Goal: Task Accomplishment & Management: Use online tool/utility

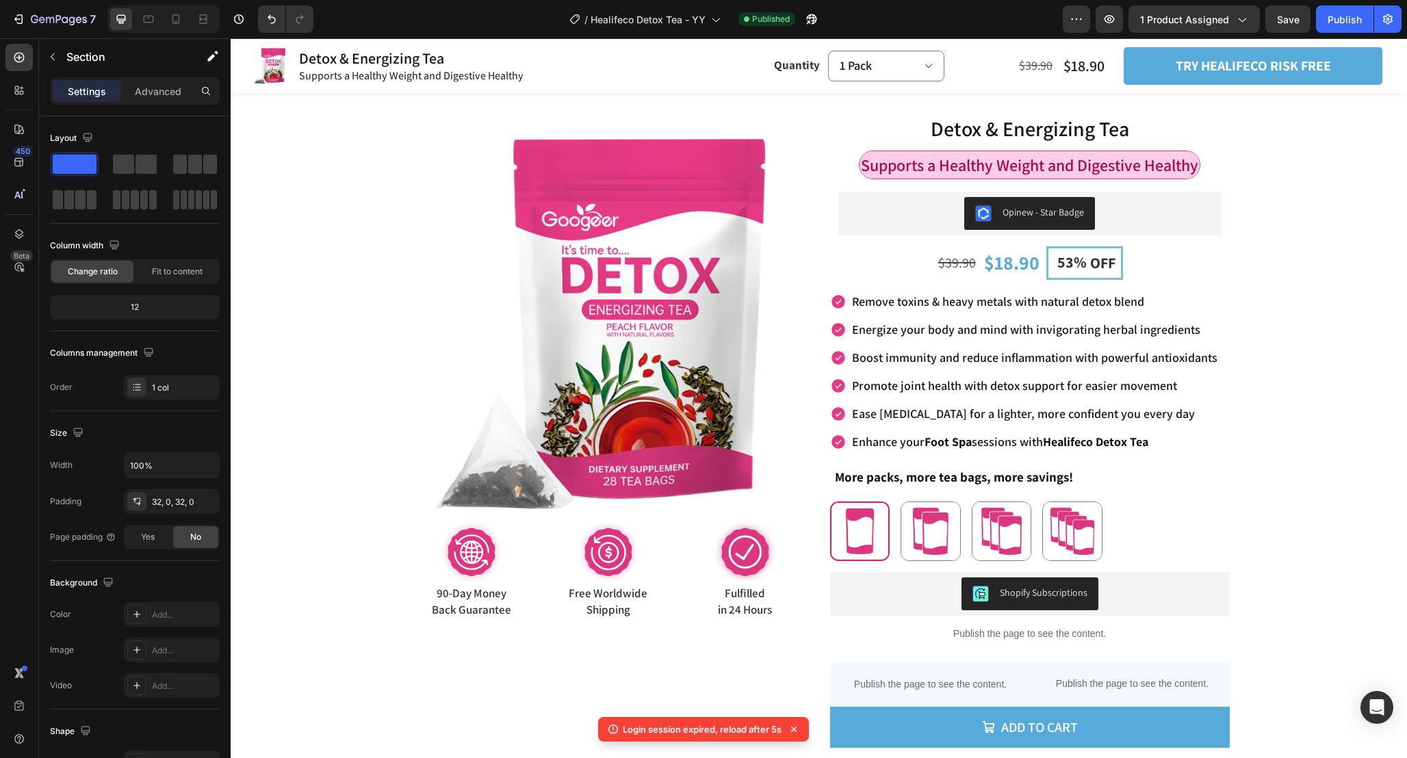
scroll to position [369, 0]
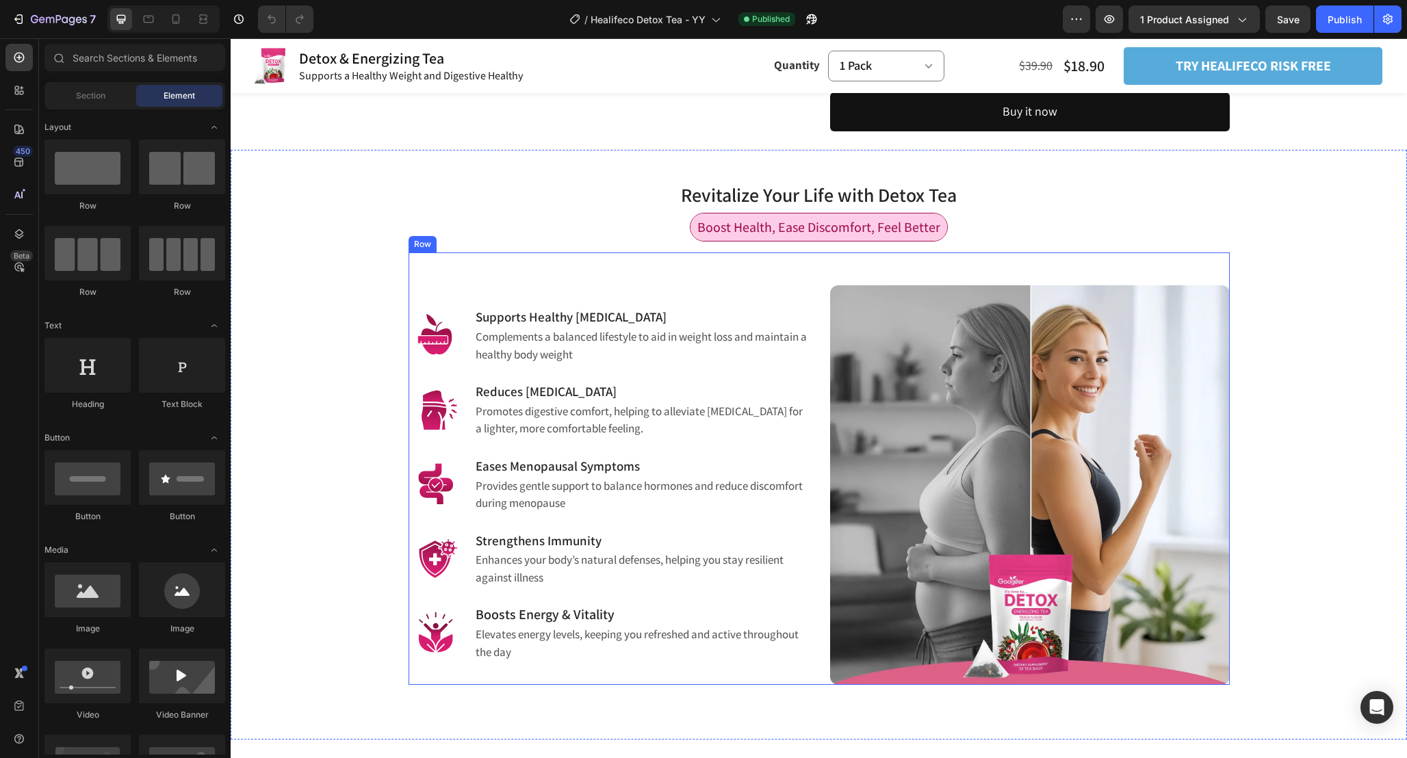
scroll to position [654, 0]
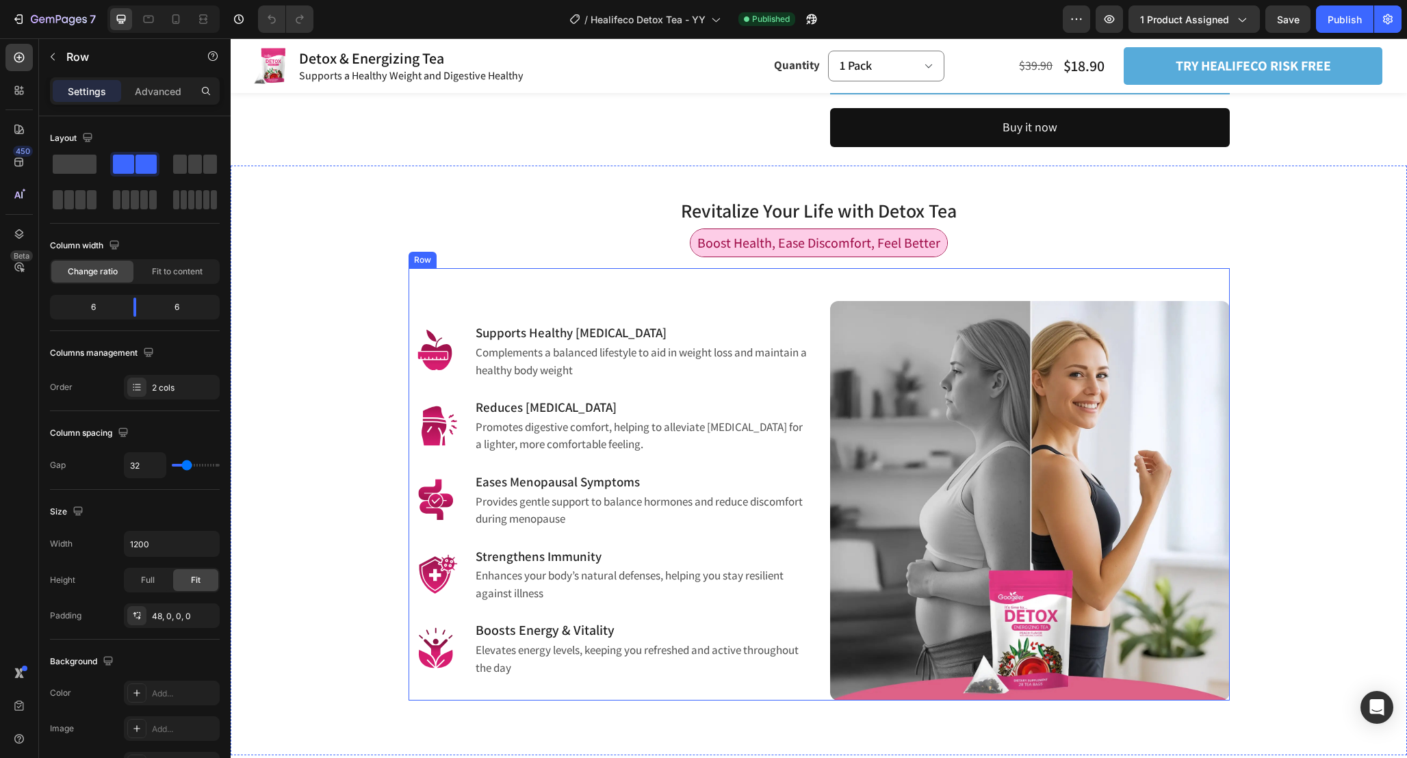
click at [843, 281] on div "Image Supports Healthy Weight Management Heading Complements a balanced lifesty…" at bounding box center [819, 484] width 821 height 433
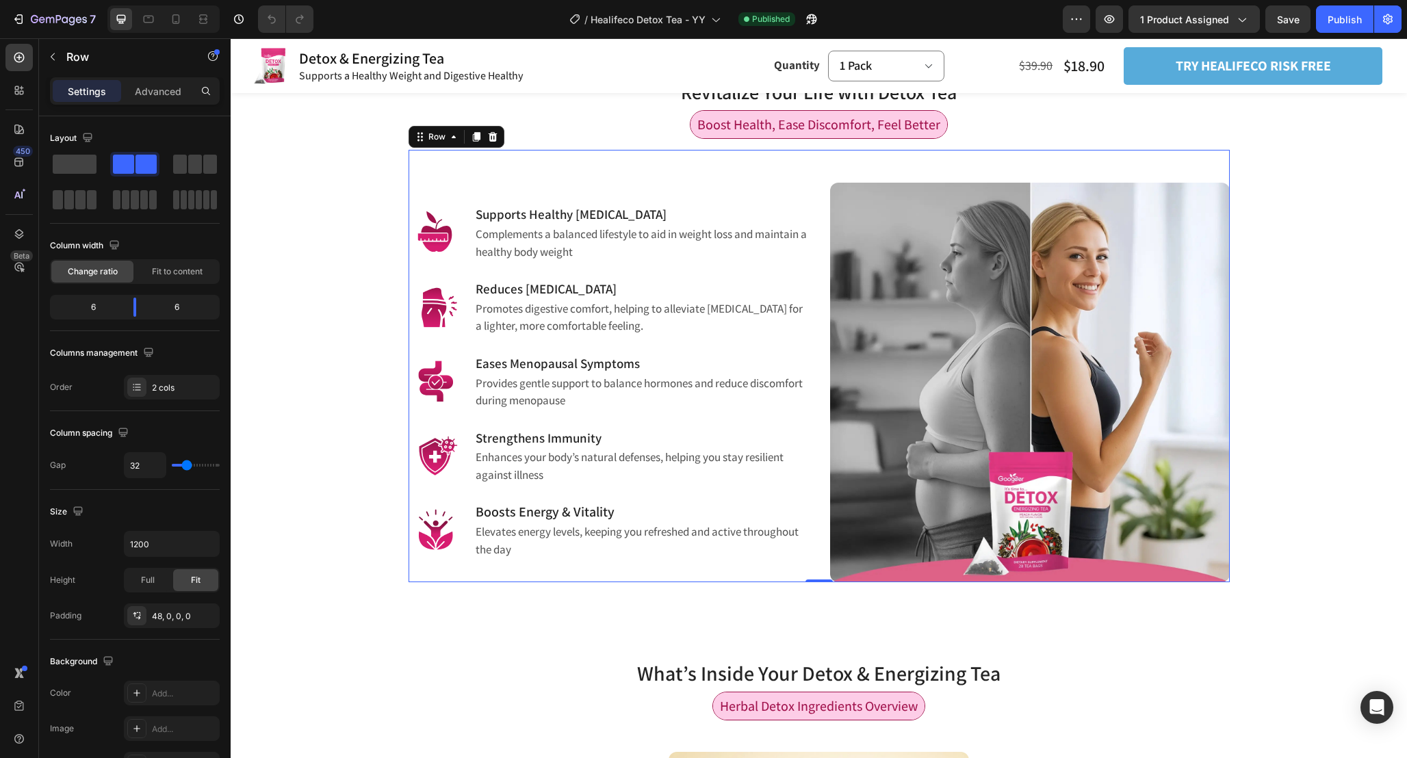
scroll to position [819, 0]
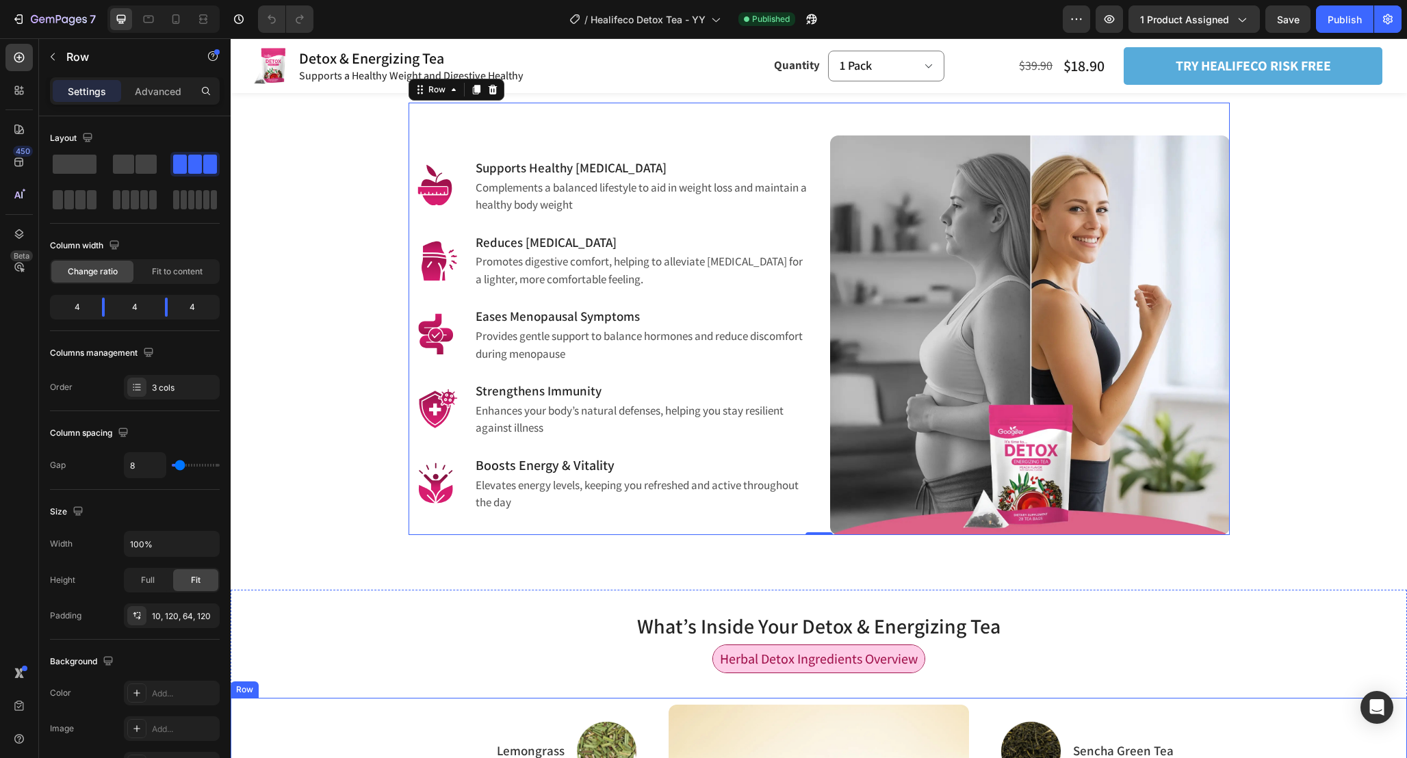
click at [169, 84] on p "Advanced" at bounding box center [158, 91] width 47 height 14
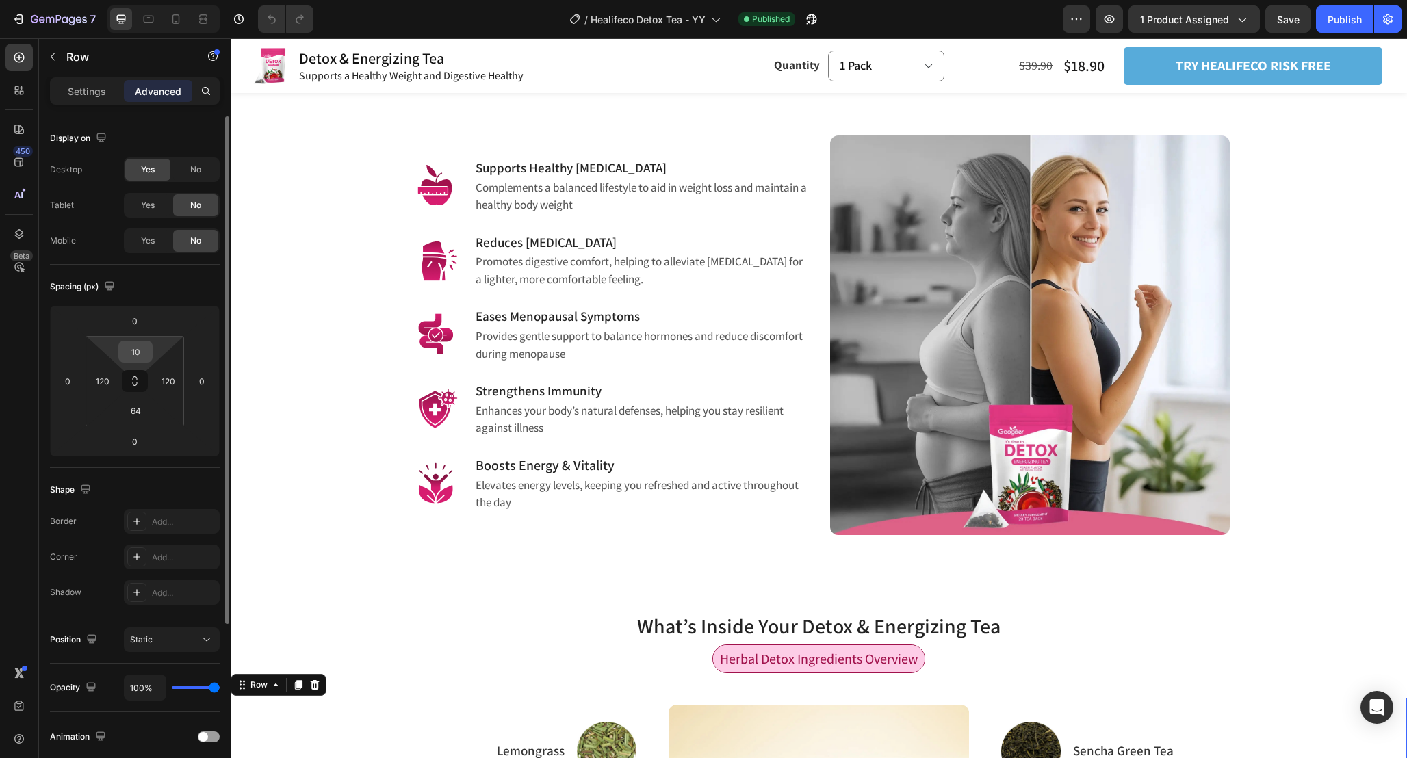
click at [145, 353] on input "10" at bounding box center [135, 352] width 27 height 21
type input "15"
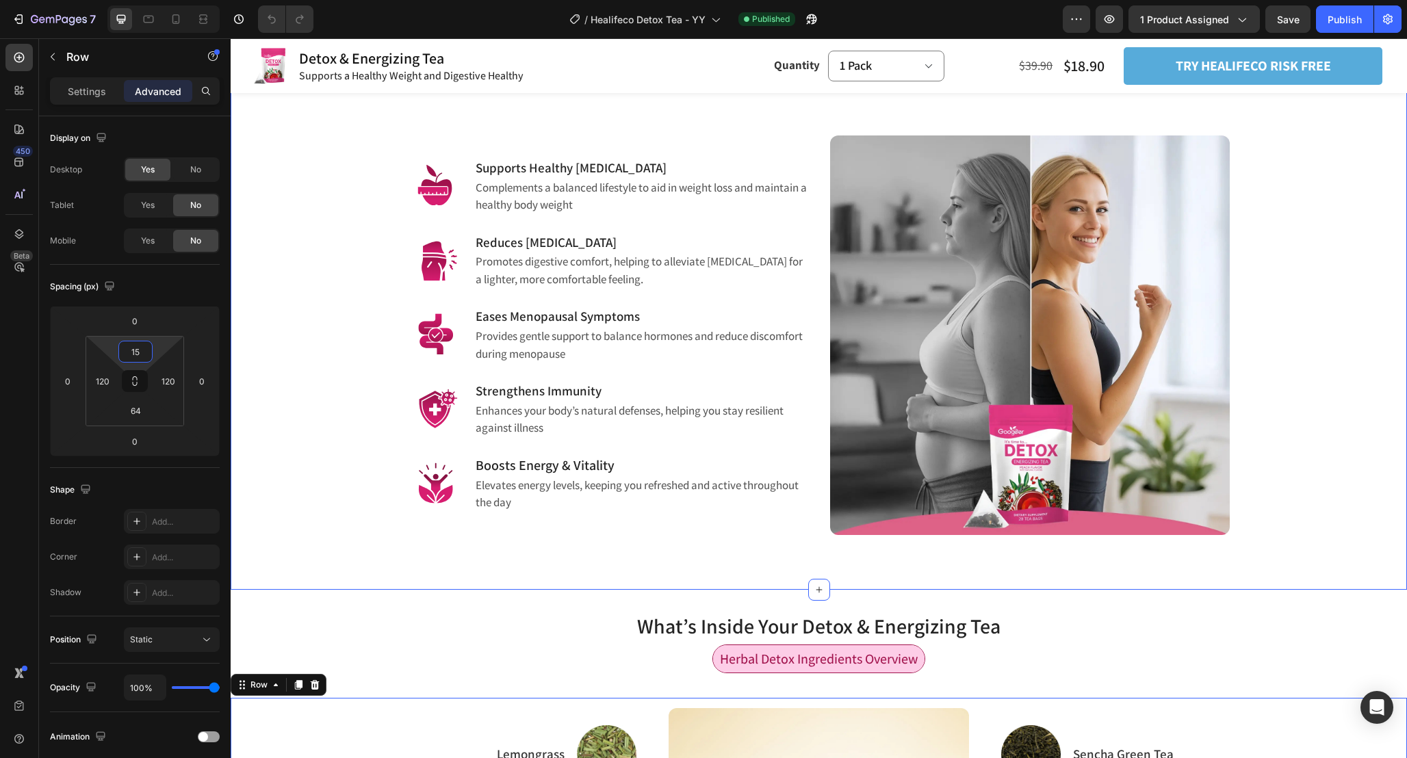
click at [808, 565] on div "Revitalize Your Life with Detox Tea Heading Row Boost Health, Ease Discomfort, …" at bounding box center [819, 295] width 1177 height 590
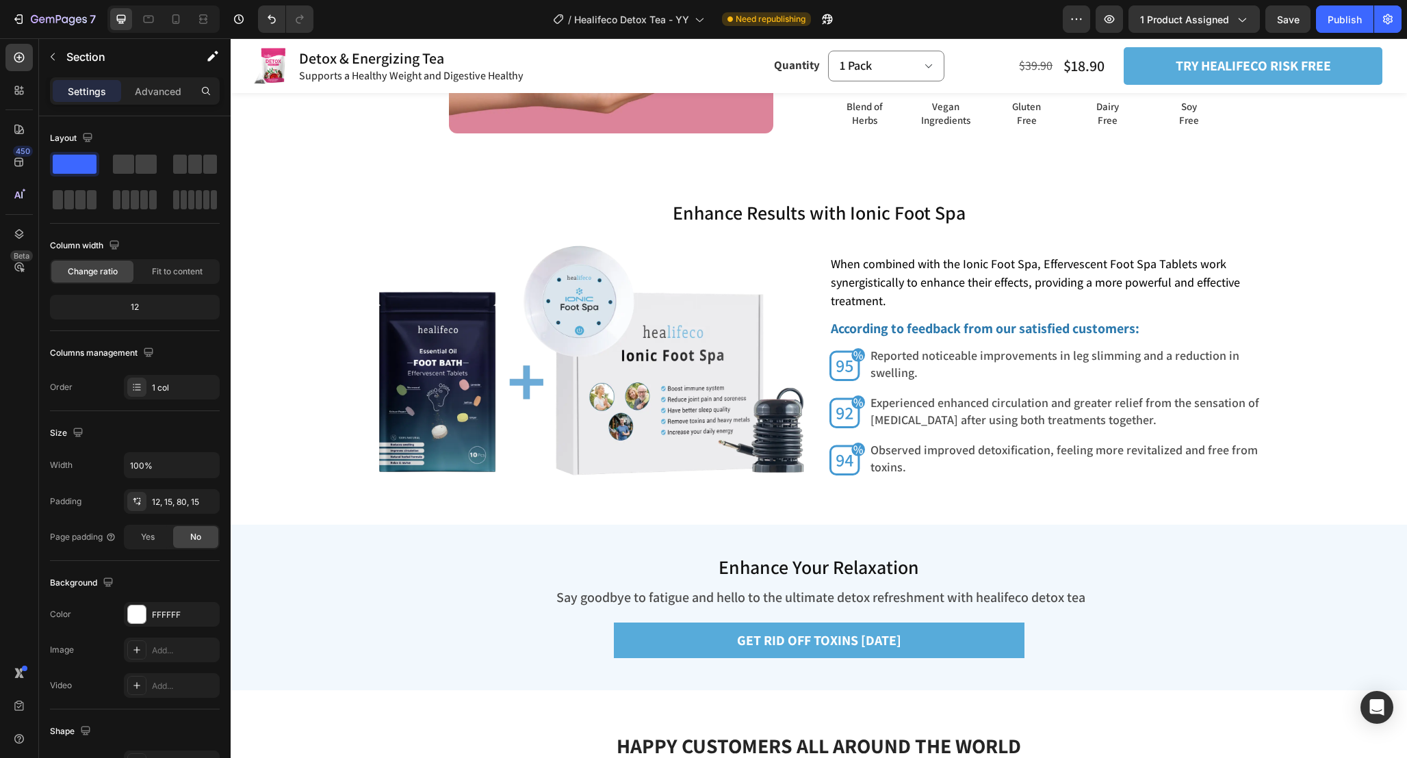
scroll to position [3670, 0]
click at [630, 392] on img at bounding box center [591, 360] width 435 height 236
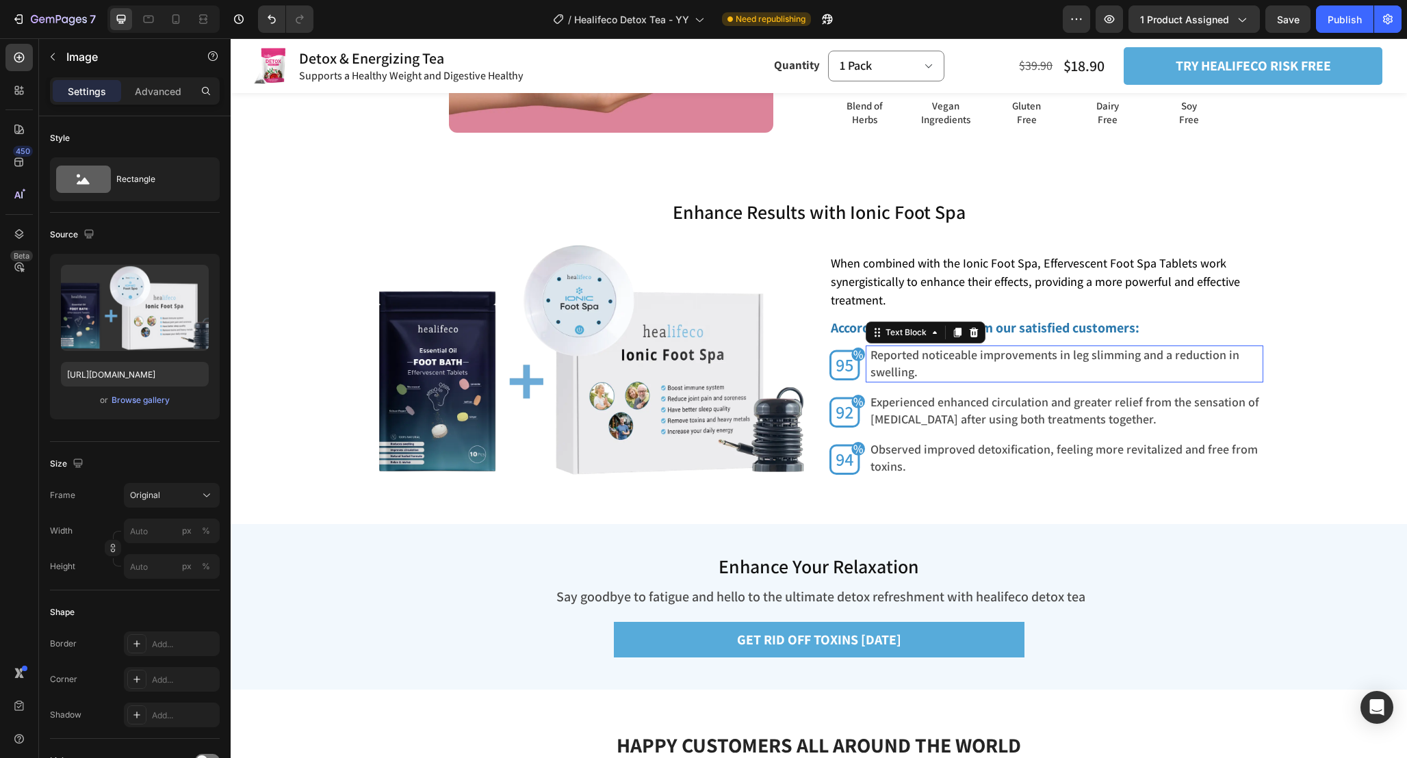
click at [958, 360] on span "Reported noticeable improvements in leg slimming and a reduction in swelling." at bounding box center [1055, 363] width 369 height 33
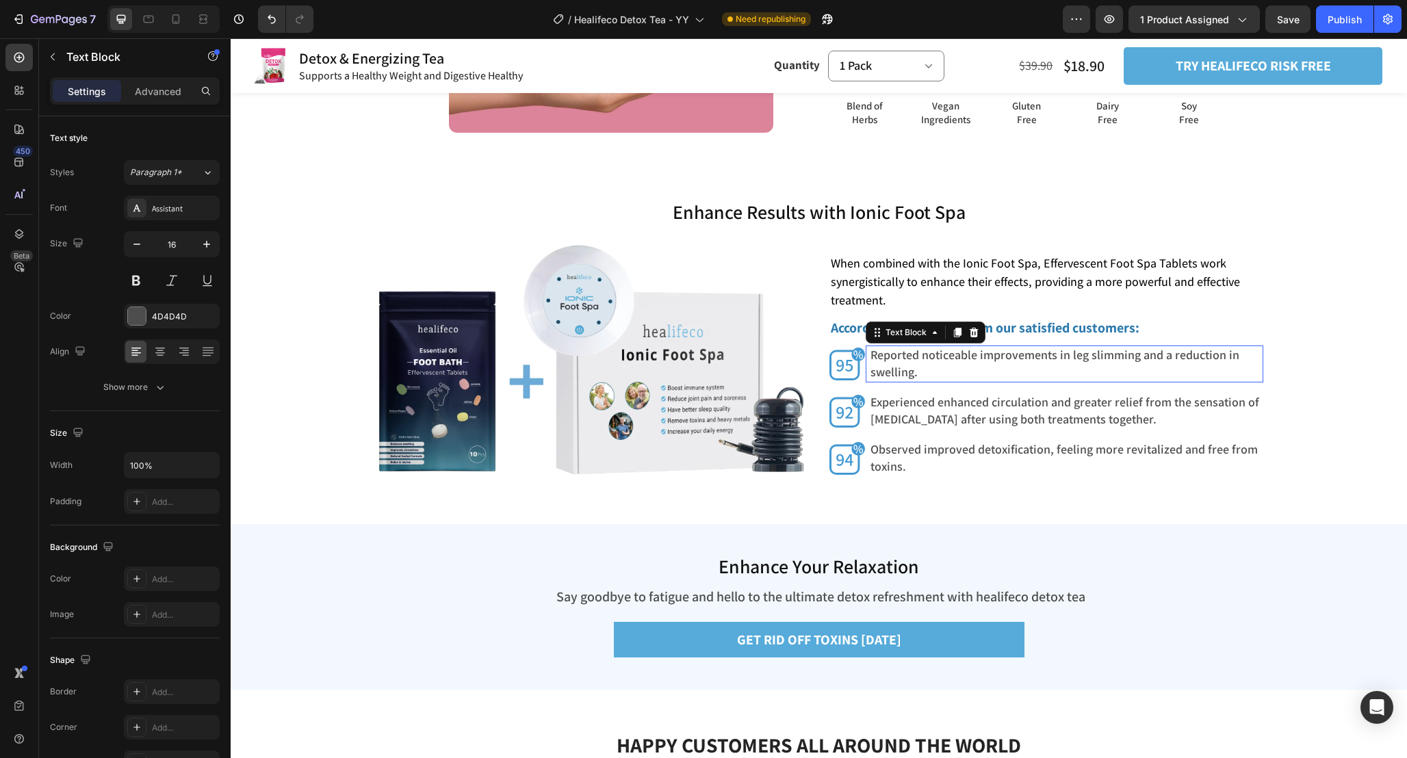
click at [958, 360] on span "Reported noticeable improvements in leg slimming and a reduction in swelling." at bounding box center [1055, 363] width 369 height 33
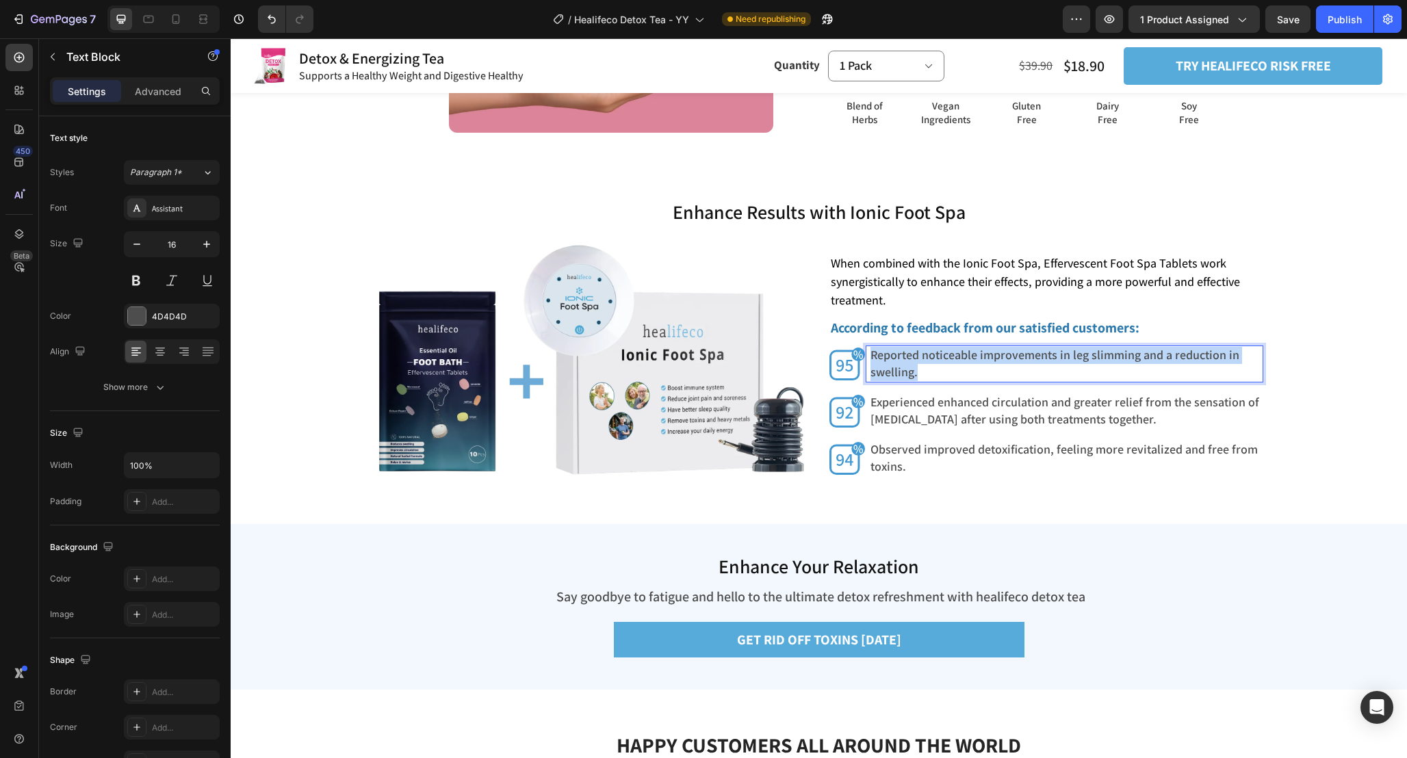
click at [958, 360] on span "Reported noticeable improvements in leg slimming and a reduction in swelling." at bounding box center [1055, 363] width 369 height 33
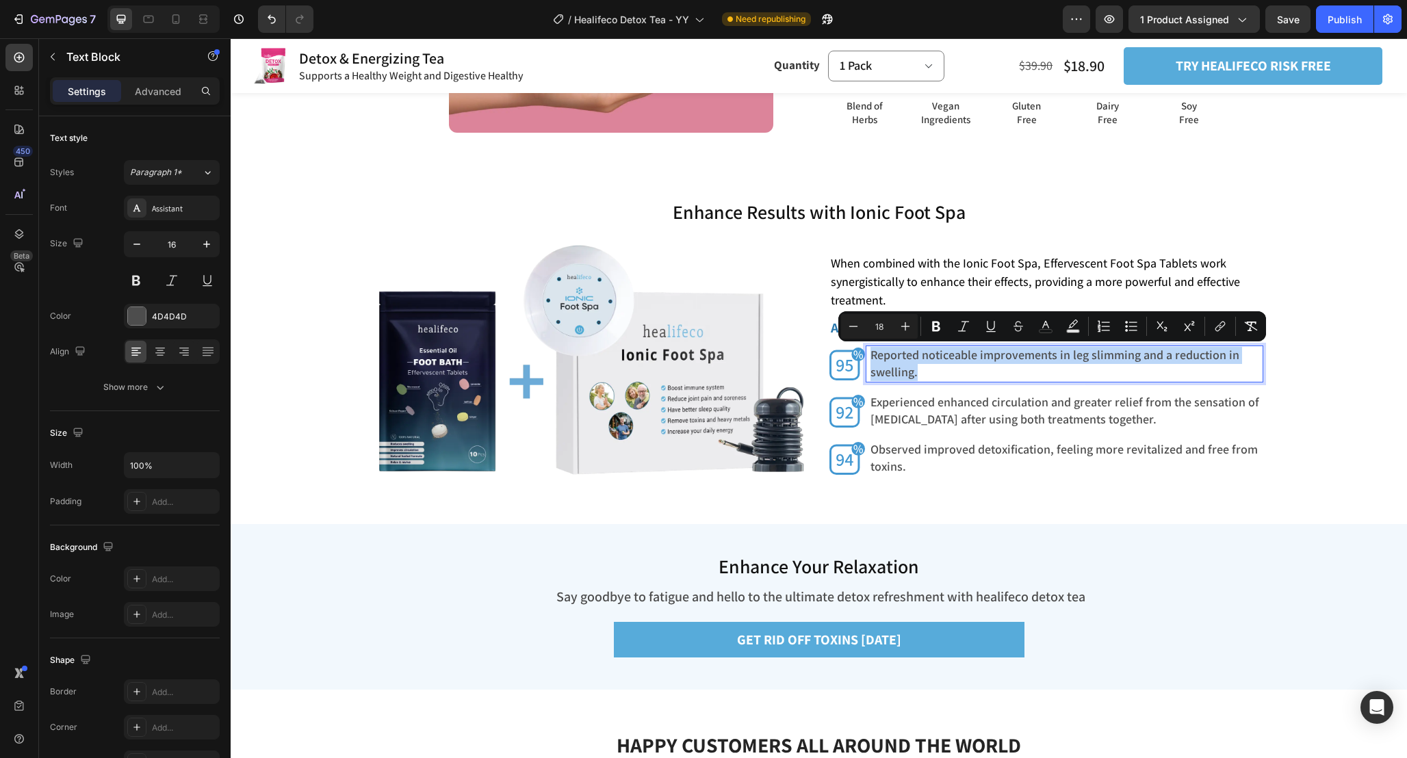
copy span "Reported noticeable improvements in leg slimming and a reduction in swelling."
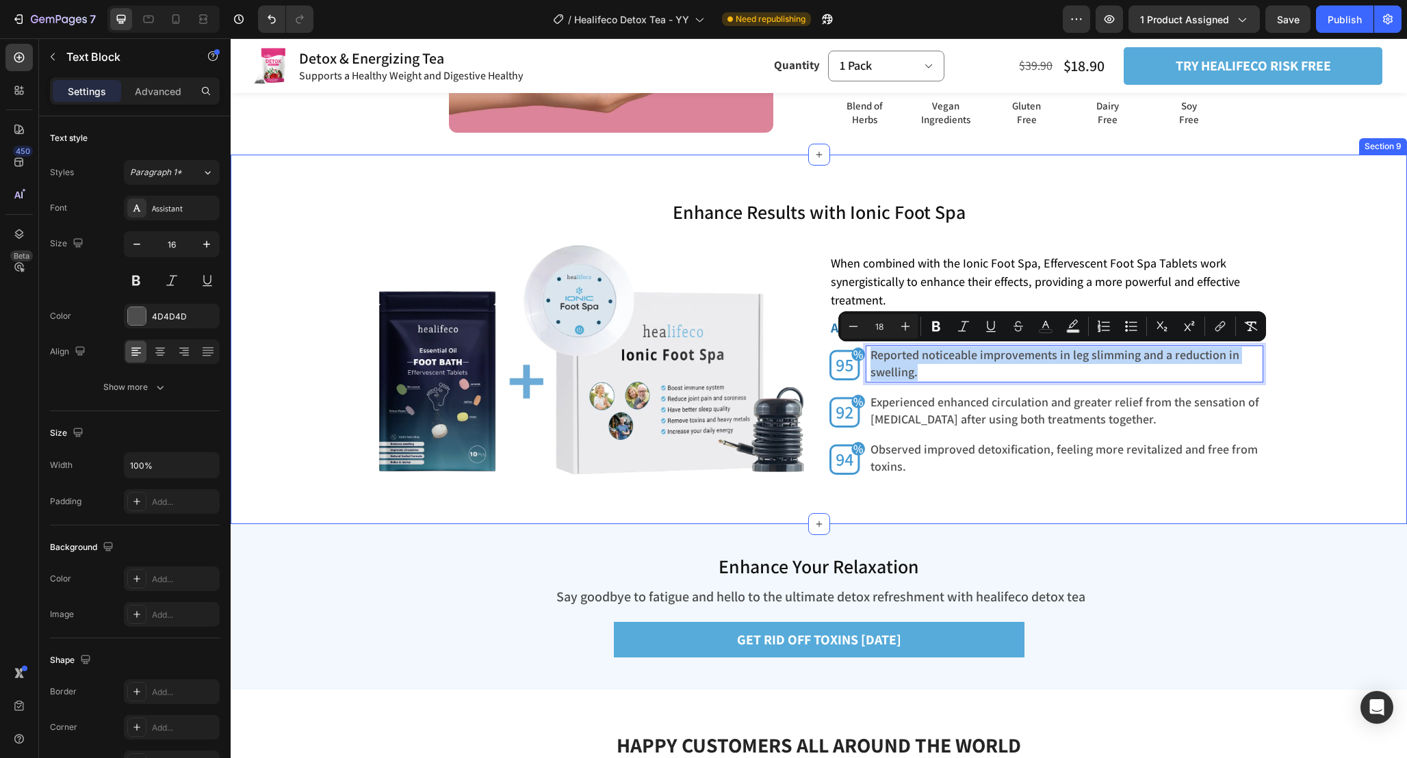
click at [980, 495] on div "Enhance Results with Ionic Foot Spa Heading Enhance Results with Ionic Foot Spa…" at bounding box center [819, 339] width 1177 height 369
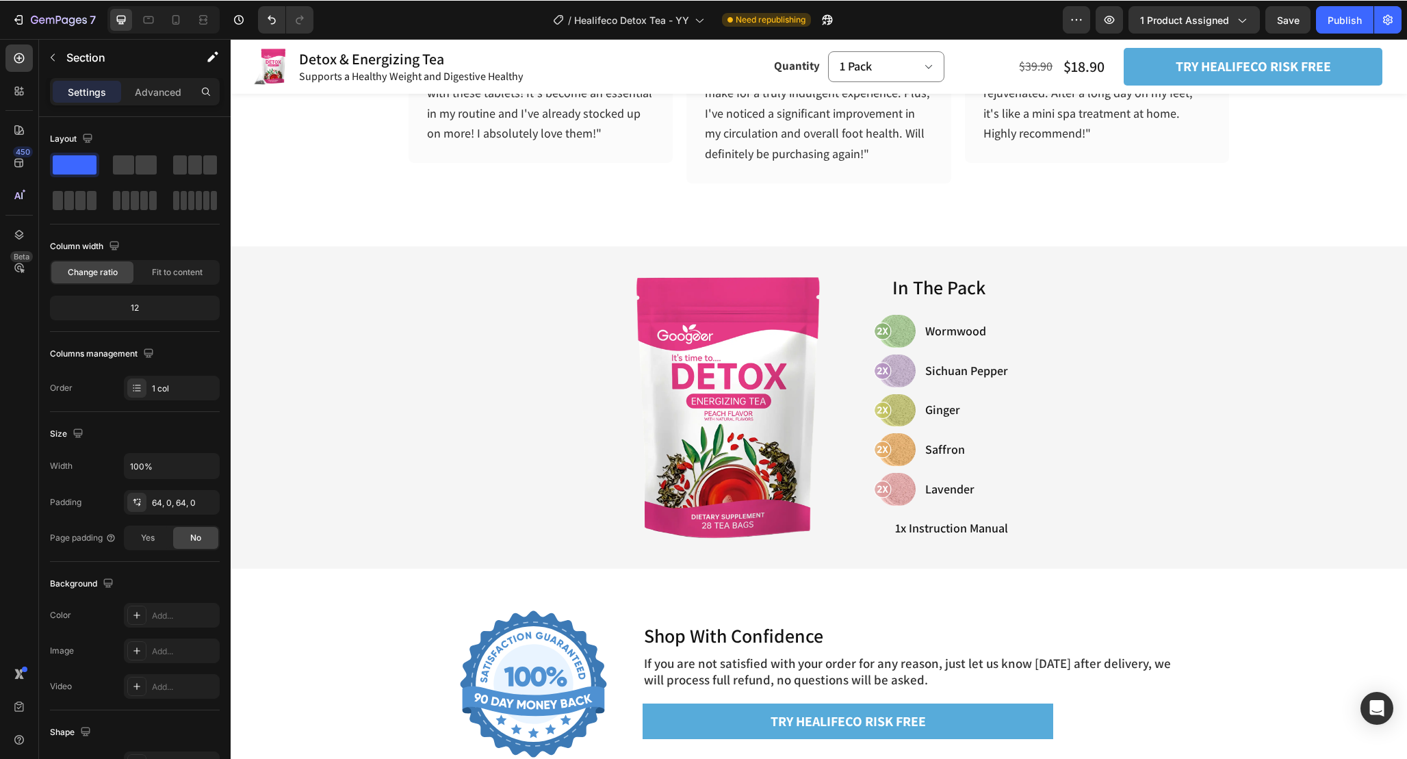
scroll to position [4518, 0]
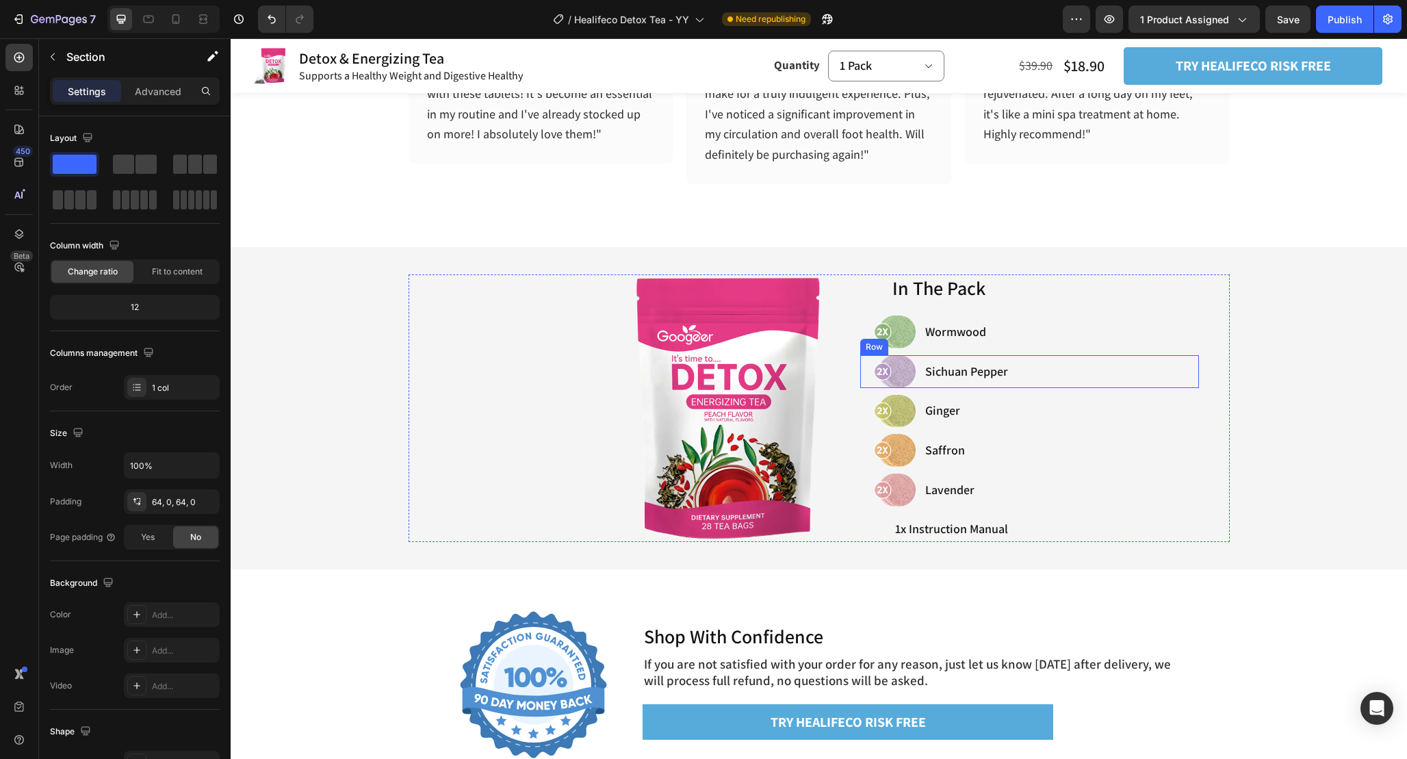
click at [1034, 357] on div "Sichuan Pepper Item List" at bounding box center [1060, 371] width 278 height 33
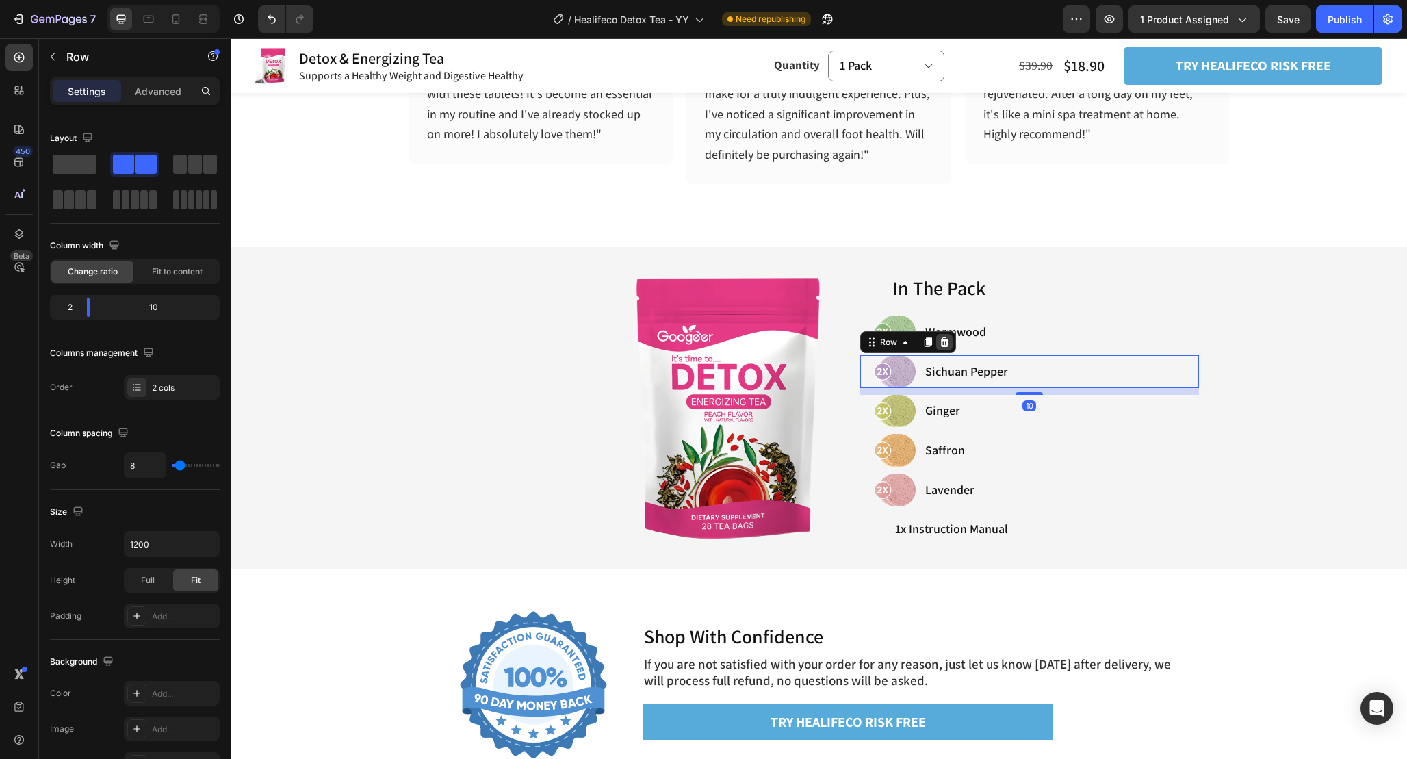
click at [940, 343] on icon at bounding box center [944, 342] width 11 height 11
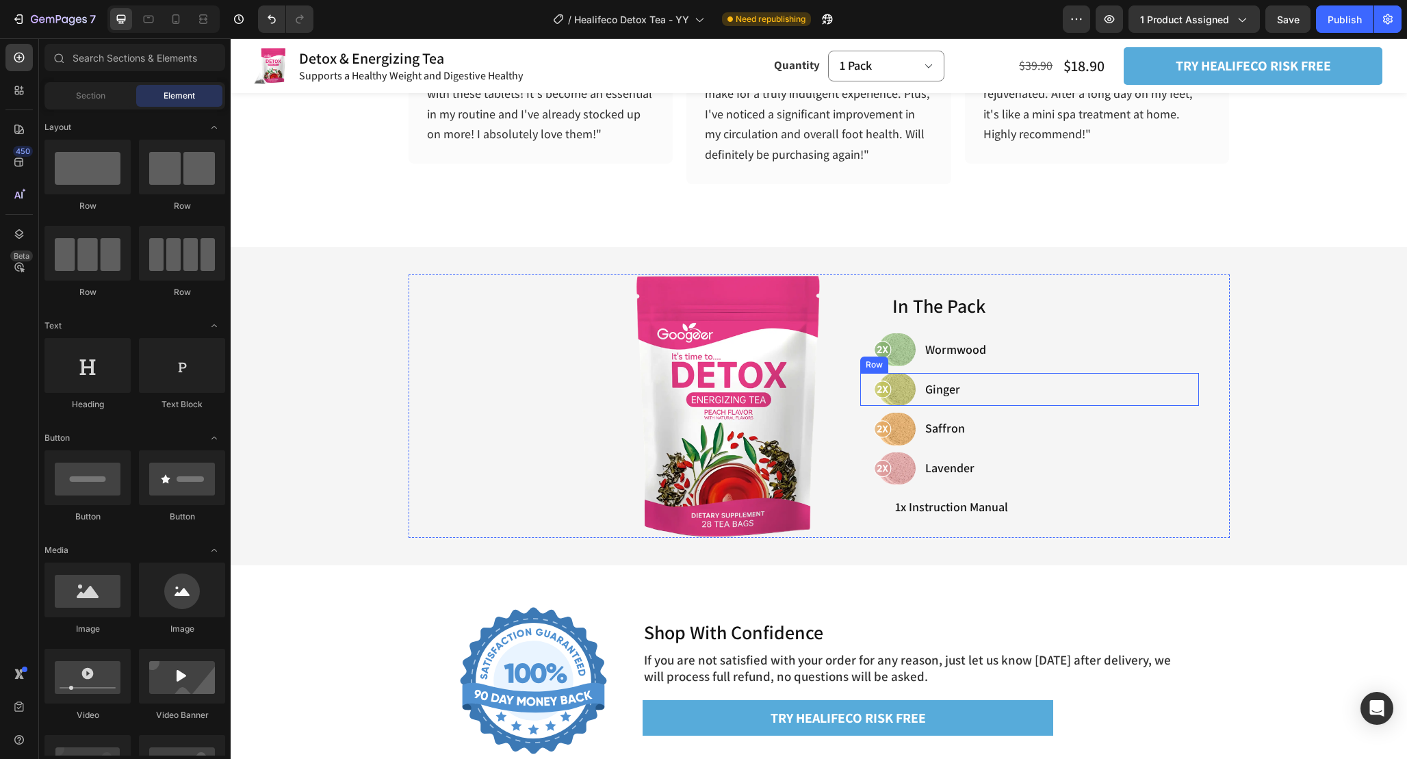
click at [1038, 374] on div "Ginger Item List" at bounding box center [1060, 389] width 278 height 33
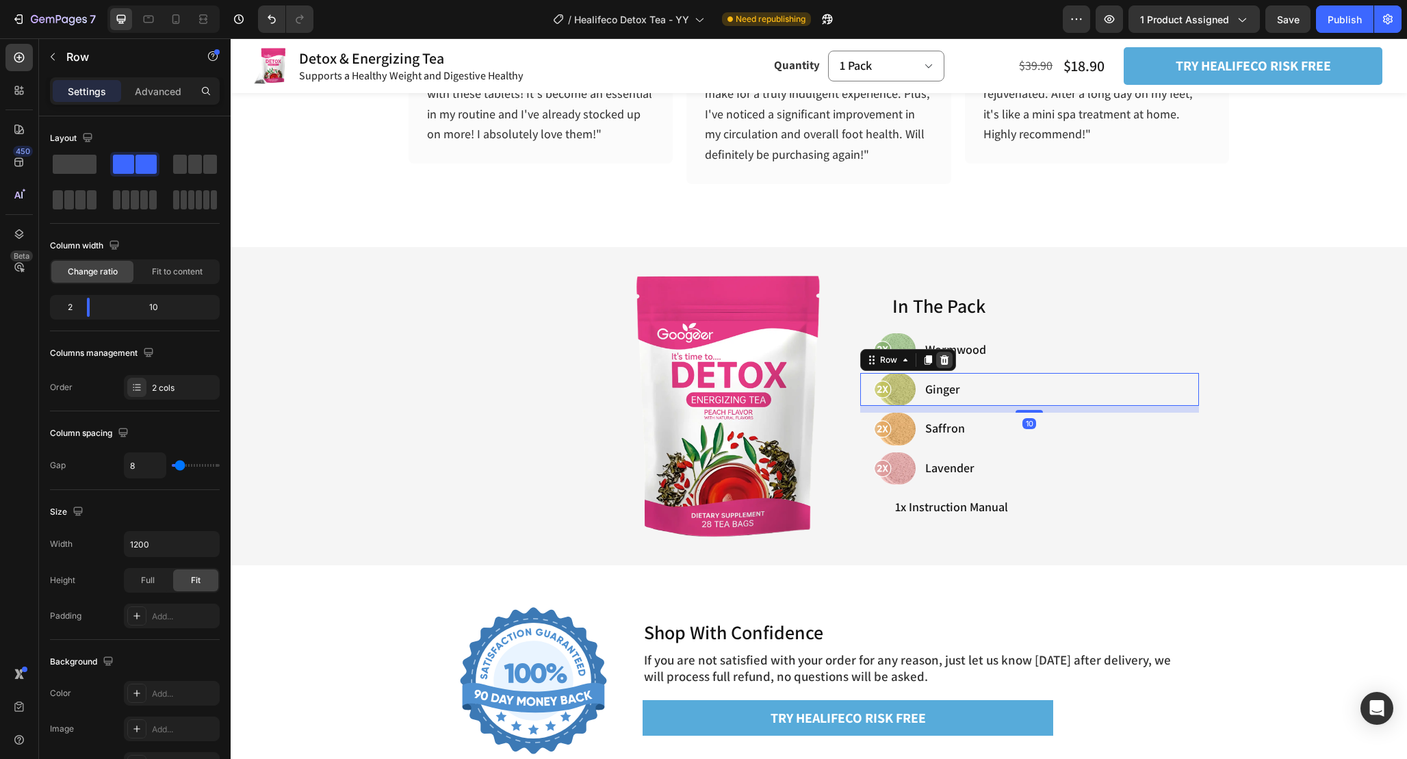
click at [947, 360] on icon at bounding box center [944, 360] width 9 height 10
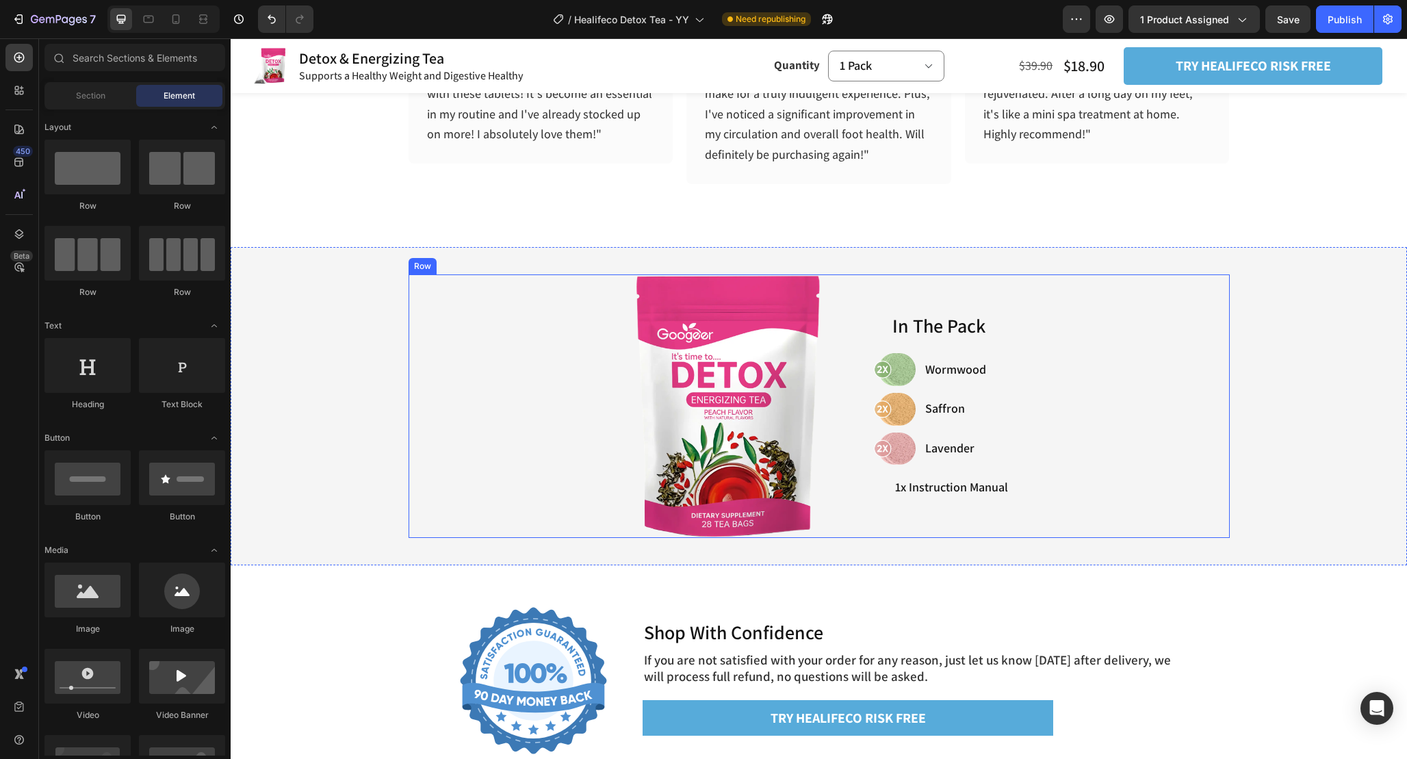
click at [1004, 391] on div "In The Pack Heading Image Wormwood Item List Row Image Saffron Item List Row Im…" at bounding box center [1060, 406] width 339 height 264
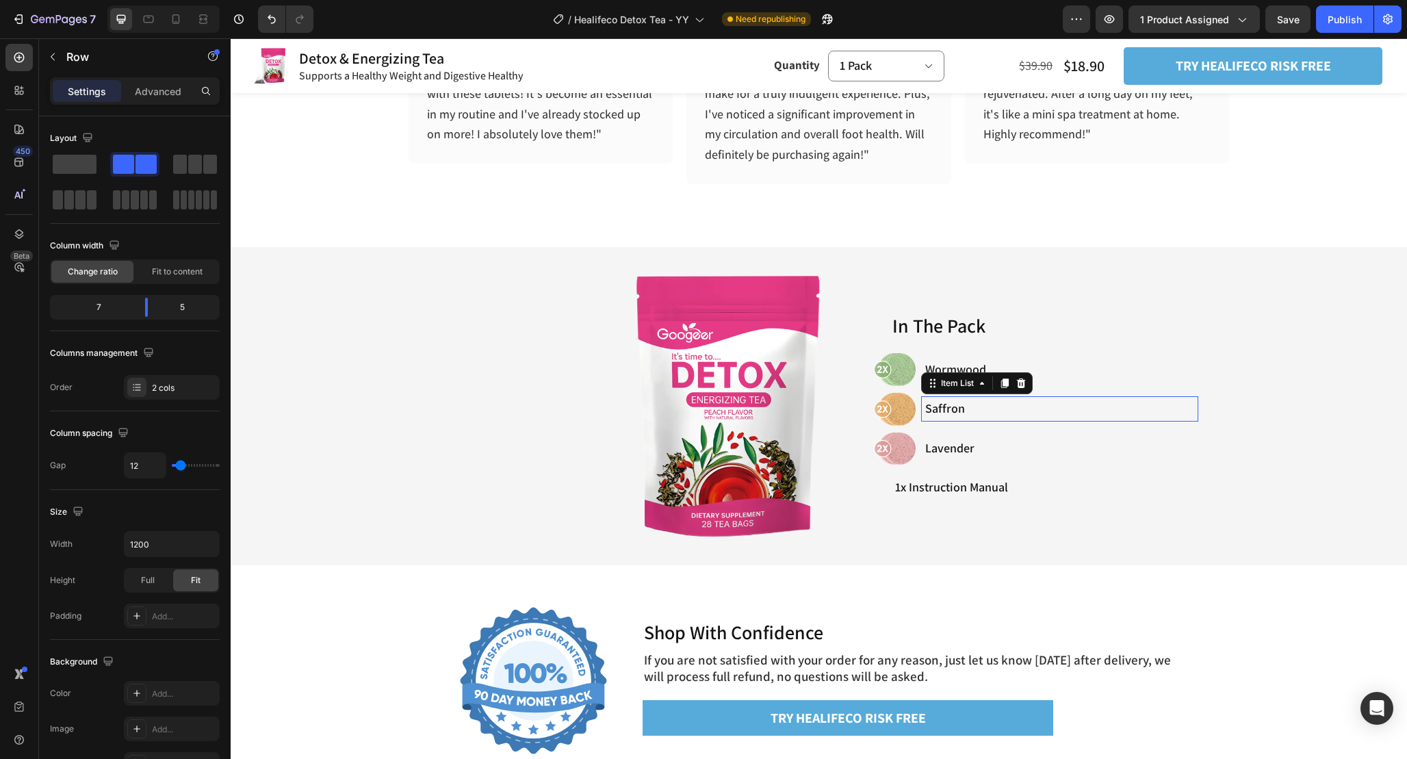
click at [997, 397] on div "Saffron" at bounding box center [1060, 408] width 278 height 25
click at [1057, 393] on div "Saffron Item List 0" at bounding box center [1060, 409] width 278 height 33
click at [947, 379] on icon at bounding box center [944, 379] width 11 height 11
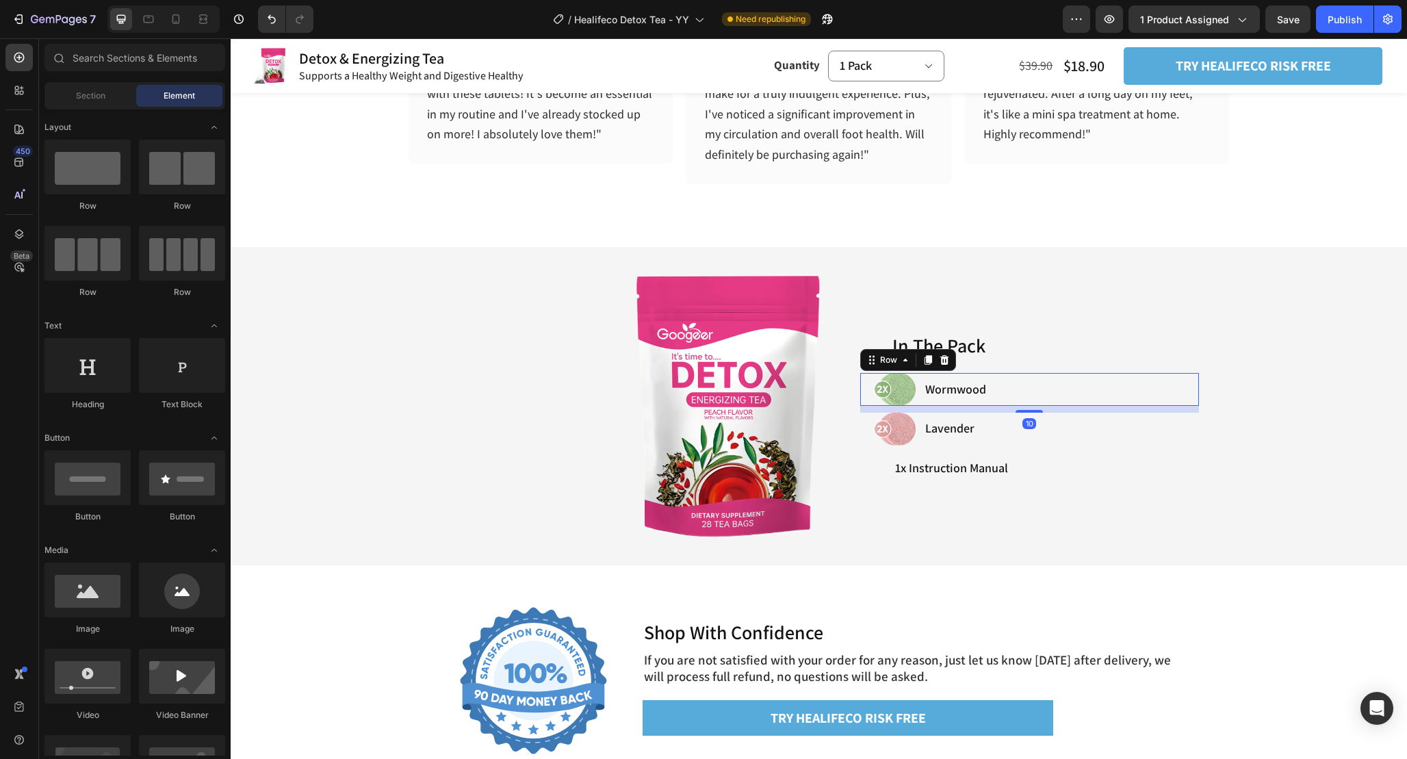
click at [1021, 374] on div "Wormwood Item List" at bounding box center [1060, 389] width 278 height 33
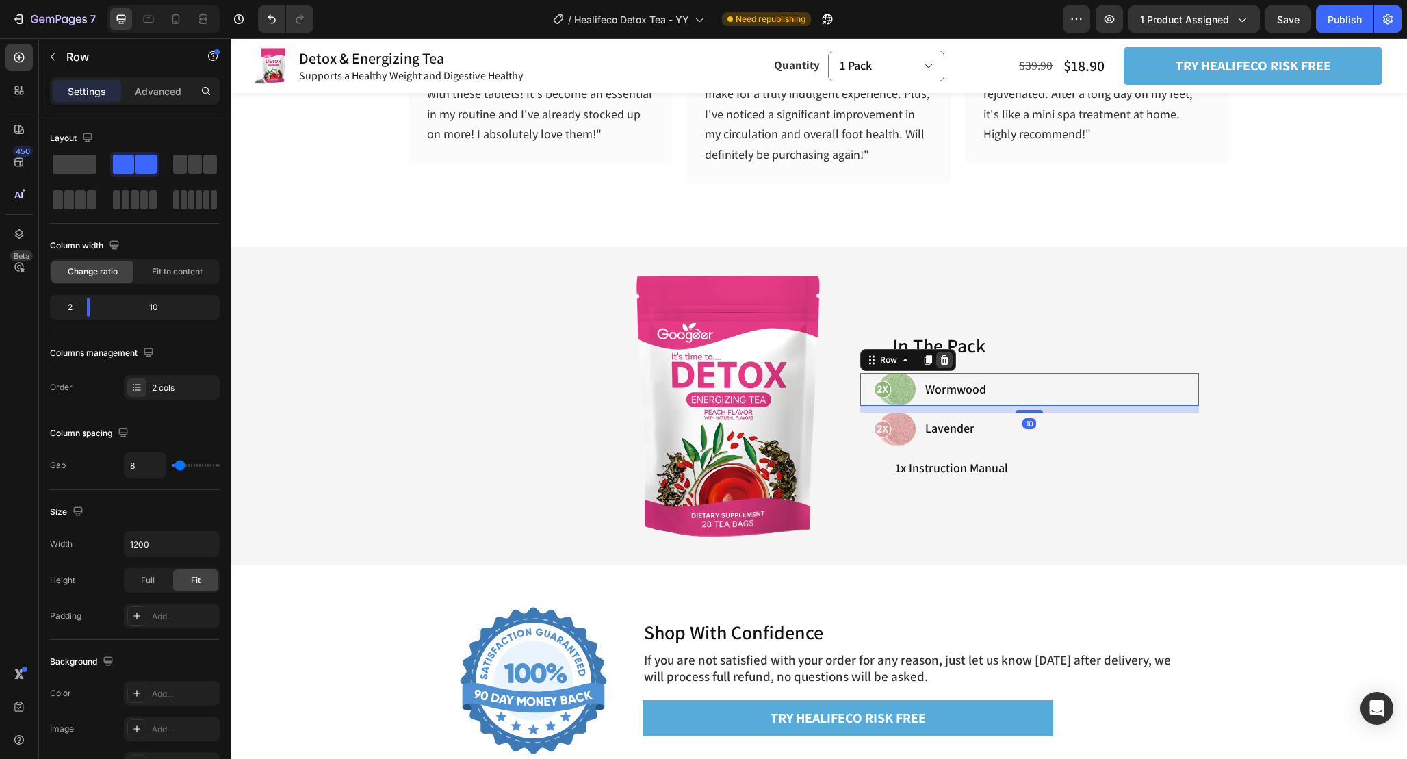
click at [943, 358] on icon at bounding box center [944, 360] width 9 height 10
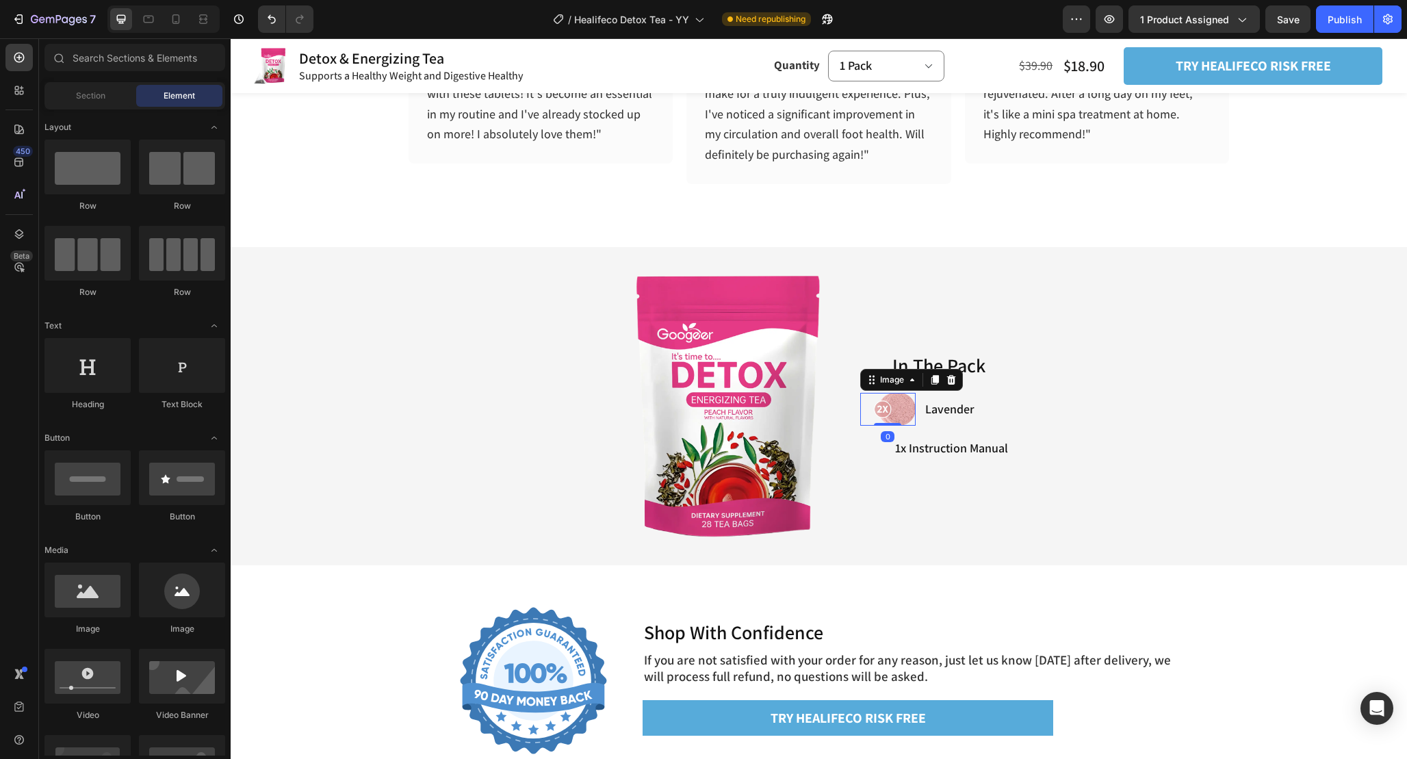
click at [899, 406] on img at bounding box center [895, 409] width 42 height 33
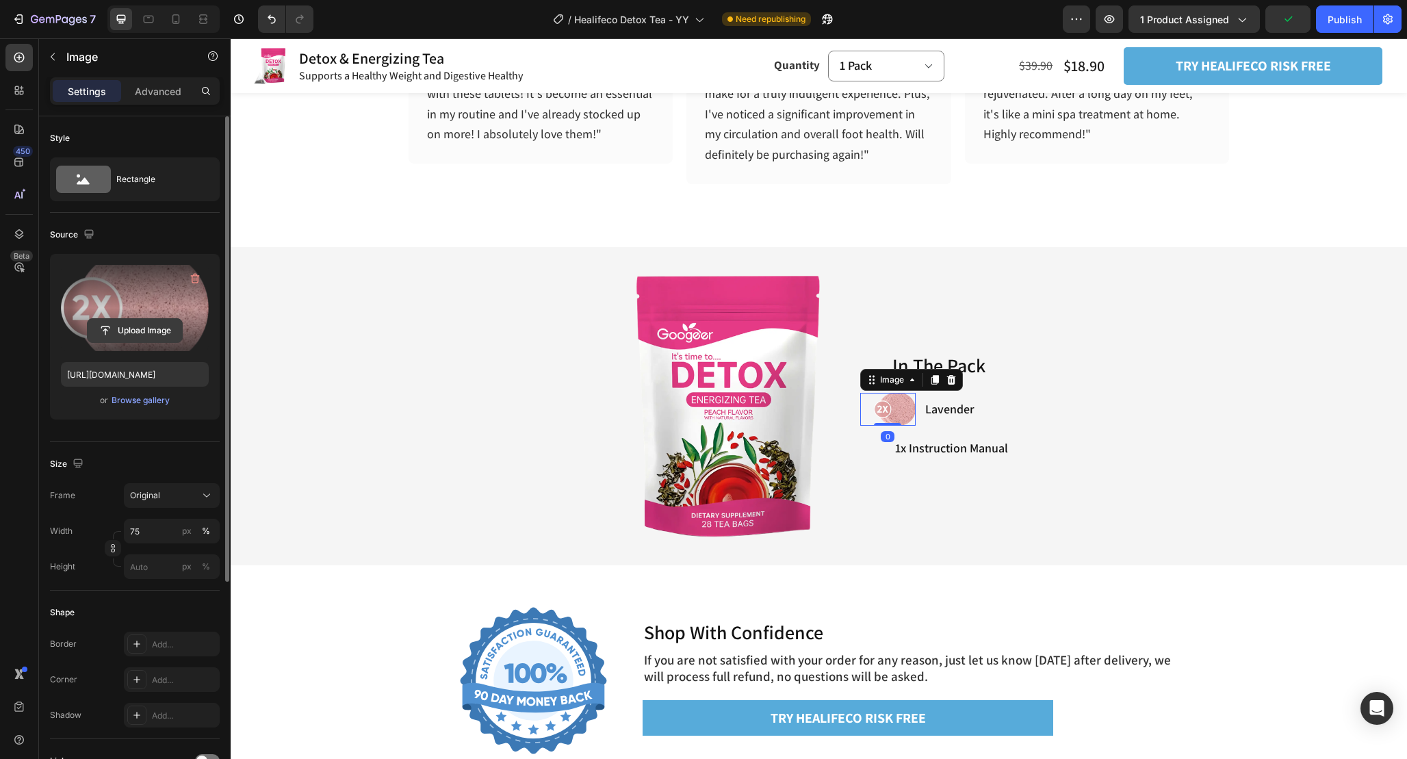
click at [140, 337] on input "file" at bounding box center [135, 330] width 94 height 23
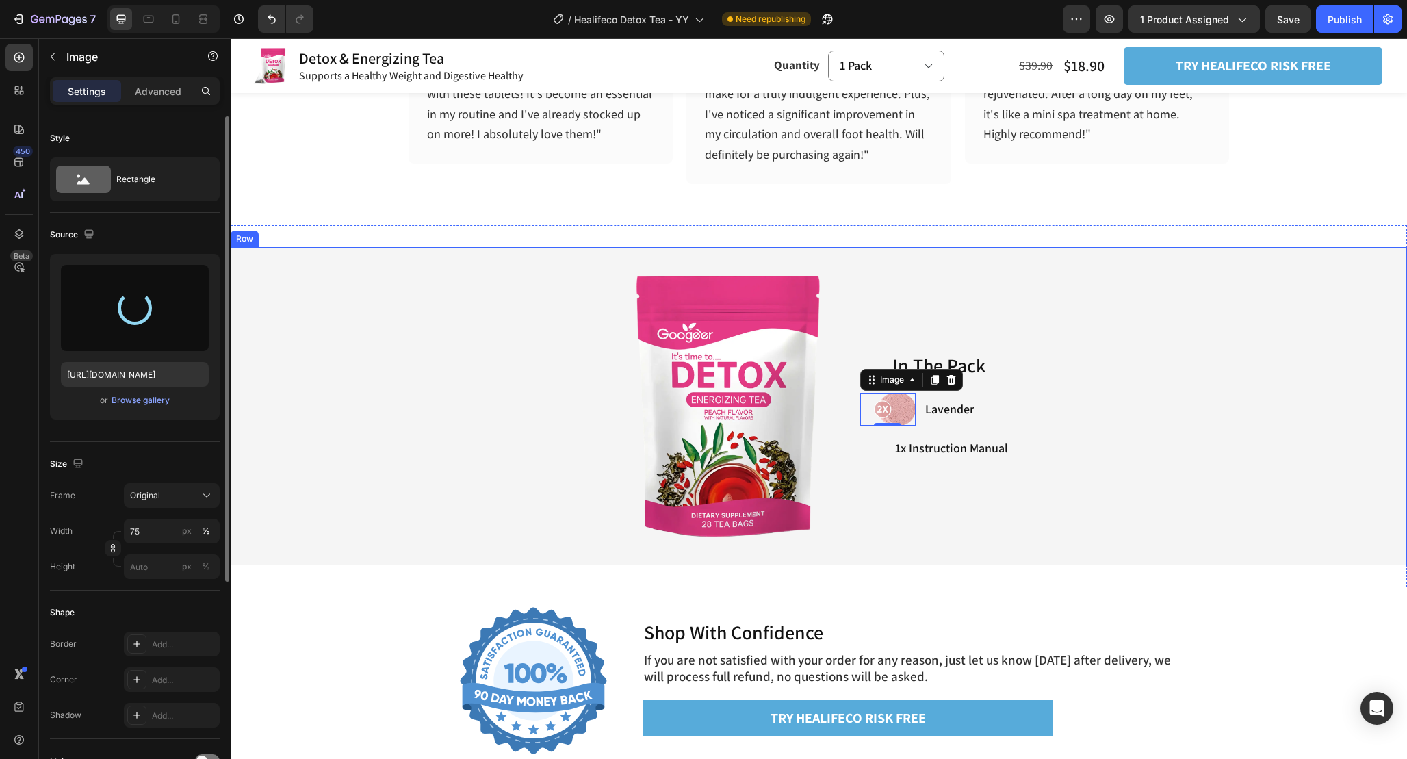
type input "https://cdn.shopify.com/s/files/1/0665/9355/4687/files/gempages_464015395364275…"
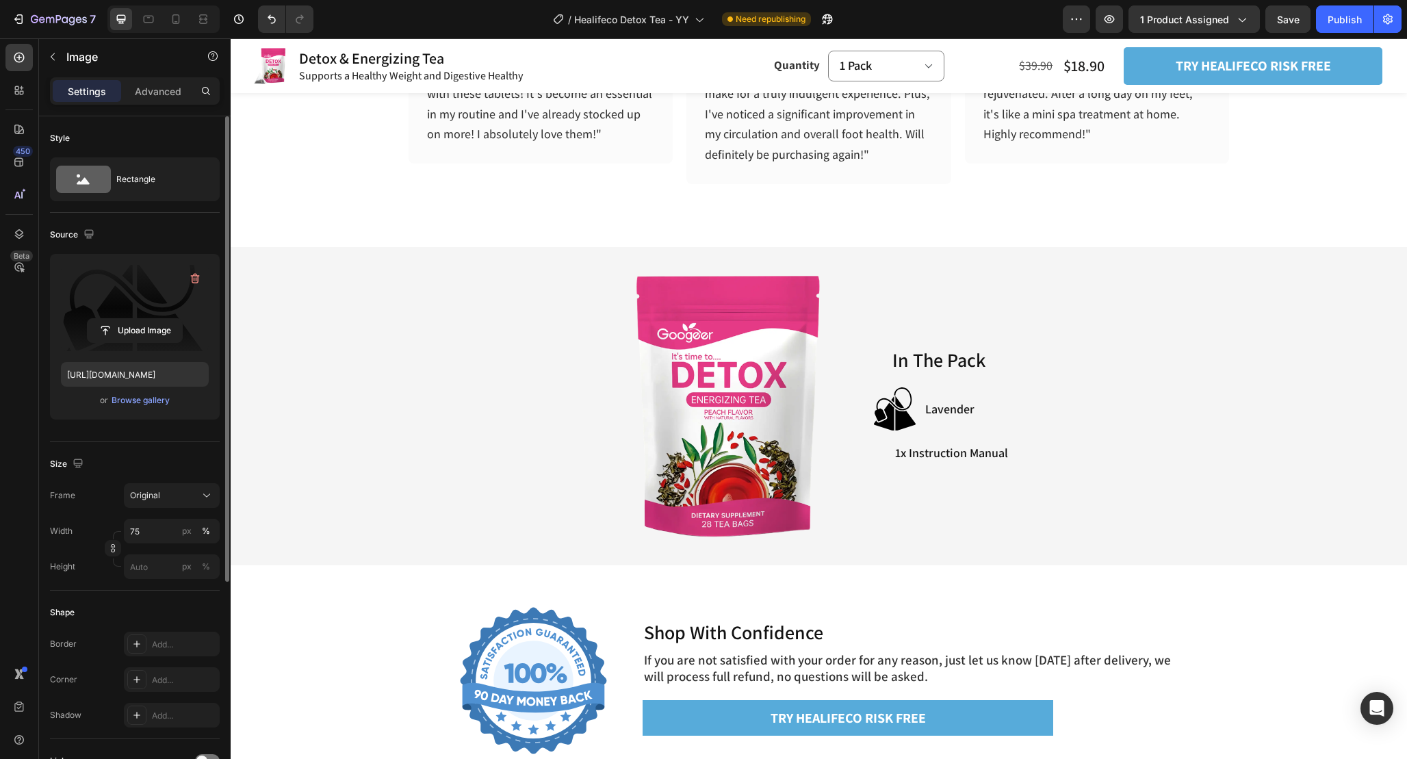
click at [1232, 591] on section "Image Shop With Confidence Heading If you are not satisfied with your order for…" at bounding box center [819, 682] width 843 height 190
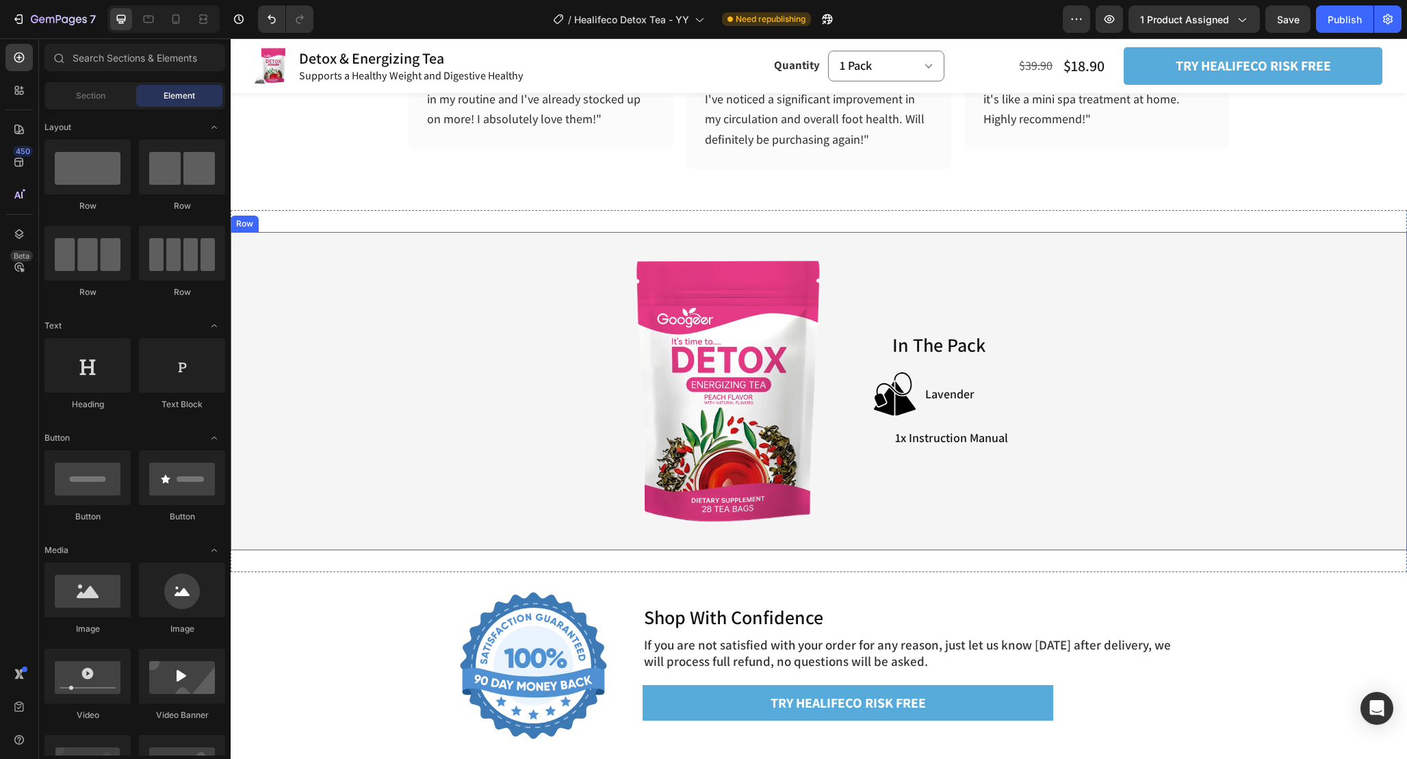
scroll to position [4520, 0]
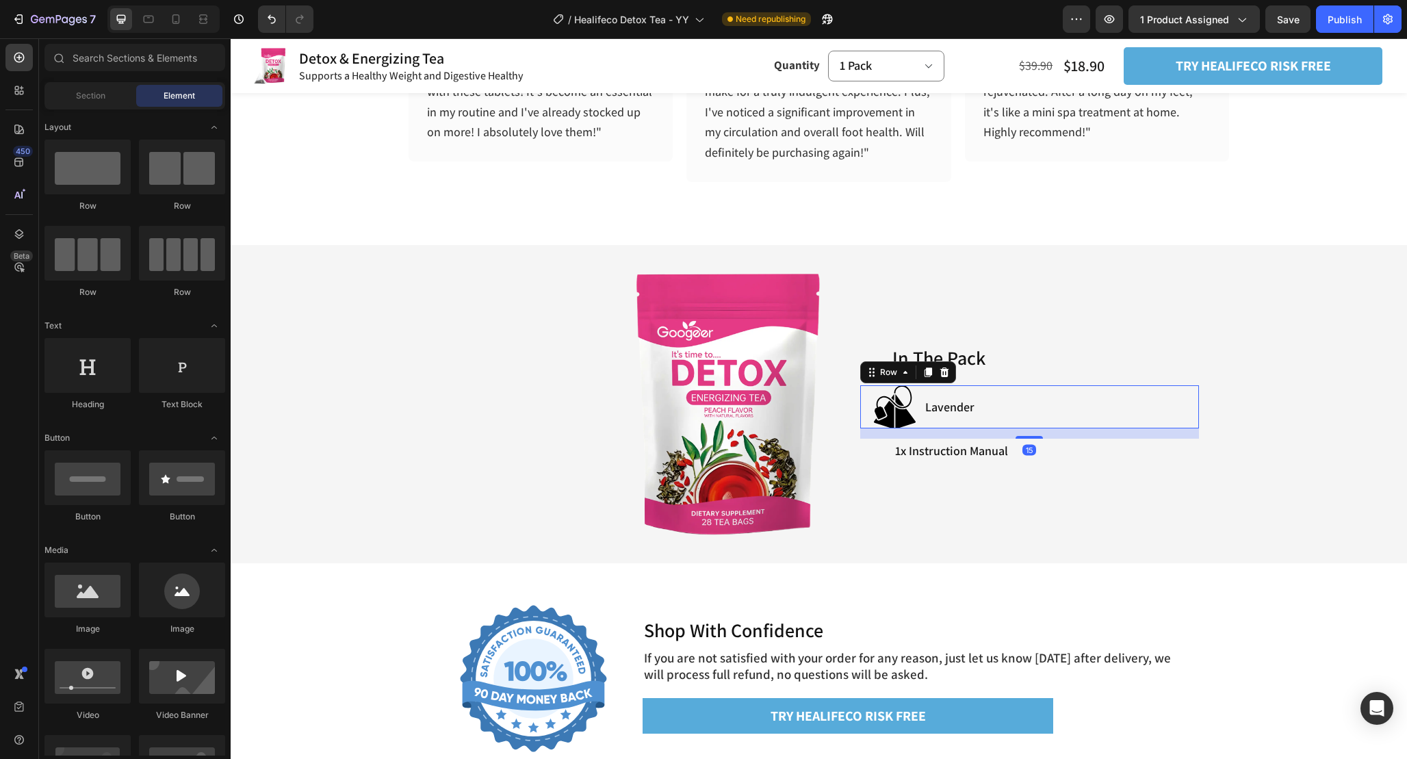
click at [916, 390] on div "Image Lavender Item List Row 15" at bounding box center [1029, 406] width 339 height 43
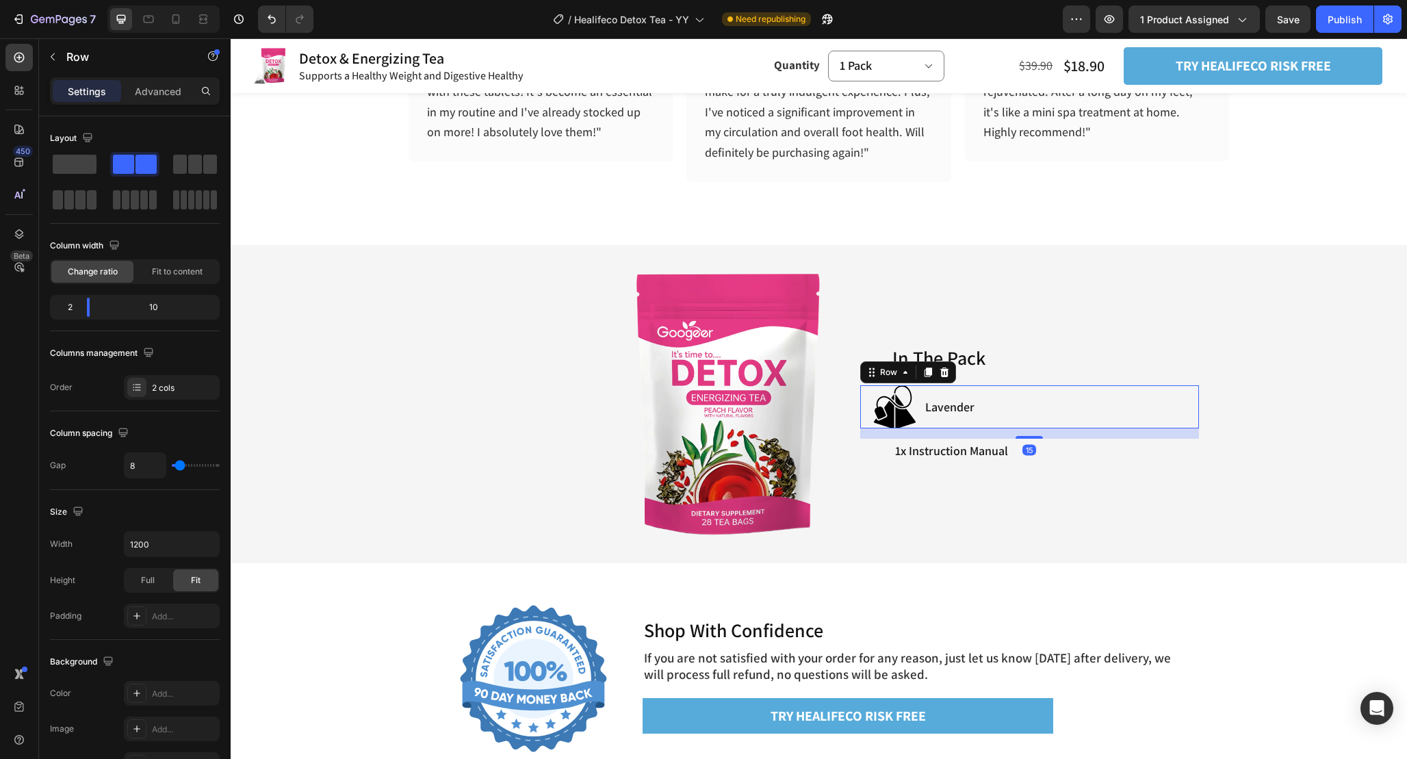
click at [159, 76] on div "Row" at bounding box center [117, 57] width 156 height 39
click at [159, 92] on p "Advanced" at bounding box center [158, 91] width 47 height 14
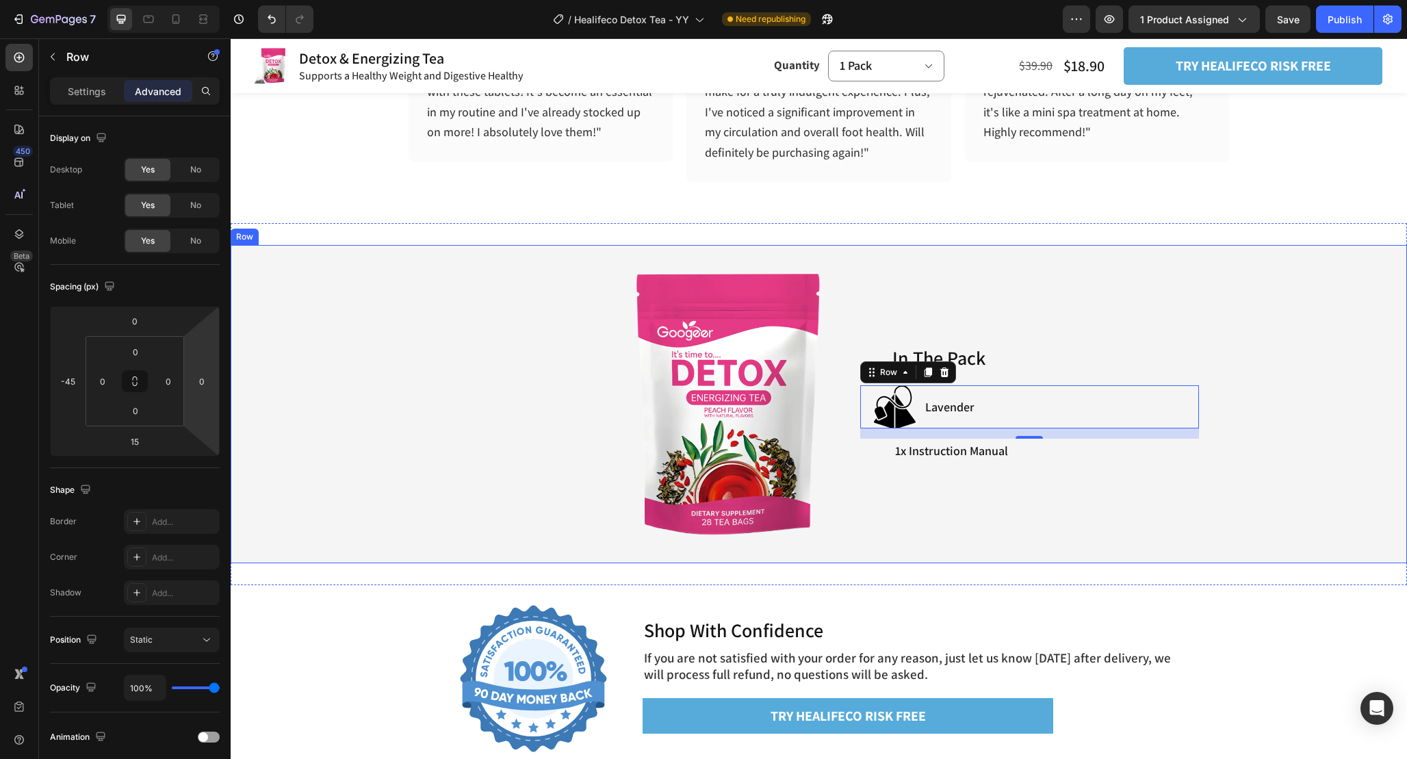
scroll to position [4519, 0]
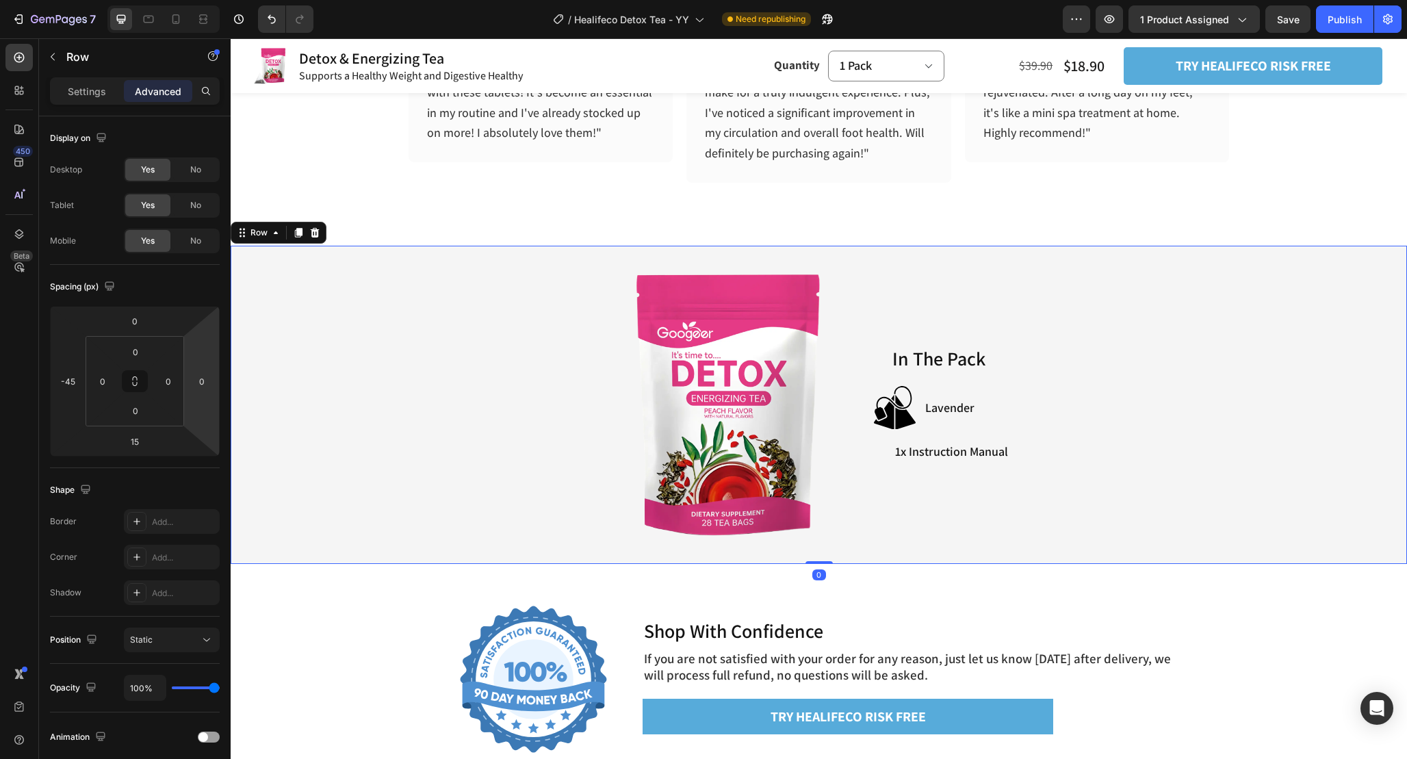
click at [934, 271] on div "Image In The Pack Heading Image Lavender Item List Row 1x Instruction Manual It…" at bounding box center [818, 404] width 1149 height 291
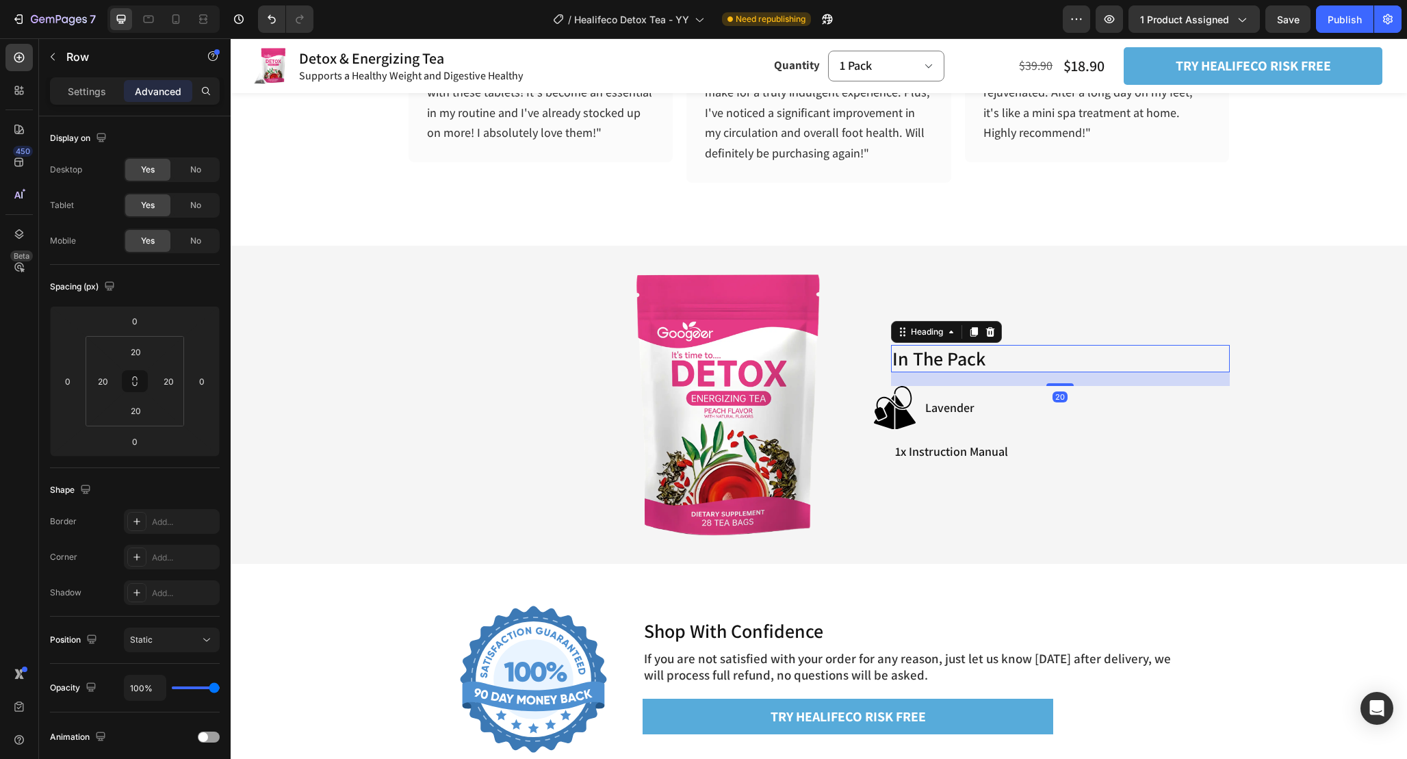
click at [980, 362] on span "In The Pack" at bounding box center [939, 358] width 93 height 25
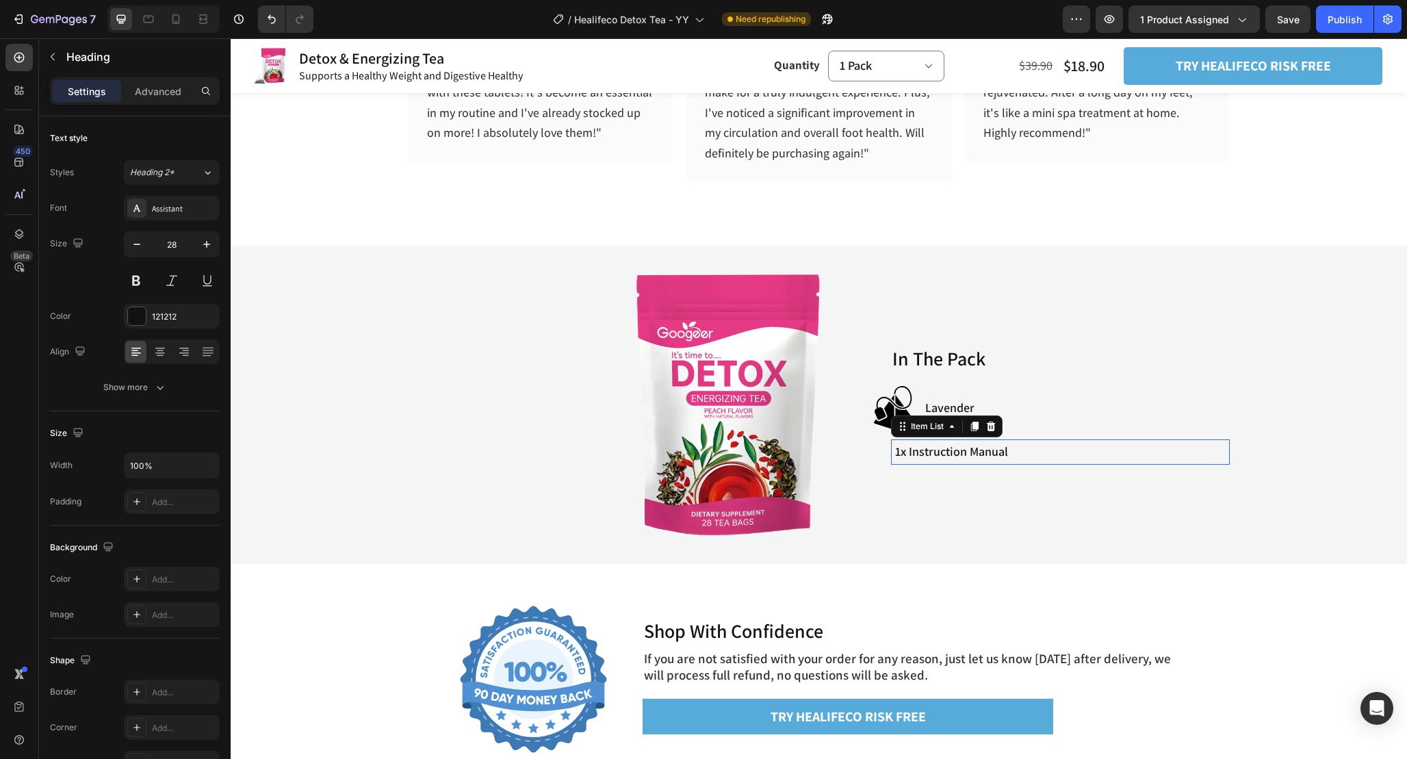
click at [1019, 458] on div "1x Instruction Manual" at bounding box center [1060, 451] width 339 height 25
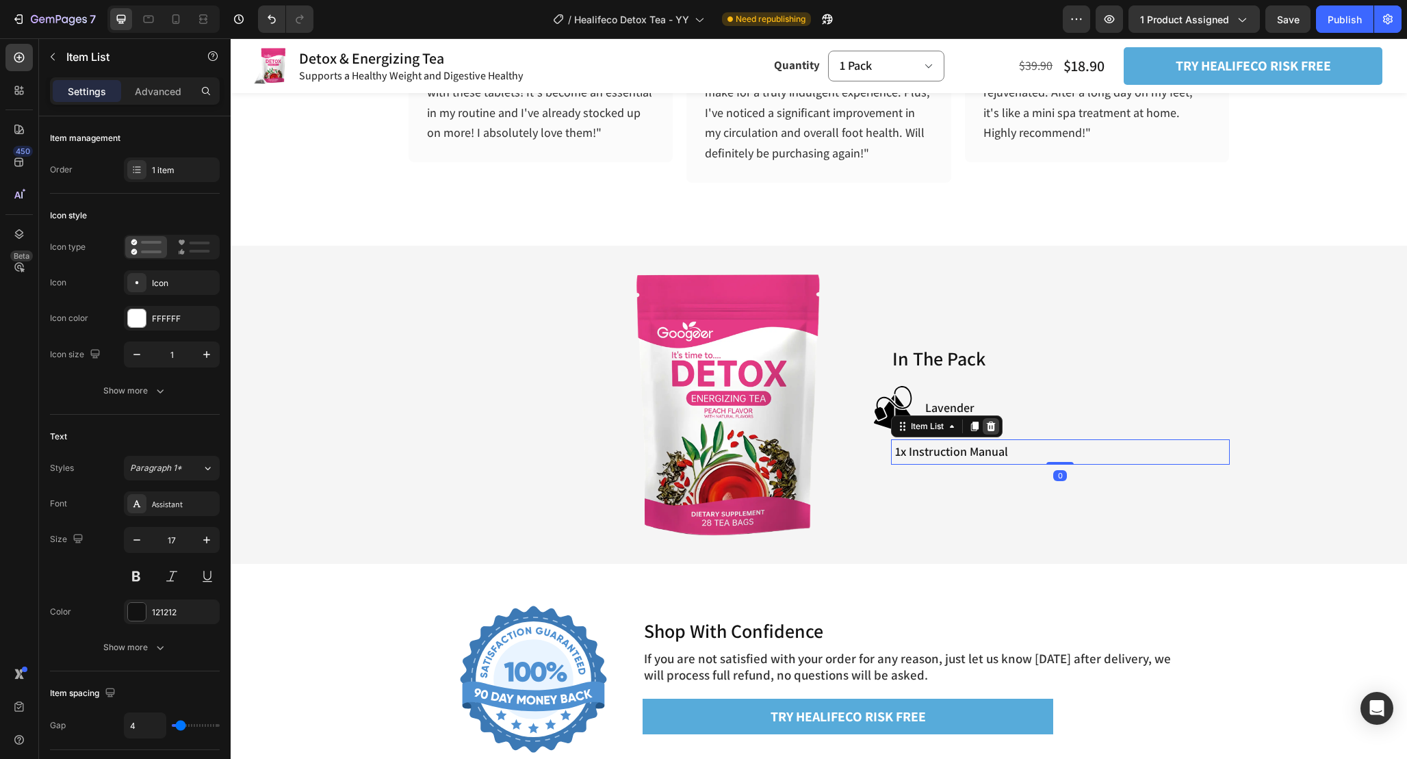
click at [986, 426] on icon at bounding box center [991, 426] width 11 height 11
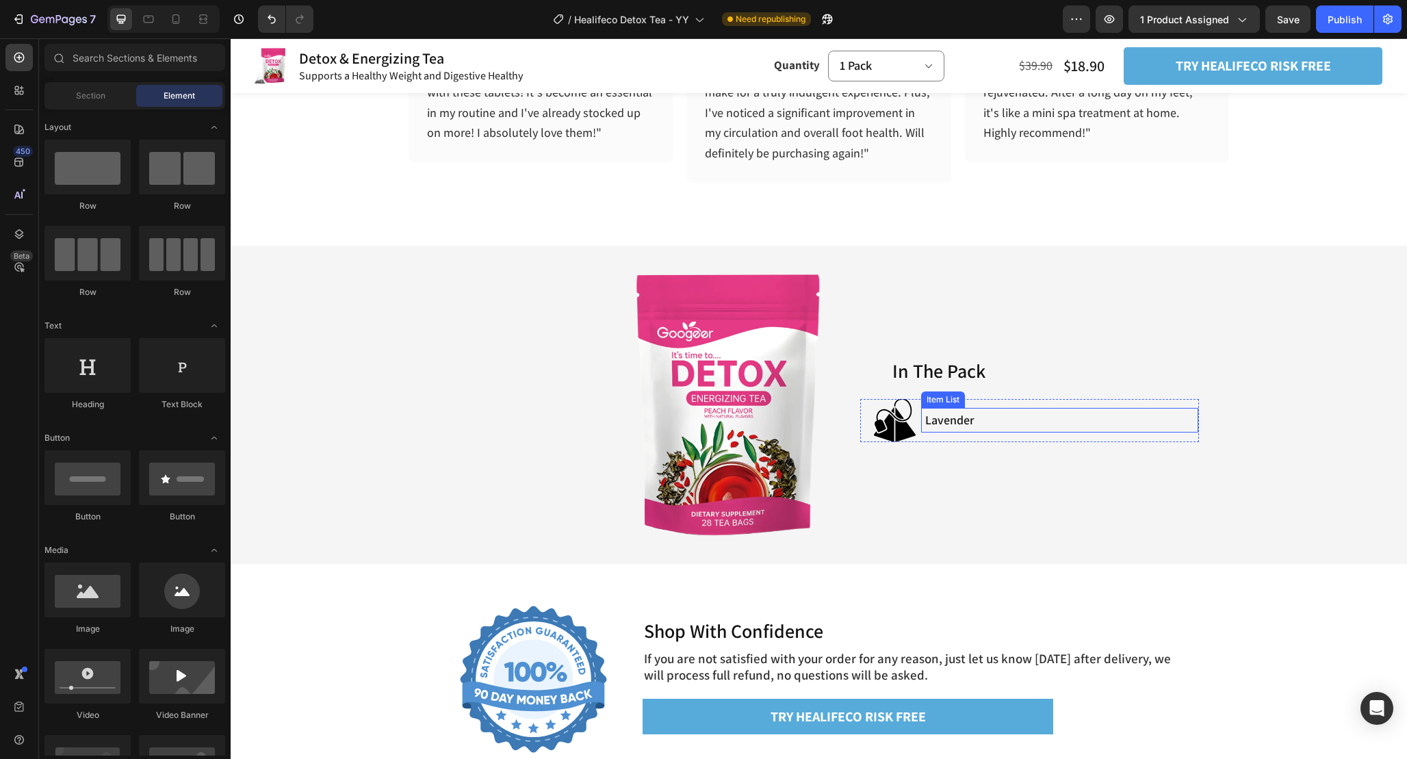
click at [969, 421] on span "Lavender" at bounding box center [949, 420] width 49 height 16
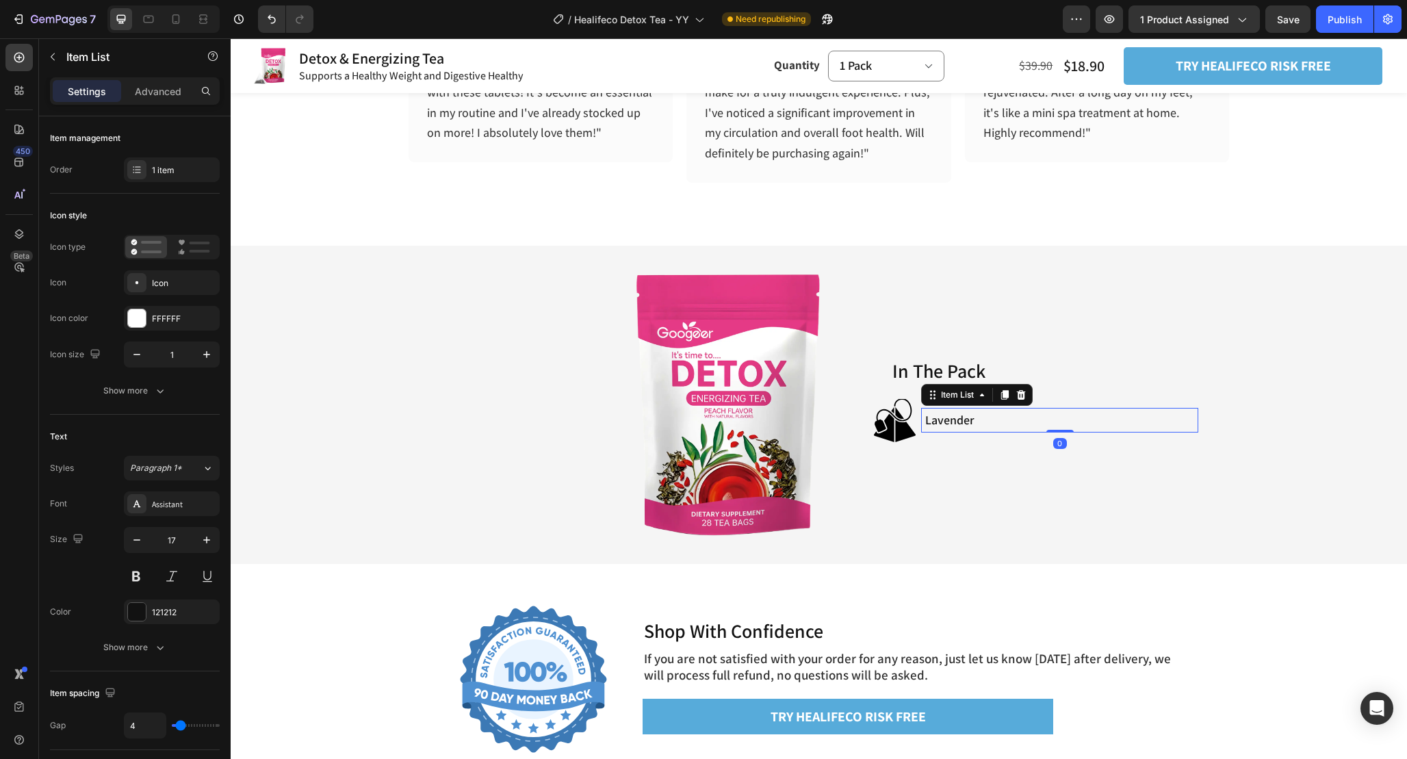
click at [969, 421] on span "Lavender" at bounding box center [949, 420] width 49 height 16
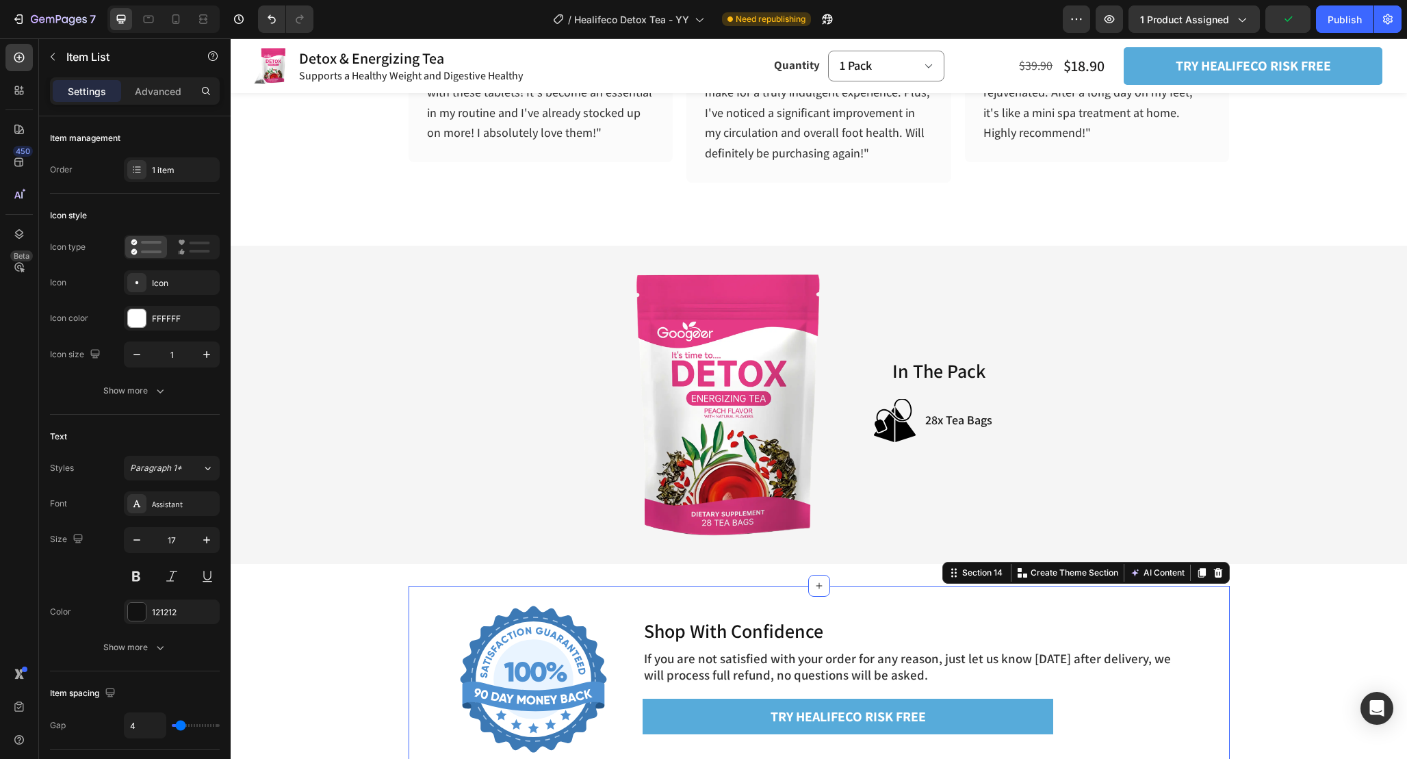
click at [1040, 586] on div "Image Shop With Confidence Heading If you are not satisfied with your order for…" at bounding box center [819, 681] width 821 height 190
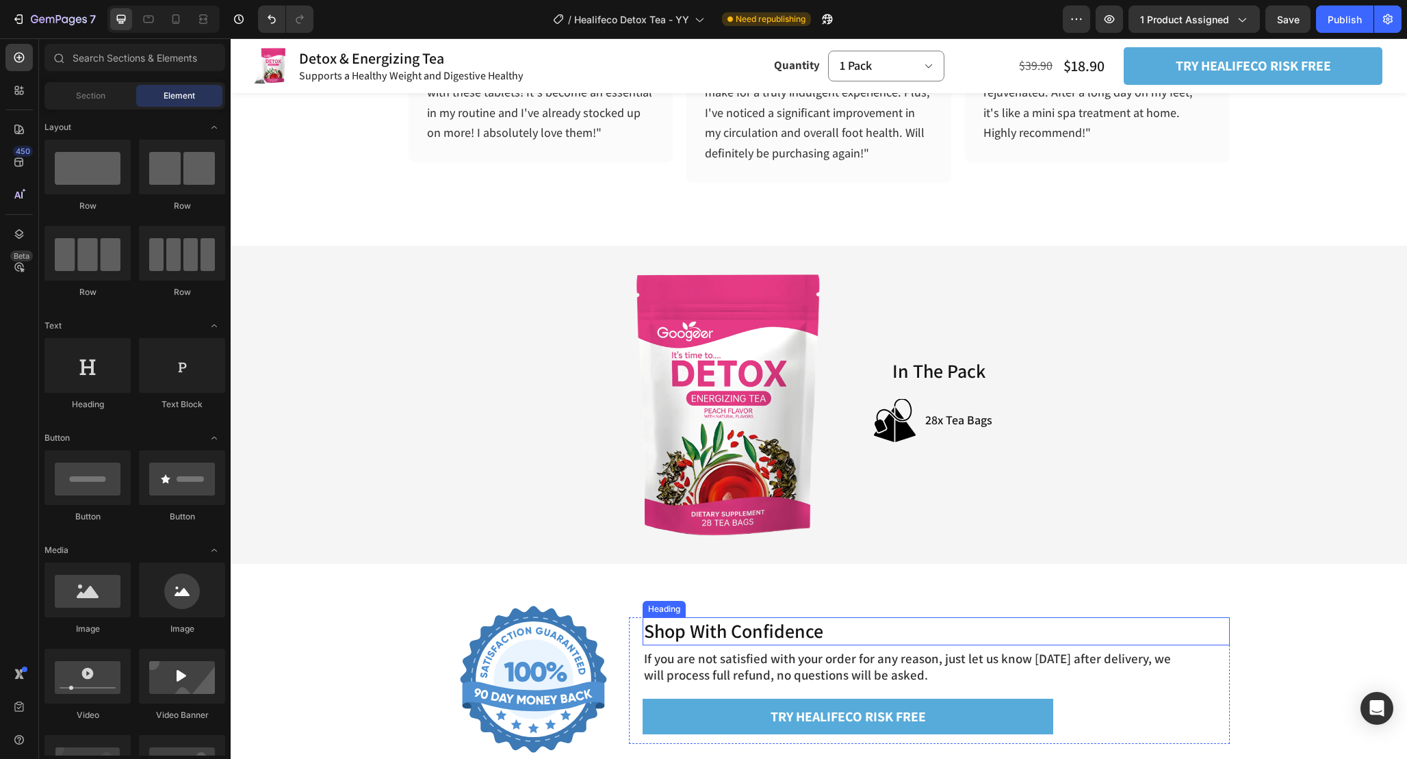
scroll to position [4497, 0]
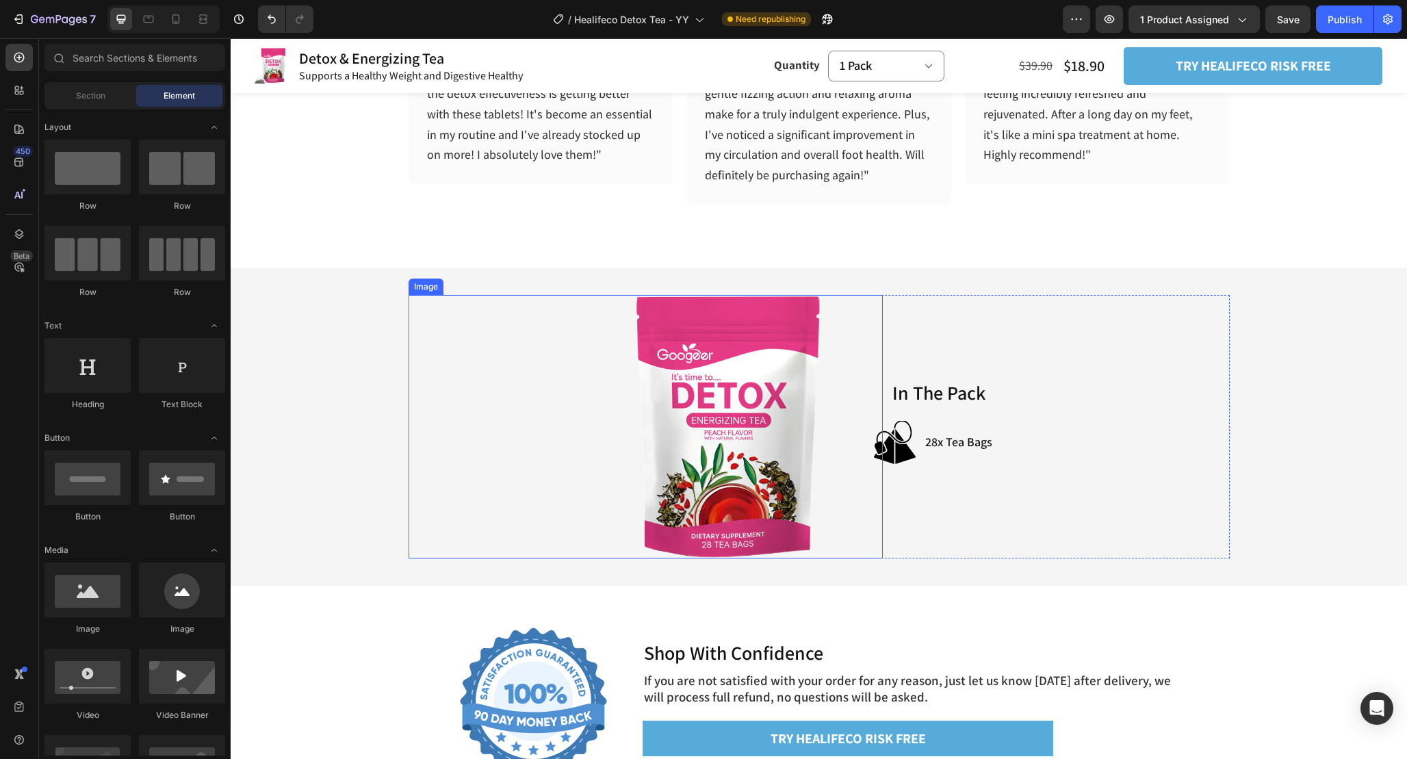
click at [743, 412] on img at bounding box center [728, 427] width 186 height 264
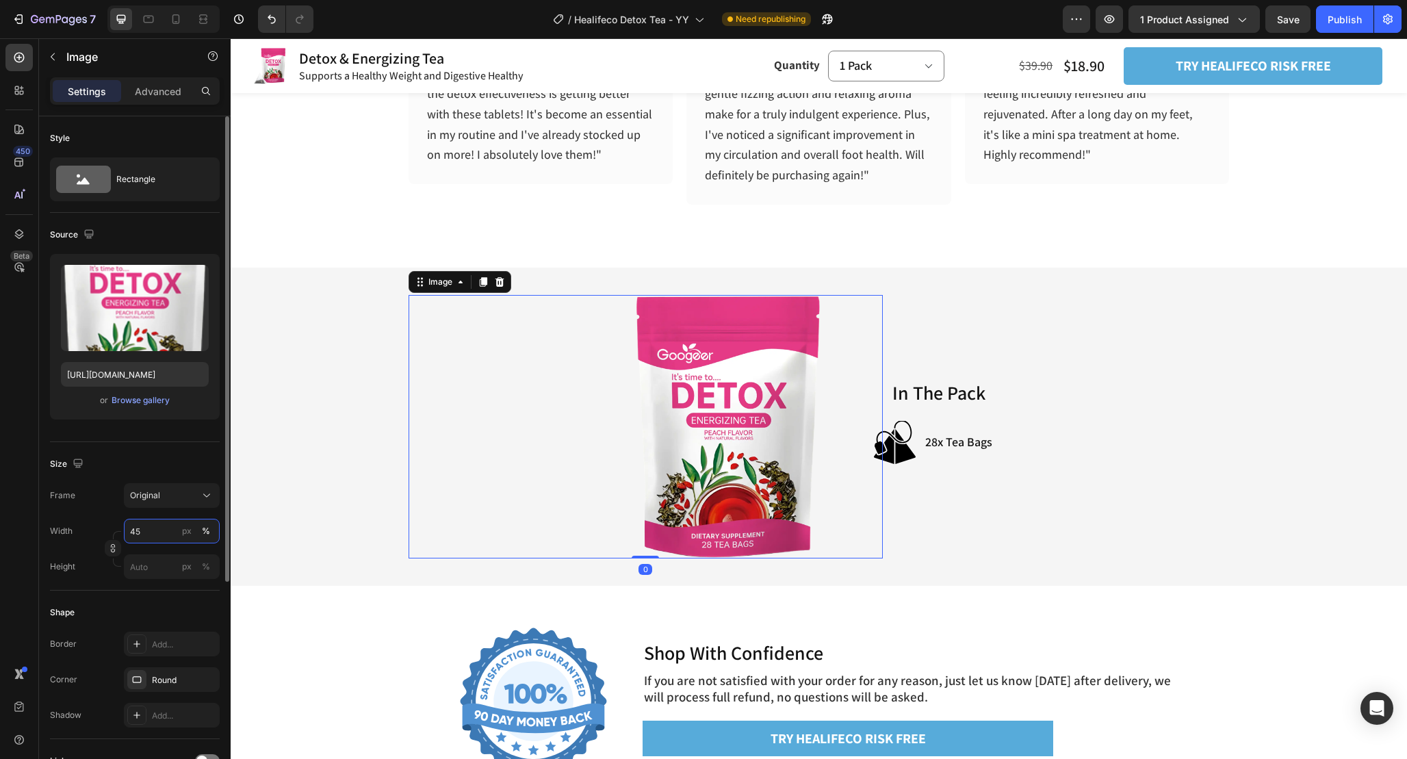
click at [158, 537] on input "45" at bounding box center [172, 531] width 96 height 25
type input "35"
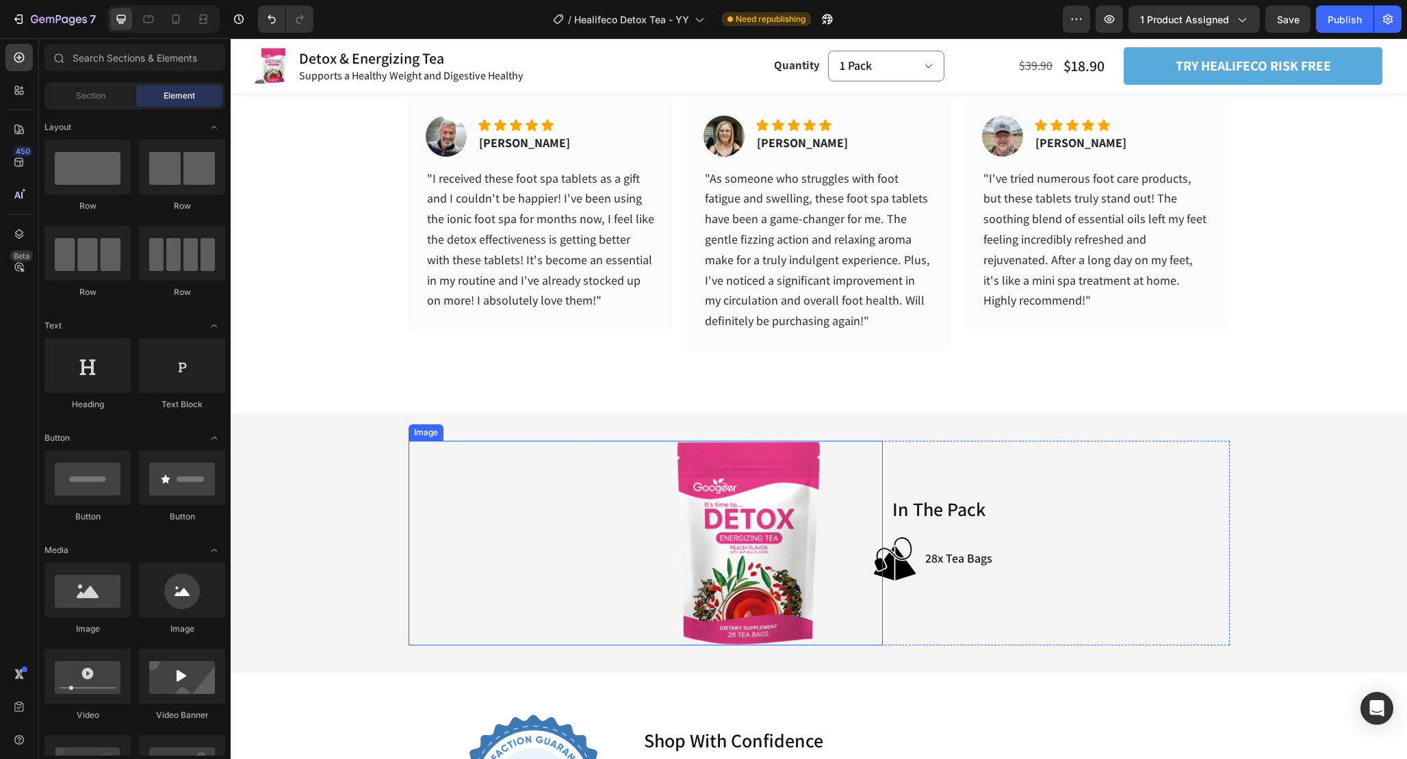
scroll to position [4339, 0]
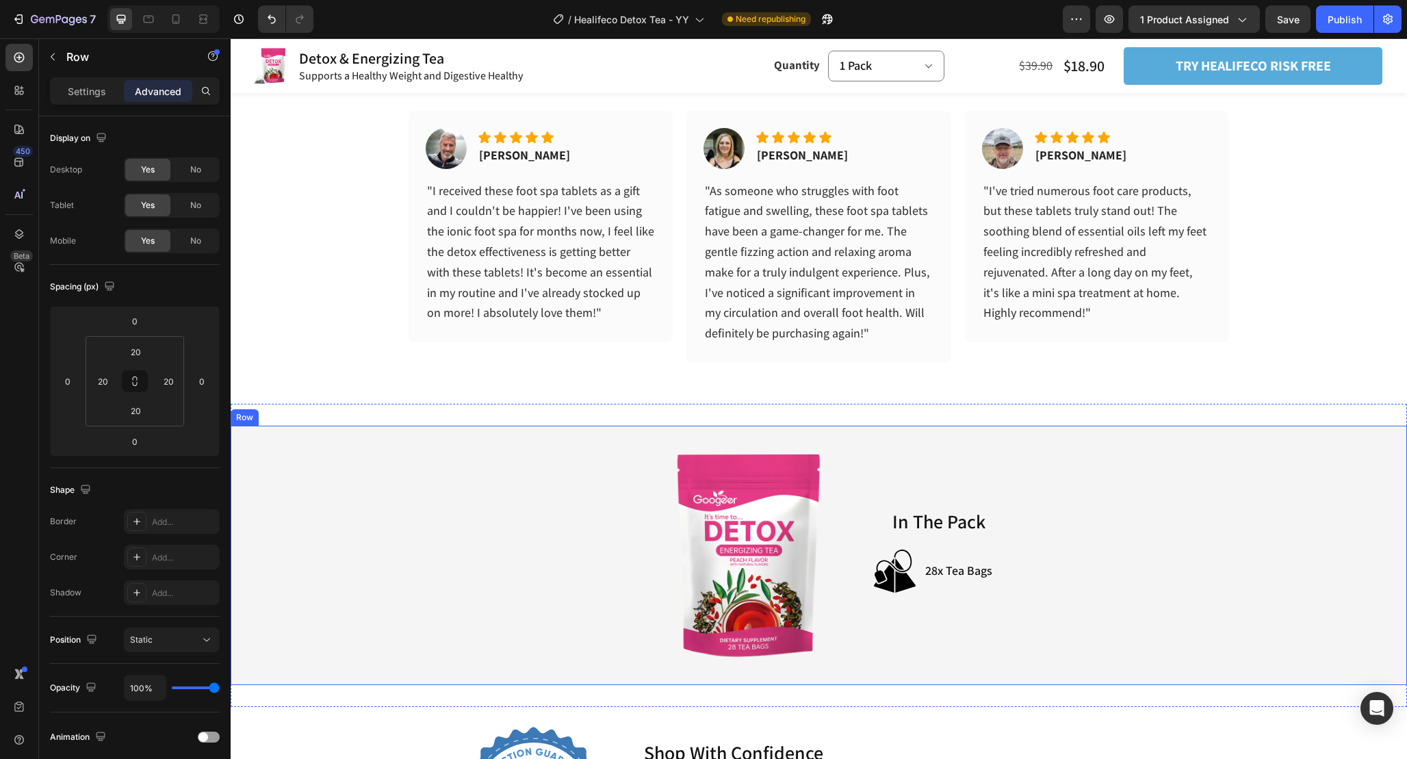
click at [755, 431] on div "Image In The Pack Heading Image 28x Tea Bags Item List Row Row 1x Instruction M…" at bounding box center [819, 555] width 1177 height 259
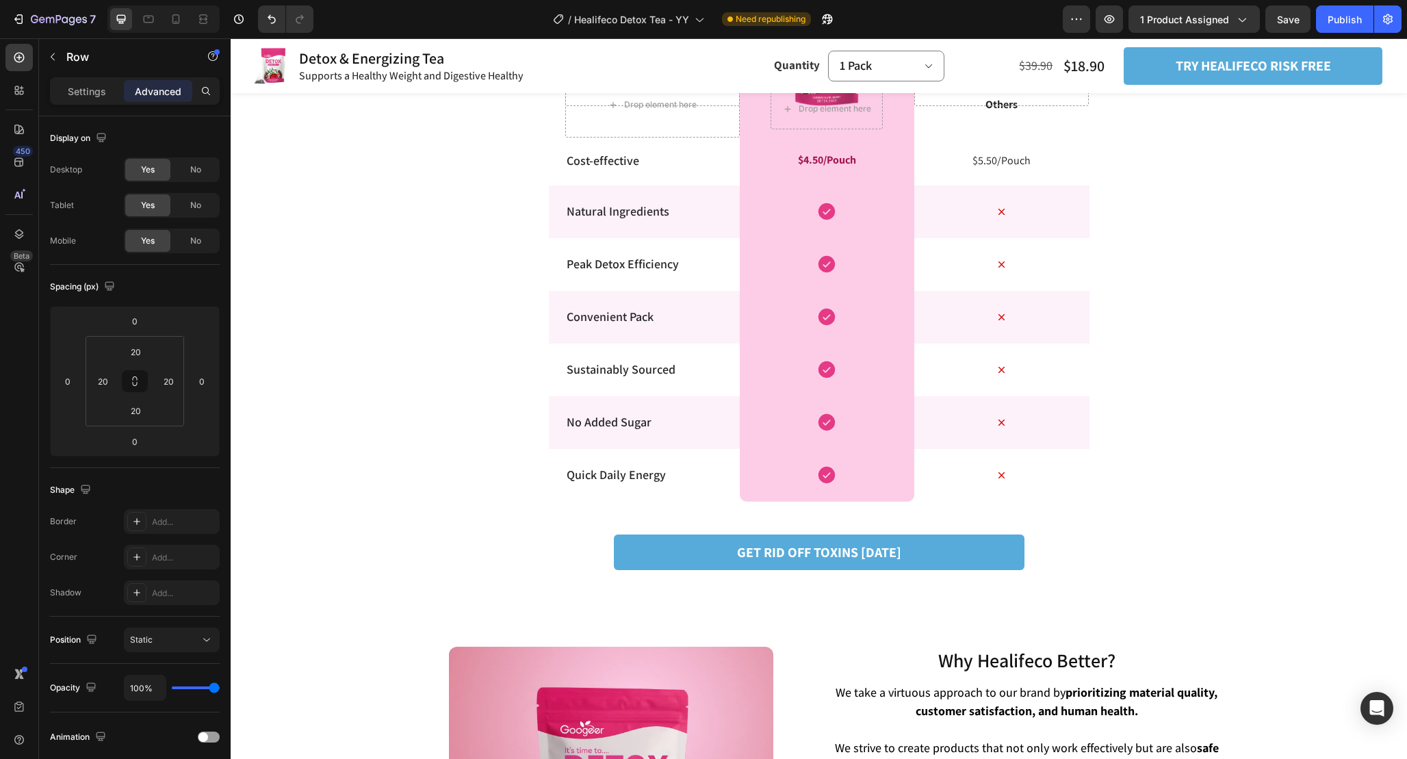
scroll to position [2598, 0]
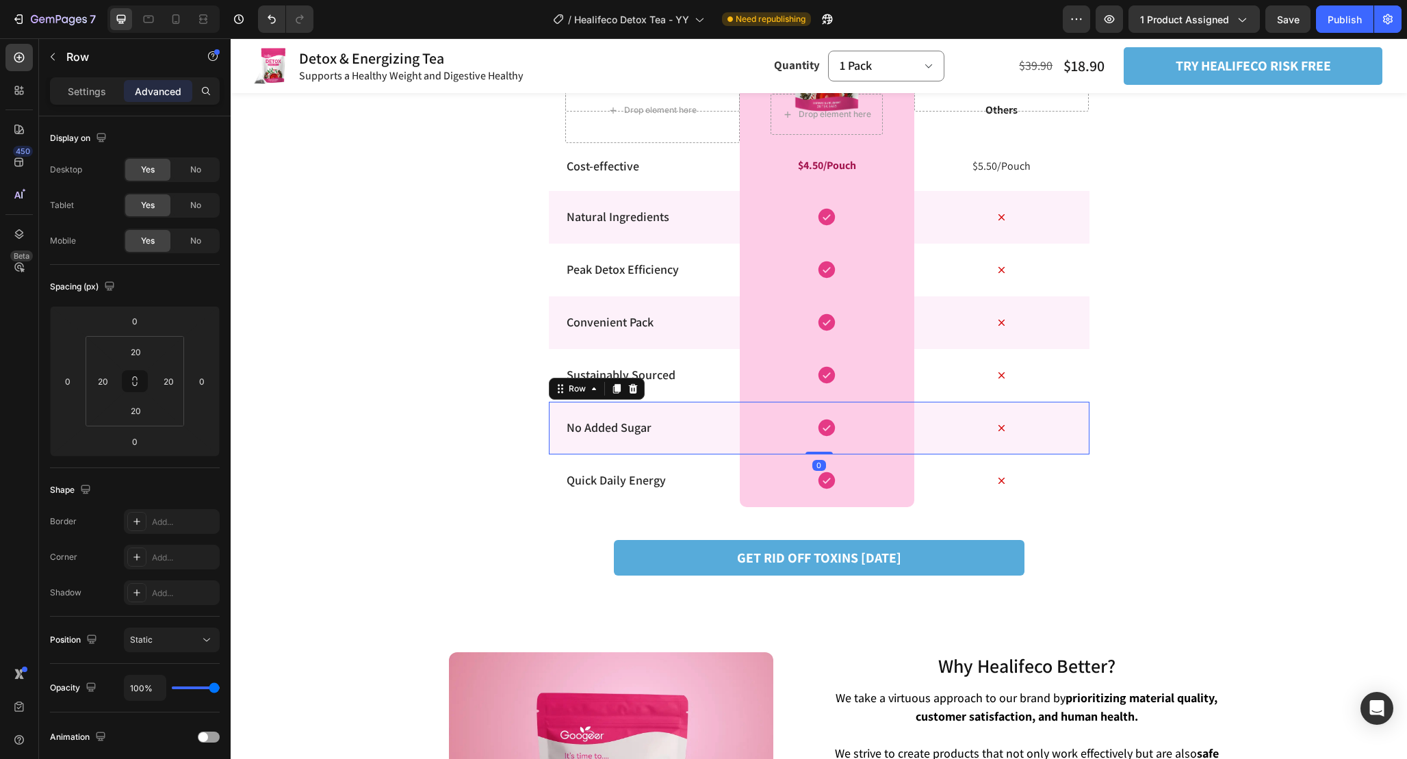
click at [1043, 411] on div "Icon" at bounding box center [1002, 428] width 175 height 53
click at [86, 94] on p "Settings" at bounding box center [87, 91] width 38 height 14
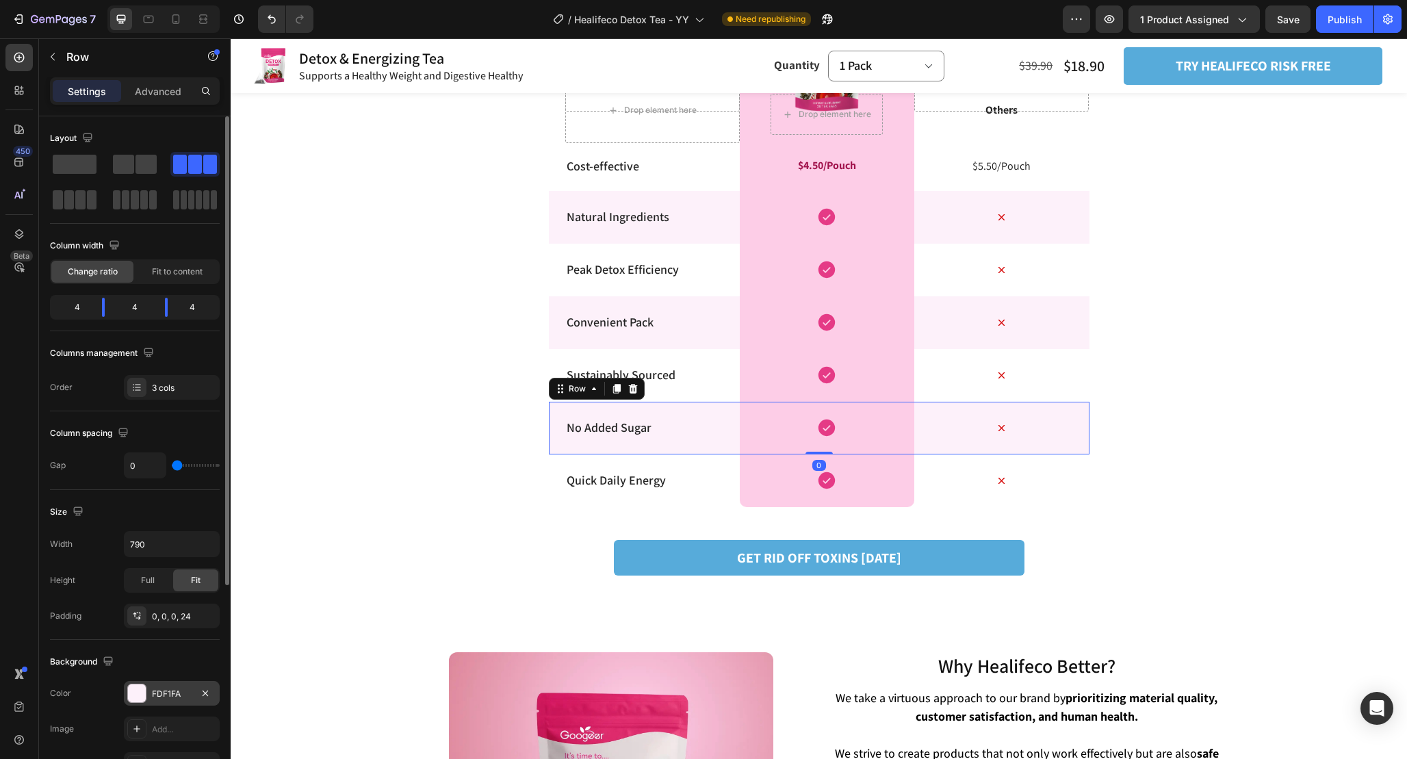
click at [175, 700] on div "FDF1FA" at bounding box center [172, 693] width 96 height 25
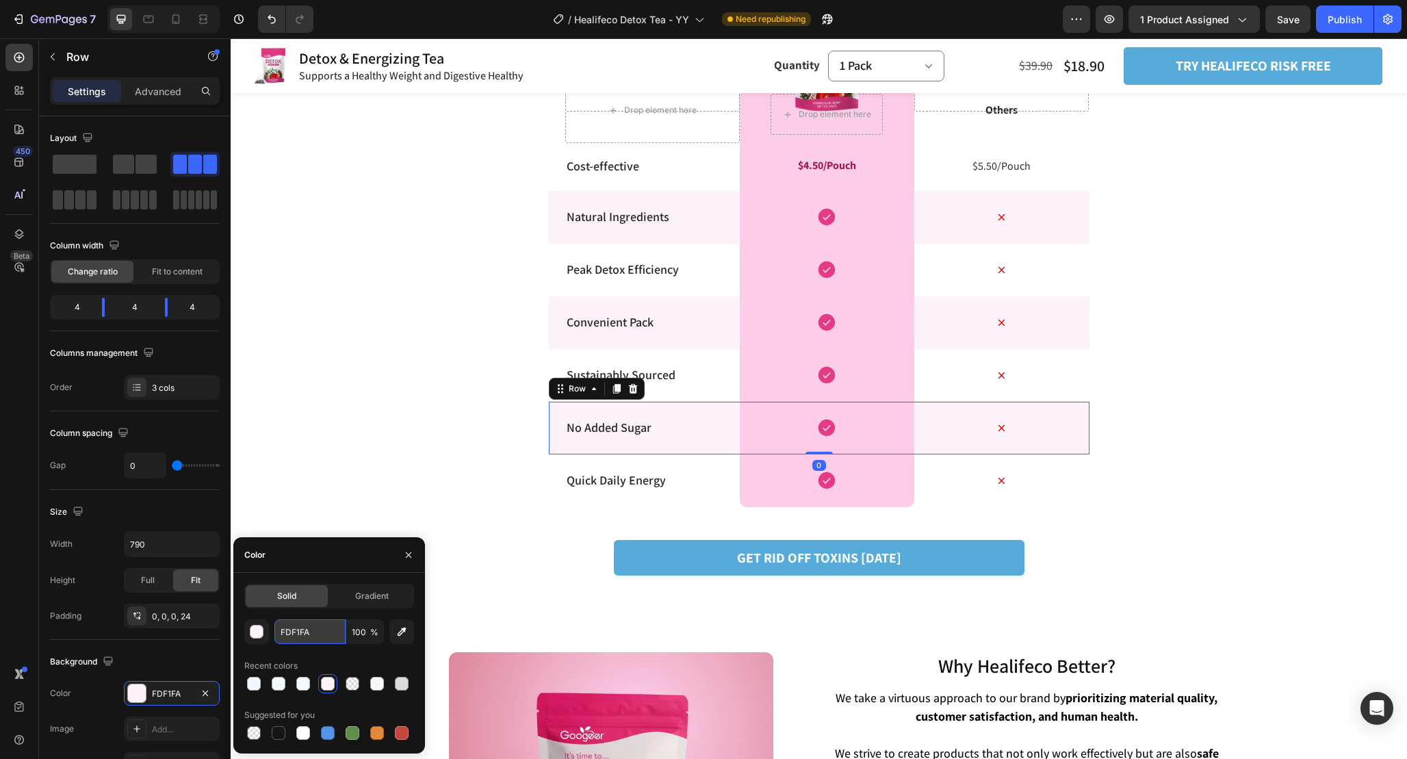
click at [313, 639] on input "FDF1FA" at bounding box center [309, 632] width 71 height 25
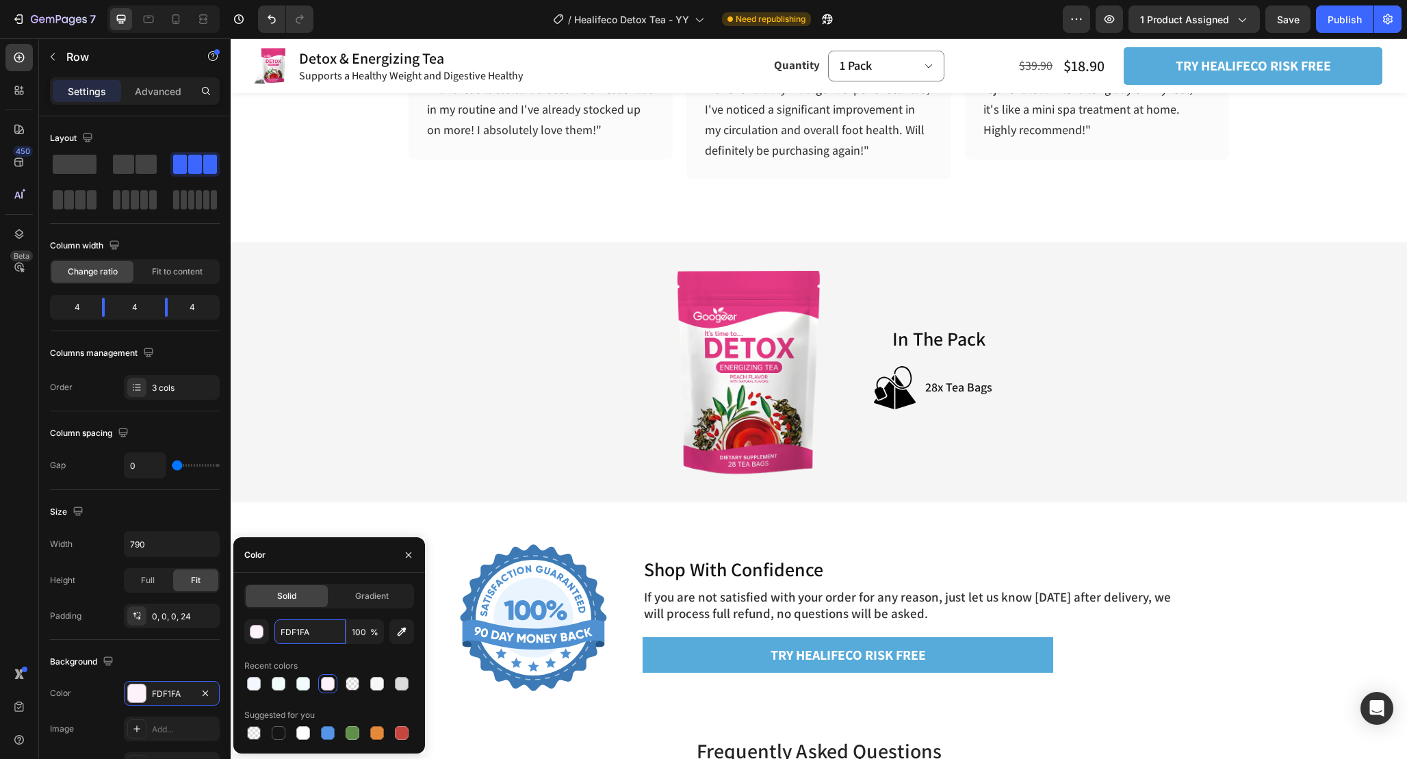
scroll to position [4297, 0]
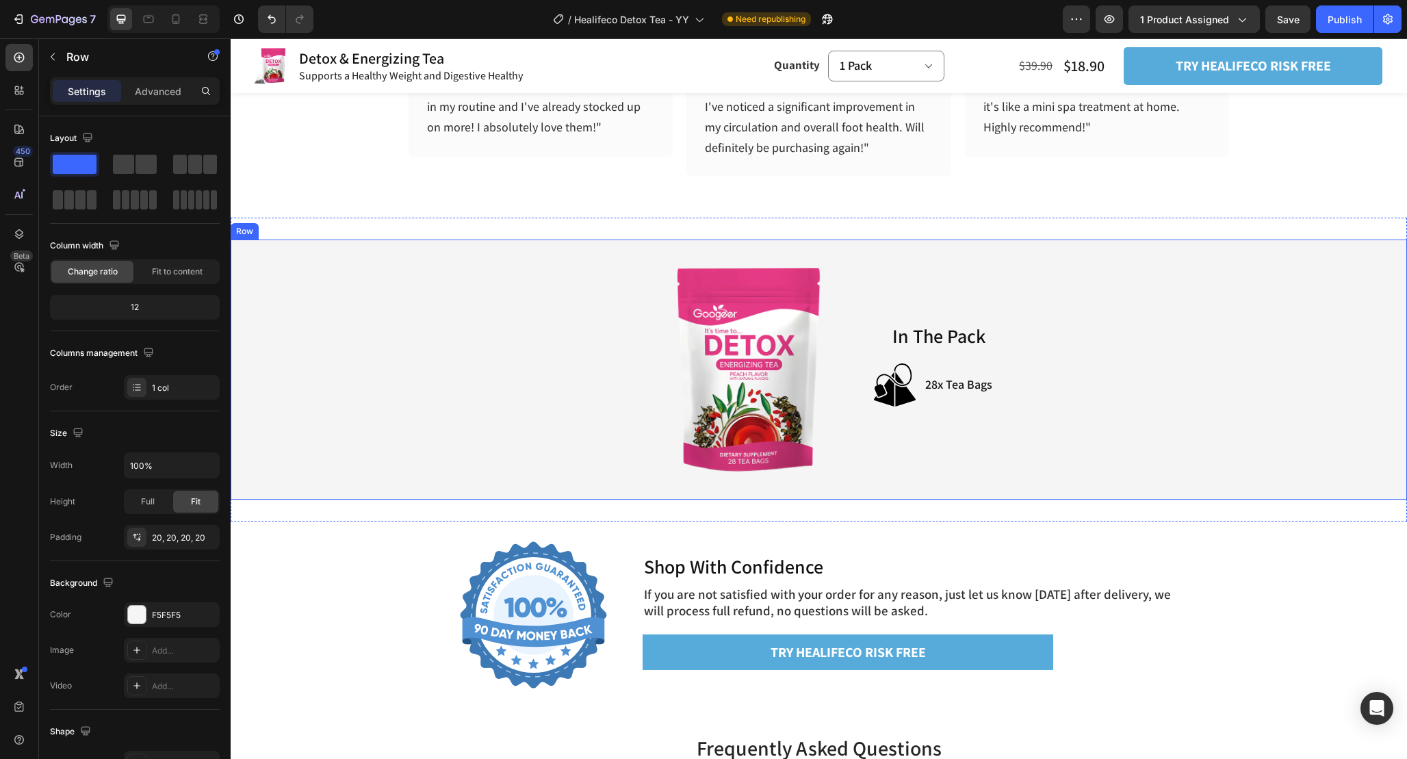
click at [1005, 259] on div "Image In The Pack Heading Image 28x Tea Bags Item List Row Row 1x Instruction M…" at bounding box center [818, 369] width 1149 height 232
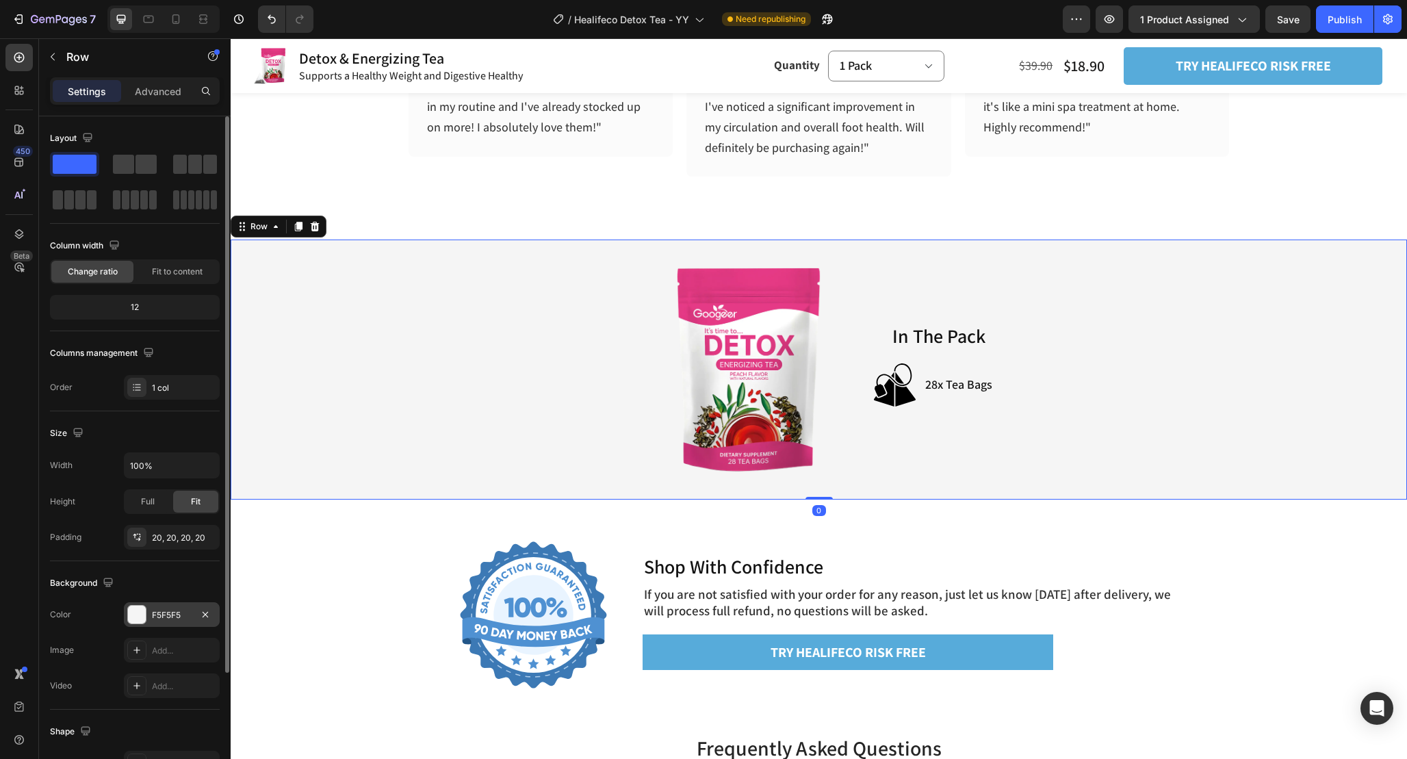
click at [177, 607] on div "F5F5F5" at bounding box center [172, 614] width 96 height 25
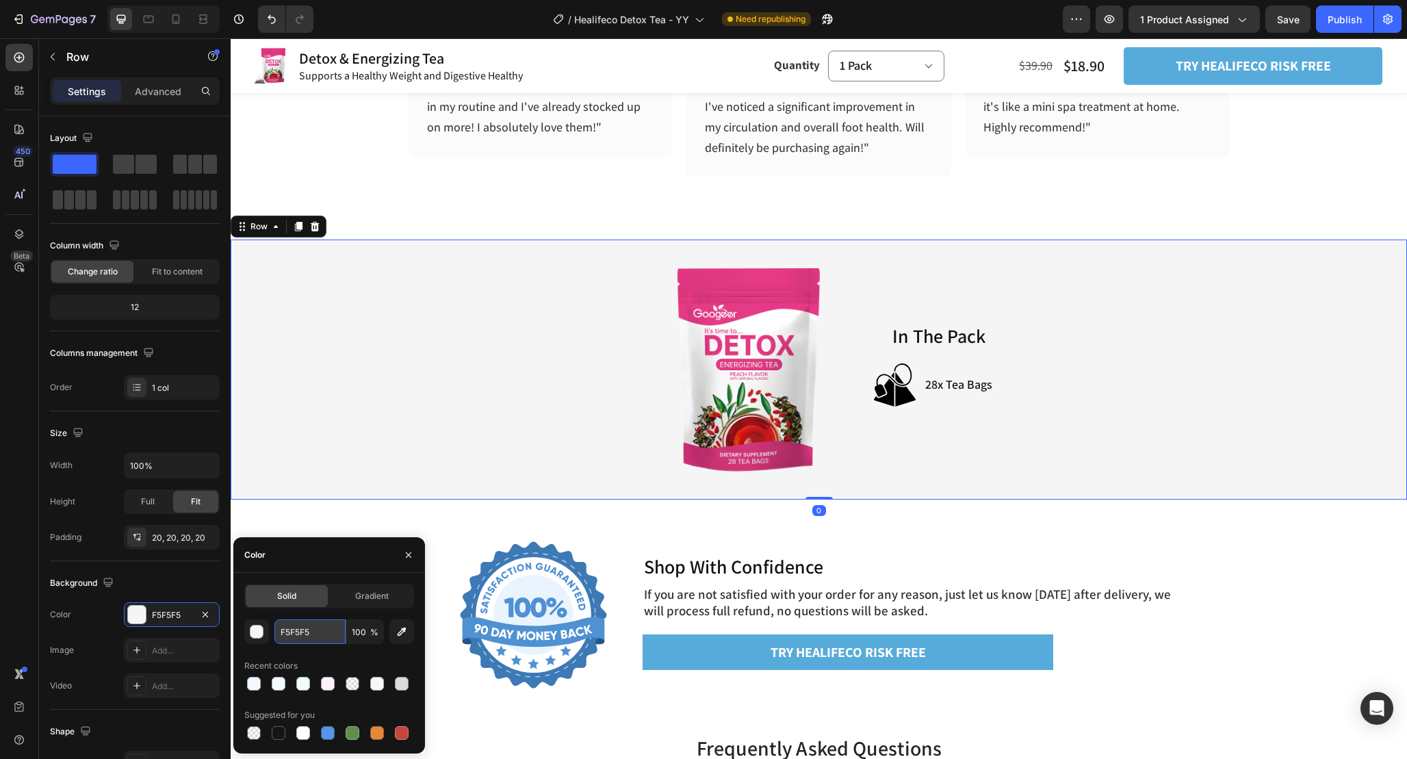
click at [341, 628] on input "F5F5F5" at bounding box center [309, 632] width 71 height 25
paste input "DF1FA"
type input "FDF1FA"
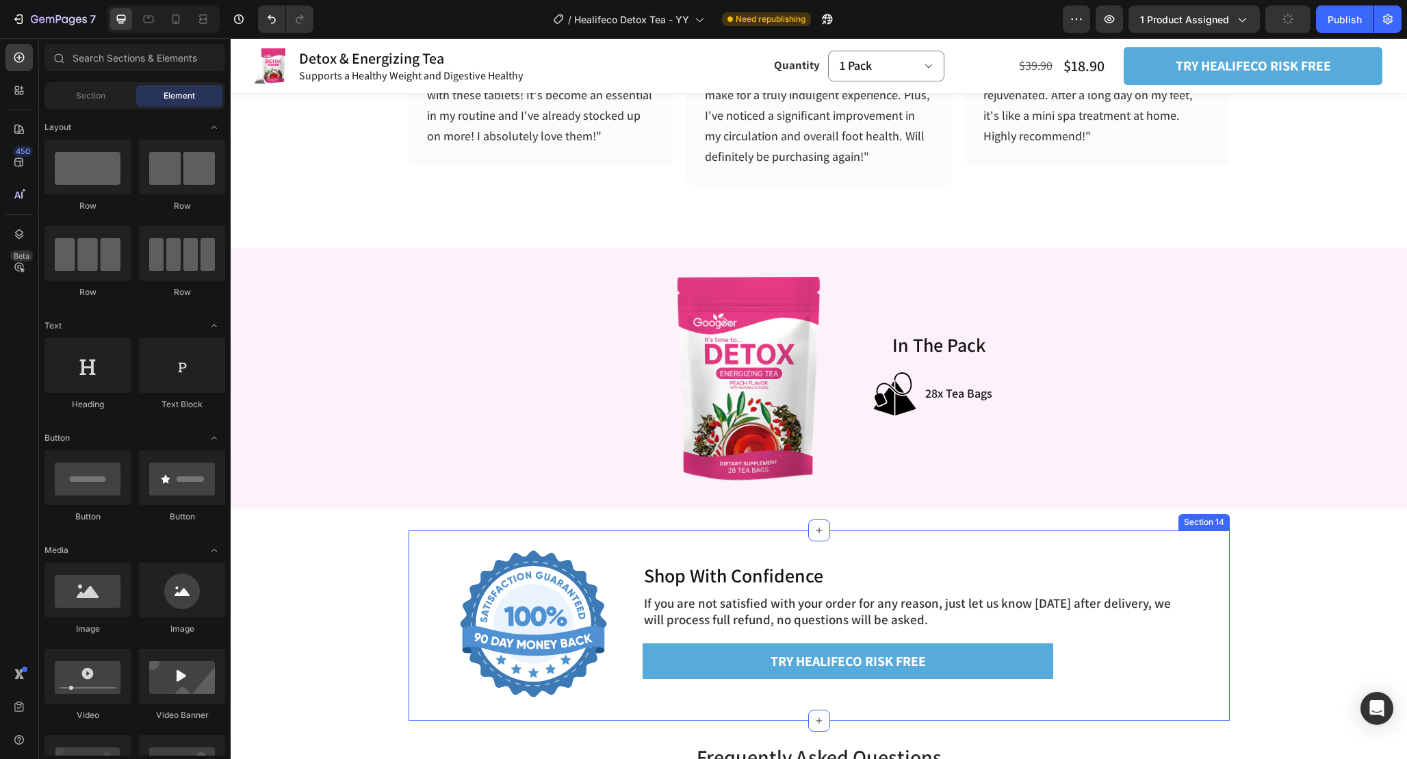
scroll to position [4295, 0]
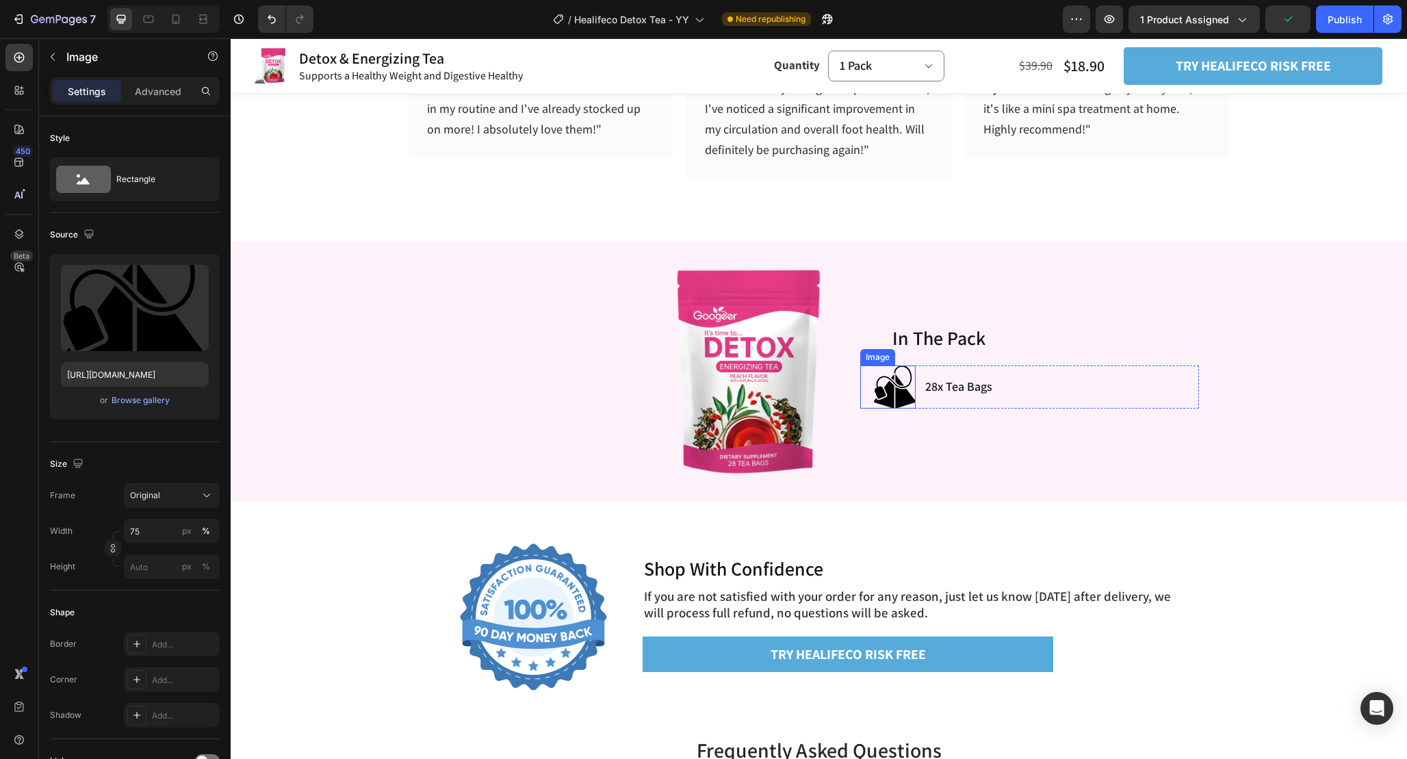
click at [899, 396] on img at bounding box center [895, 387] width 42 height 43
click at [143, 524] on input "75" at bounding box center [172, 531] width 96 height 25
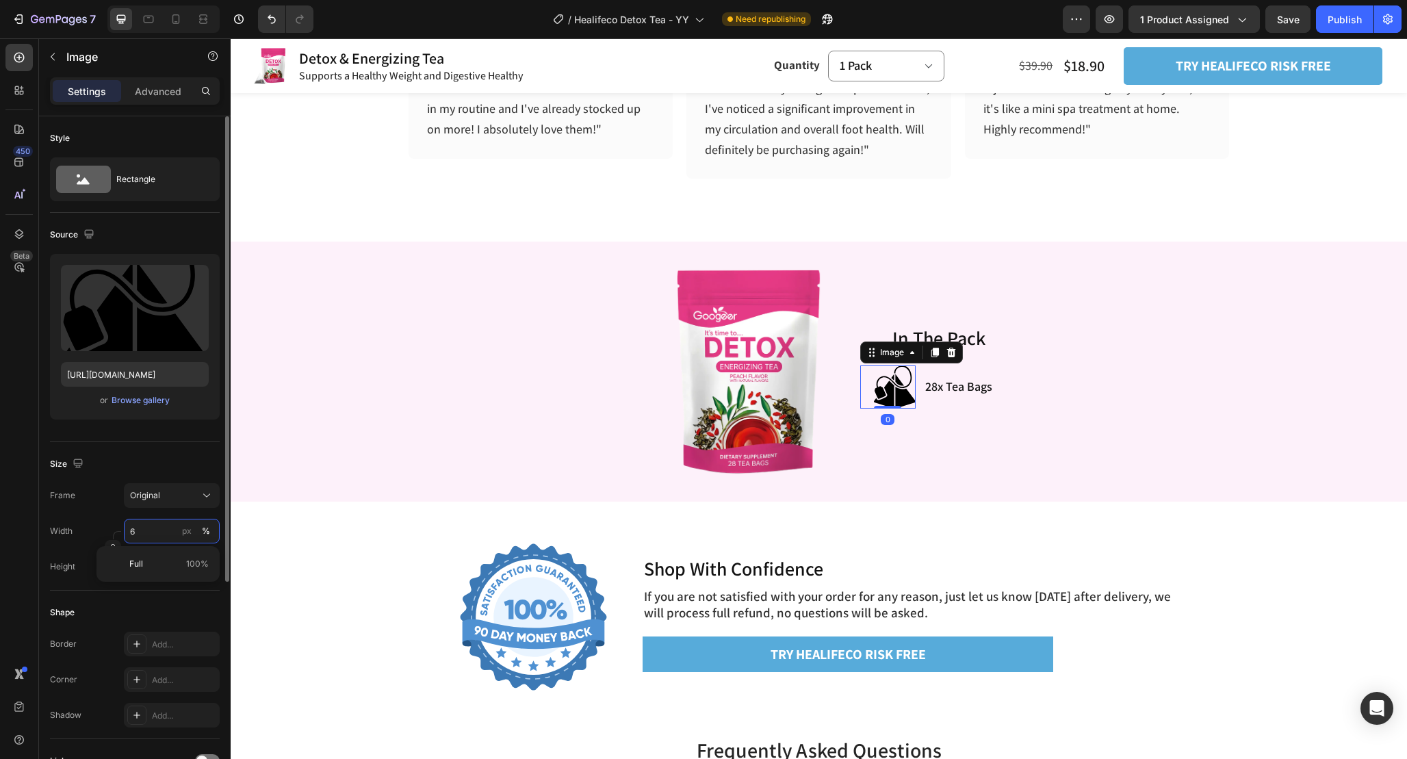
type input "60"
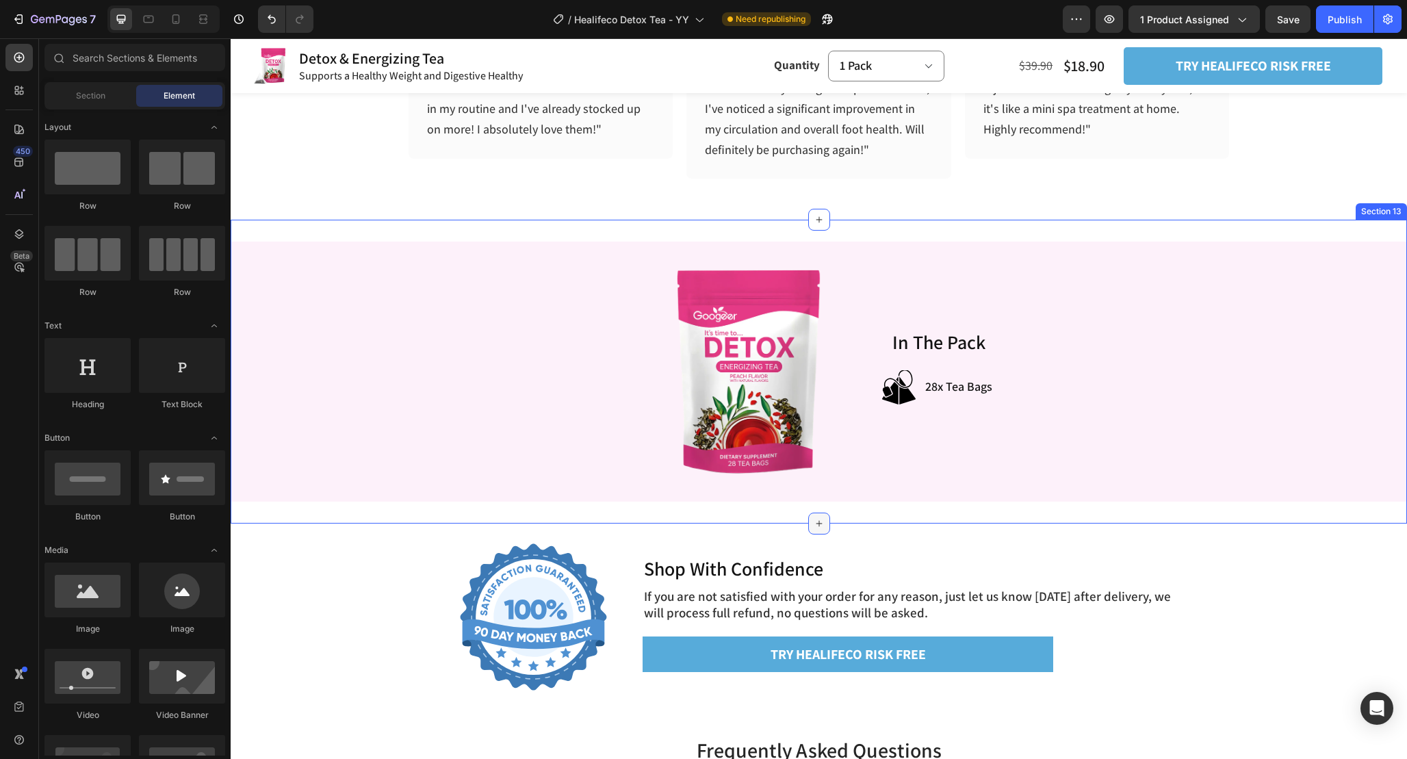
scroll to position [4261, 0]
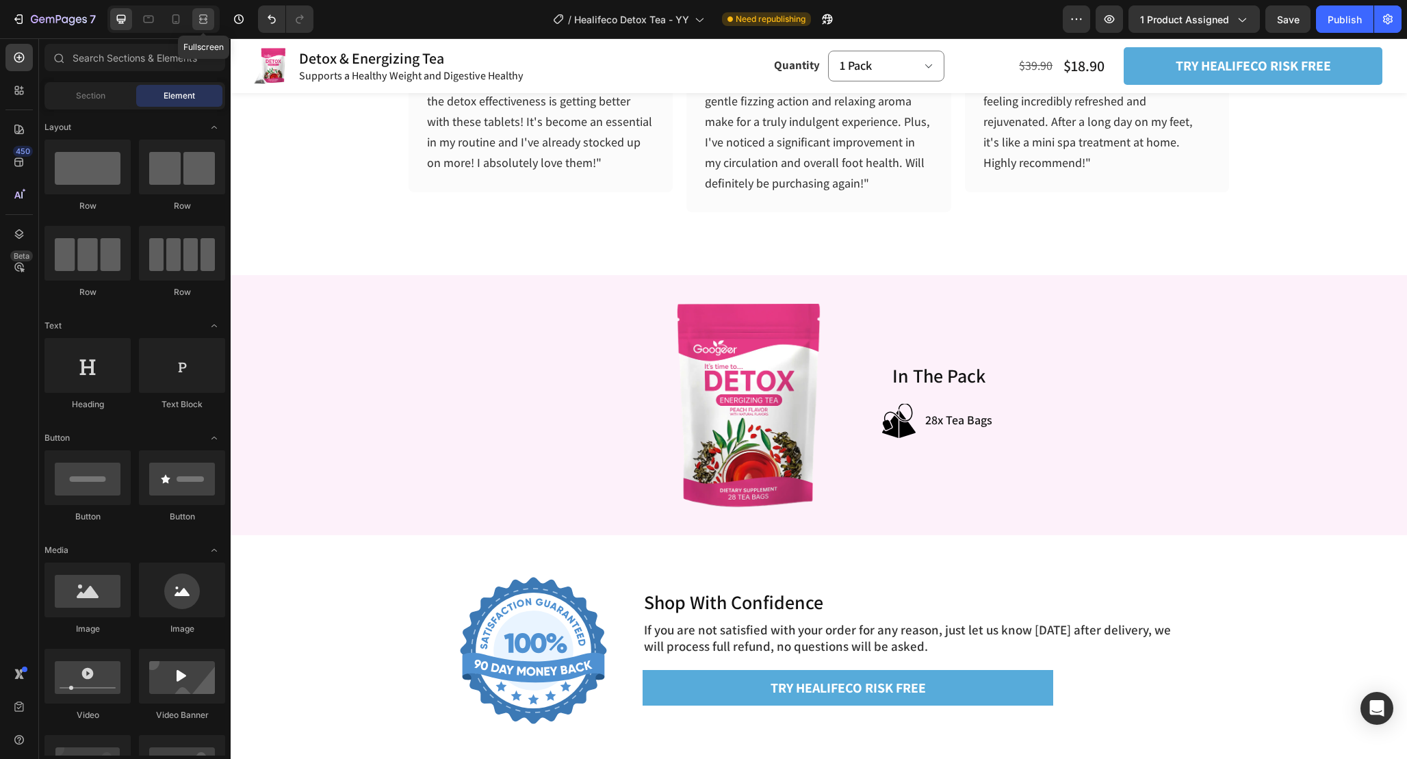
click at [200, 23] on icon at bounding box center [203, 19] width 14 height 14
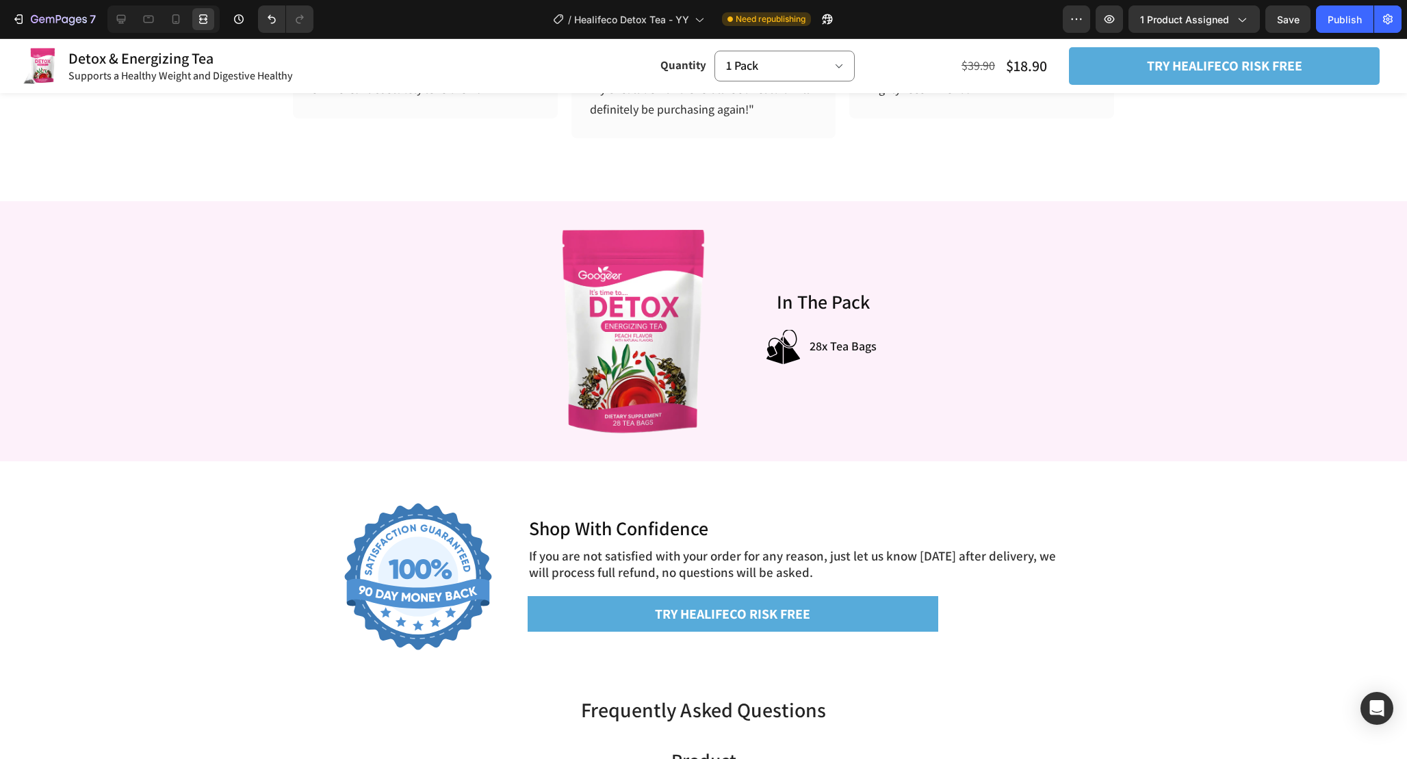
scroll to position [4334, 0]
click at [205, 18] on icon at bounding box center [205, 18] width 4 height 3
click at [116, 23] on icon at bounding box center [121, 19] width 14 height 14
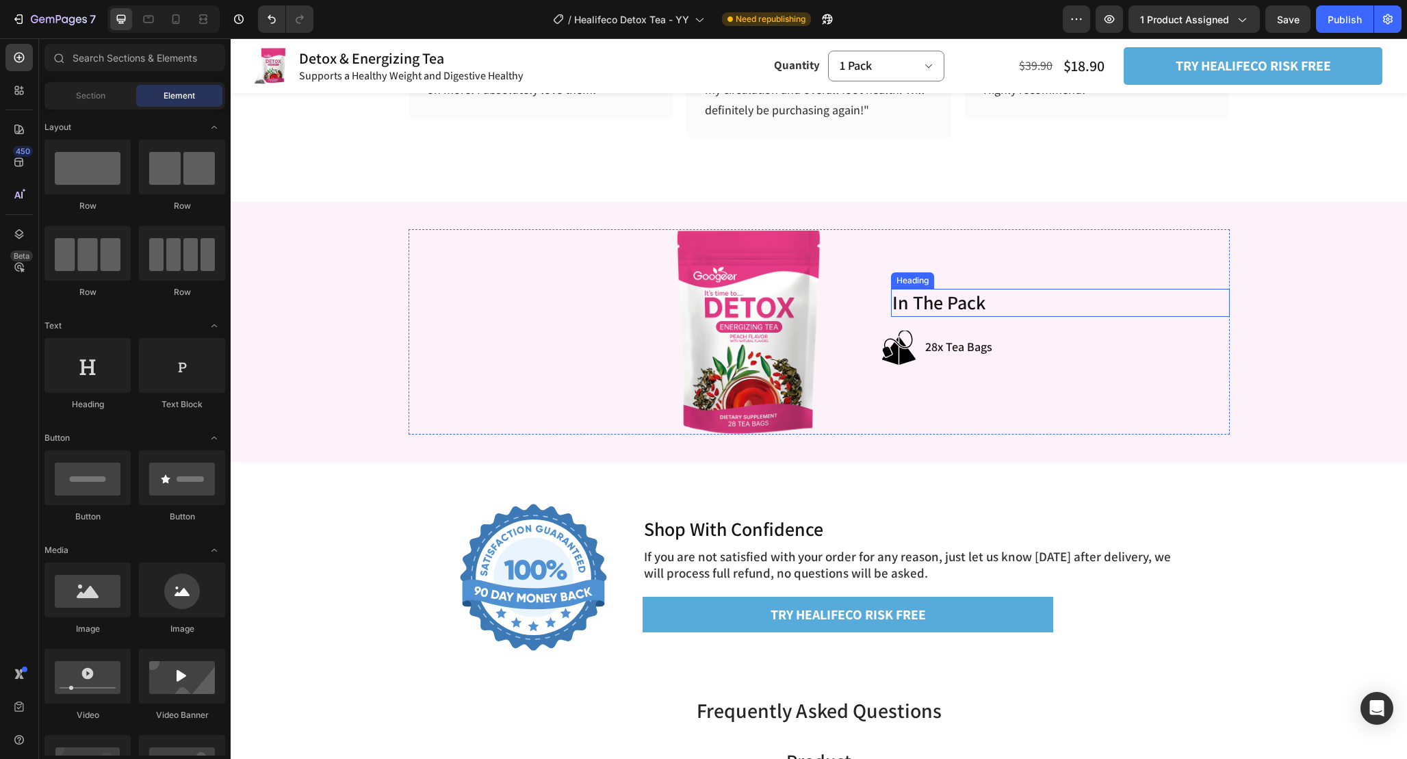
click at [1048, 294] on h2 "In The Pack" at bounding box center [1060, 302] width 339 height 27
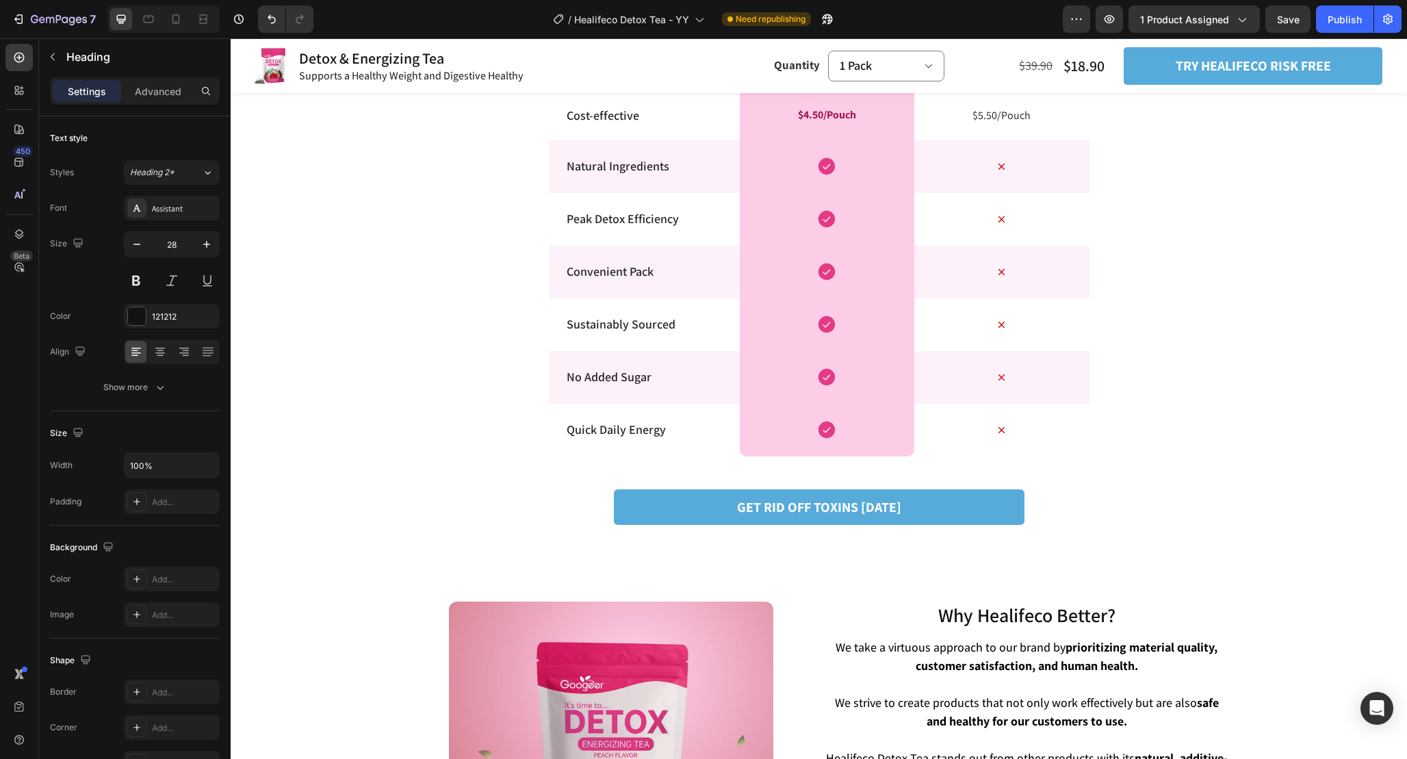
scroll to position [2651, 0]
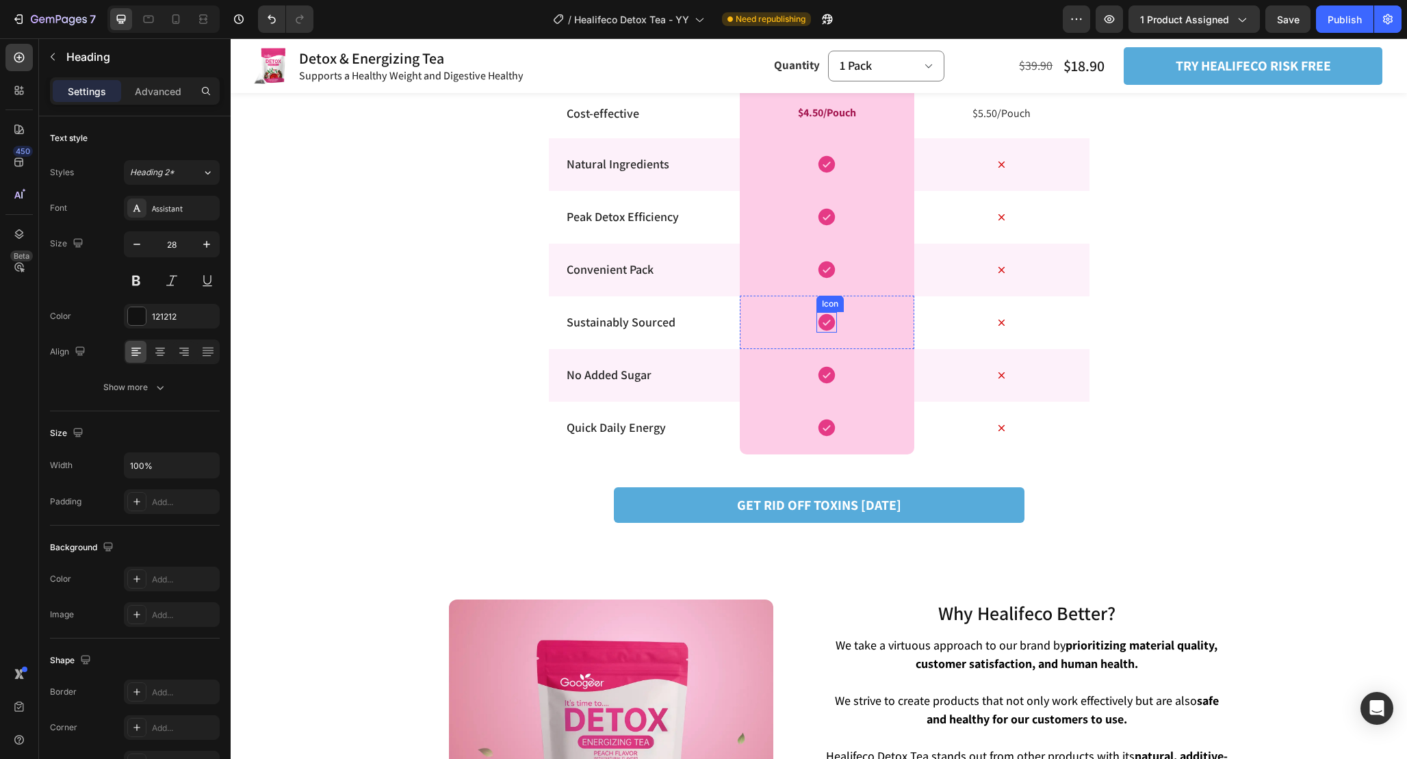
click at [832, 318] on icon at bounding box center [827, 322] width 16 height 16
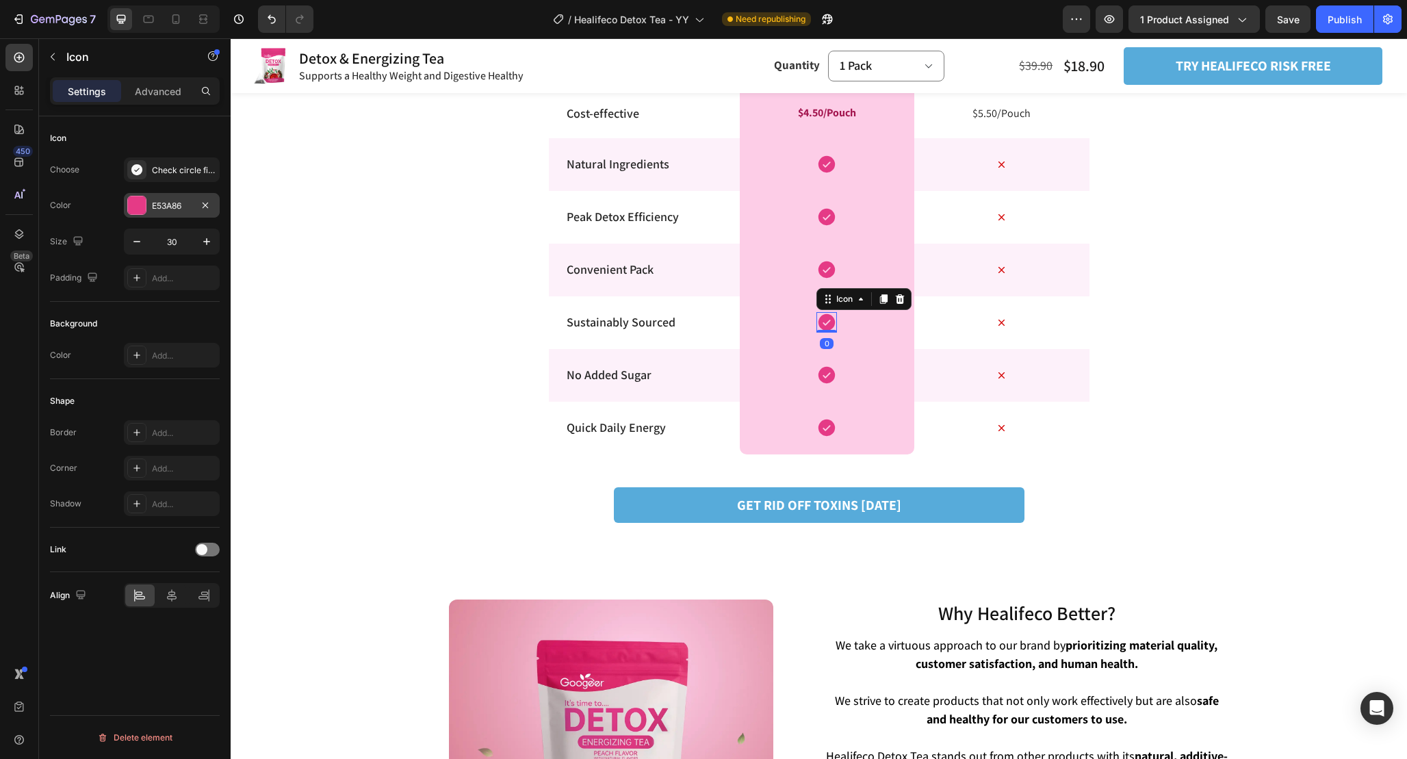
click at [188, 210] on div "E53A86" at bounding box center [172, 206] width 40 height 12
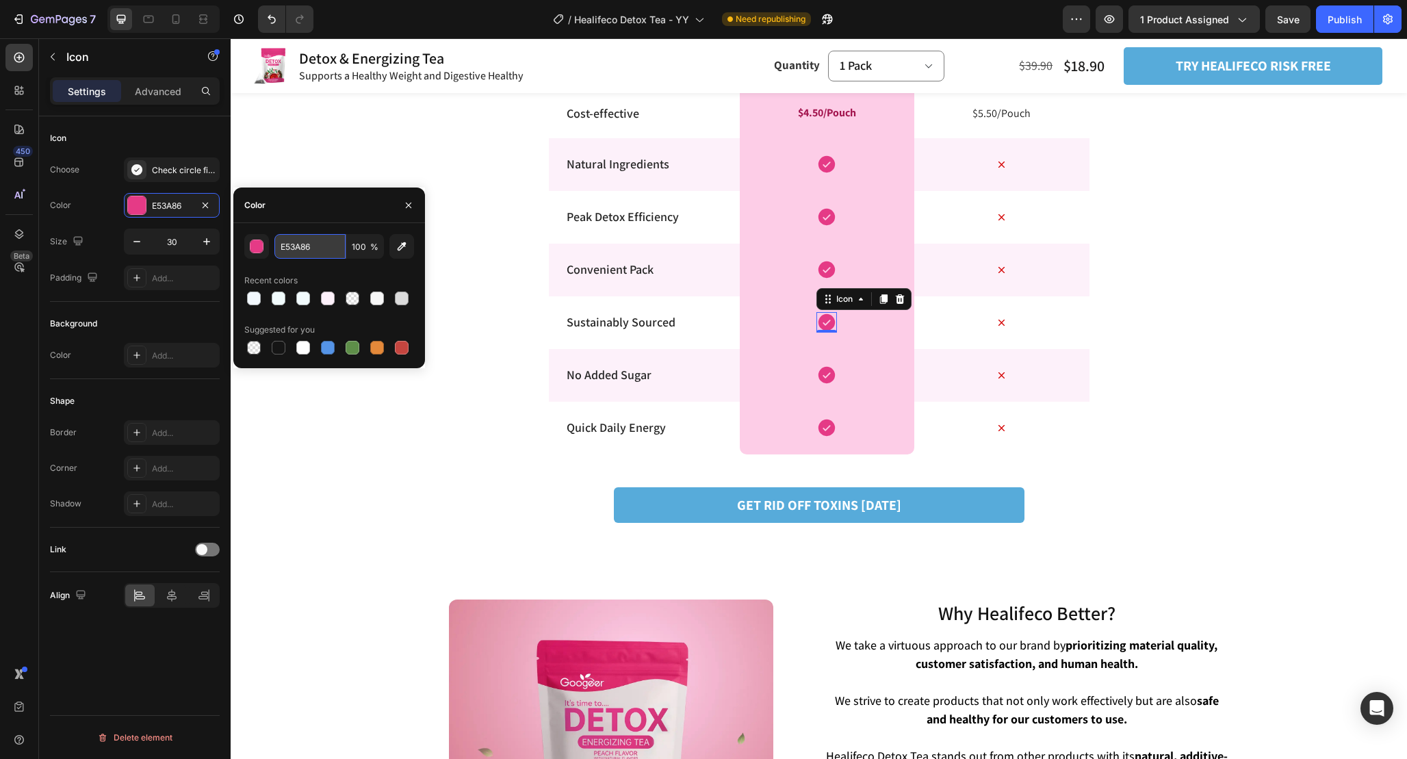
click at [316, 248] on input "E53A86" at bounding box center [309, 246] width 71 height 25
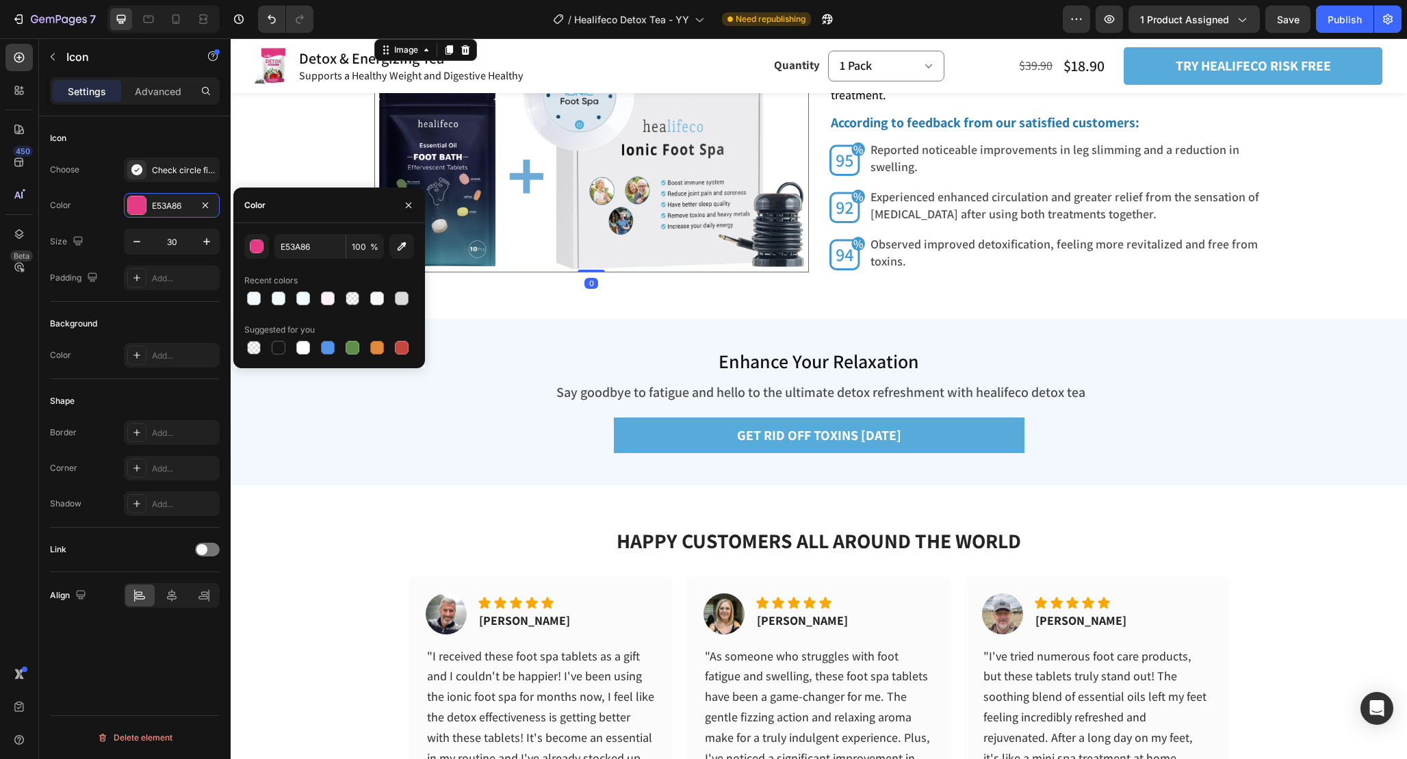
click at [611, 210] on img at bounding box center [591, 154] width 435 height 236
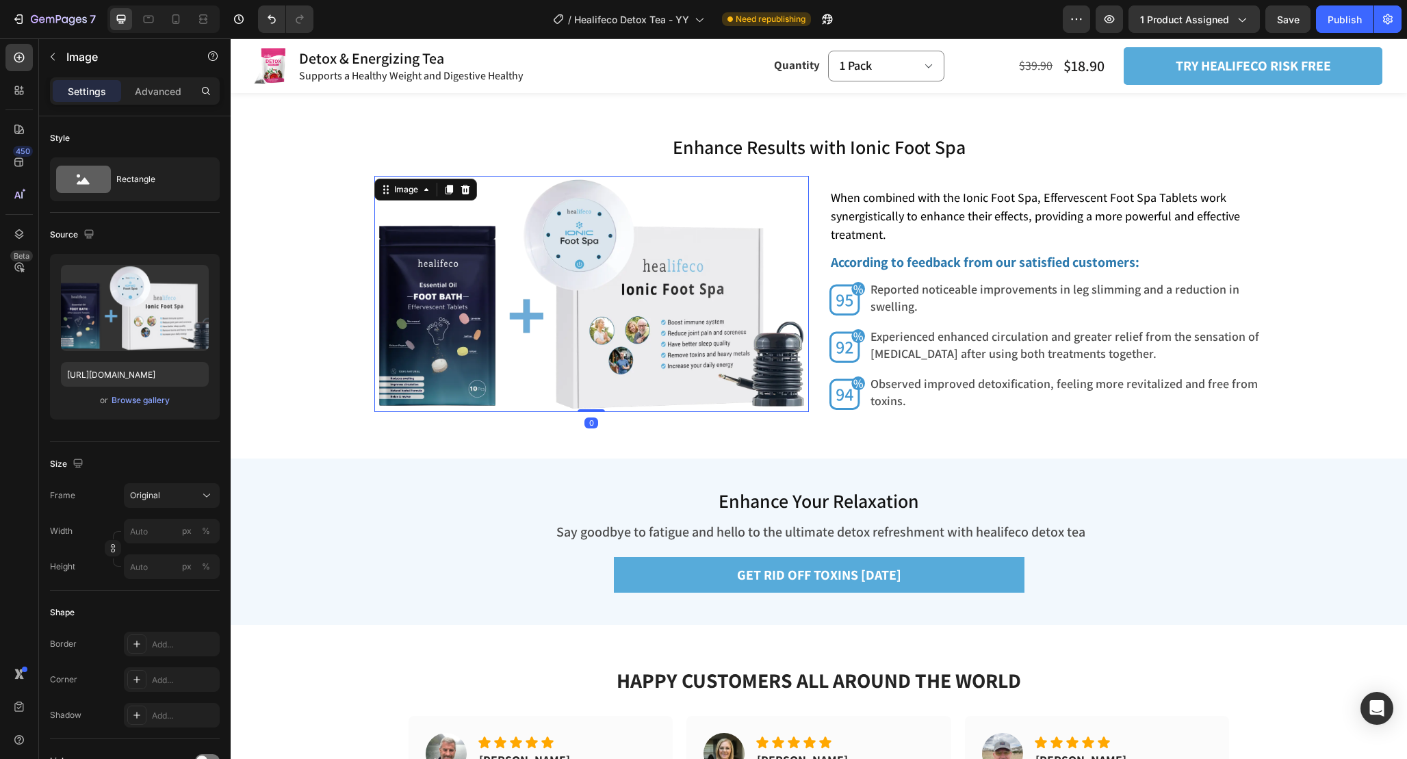
scroll to position [3477, 0]
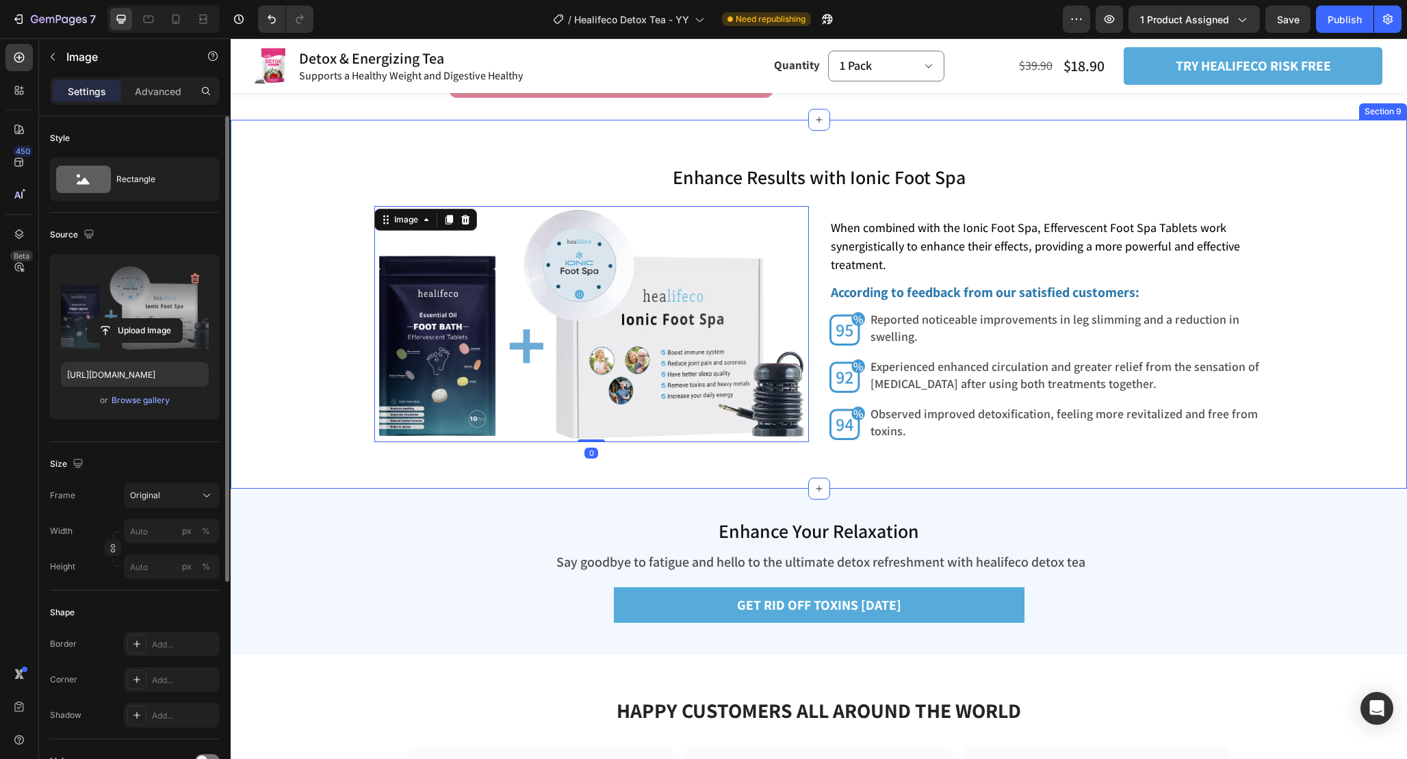
click at [156, 303] on label at bounding box center [135, 308] width 148 height 86
click at [156, 319] on input "file" at bounding box center [135, 330] width 94 height 23
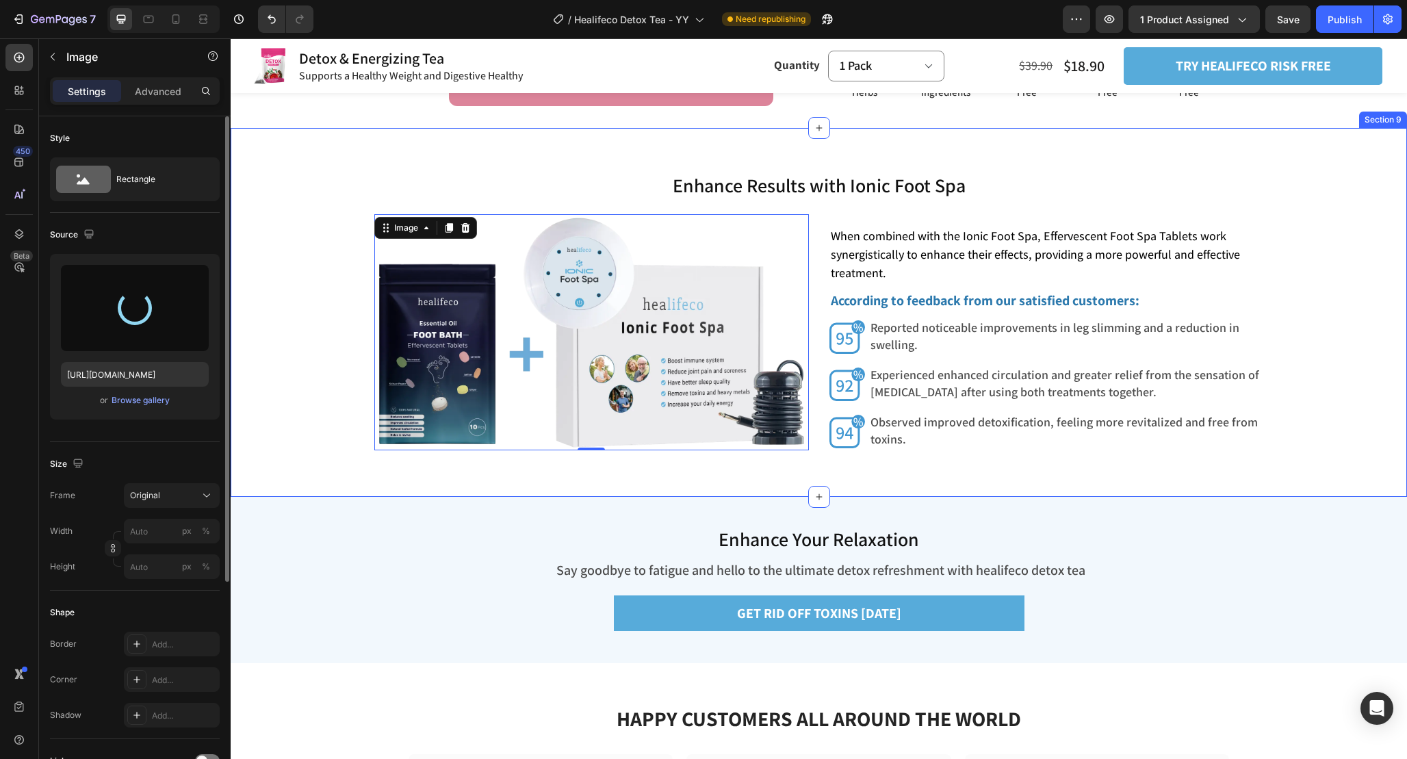
type input "https://cdn.shopify.com/s/files/1/0665/9355/4687/files/gempages_464015395364275…"
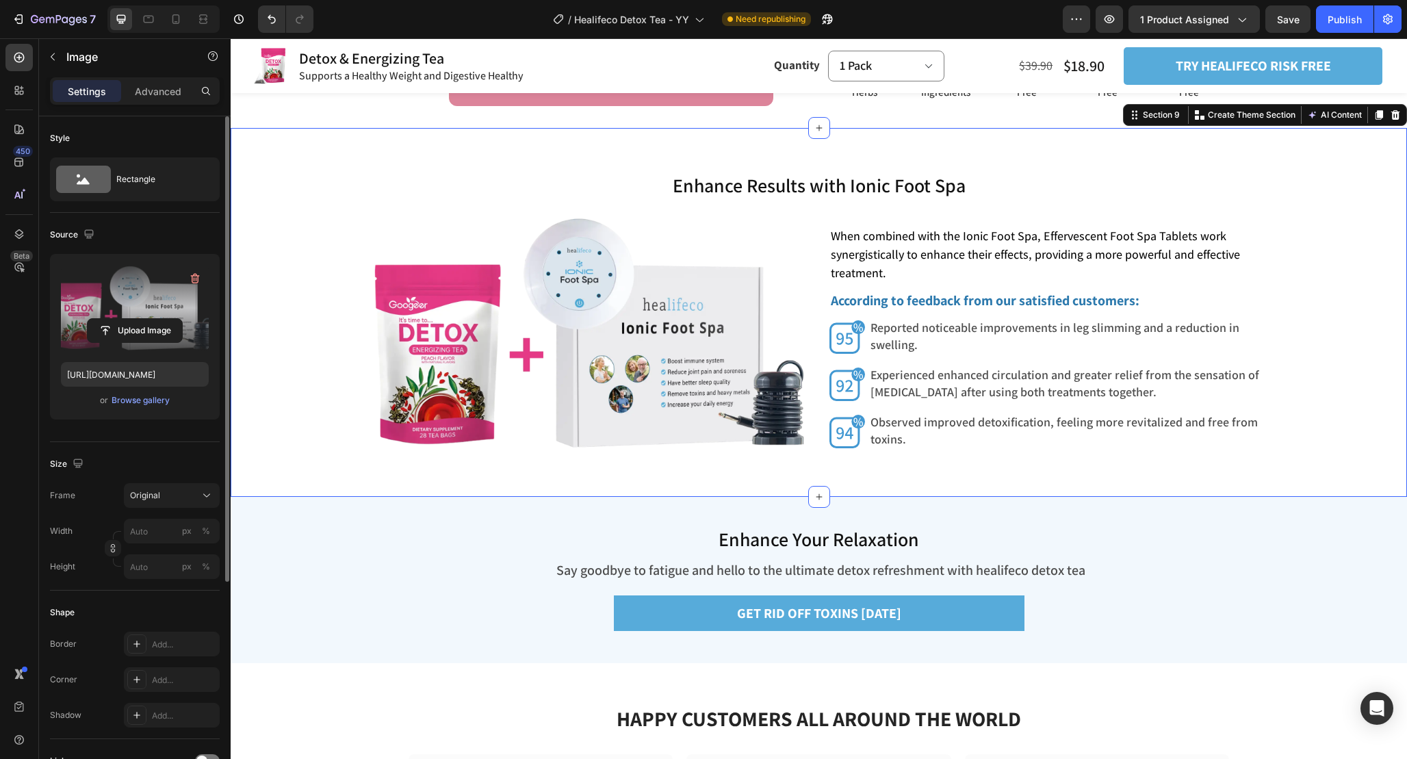
click at [567, 487] on div "Enhance Results with Ionic Foot Spa Heading Enhance Results with Ionic Foot Spa…" at bounding box center [819, 312] width 1177 height 369
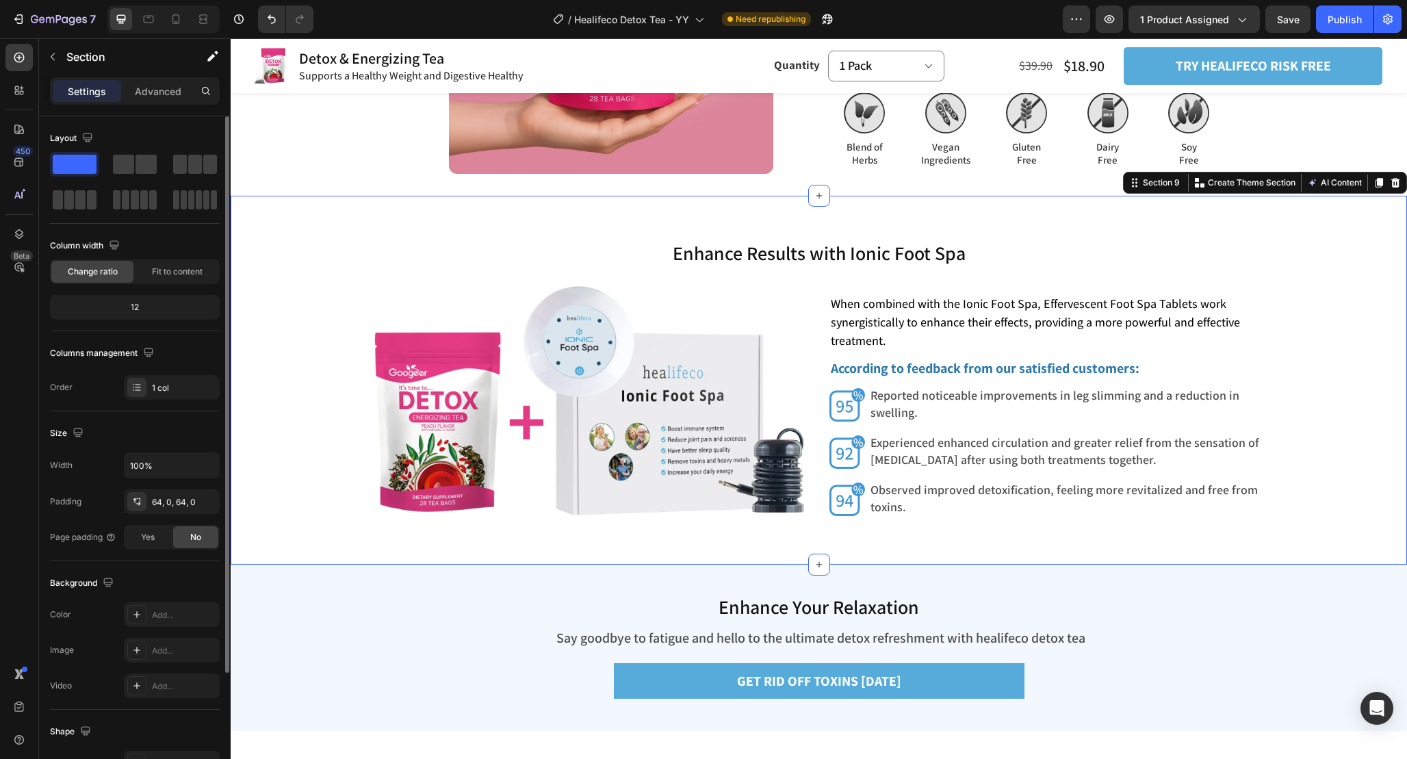
scroll to position [3431, 0]
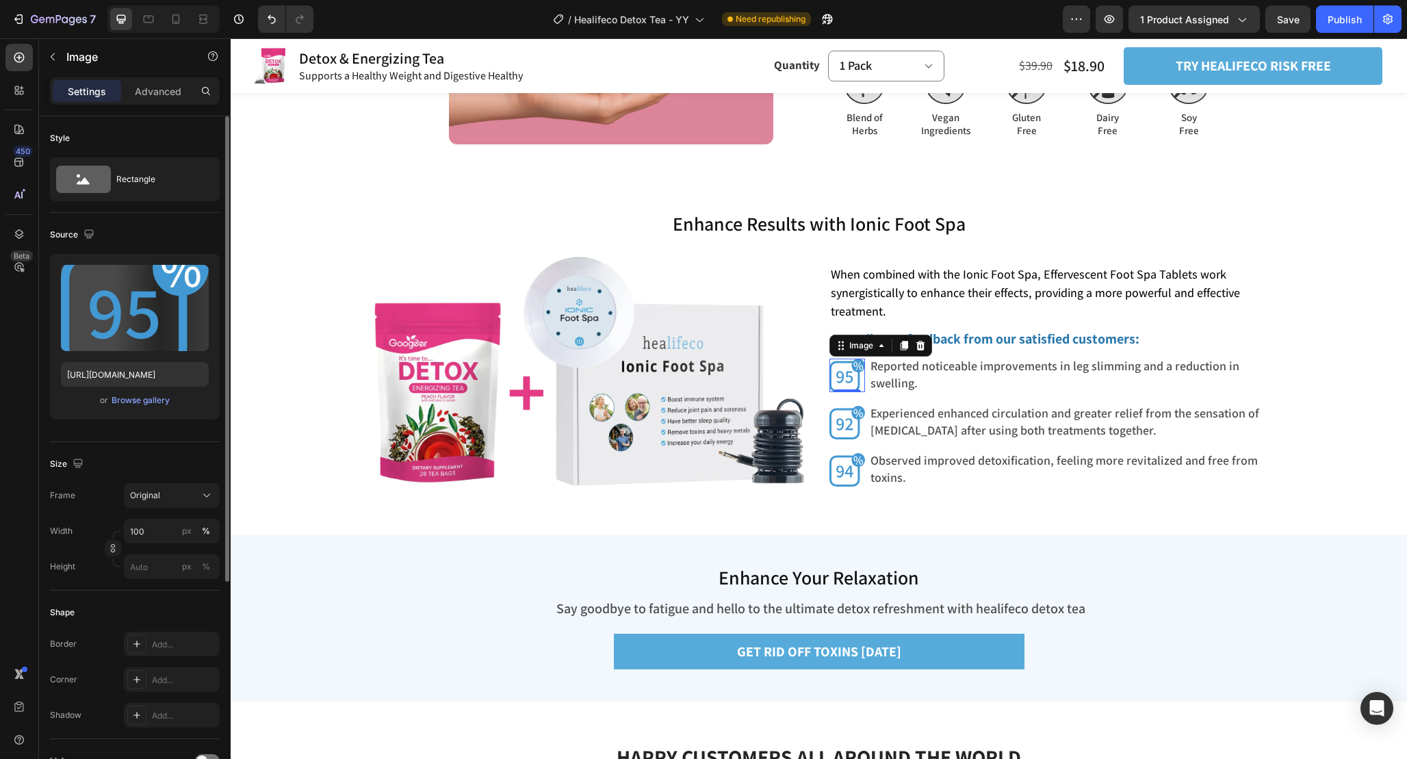
click at [856, 371] on img at bounding box center [848, 376] width 36 height 34
click at [1008, 344] on strong "According to feedback from our satisfied customers:" at bounding box center [985, 339] width 309 height 18
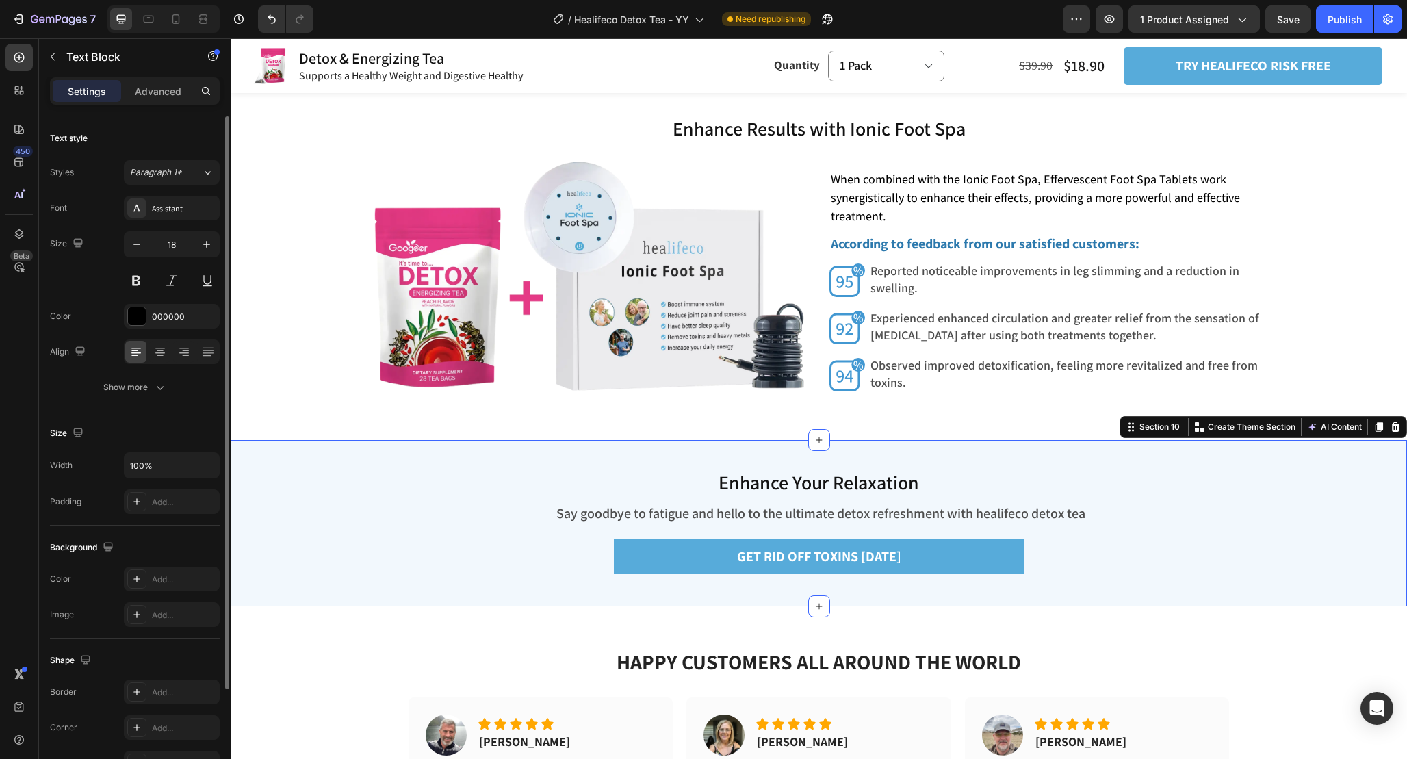
click at [1165, 476] on div "Enhance Your Relaxation Heading Say goodbye to fatigue and hello to the ultimat…" at bounding box center [819, 523] width 1177 height 166
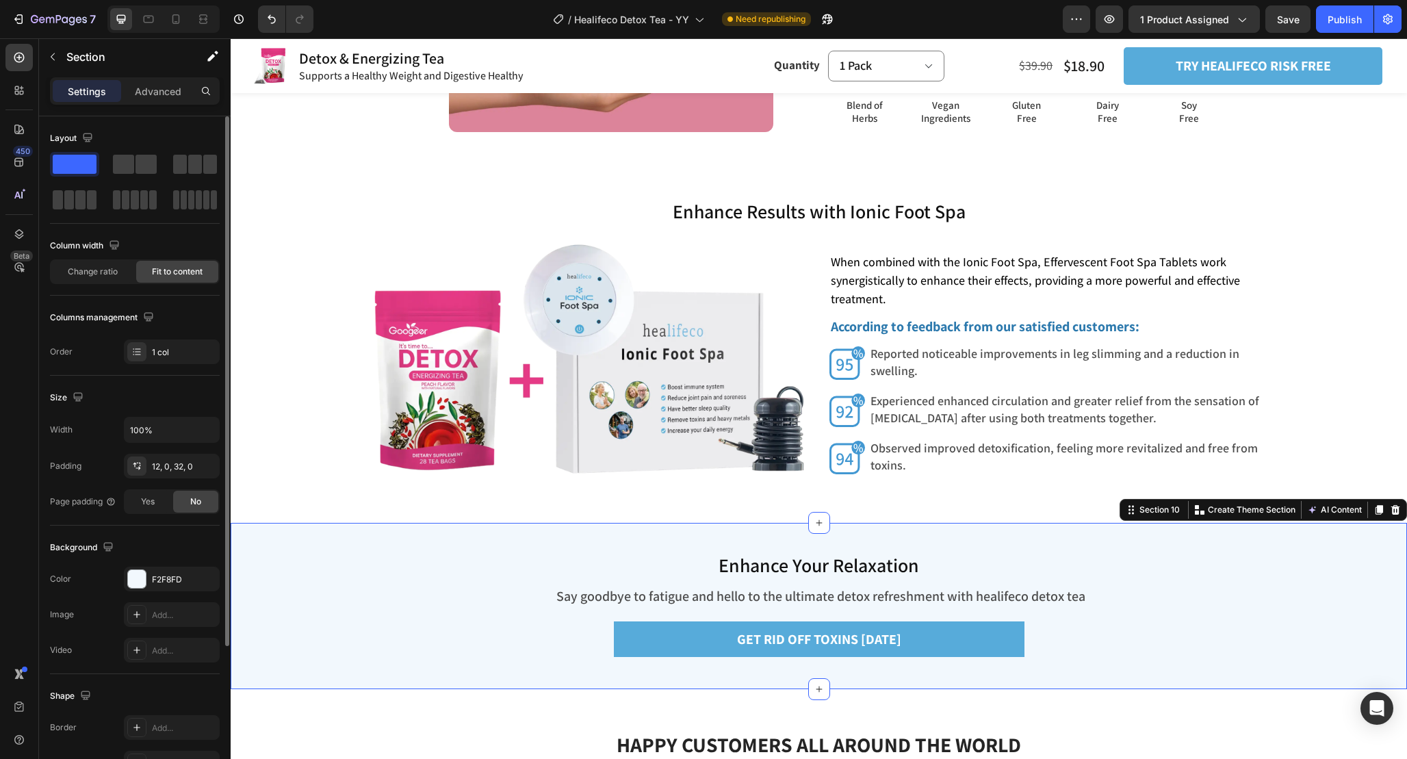
scroll to position [3432, 0]
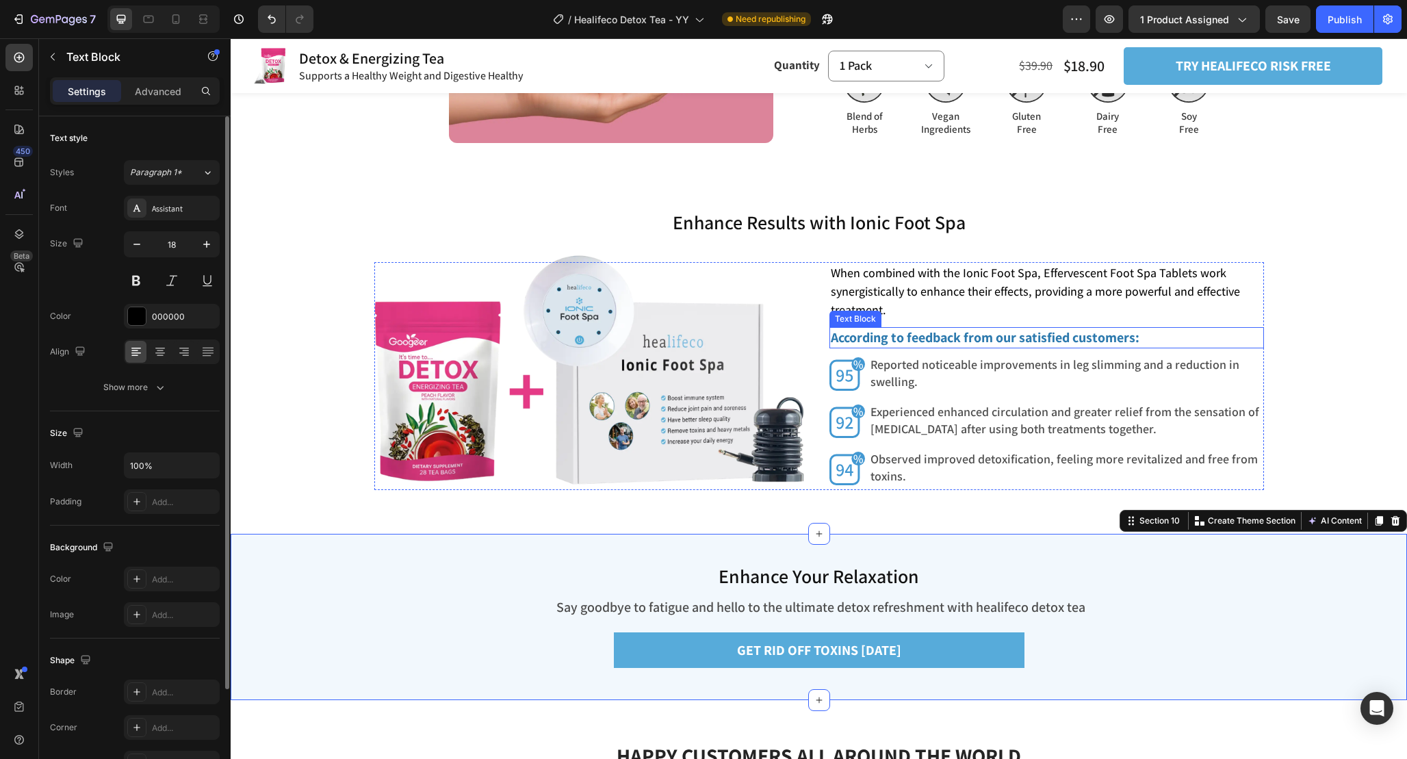
click at [1030, 332] on strong "According to feedback from our satisfied customers:" at bounding box center [985, 338] width 309 height 18
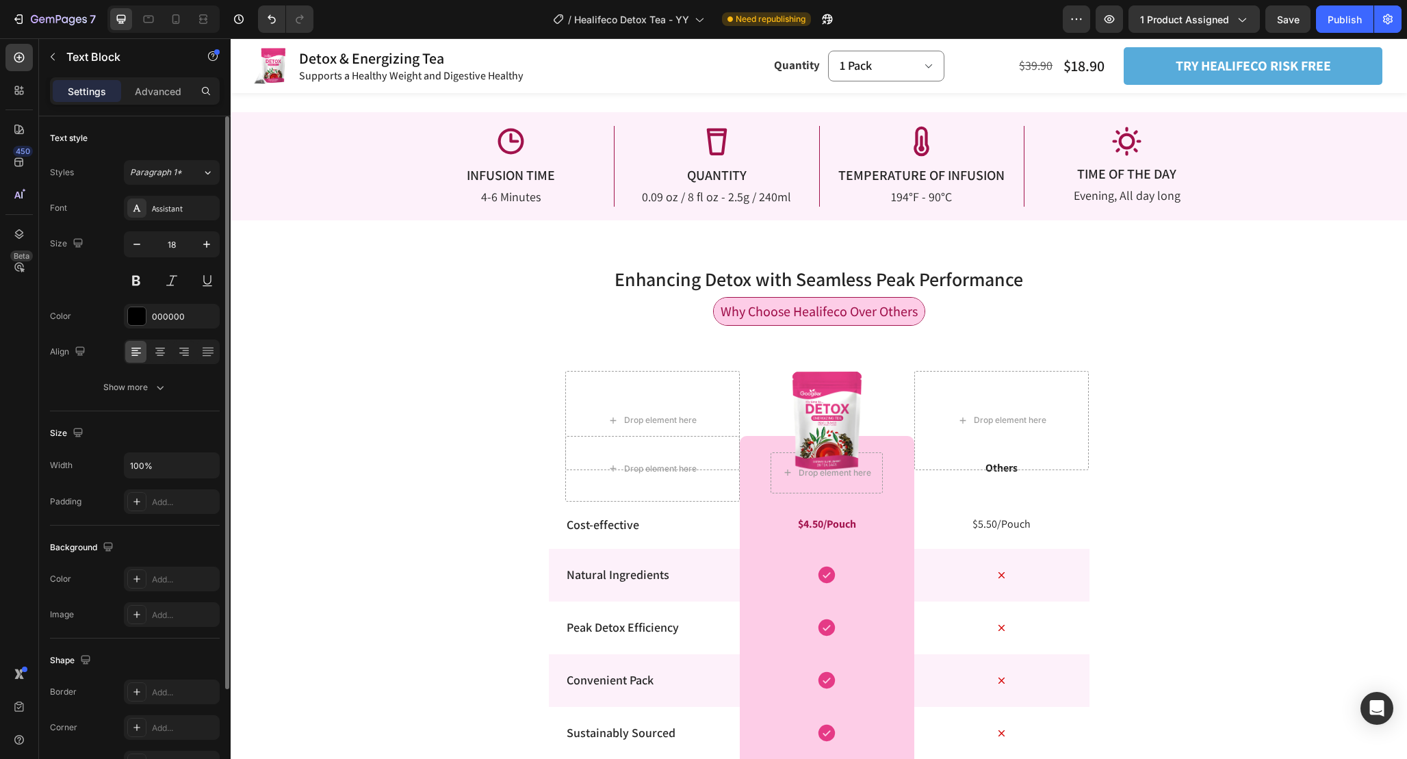
scroll to position [2438, 0]
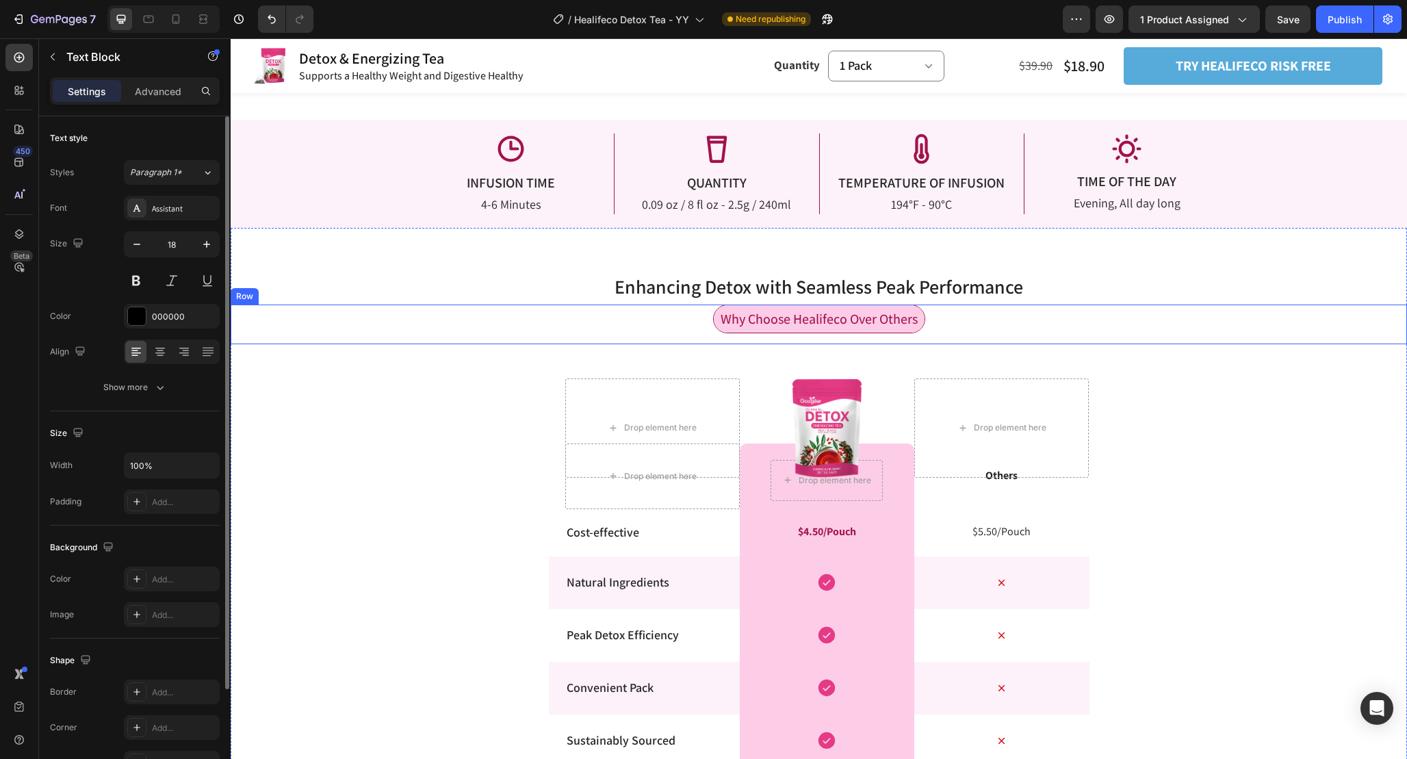
click at [969, 314] on div "Why Choose Healifeco Over Others Text Block Row" at bounding box center [819, 325] width 1177 height 40
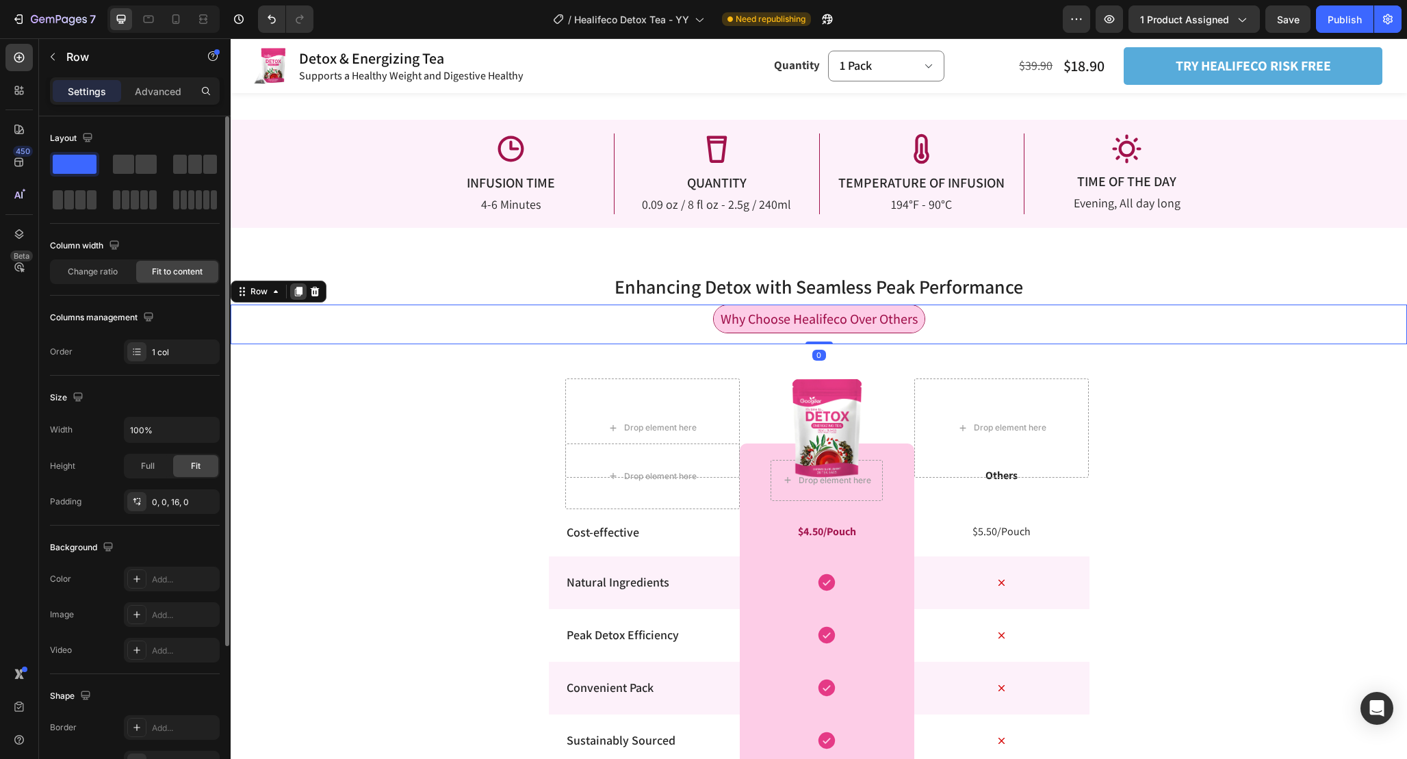
click at [295, 294] on icon at bounding box center [299, 292] width 8 height 10
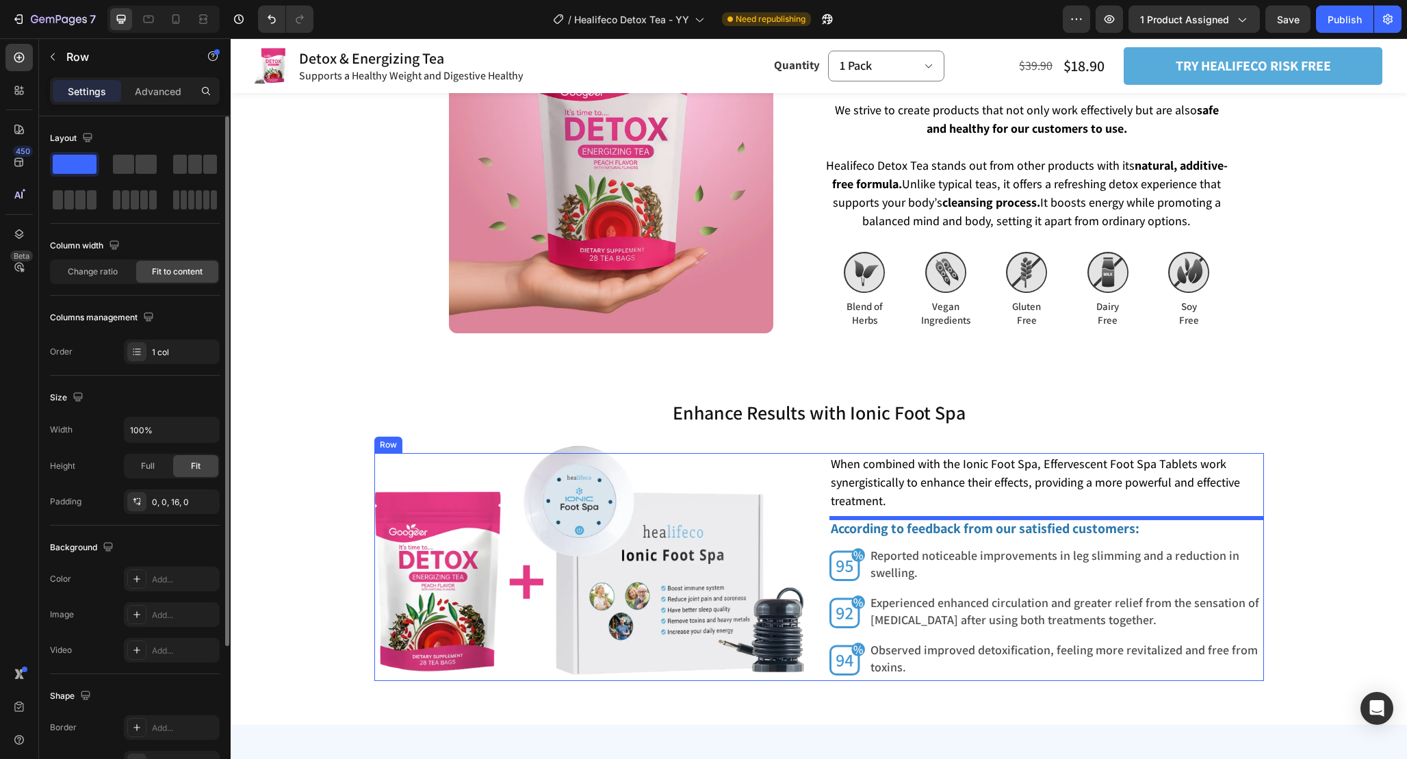
scroll to position [3794, 0]
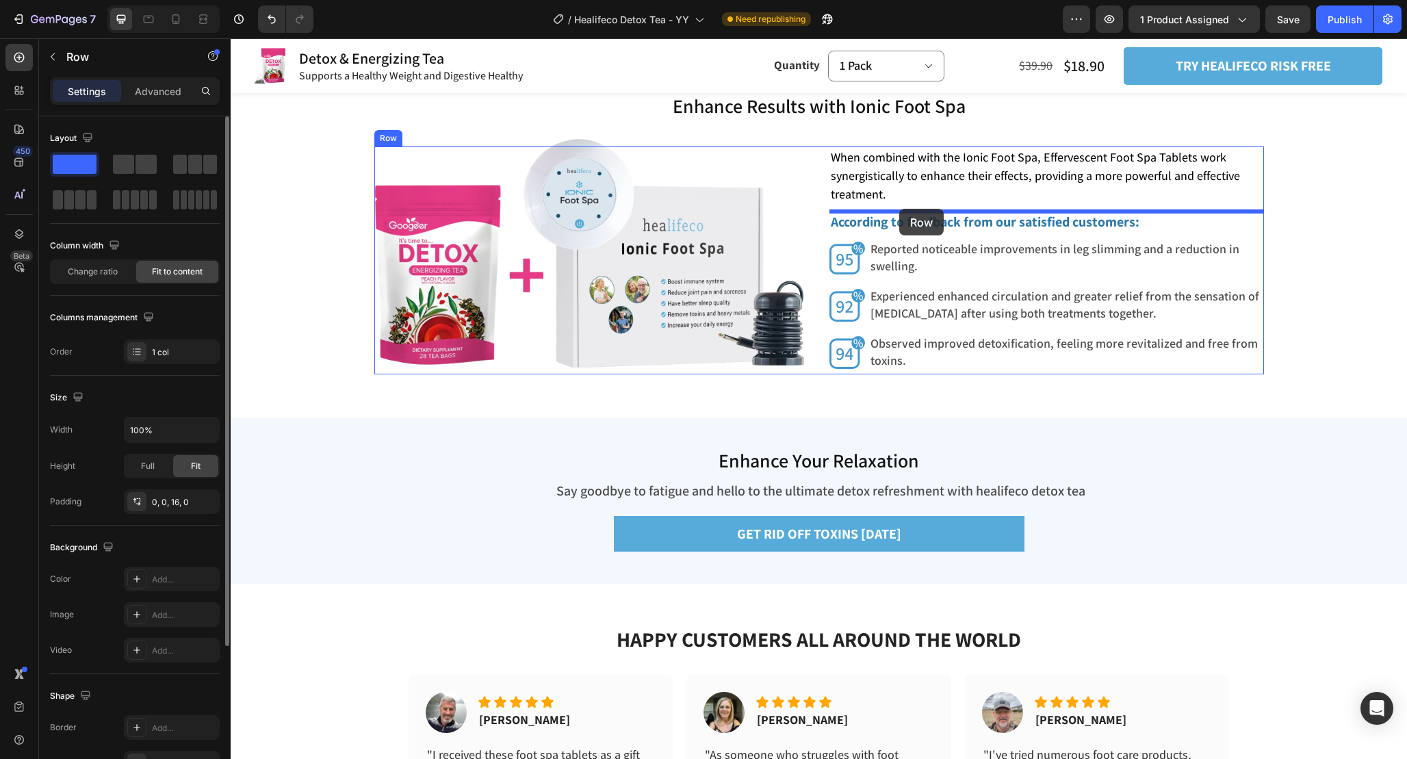
drag, startPoint x: 242, startPoint y: 333, endPoint x: 899, endPoint y: 209, distance: 669.4
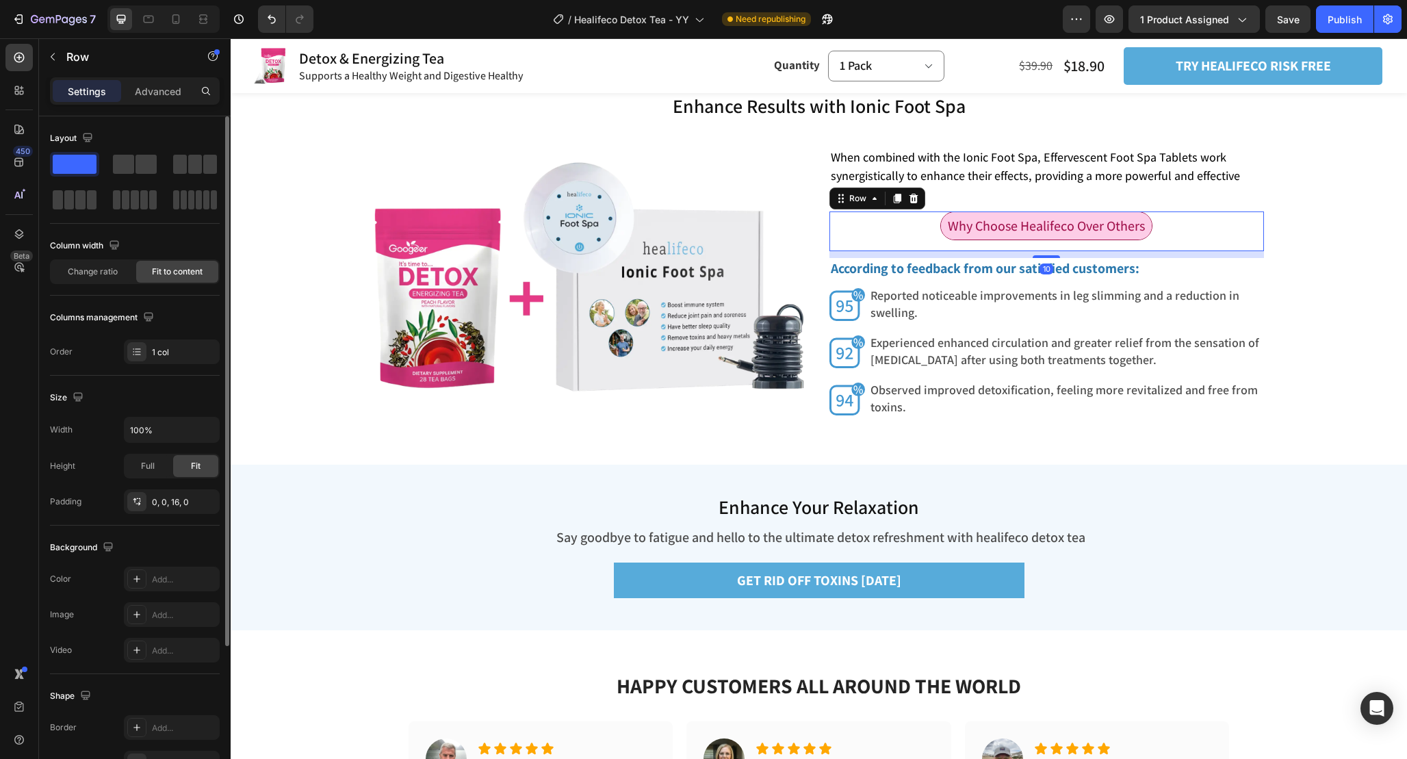
click at [932, 231] on div "Why Choose Healifeco Over Others Text Block Row 10" at bounding box center [1047, 232] width 435 height 40
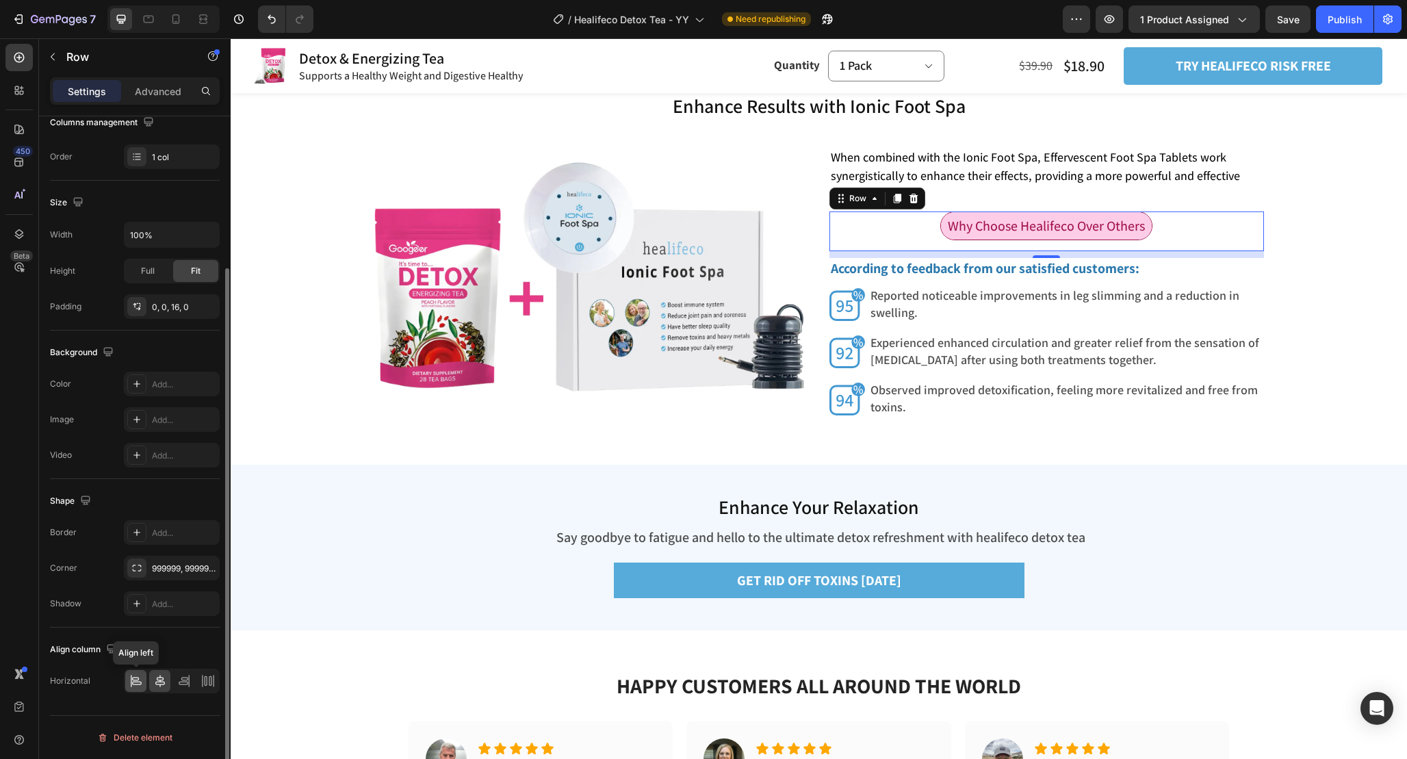
click at [138, 680] on icon at bounding box center [135, 678] width 7 height 3
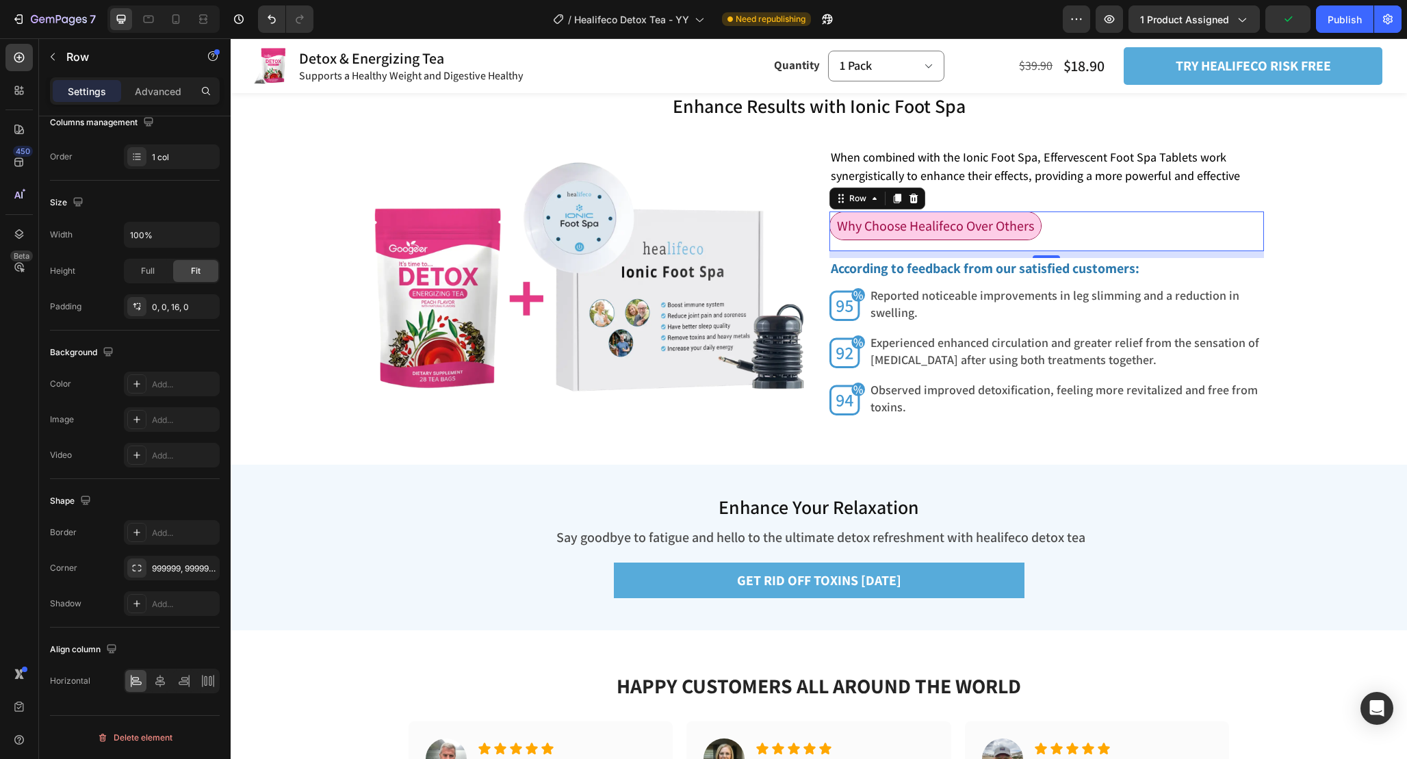
drag, startPoint x: 1053, startPoint y: 256, endPoint x: 1053, endPoint y: 207, distance: 49.3
click at [1053, 207] on div "When combined with the Ionic Foot Spa, Effervescent Foot Spa Tablets work syner…" at bounding box center [1047, 283] width 435 height 274
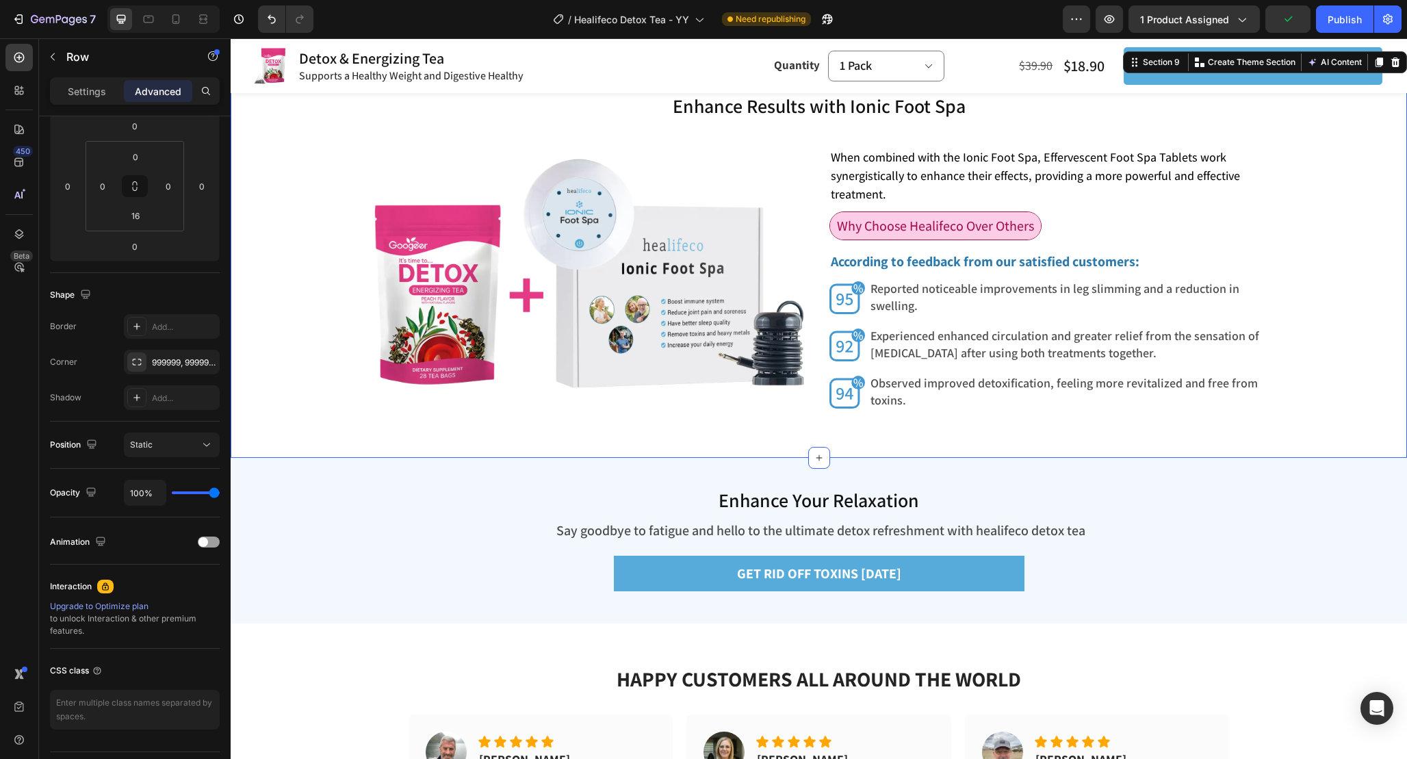
click at [1298, 272] on div "Enhance Results with Ionic Foot Spa Heading Enhance Results with Ionic Foot Spa…" at bounding box center [819, 252] width 1177 height 321
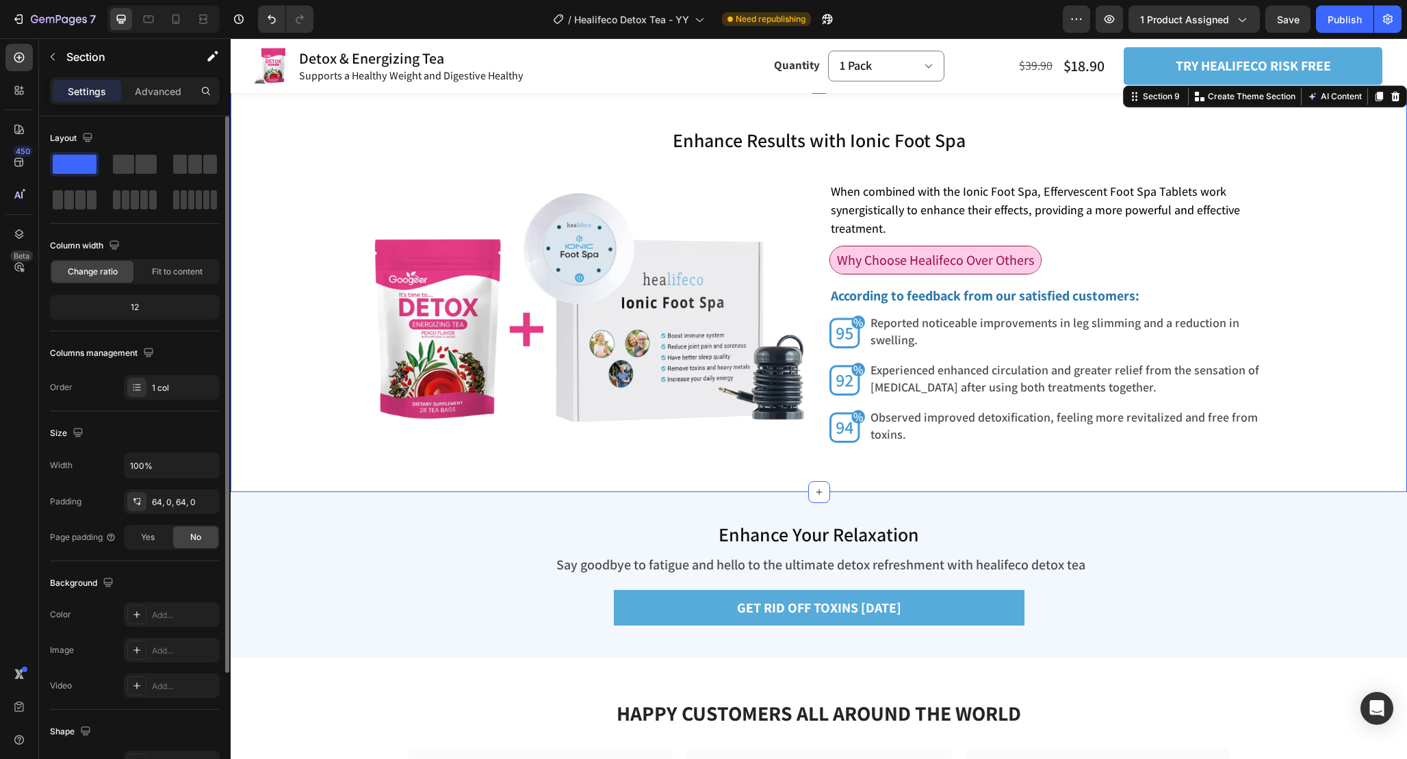
scroll to position [3753, 0]
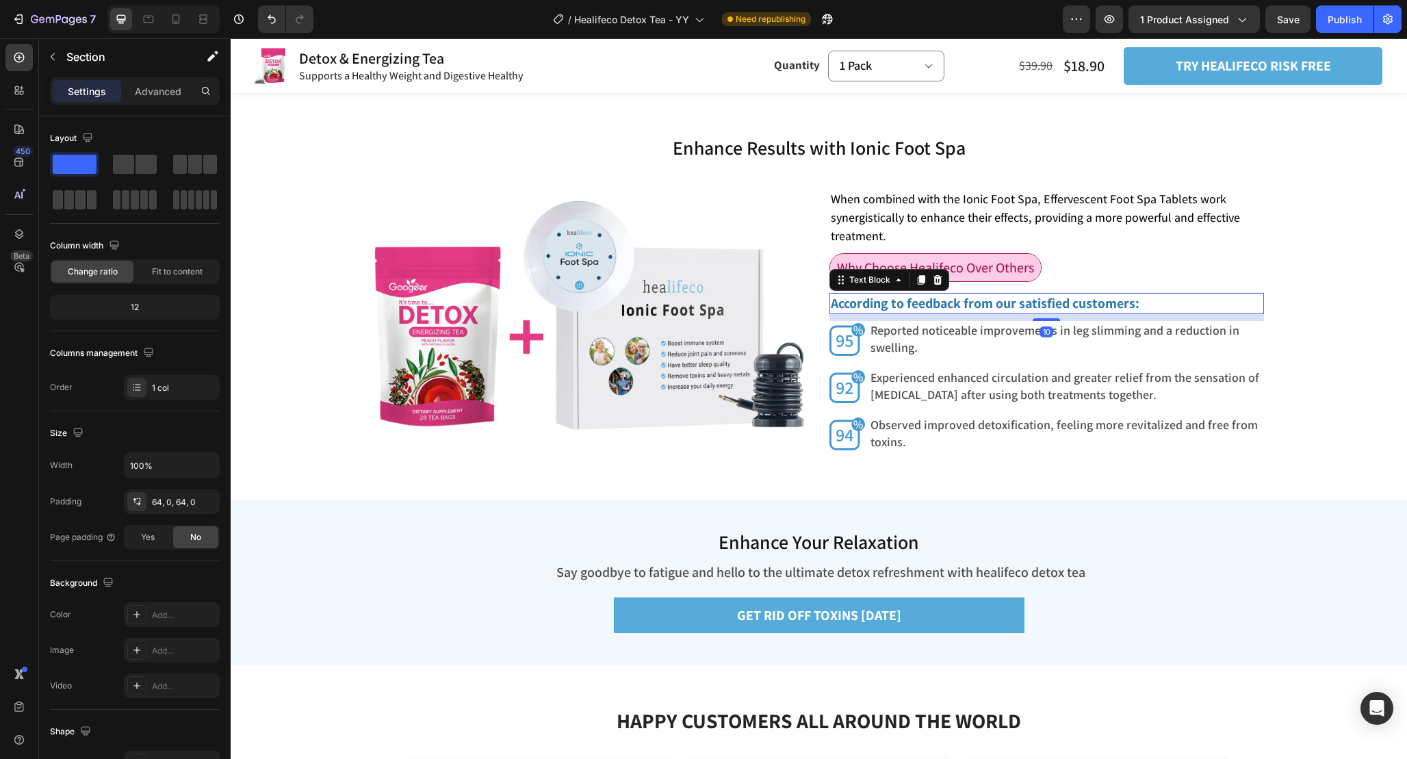
click at [1071, 305] on strong "According to feedback from our satisfied customers:" at bounding box center [985, 303] width 309 height 18
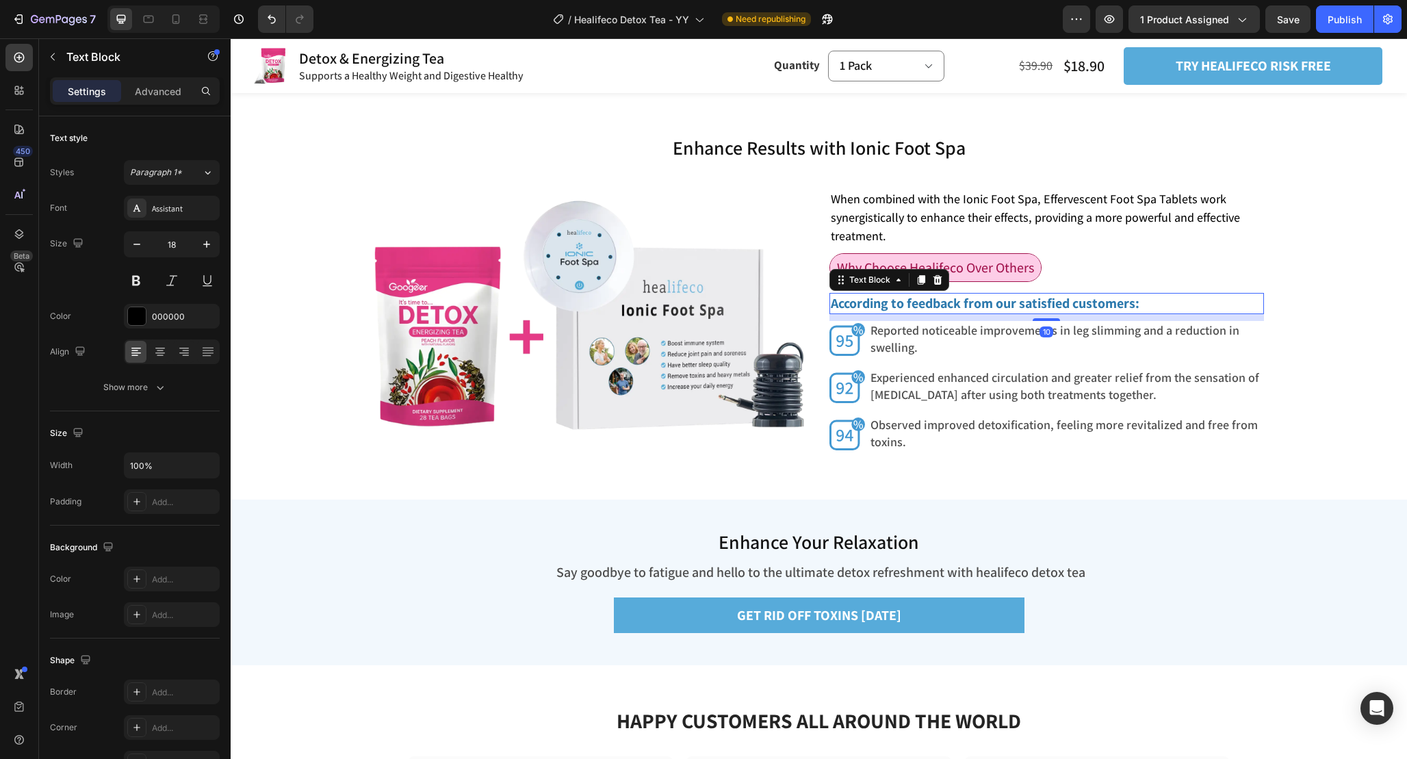
click at [1071, 305] on strong "According to feedback from our satisfied customers:" at bounding box center [985, 303] width 309 height 18
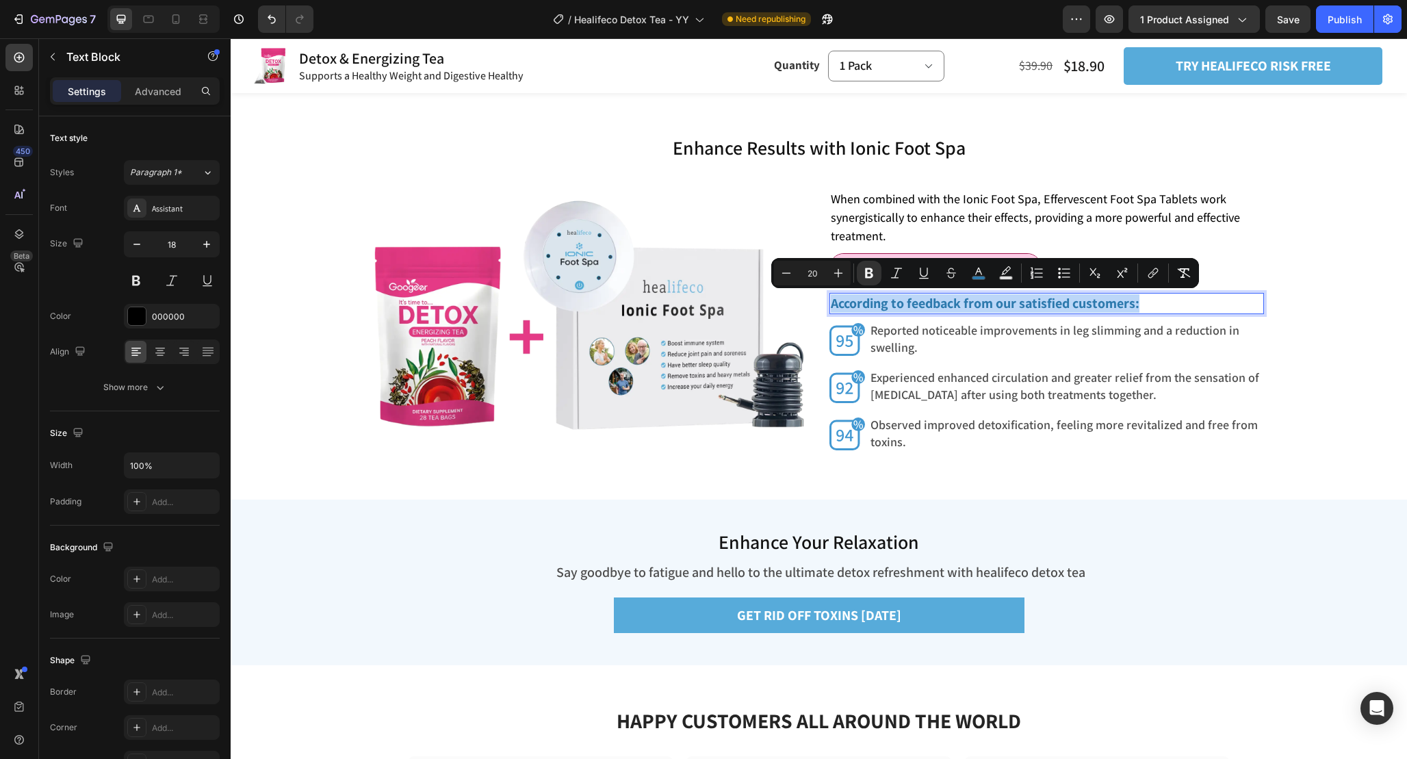
copy strong "According to feedback from our satisfied customers:"
click at [1005, 234] on p "When combined with the Ionic Foot Spa, Effervescent Foot Spa Tablets work syner…" at bounding box center [1047, 217] width 432 height 55
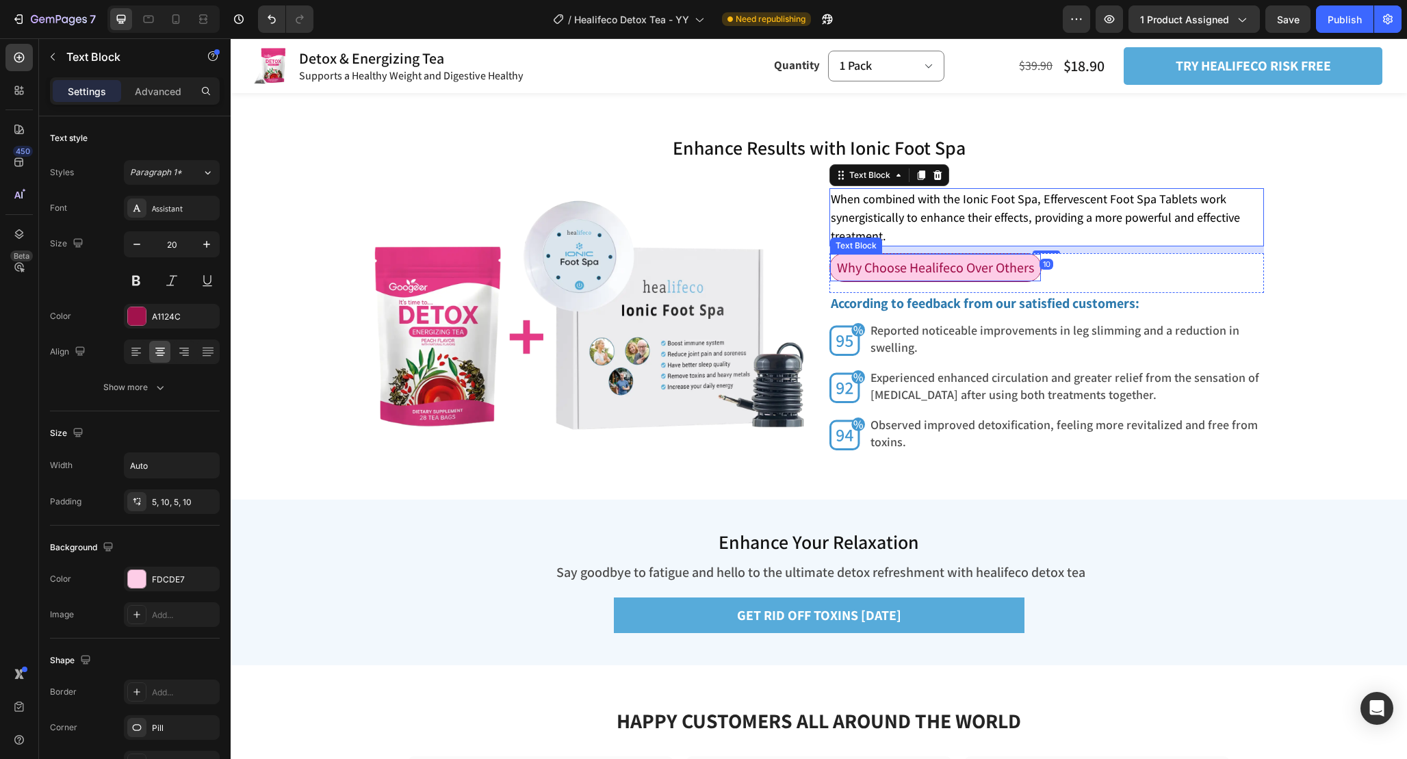
click at [1014, 266] on span "Why Choose Healifeco Over Others" at bounding box center [935, 268] width 197 height 18
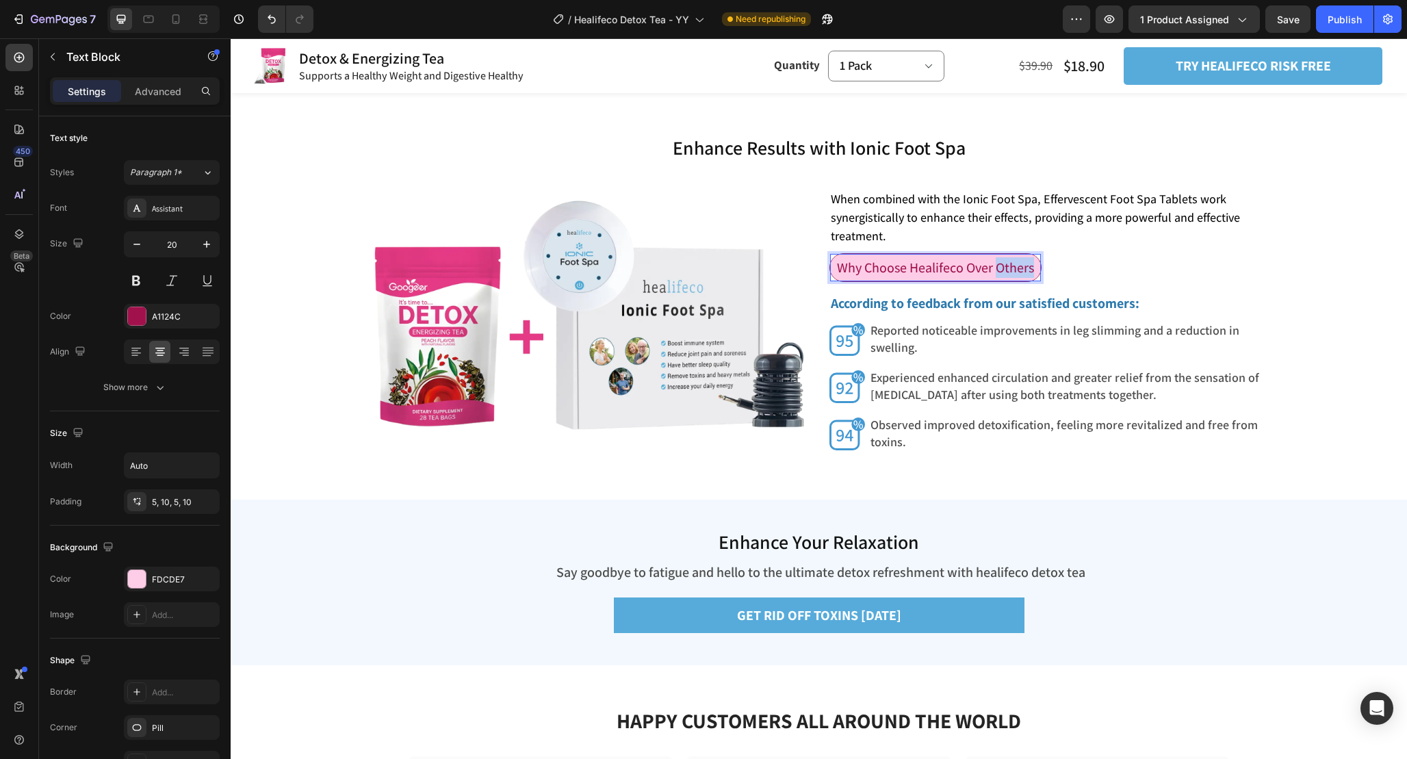
click at [1014, 266] on span "Why Choose Healifeco Over Others" at bounding box center [935, 268] width 197 height 18
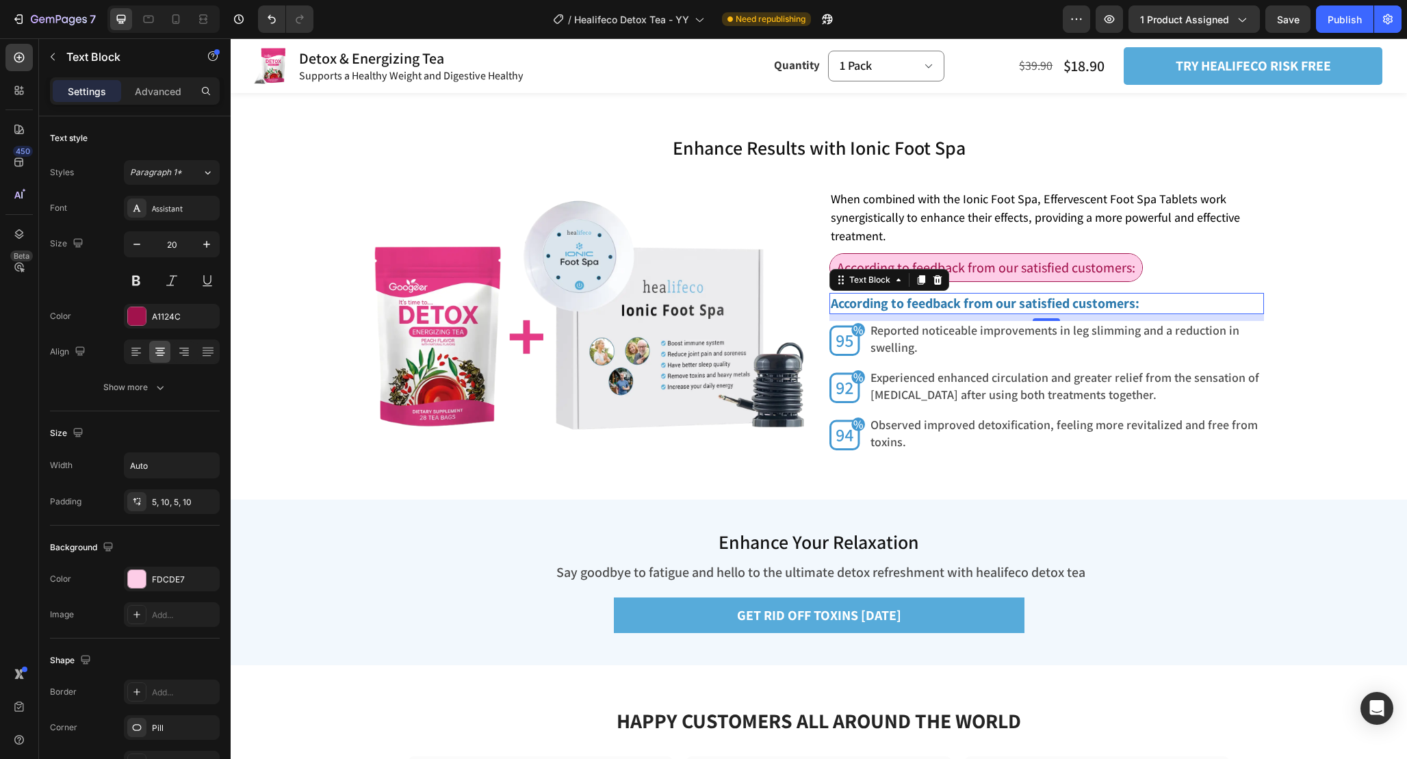
click at [1197, 307] on p "According to feedback from our satisfied customers:" at bounding box center [1047, 303] width 432 height 18
click at [937, 279] on icon at bounding box center [937, 280] width 9 height 10
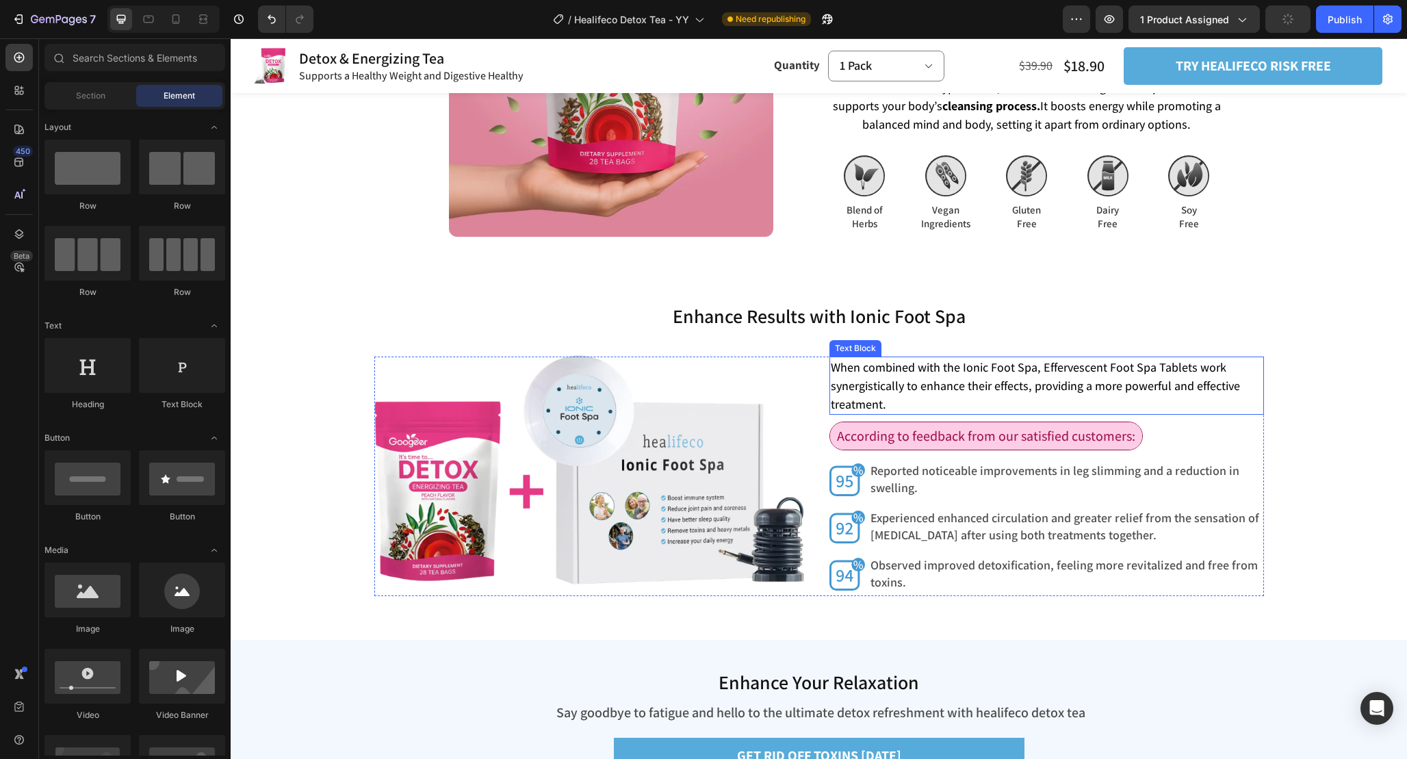
scroll to position [3712, 0]
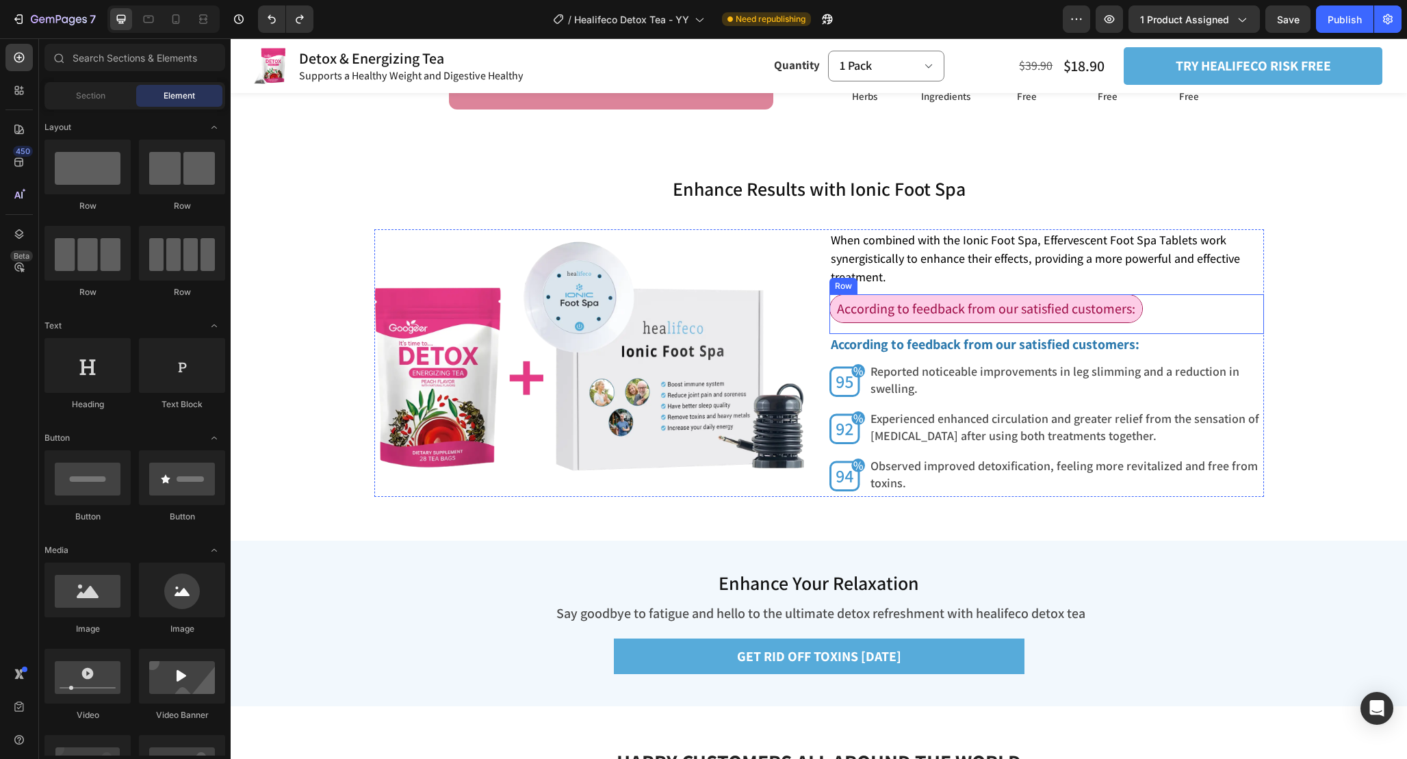
click at [1166, 310] on div "According to feedback from our satisfied customers: Text Block Row" at bounding box center [1047, 314] width 435 height 40
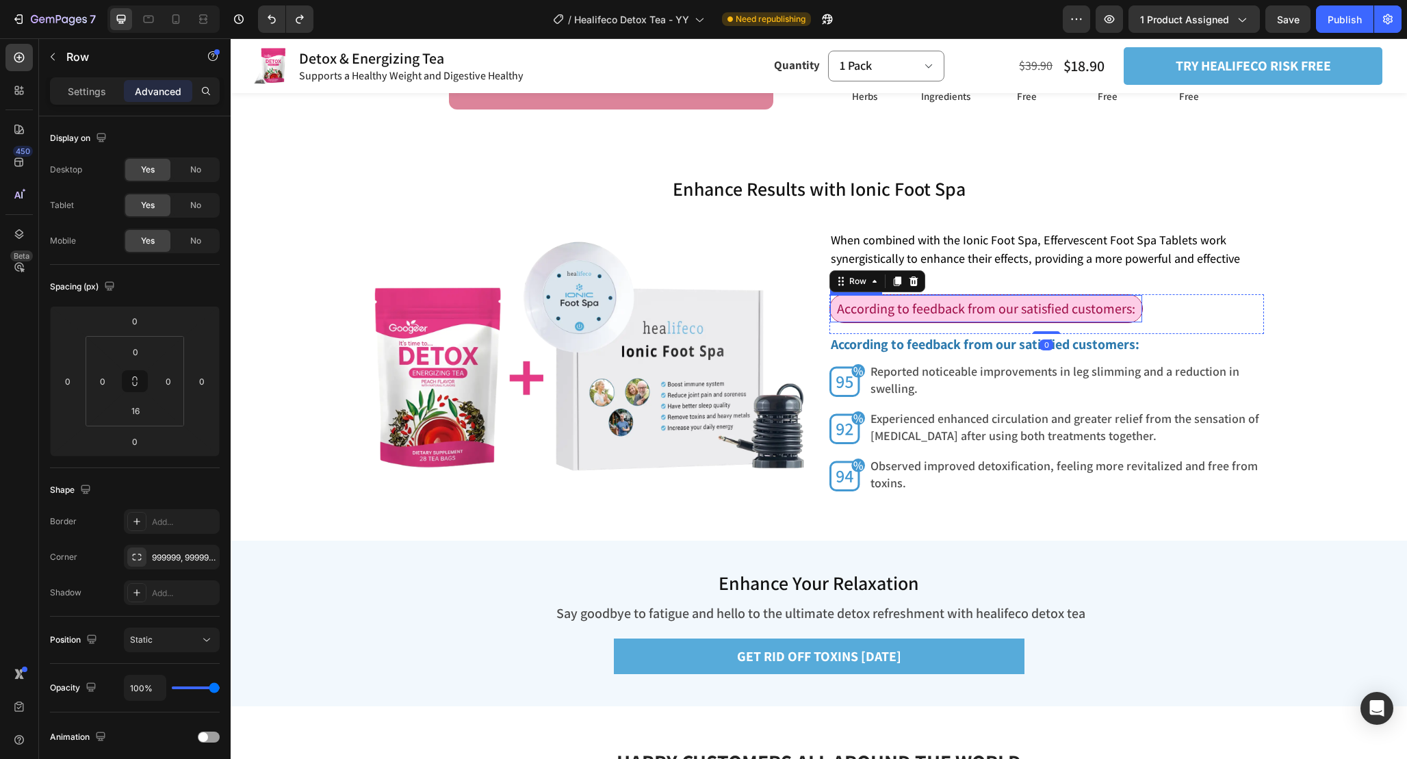
click at [923, 305] on span "According to feedback from our satisfied customers:" at bounding box center [986, 309] width 298 height 18
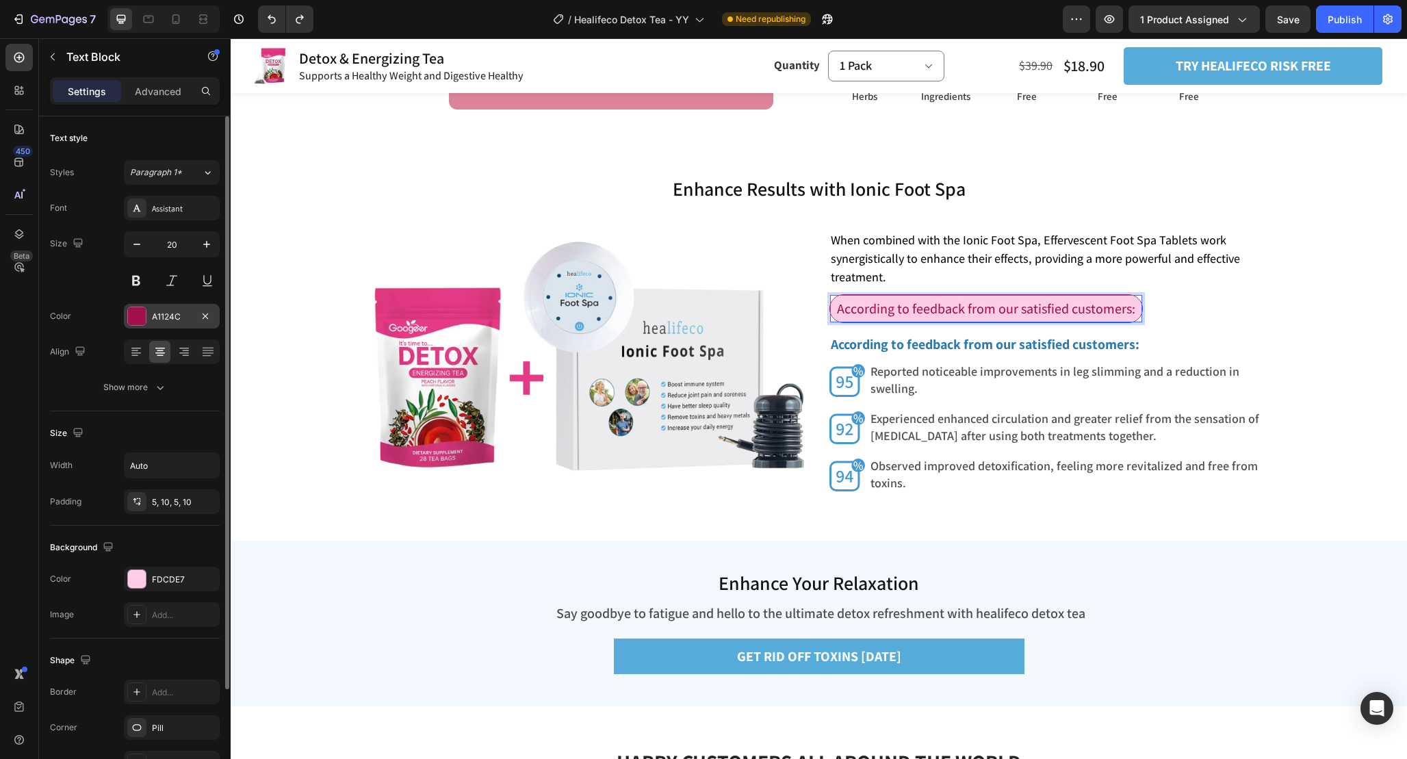
click at [179, 312] on div "A1124C" at bounding box center [172, 317] width 40 height 12
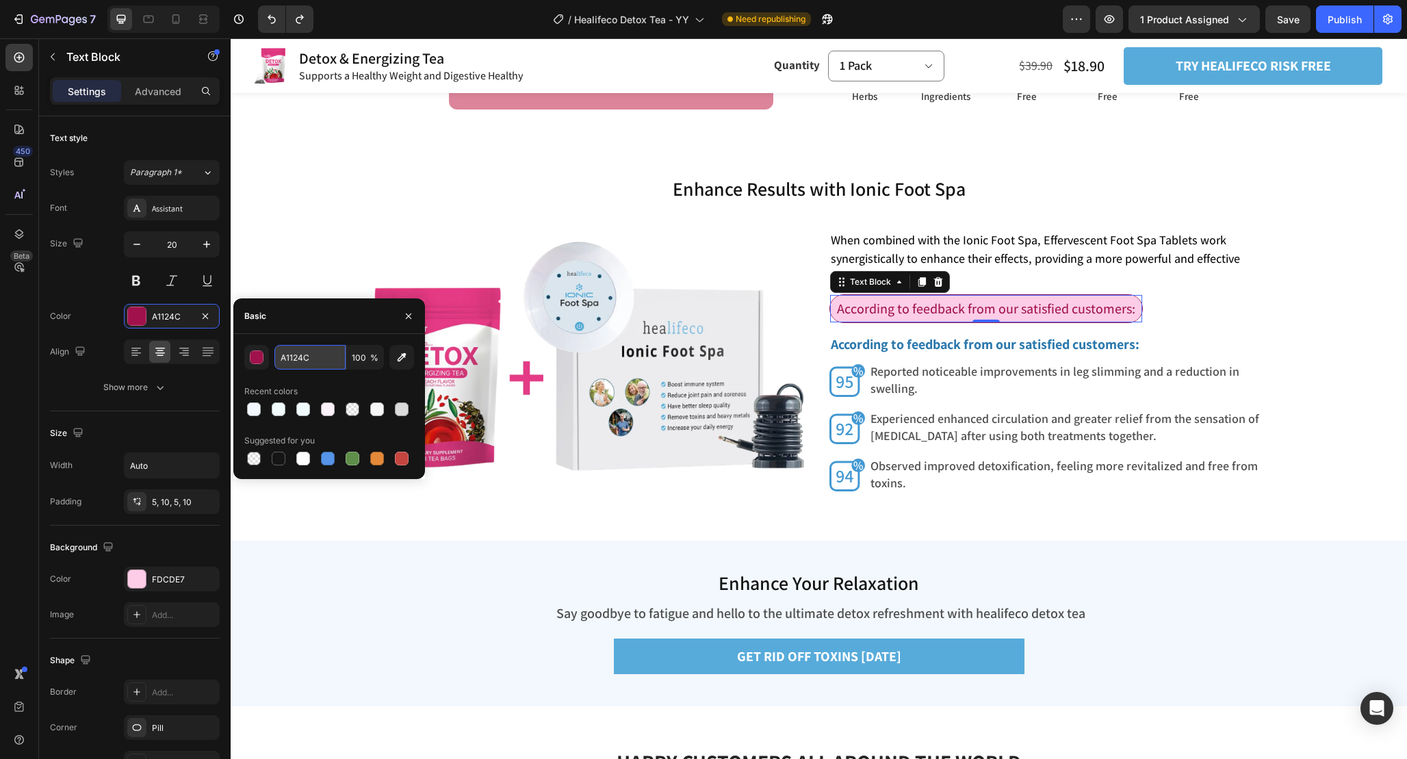
click at [330, 359] on input "A1124C" at bounding box center [309, 357] width 71 height 25
click at [1154, 299] on div "According to feedback from our satisfied customers: Text Block Row 0" at bounding box center [1047, 314] width 435 height 40
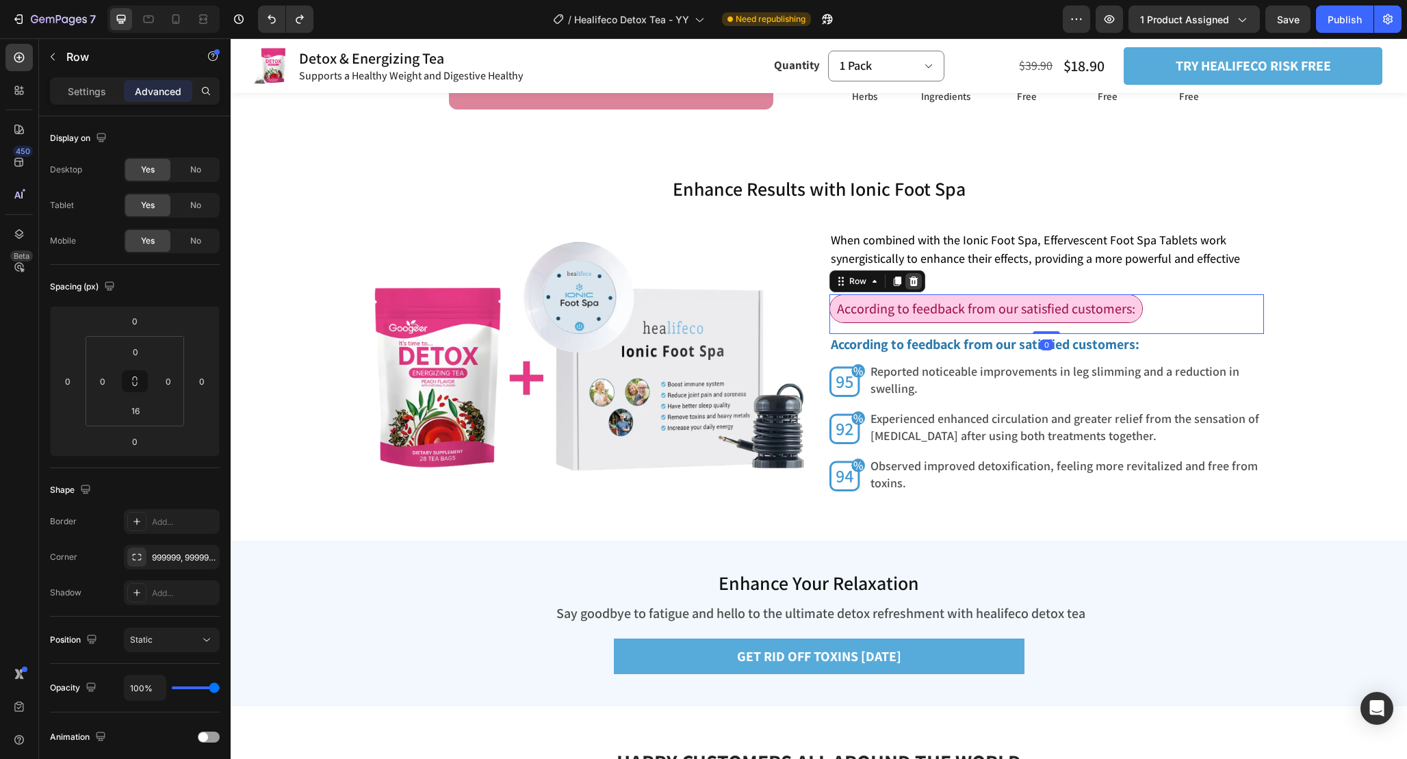
click at [912, 279] on icon at bounding box center [913, 282] width 9 height 10
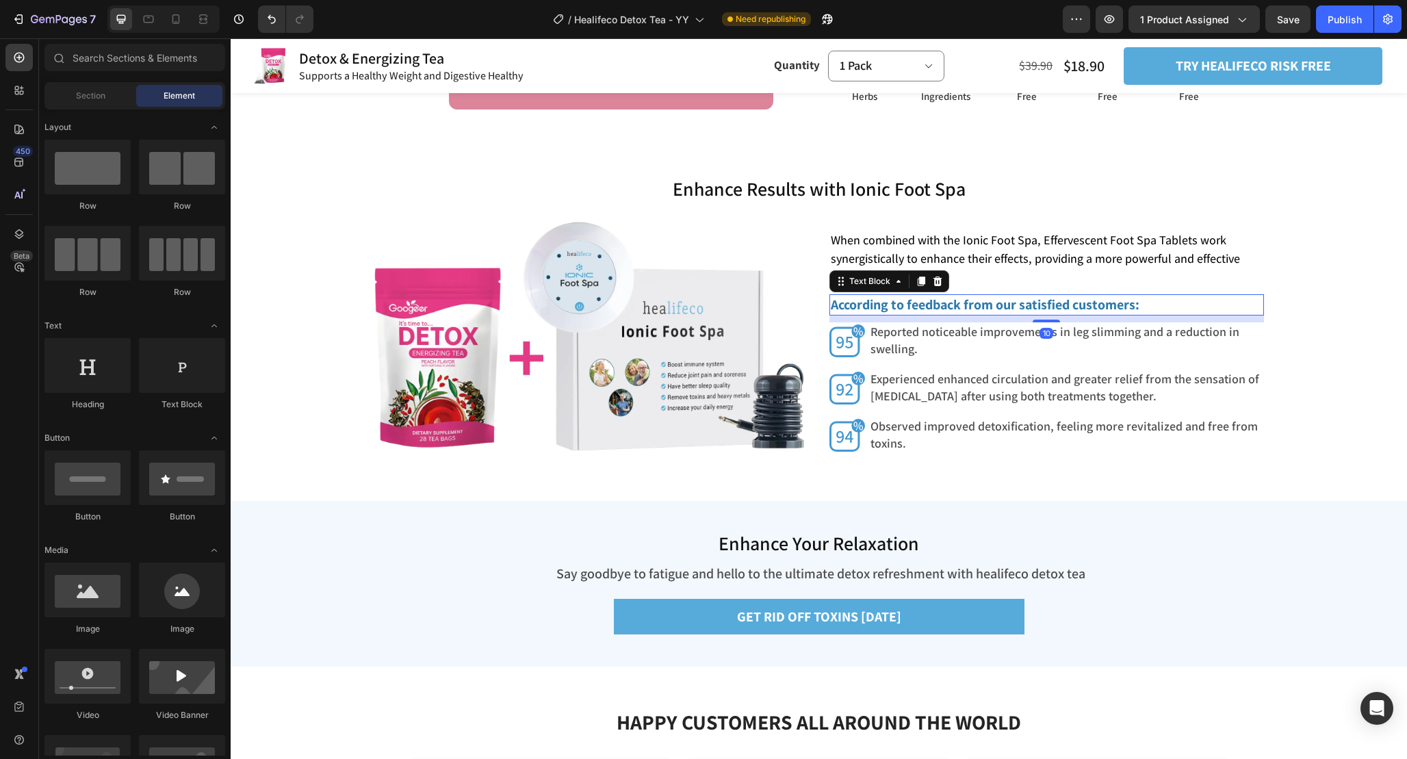
click at [1062, 310] on strong "According to feedback from our satisfied customers:" at bounding box center [985, 305] width 309 height 18
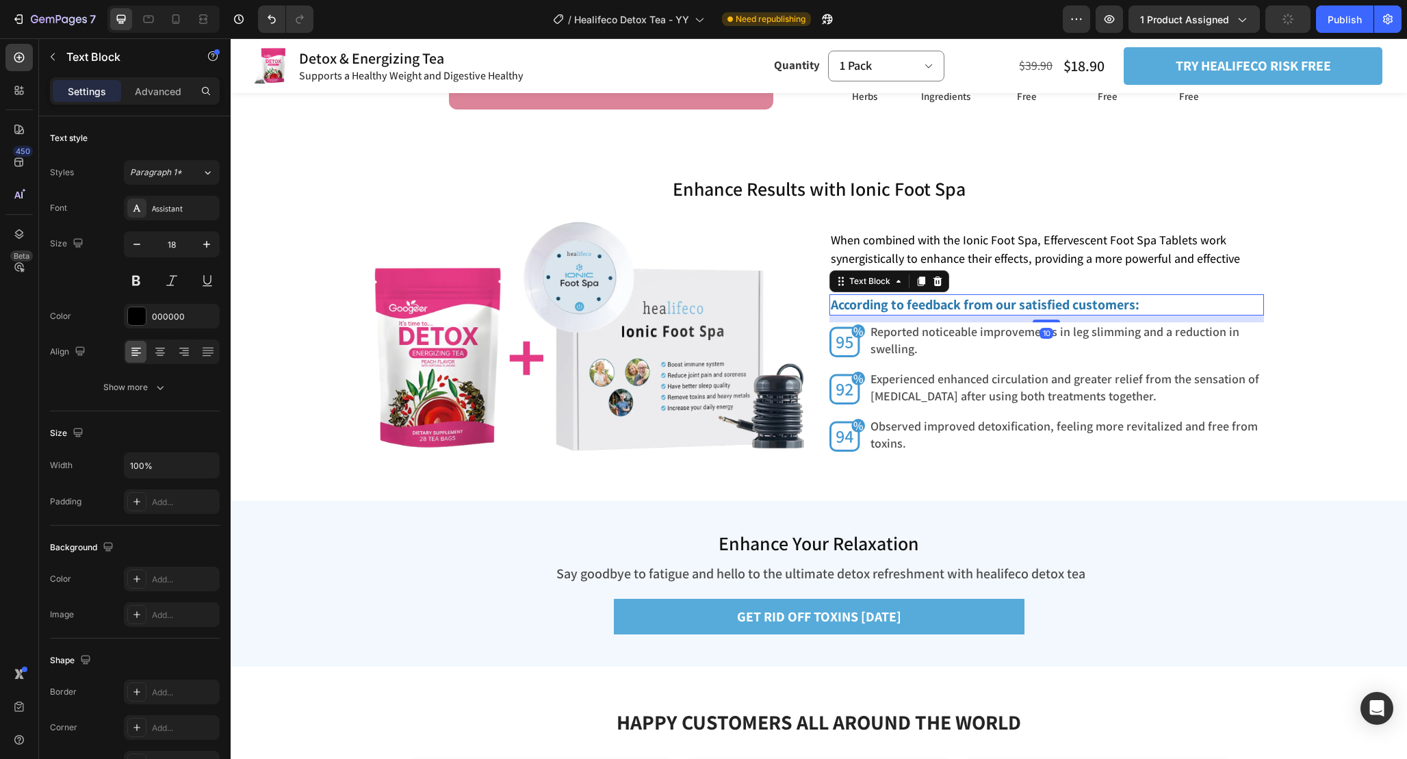
click at [949, 300] on strong "According to feedback from our satisfied customers:" at bounding box center [985, 305] width 309 height 18
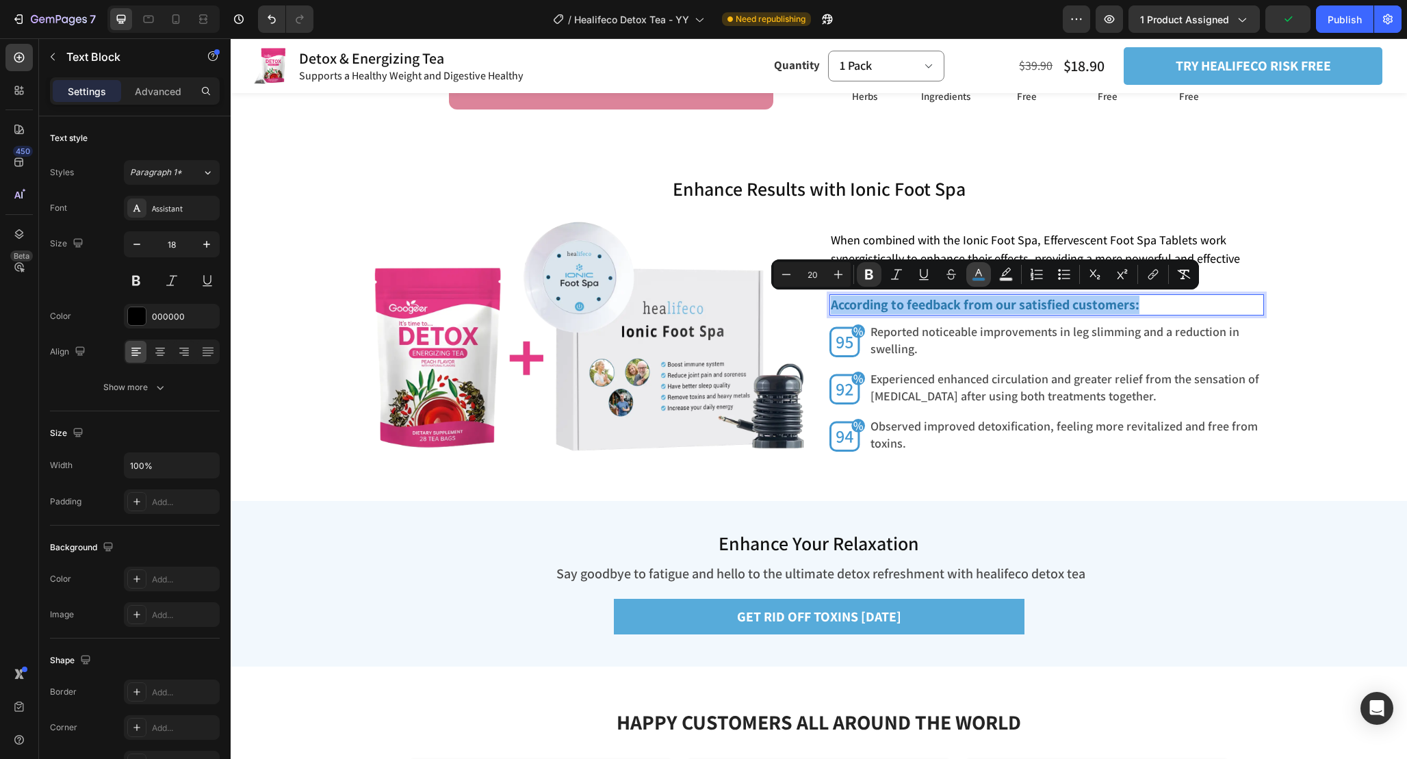
click at [985, 272] on icon "Editor contextual toolbar" at bounding box center [979, 275] width 14 height 14
type input "2C79AD"
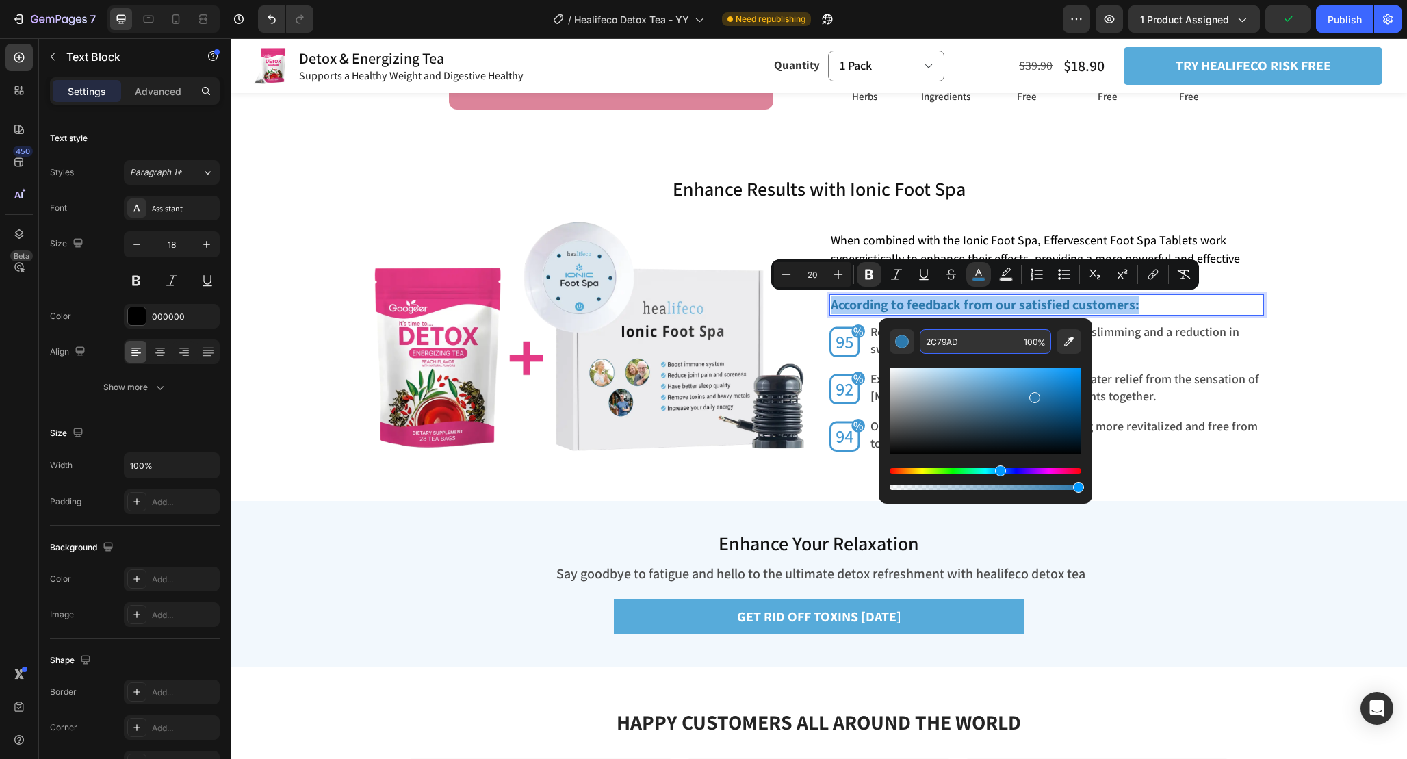
click at [988, 344] on input "2C79AD" at bounding box center [969, 341] width 99 height 25
paste input "A1124C"
type input "A1124C"
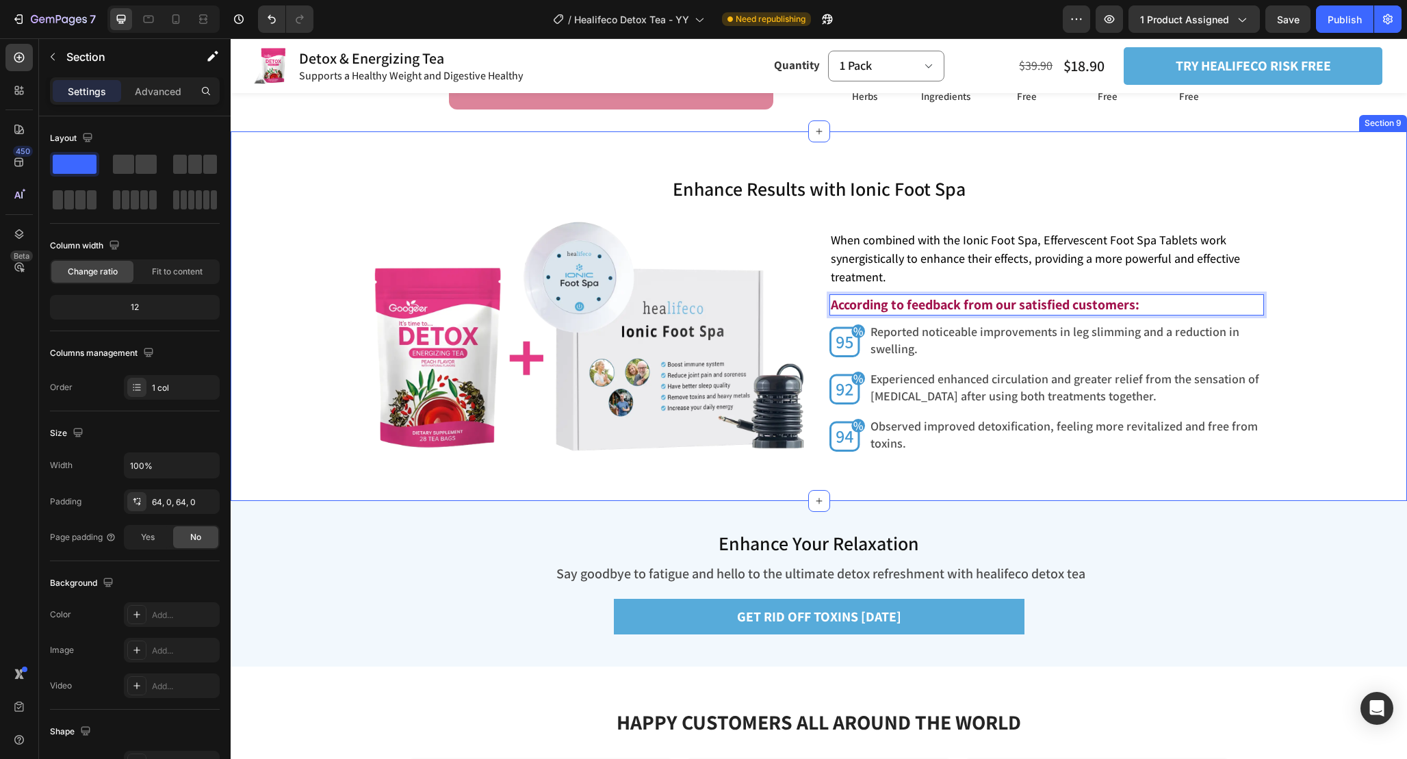
click at [1292, 338] on div "Enhance Results with Ionic Foot Spa Heading Enhance Results with Ionic Foot Spa…" at bounding box center [819, 315] width 1177 height 281
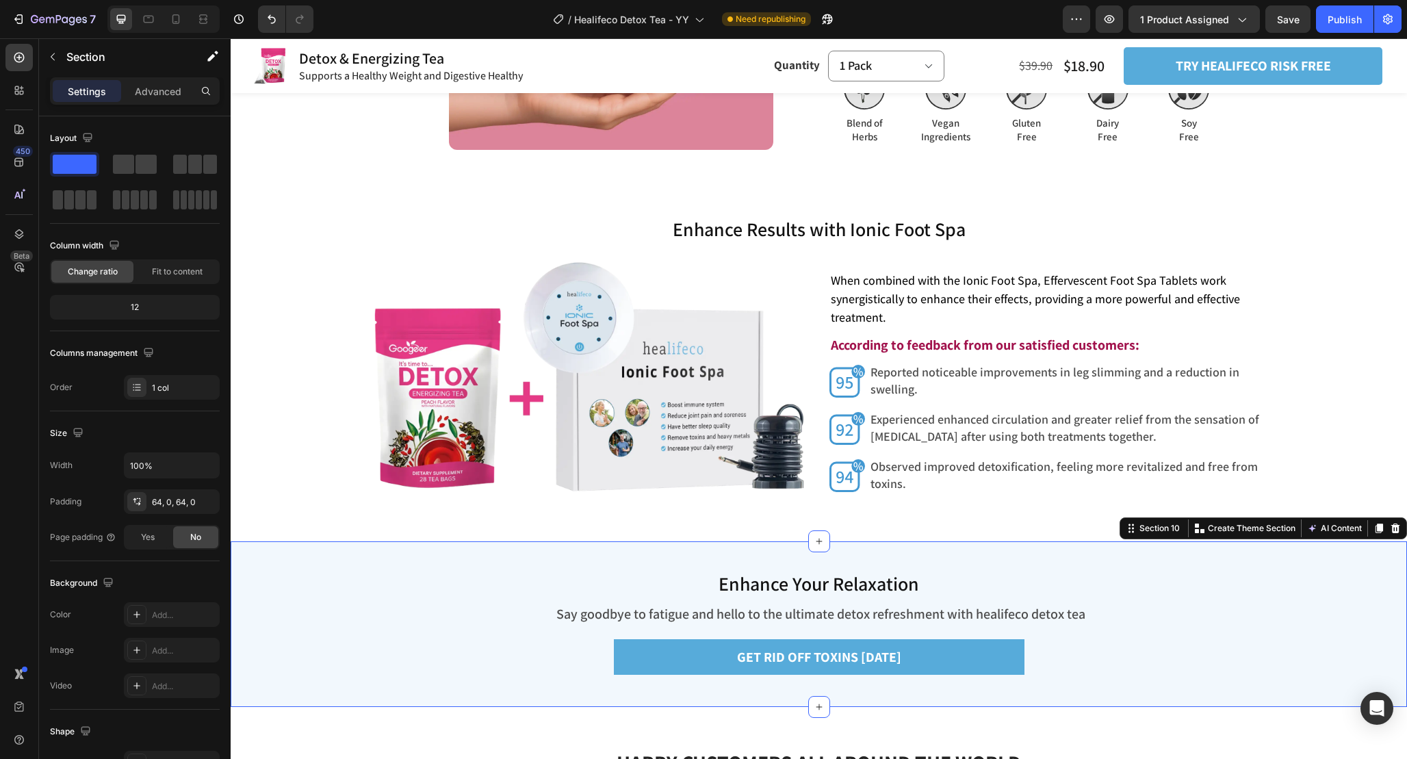
click at [1253, 591] on div "Enhance Your Relaxation Heading Say goodbye to fatigue and hello to the ultimat…" at bounding box center [819, 624] width 1177 height 166
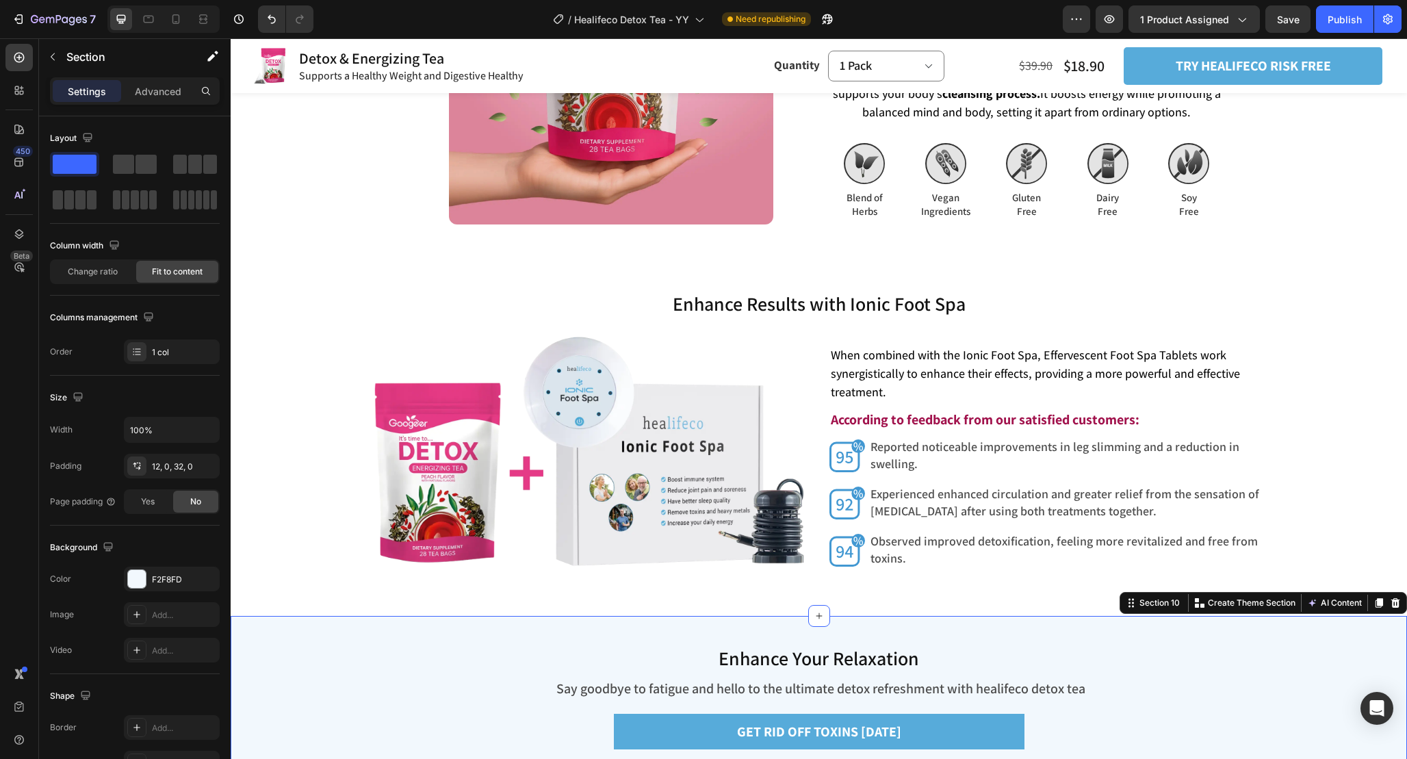
scroll to position [3583, 0]
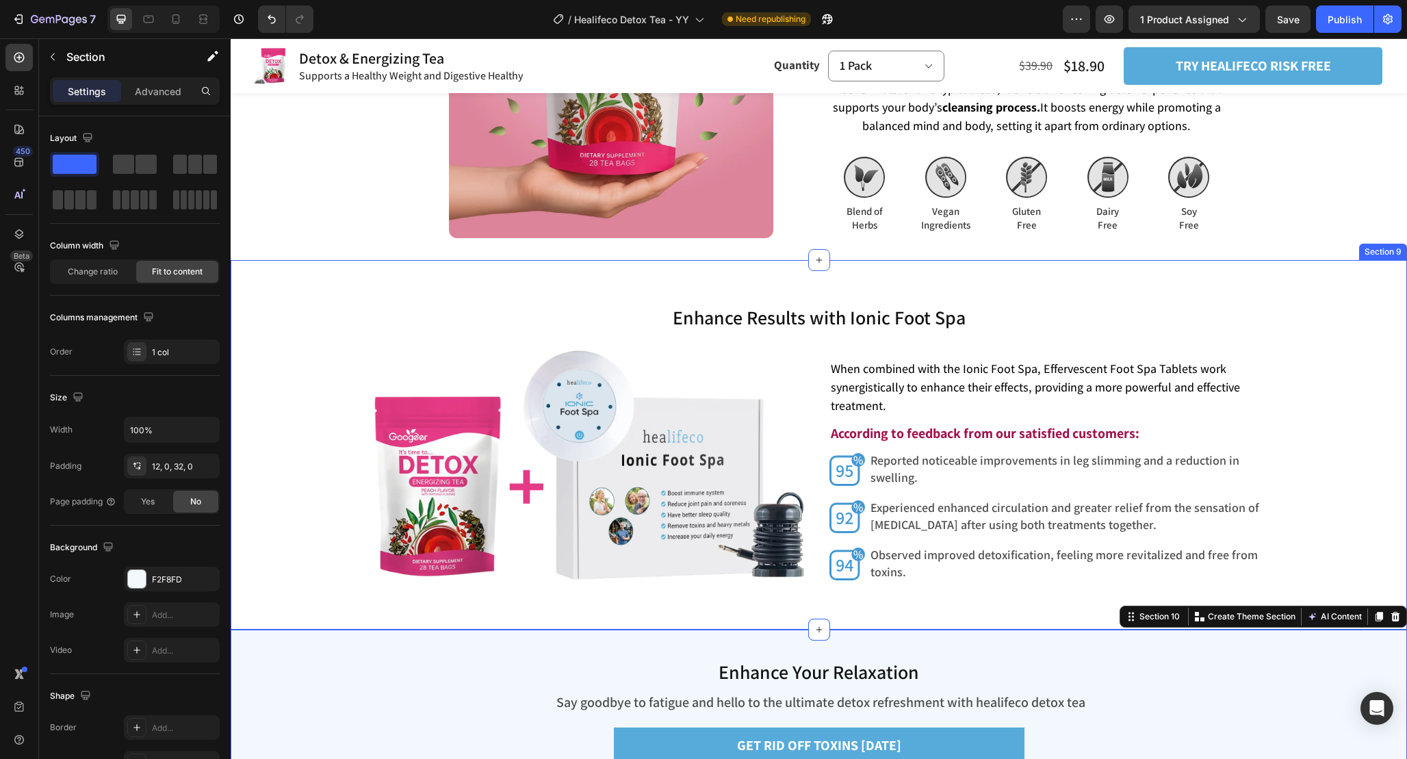
click at [1231, 272] on div "Enhance Results with Ionic Foot Spa Heading Enhance Results with Ionic Foot Spa…" at bounding box center [819, 444] width 1177 height 369
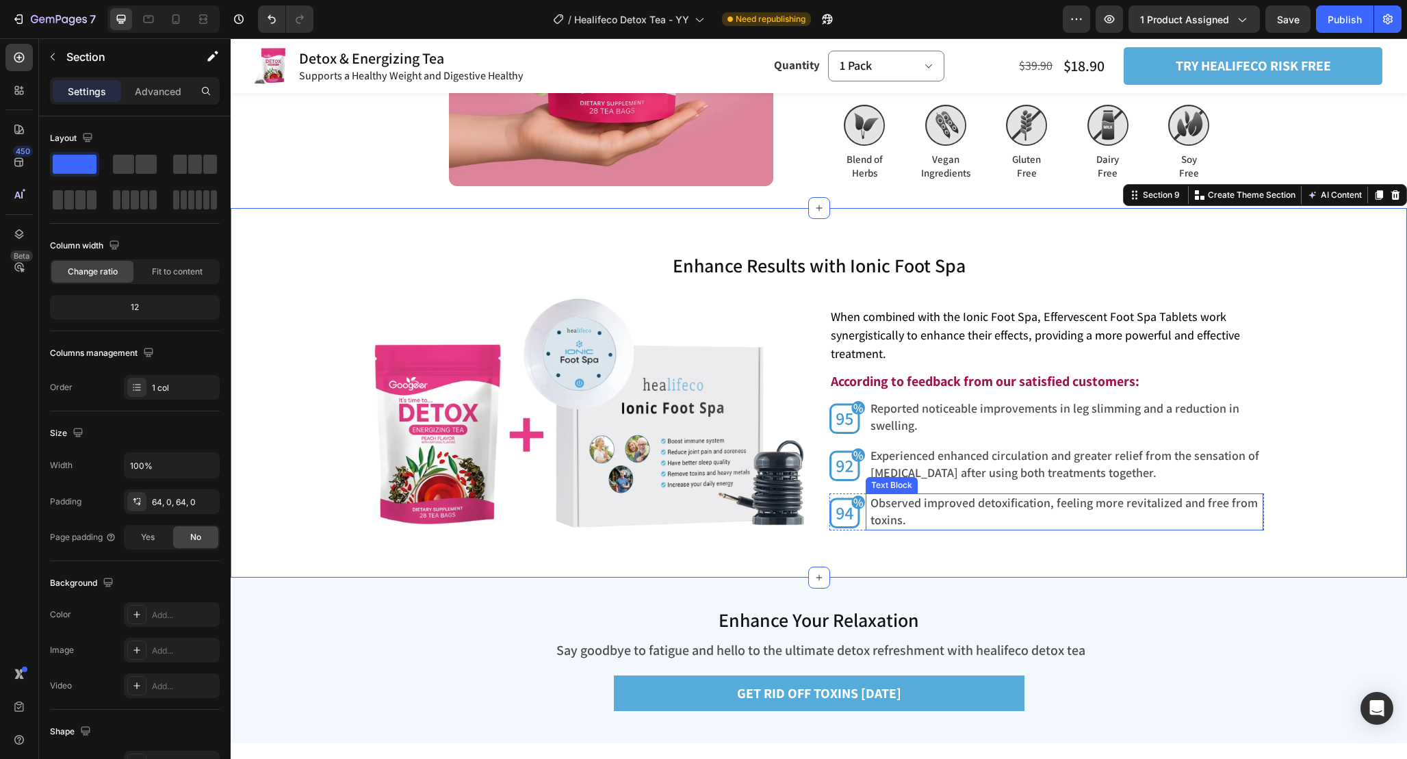
scroll to position [3623, 0]
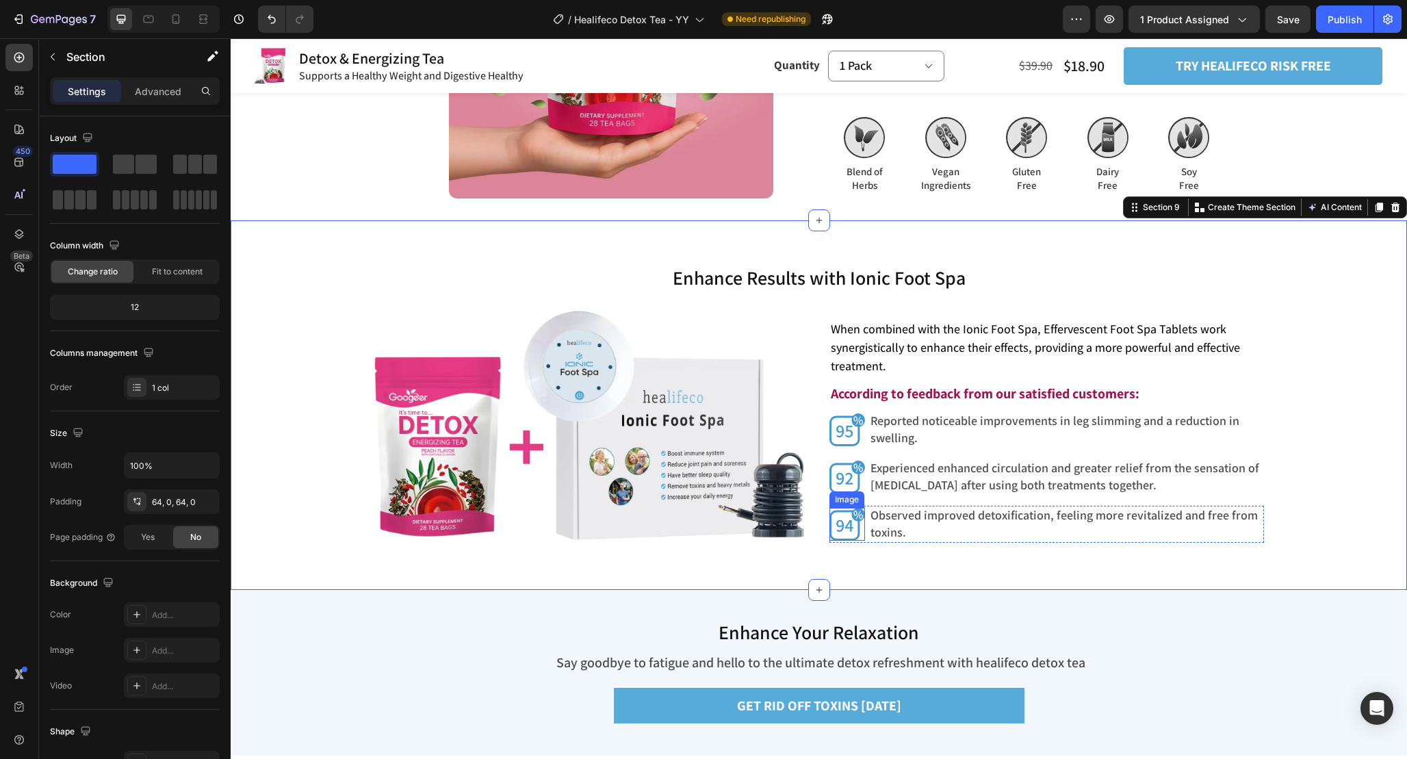
click at [865, 538] on img at bounding box center [848, 525] width 36 height 34
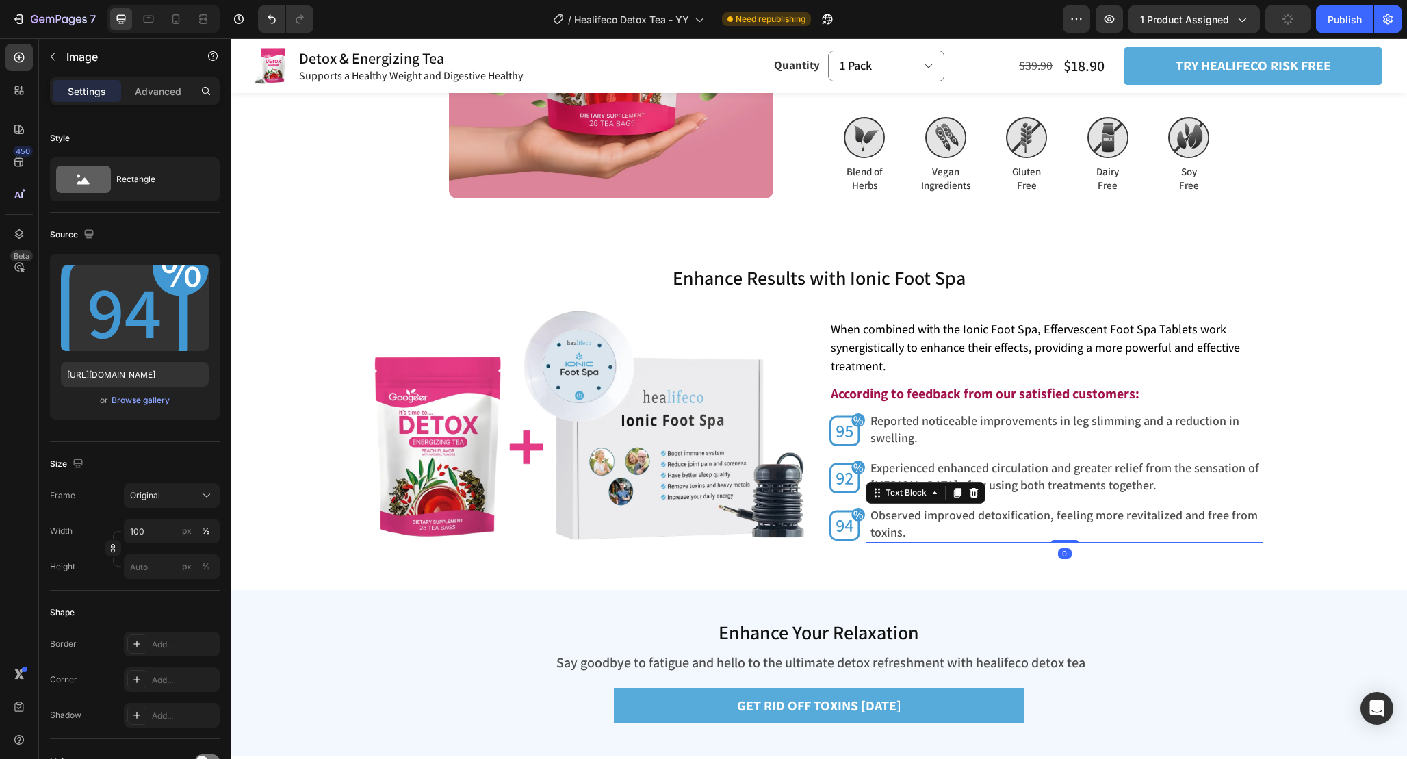
click at [898, 537] on span "Observed improved detoxification, feeling more revitalized and free from toxins." at bounding box center [1064, 523] width 387 height 33
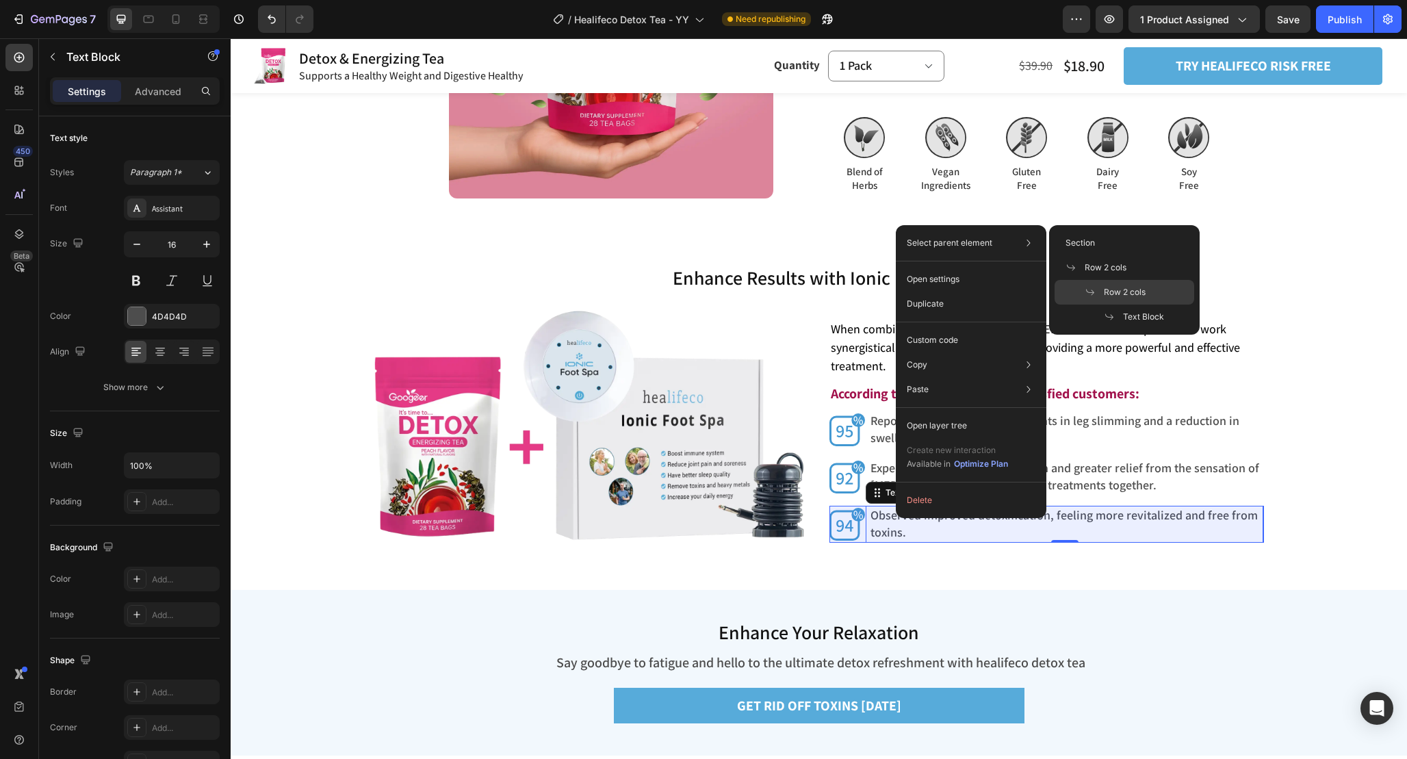
click at [1111, 290] on span "Row 2 cols" at bounding box center [1125, 292] width 42 height 12
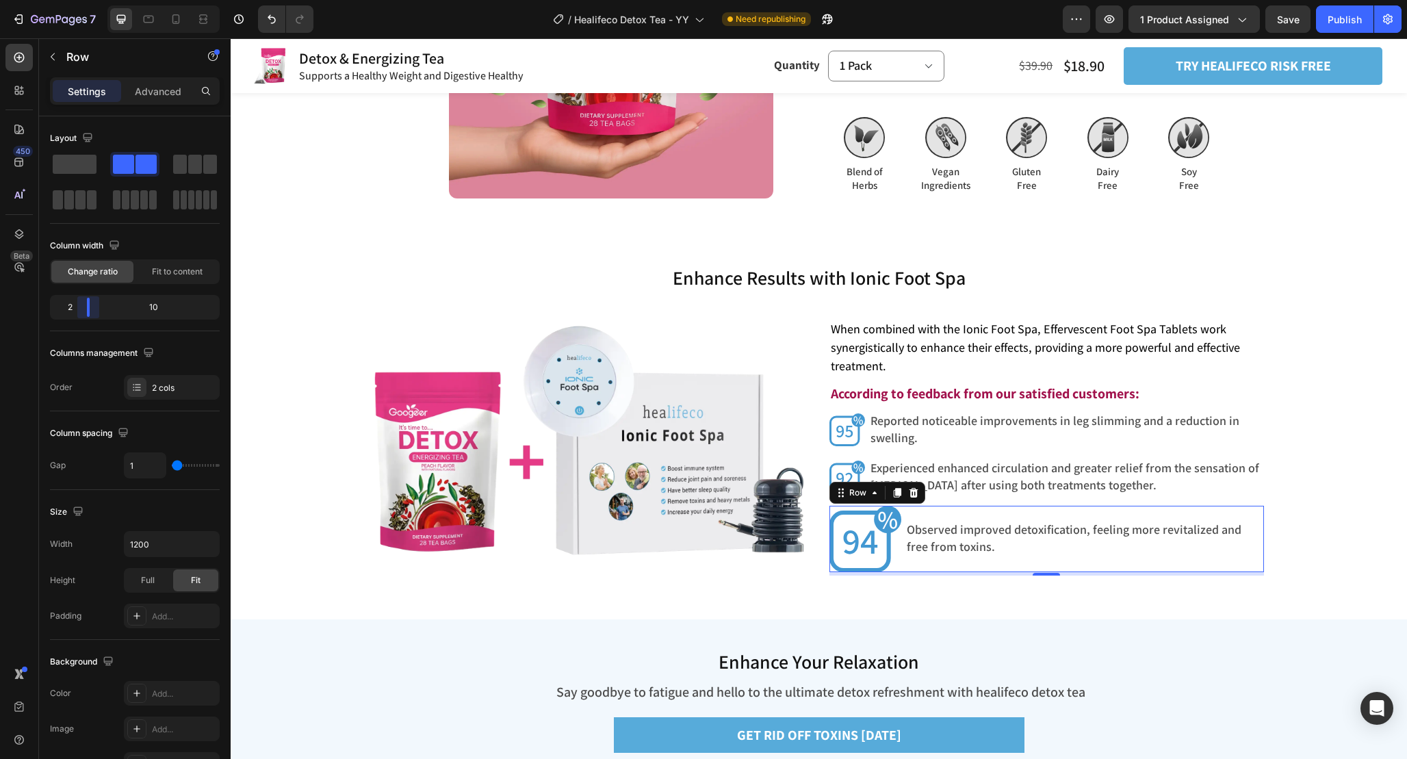
drag, startPoint x: 81, startPoint y: 305, endPoint x: 73, endPoint y: 305, distance: 7.5
click at [73, 0] on body "7 Version history / Healifeco Detox Tea - YY Need republishing Preview 1 produc…" at bounding box center [703, 0] width 1407 height 0
click at [168, 268] on span "Fit to content" at bounding box center [177, 272] width 51 height 12
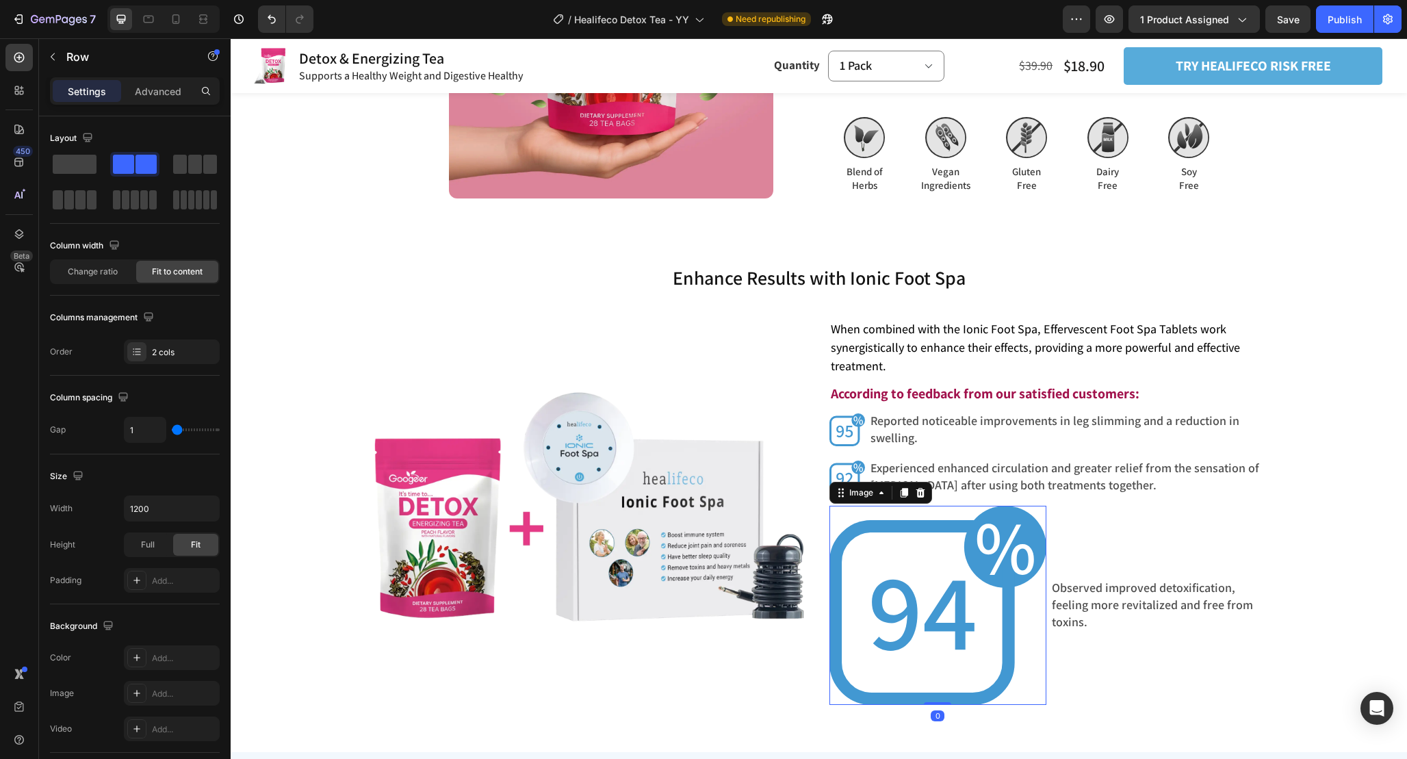
click at [908, 602] on img at bounding box center [938, 606] width 217 height 200
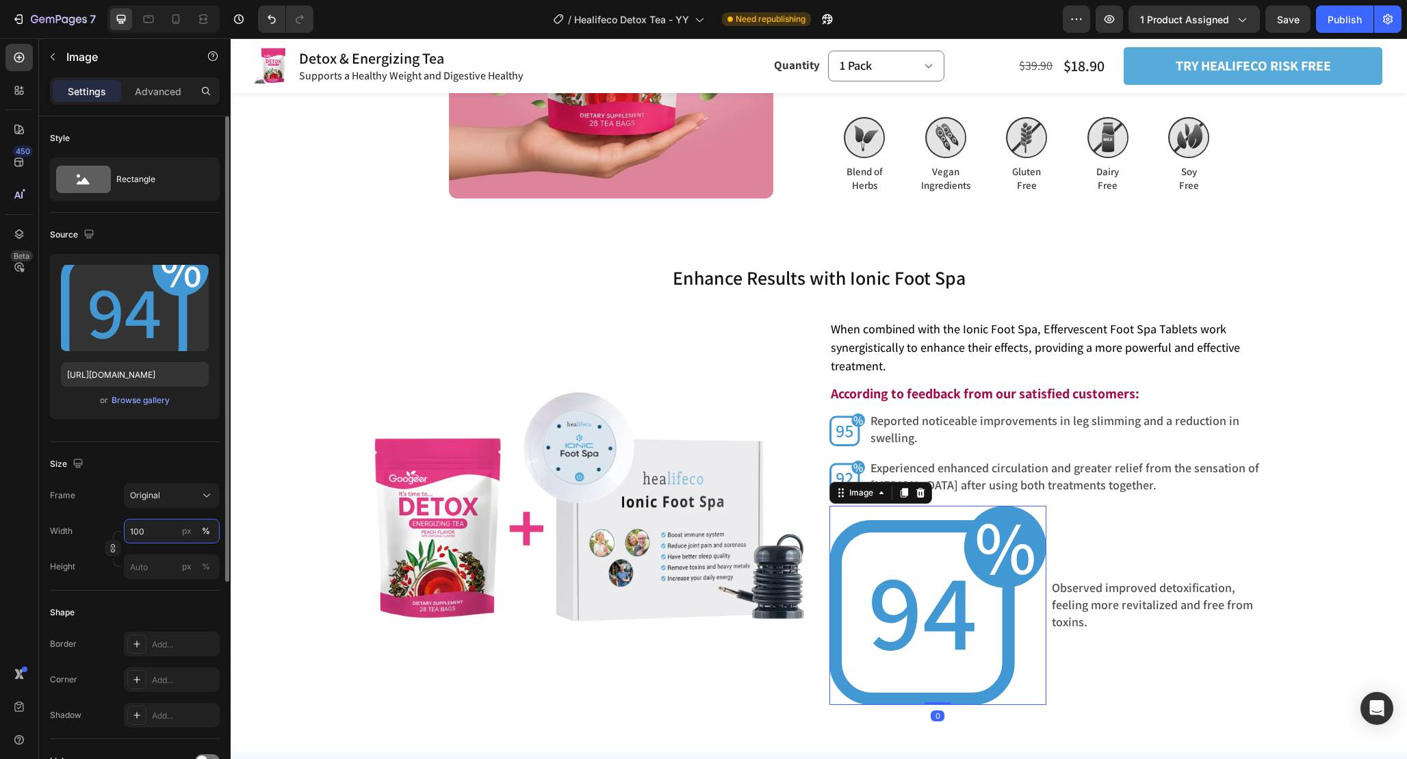
click at [157, 529] on input "100" at bounding box center [172, 531] width 96 height 25
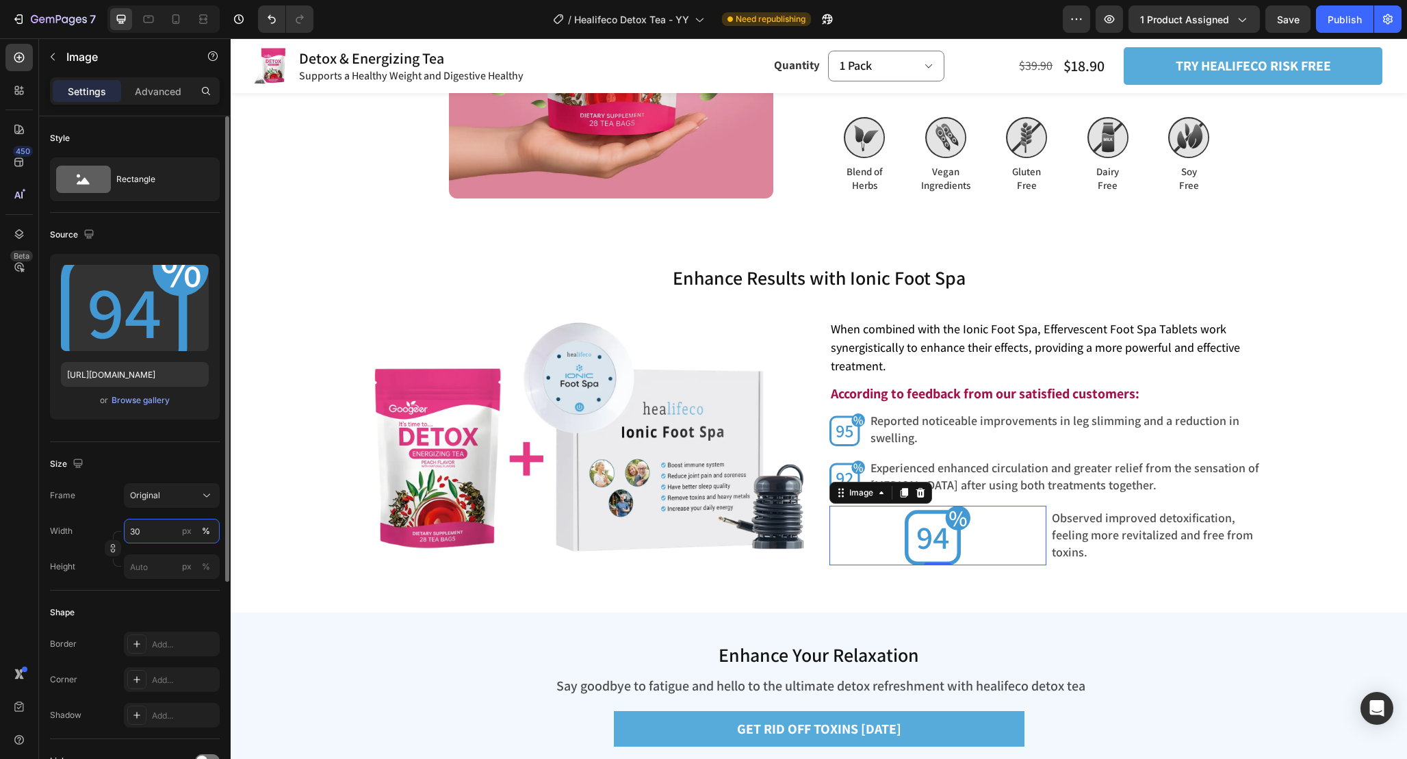
type input "3"
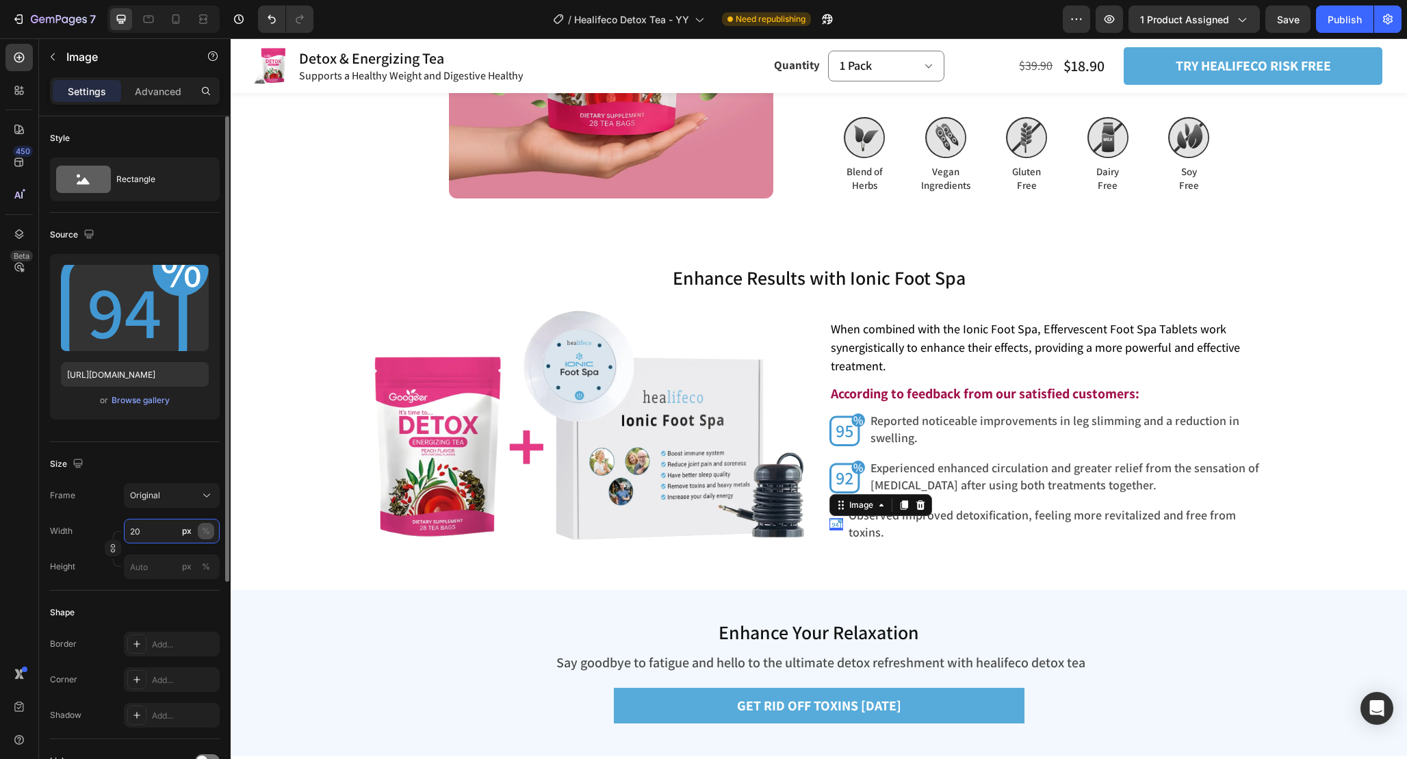
type input "20"
click at [209, 533] on div "%" at bounding box center [206, 531] width 8 height 12
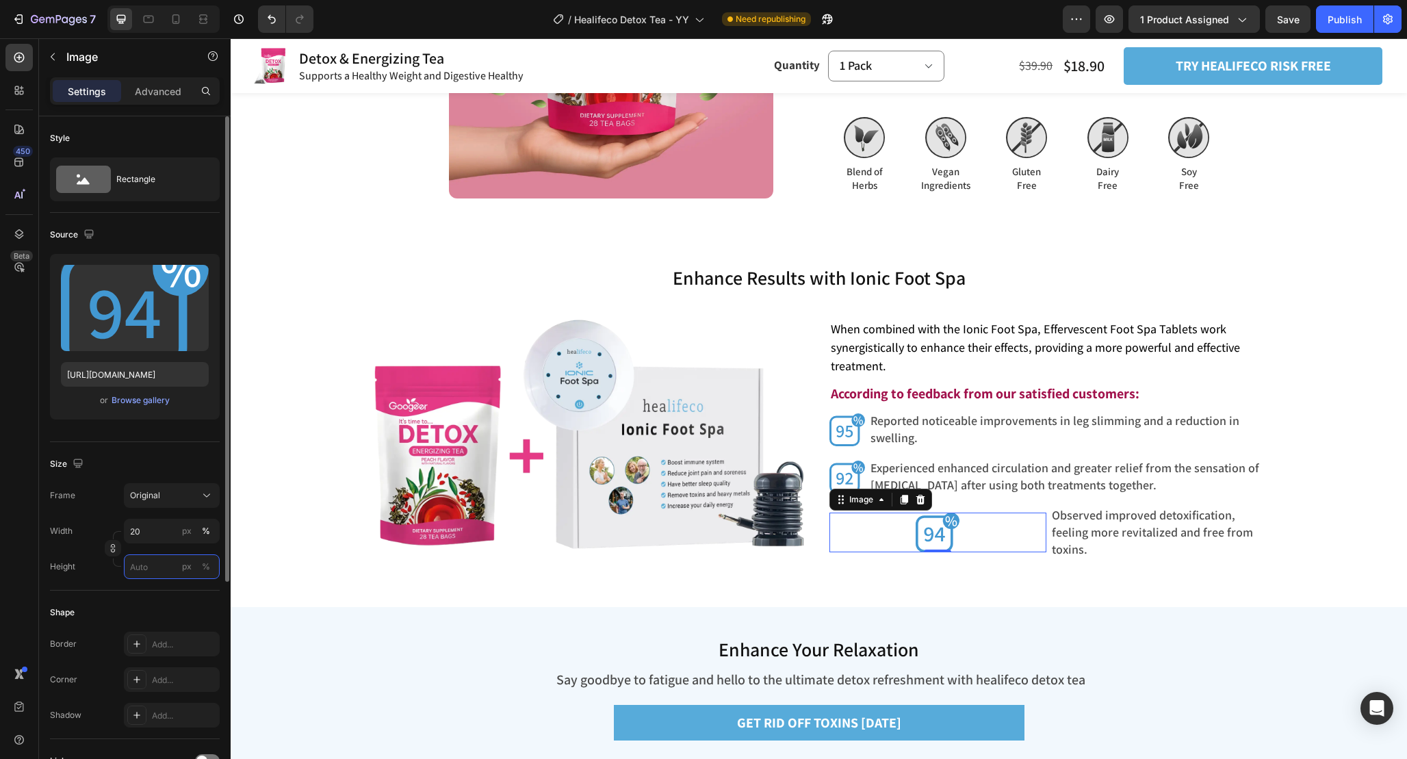
click at [159, 559] on input "px %" at bounding box center [172, 566] width 96 height 25
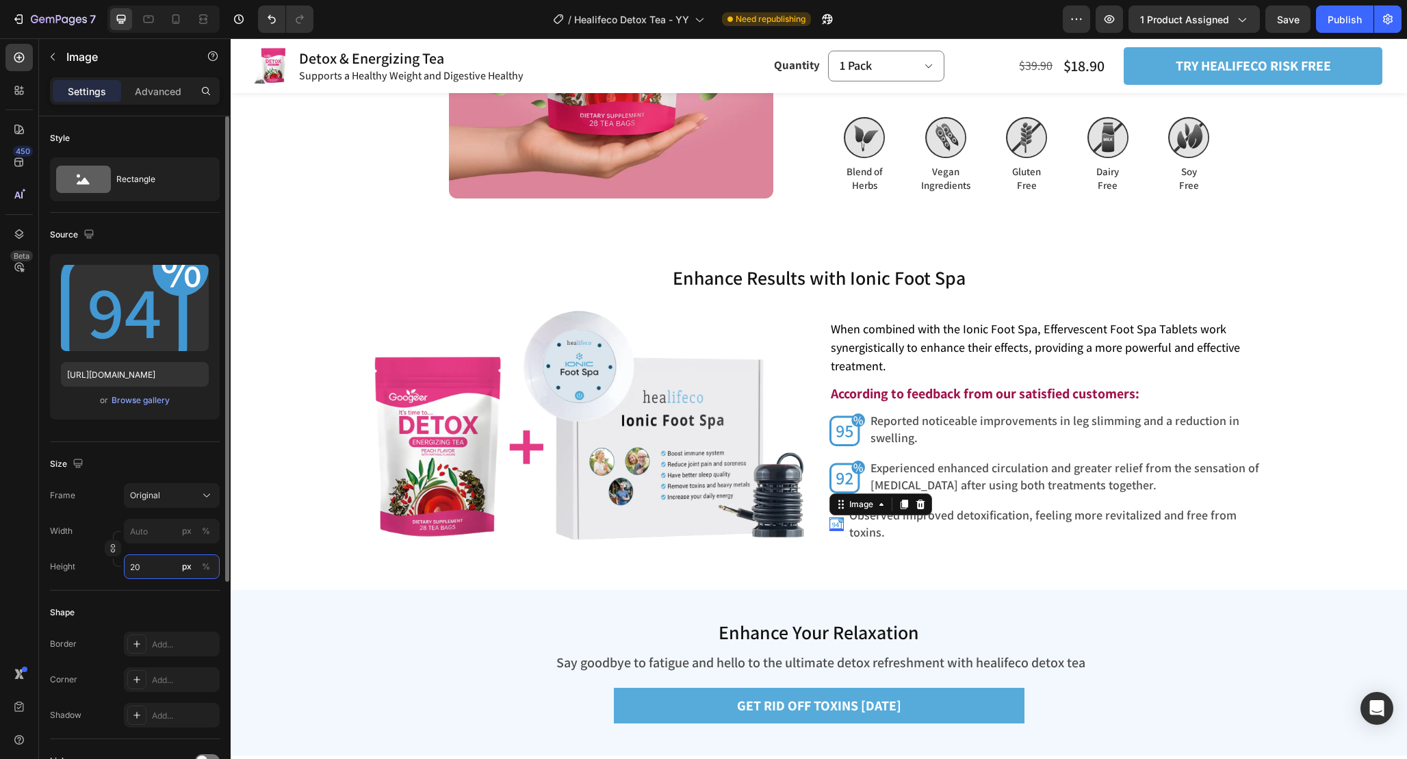
drag, startPoint x: 152, startPoint y: 571, endPoint x: 95, endPoint y: 567, distance: 57.0
click at [96, 567] on div "Height 20 px %" at bounding box center [135, 566] width 170 height 25
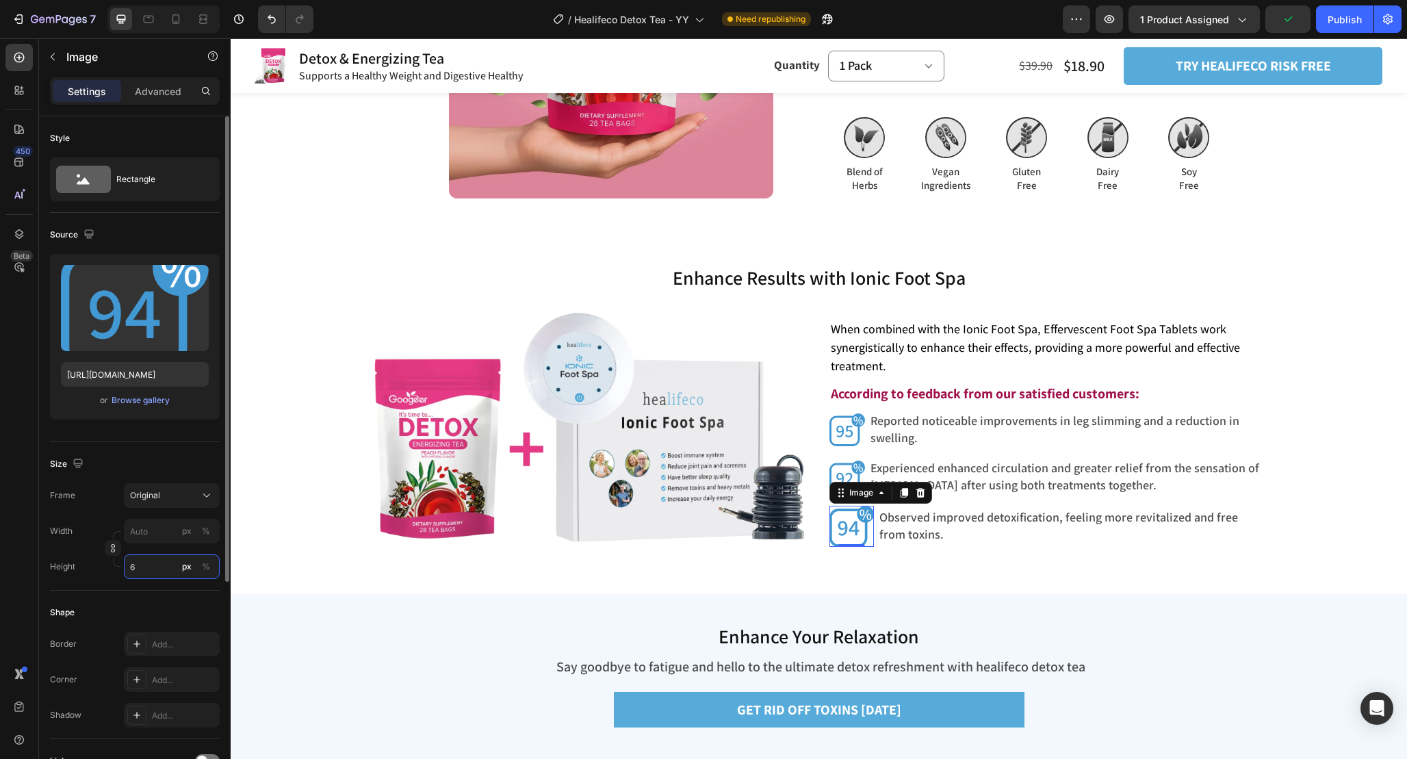
type input "65"
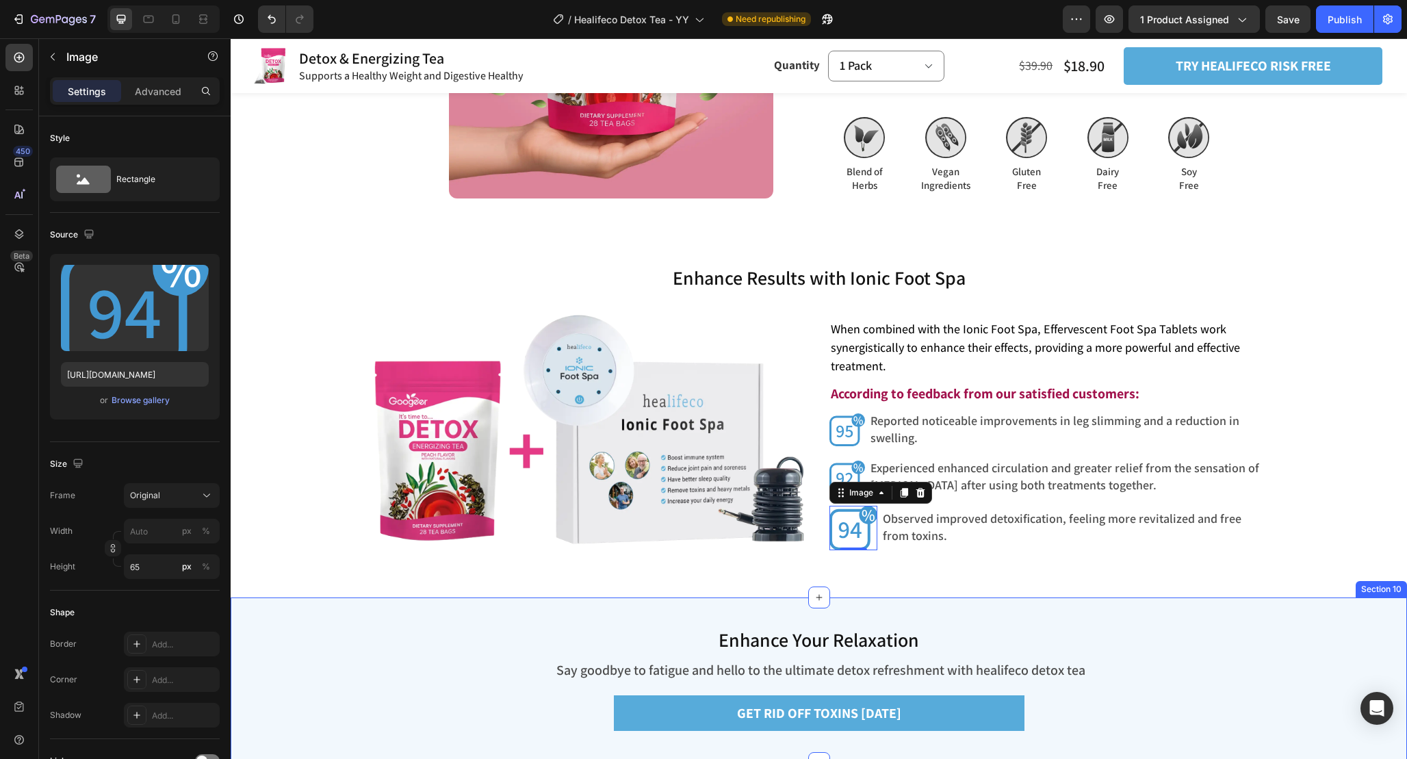
click at [921, 598] on div "Enhance Your Relaxation Heading Say goodbye to fatigue and hello to the ultimat…" at bounding box center [819, 681] width 1177 height 166
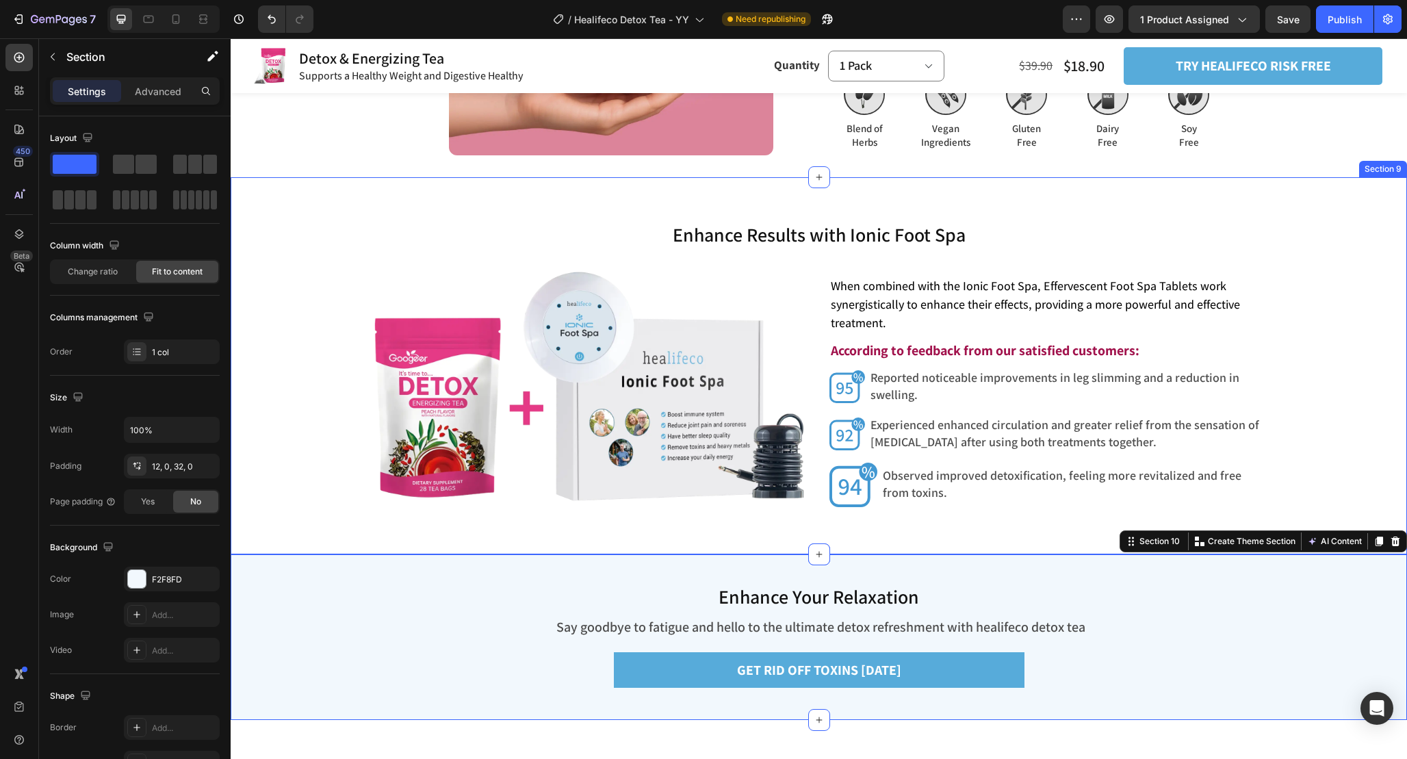
scroll to position [3656, 0]
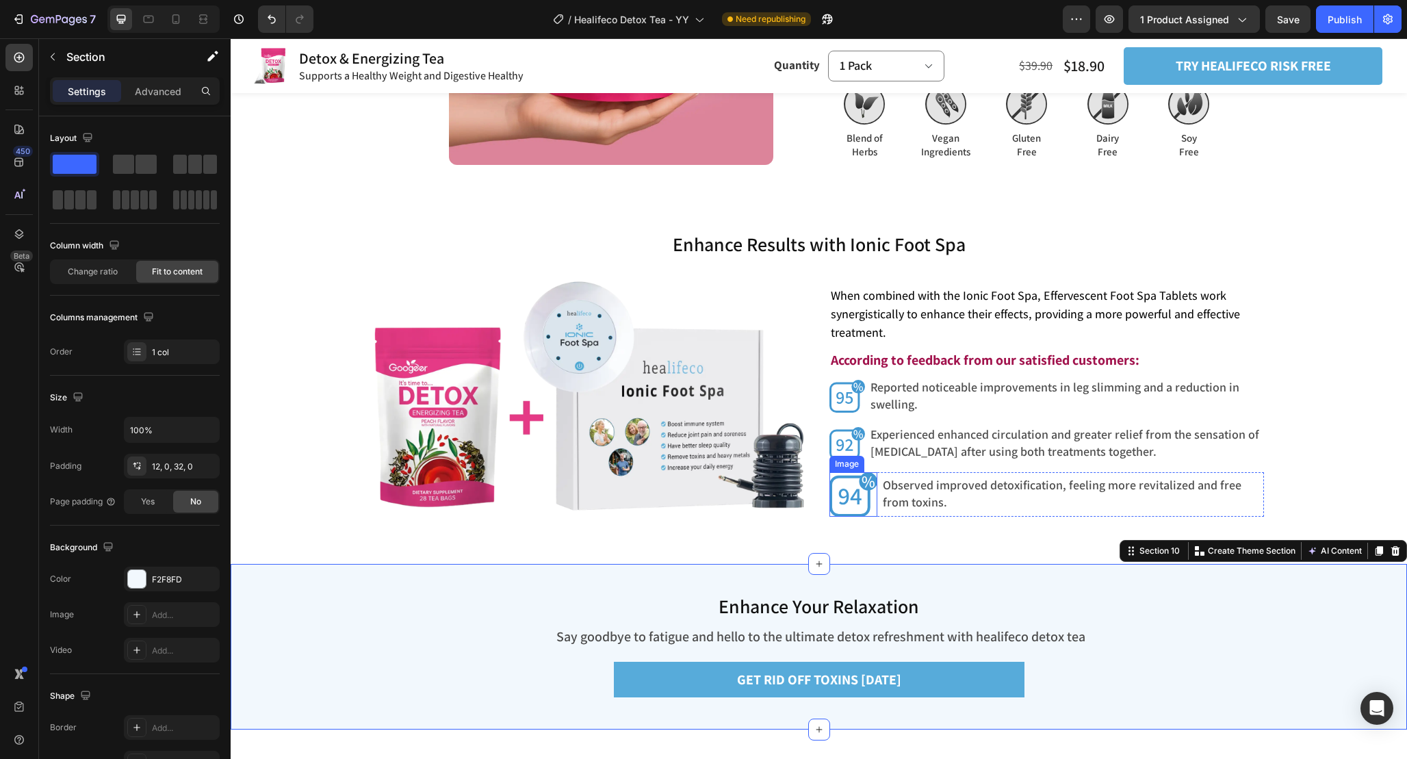
click at [844, 508] on img at bounding box center [854, 494] width 49 height 44
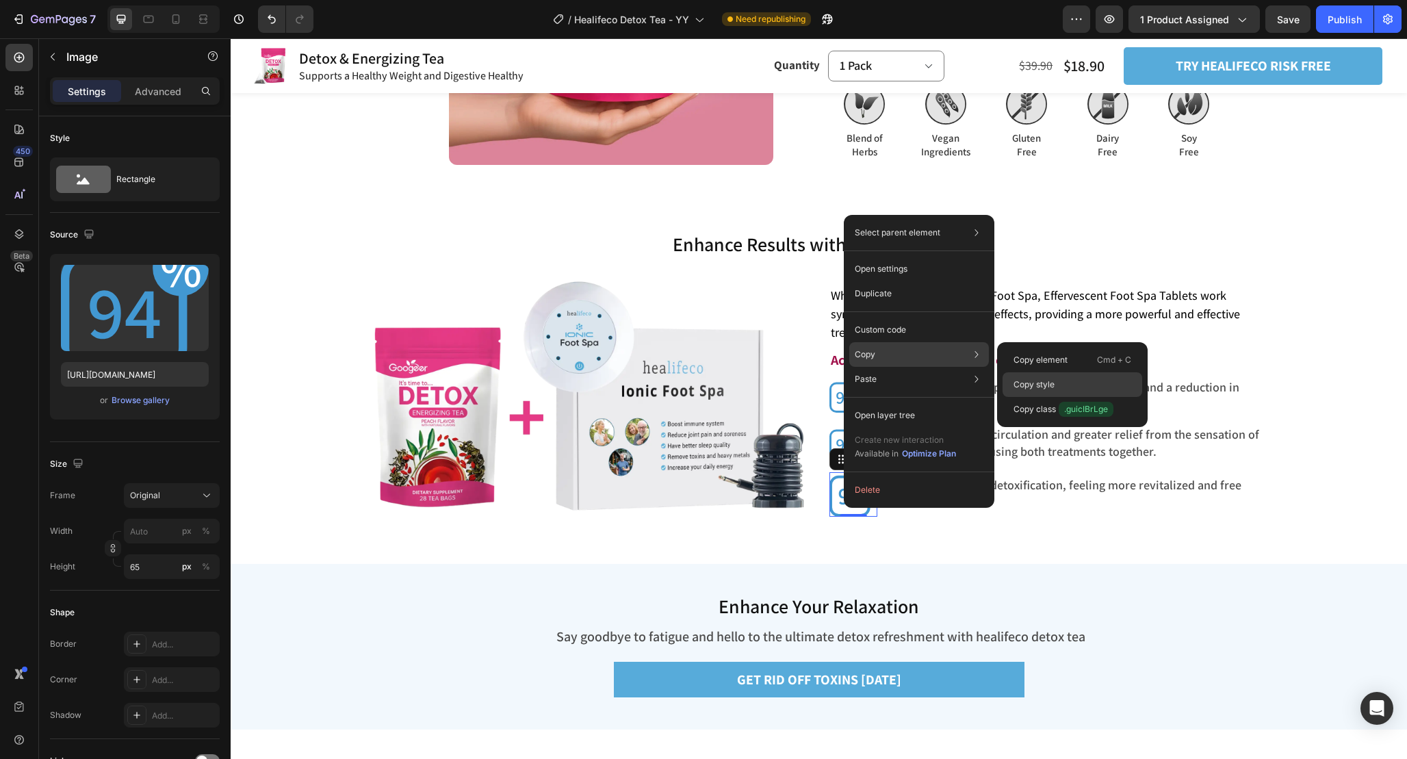
click at [1010, 397] on div "Copy style" at bounding box center [1073, 409] width 140 height 25
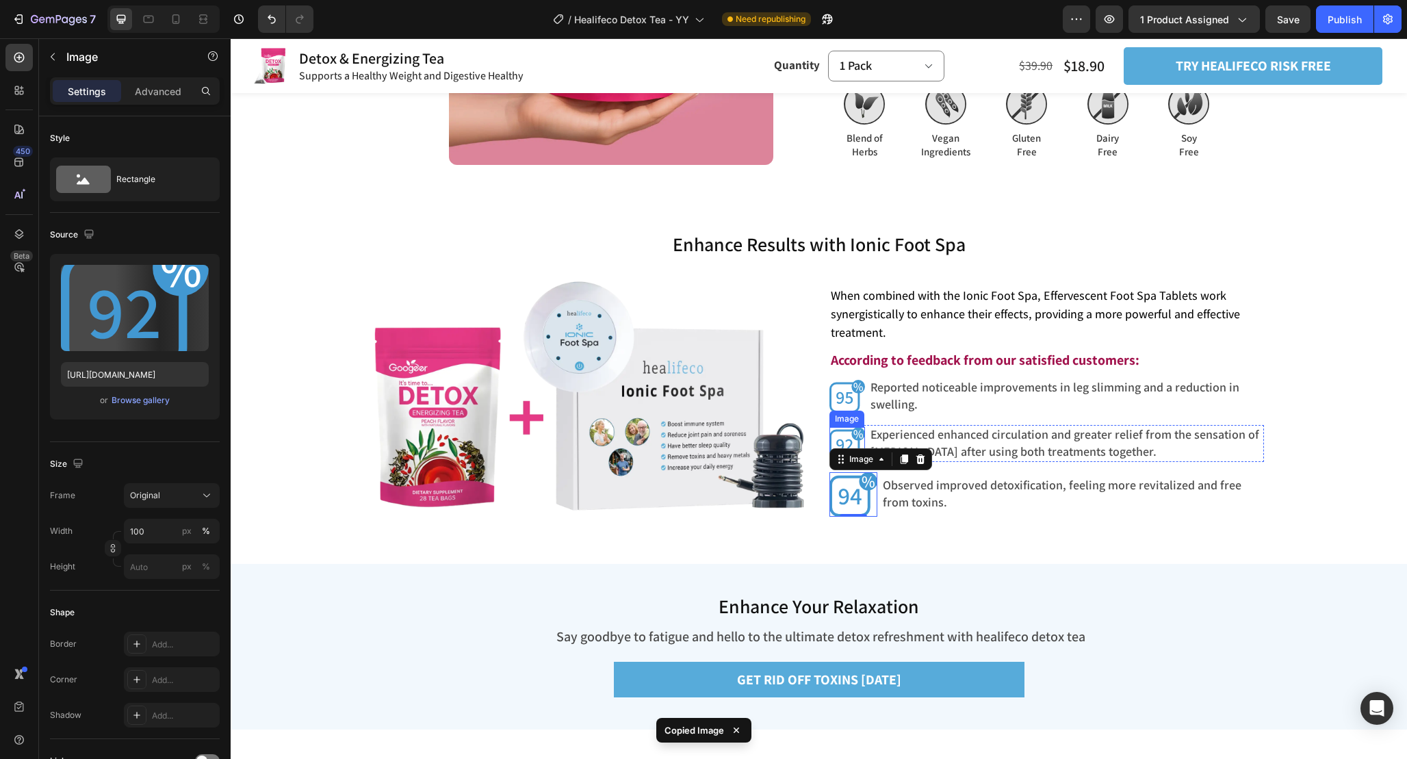
click at [842, 436] on img at bounding box center [848, 444] width 36 height 34
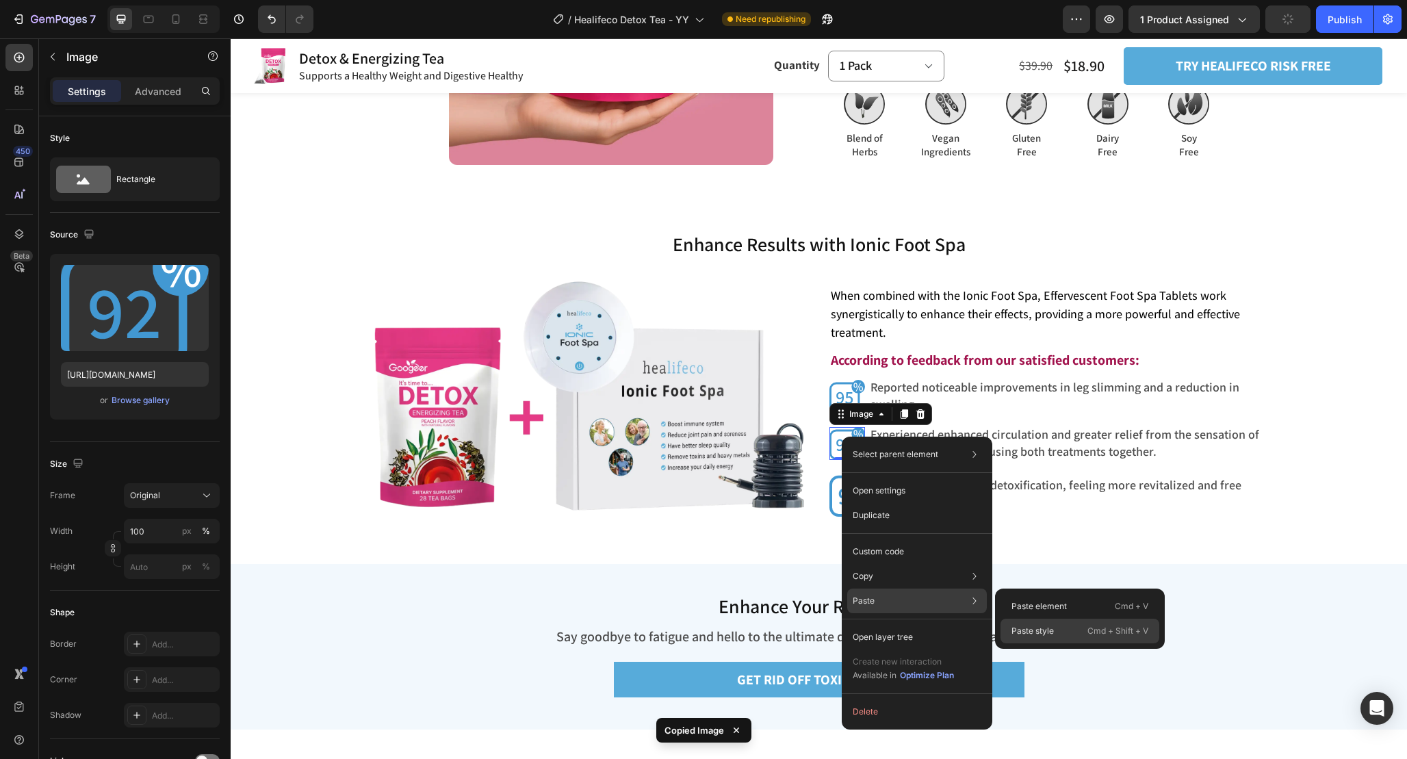
click at [1019, 626] on p "Paste style" at bounding box center [1033, 631] width 42 height 12
type input "65"
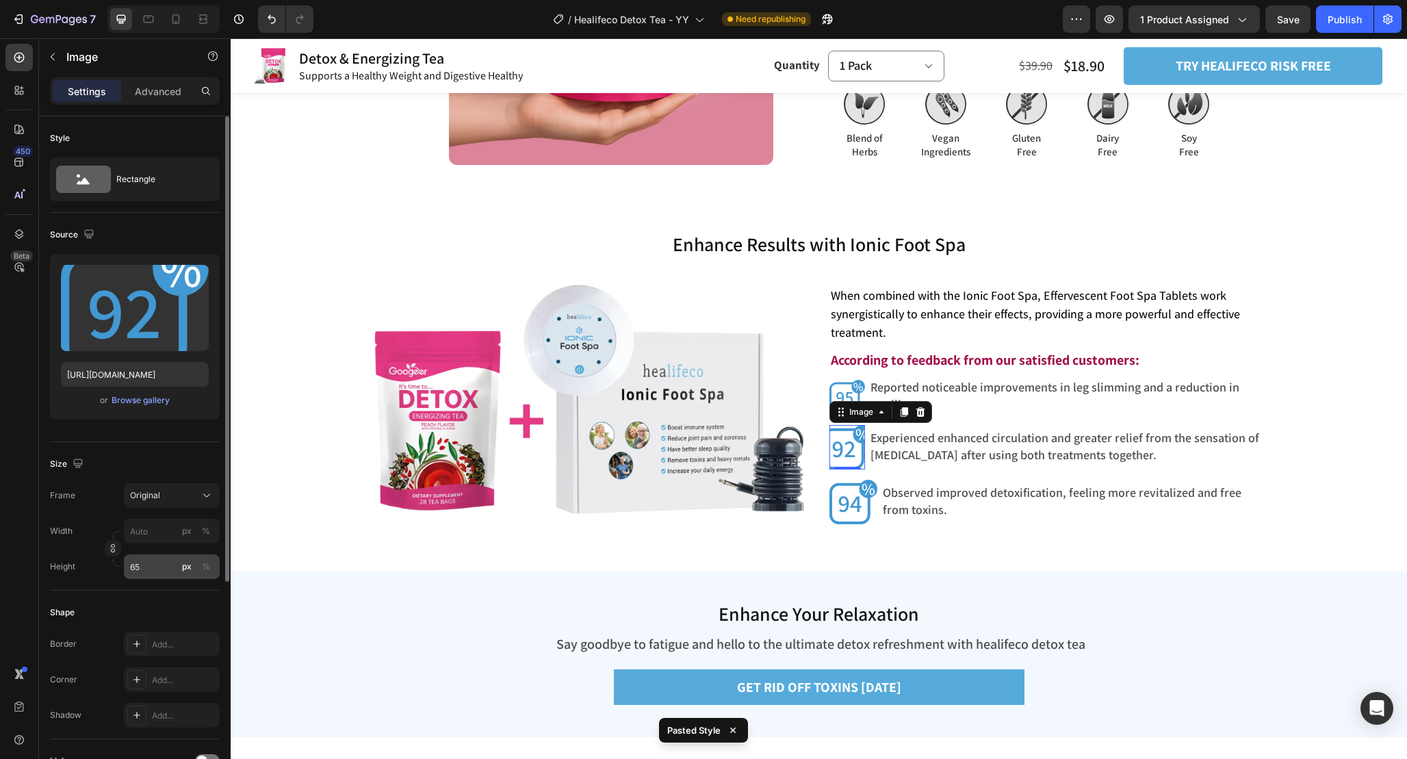
click at [179, 567] on button "px" at bounding box center [187, 567] width 16 height 16
click at [856, 500] on img at bounding box center [854, 502] width 49 height 44
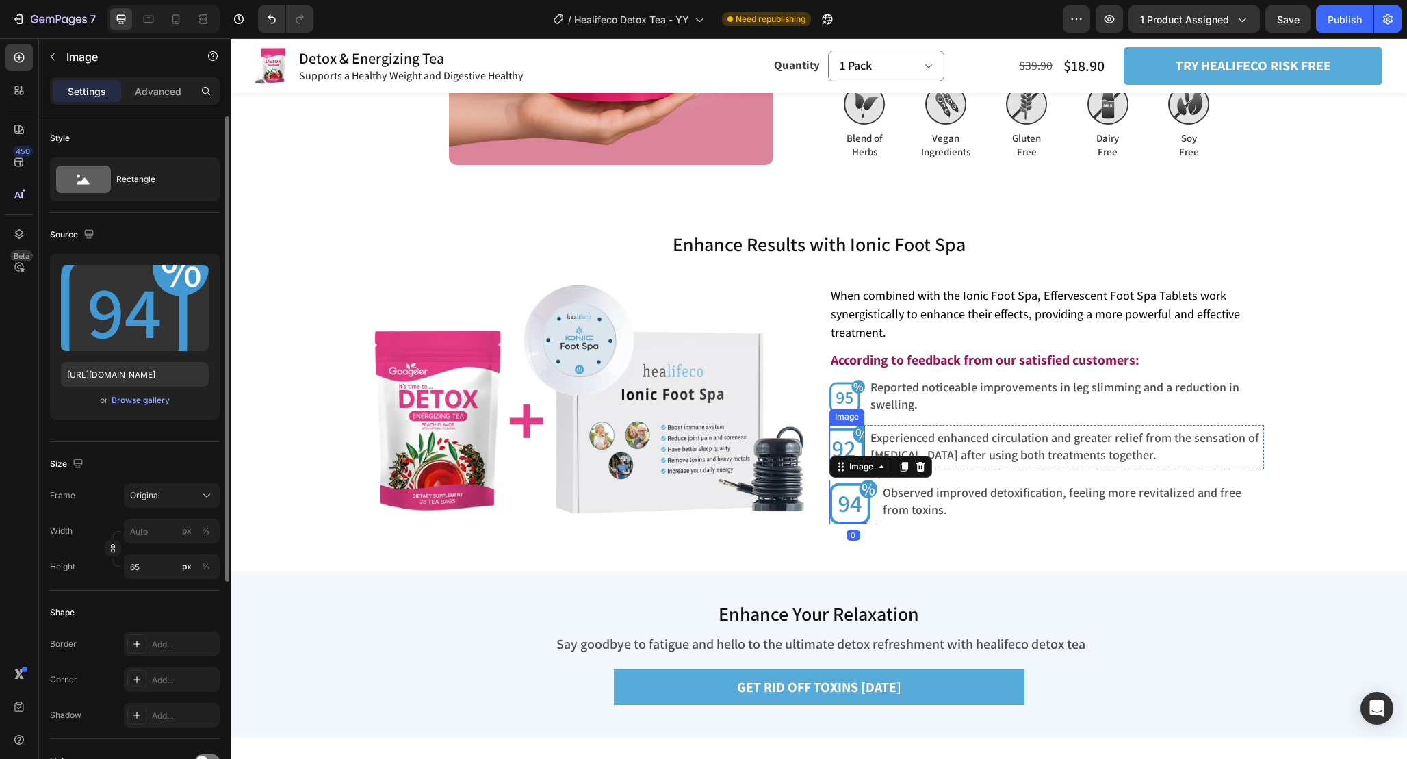
click at [850, 440] on img at bounding box center [848, 447] width 36 height 44
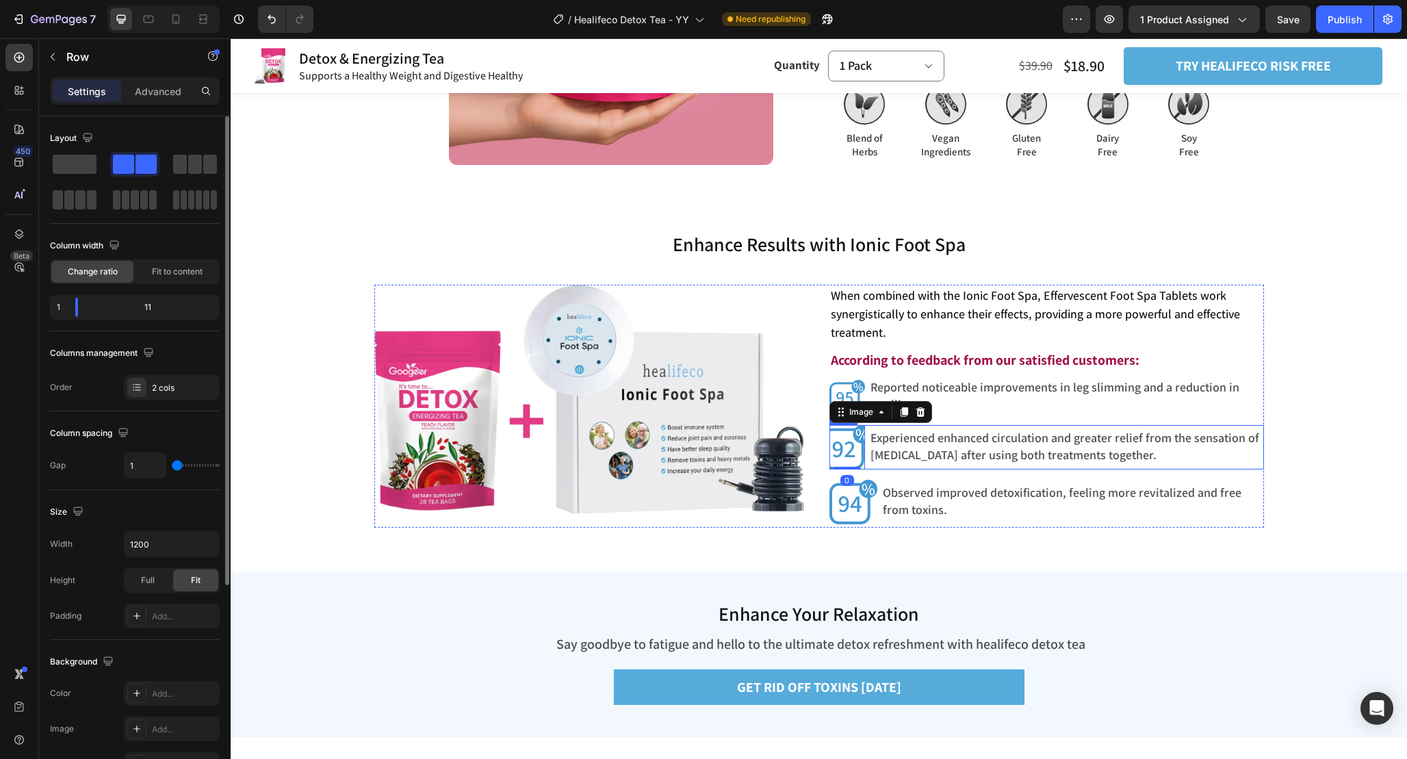
click at [901, 466] on div "Experienced enhanced circulation and greater relief from the sensation of heavy…" at bounding box center [1065, 447] width 398 height 44
click at [173, 274] on span "Fit to content" at bounding box center [177, 272] width 51 height 12
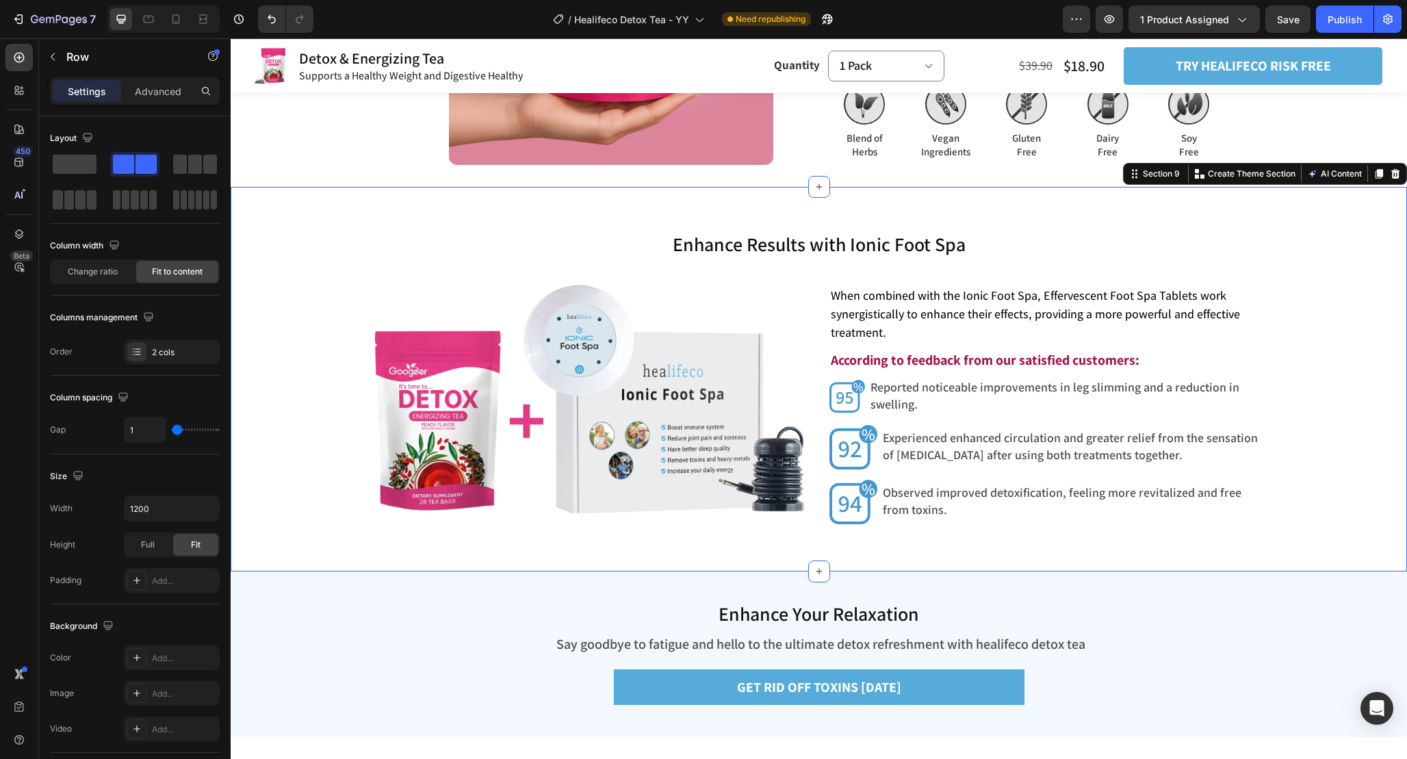
click at [924, 535] on div "Enhance Results with Ionic Foot Spa Heading Enhance Results with Ionic Foot Spa…" at bounding box center [819, 379] width 1177 height 384
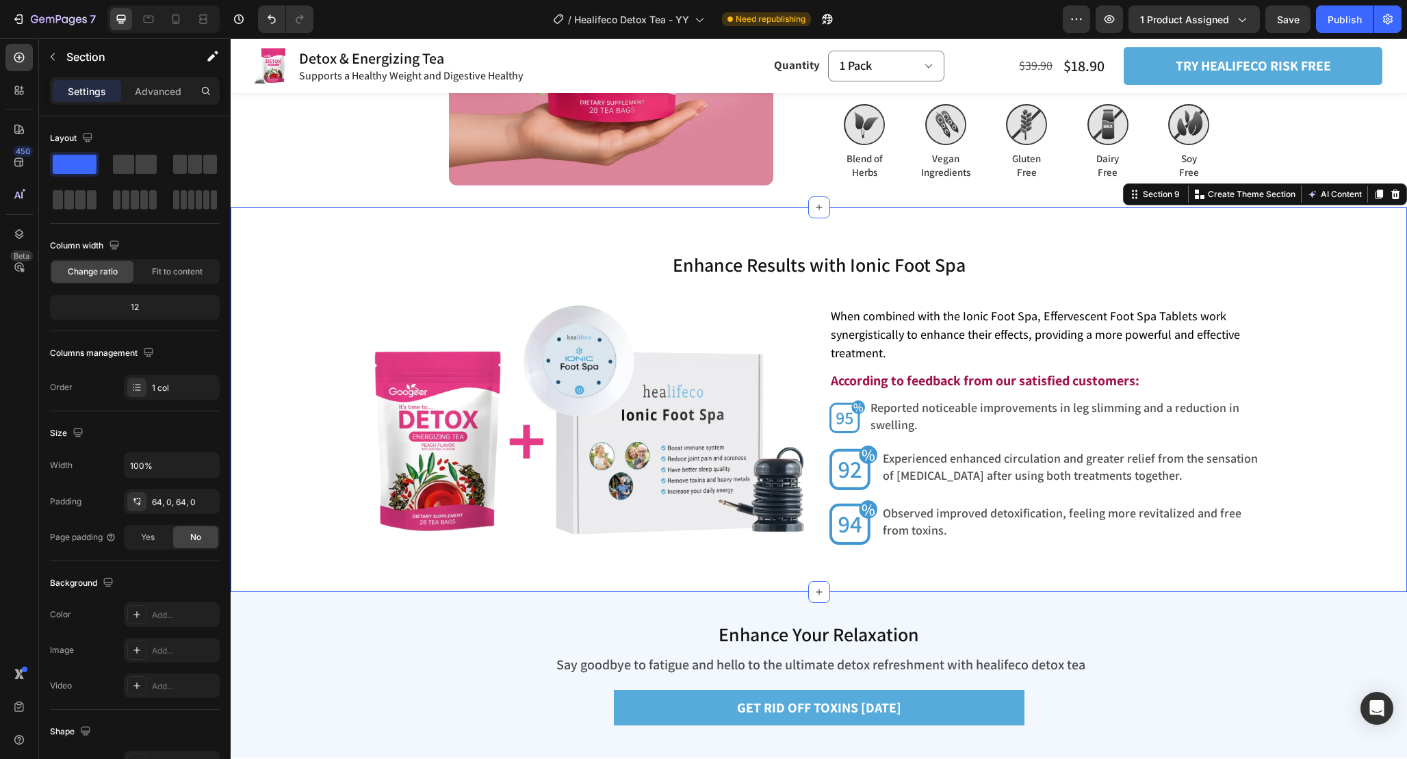
scroll to position [3628, 0]
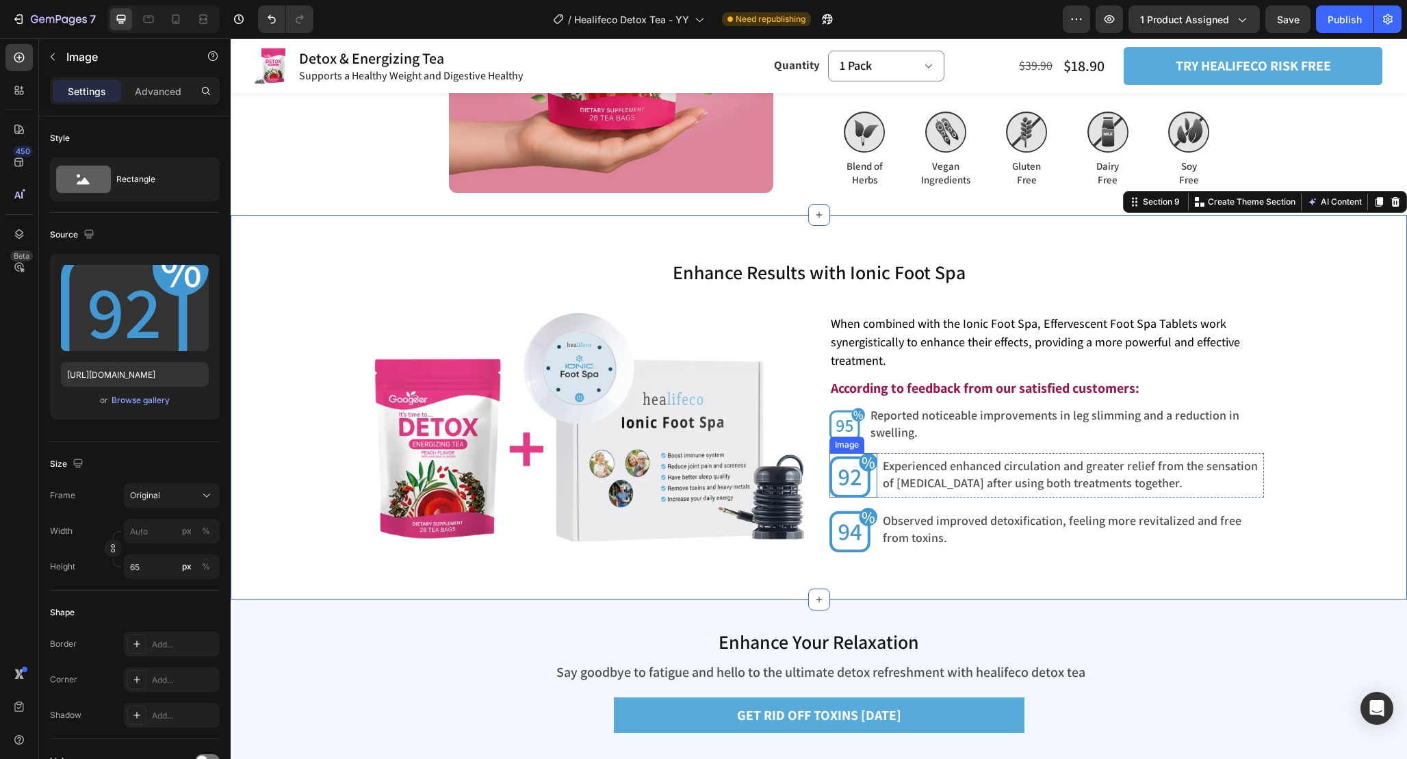
click at [852, 458] on img at bounding box center [854, 475] width 49 height 44
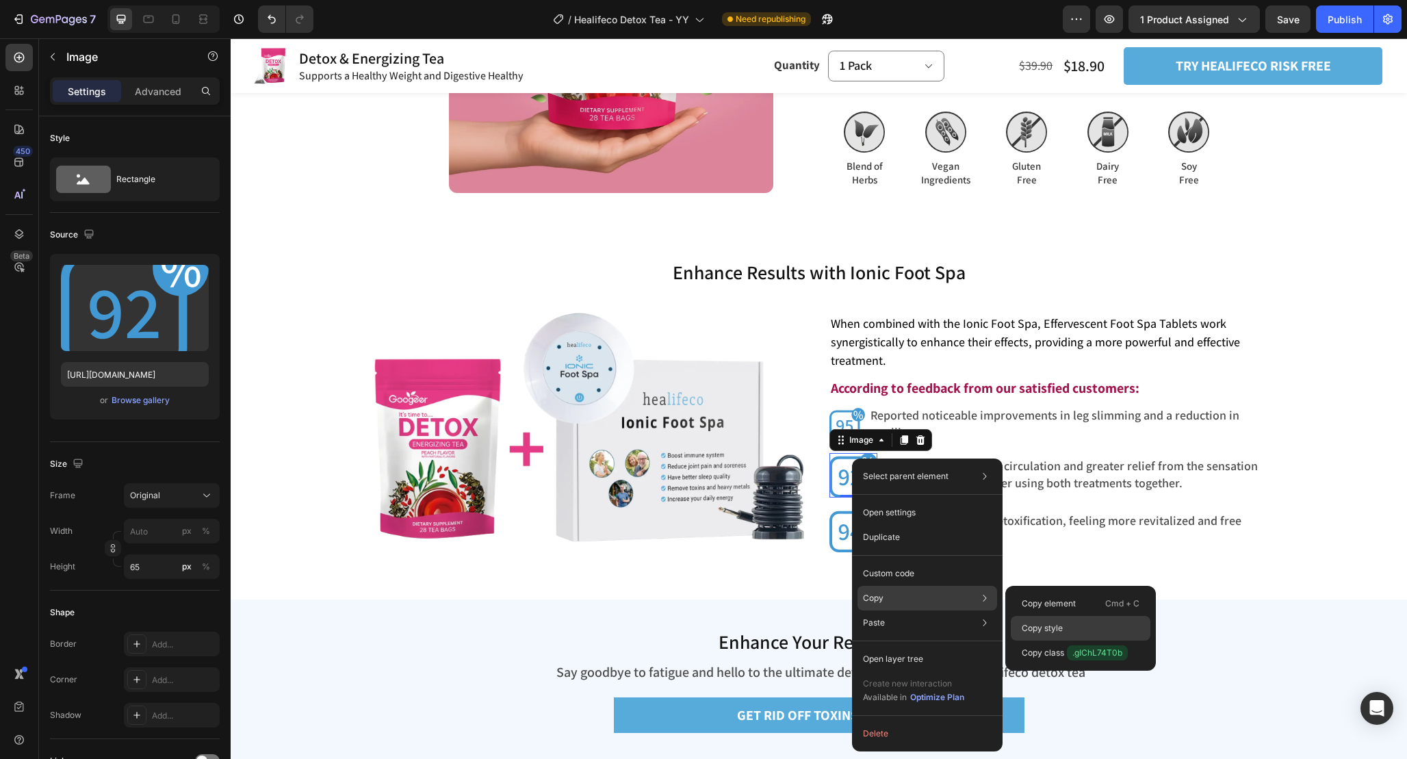
click at [1045, 641] on div "Copy style" at bounding box center [1081, 653] width 140 height 25
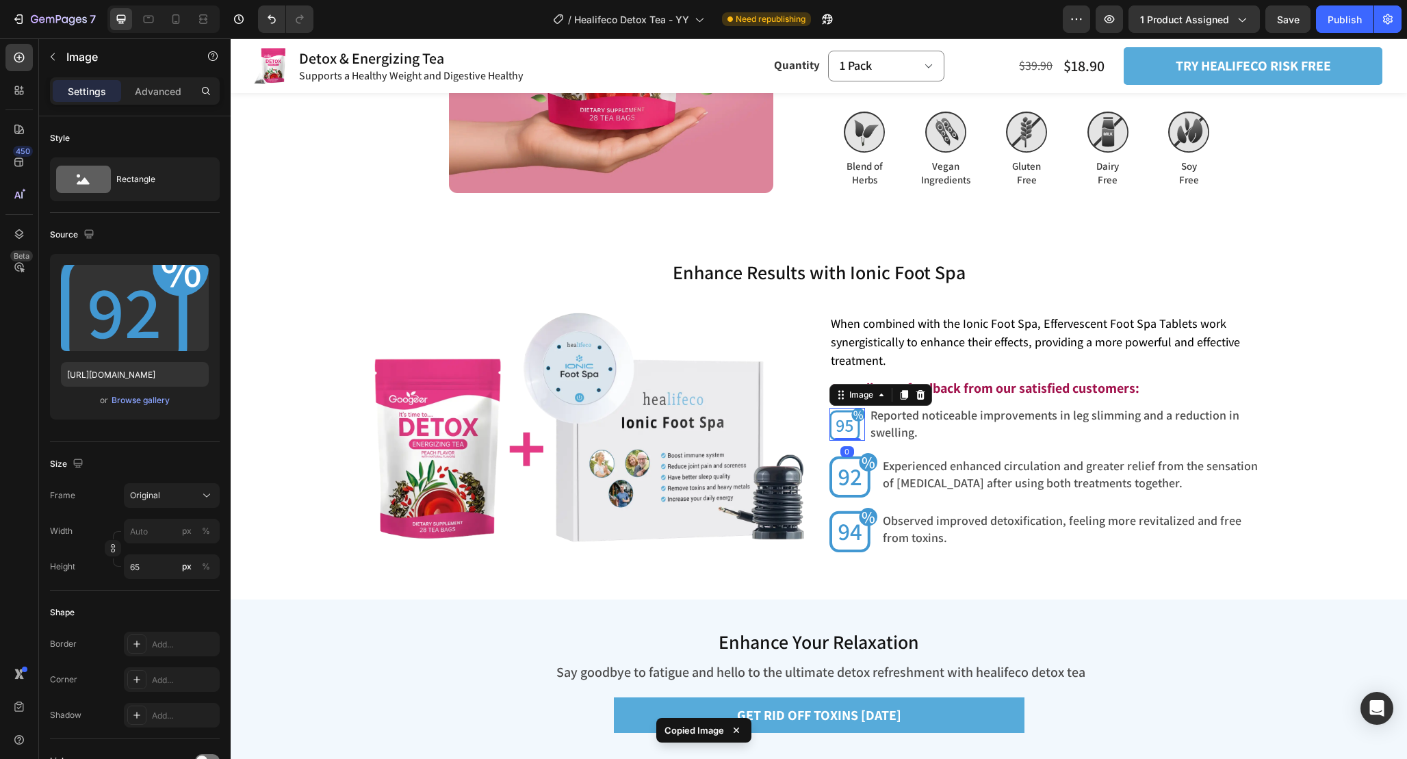
click at [847, 421] on img at bounding box center [848, 425] width 36 height 34
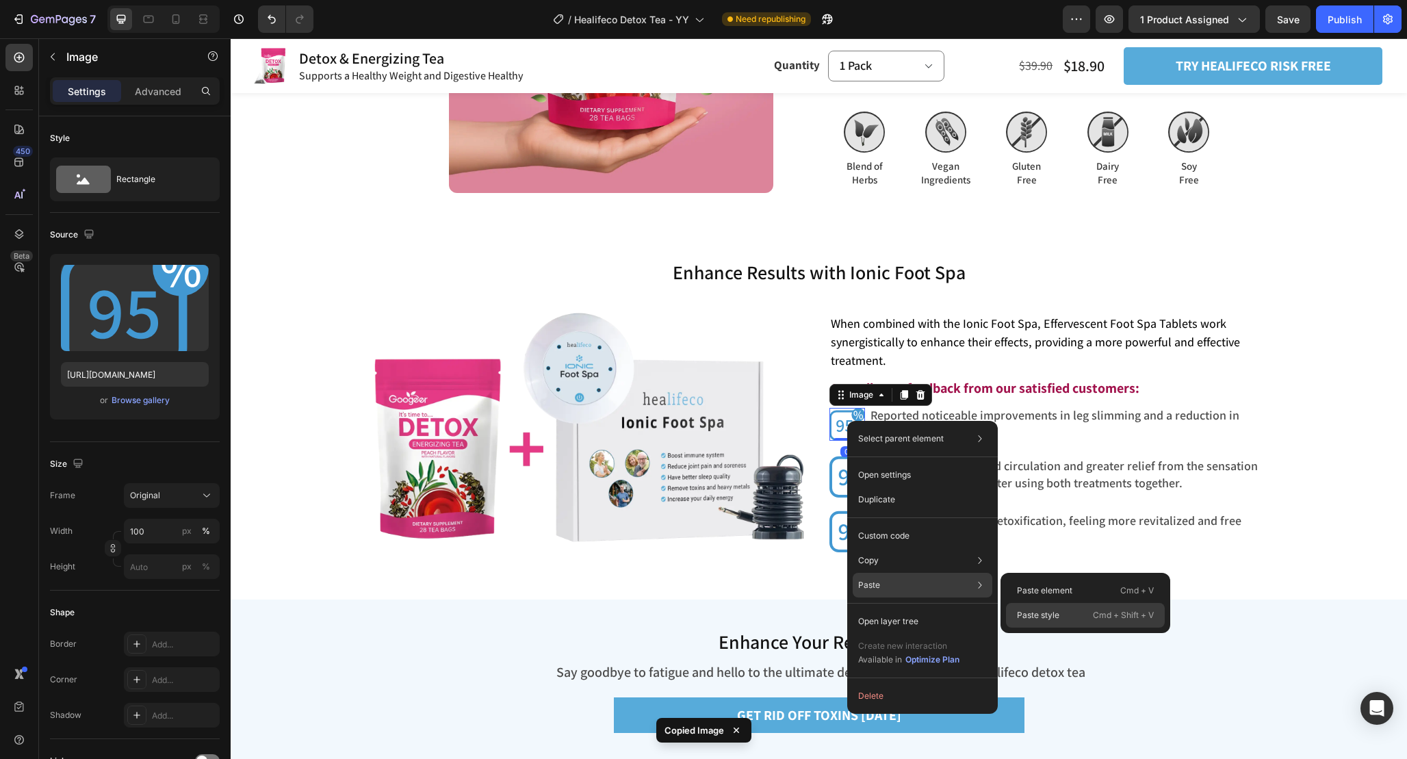
click at [1083, 623] on div "Paste style Cmd + Shift + V" at bounding box center [1085, 615] width 159 height 25
type input "65"
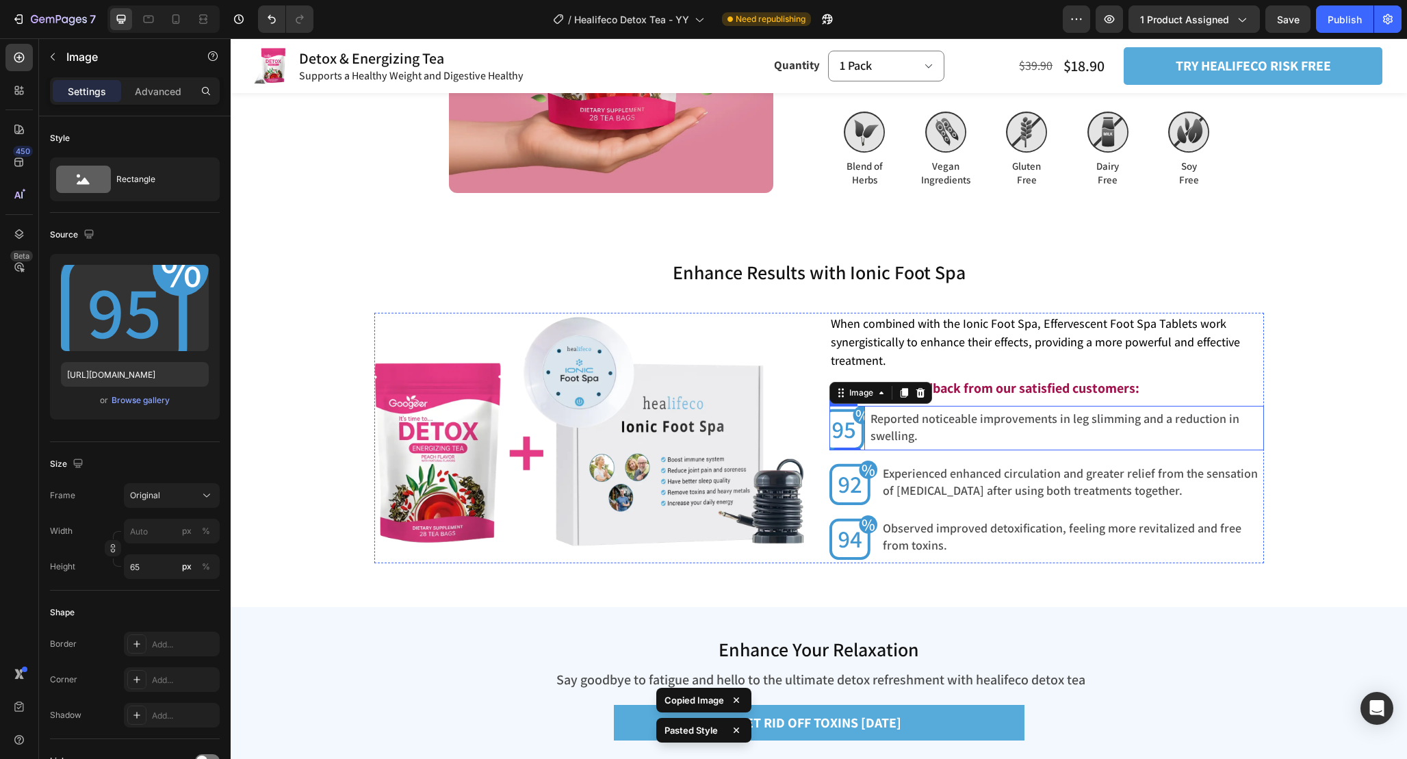
click at [915, 446] on div "Reported noticeable improvements in leg slimming and a reduction in swelling. T…" at bounding box center [1065, 428] width 398 height 44
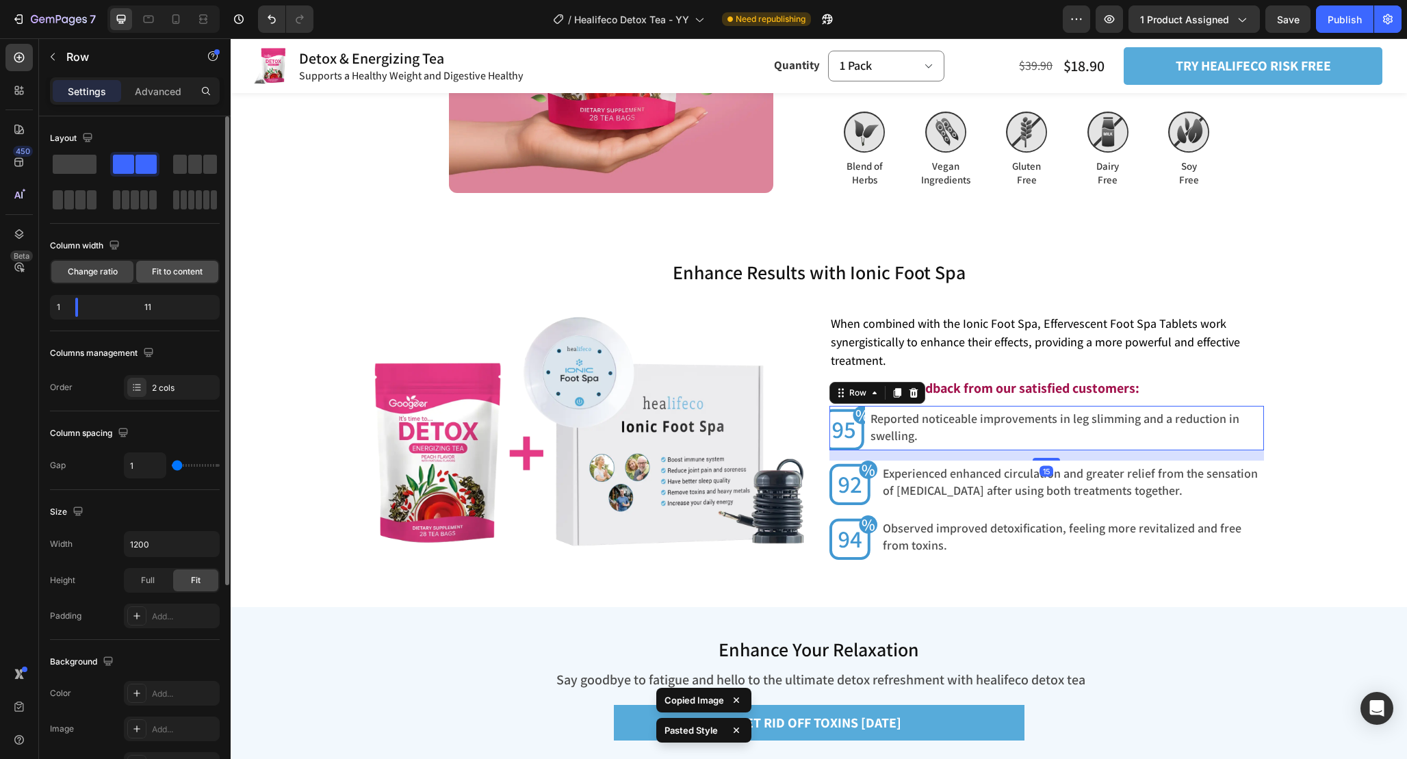
click at [166, 271] on span "Fit to content" at bounding box center [177, 272] width 51 height 12
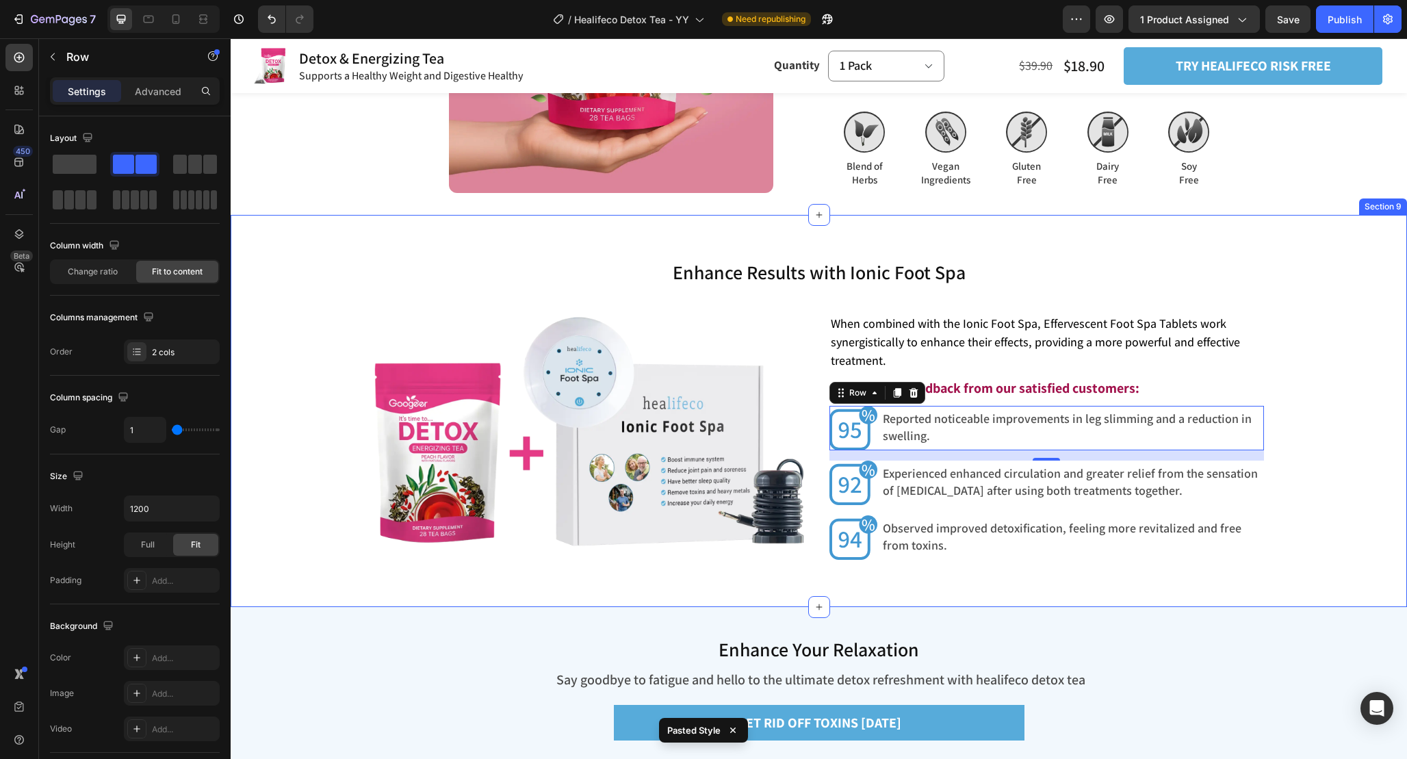
click at [1044, 596] on div "Enhance Results with Ionic Foot Spa Heading Enhance Results with Ionic Foot Spa…" at bounding box center [819, 411] width 1177 height 392
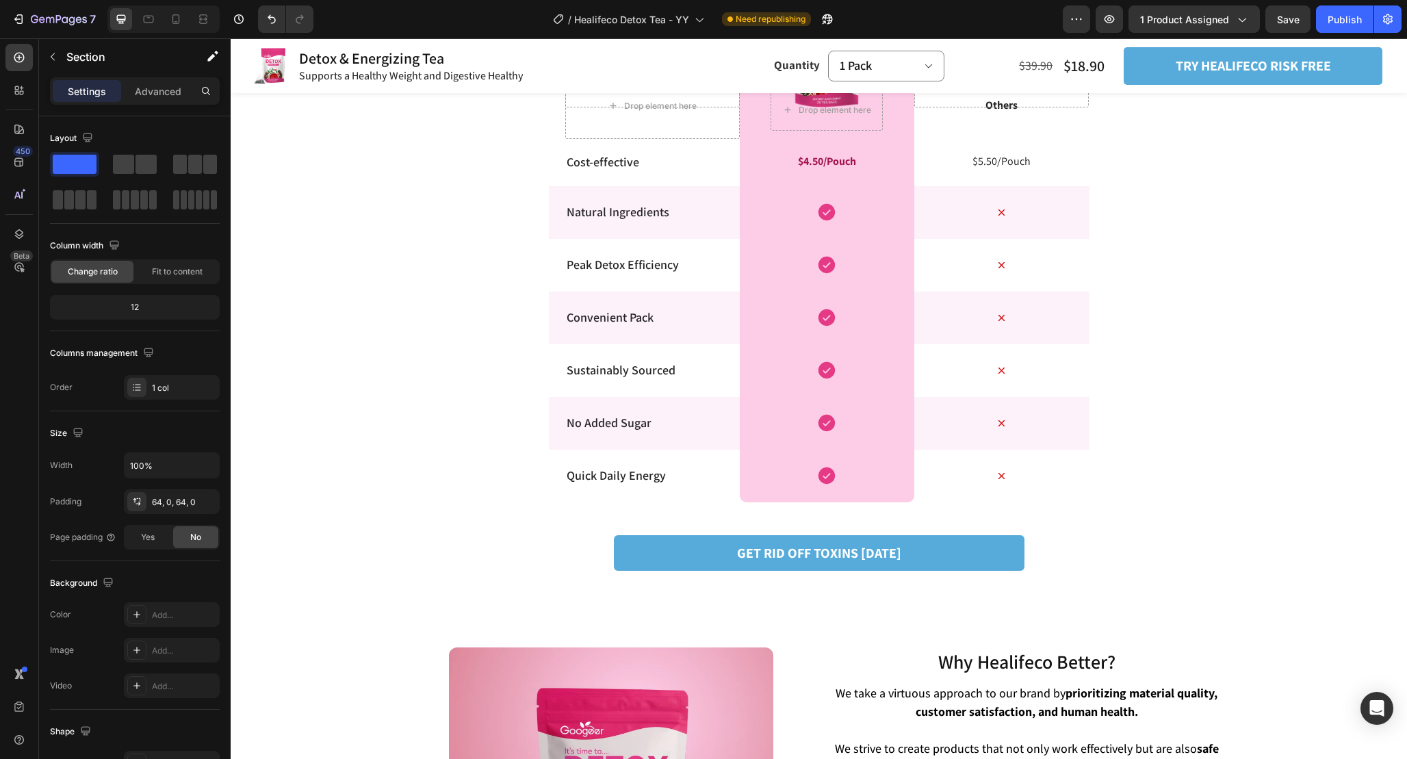
scroll to position [2782, 0]
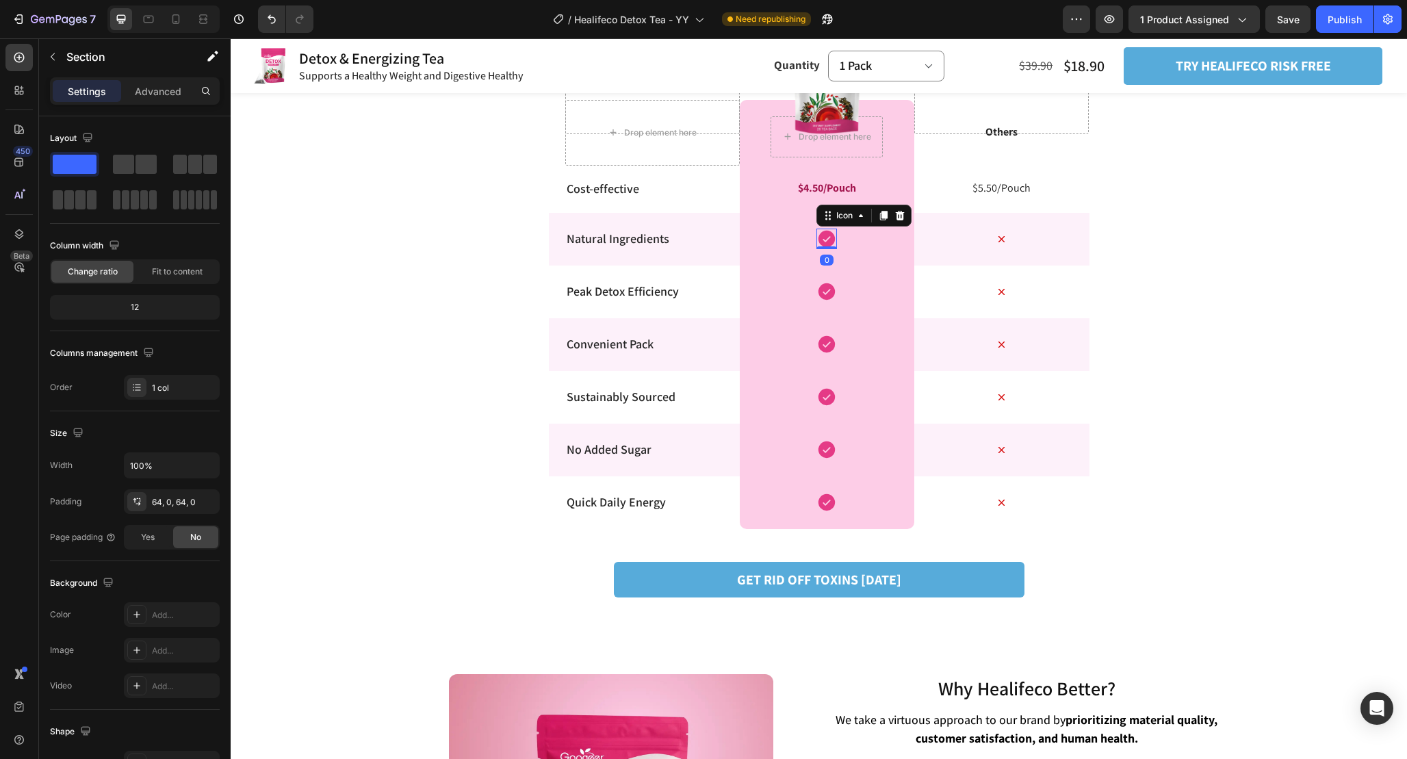
click at [833, 235] on icon at bounding box center [827, 239] width 16 height 16
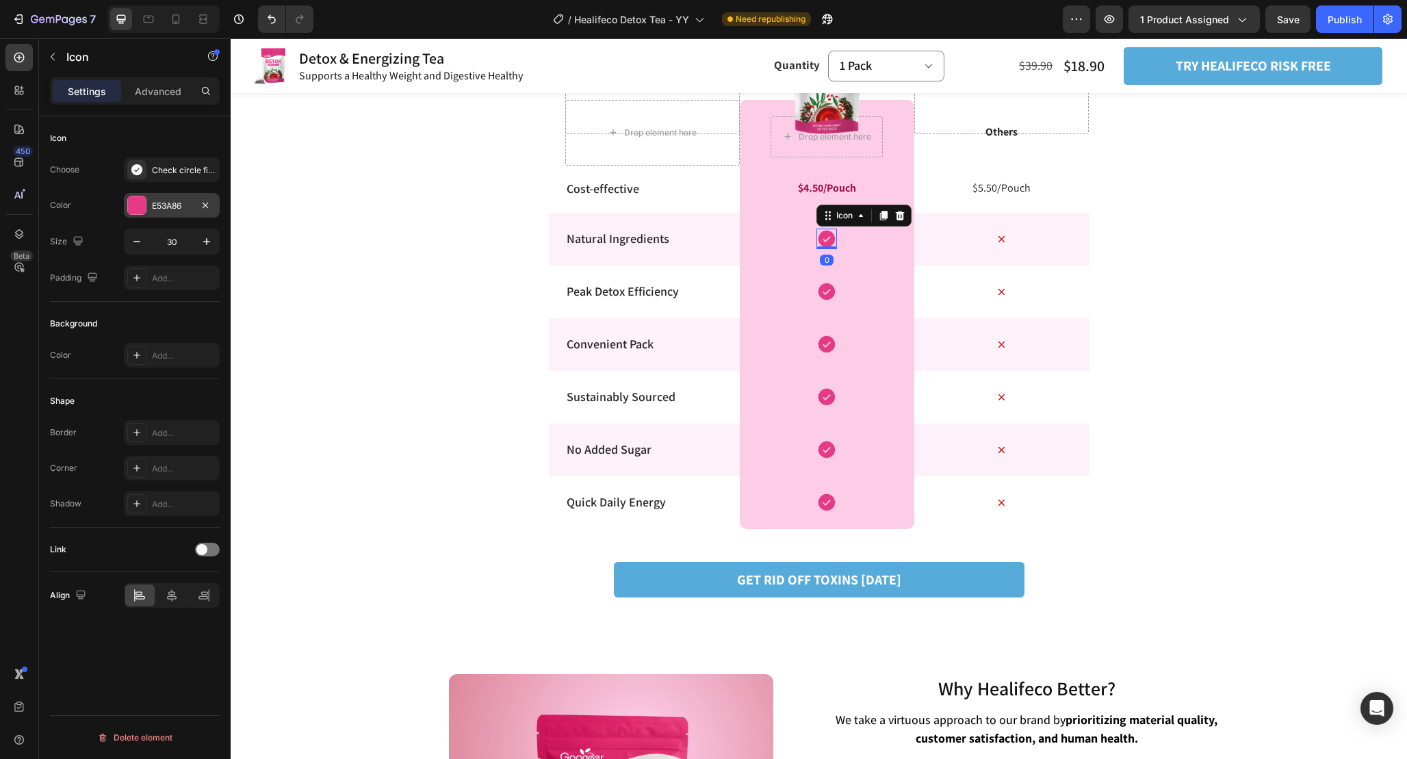
click at [181, 205] on div "E53A86" at bounding box center [172, 206] width 40 height 12
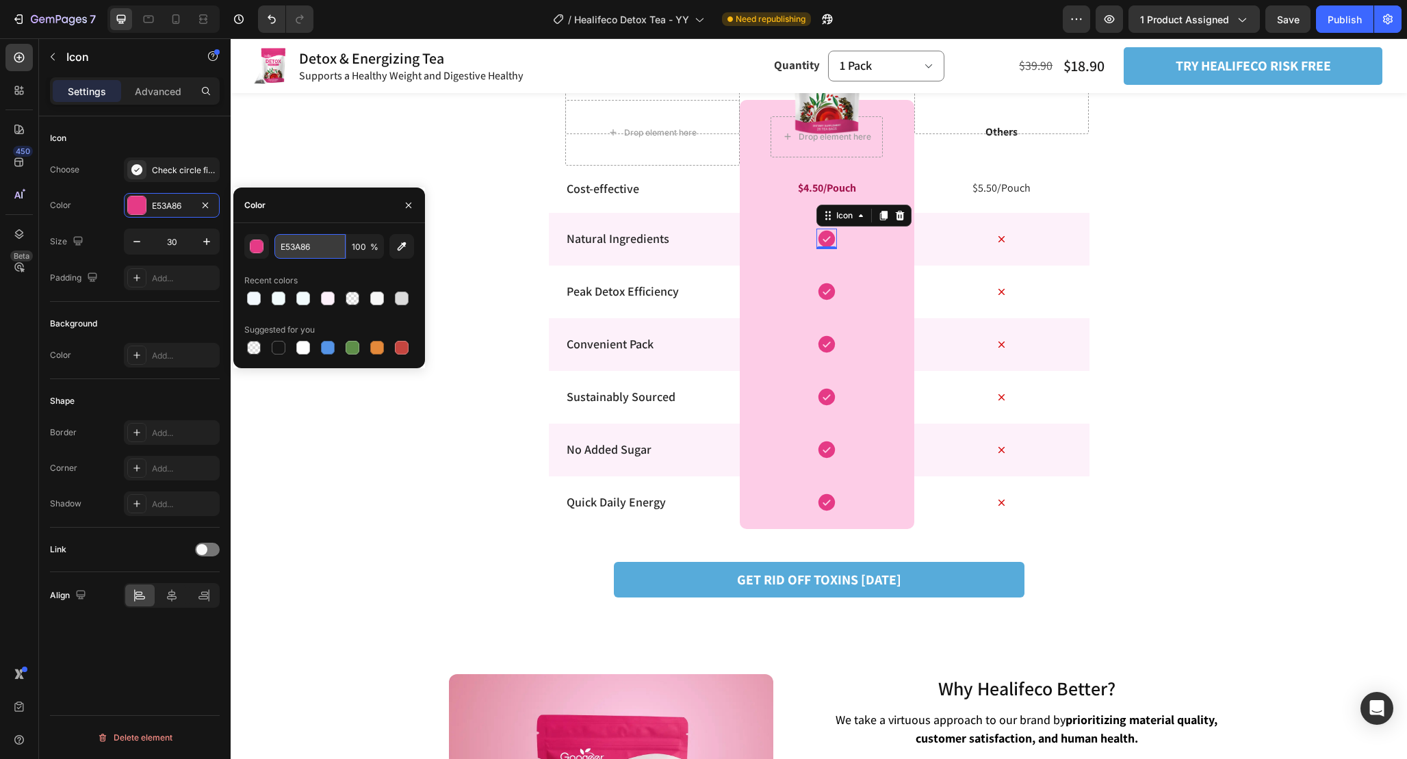
click at [311, 246] on input "E53A86" at bounding box center [309, 246] width 71 height 25
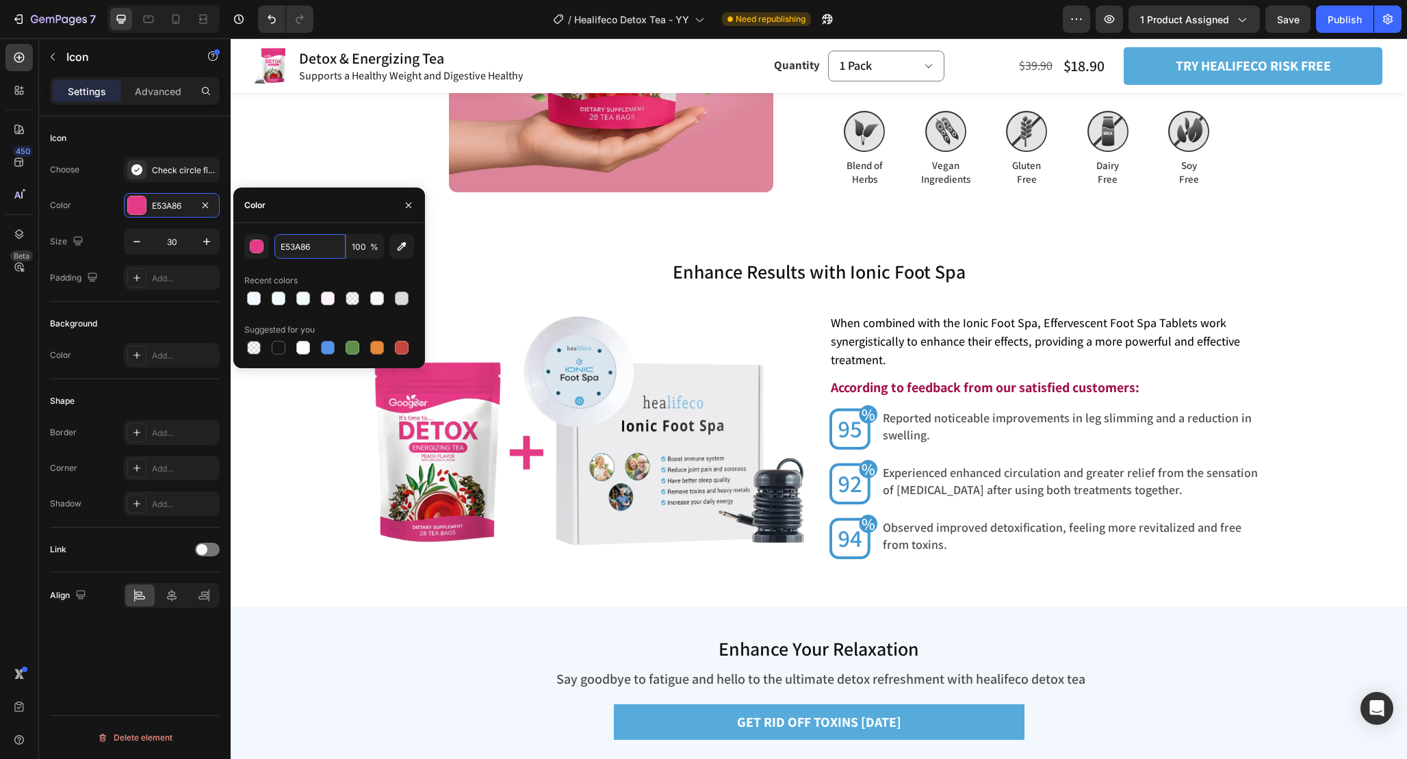
scroll to position [3673, 0]
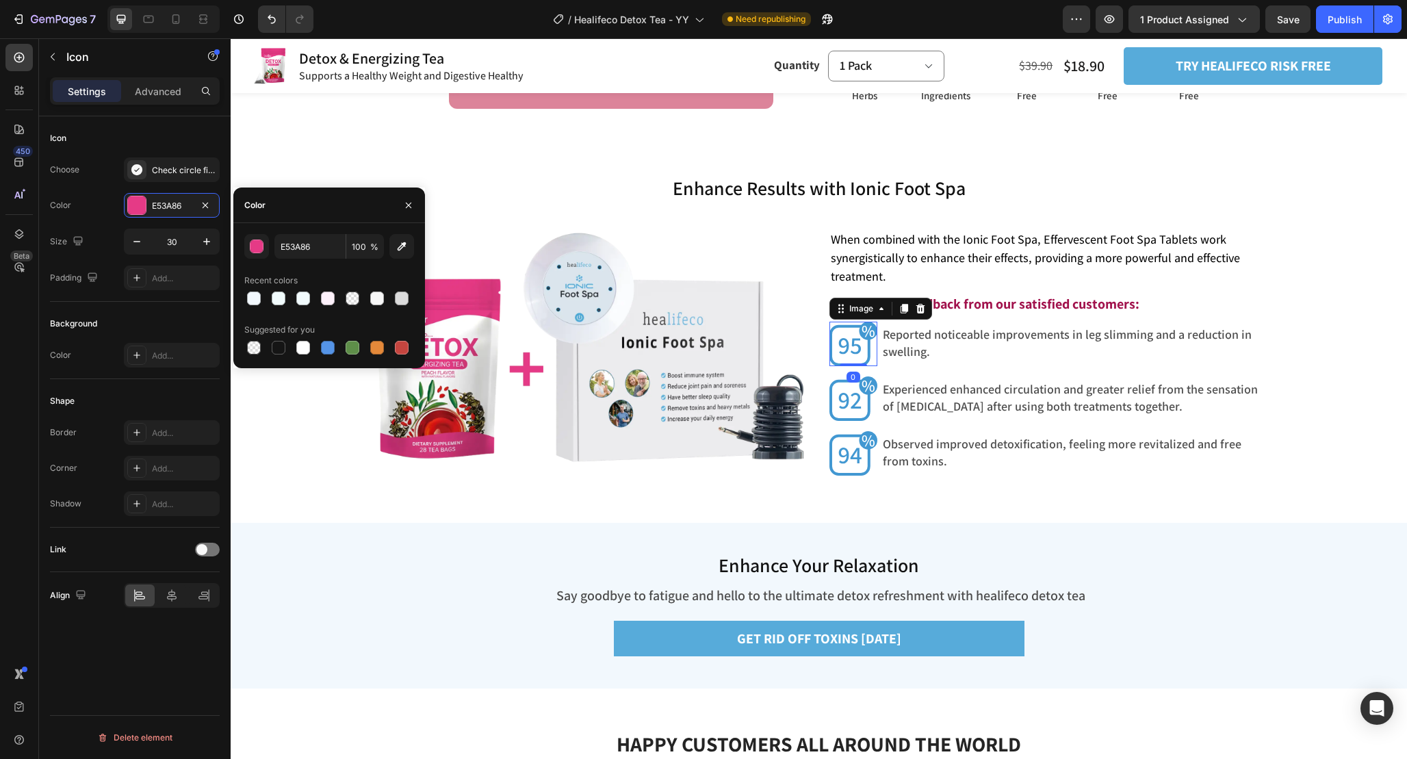
click at [846, 346] on img at bounding box center [854, 344] width 49 height 44
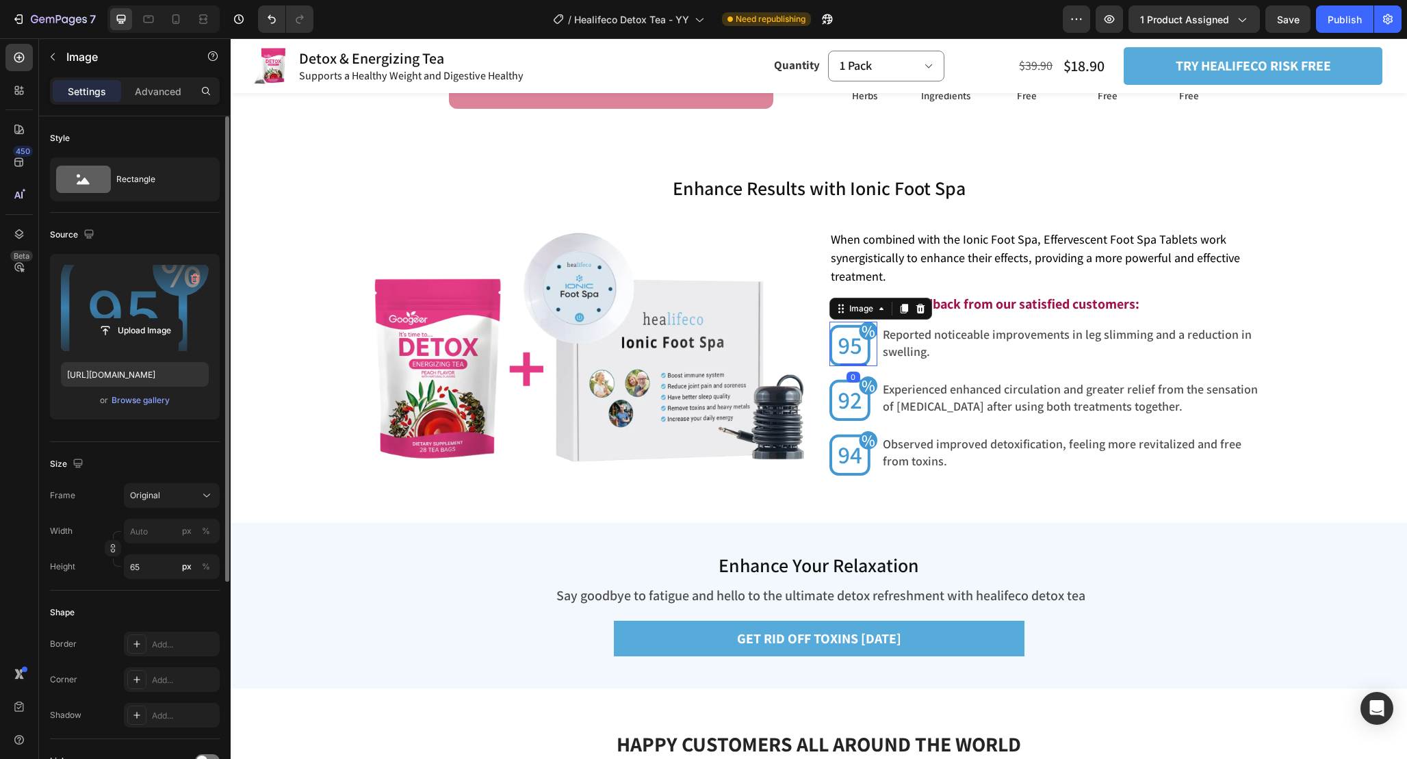
click at [150, 294] on label at bounding box center [135, 308] width 148 height 86
click at [150, 319] on input "file" at bounding box center [135, 330] width 94 height 23
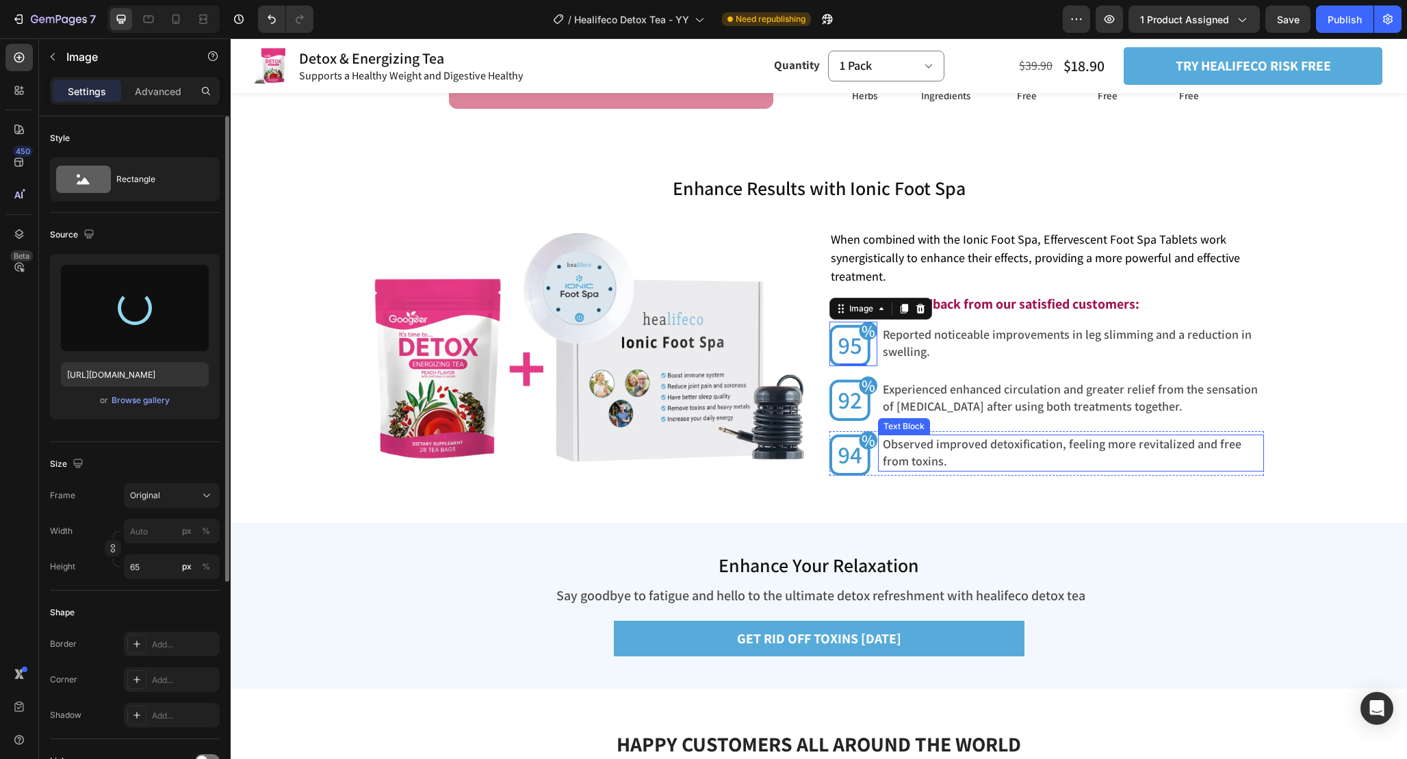
type input "https://cdn.shopify.com/s/files/1/0665/9355/4687/files/gempages_464015395364275…"
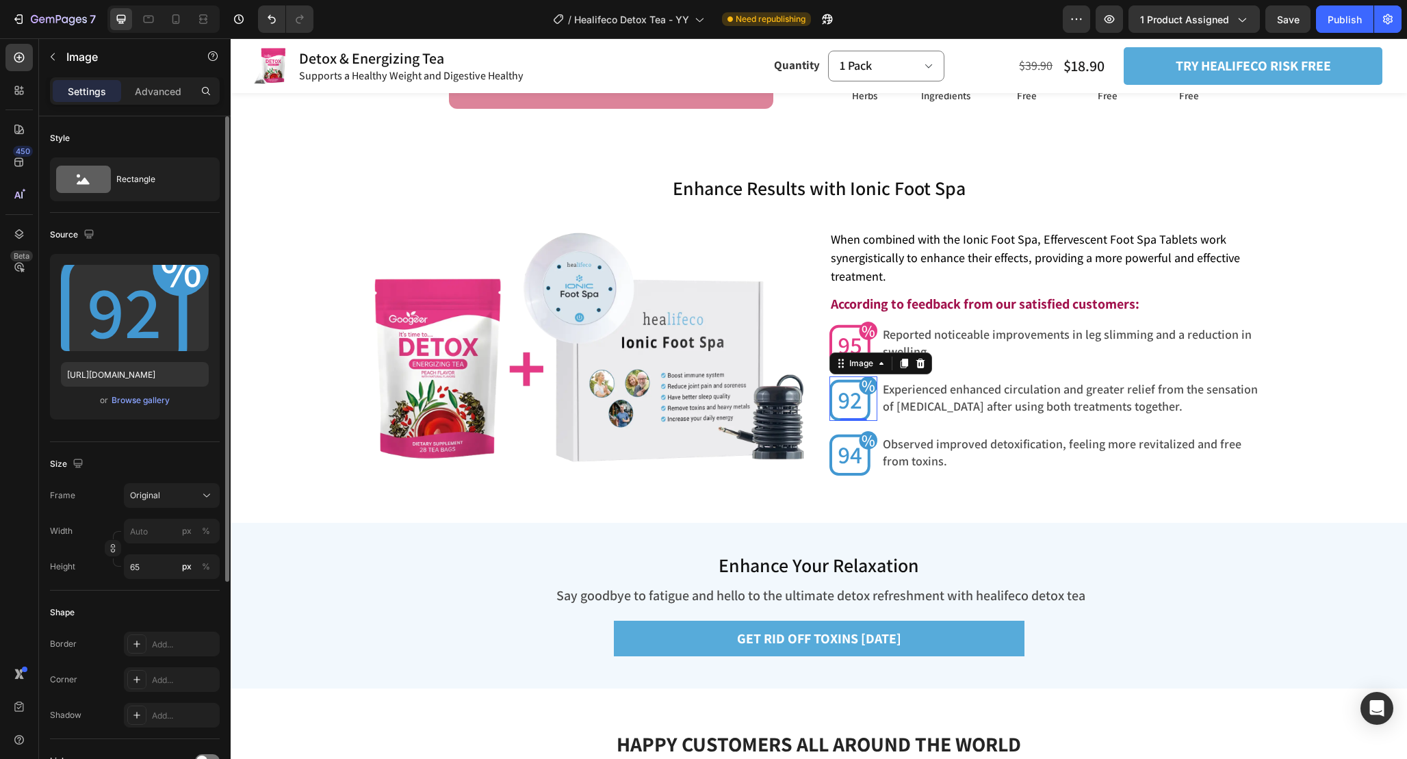
click at [860, 413] on img at bounding box center [854, 398] width 49 height 44
click at [140, 296] on label at bounding box center [135, 308] width 148 height 86
click at [140, 319] on input "file" at bounding box center [135, 330] width 94 height 23
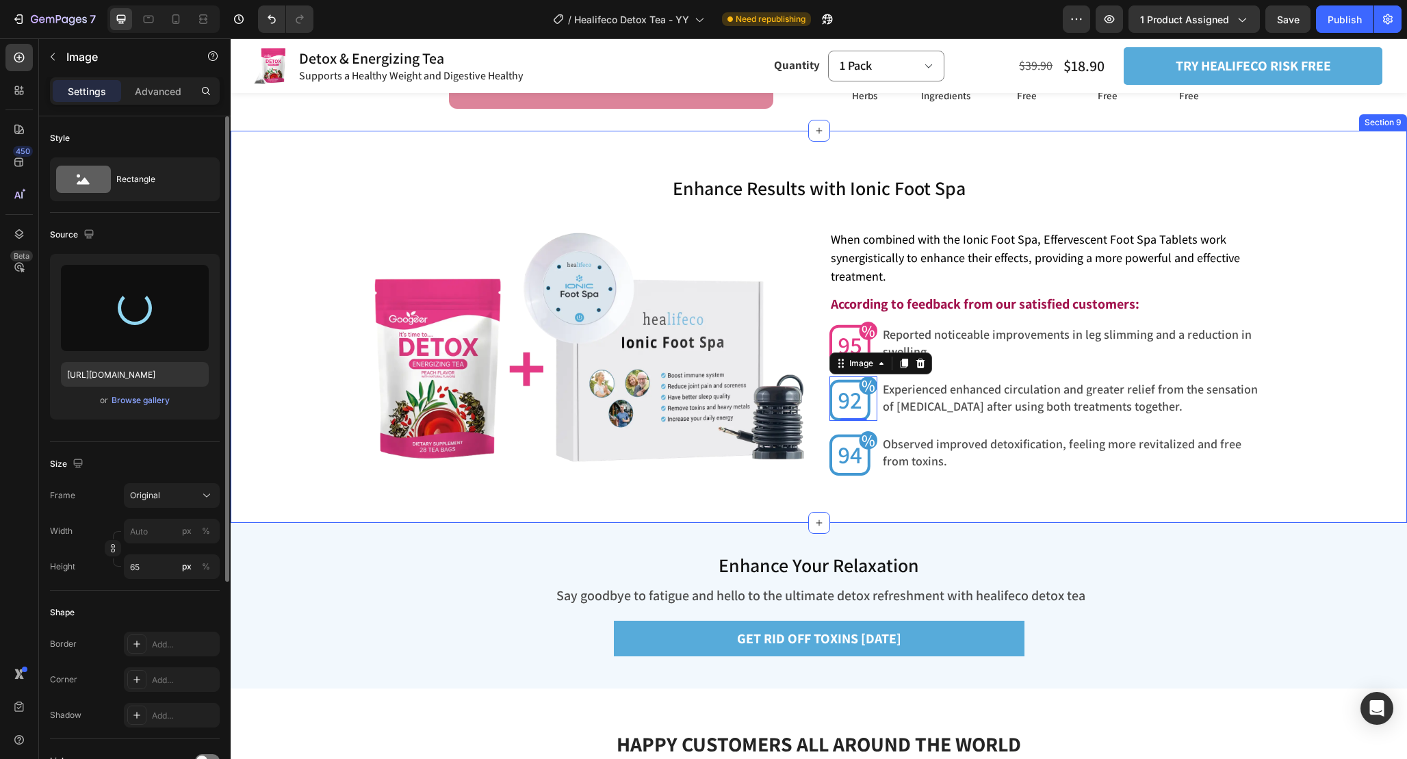
type input "https://cdn.shopify.com/s/files/1/0665/9355/4687/files/gempages_464015395364275…"
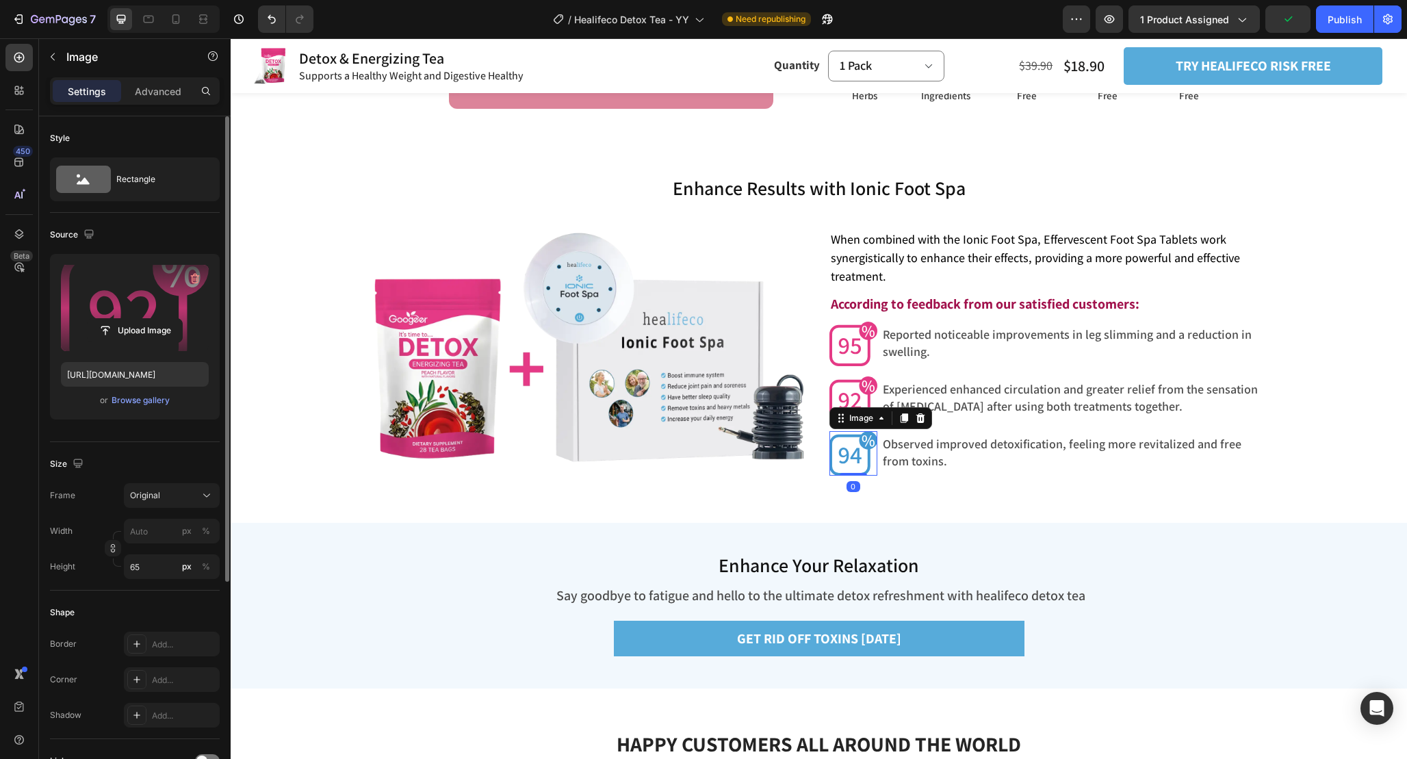
click at [863, 451] on img at bounding box center [854, 453] width 49 height 44
click at [137, 315] on label at bounding box center [135, 308] width 148 height 86
click at [137, 319] on input "file" at bounding box center [135, 330] width 94 height 23
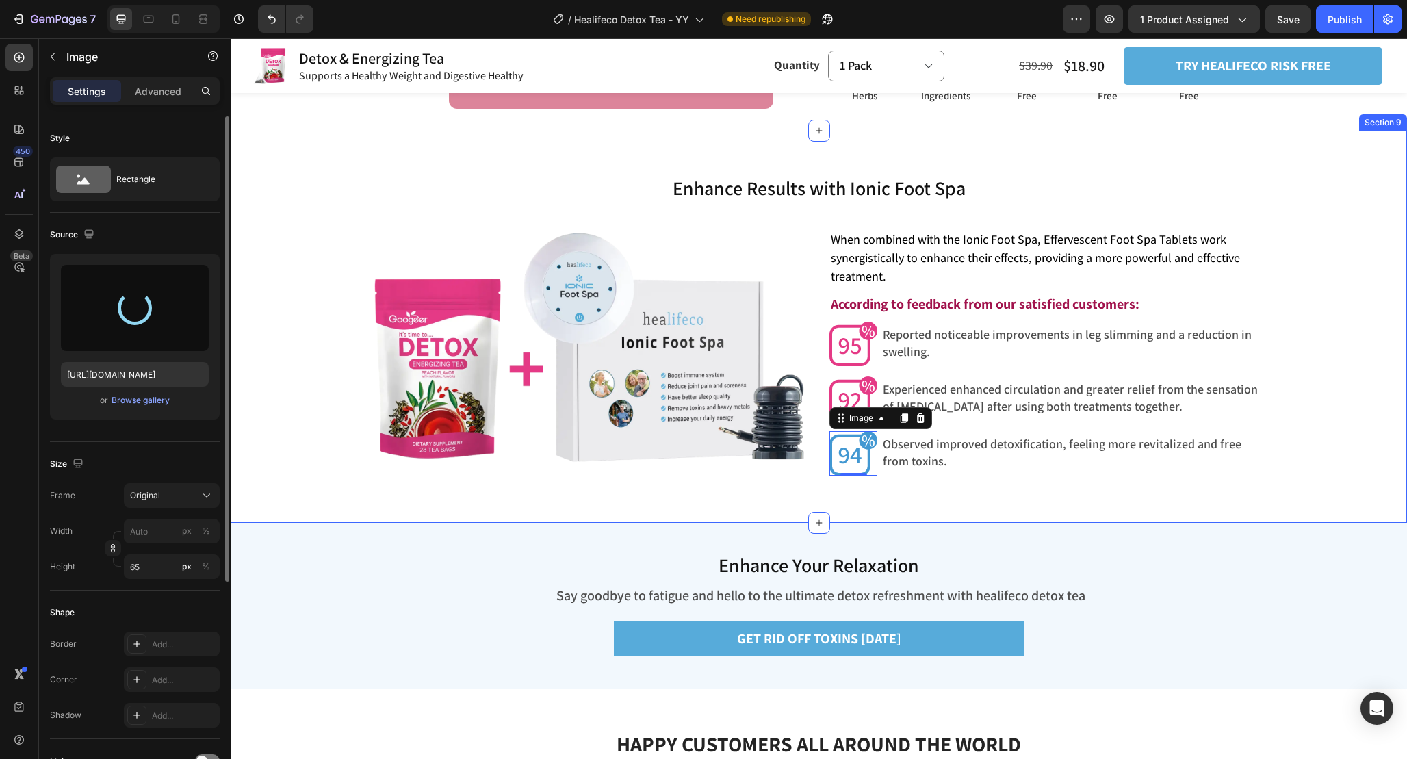
type input "https://cdn.shopify.com/s/files/1/0665/9355/4687/files/gempages_464015395364275…"
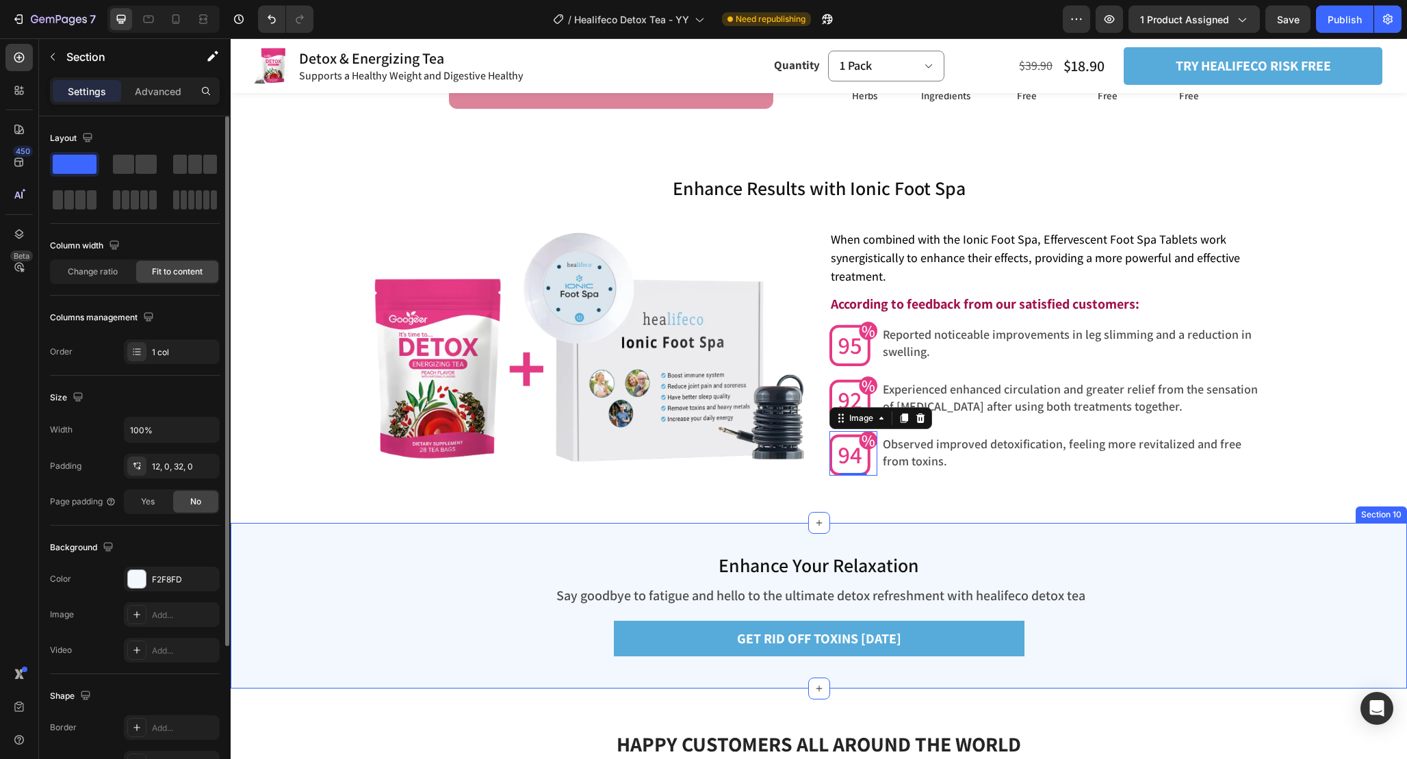
click at [1114, 597] on div "Enhance Your Relaxation Heading Say goodbye to fatigue and hello to the ultimat…" at bounding box center [819, 606] width 1177 height 166
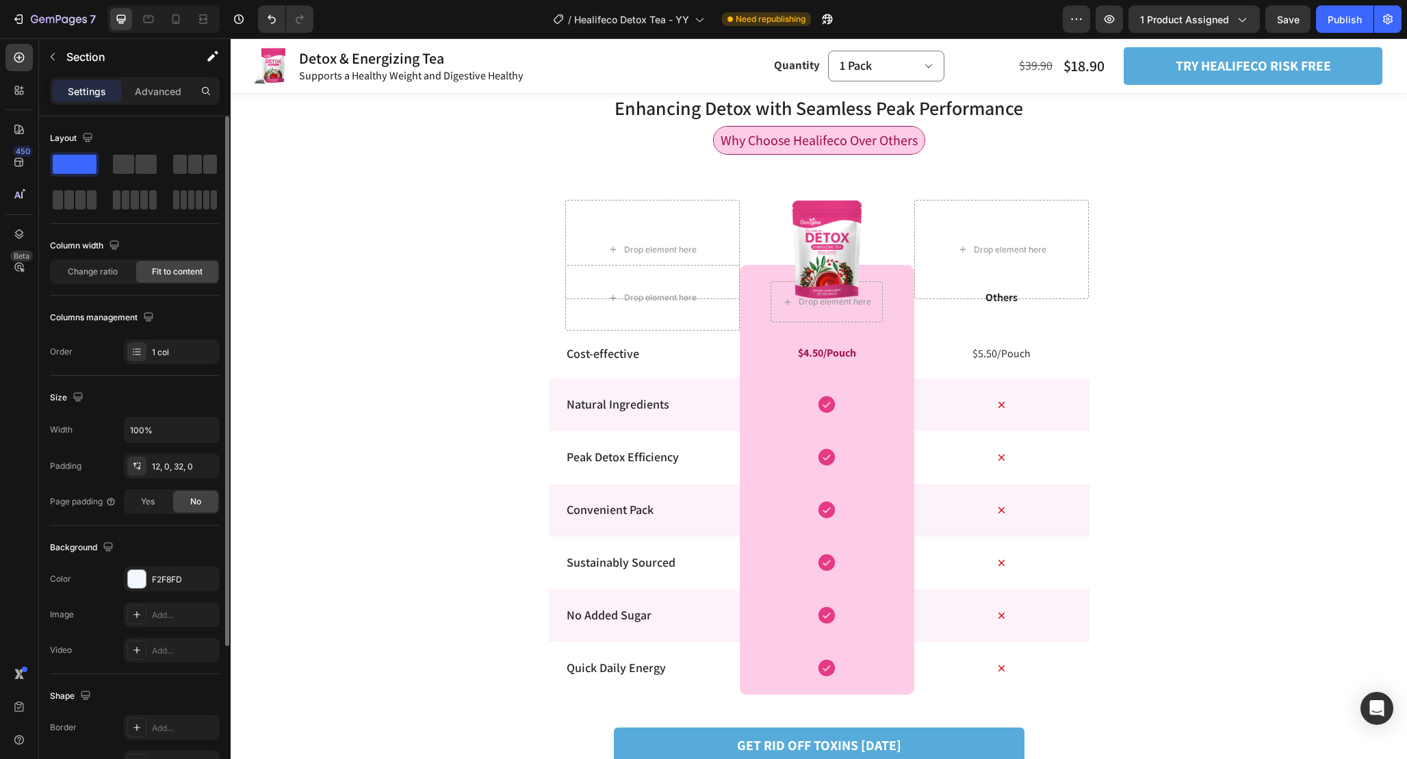
scroll to position [2384, 0]
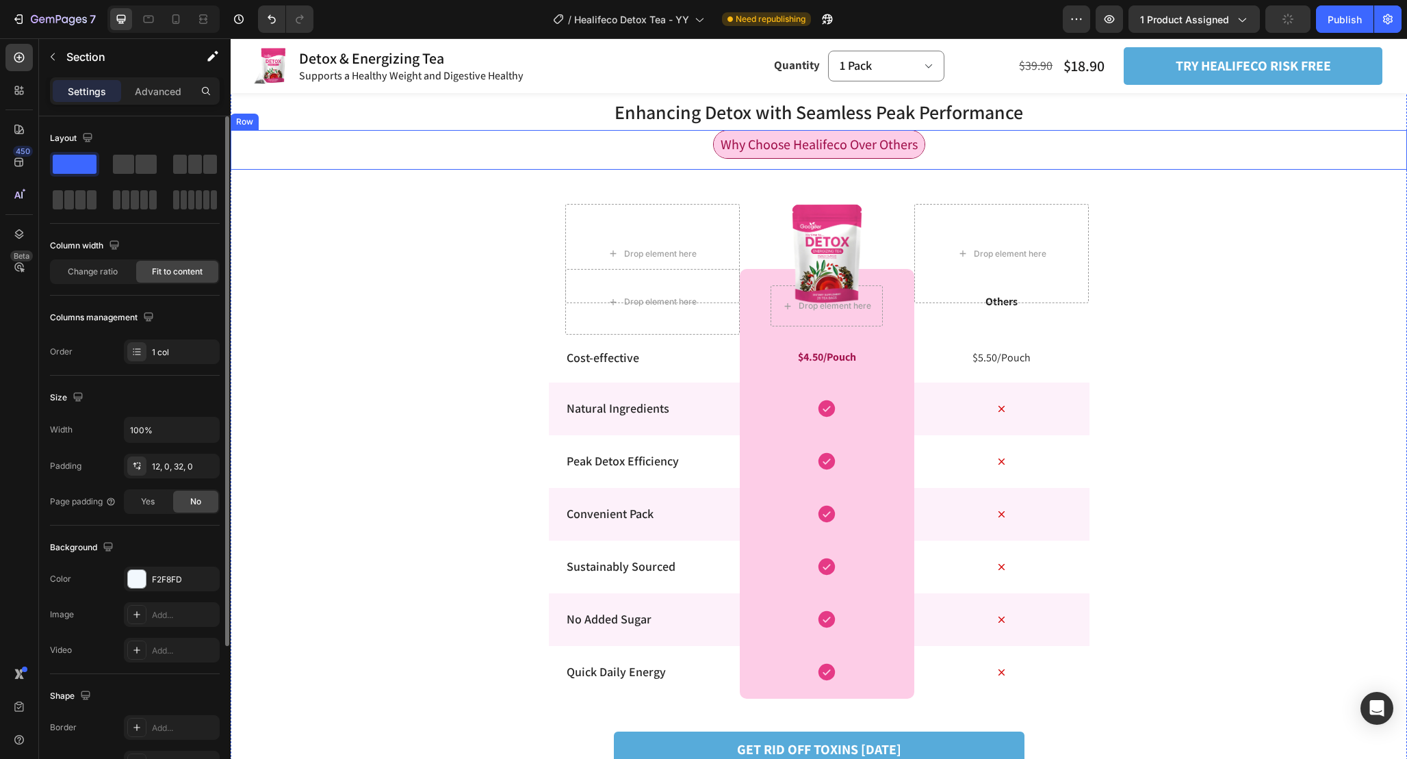
click at [938, 144] on div "Why Choose Healifeco Over Others Text Block Row" at bounding box center [819, 150] width 1177 height 40
click at [300, 121] on icon at bounding box center [299, 117] width 8 height 10
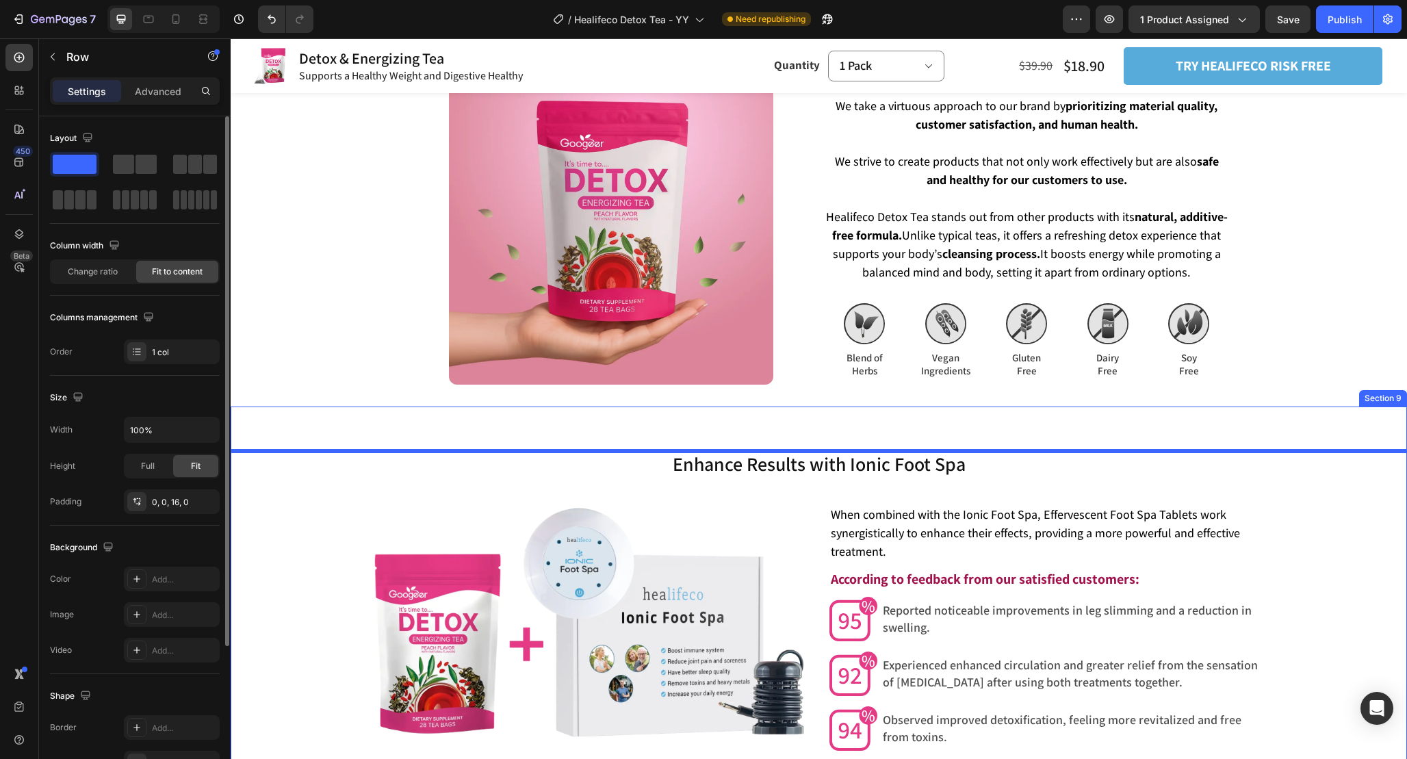
scroll to position [3252, 0]
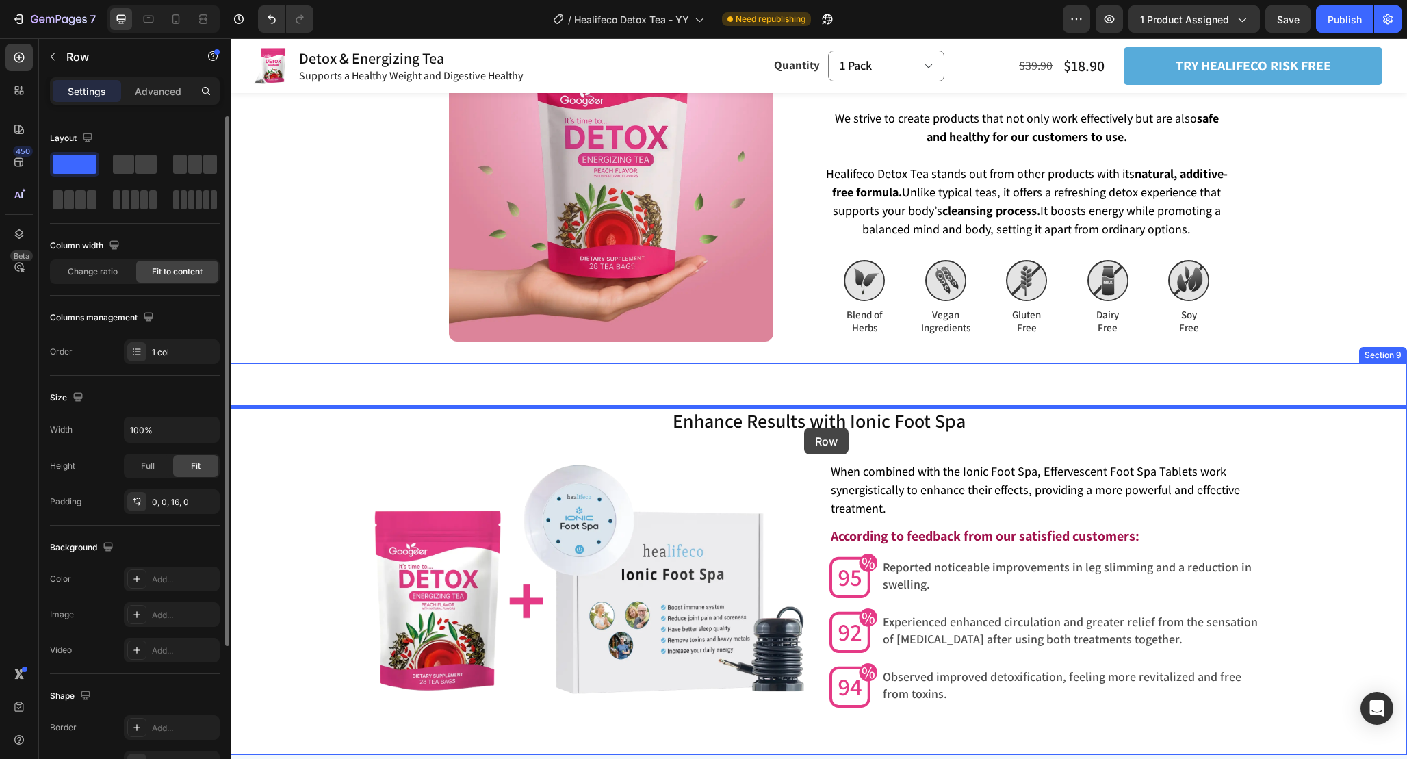
drag, startPoint x: 250, startPoint y: 155, endPoint x: 804, endPoint y: 428, distance: 617.2
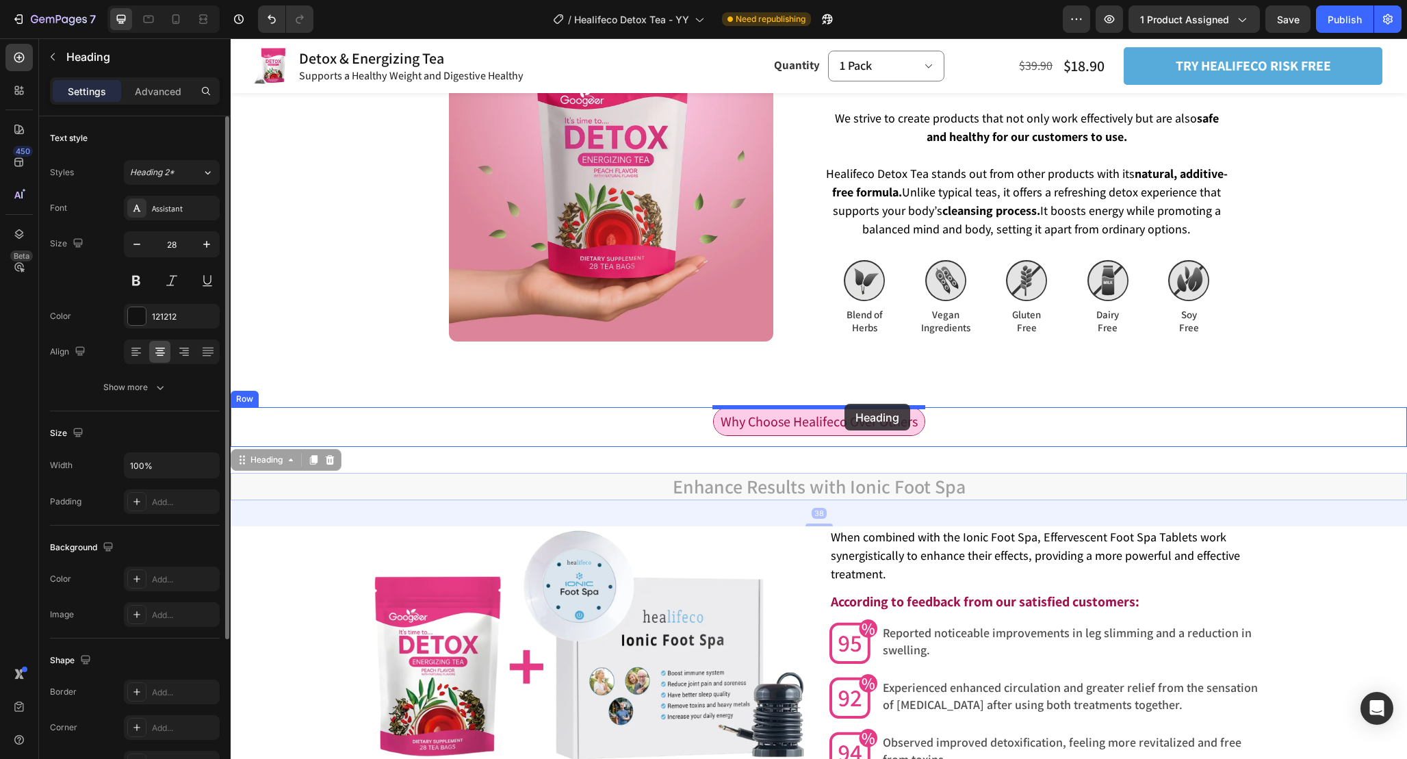
drag, startPoint x: 845, startPoint y: 485, endPoint x: 845, endPoint y: 402, distance: 82.8
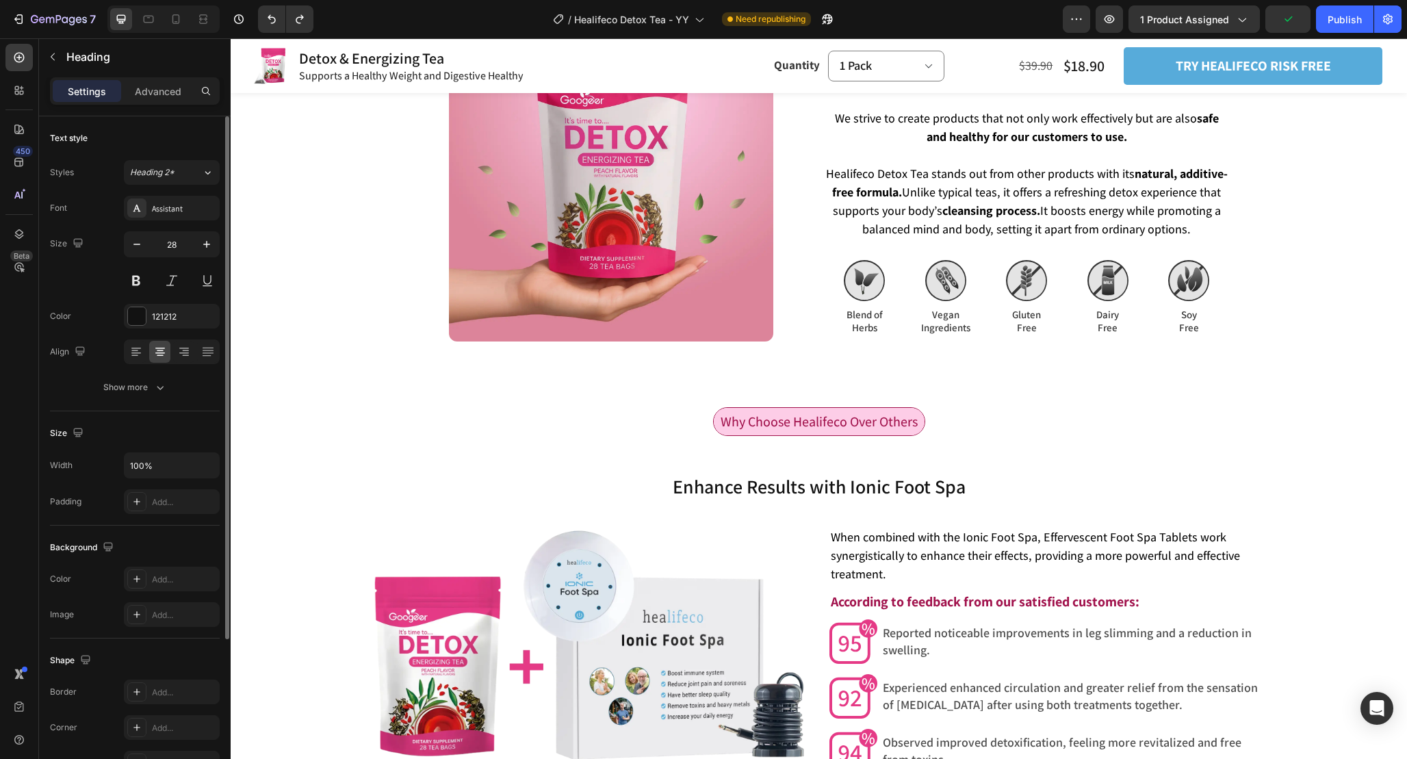
click at [951, 489] on h2 "Enhance Results with Ionic Foot Spa" at bounding box center [819, 486] width 1177 height 27
click at [984, 489] on p "Enhance Results with Ionic Foot Spa" at bounding box center [819, 486] width 1174 height 25
click at [961, 439] on div "Why Choose Healifeco Over Others Text Block Row" at bounding box center [819, 427] width 1177 height 40
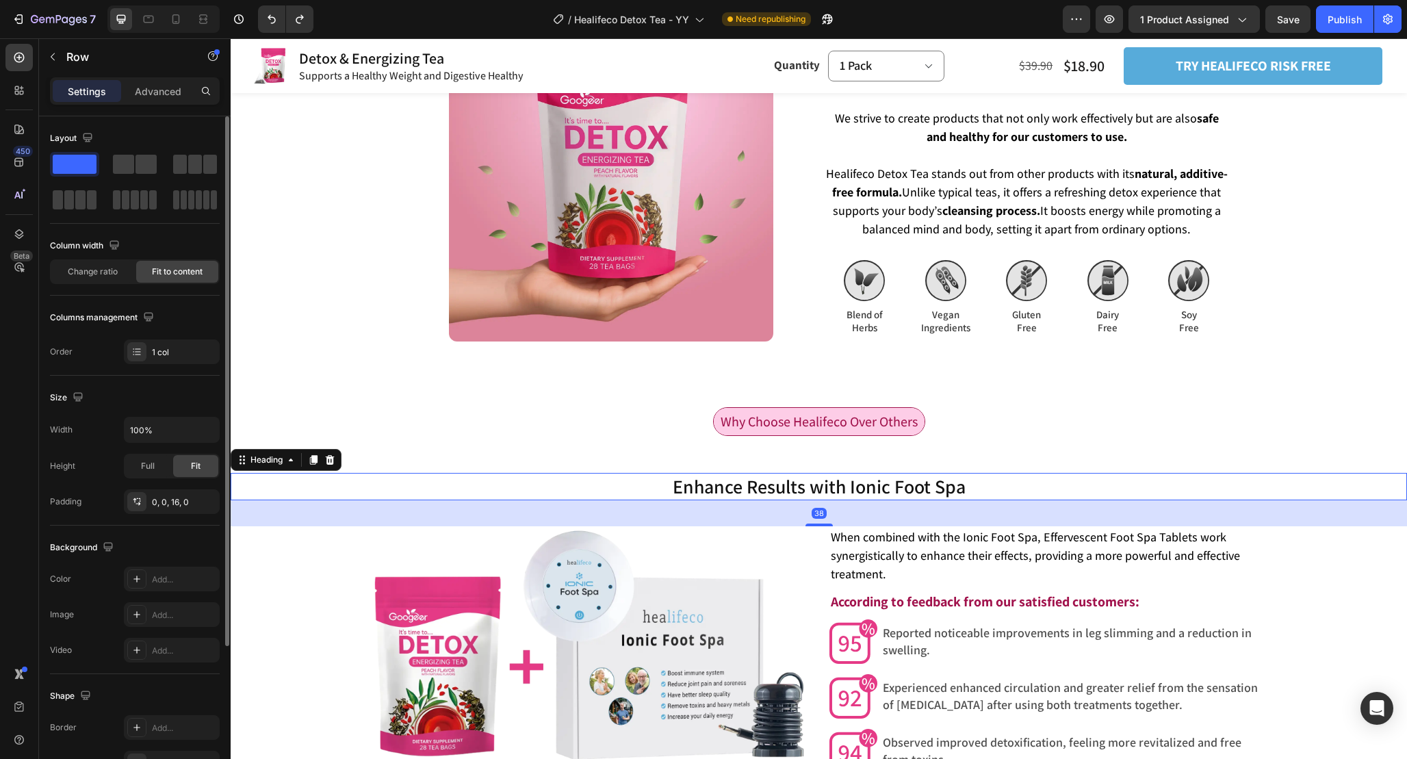
click at [1000, 496] on p "Enhance Results with Ionic Foot Spa" at bounding box center [819, 486] width 1174 height 25
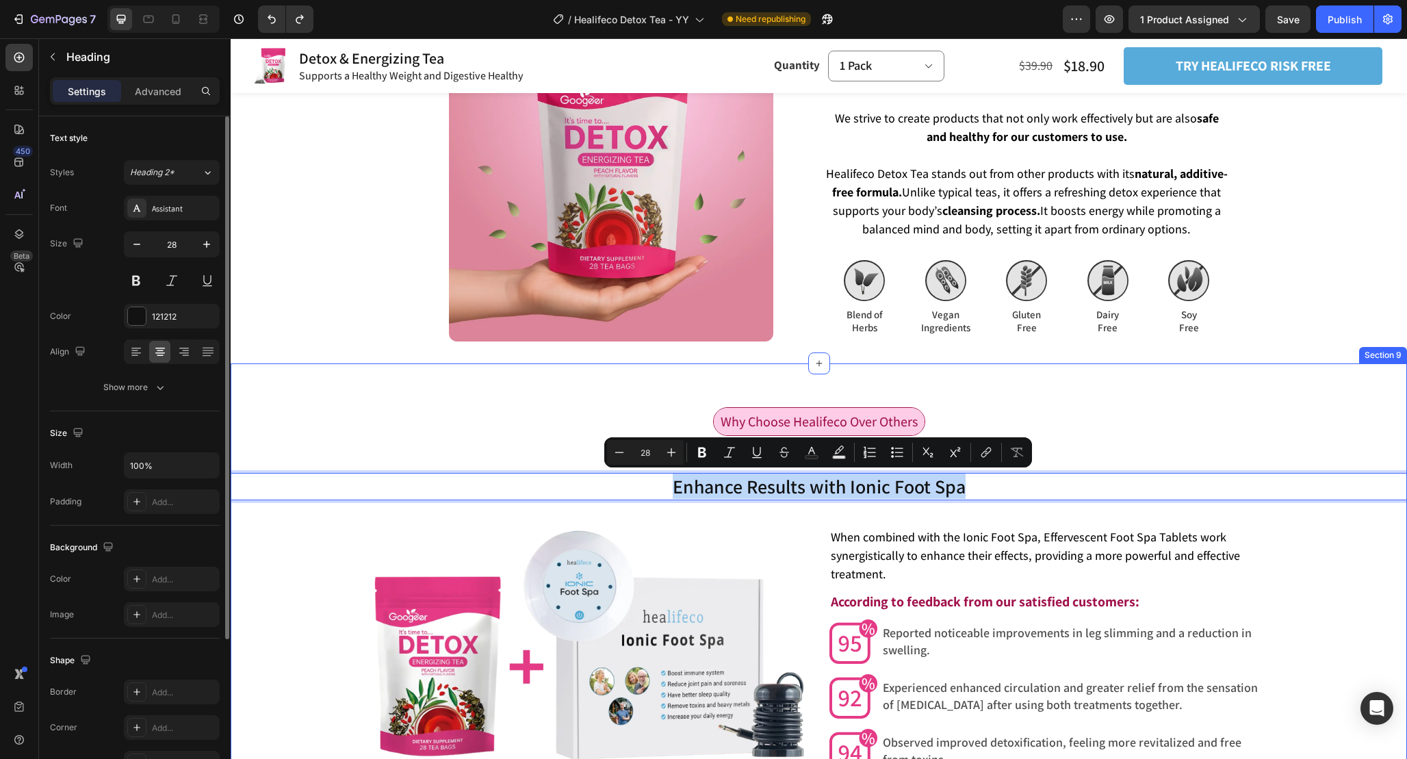
drag, startPoint x: 984, startPoint y: 491, endPoint x: 978, endPoint y: 388, distance: 102.9
click at [1045, 405] on div "Why Choose Healifeco Over Others Text Block Row Enhance Results with Ionic Foot…" at bounding box center [819, 591] width 1177 height 457
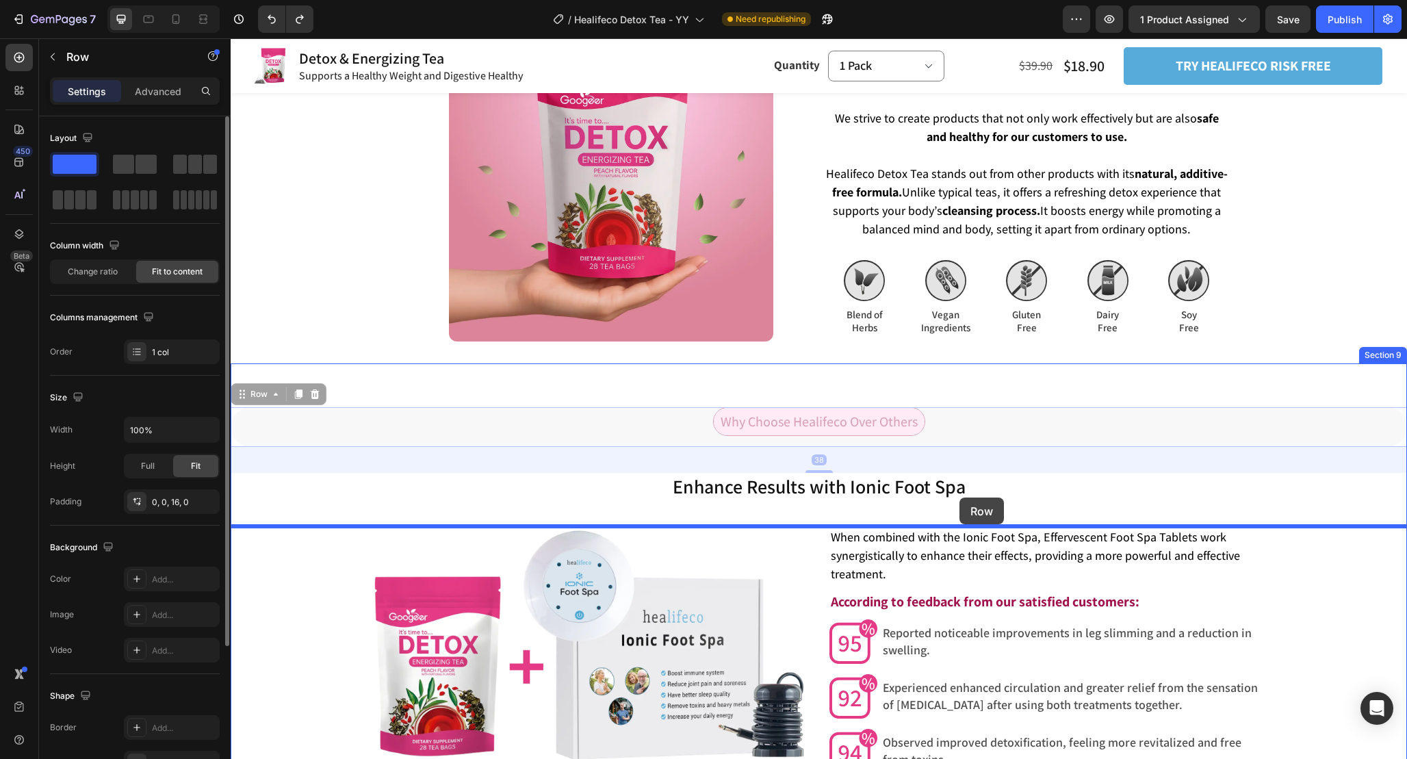
drag, startPoint x: 994, startPoint y: 423, endPoint x: 960, endPoint y: 498, distance: 82.1
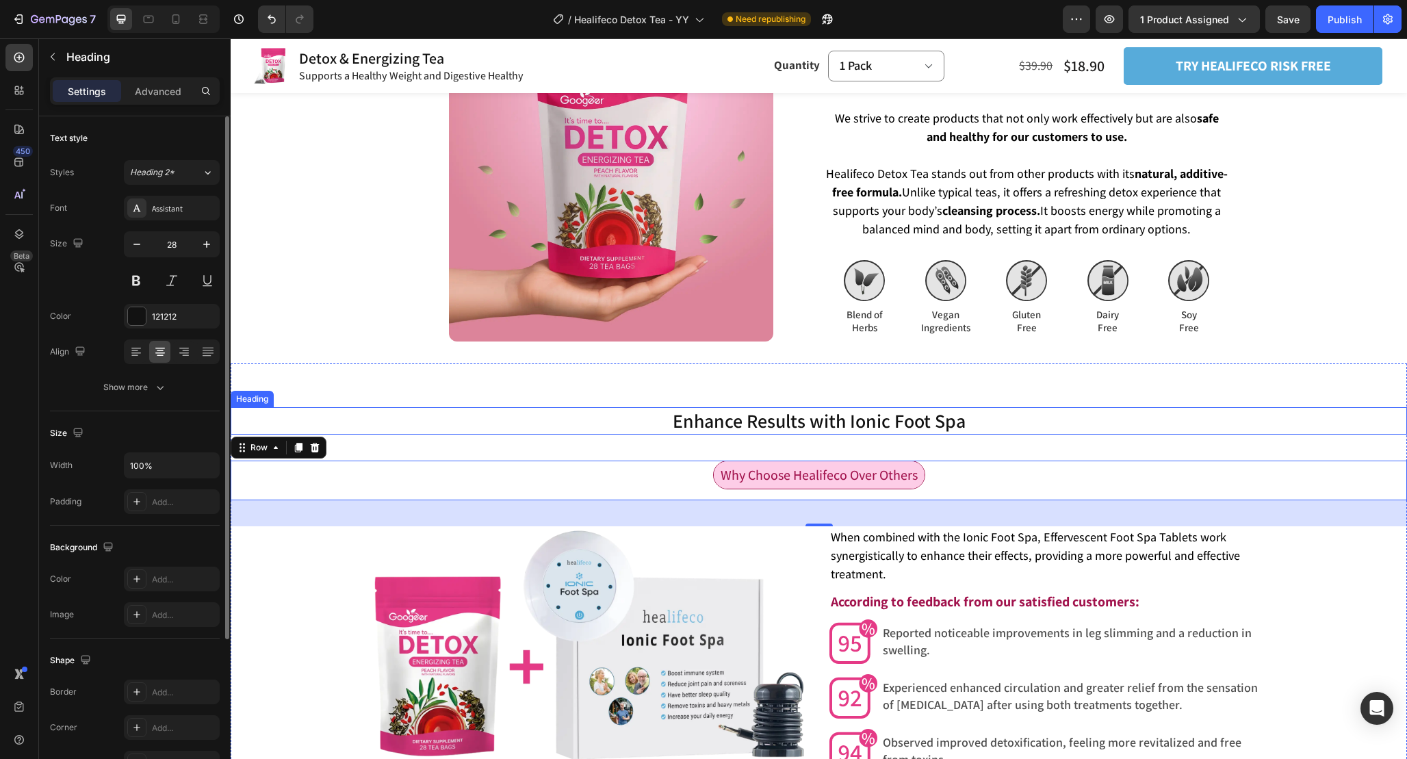
click at [997, 428] on p "Enhance Results with Ionic Foot Spa" at bounding box center [819, 421] width 1174 height 25
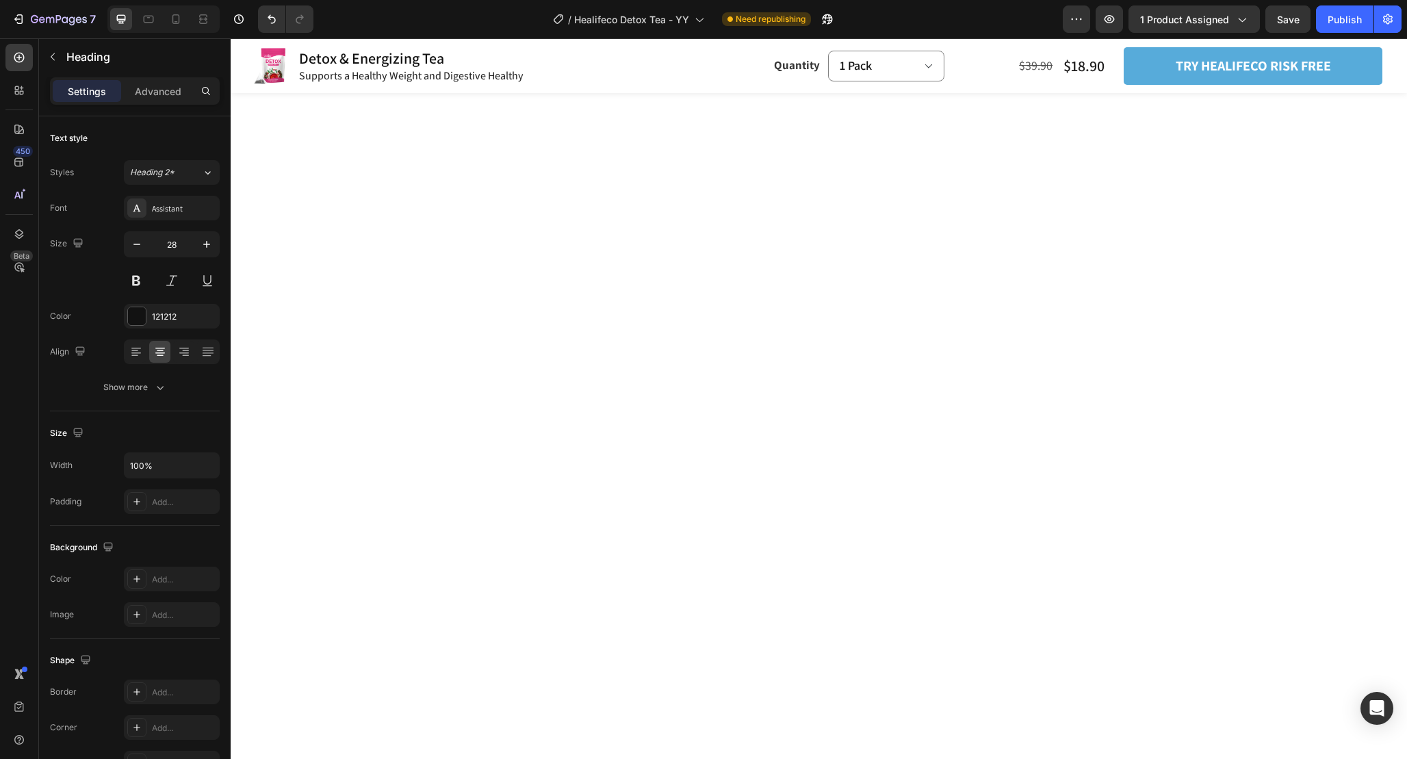
scroll to position [3252, 0]
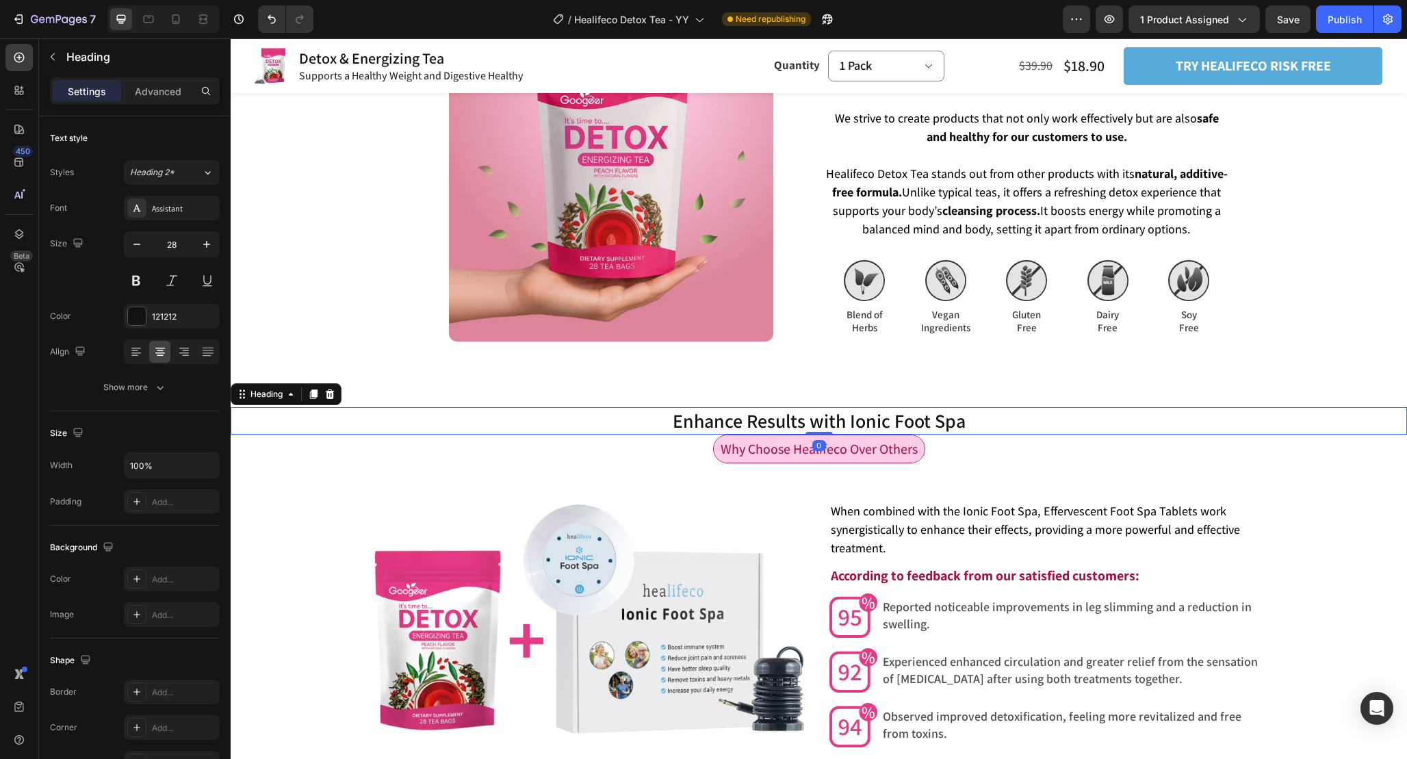
drag, startPoint x: 231, startPoint y: 38, endPoint x: 826, endPoint y: 424, distance: 709.7
click at [826, 424] on div "Enhance Results with Ionic Foot Spa Heading 0" at bounding box center [819, 420] width 1177 height 27
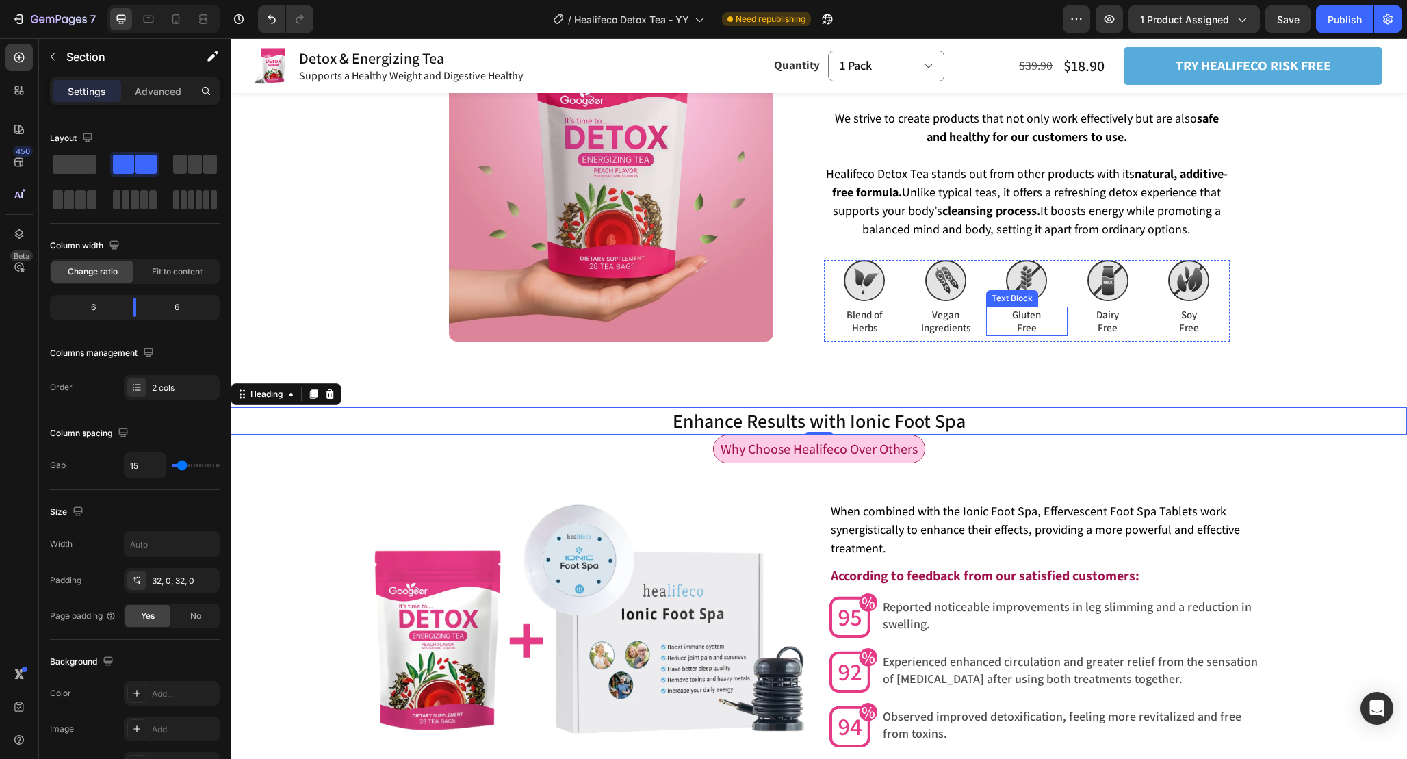
click at [1168, 358] on div "Why Healifeco Better? Heading Why Healifeco Better? Heading We take a virtuous …" at bounding box center [819, 179] width 821 height 368
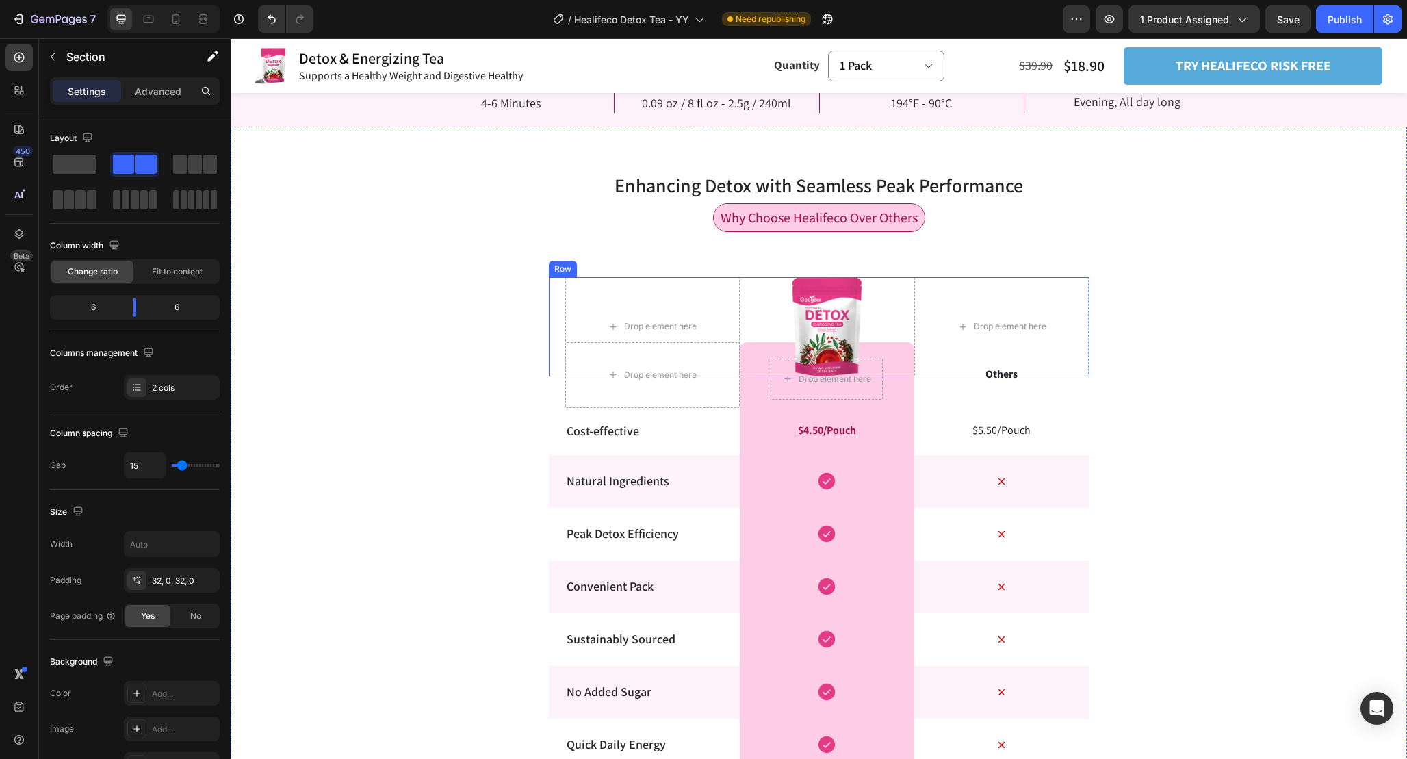
scroll to position [2549, 0]
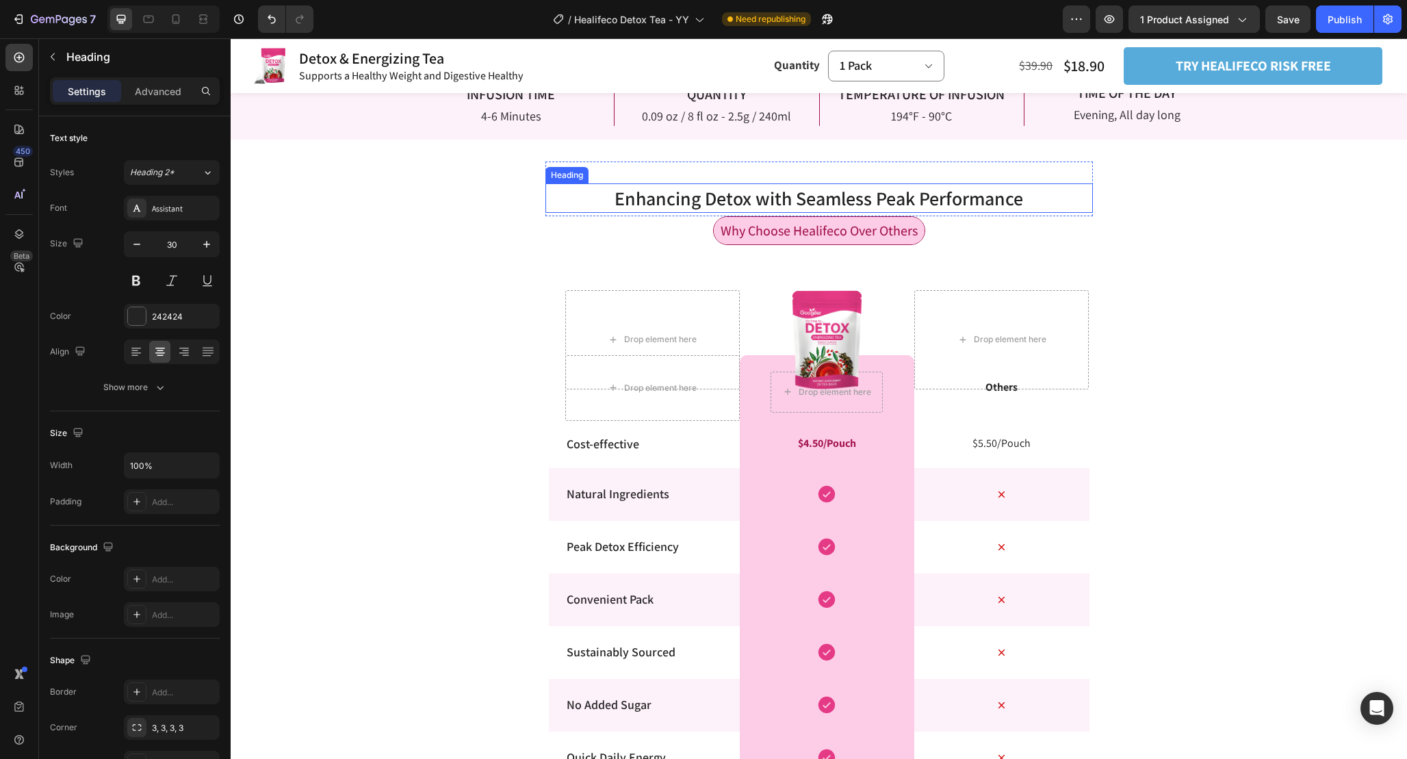
click at [980, 199] on span "Enhancing Detox with Seamless Peak Performance" at bounding box center [819, 198] width 409 height 25
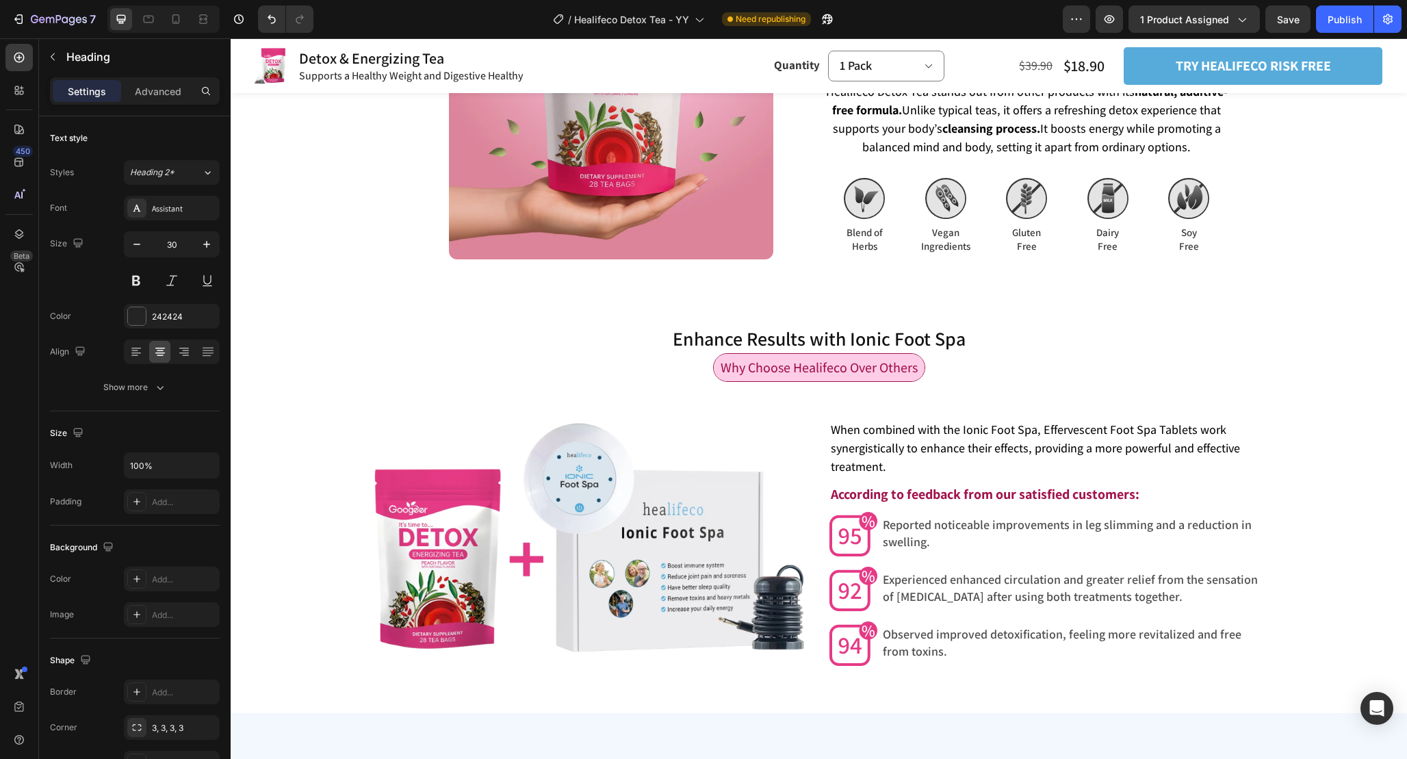
scroll to position [3542, 0]
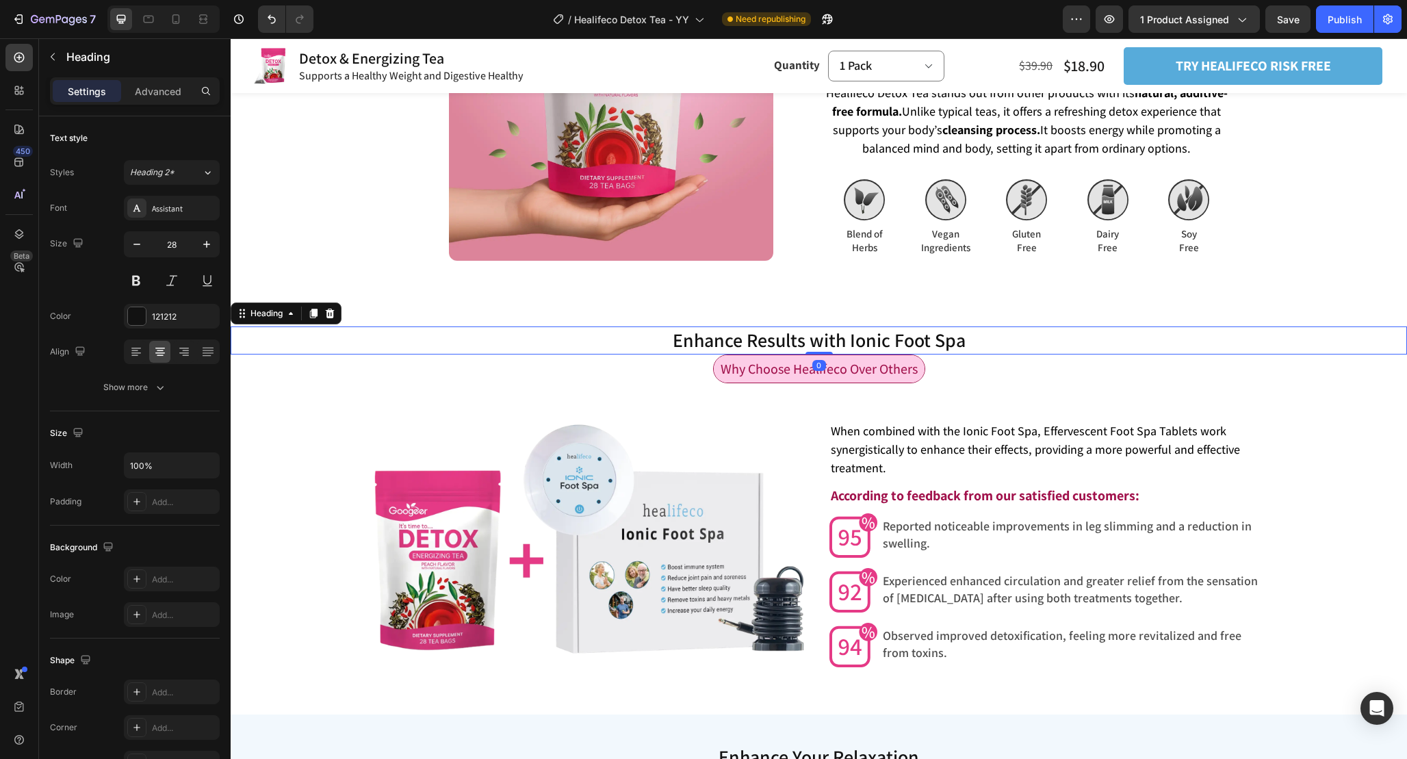
click at [948, 342] on h2 "Enhance Results with Ionic Foot Spa" at bounding box center [819, 340] width 1177 height 27
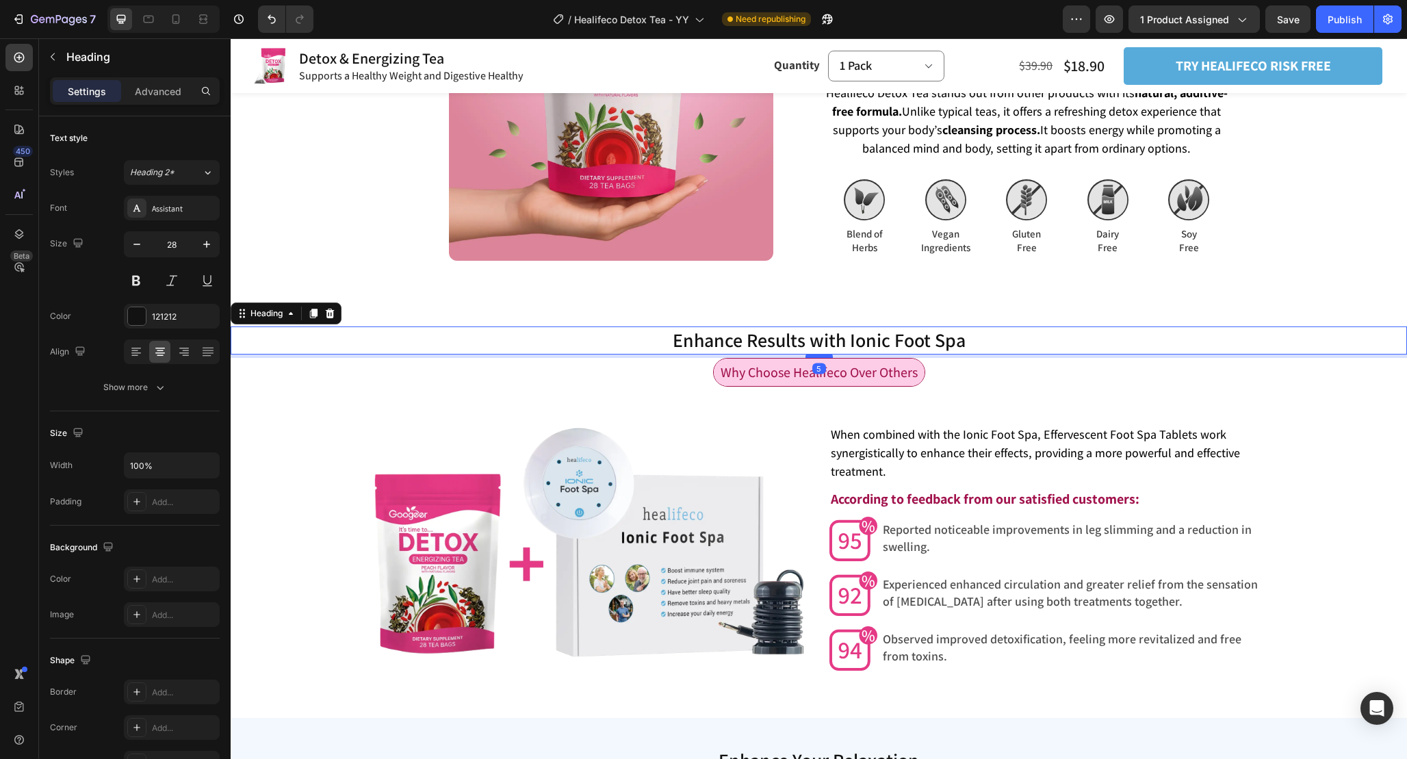
click at [822, 355] on div at bounding box center [819, 356] width 27 height 4
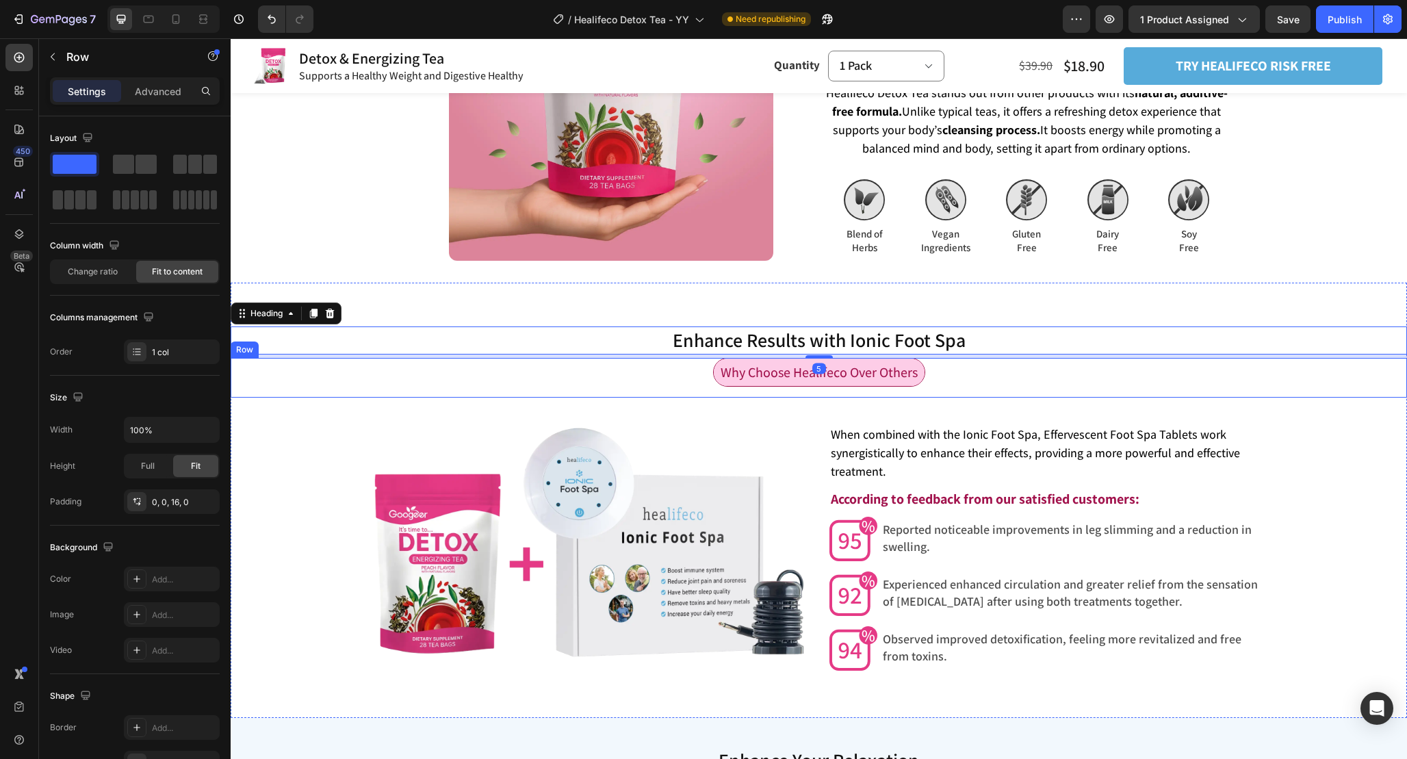
click at [986, 385] on div "Why Choose Healifeco Over Others Text Block Row" at bounding box center [819, 378] width 1177 height 40
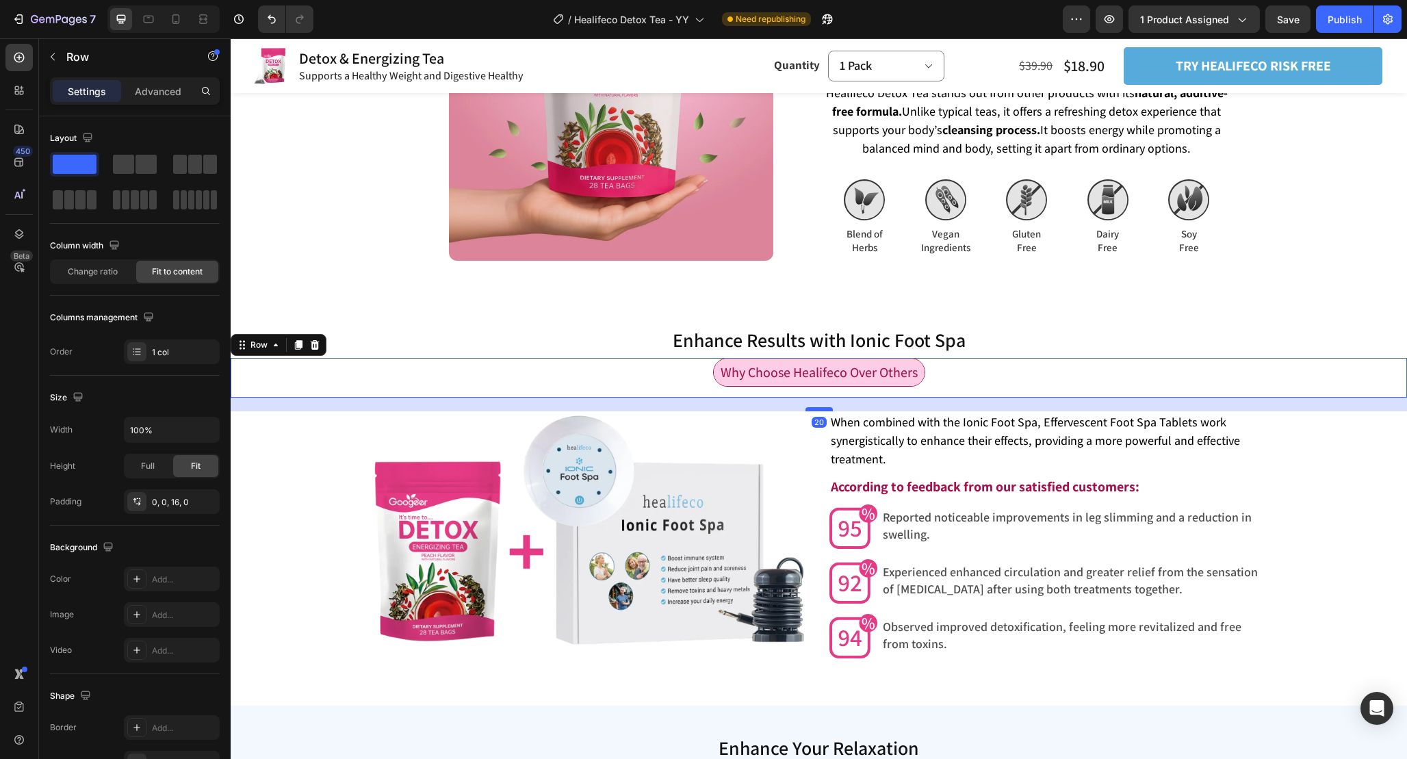
drag, startPoint x: 817, startPoint y: 420, endPoint x: 815, endPoint y: 408, distance: 12.5
click at [815, 408] on div at bounding box center [819, 409] width 27 height 4
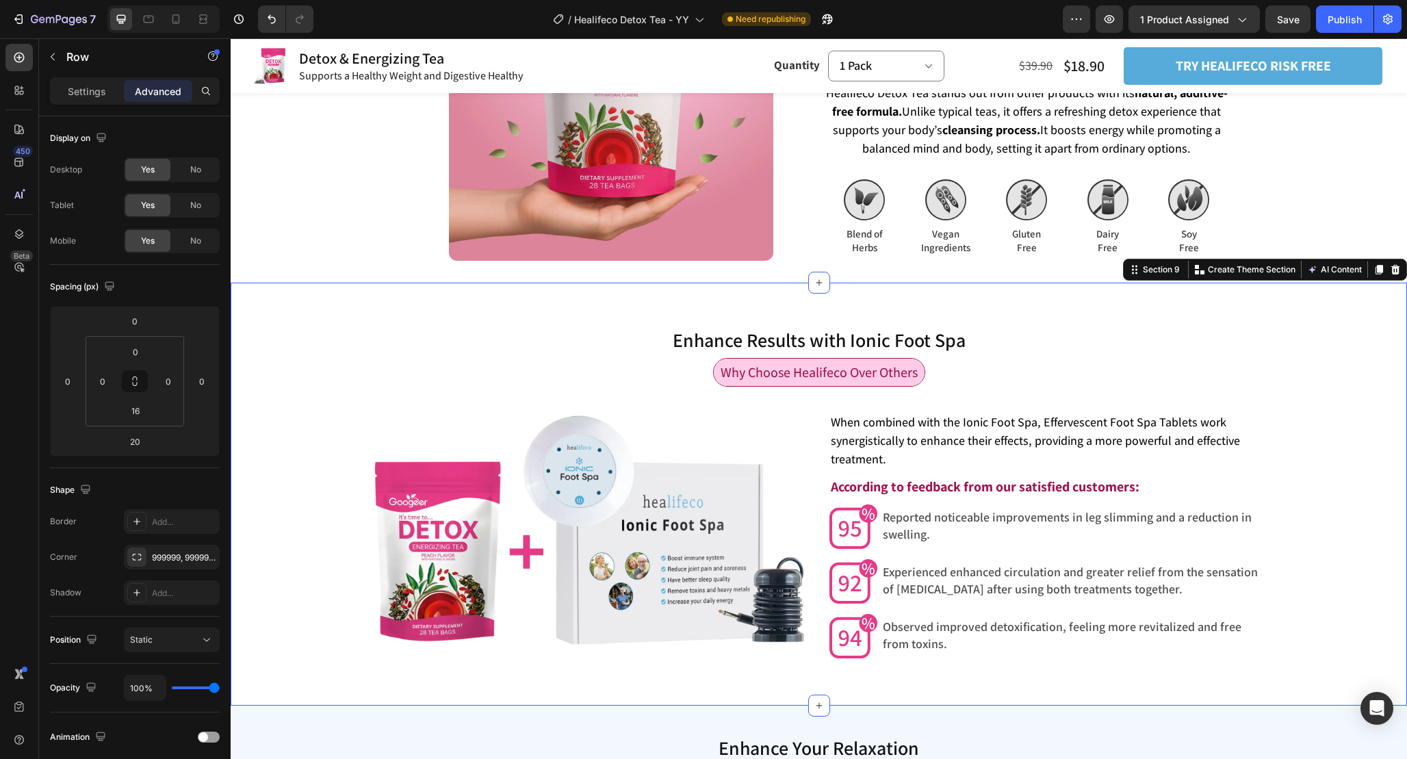
click at [1109, 289] on div "Enhance Results with Ionic Foot Spa Heading Why Choose Healifeco Over Others Te…" at bounding box center [819, 494] width 1177 height 422
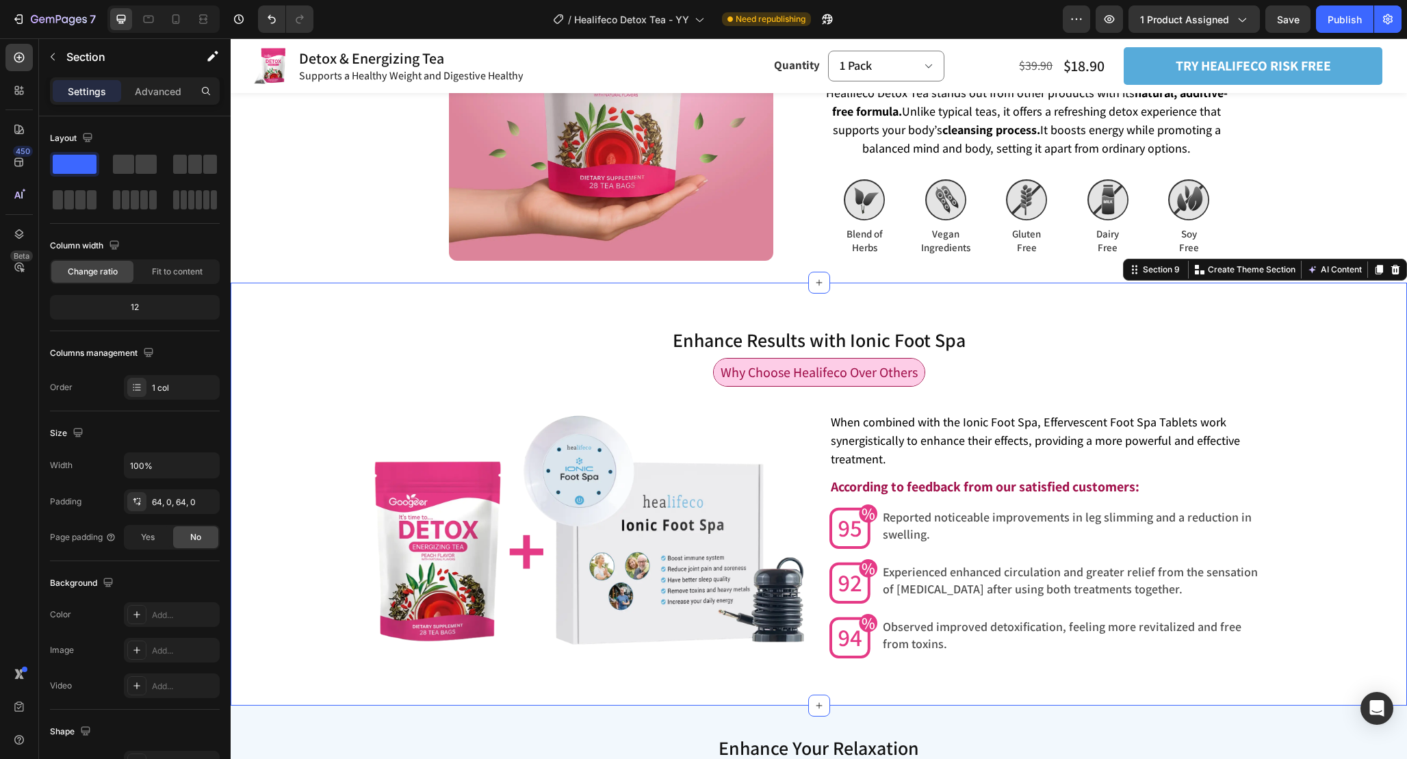
scroll to position [3607, 0]
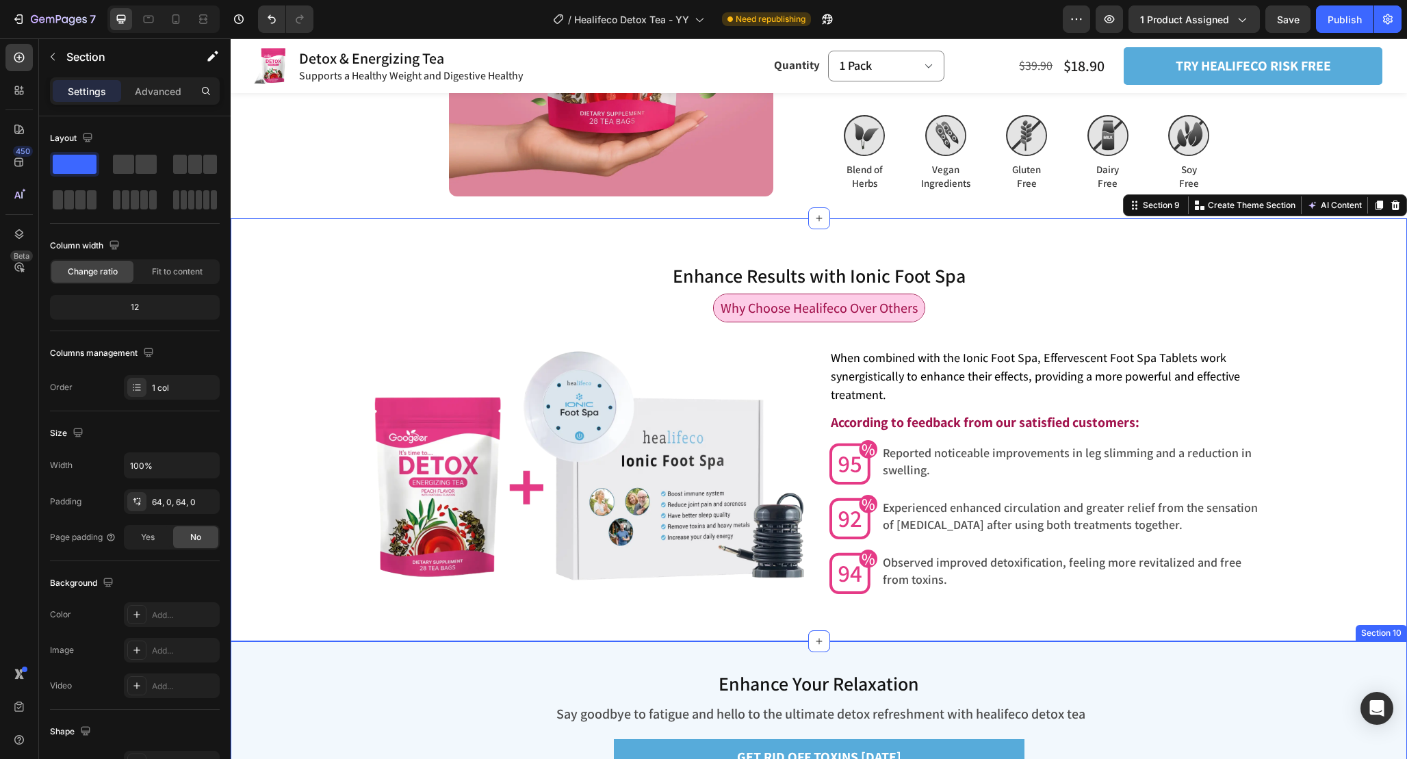
click at [1220, 711] on div "Enhance Your Relaxation Heading Say goodbye to fatigue and hello to the ultimat…" at bounding box center [819, 724] width 1177 height 166
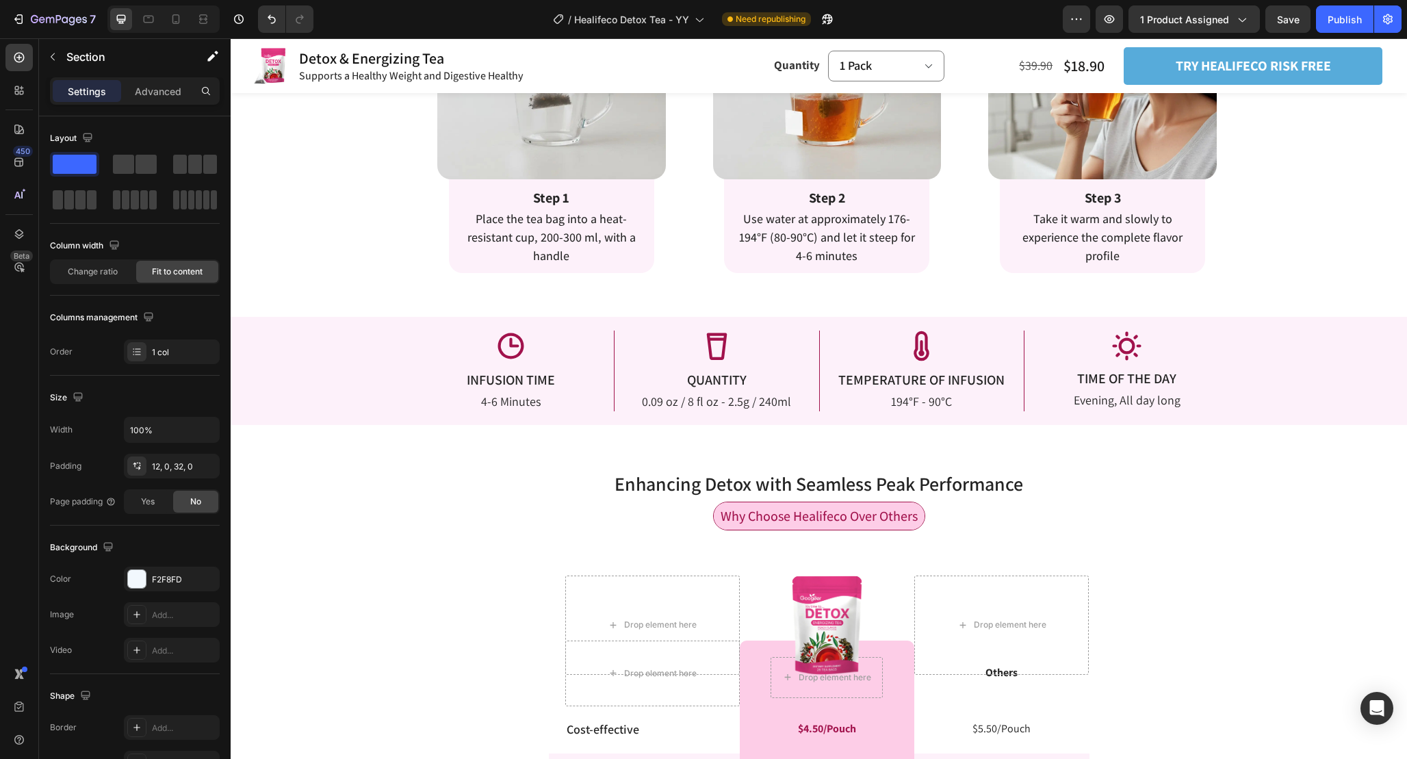
scroll to position [2264, 0]
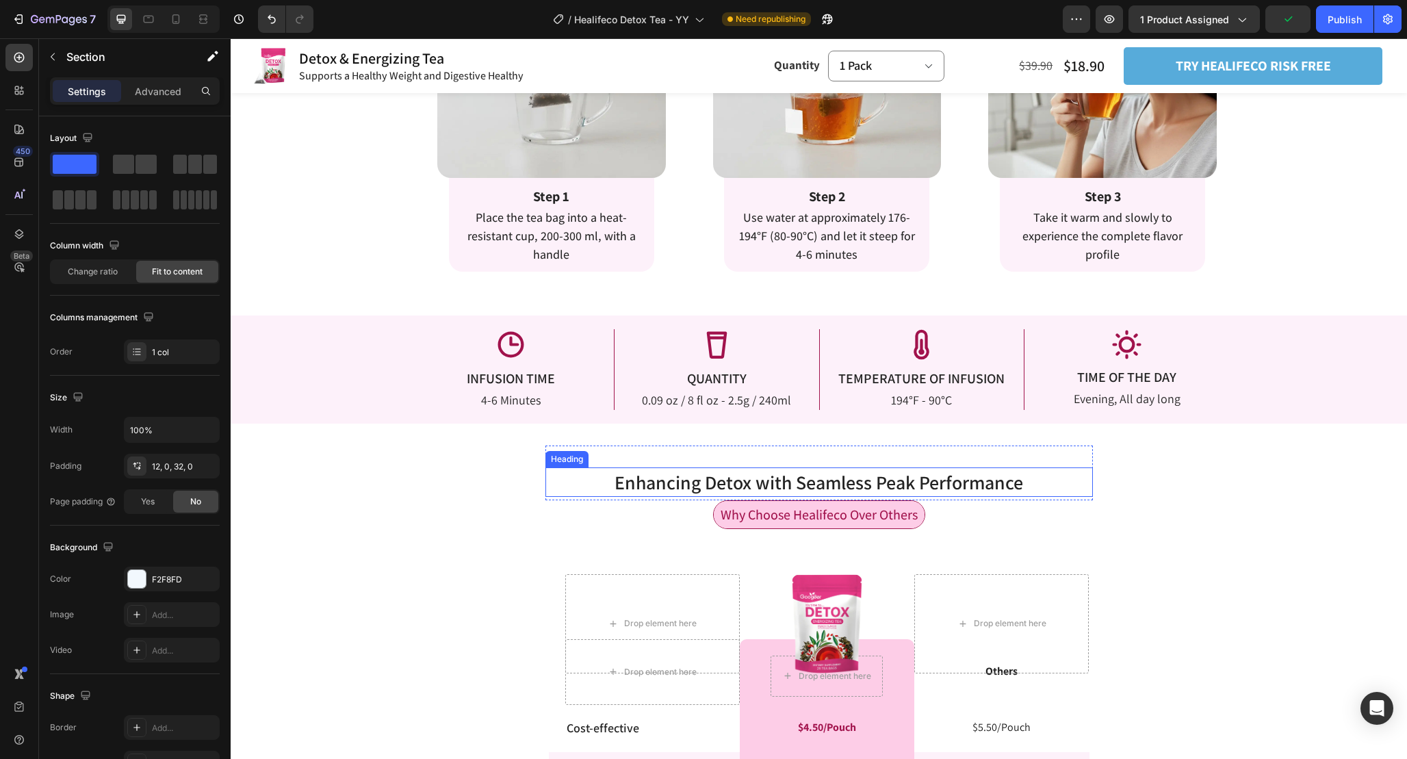
click at [1045, 478] on h2 "Enhancing Detox with Seamless Peak Performance" at bounding box center [820, 482] width 548 height 29
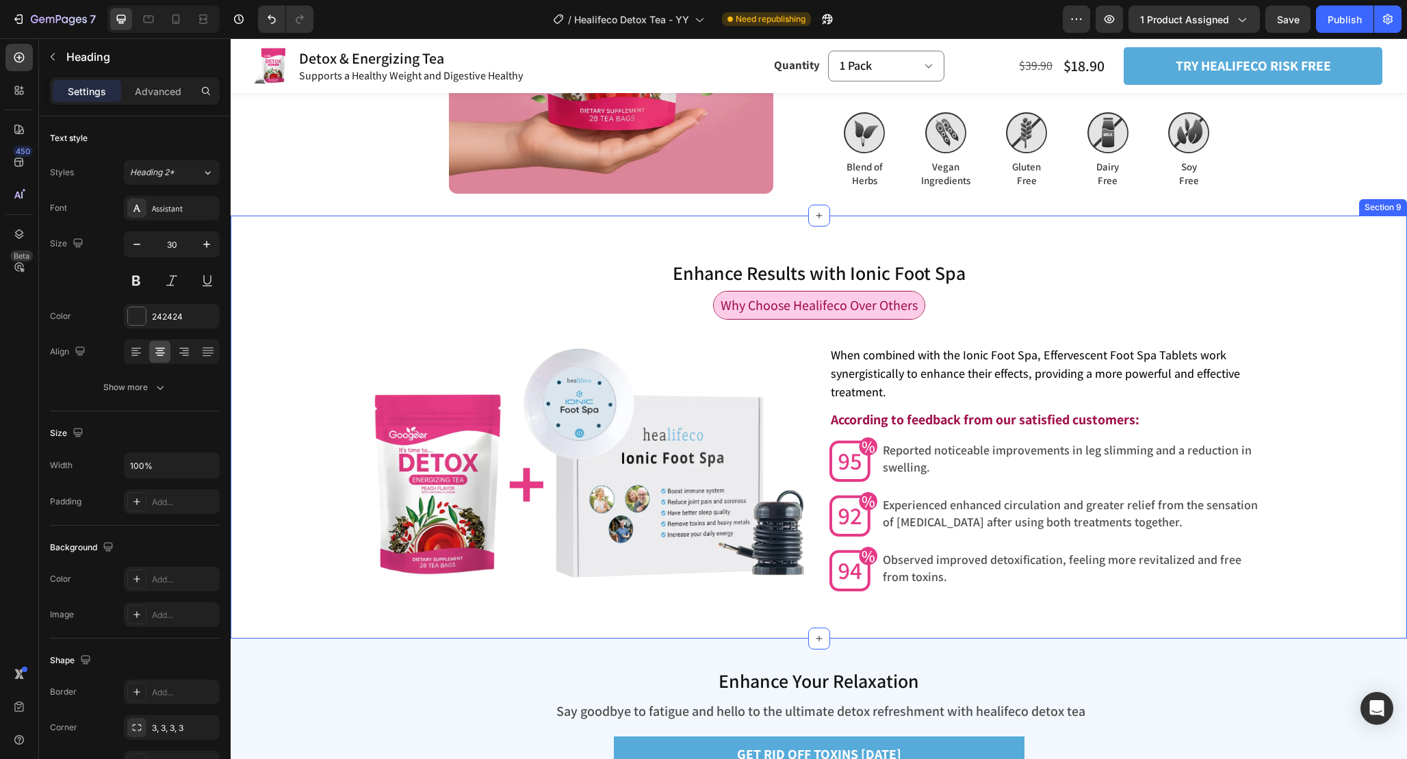
scroll to position [3618, 0]
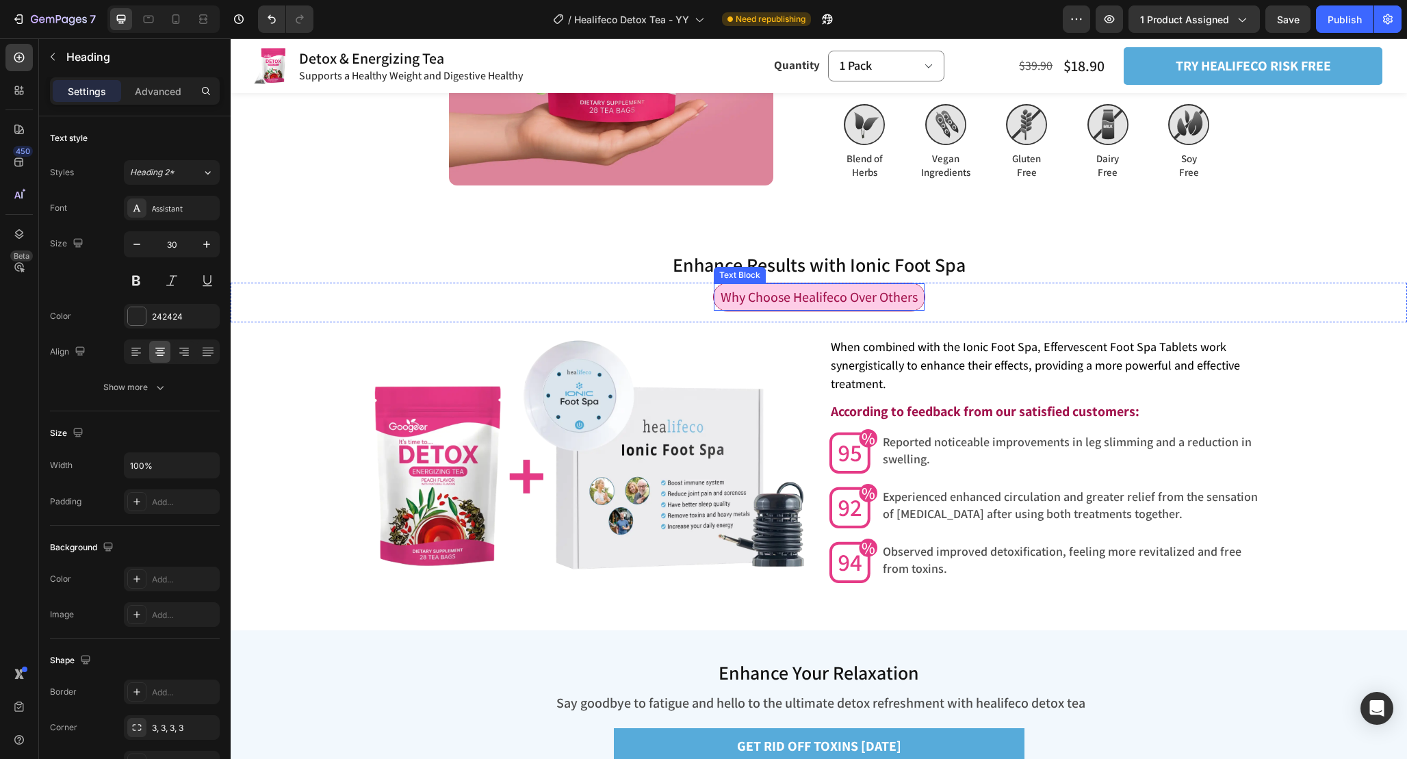
click at [869, 298] on span "Why Choose Healifeco Over Others" at bounding box center [819, 297] width 197 height 18
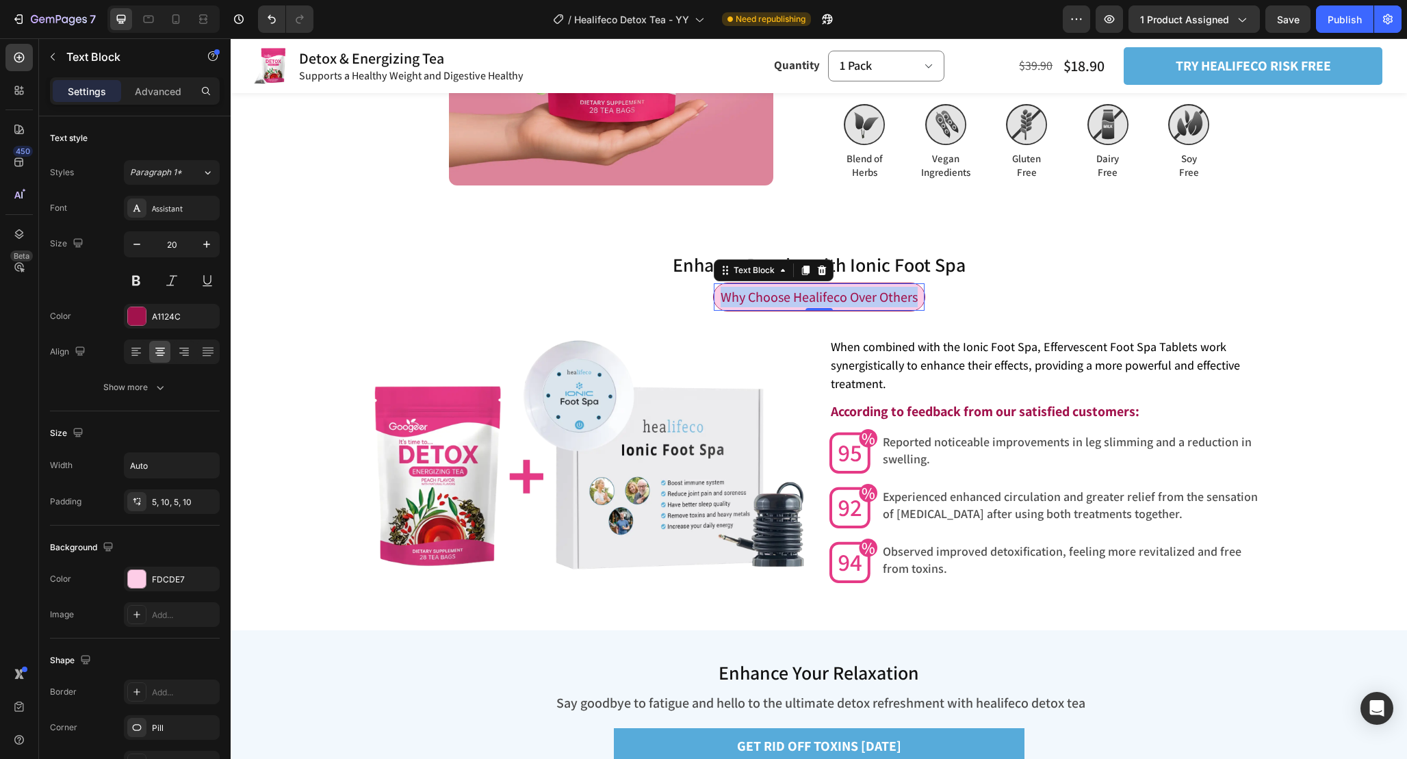
click at [869, 298] on span "Why Choose Healifeco Over Others" at bounding box center [819, 297] width 197 height 18
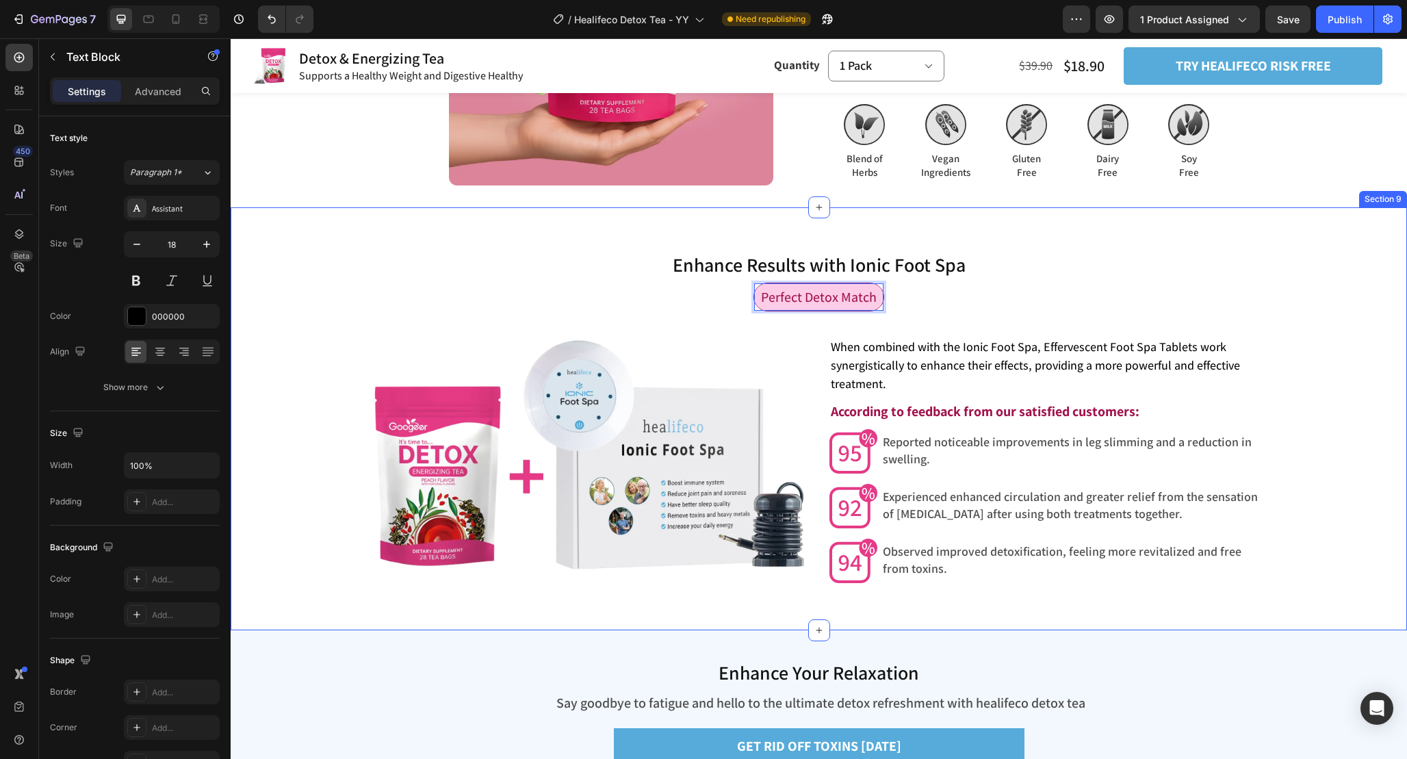
click at [862, 341] on span "When combined with the Ionic Foot Spa, Effervescent Foot Spa Tablets work syner…" at bounding box center [1035, 365] width 409 height 53
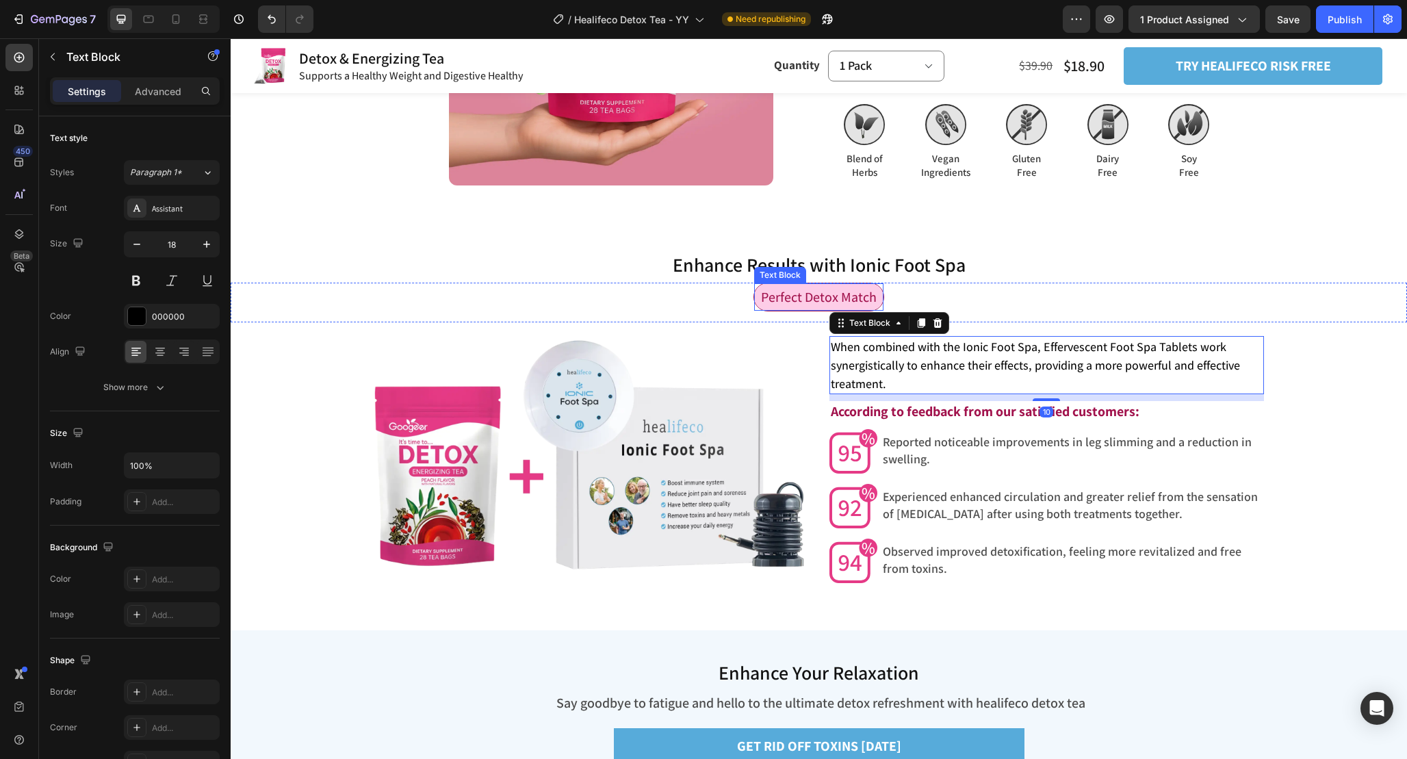
click at [812, 296] on span "Perfect Detox Match" at bounding box center [819, 297] width 116 height 18
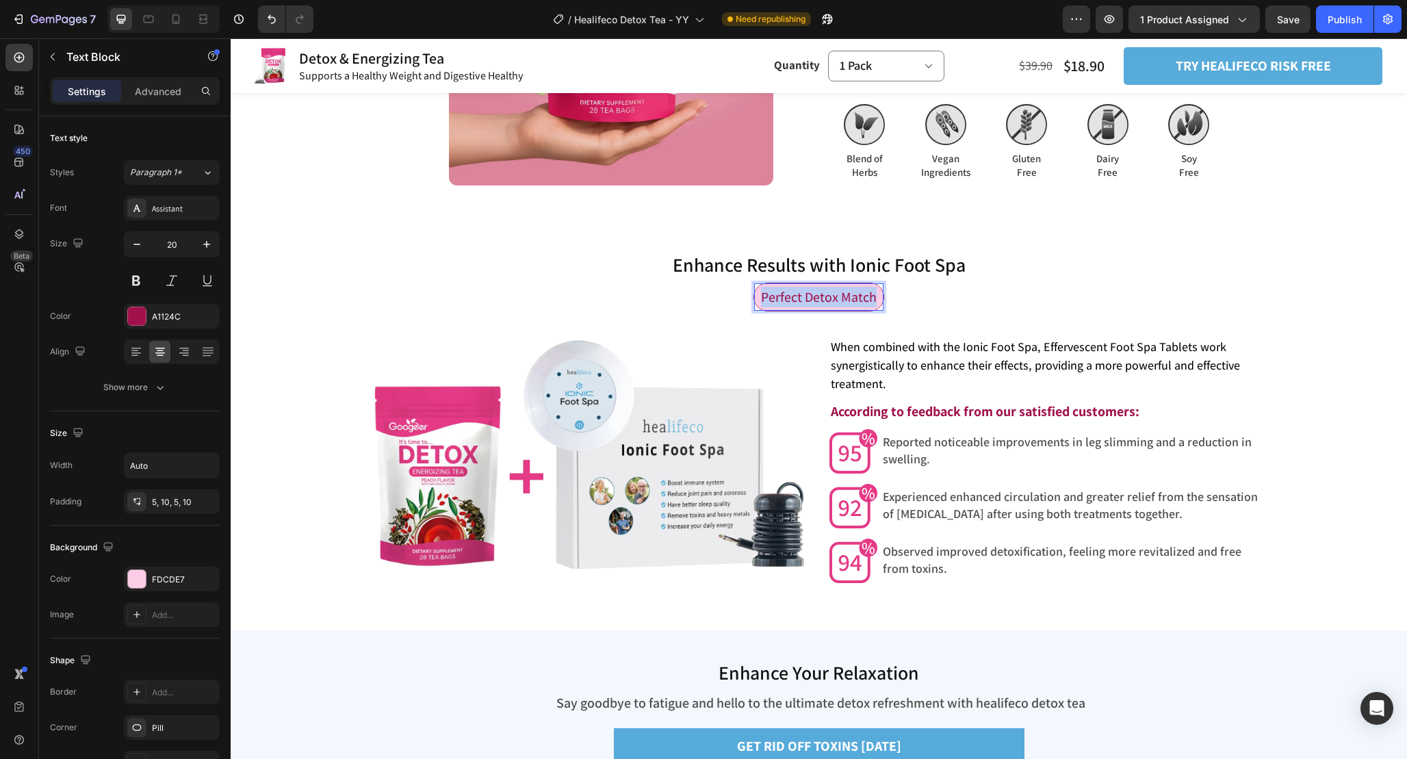
click at [812, 296] on span "Perfect Detox Match" at bounding box center [819, 297] width 116 height 18
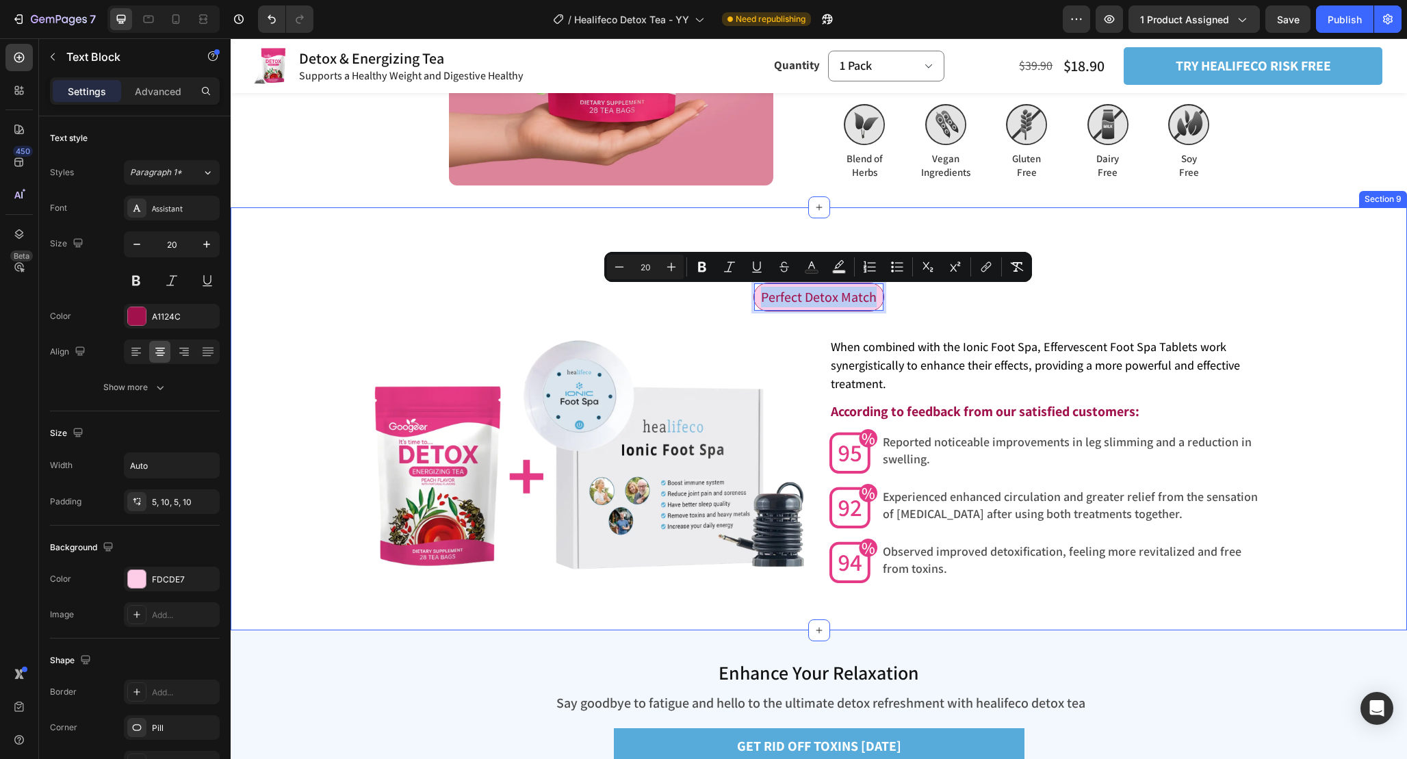
copy span "Perfect Detox Match"
click at [906, 362] on span "When combined with the Ionic Foot Spa, Effervescent Foot Spa Tablets work syner…" at bounding box center [1035, 365] width 409 height 53
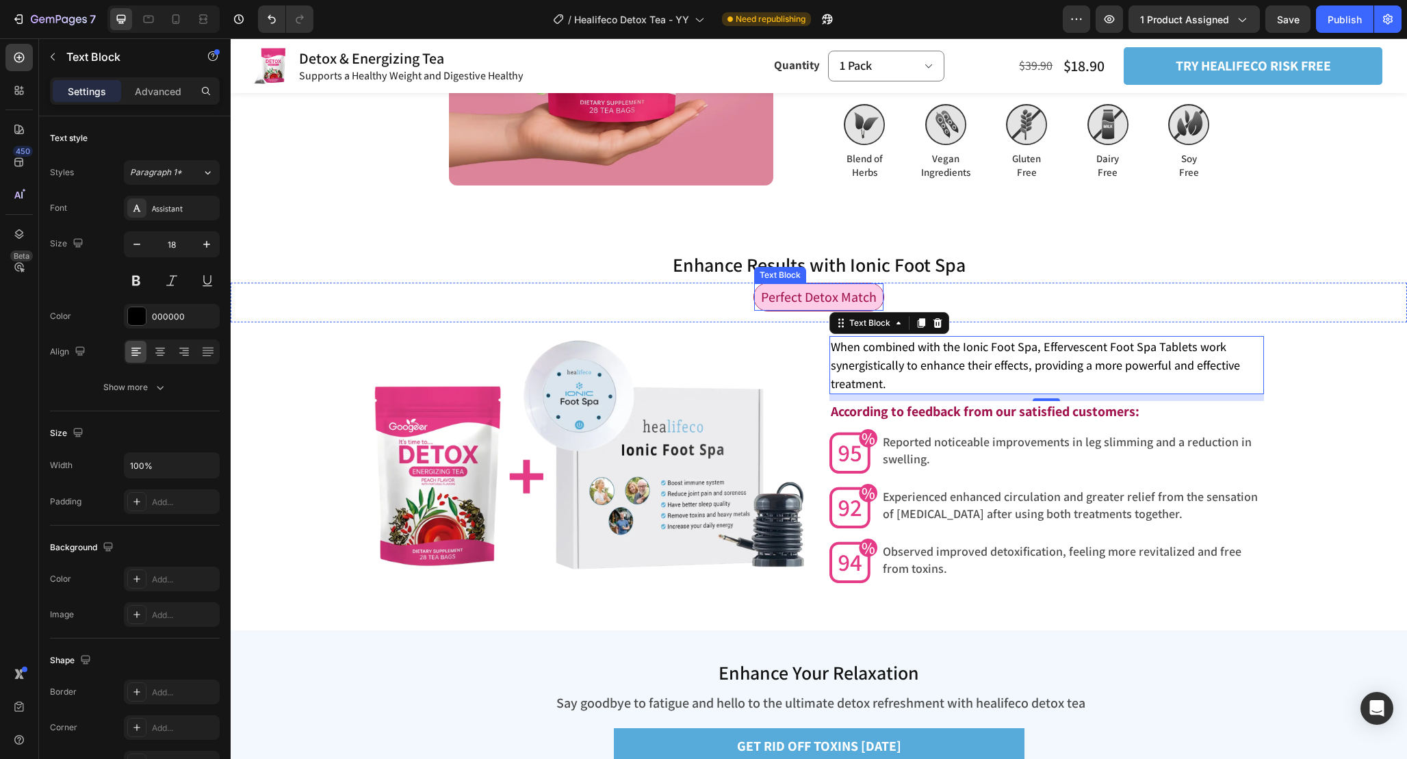
click at [830, 303] on span "Perfect Detox Match" at bounding box center [819, 297] width 116 height 18
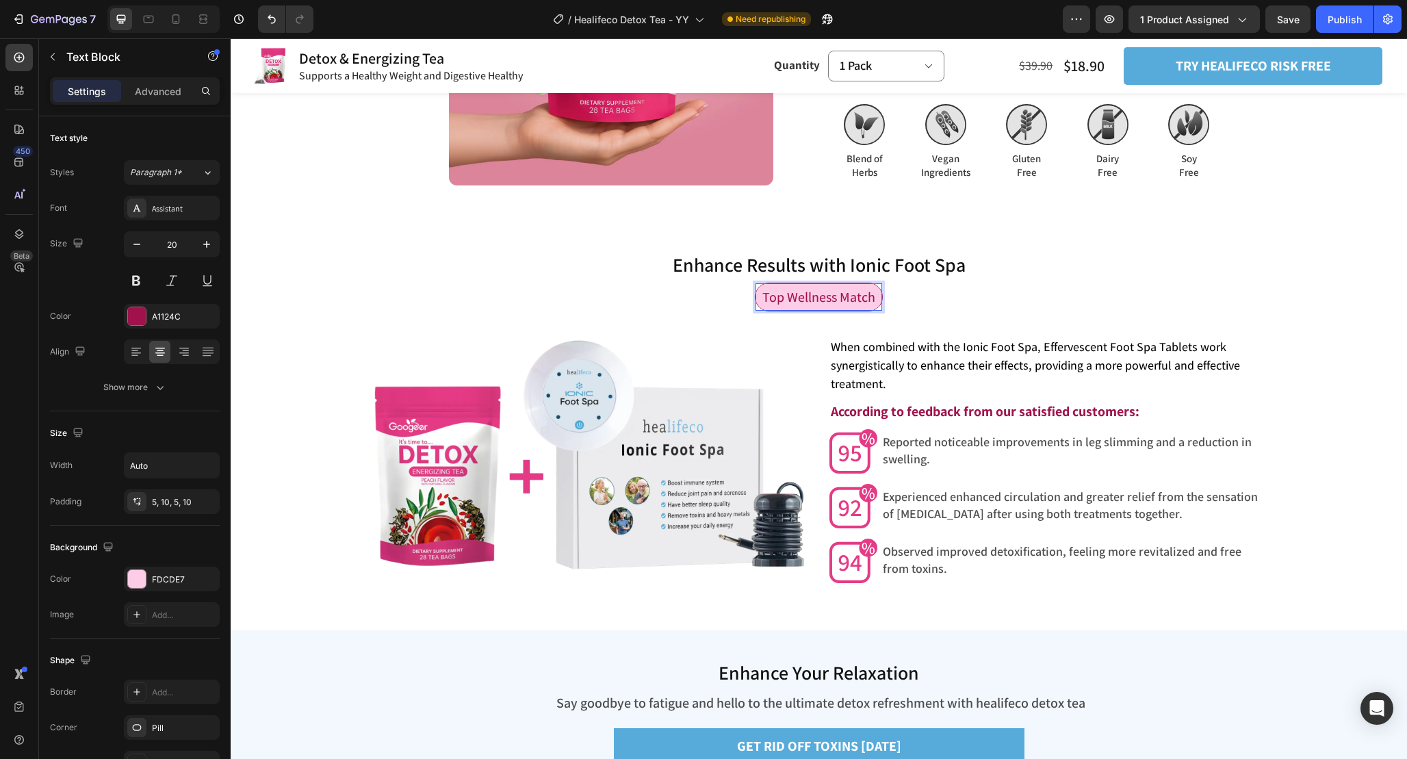
click at [813, 294] on span "Top Wellness Match" at bounding box center [819, 297] width 113 height 18
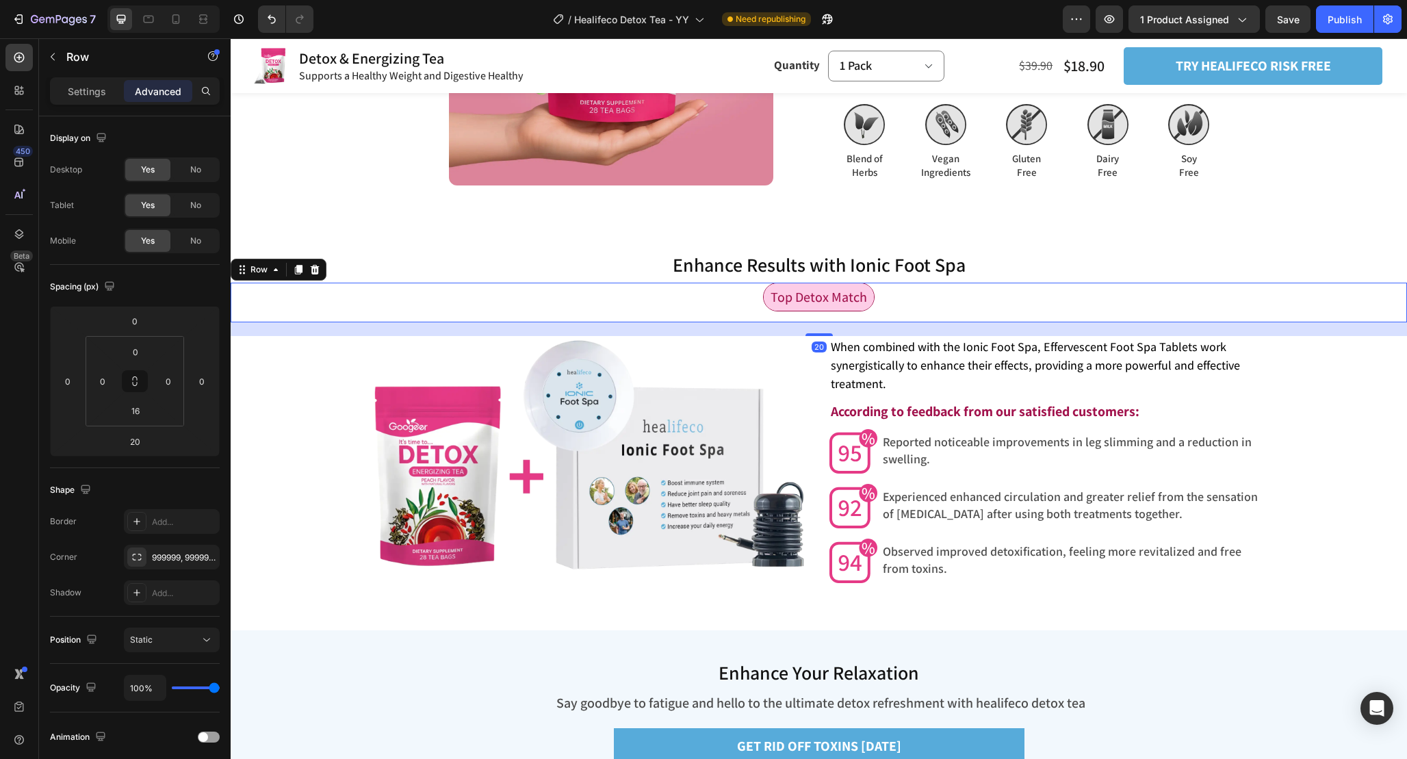
click at [1106, 303] on div "Top Detox Match Text Block Row 20" at bounding box center [819, 303] width 1177 height 40
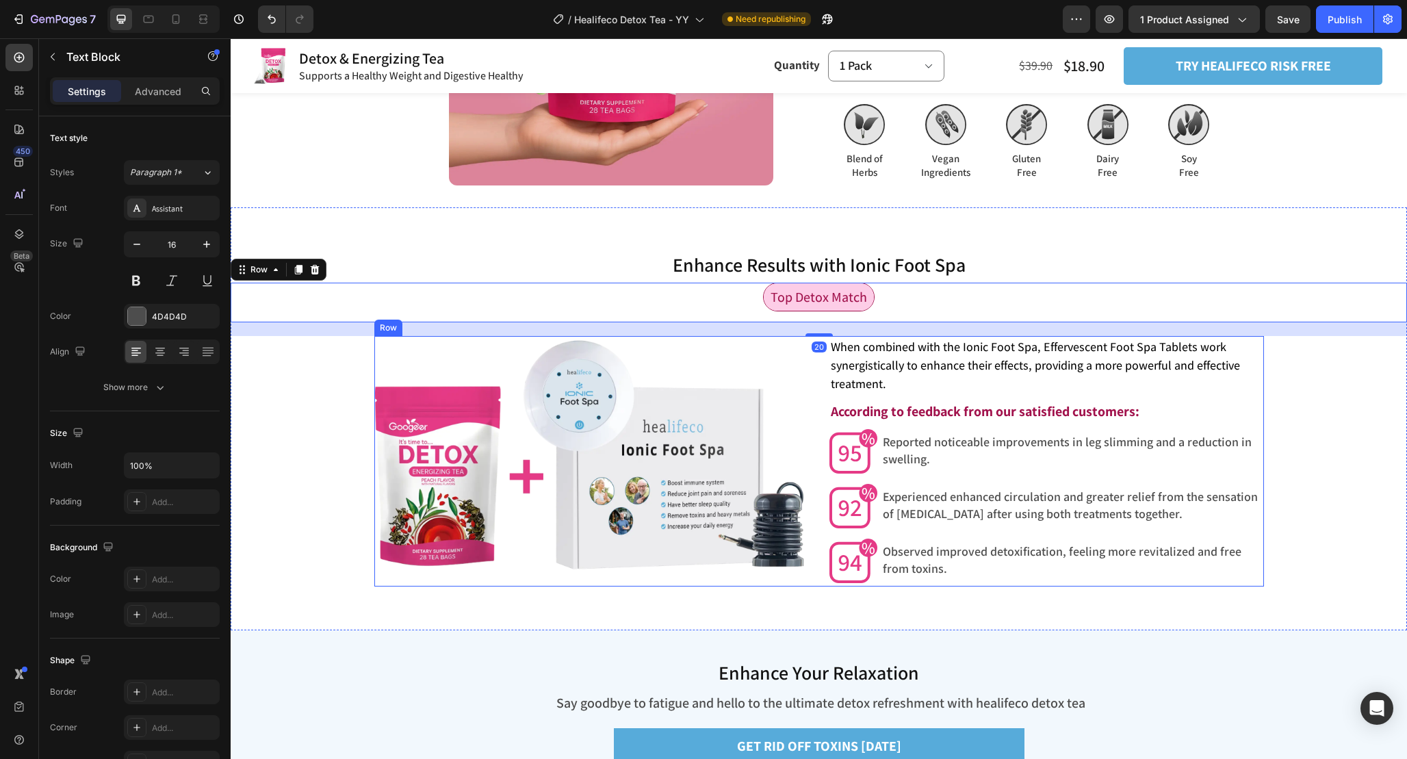
click at [1245, 496] on span "Experienced enhanced circulation and greater relief from the sensation of heavy…" at bounding box center [1070, 505] width 375 height 33
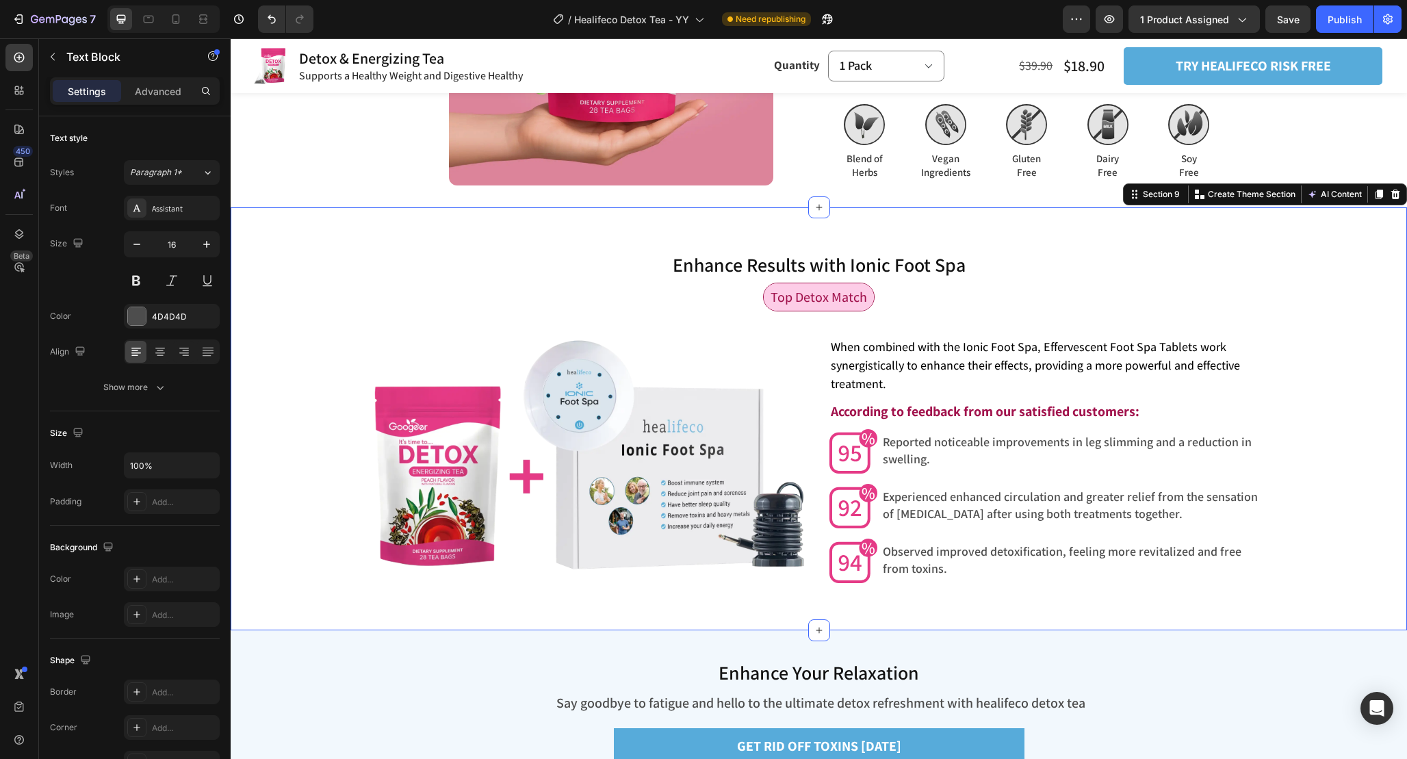
click at [1185, 617] on div "Enhance Results with Ionic Foot Spa Heading Top Detox Match Text Block Row Enha…" at bounding box center [819, 418] width 1177 height 422
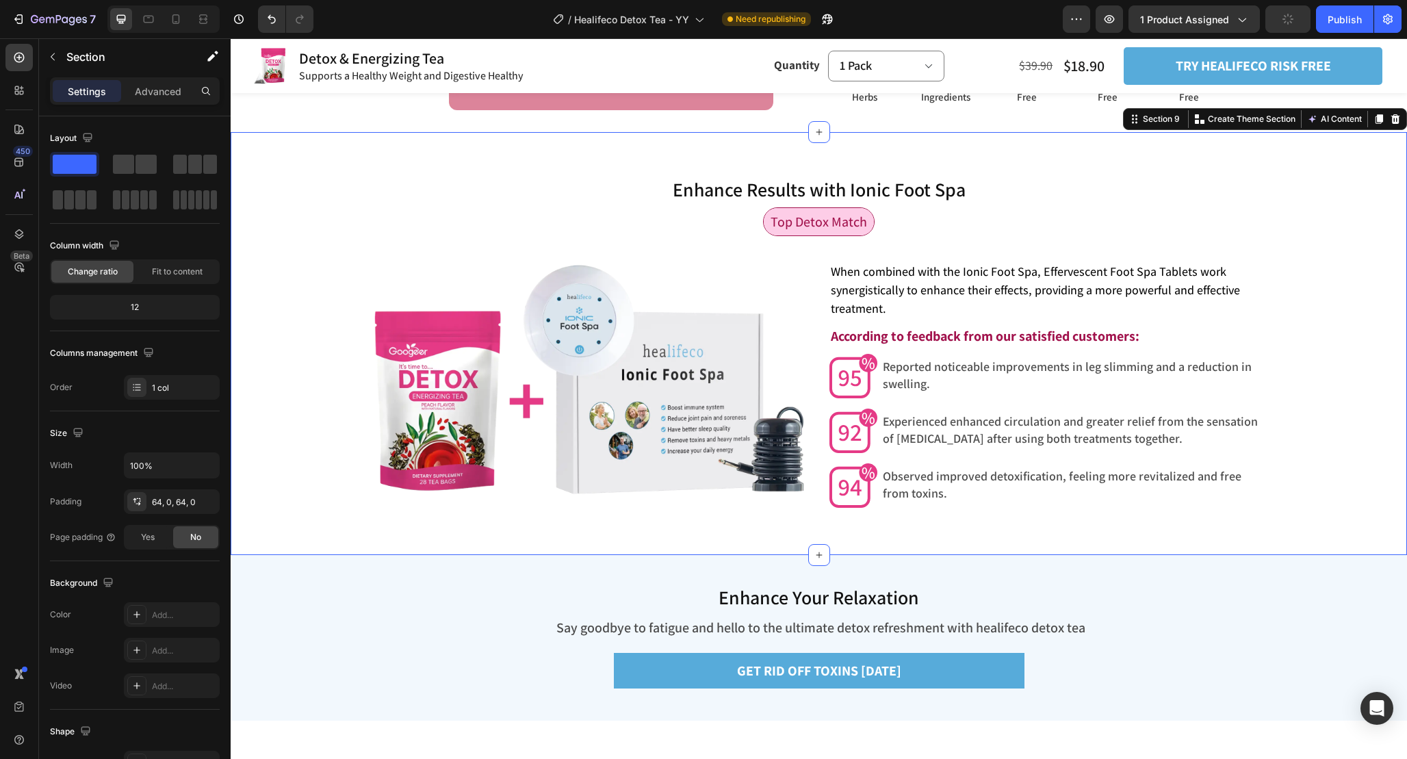
scroll to position [3705, 0]
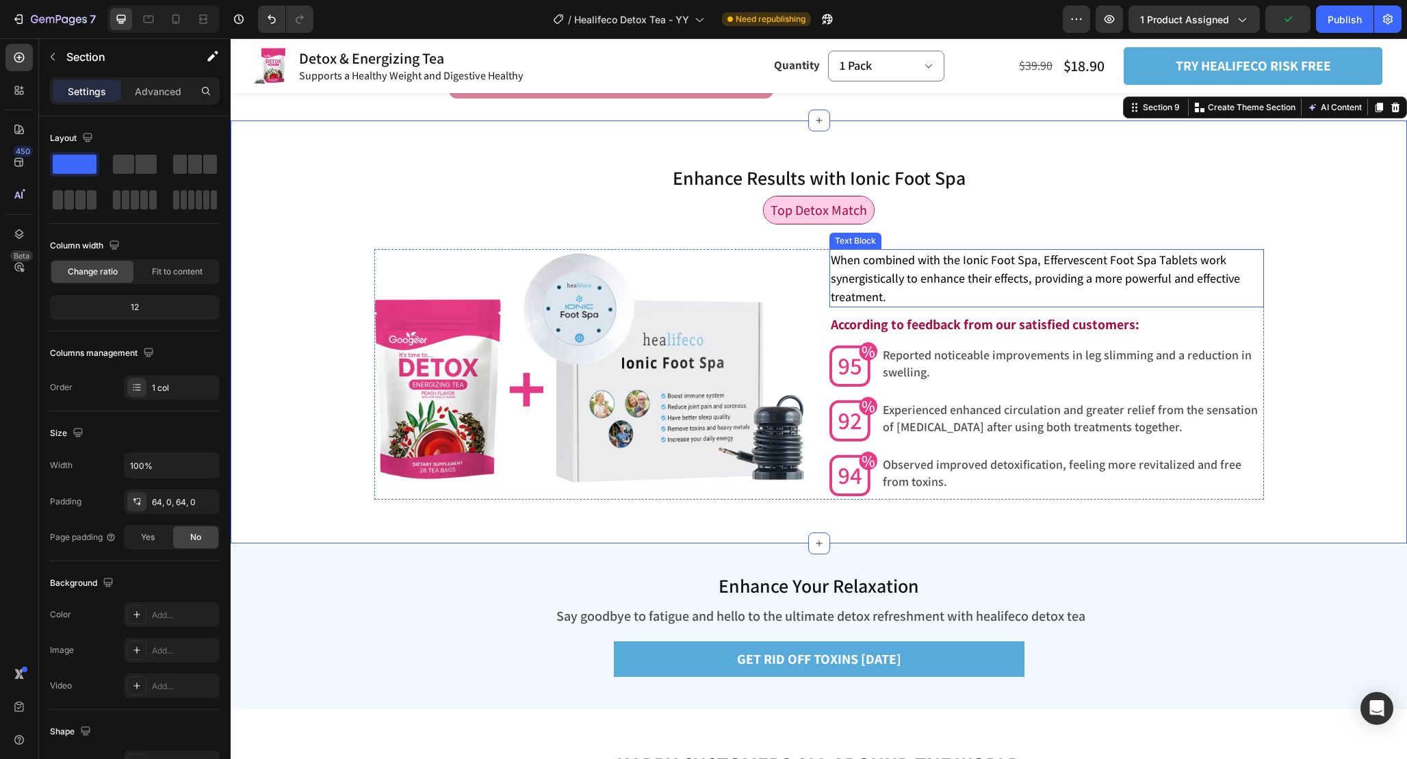
click at [1052, 282] on span "When combined with the Ionic Foot Spa, Effervescent Foot Spa Tablets work syner…" at bounding box center [1035, 278] width 409 height 53
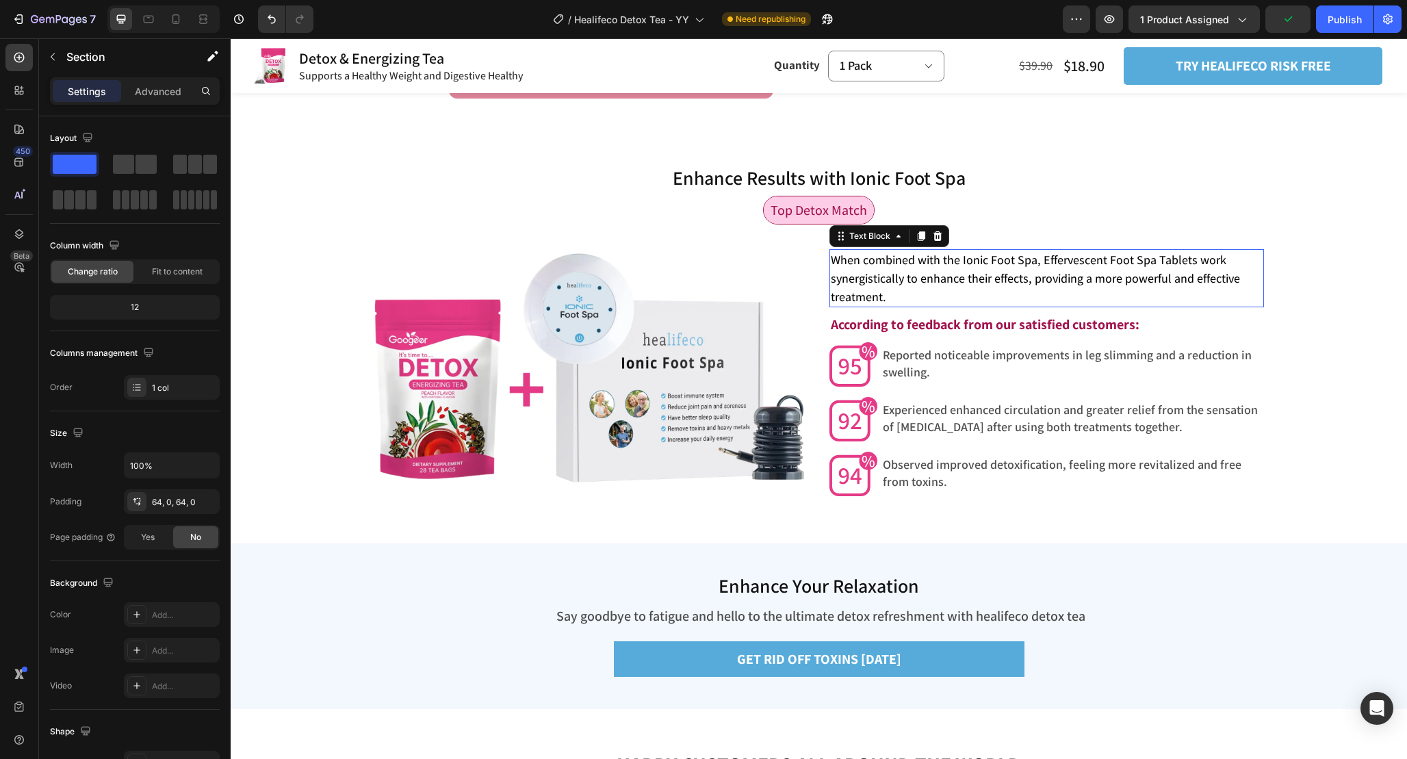
click at [1052, 282] on span "When combined with the Ionic Foot Spa, Effervescent Foot Spa Tablets work syner…" at bounding box center [1035, 278] width 409 height 53
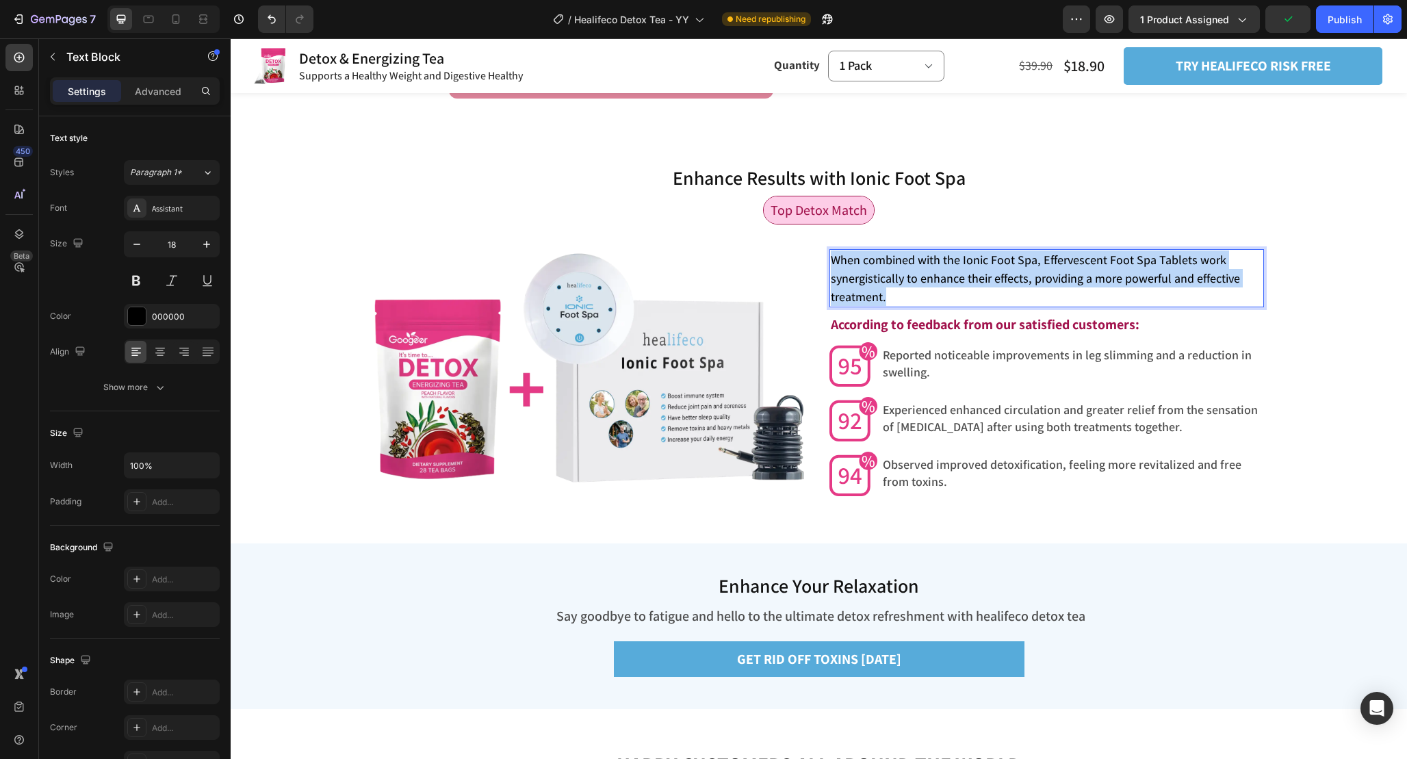
click at [1052, 282] on span "When combined with the Ionic Foot Spa, Effervescent Foot Spa Tablets work syner…" at bounding box center [1035, 278] width 409 height 53
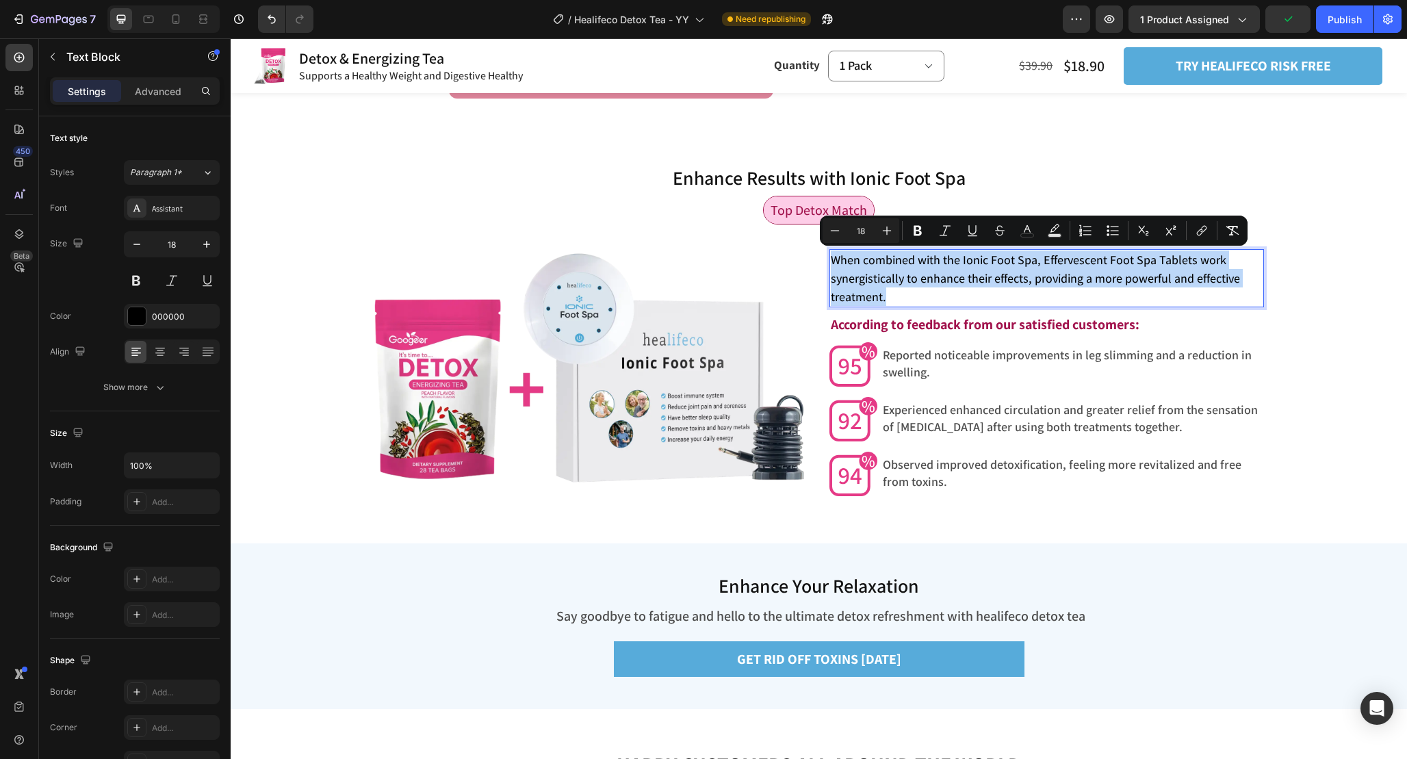
copy span "When combined with the Ionic Foot Spa, Effervescent Foot Spa Tablets work syner…"
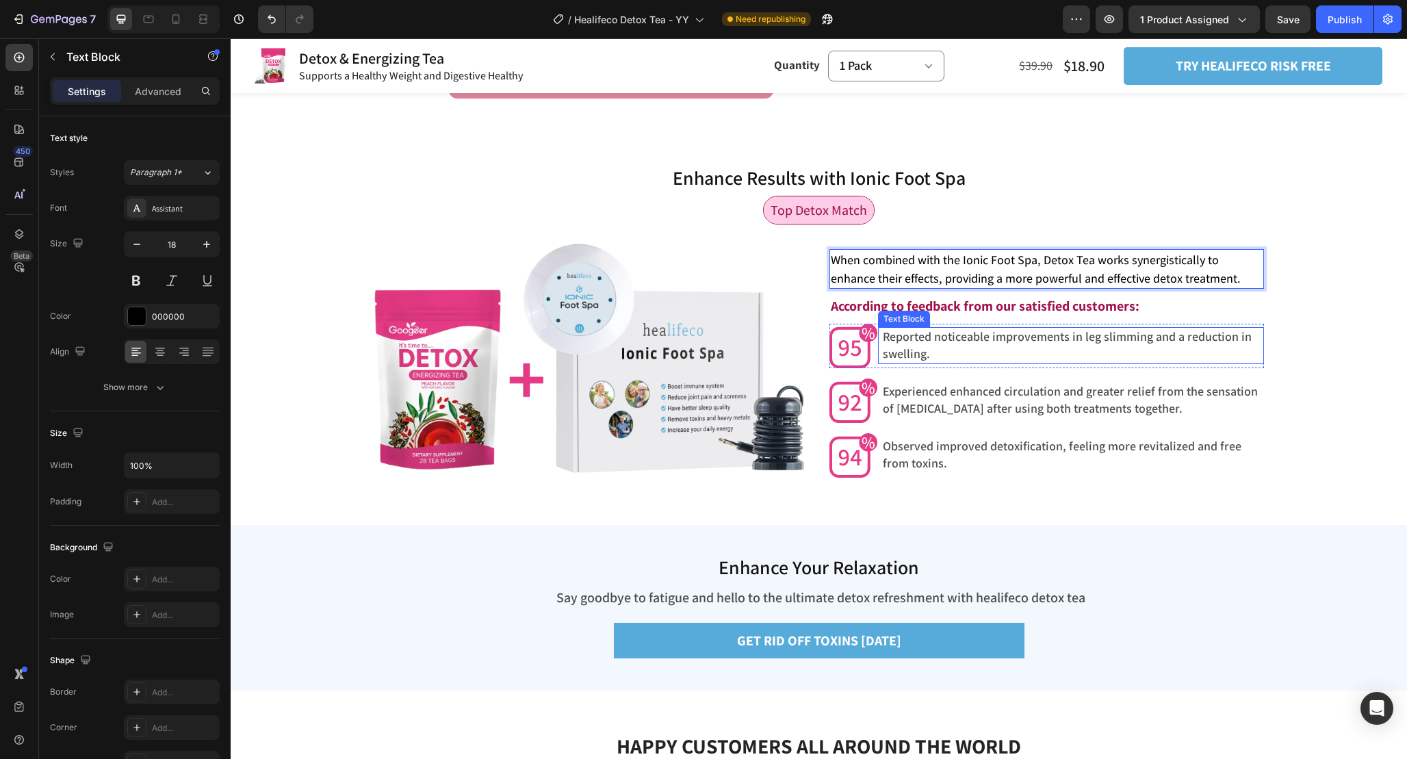
click at [1096, 329] on div "Reported noticeable improvements in leg slimming and a reduction in swelling." at bounding box center [1073, 345] width 382 height 37
click at [1096, 329] on span "Reported noticeable improvements in leg slimming and a reduction in swelling." at bounding box center [1067, 345] width 369 height 33
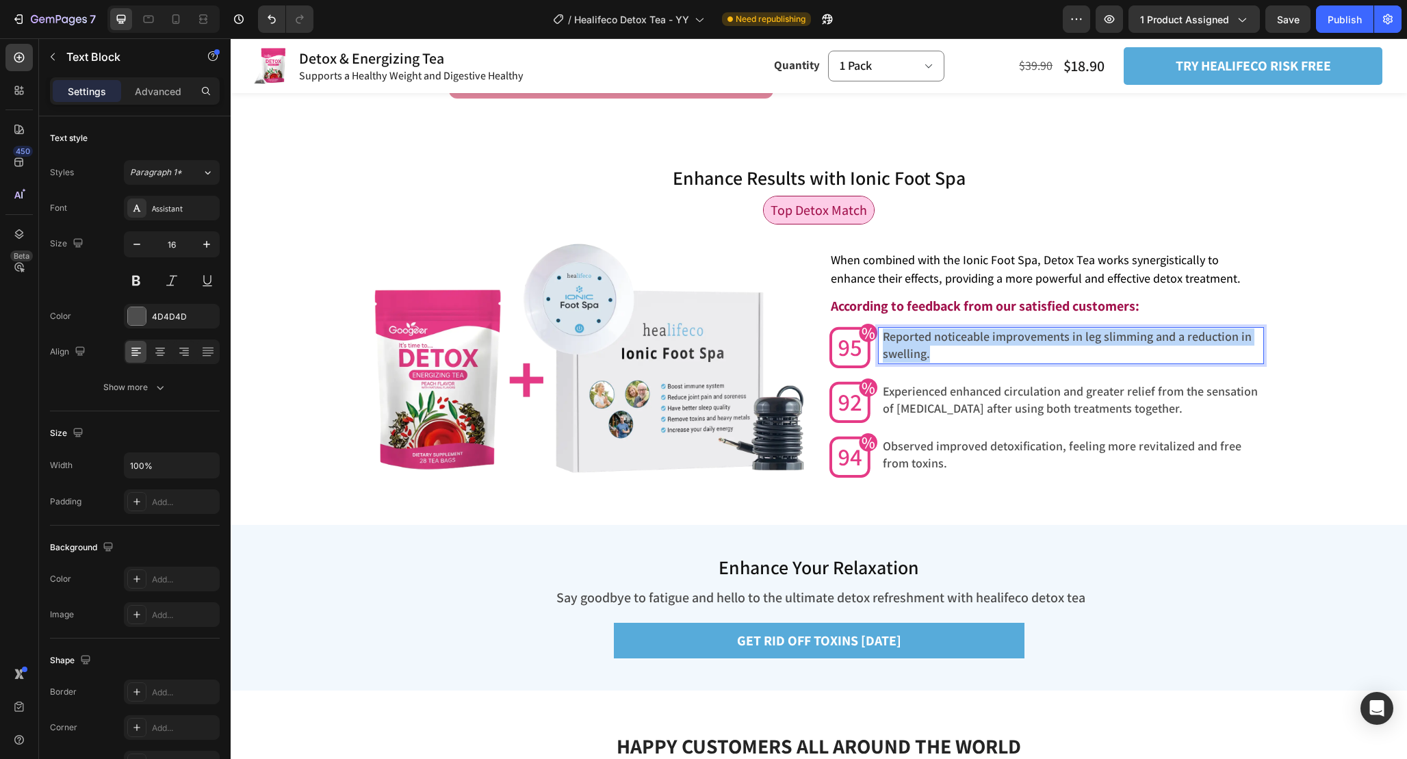
click at [1096, 329] on span "Reported noticeable improvements in leg slimming and a reduction in swelling." at bounding box center [1067, 345] width 369 height 33
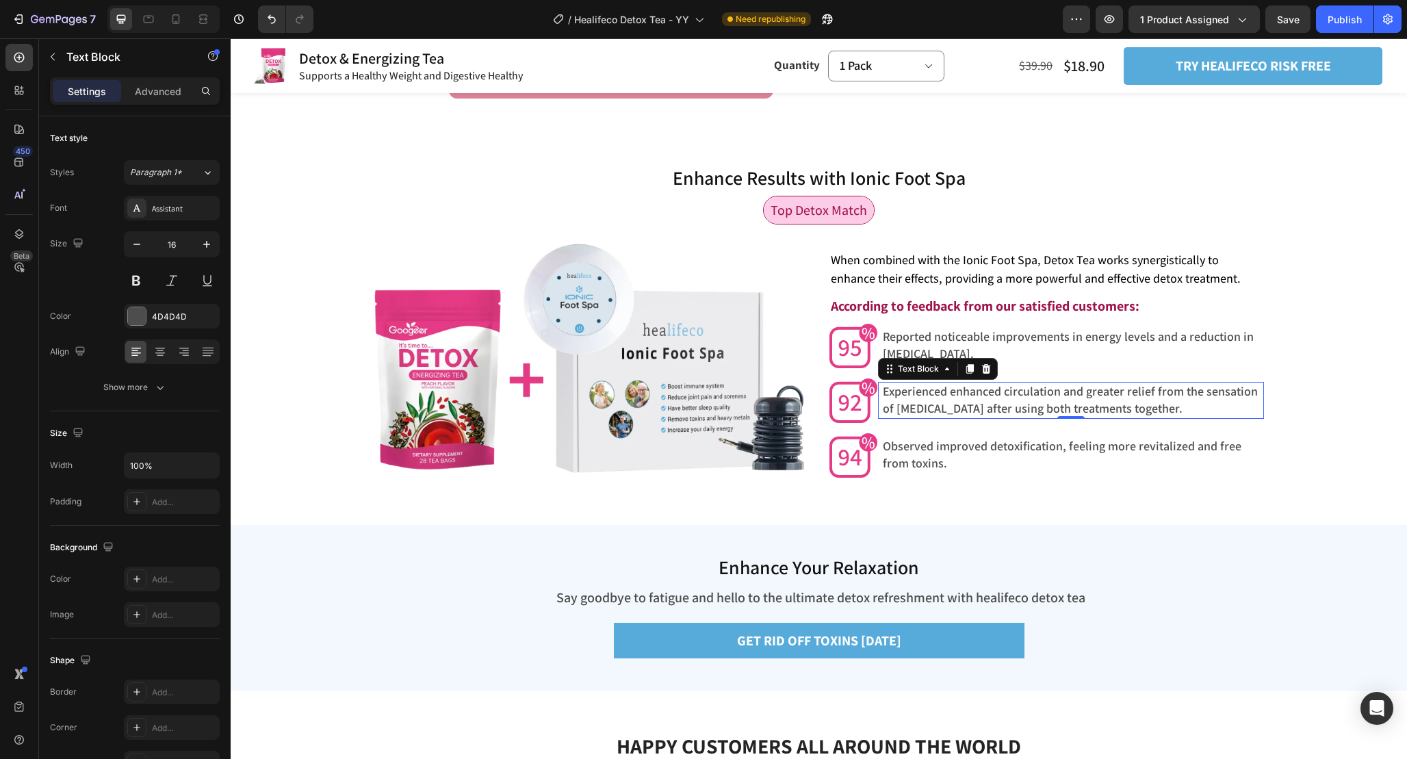
click at [1026, 411] on span "Experienced enhanced circulation and greater relief from the sensation of heavy…" at bounding box center [1070, 399] width 375 height 33
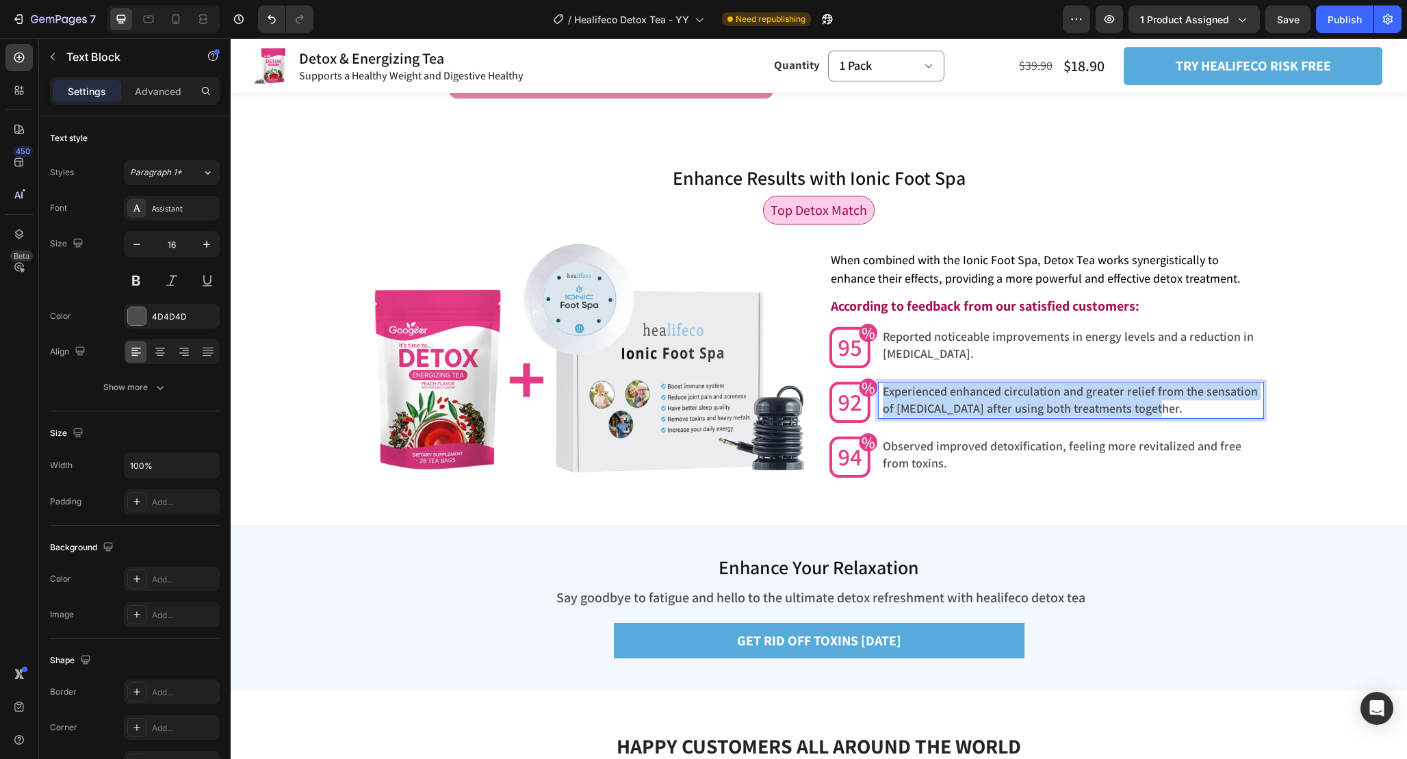
click at [1026, 411] on span "Experienced enhanced circulation and greater relief from the sensation of heavy…" at bounding box center [1070, 399] width 375 height 33
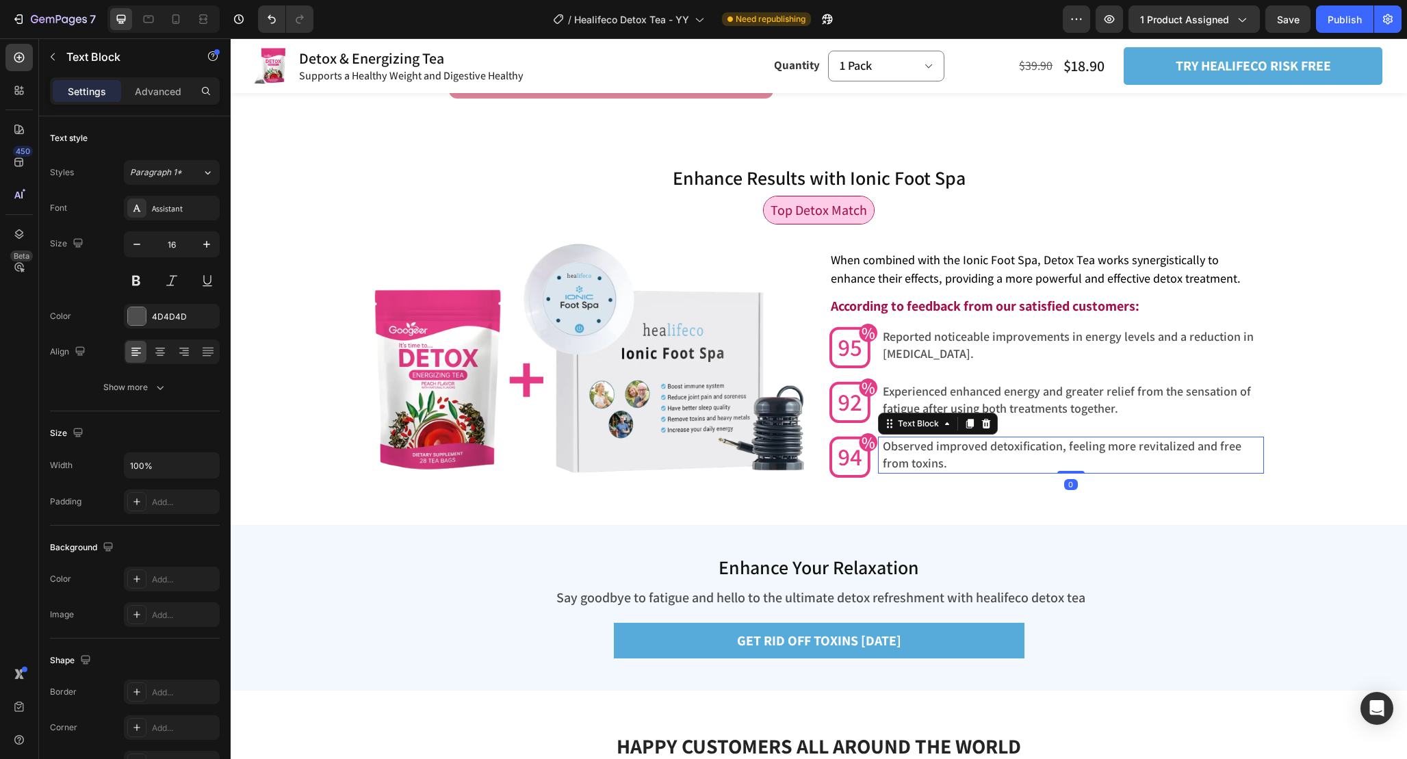
click at [1166, 450] on span "Observed improved detoxification, feeling more revitalized and free from toxins." at bounding box center [1062, 454] width 359 height 33
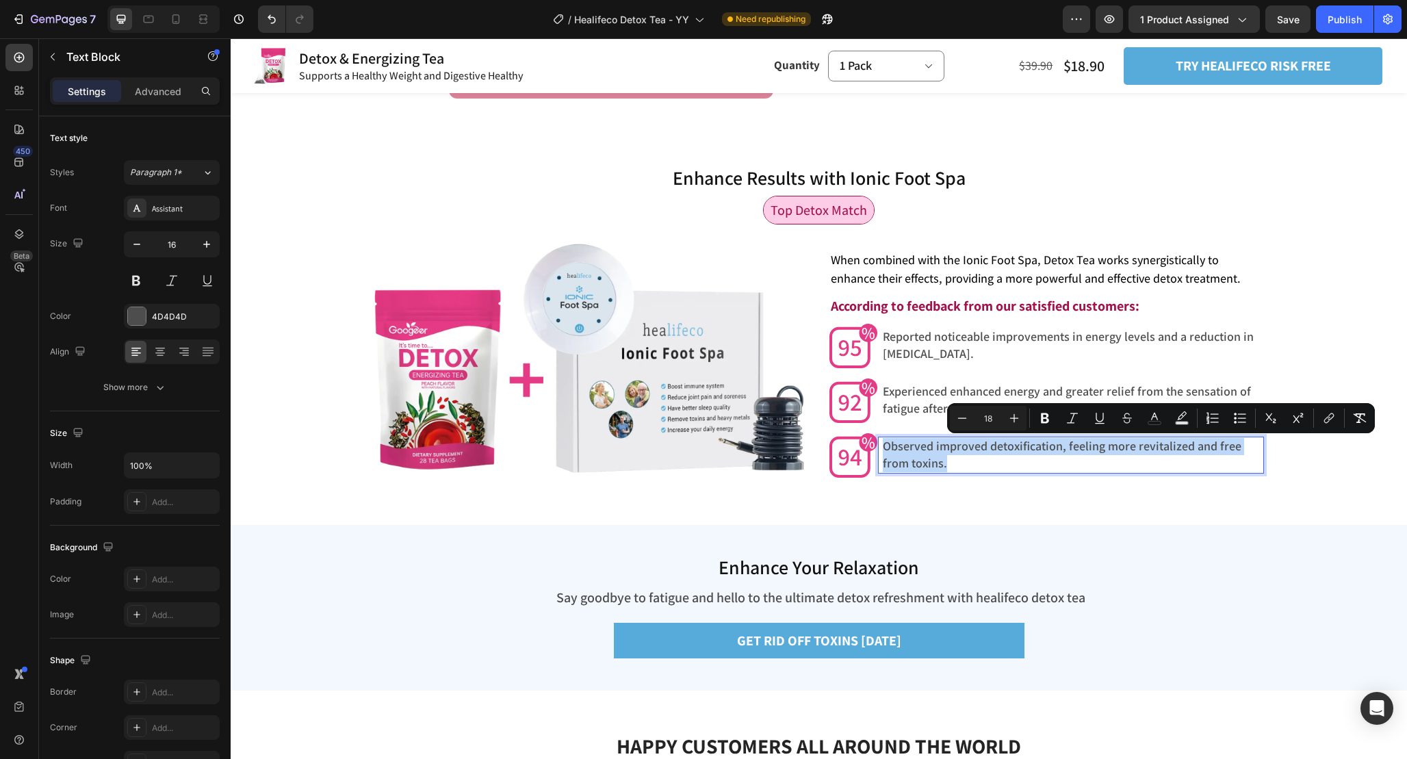
click at [1166, 450] on span "Observed improved detoxification, feeling more revitalized and free from toxins." at bounding box center [1062, 454] width 359 height 33
copy span "Observed improved detoxification, feeling more revitalized and free from toxins."
click at [978, 457] on p "Observed improved detoxification, feeling more revitalized and free from toxins." at bounding box center [1072, 455] width 379 height 34
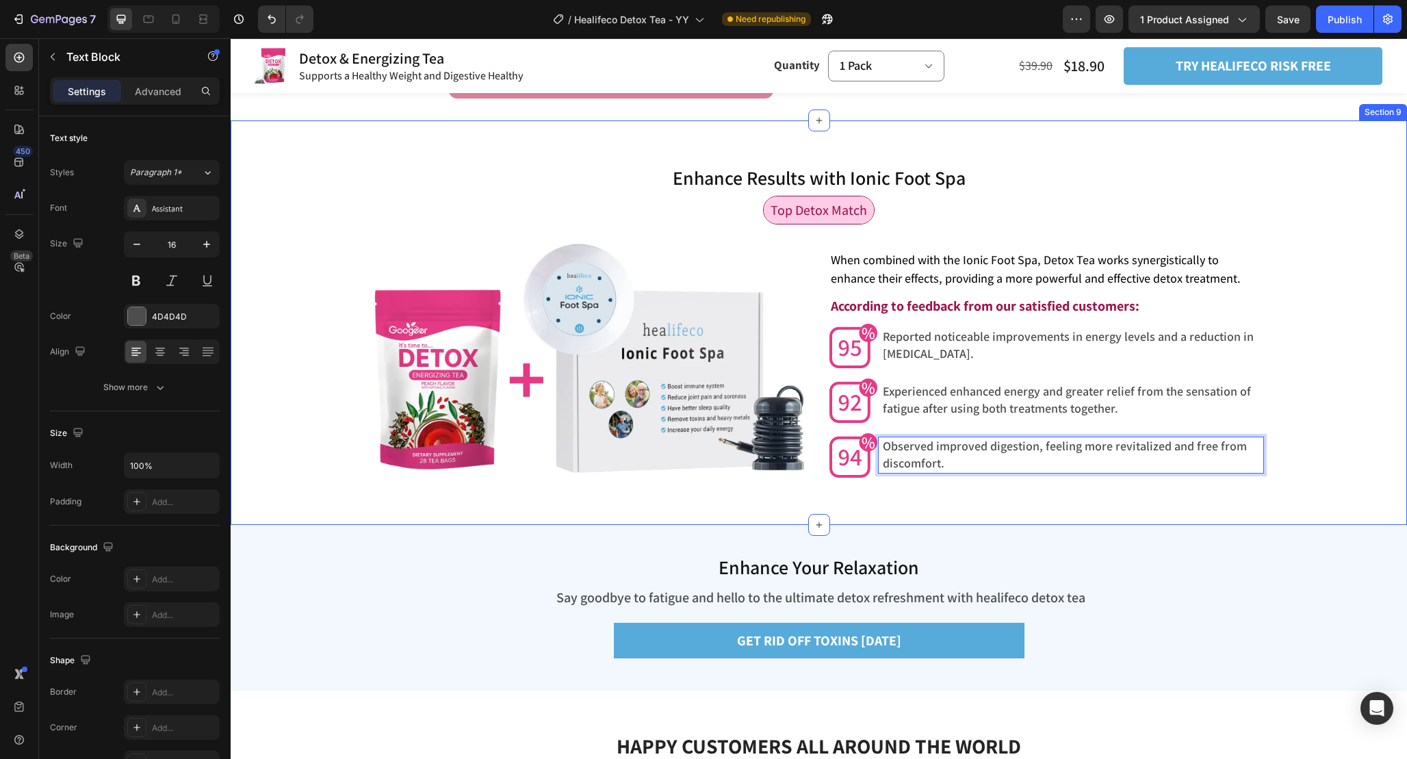
click at [1310, 433] on div "Enhance Results with Ionic Foot Spa Heading Top Detox Match Text Block Row Enha…" at bounding box center [819, 322] width 1177 height 316
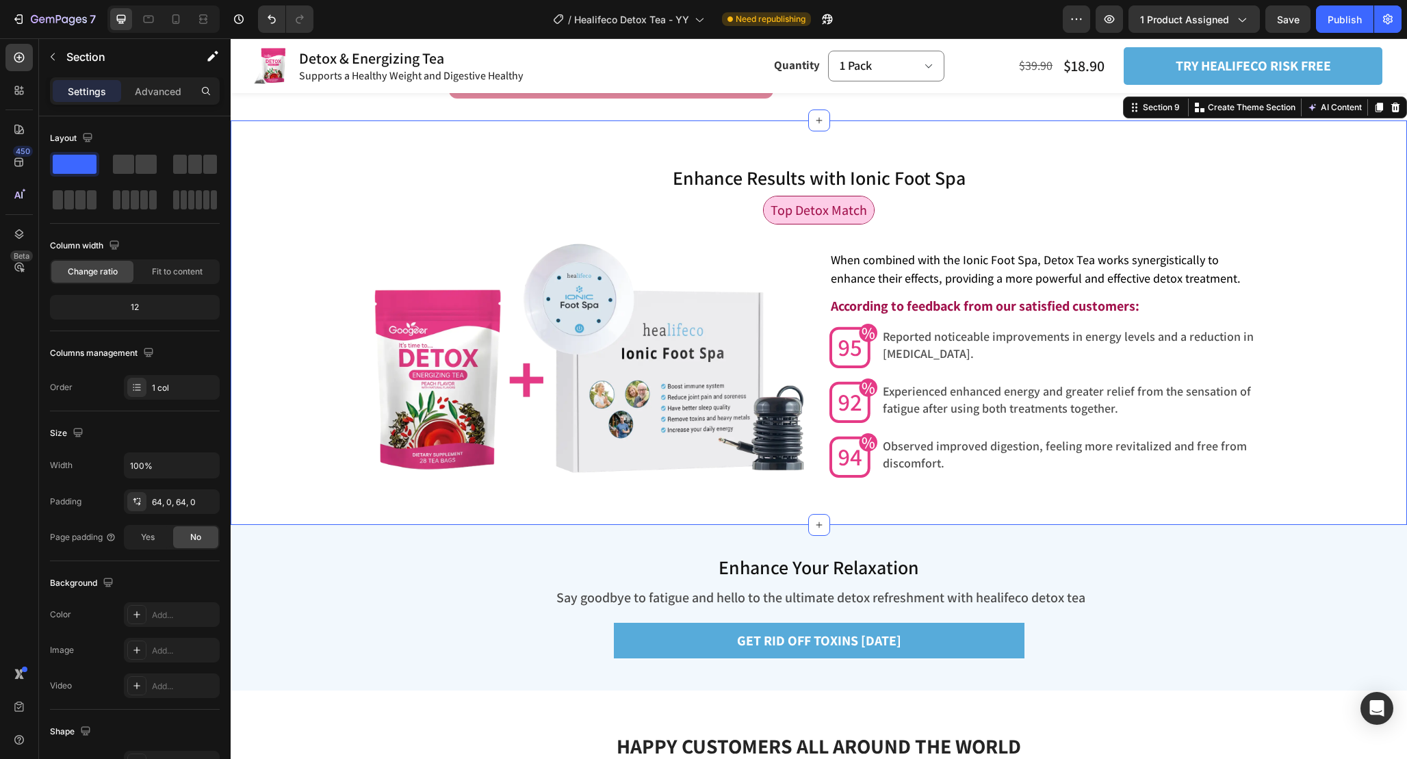
scroll to position [3651, 0]
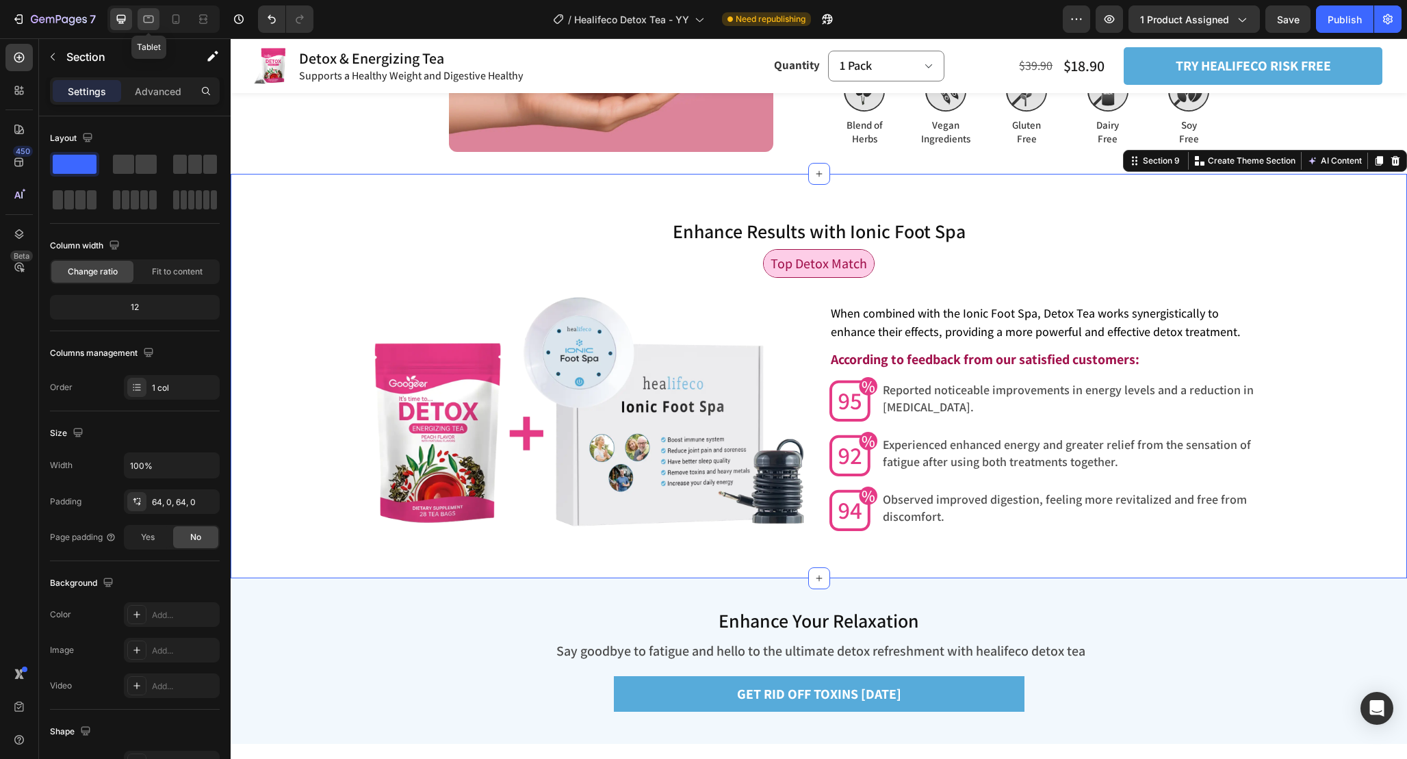
click at [140, 16] on div at bounding box center [149, 19] width 22 height 22
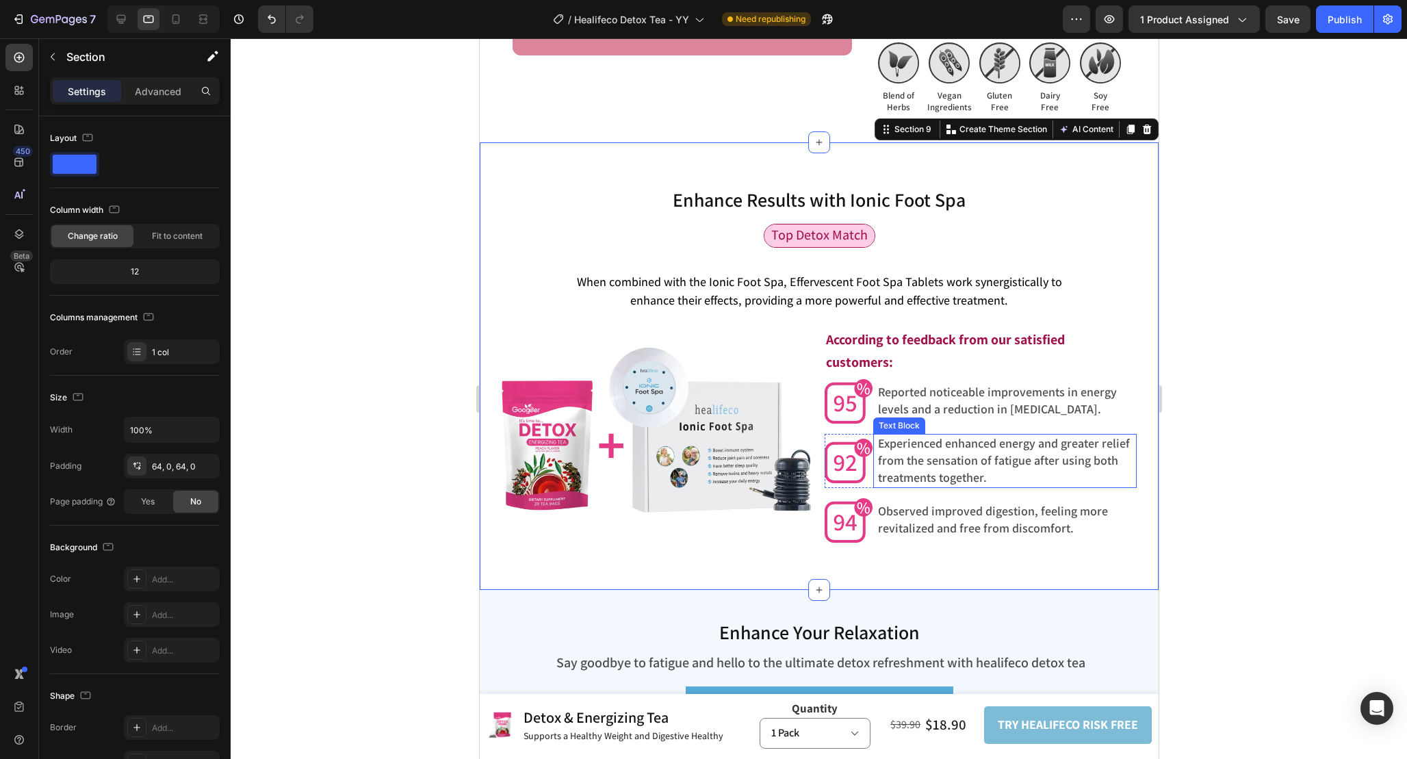
scroll to position [3954, 0]
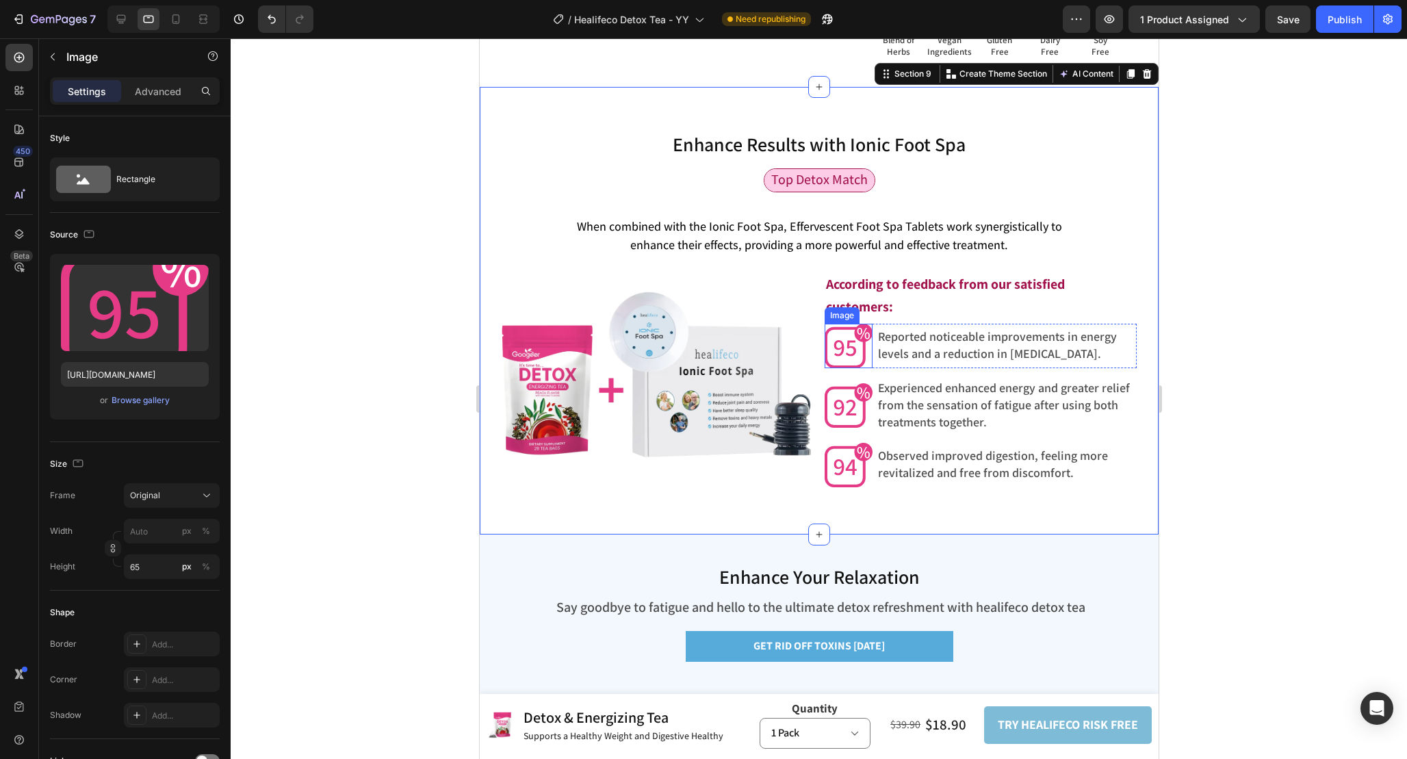
click at [857, 353] on img at bounding box center [848, 346] width 49 height 44
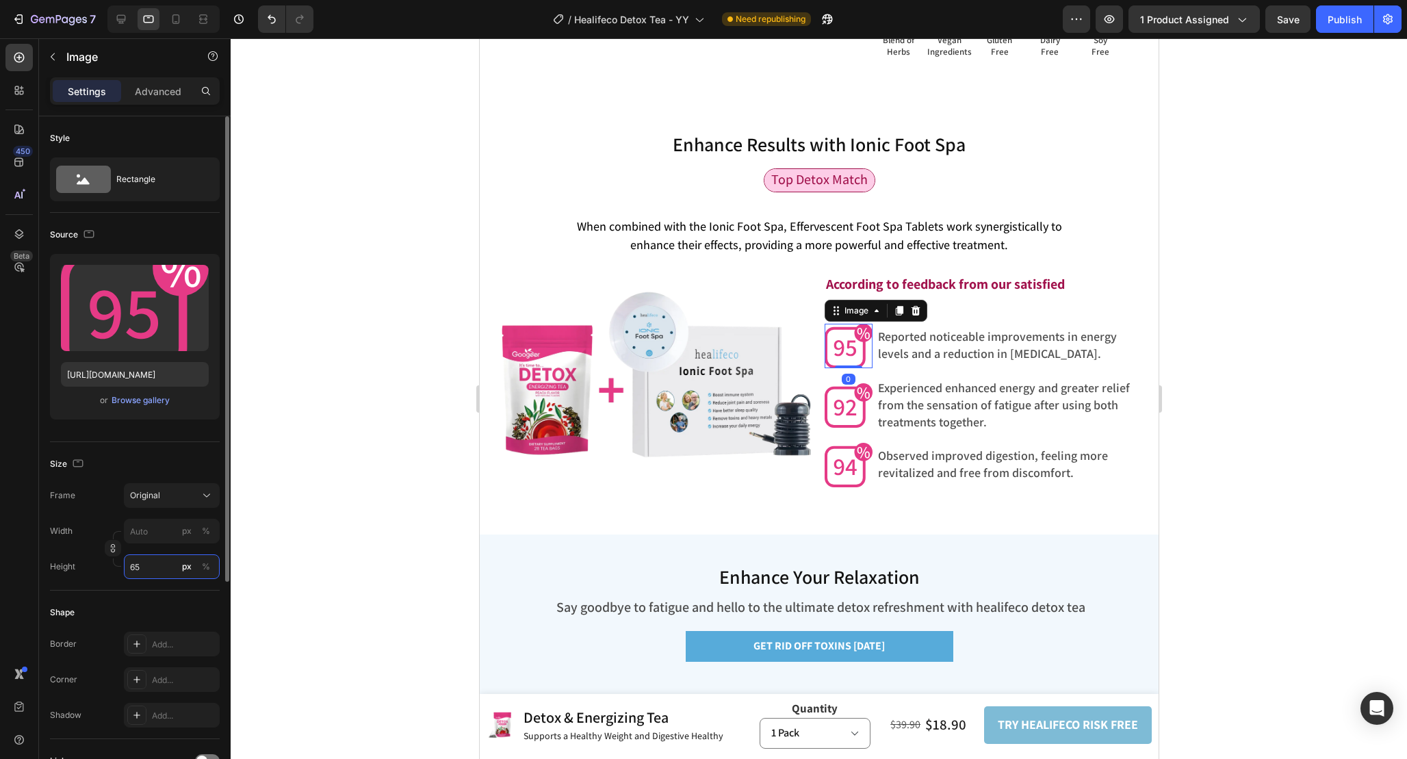
click at [154, 570] on input "65" at bounding box center [172, 566] width 96 height 25
type input "60"
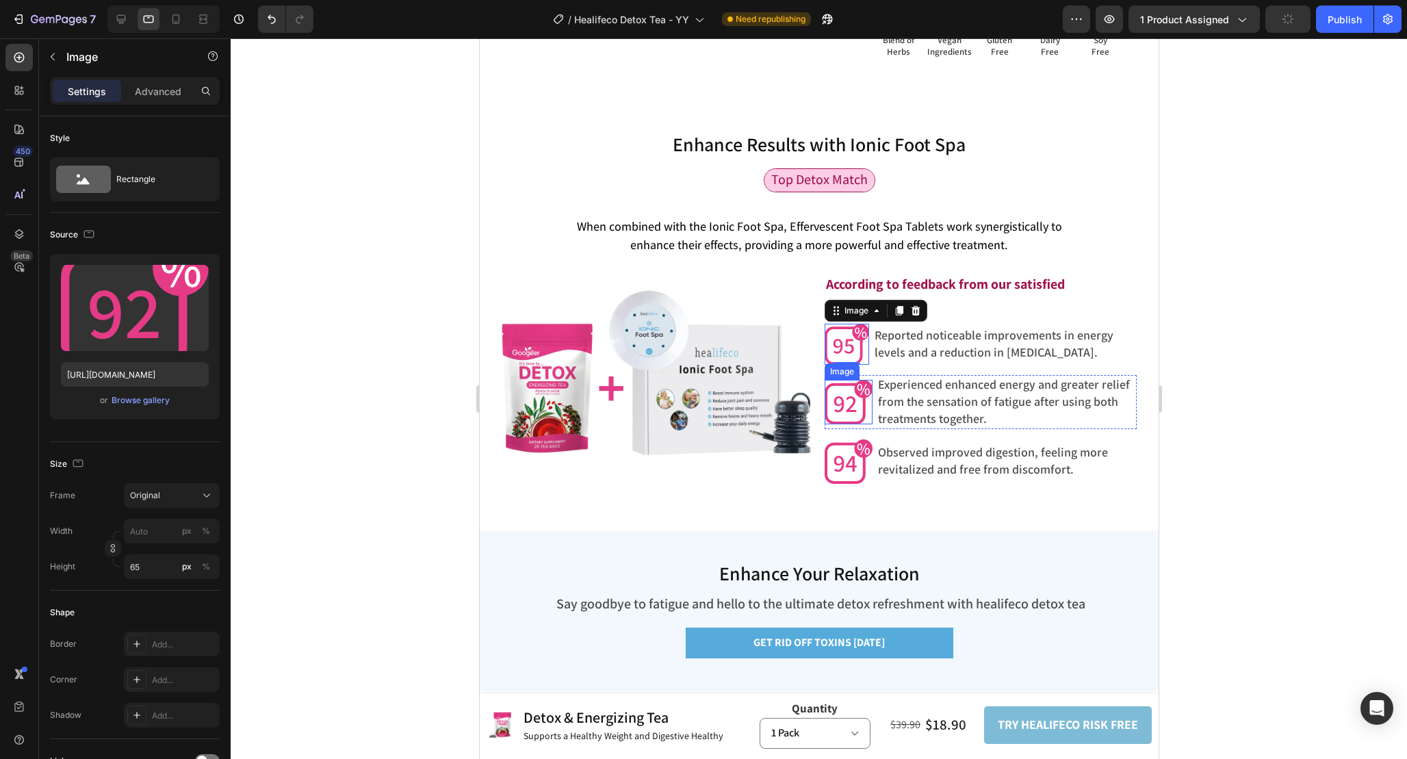
click at [854, 416] on img at bounding box center [848, 402] width 49 height 44
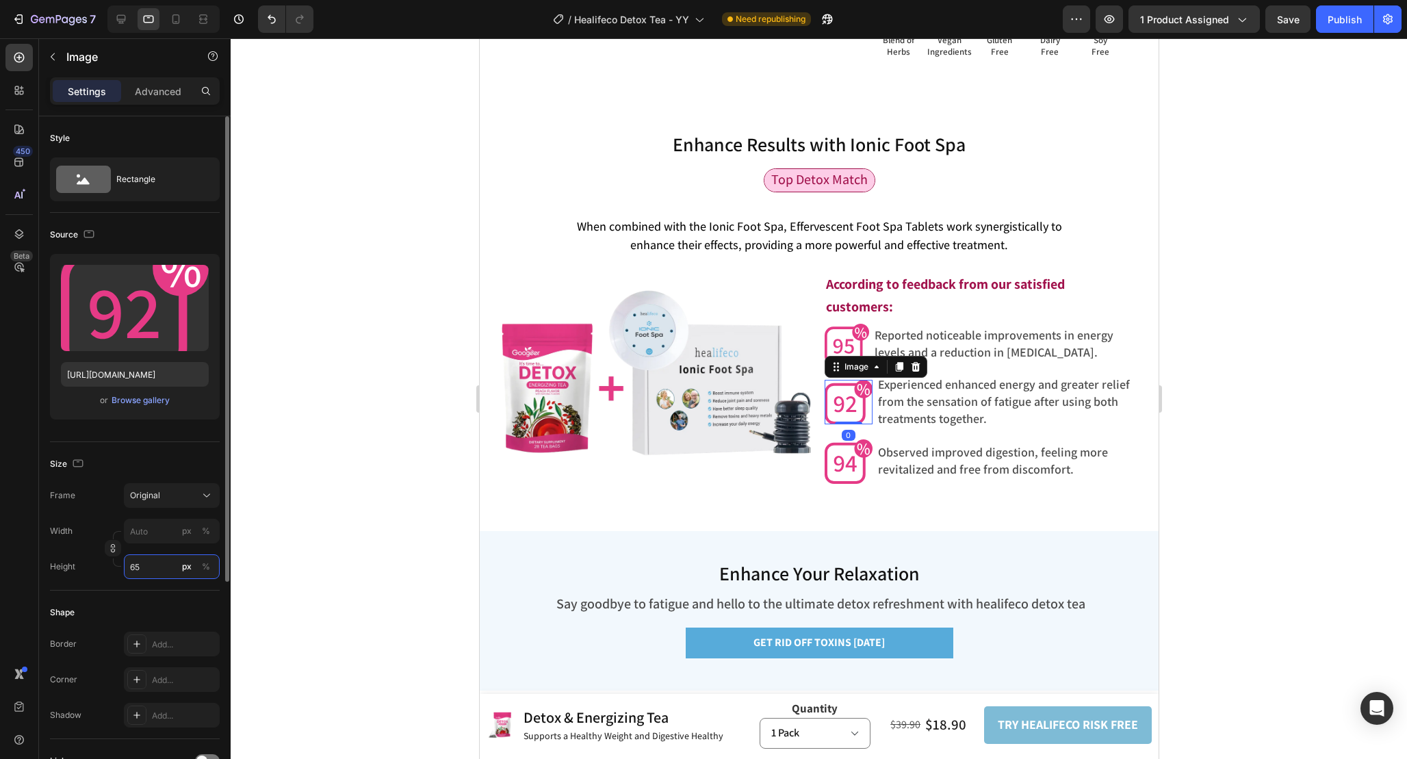
click at [153, 569] on input "65" at bounding box center [172, 566] width 96 height 25
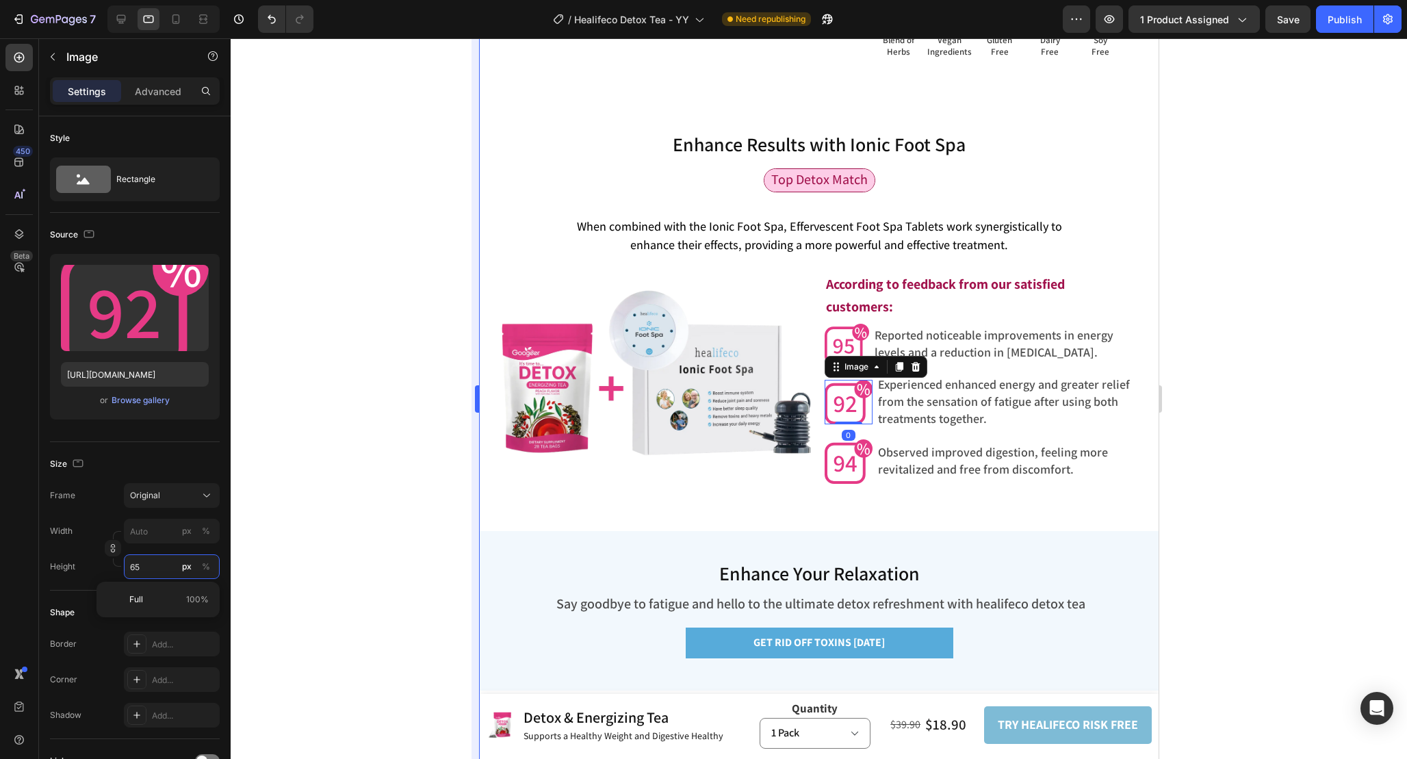
paste input "0"
type input "60"
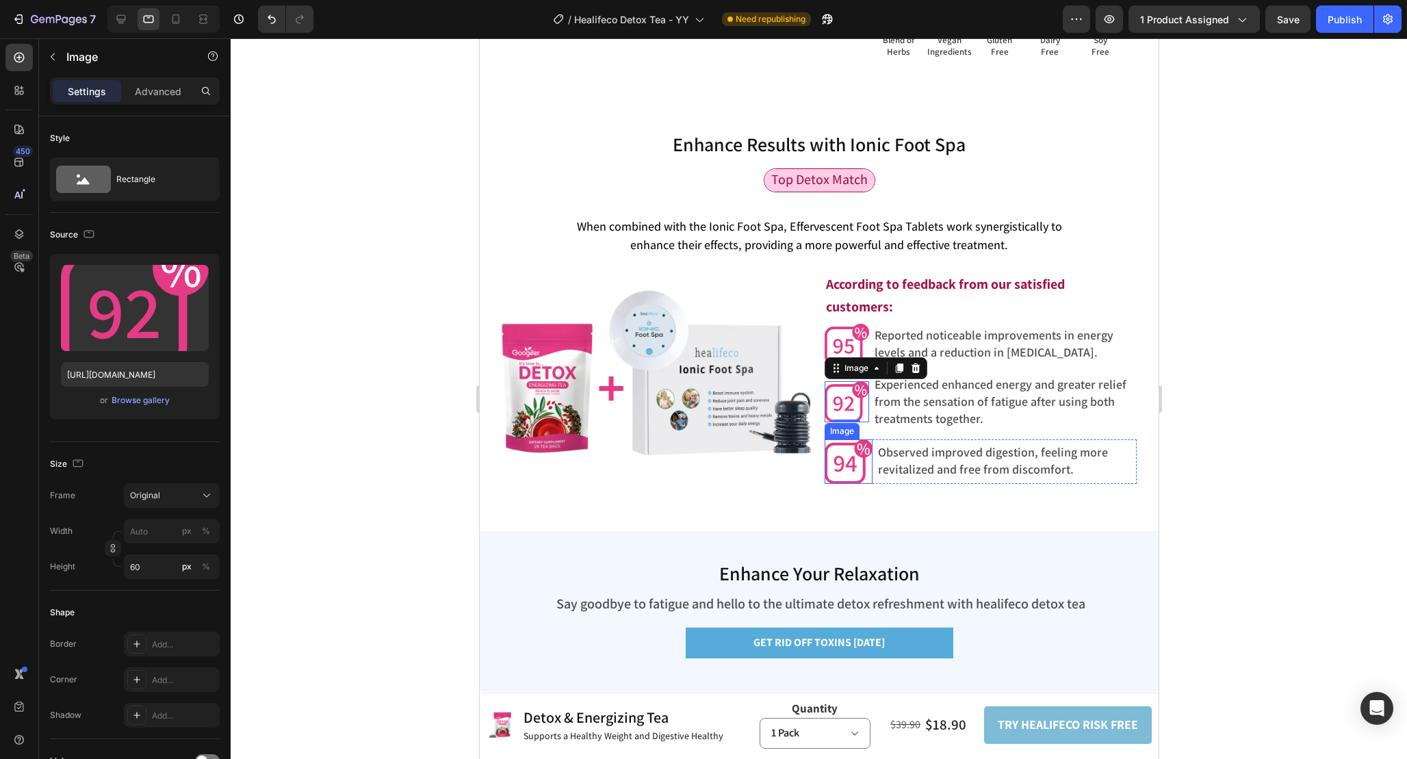
click at [850, 465] on img at bounding box center [848, 461] width 49 height 44
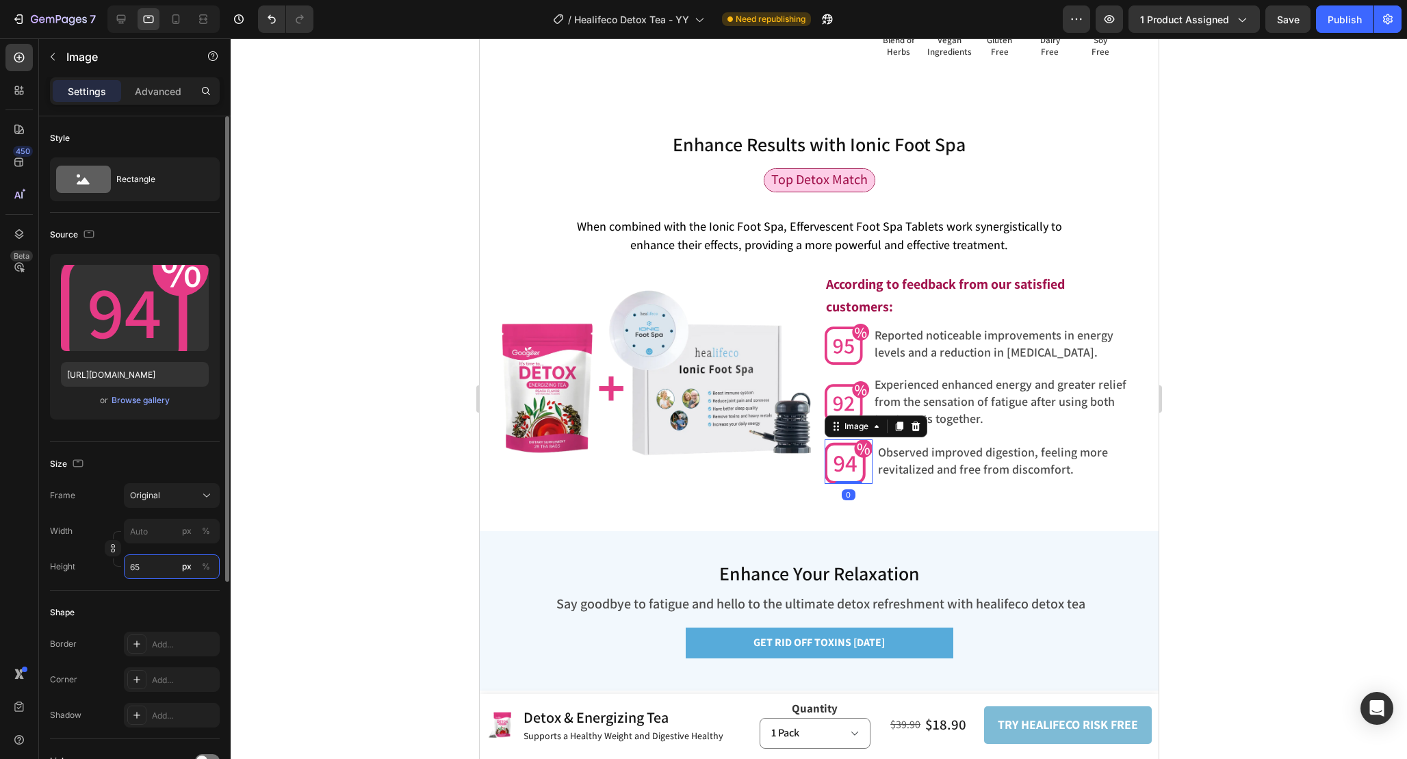
click at [154, 570] on input "65" at bounding box center [172, 566] width 96 height 25
paste input "0"
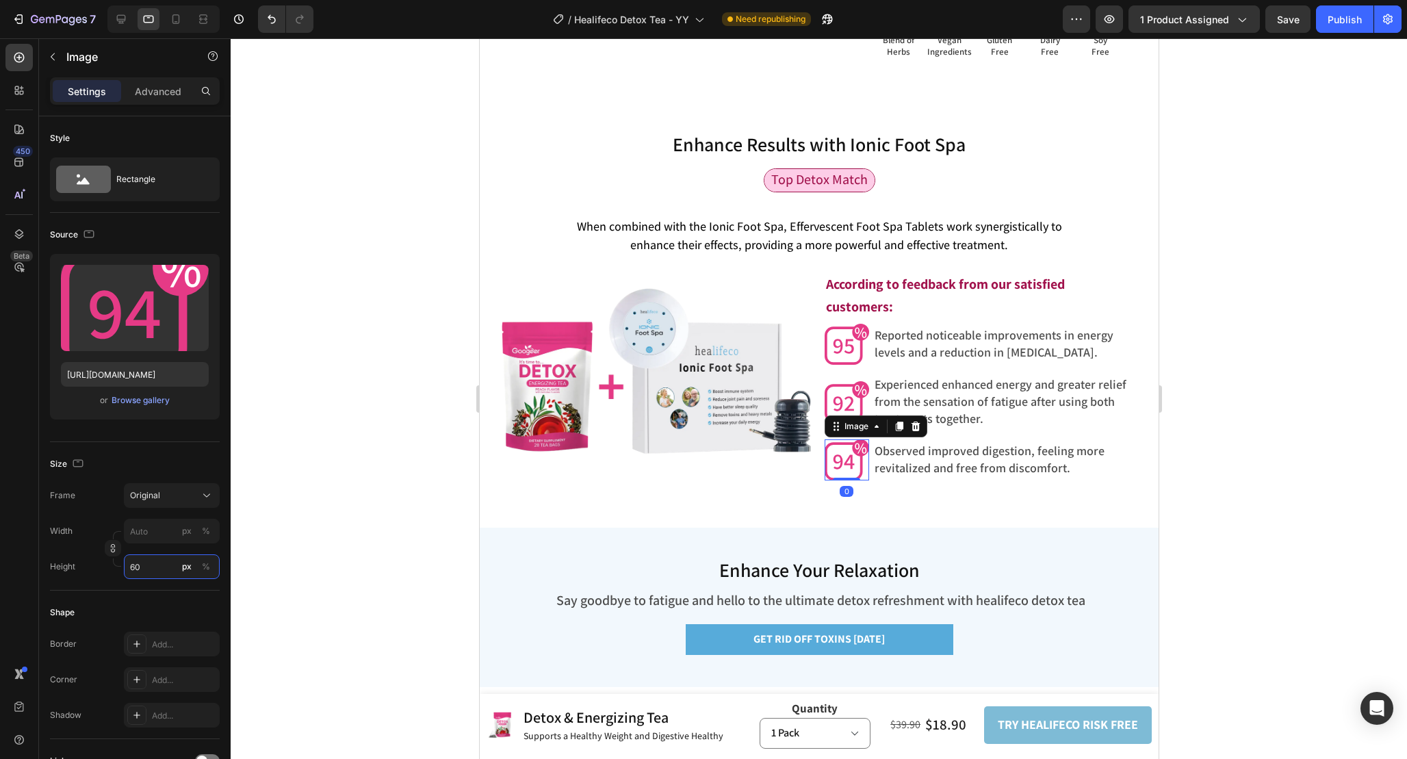
type input "60"
click at [1193, 422] on div at bounding box center [819, 398] width 1177 height 721
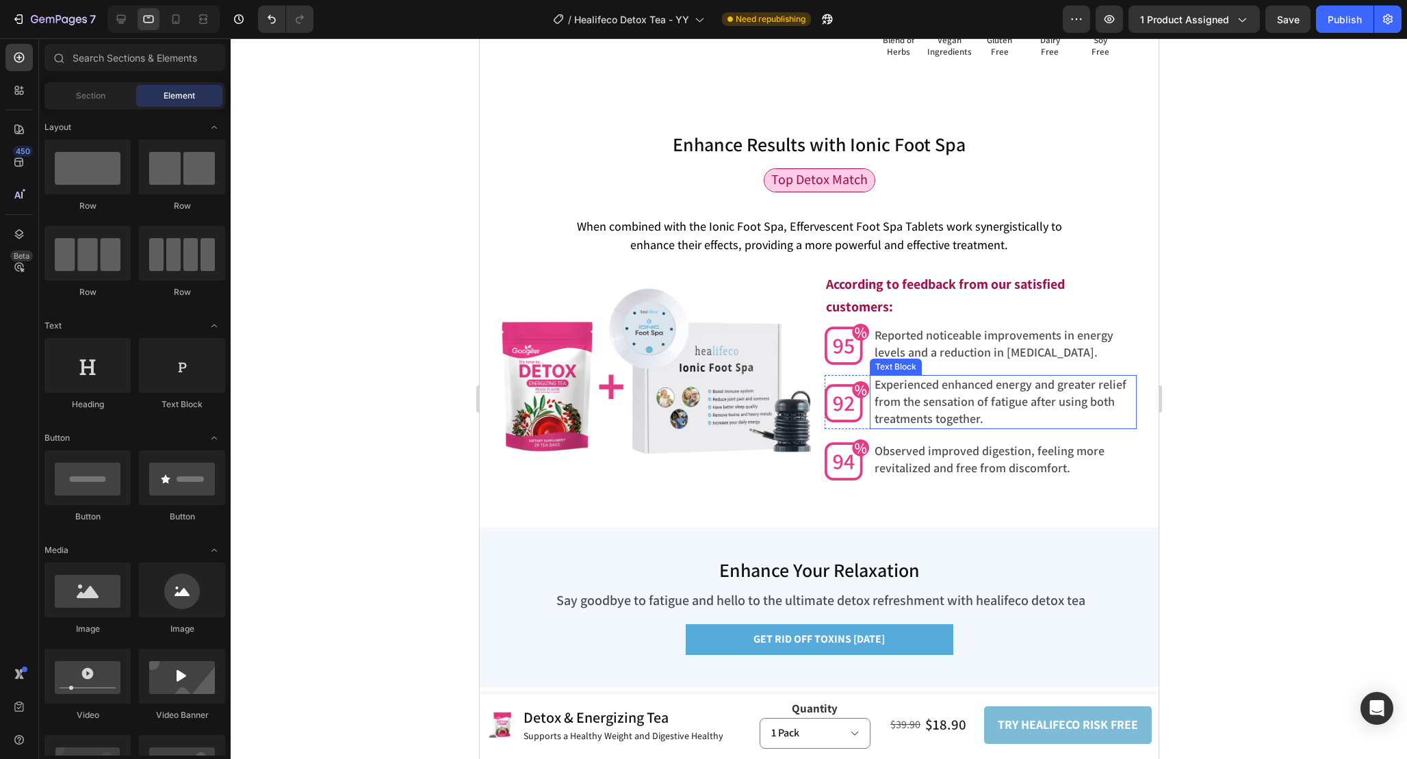
scroll to position [3917, 0]
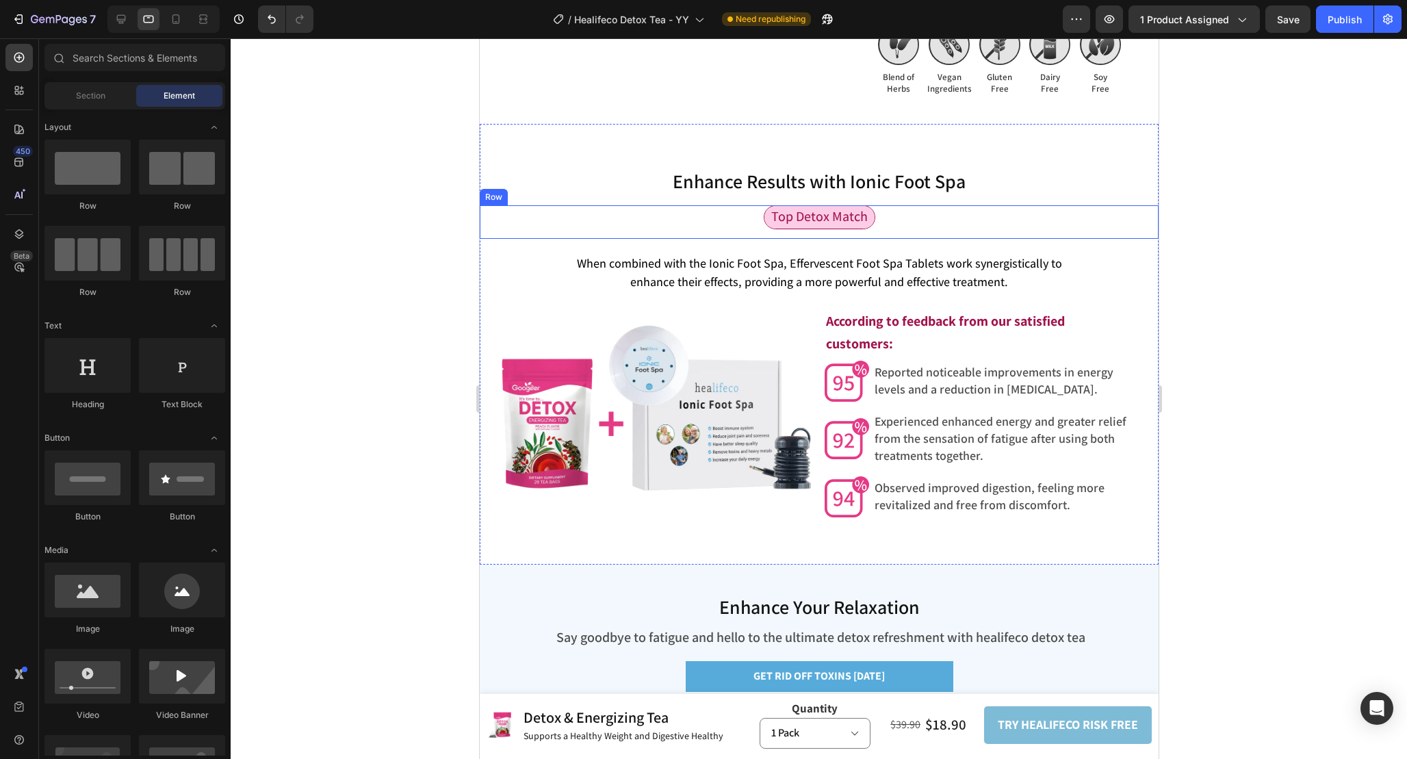
click at [959, 218] on div "Top Detox Match Text Block Row" at bounding box center [818, 222] width 679 height 34
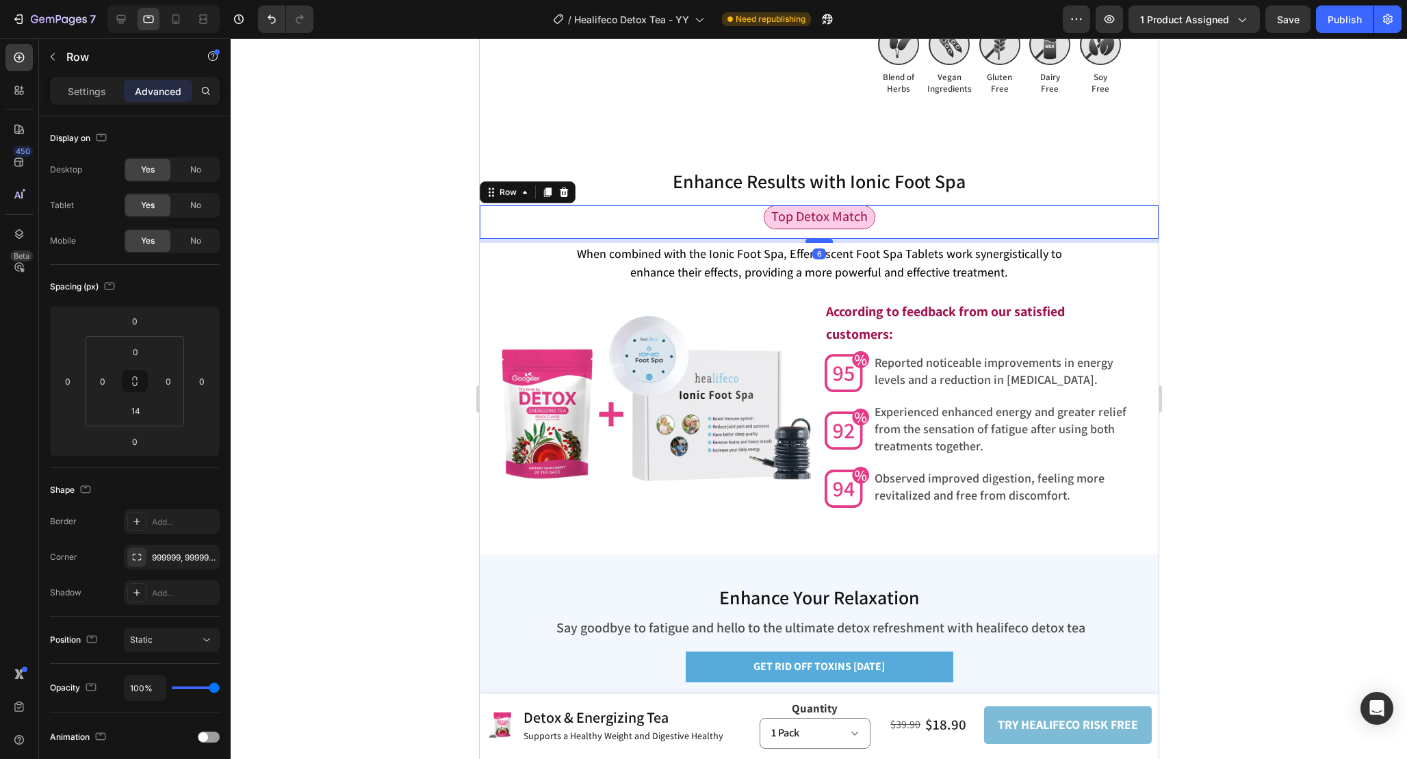
drag, startPoint x: 821, startPoint y: 249, endPoint x: 821, endPoint y: 236, distance: 13.0
click at [821, 239] on div at bounding box center [818, 241] width 27 height 4
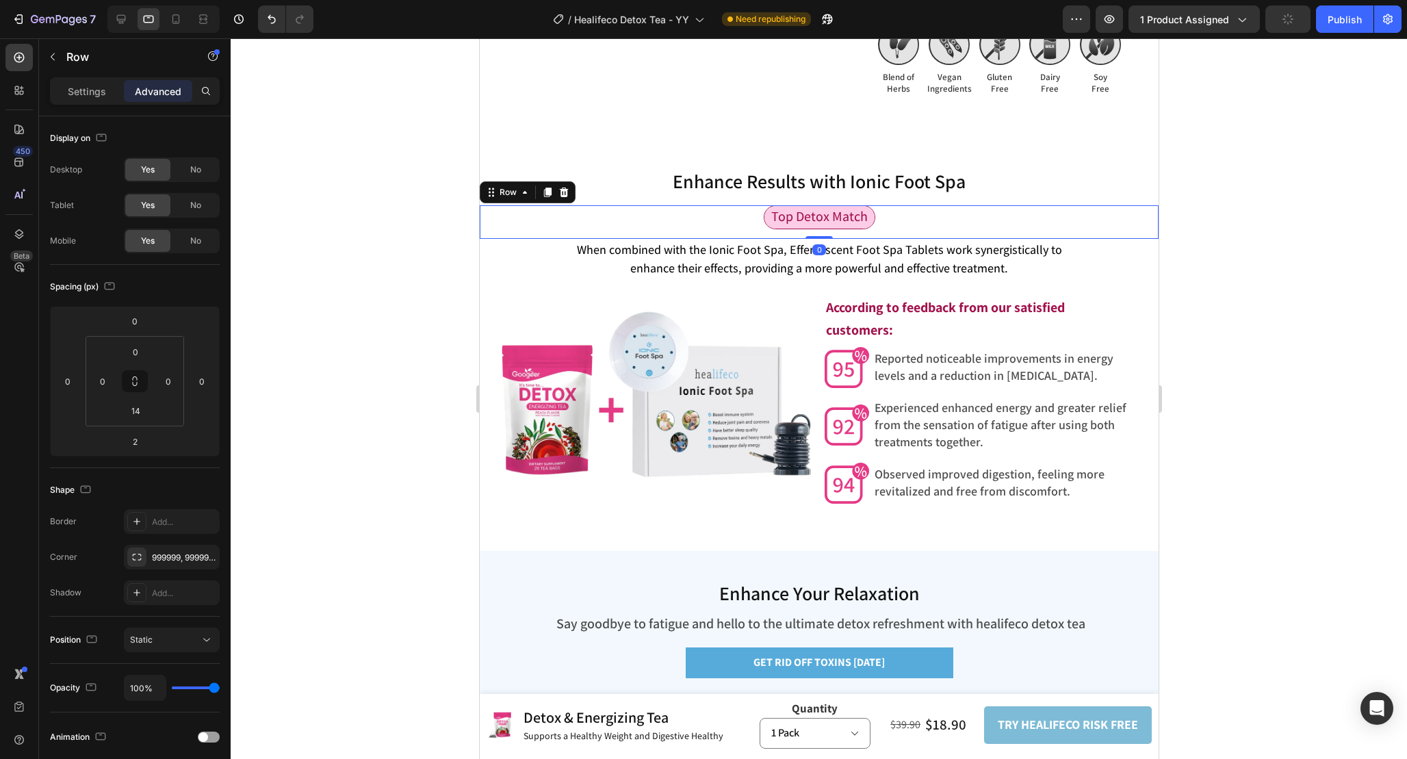
drag, startPoint x: 826, startPoint y: 238, endPoint x: 824, endPoint y: 205, distance: 32.9
click at [824, 207] on div "Top Detox Match Text Block Row 0" at bounding box center [818, 222] width 679 height 34
type input "0"
click at [1260, 290] on div at bounding box center [819, 398] width 1177 height 721
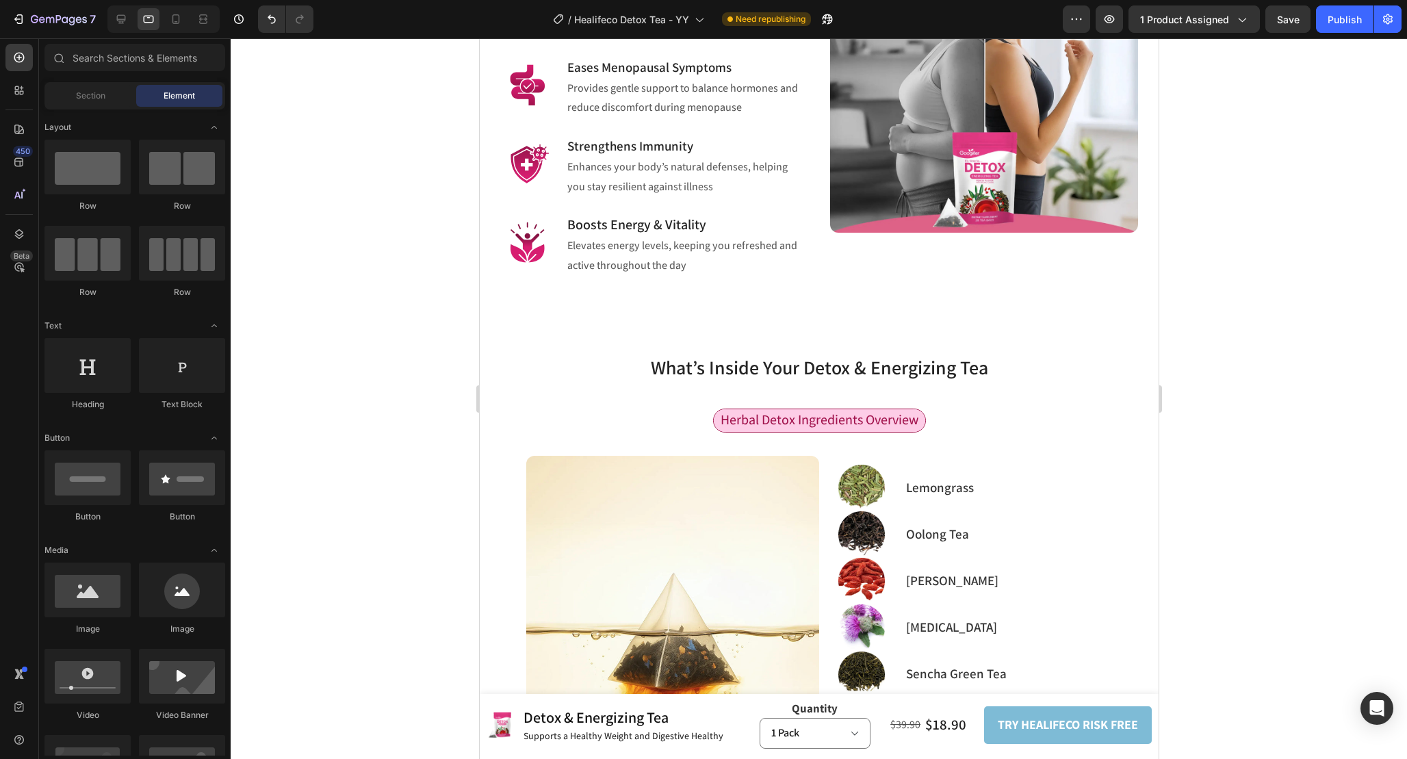
scroll to position [1082, 0]
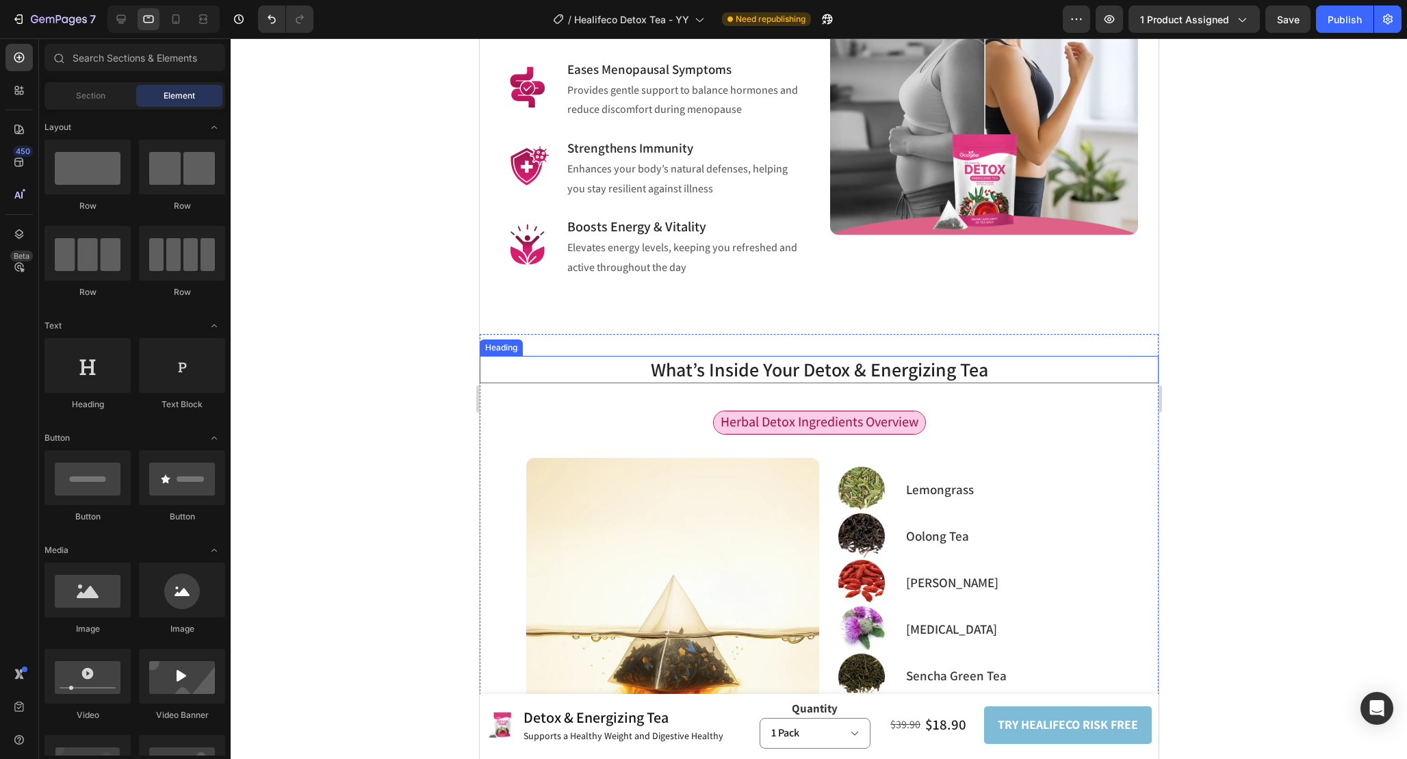
click at [945, 356] on h2 "What’s Inside Your Detox & Energizing Tea" at bounding box center [818, 369] width 679 height 27
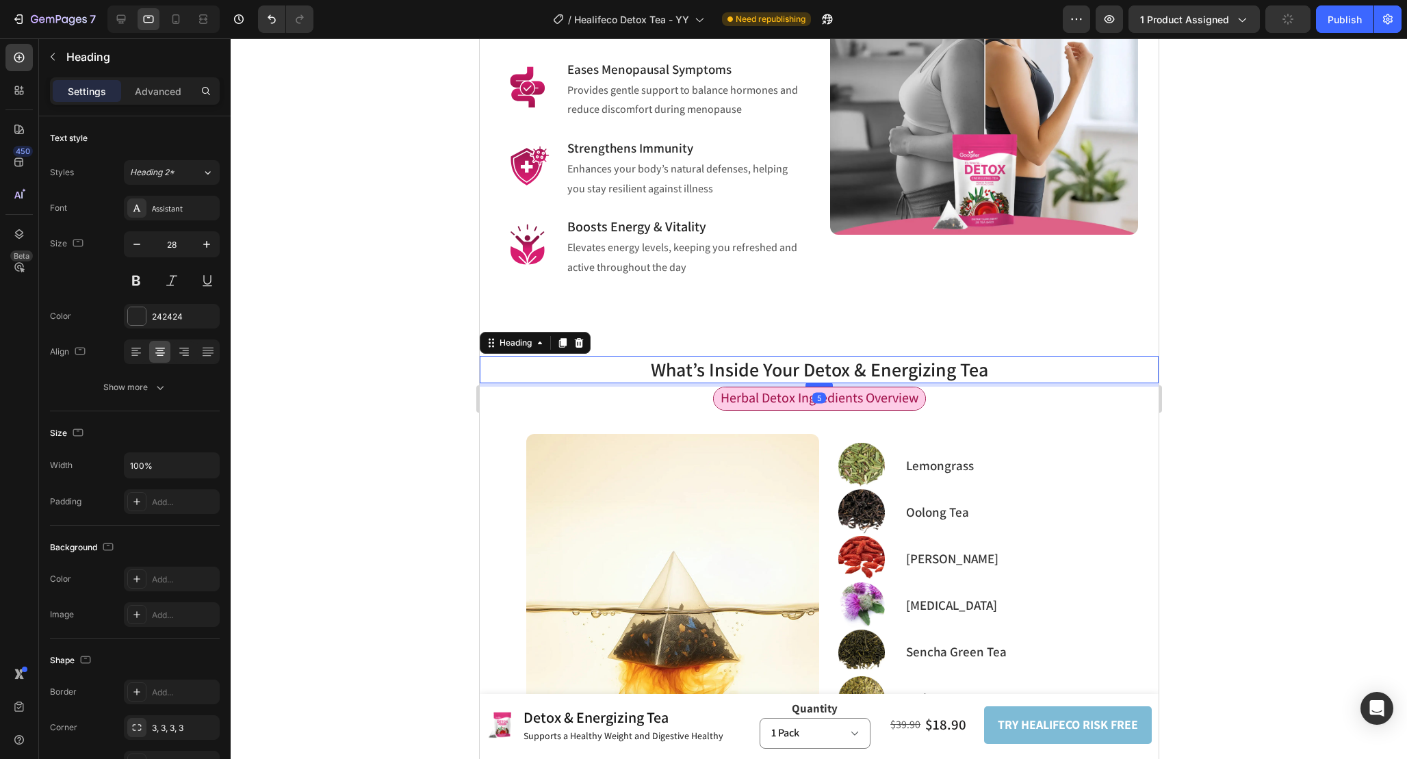
drag, startPoint x: 819, startPoint y: 390, endPoint x: 819, endPoint y: 366, distance: 24.0
click at [819, 383] on div at bounding box center [818, 385] width 27 height 4
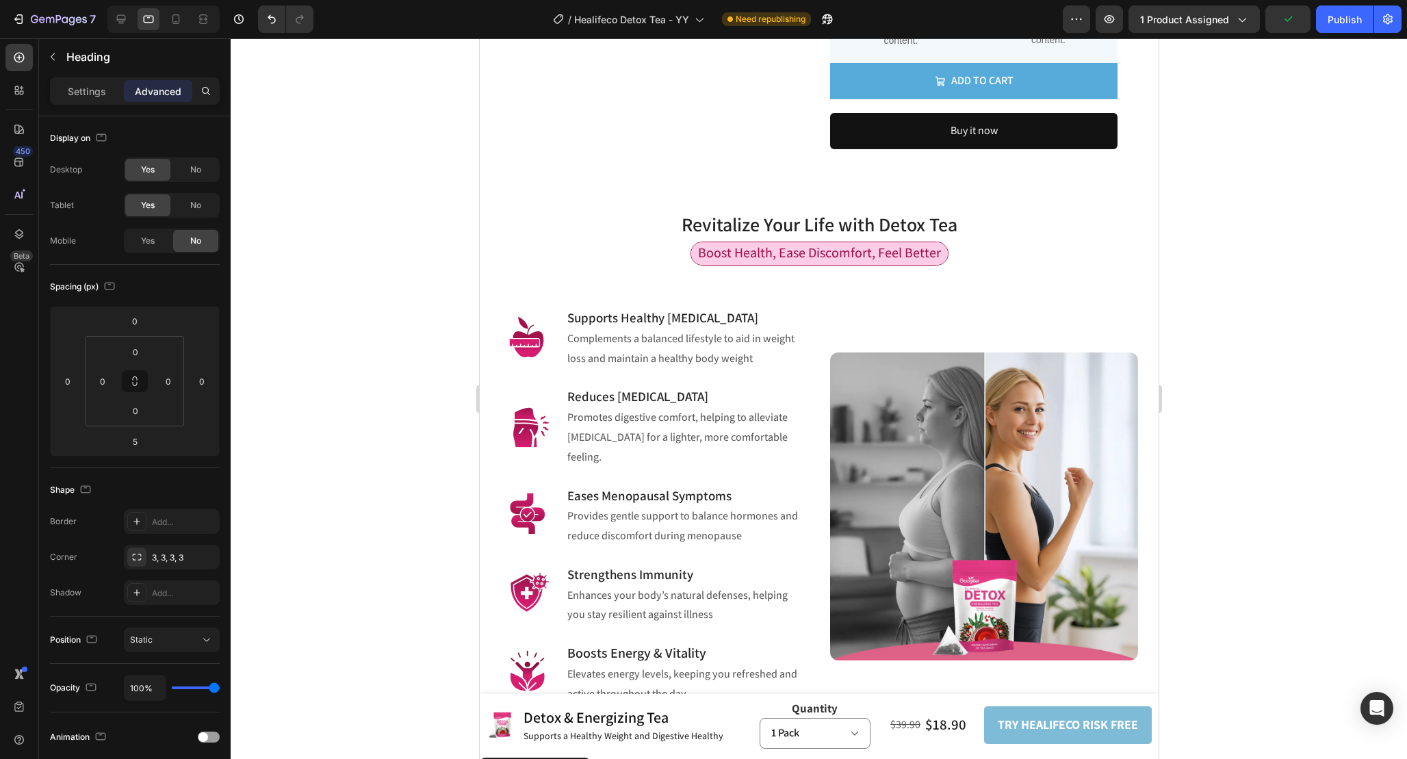
scroll to position [698, 0]
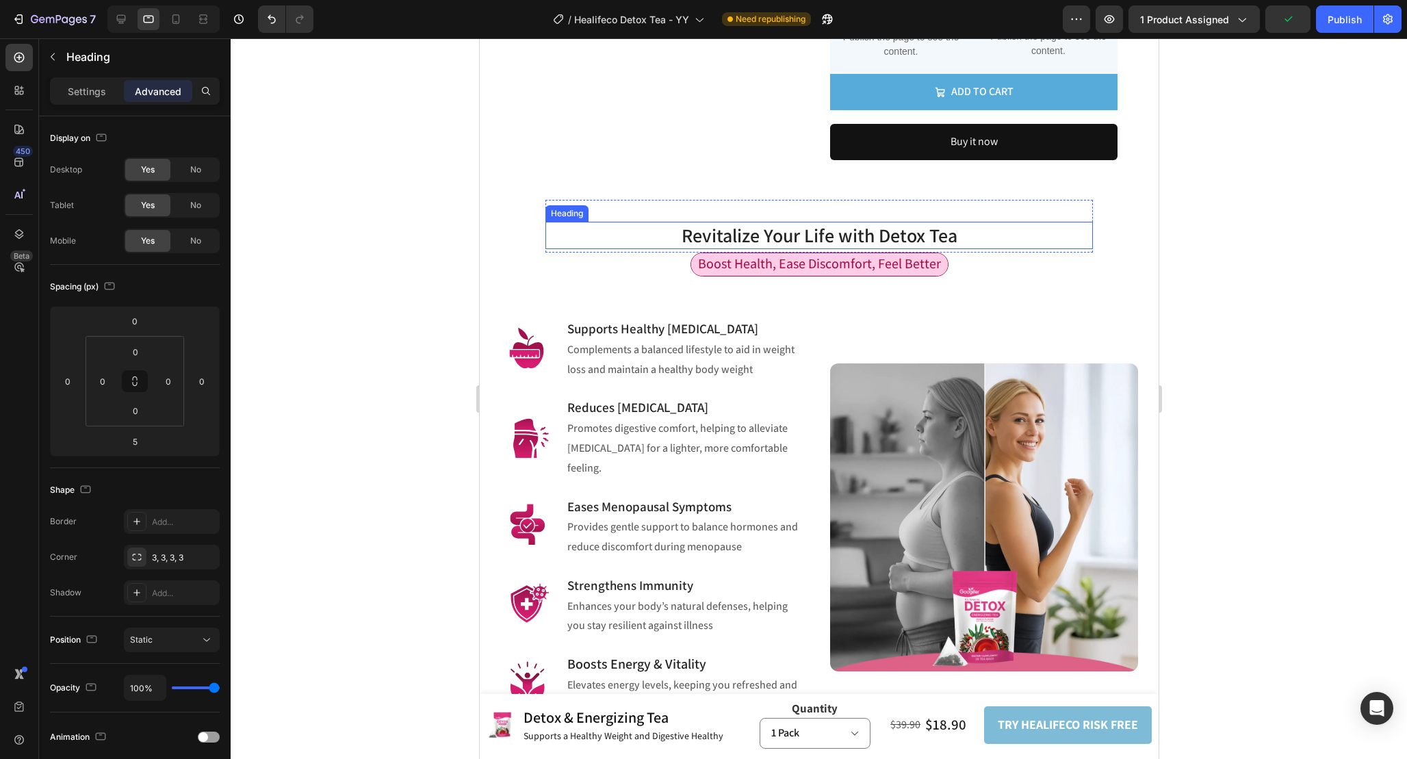
click at [967, 244] on h2 "Revitalize Your Life with Detox Tea" at bounding box center [819, 235] width 548 height 27
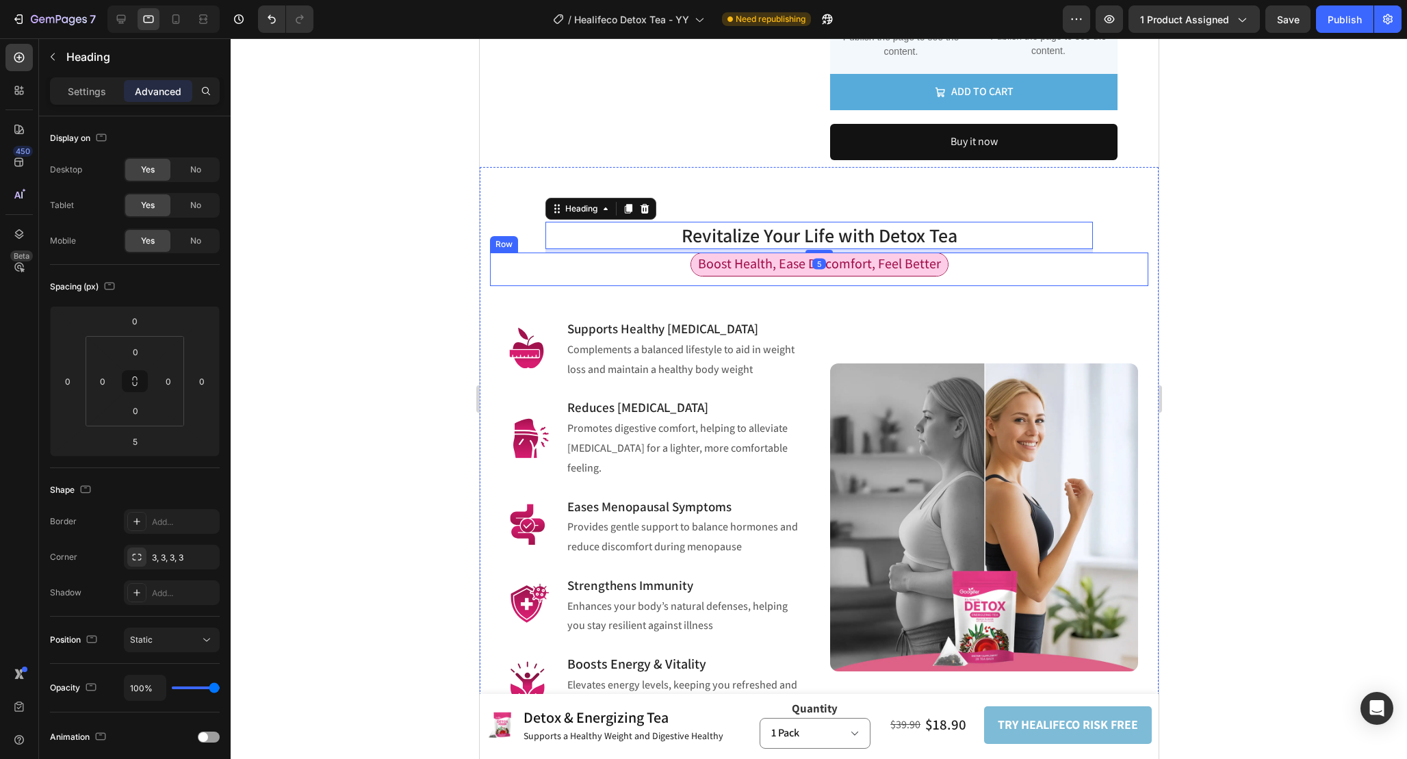
click at [983, 277] on div "Boost Health, Ease Discomfort, Feel Better Text Block Row" at bounding box center [818, 270] width 659 height 34
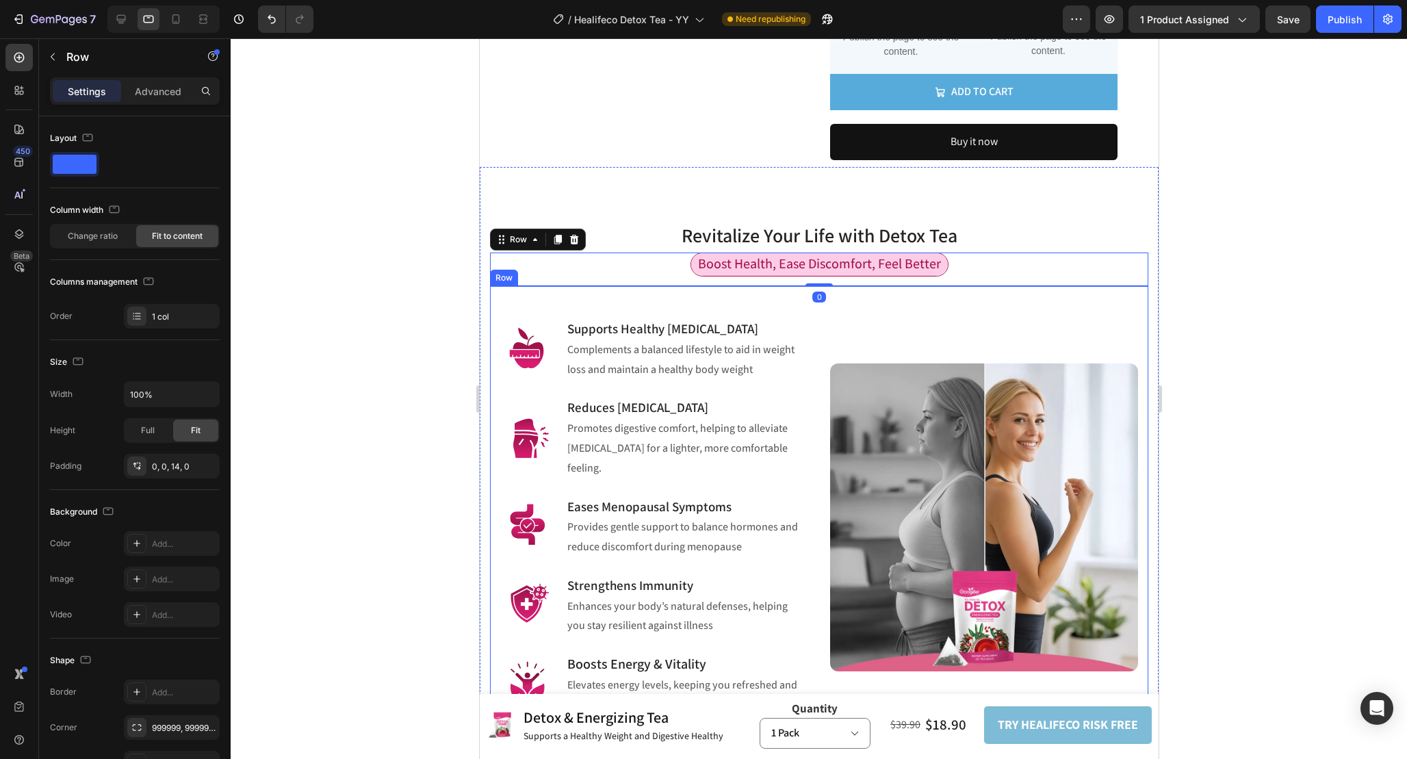
click at [963, 293] on div "Image Supports Healthy Weight Management Heading Complements a balanced lifesty…" at bounding box center [818, 501] width 659 height 430
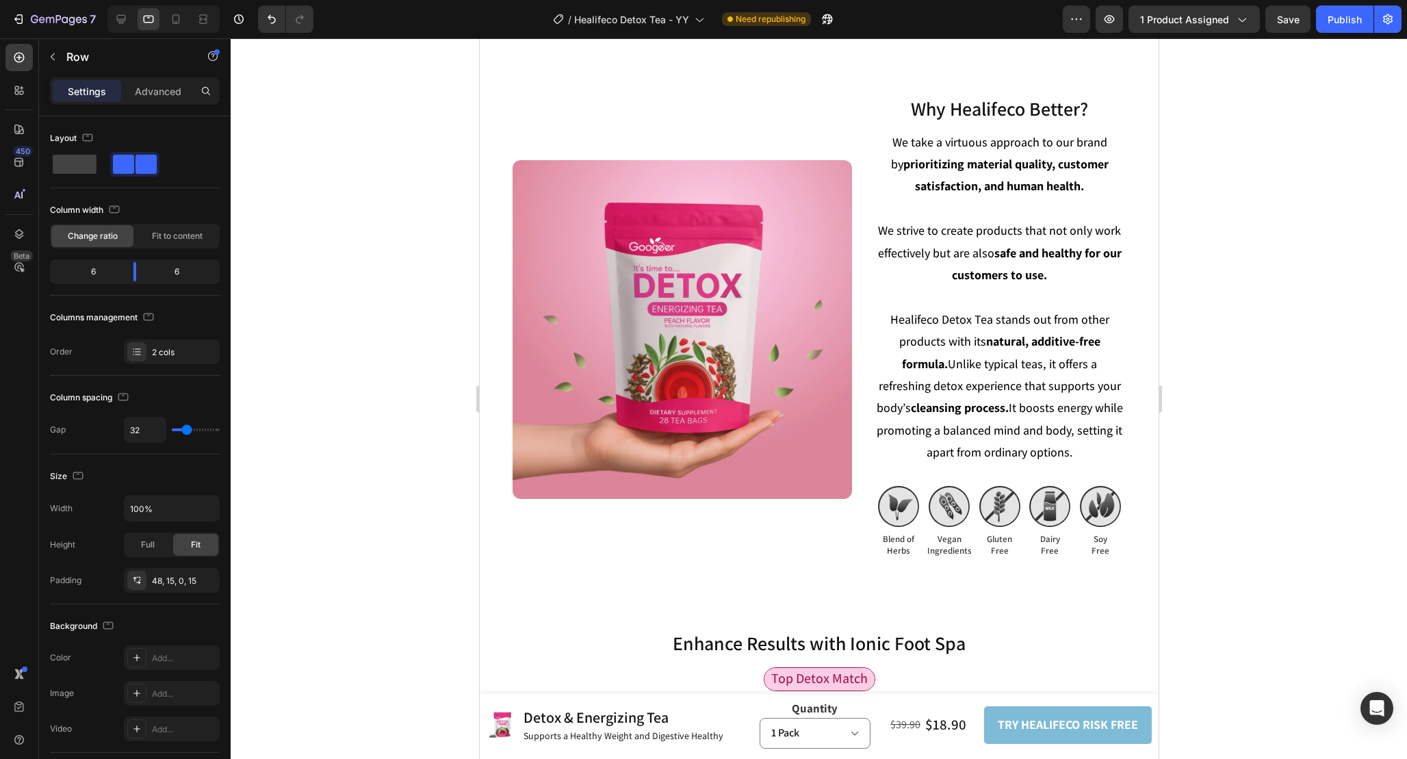
scroll to position [3422, 0]
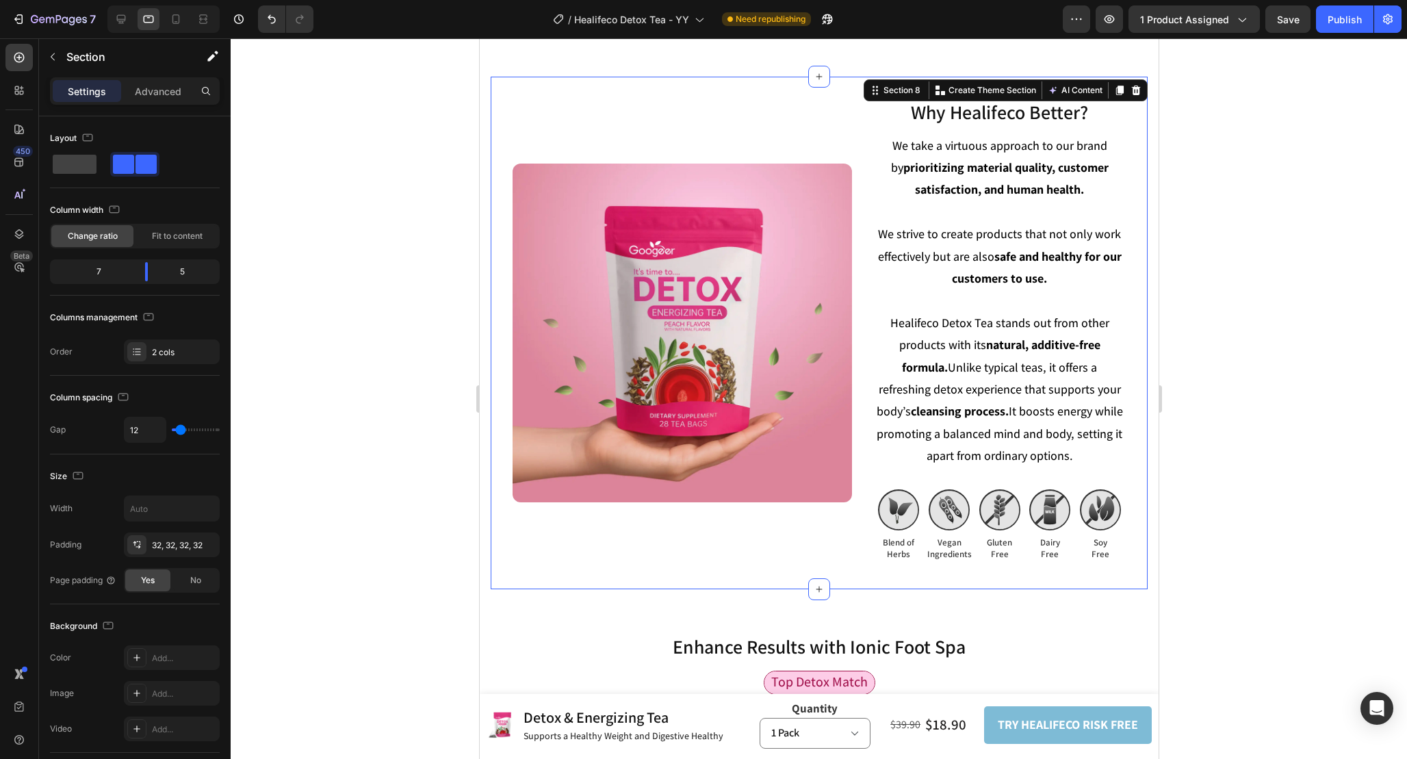
click at [867, 142] on div "Why Healifeco Better? Heading Why Healifeco Better? Heading We take a virtuous …" at bounding box center [818, 333] width 657 height 512
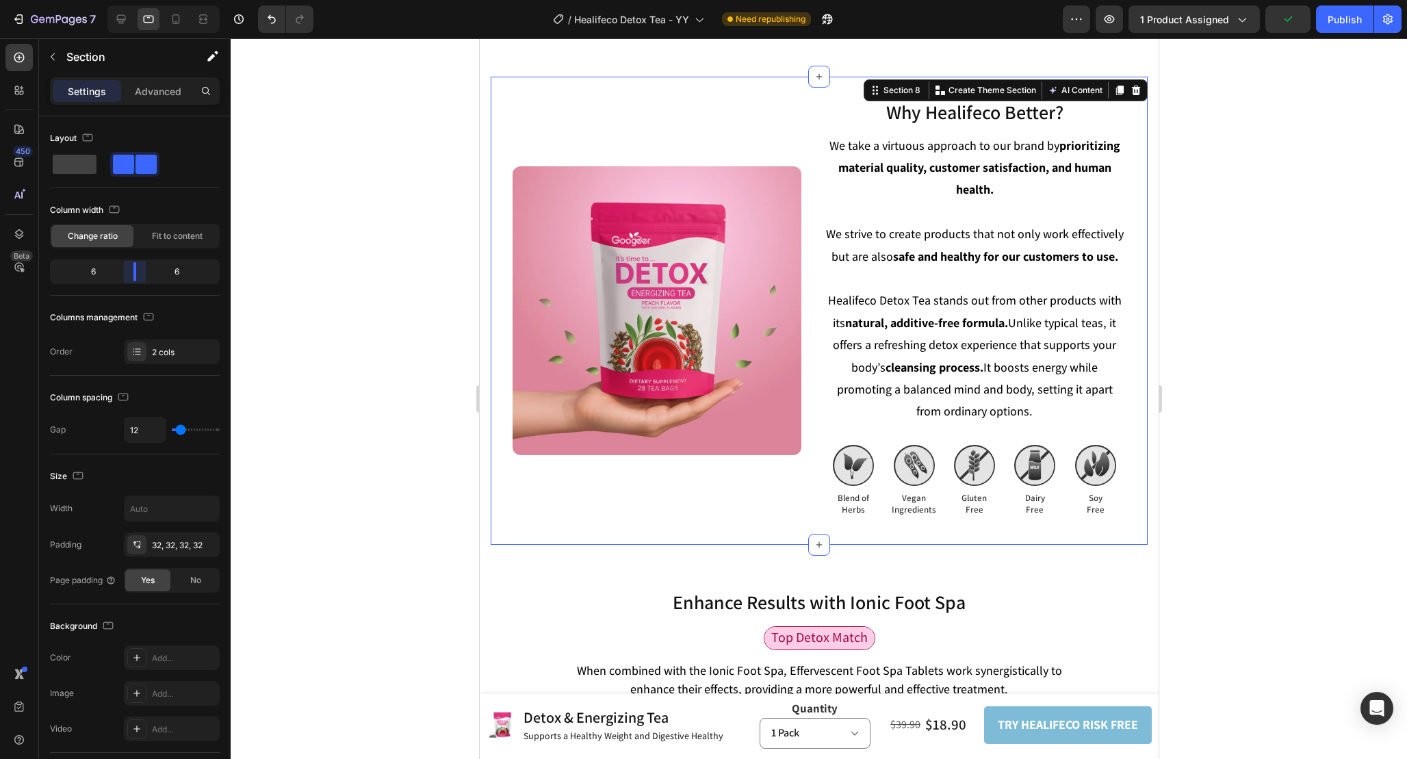
drag, startPoint x: 150, startPoint y: 270, endPoint x: 130, endPoint y: 270, distance: 19.9
click at [130, 0] on body "7 Version history / Healifeco Detox Tea - YY Need republishing Preview 1 produc…" at bounding box center [703, 0] width 1407 height 0
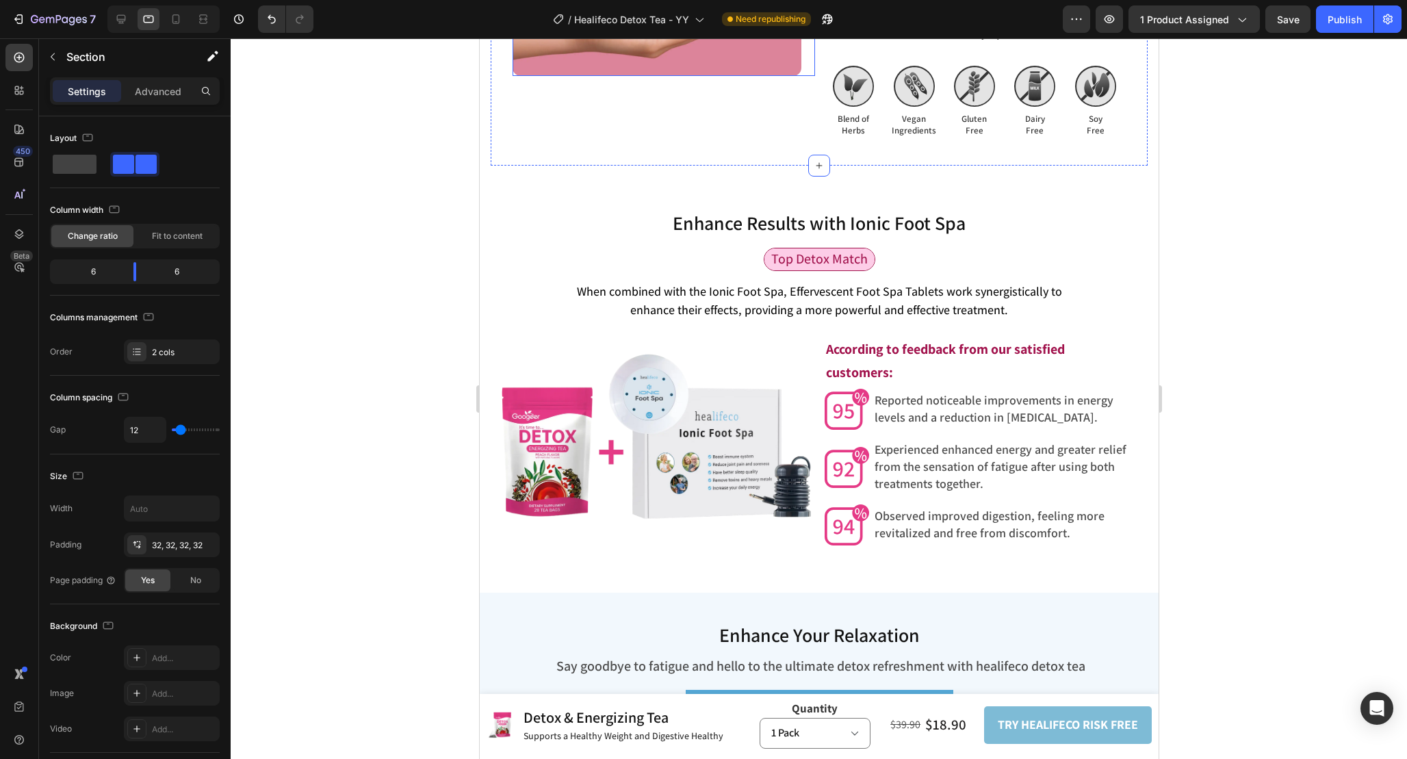
scroll to position [3874, 0]
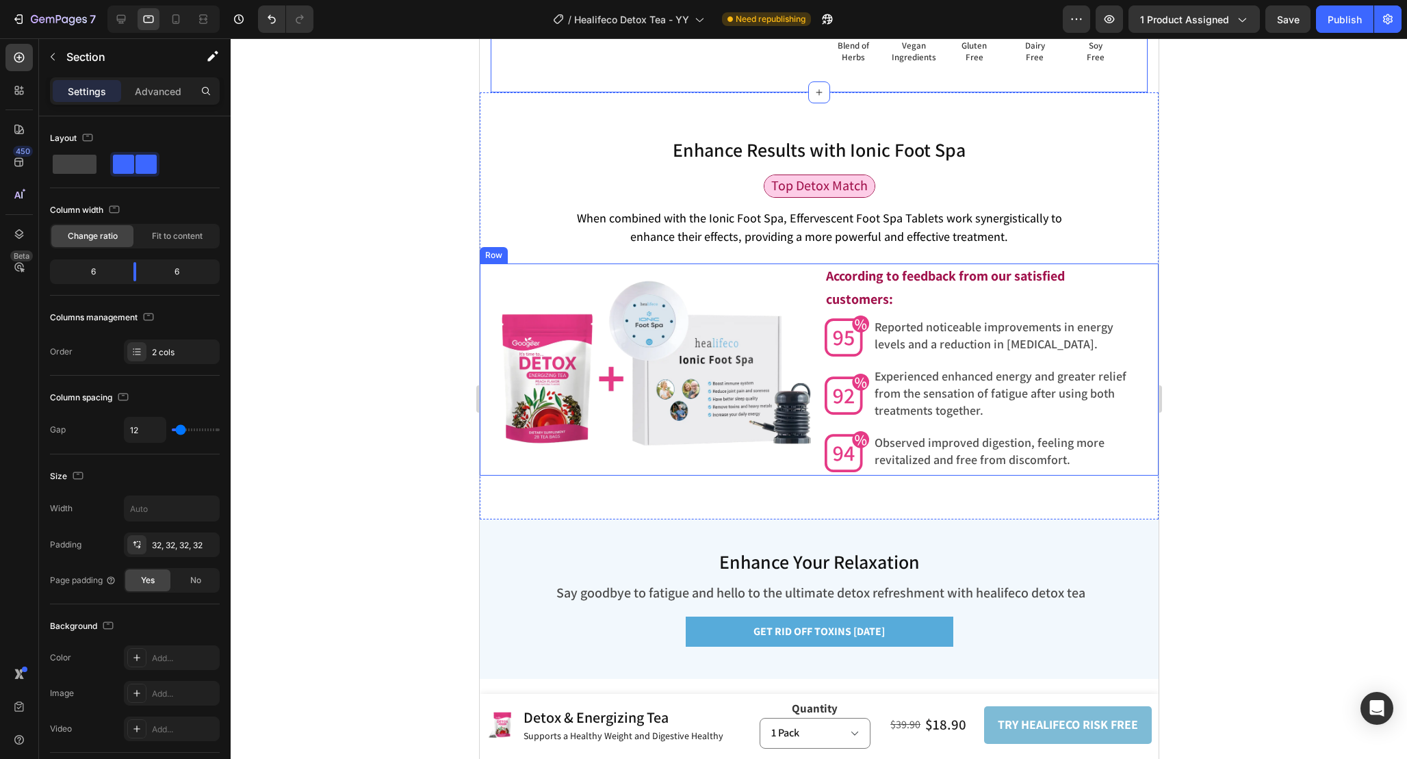
click at [818, 372] on div "Image When combined with the Ionic Foot Spa, Detox Tea works synergistically to…" at bounding box center [818, 370] width 679 height 212
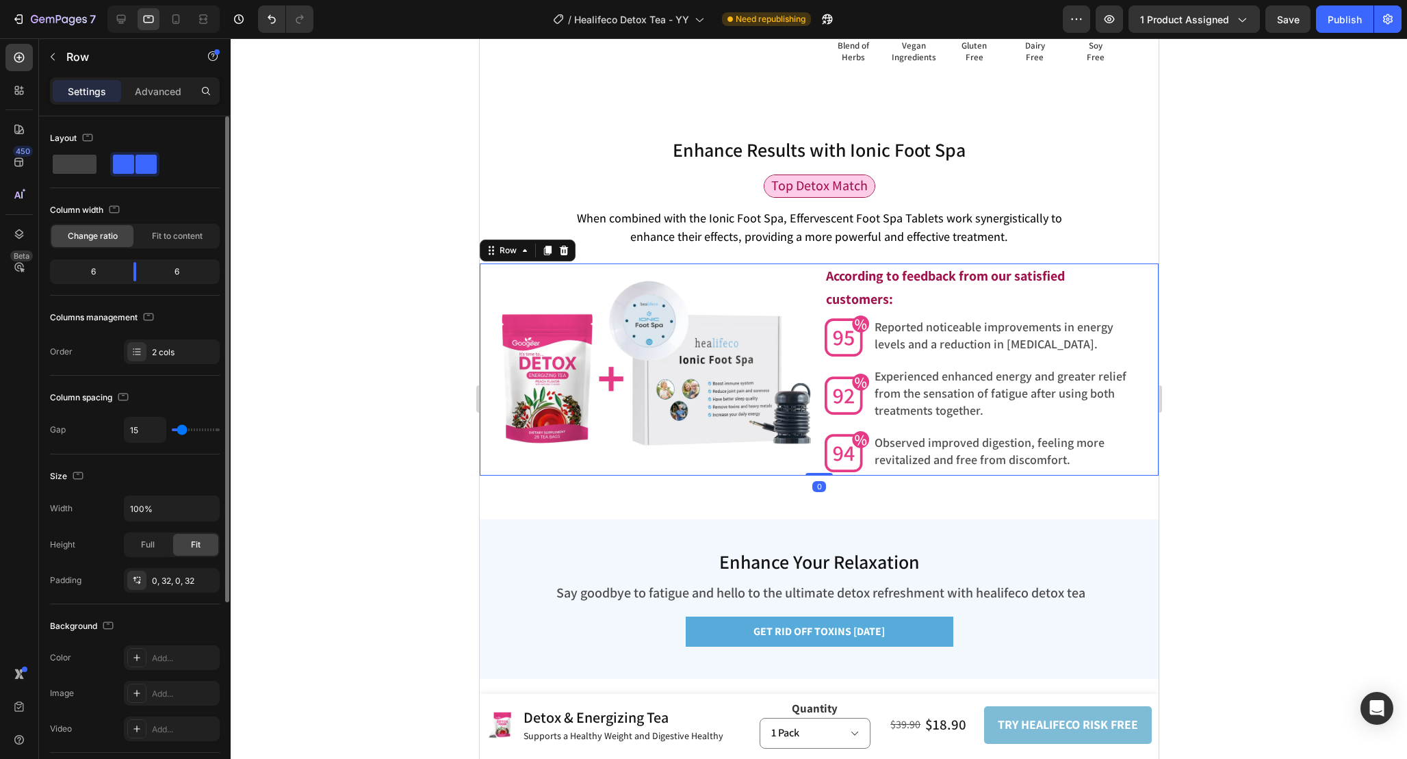
type input "11"
type input "12"
type input "18"
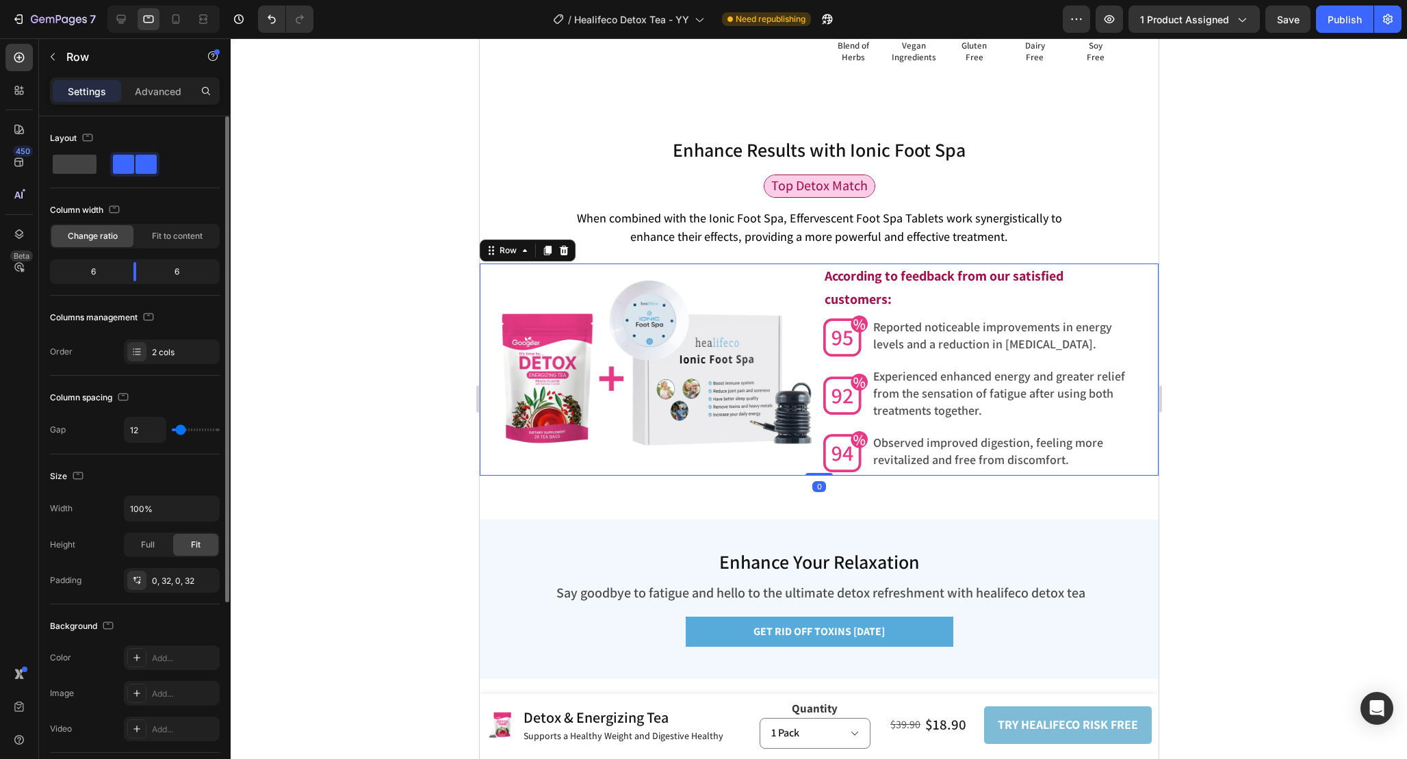
type input "18"
type input "19"
type input "20"
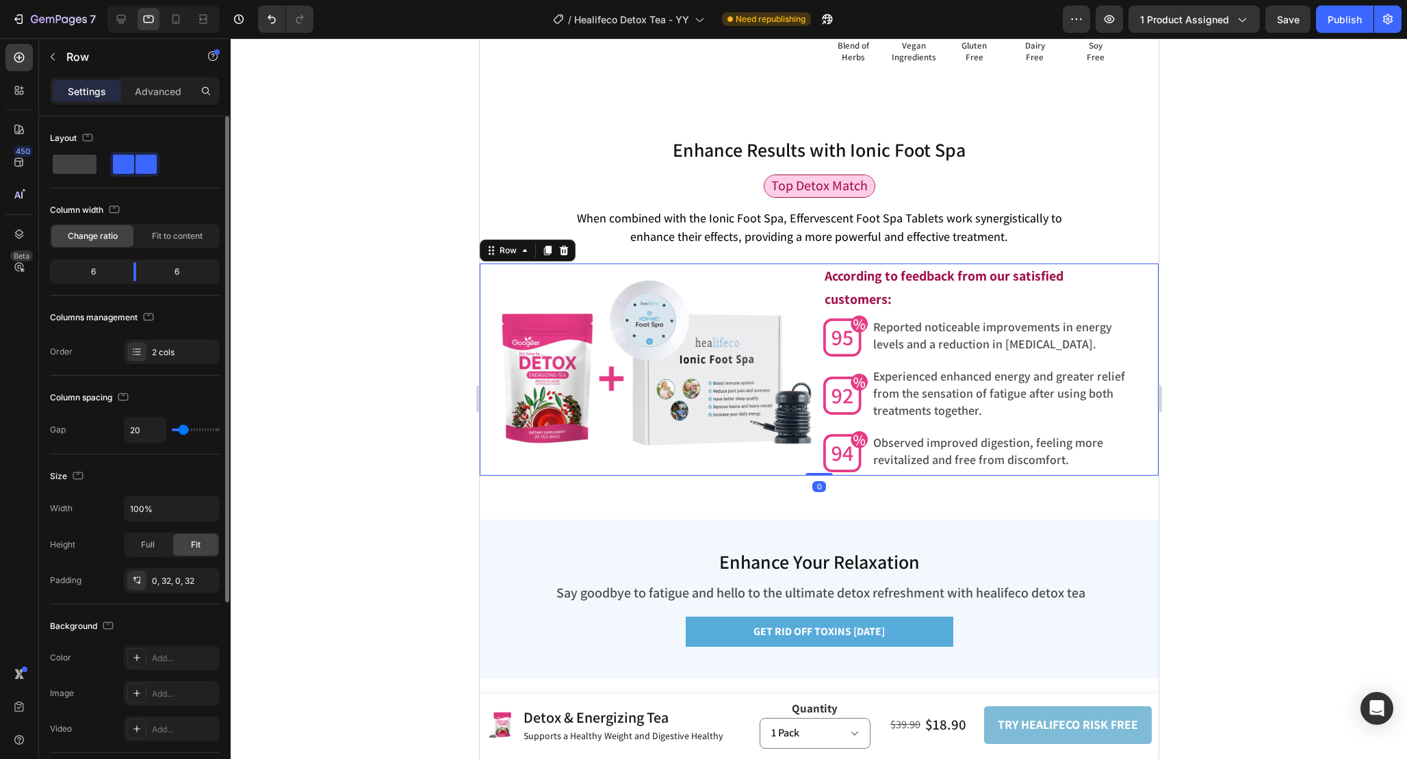
type input "21"
type input "22"
type input "23"
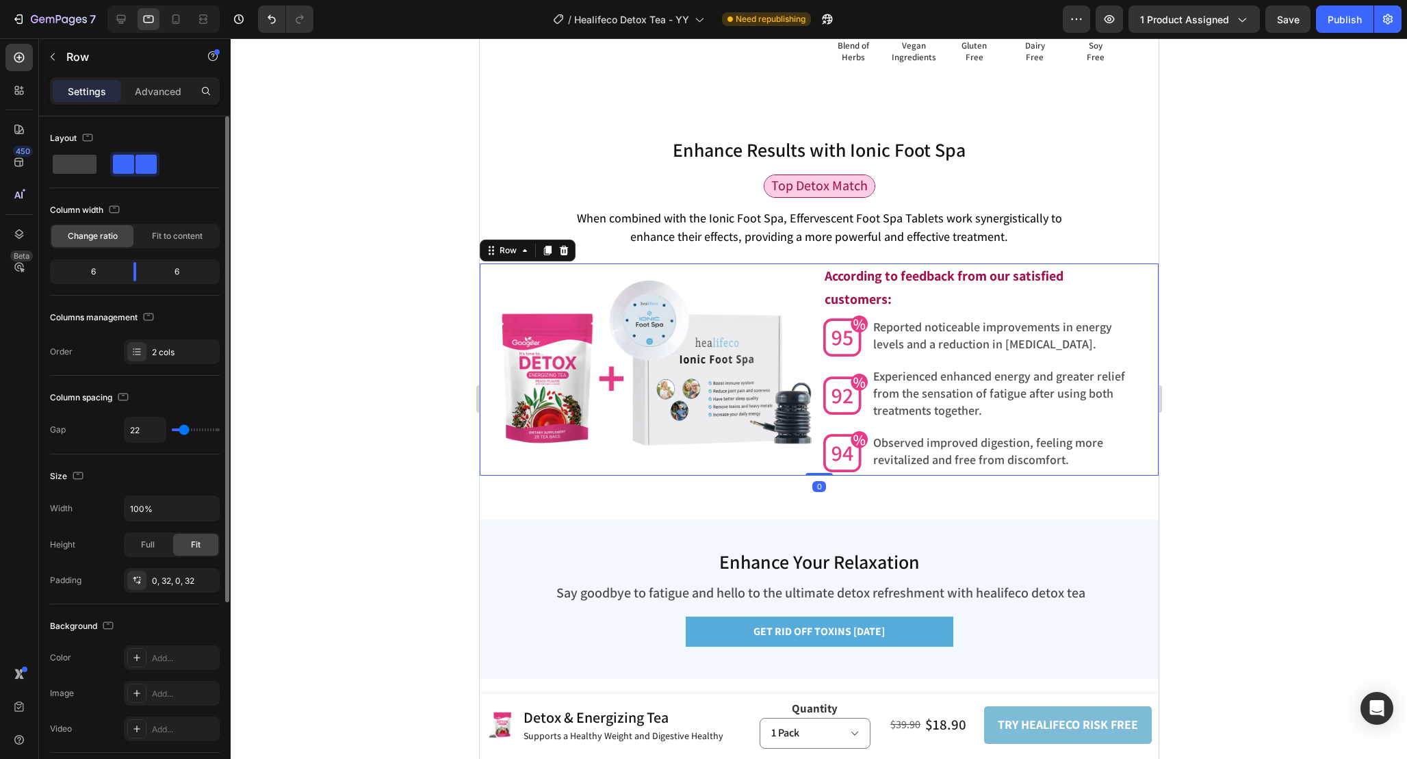
type input "23"
type input "24"
type input "25"
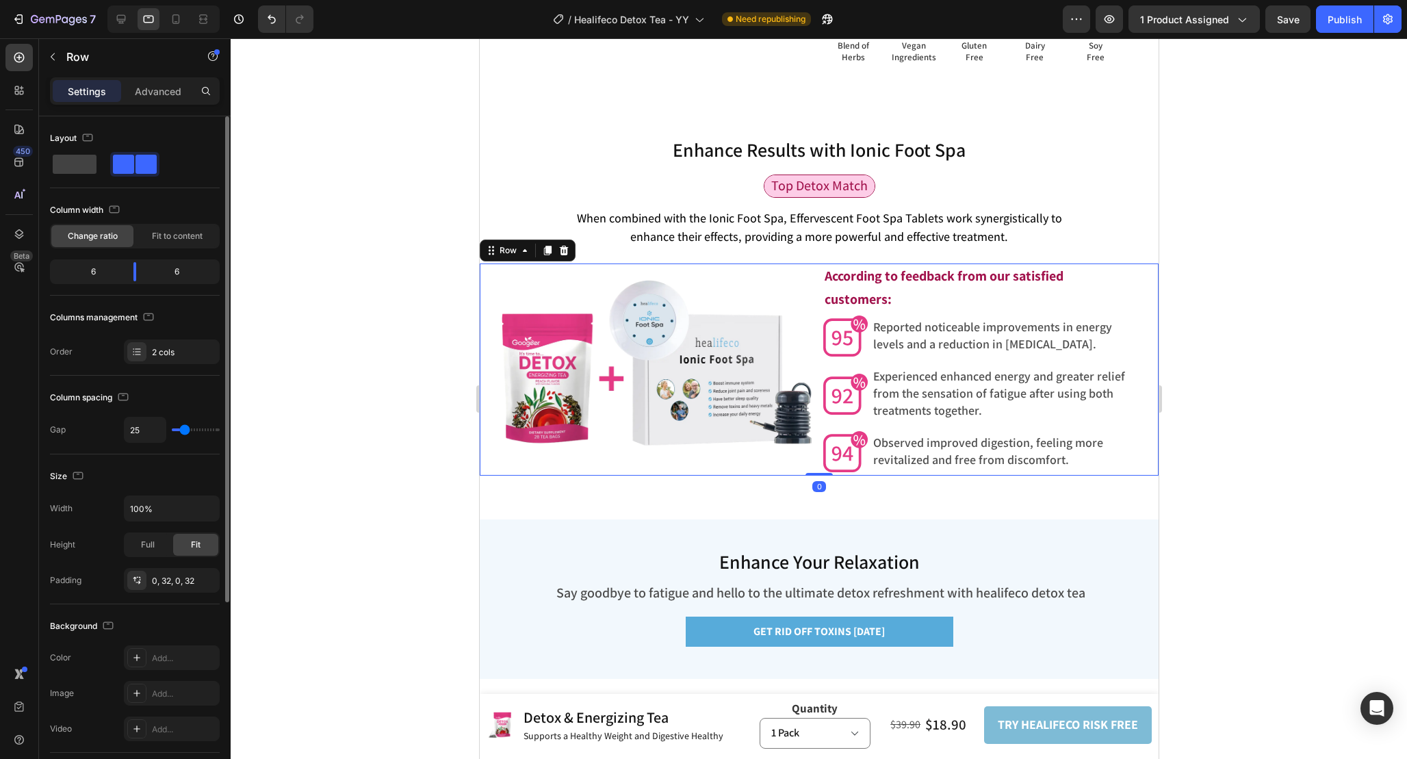
type input "26"
type input "27"
type input "28"
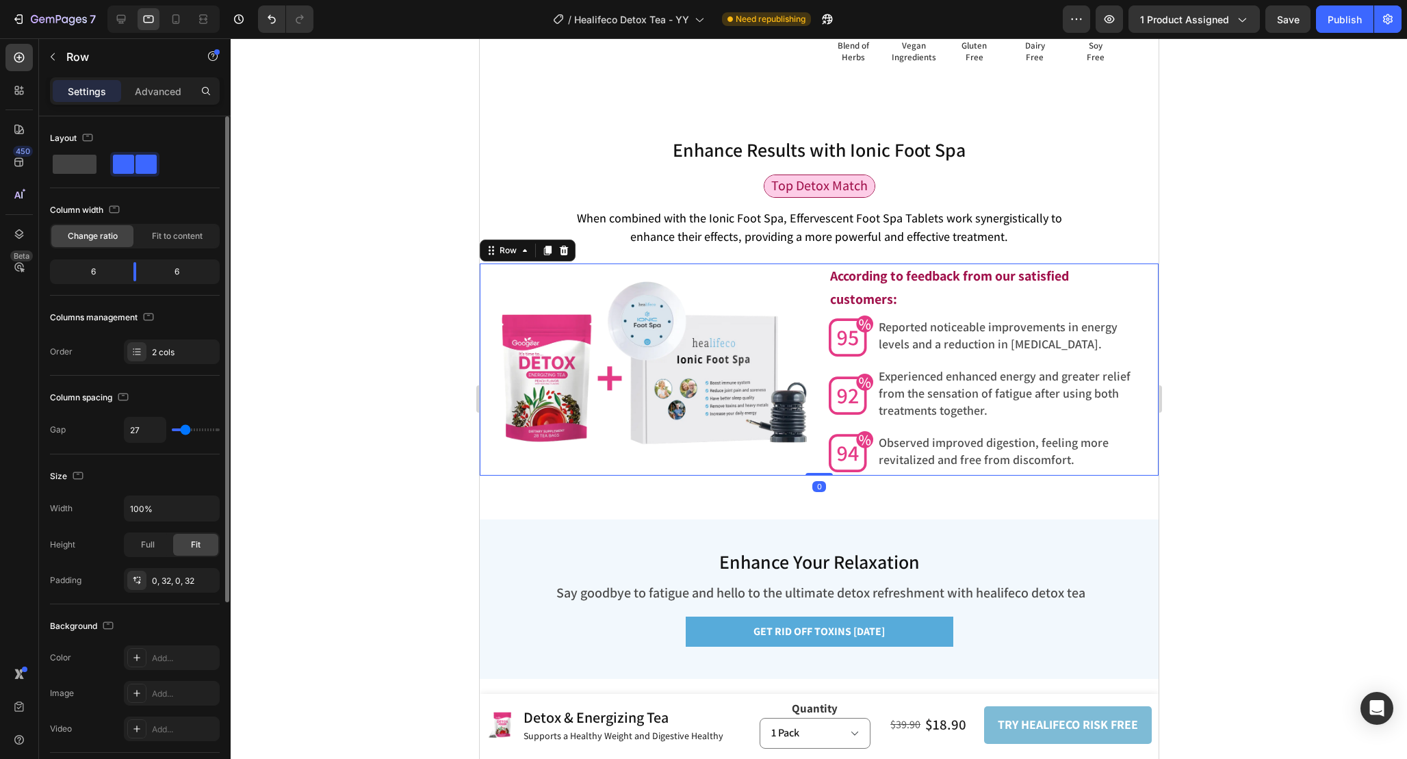
type input "28"
type input "29"
type input "30"
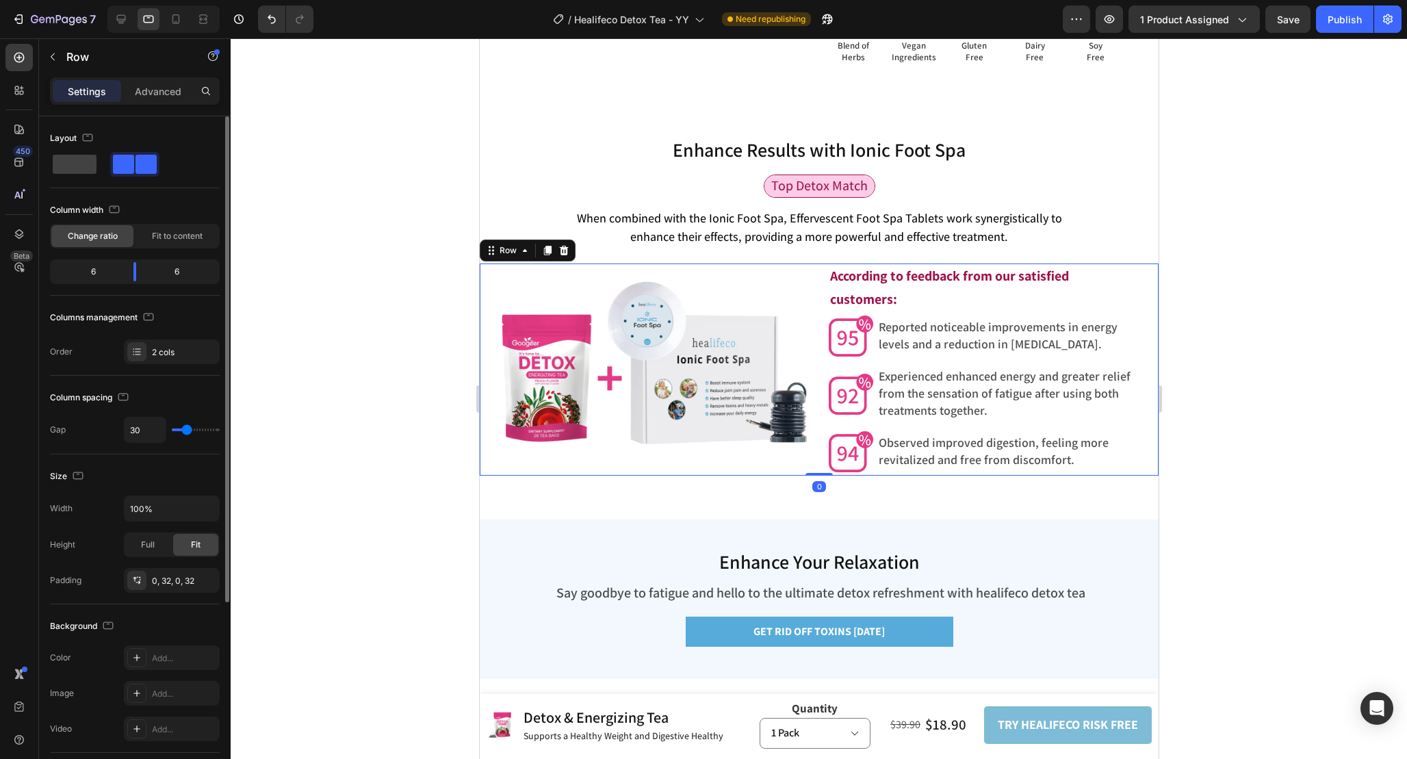
type input "31"
type input "32"
type input "33"
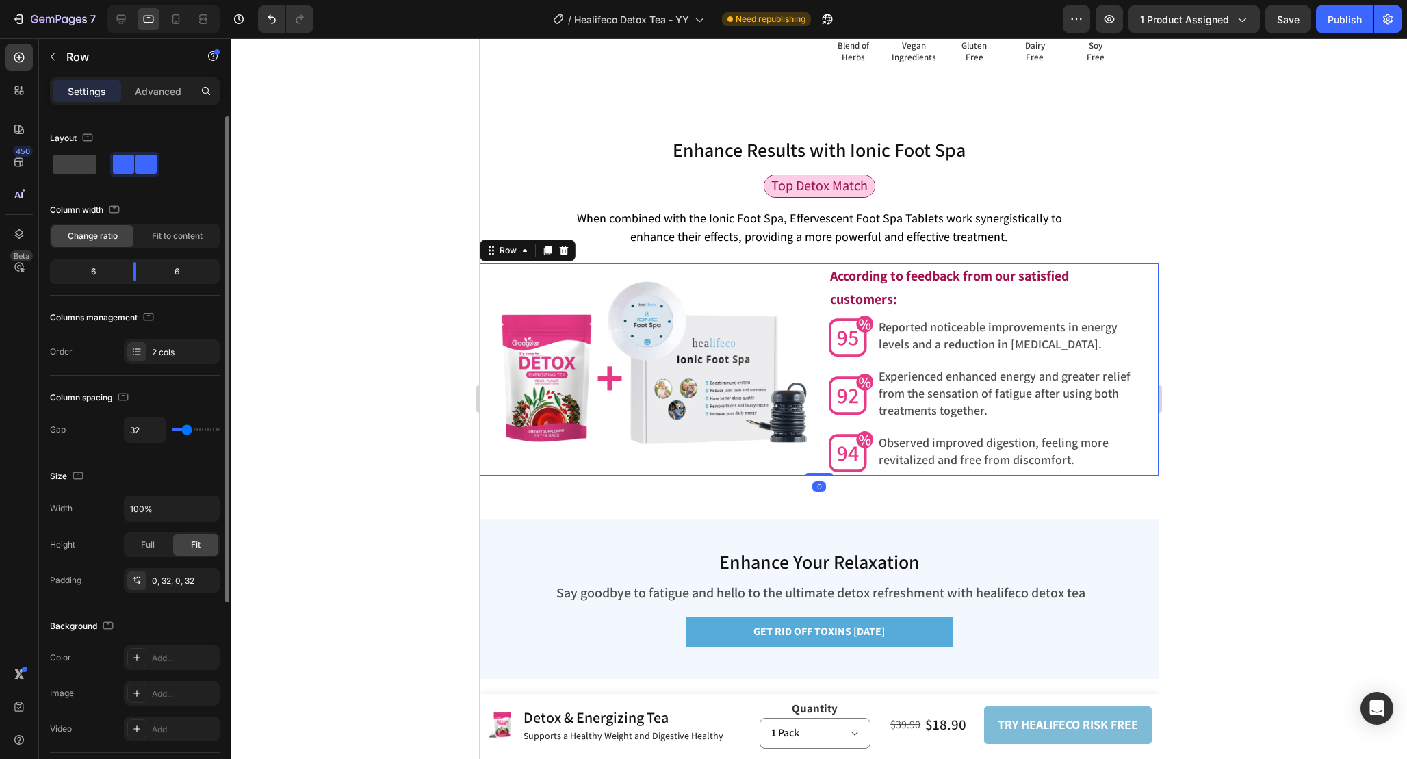
type input "33"
type input "32"
type input "31"
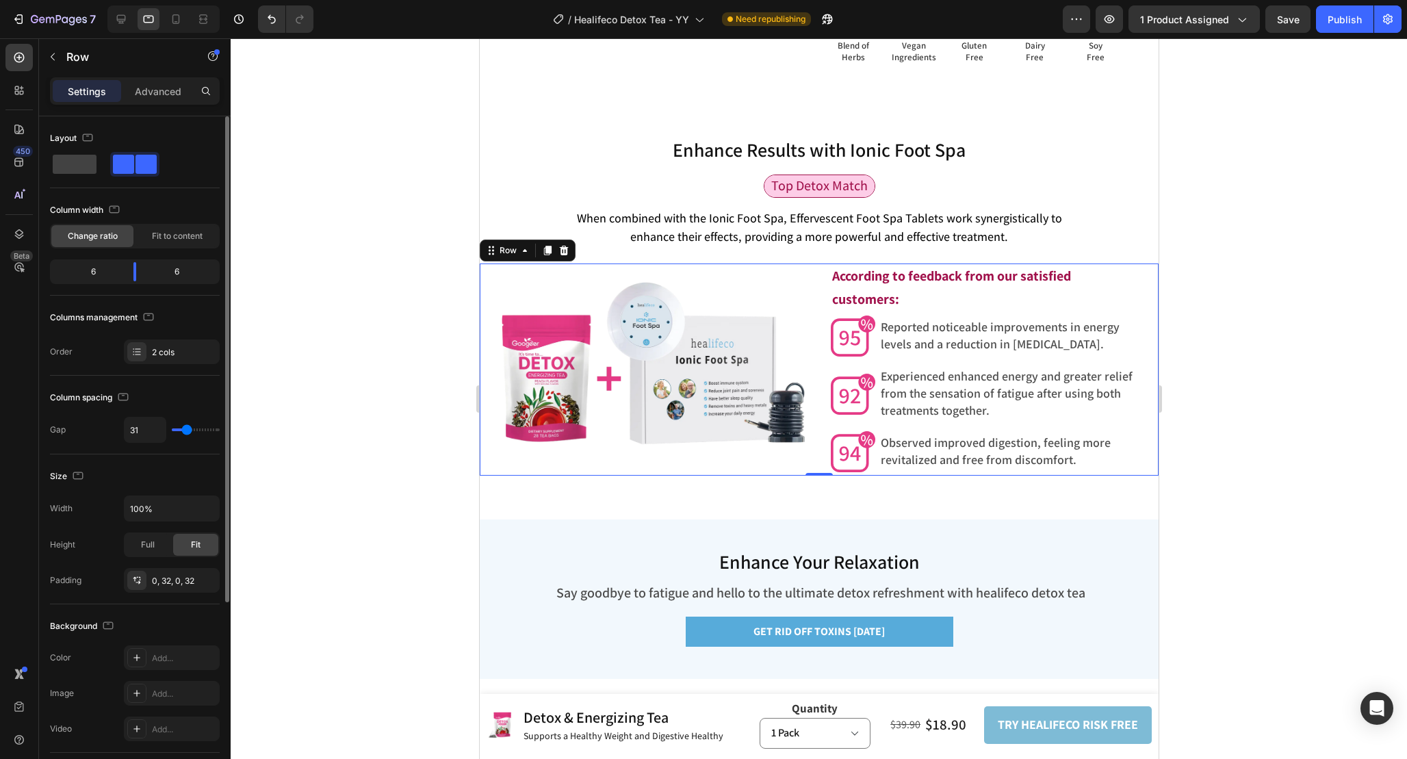
type input "30"
type input "29"
type input "28"
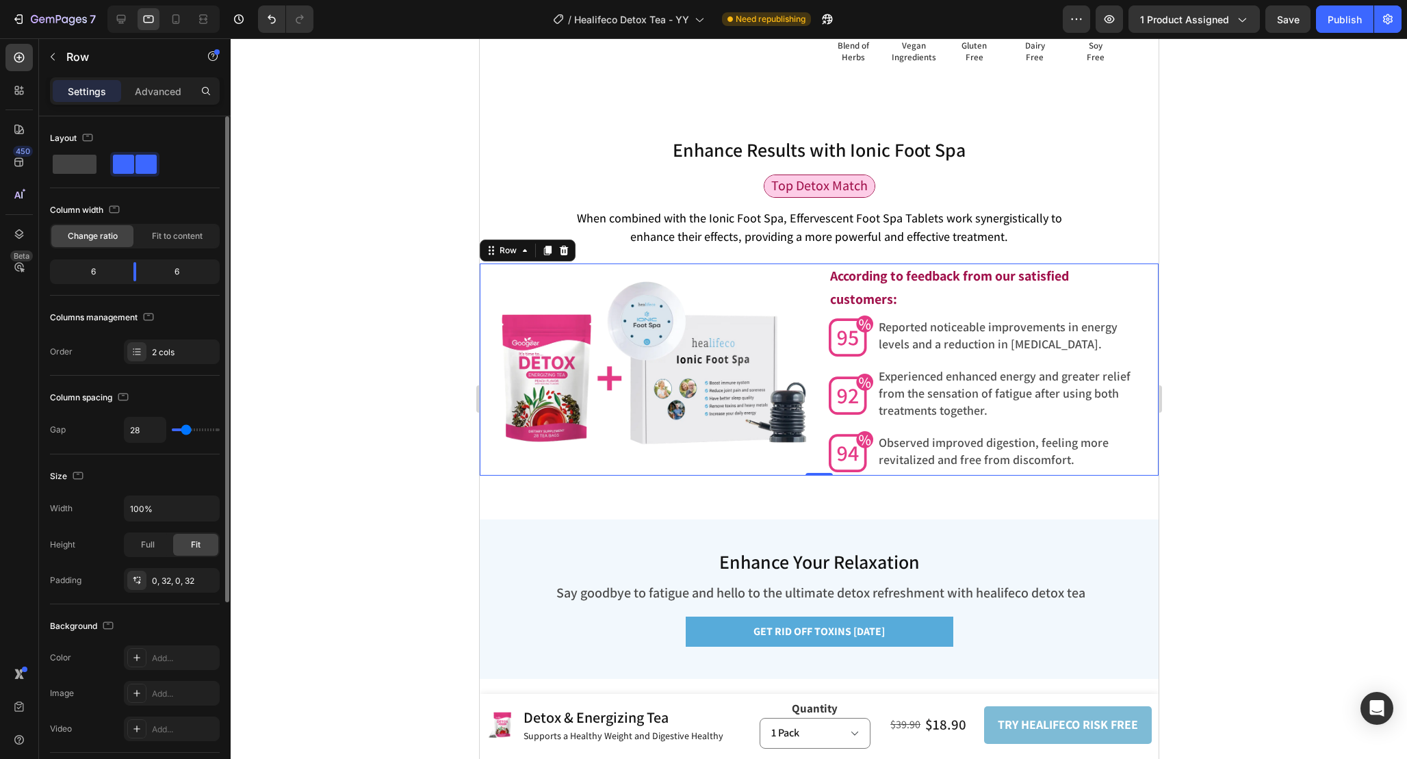
drag, startPoint x: 179, startPoint y: 426, endPoint x: 186, endPoint y: 426, distance: 6.9
type input "28"
click at [186, 429] on input "range" at bounding box center [196, 430] width 48 height 3
click at [151, 428] on input "28" at bounding box center [145, 430] width 41 height 25
click at [1278, 317] on div at bounding box center [819, 398] width 1177 height 721
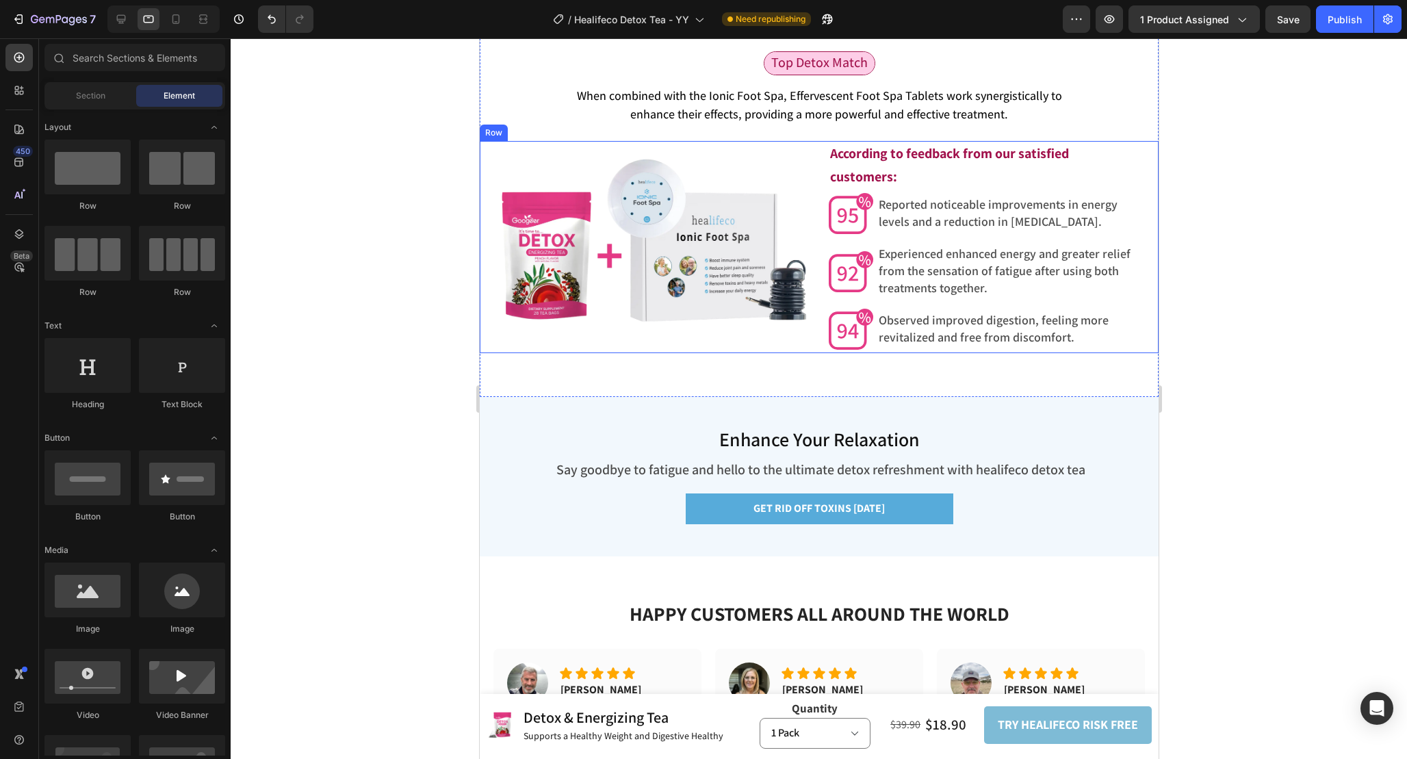
scroll to position [3997, 0]
click at [172, 18] on icon at bounding box center [176, 19] width 14 height 14
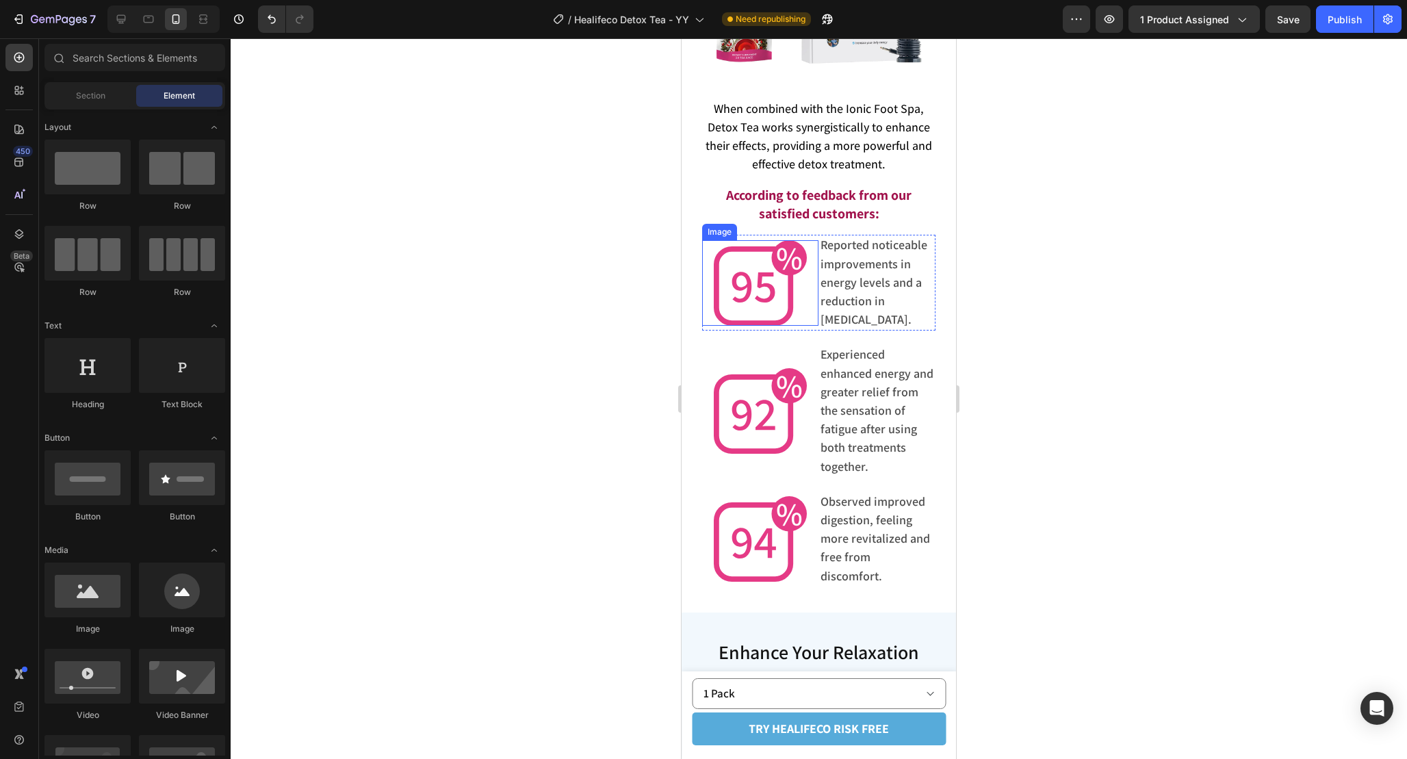
scroll to position [4284, 0]
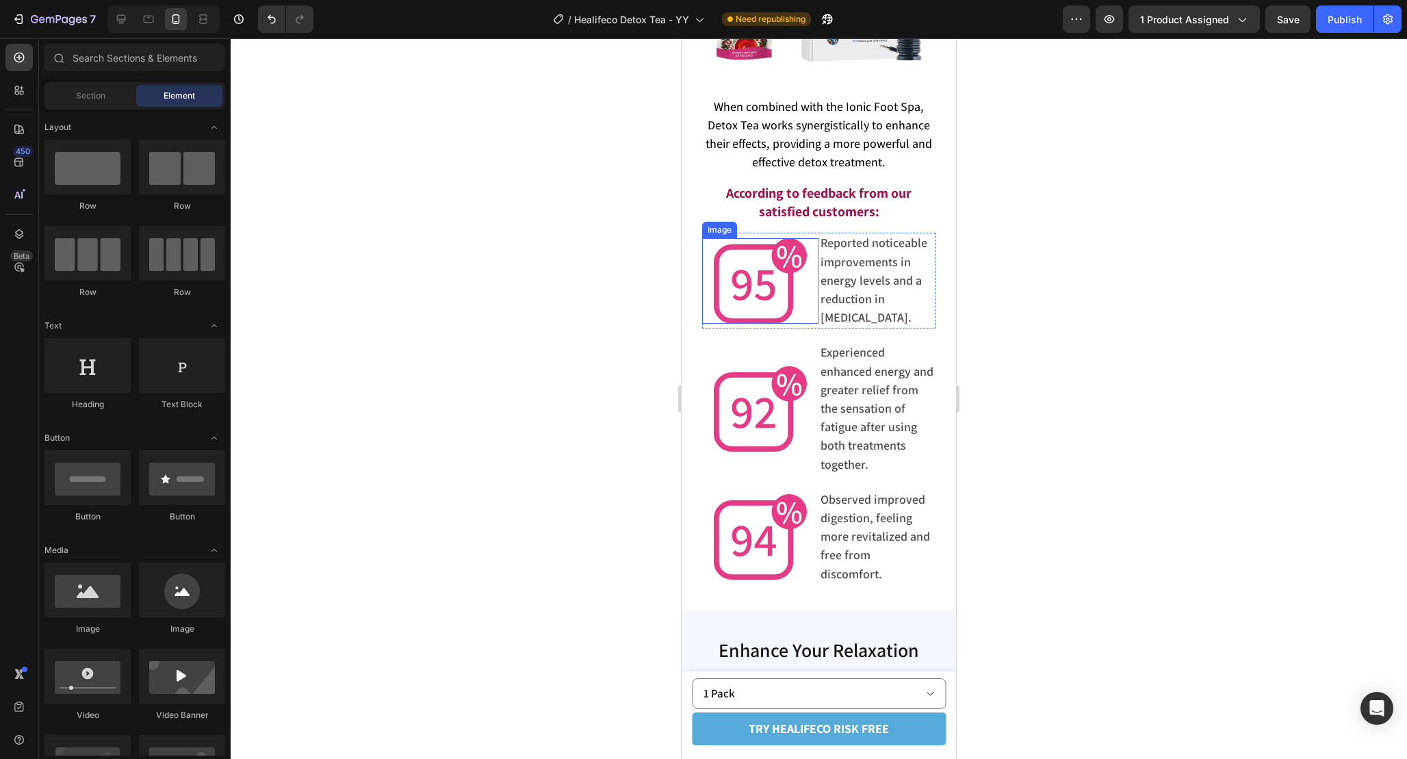
click at [788, 261] on img at bounding box center [760, 281] width 93 height 86
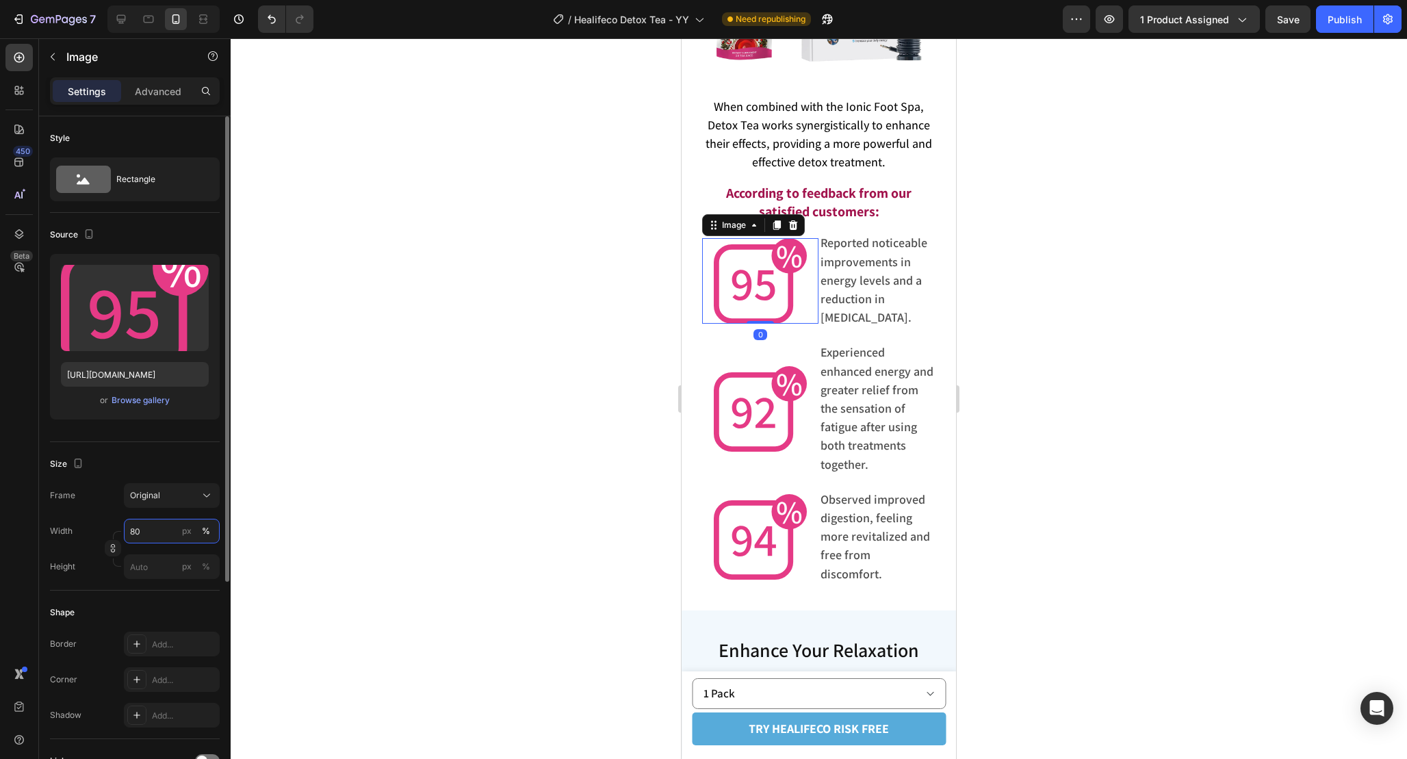
click at [153, 531] on input "80" at bounding box center [172, 531] width 96 height 25
click at [159, 531] on input "25" at bounding box center [172, 531] width 96 height 25
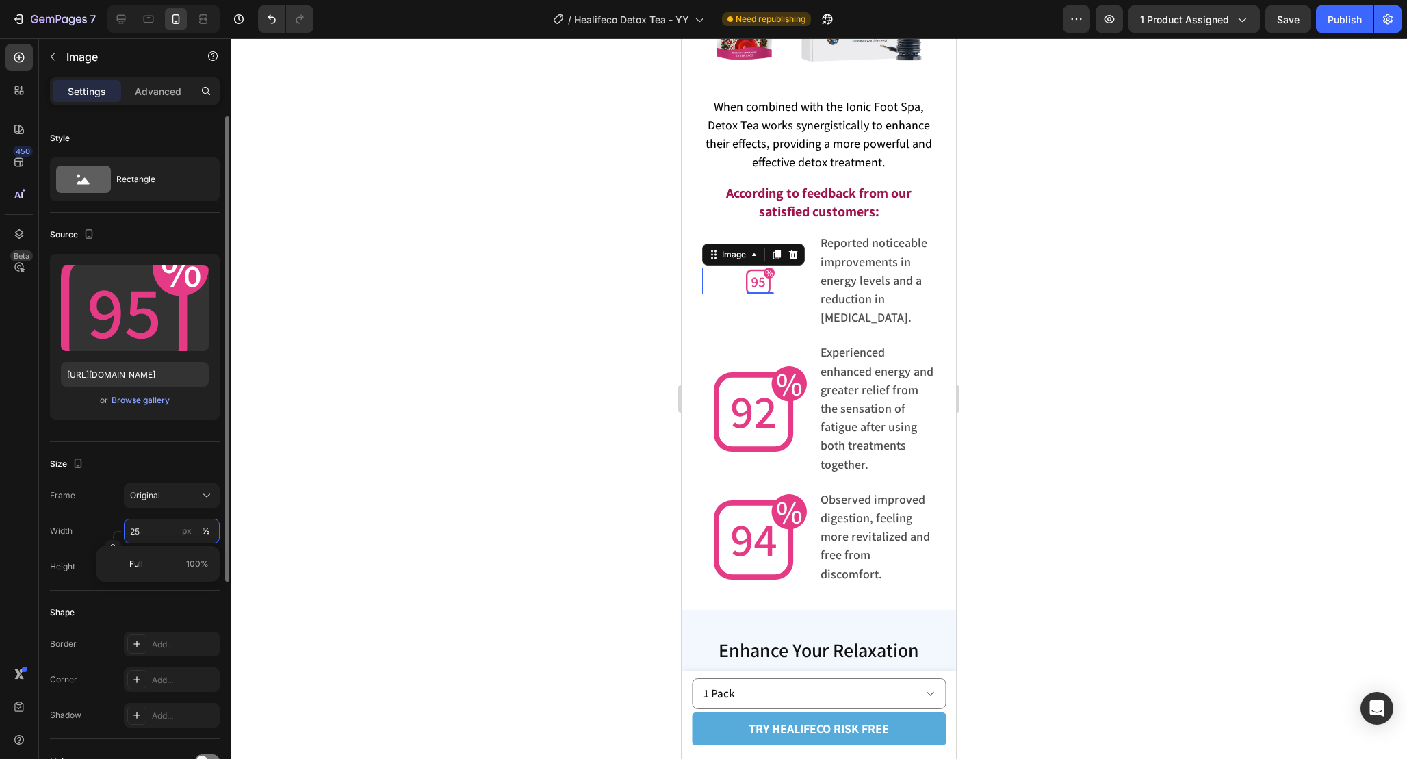
click at [159, 531] on input "25" at bounding box center [172, 531] width 96 height 25
type input "35"
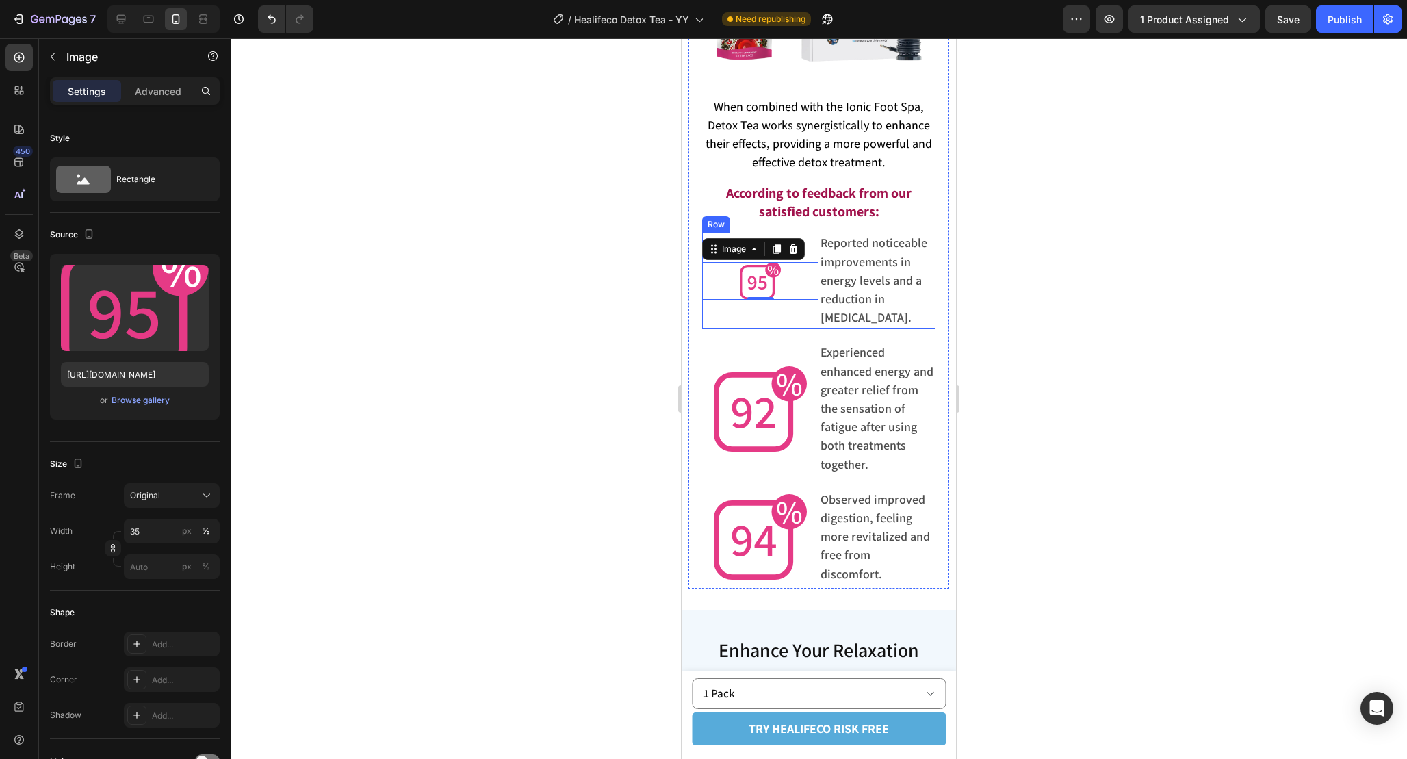
click at [812, 303] on div "Image 0" at bounding box center [760, 281] width 116 height 96
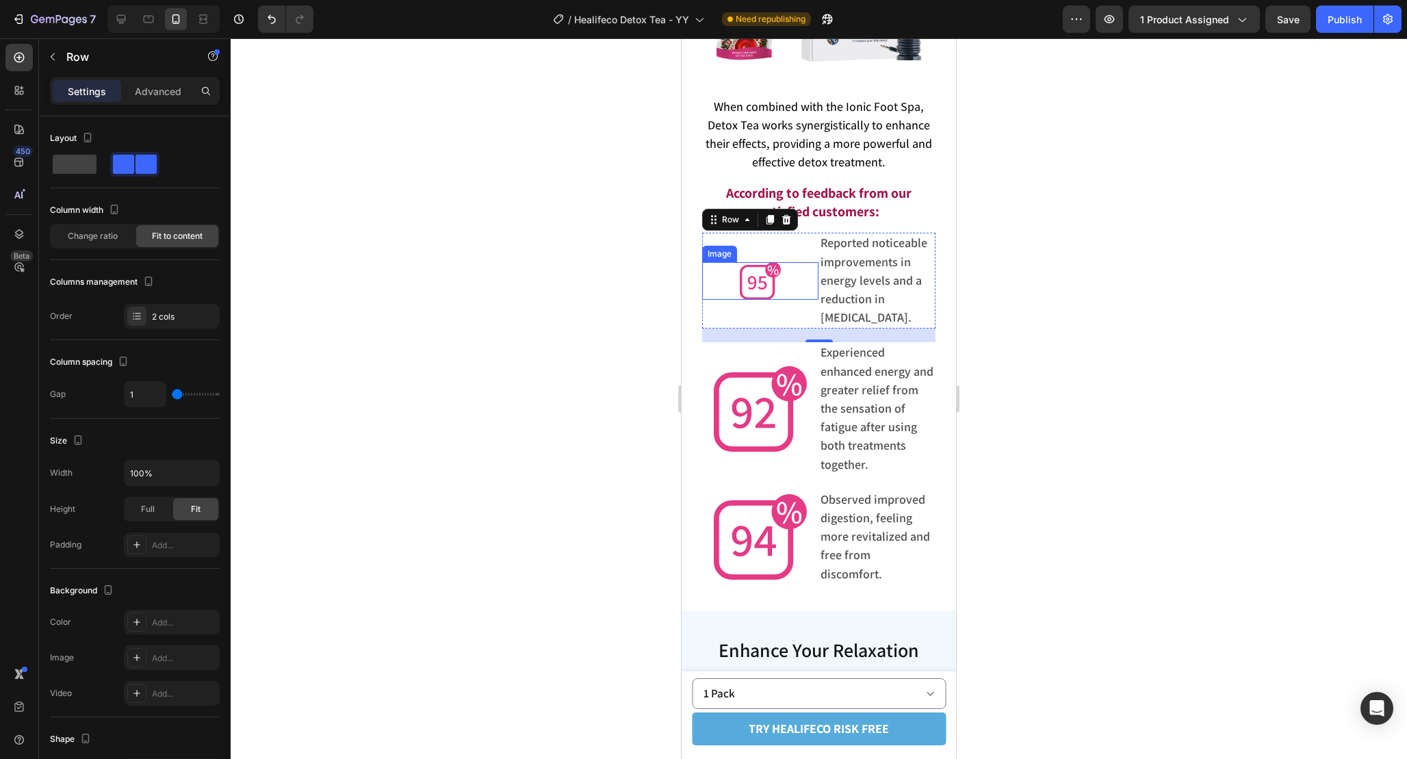
click at [763, 283] on img at bounding box center [760, 281] width 41 height 38
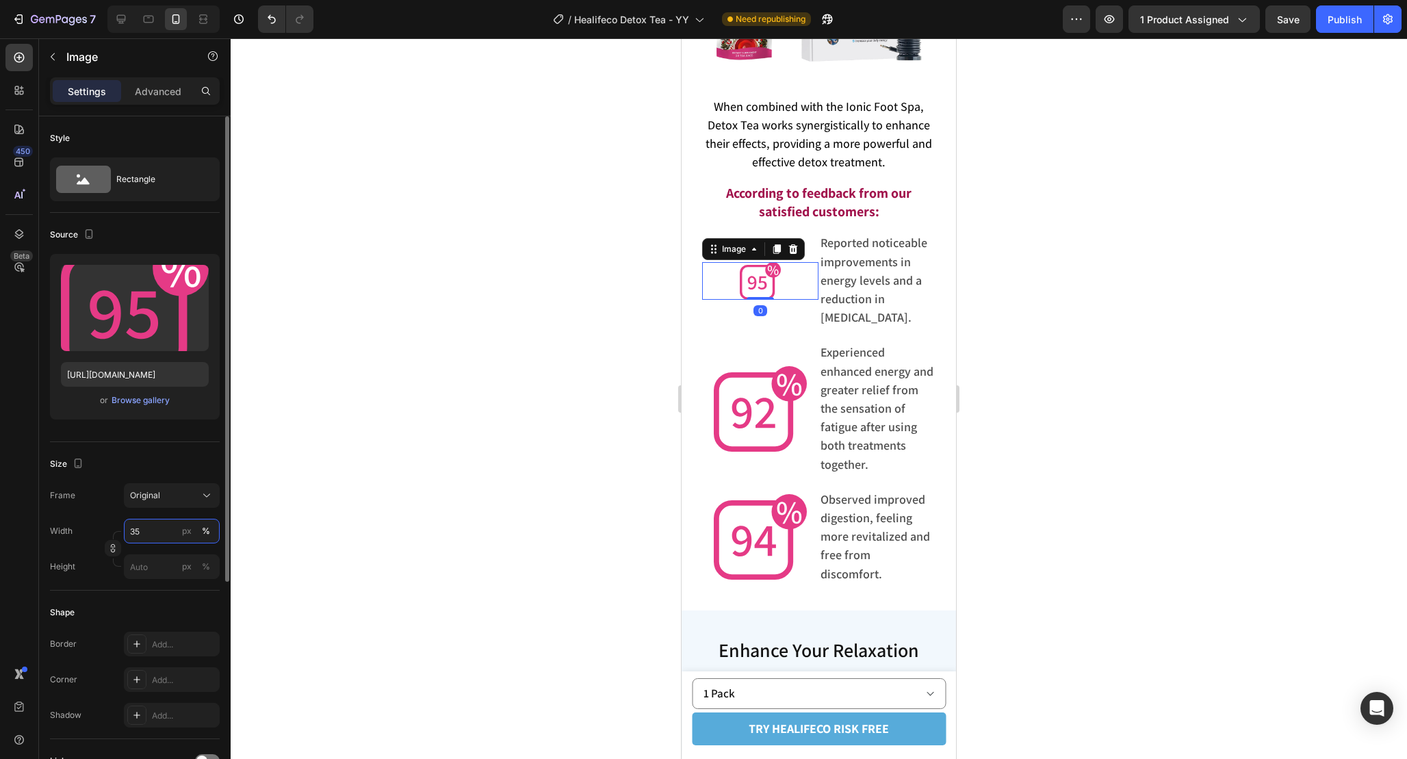
click at [159, 528] on input "35" at bounding box center [172, 531] width 96 height 25
click at [138, 584] on div "Size Frame Original Width 35 px % Height px %" at bounding box center [135, 516] width 170 height 149
click at [145, 565] on input "px %" at bounding box center [172, 566] width 96 height 25
paste input "35"
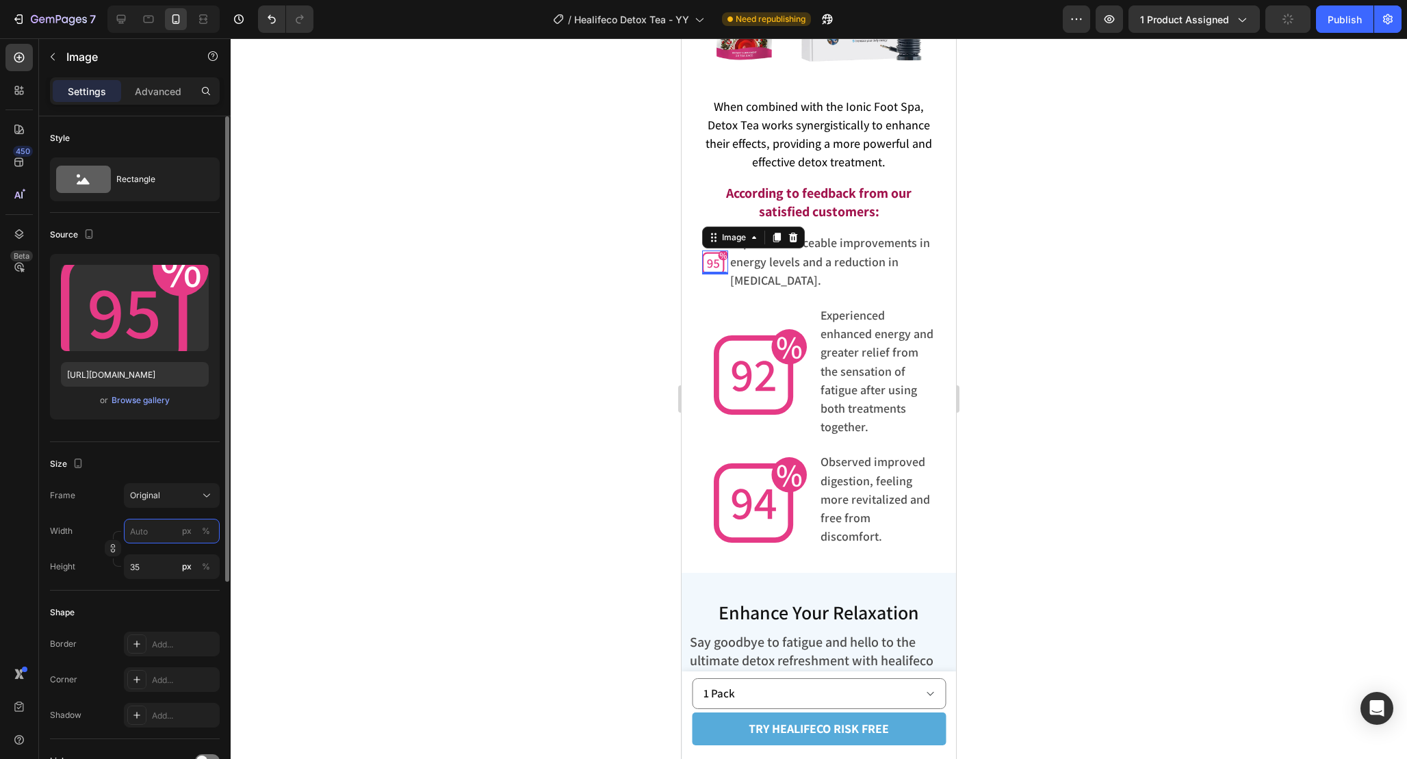
click at [157, 541] on input "px %" at bounding box center [172, 531] width 96 height 25
click at [148, 592] on div "Shape Border Add... Corner Add... Shadow Add..." at bounding box center [135, 665] width 170 height 149
click at [147, 570] on input "35" at bounding box center [172, 566] width 96 height 25
type input "55"
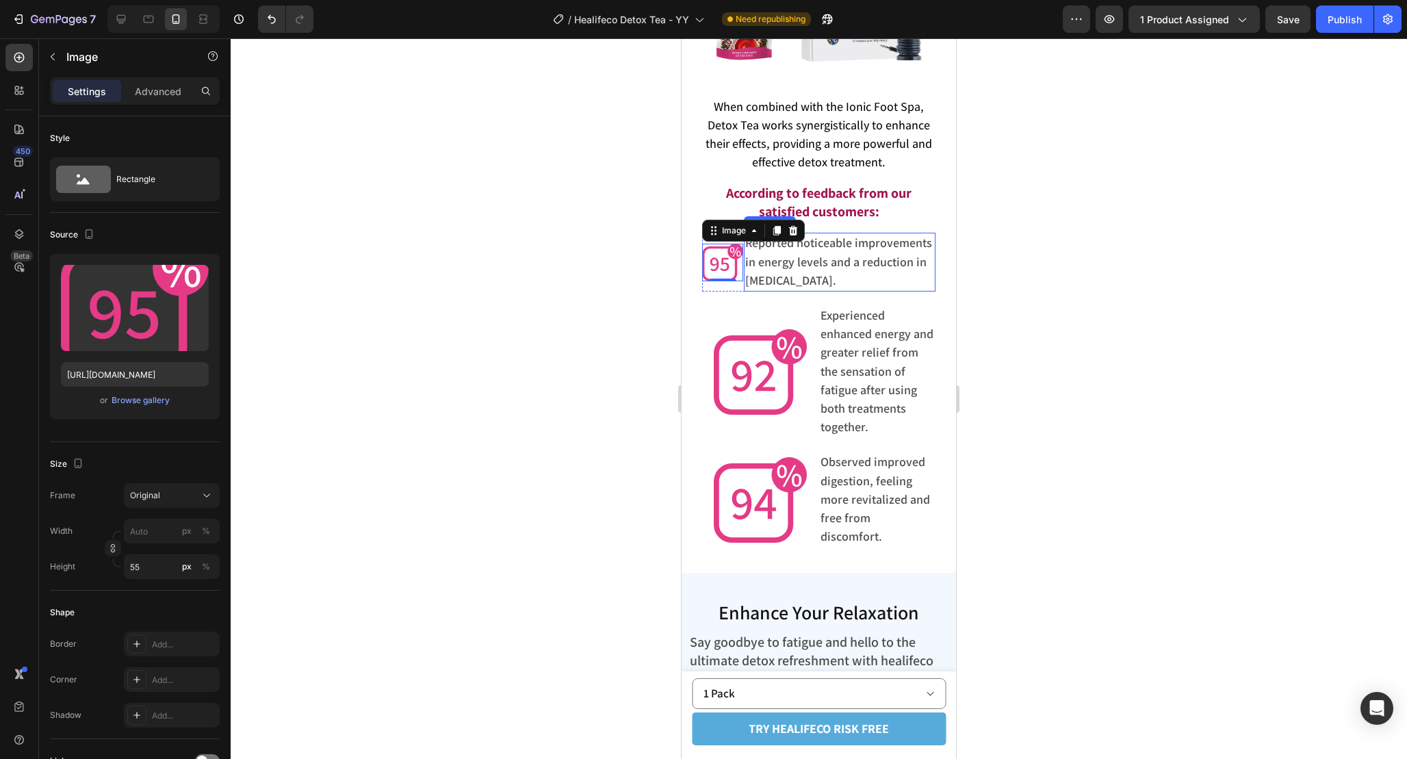
click at [820, 282] on p "Reported noticeable improvements in energy levels and a reduction in [MEDICAL_D…" at bounding box center [839, 262] width 189 height 56
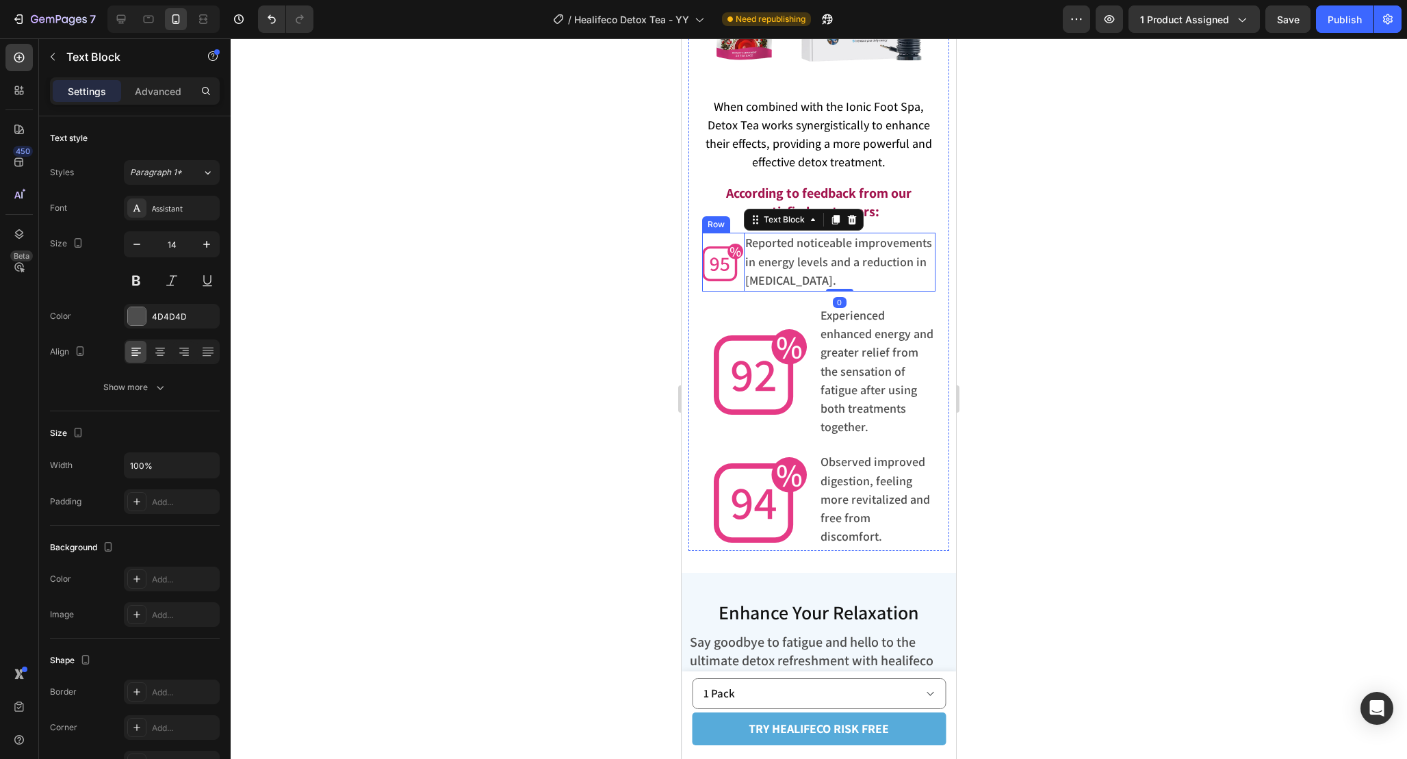
click at [727, 288] on div "Image" at bounding box center [722, 262] width 41 height 59
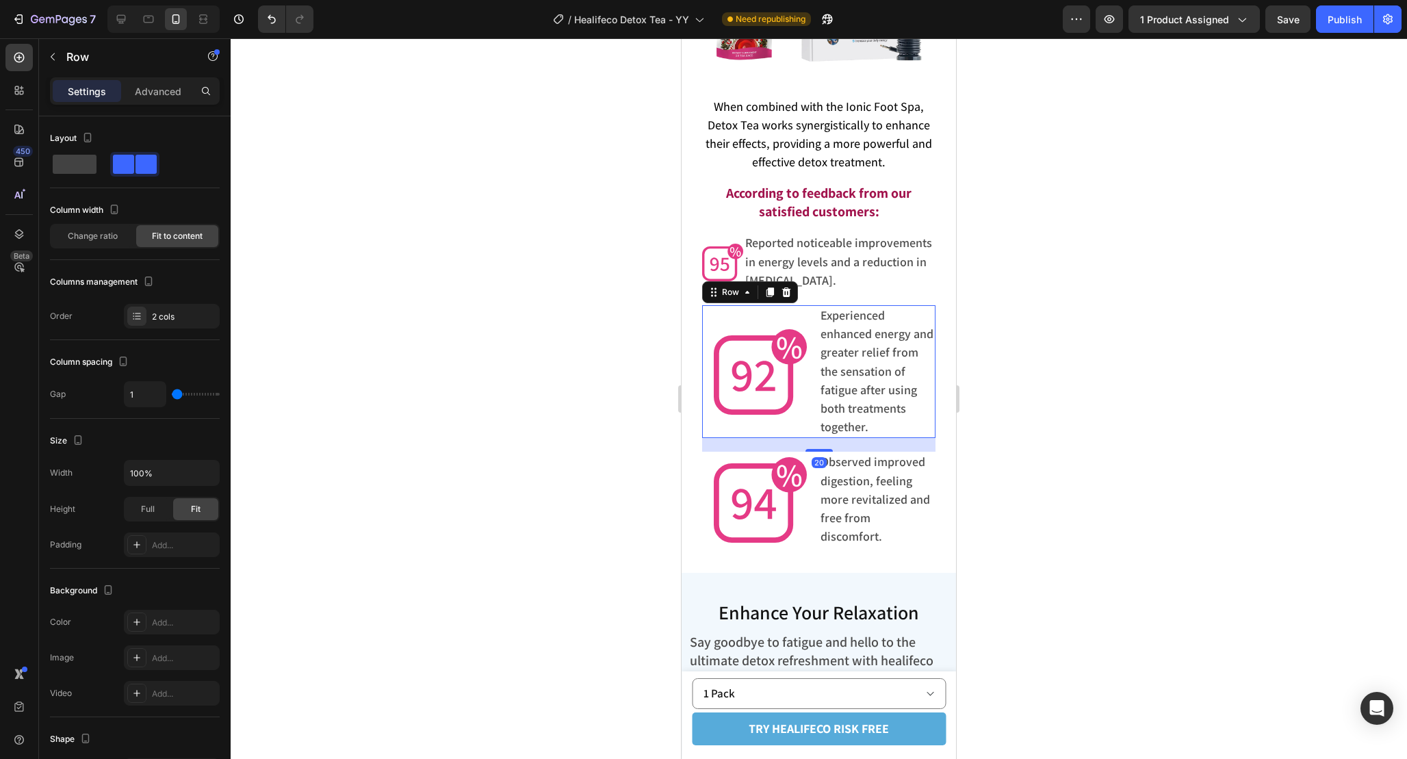
click at [806, 322] on div "Image" at bounding box center [760, 371] width 116 height 133
click at [815, 372] on div at bounding box center [760, 372] width 116 height 86
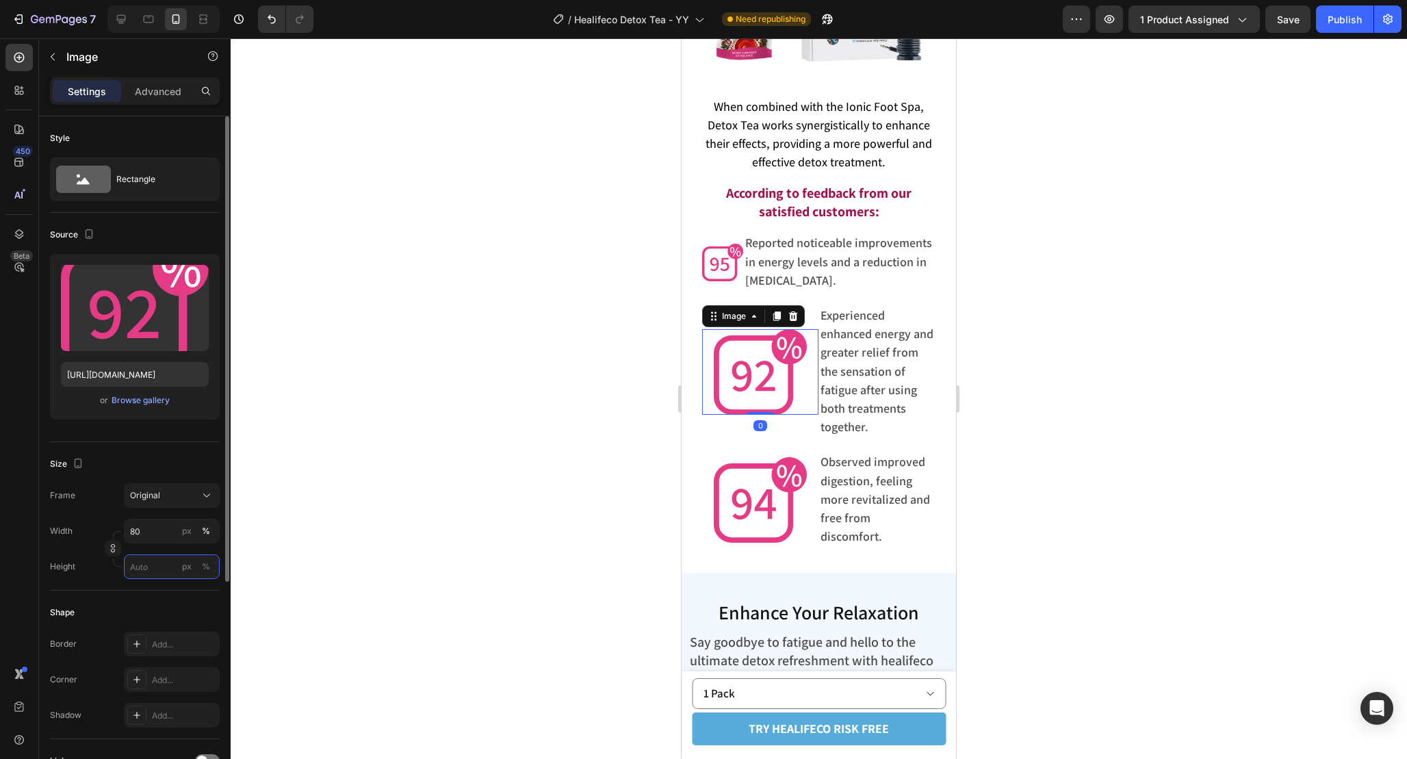
click at [144, 567] on input "px %" at bounding box center [172, 566] width 96 height 25
type input "55"
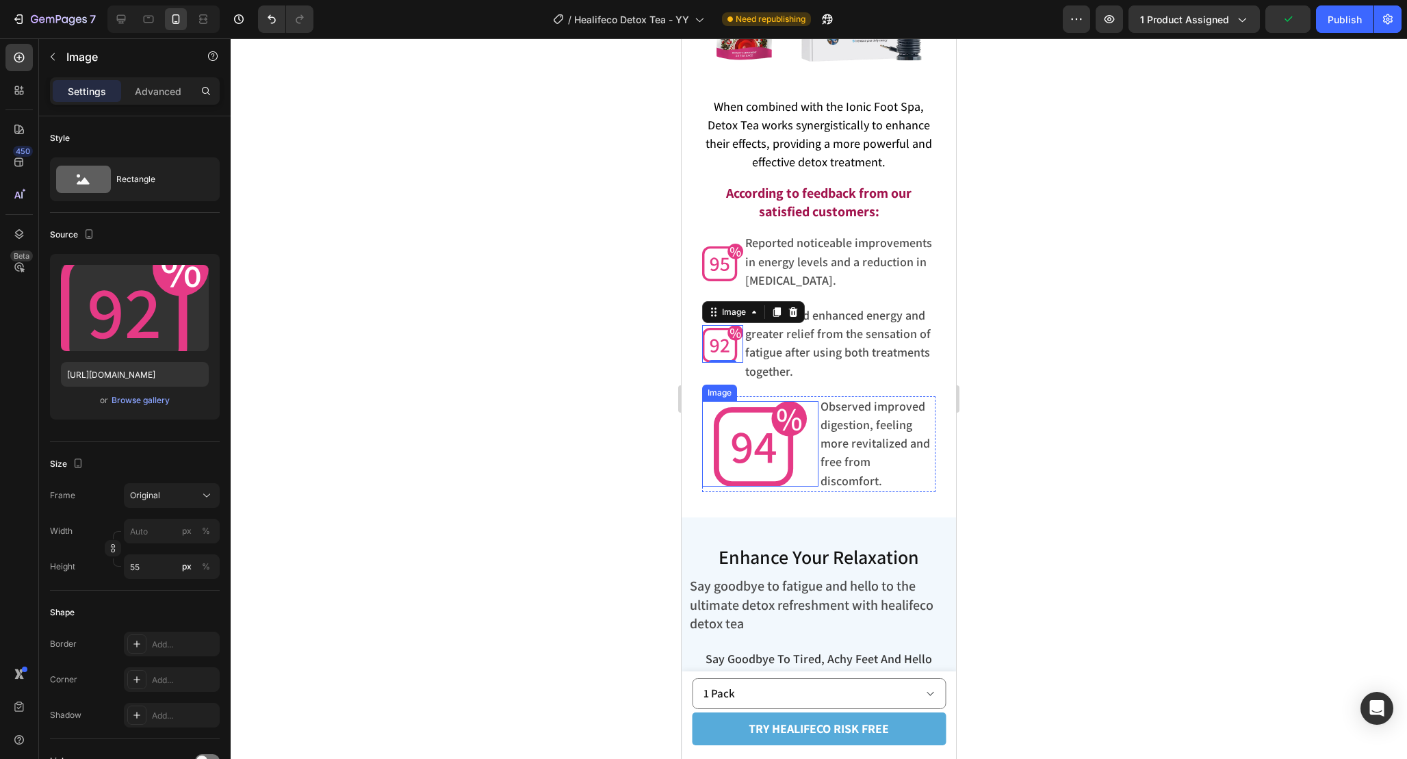
click at [743, 434] on img at bounding box center [760, 444] width 93 height 86
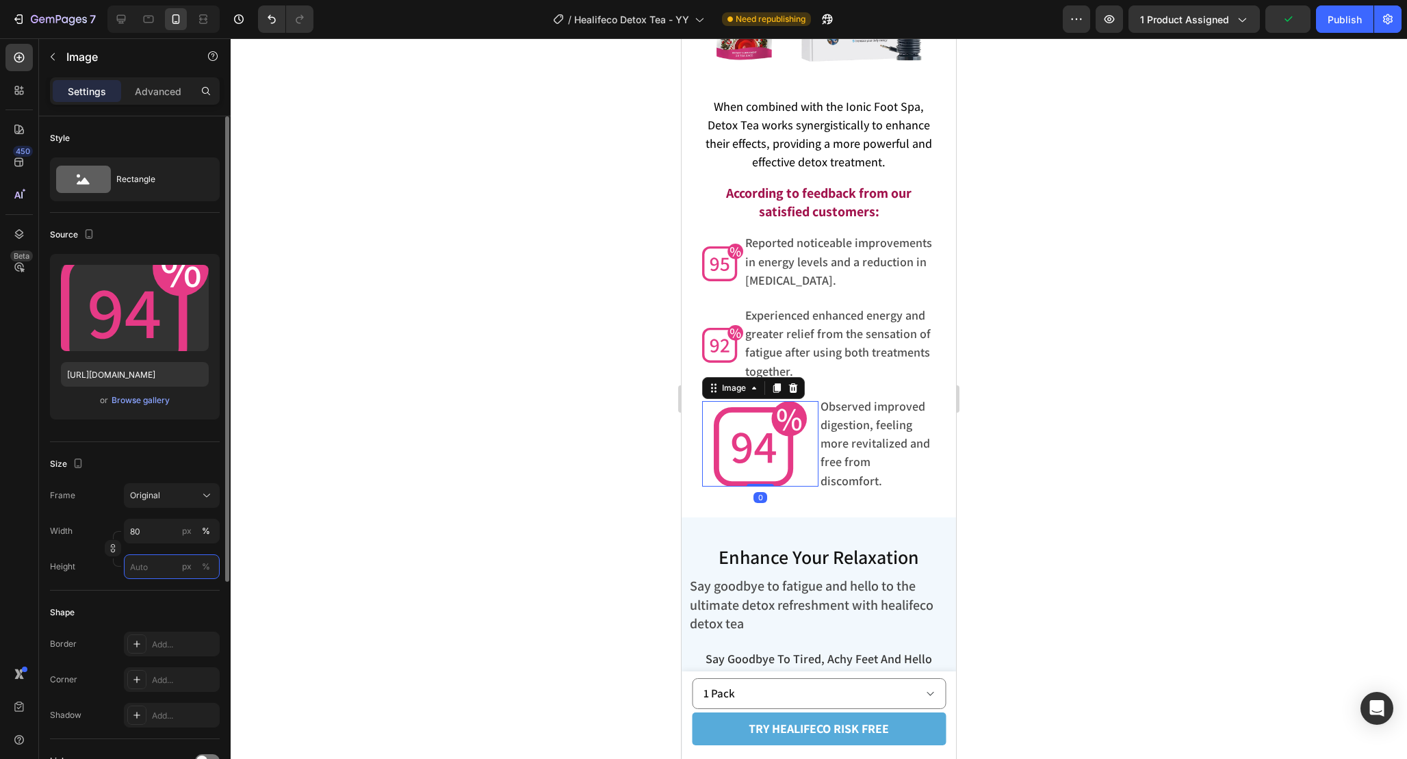
click at [149, 567] on input "px %" at bounding box center [172, 566] width 96 height 25
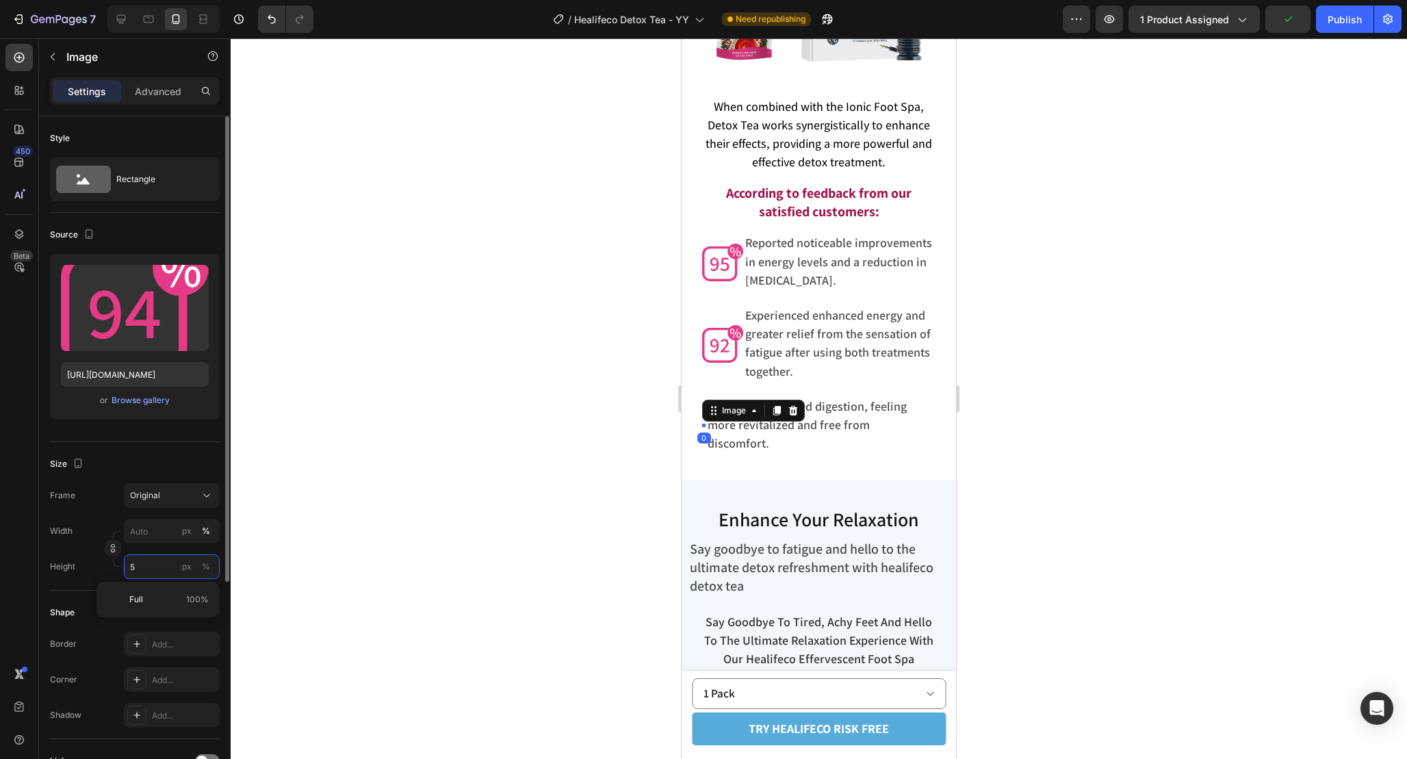
type input "55"
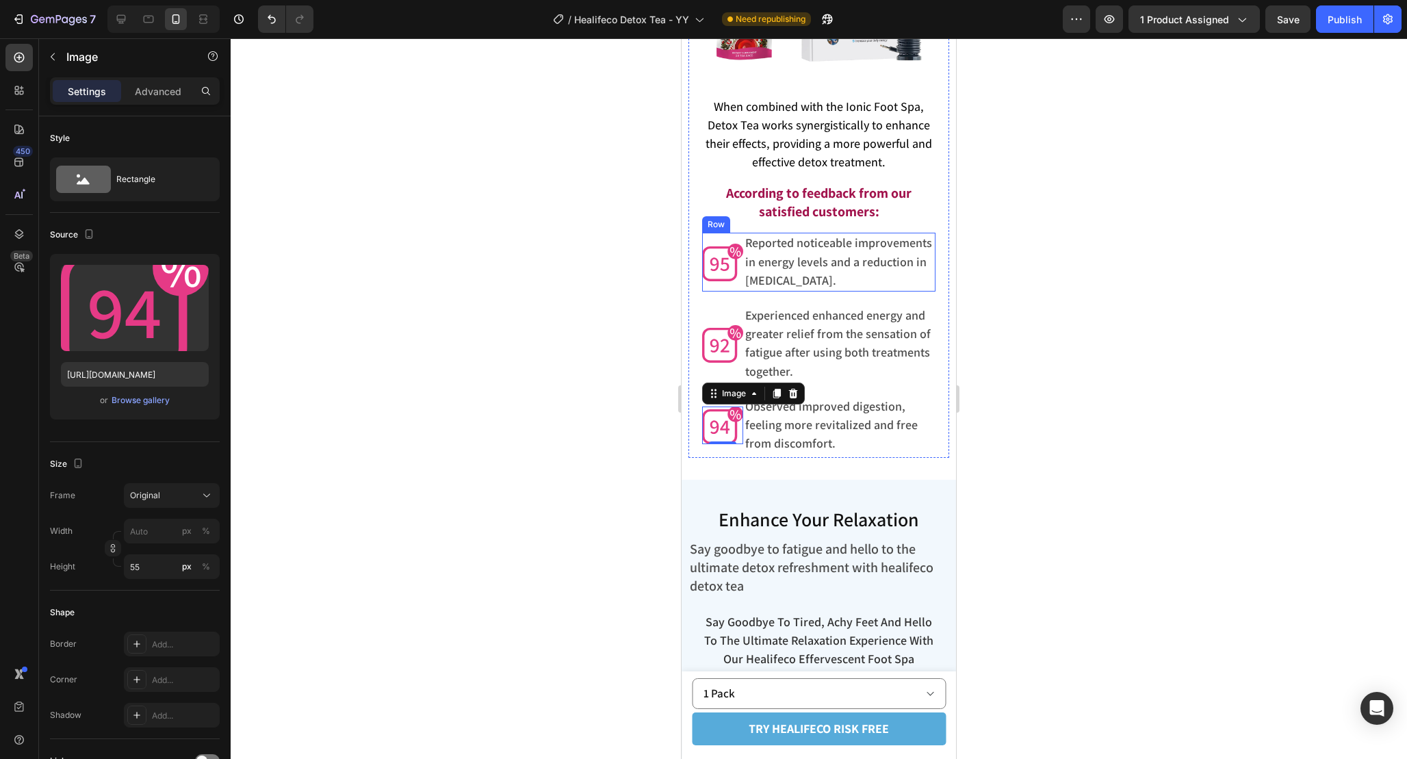
click at [740, 288] on div "Image" at bounding box center [722, 262] width 41 height 59
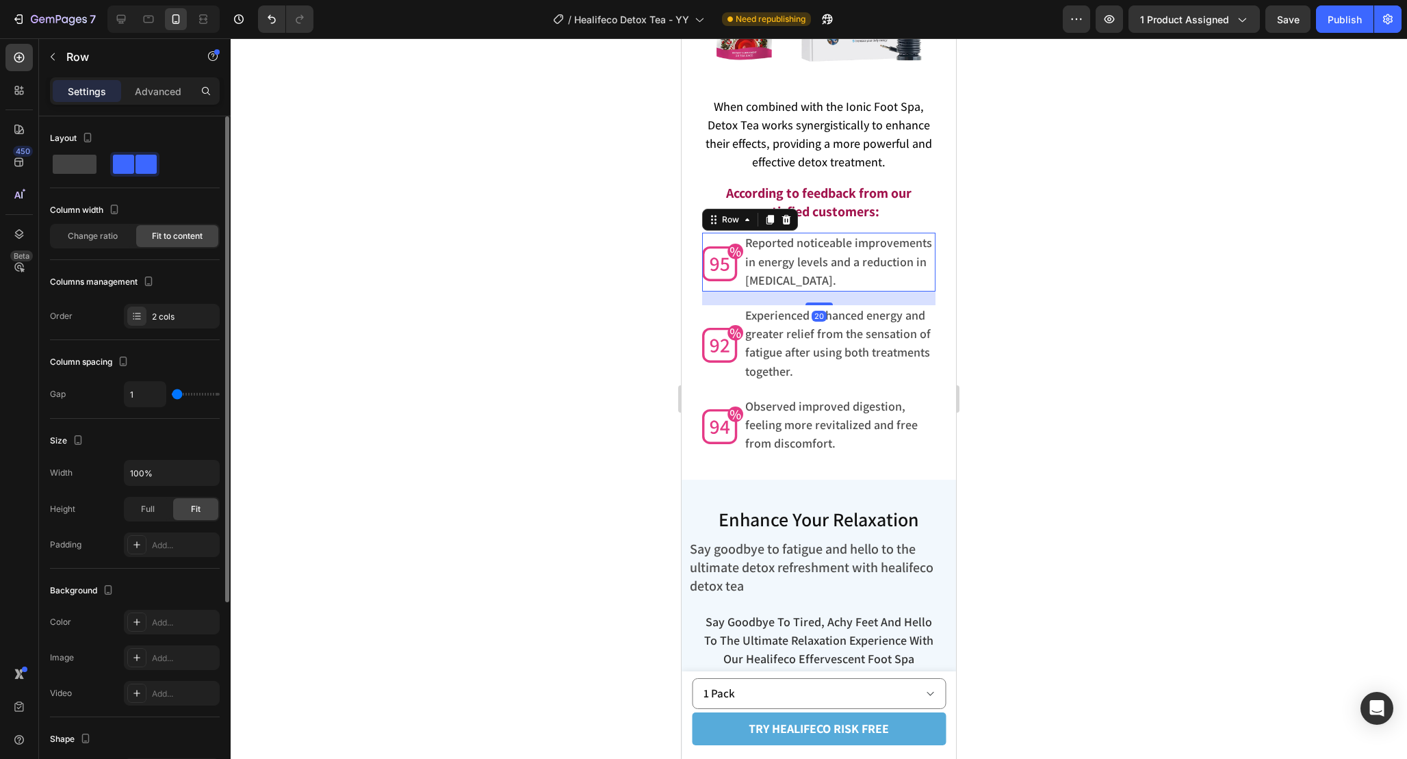
type input "4"
type input "7"
type input "8"
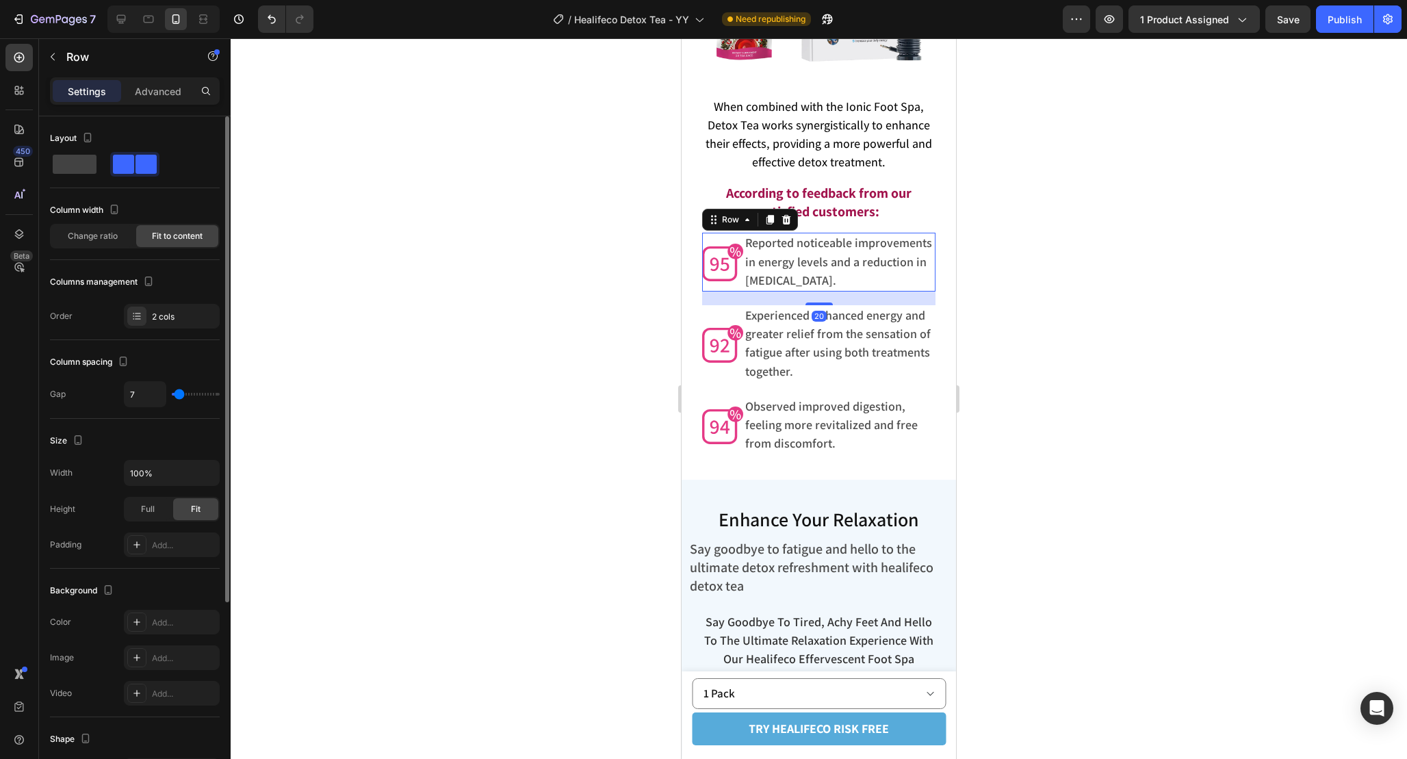
type input "8"
type input "10"
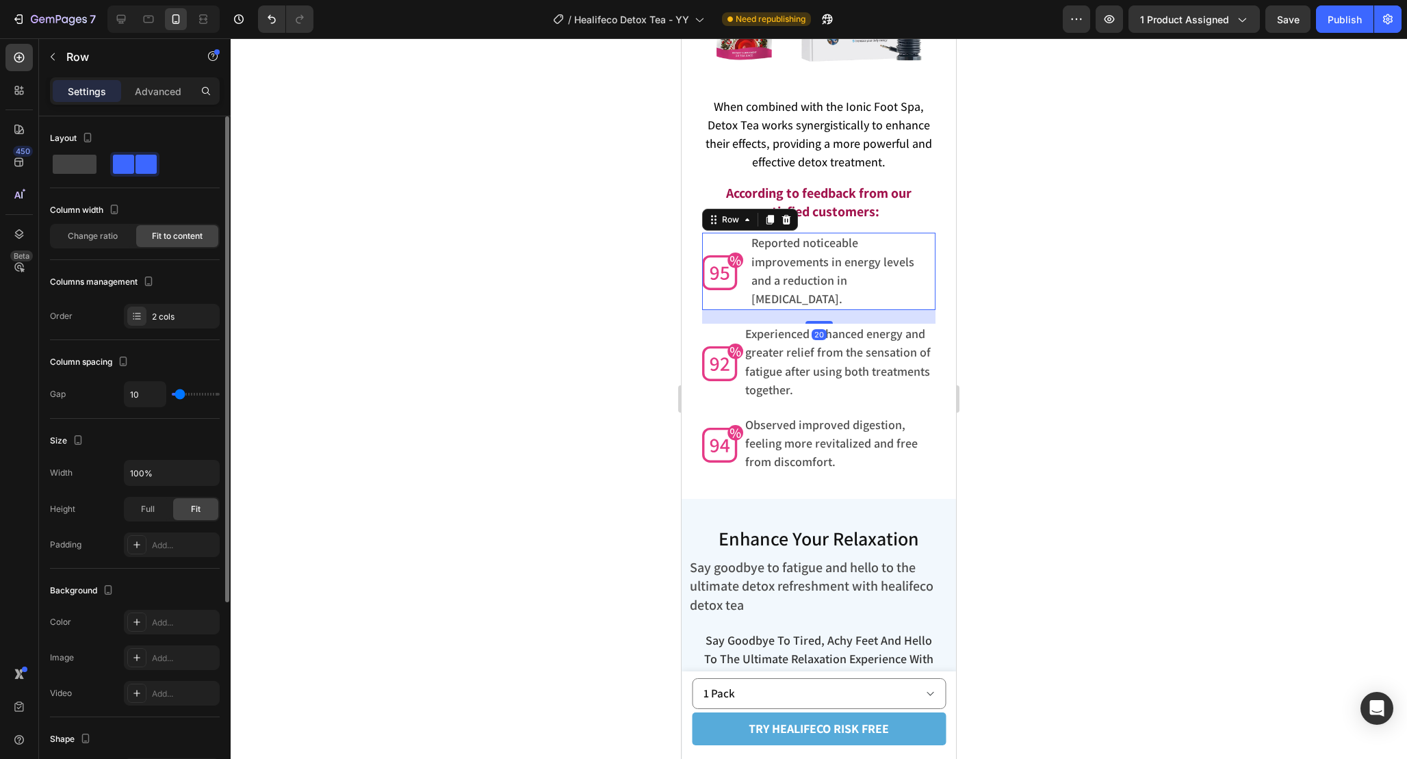
type input "12"
type input "13"
type input "14"
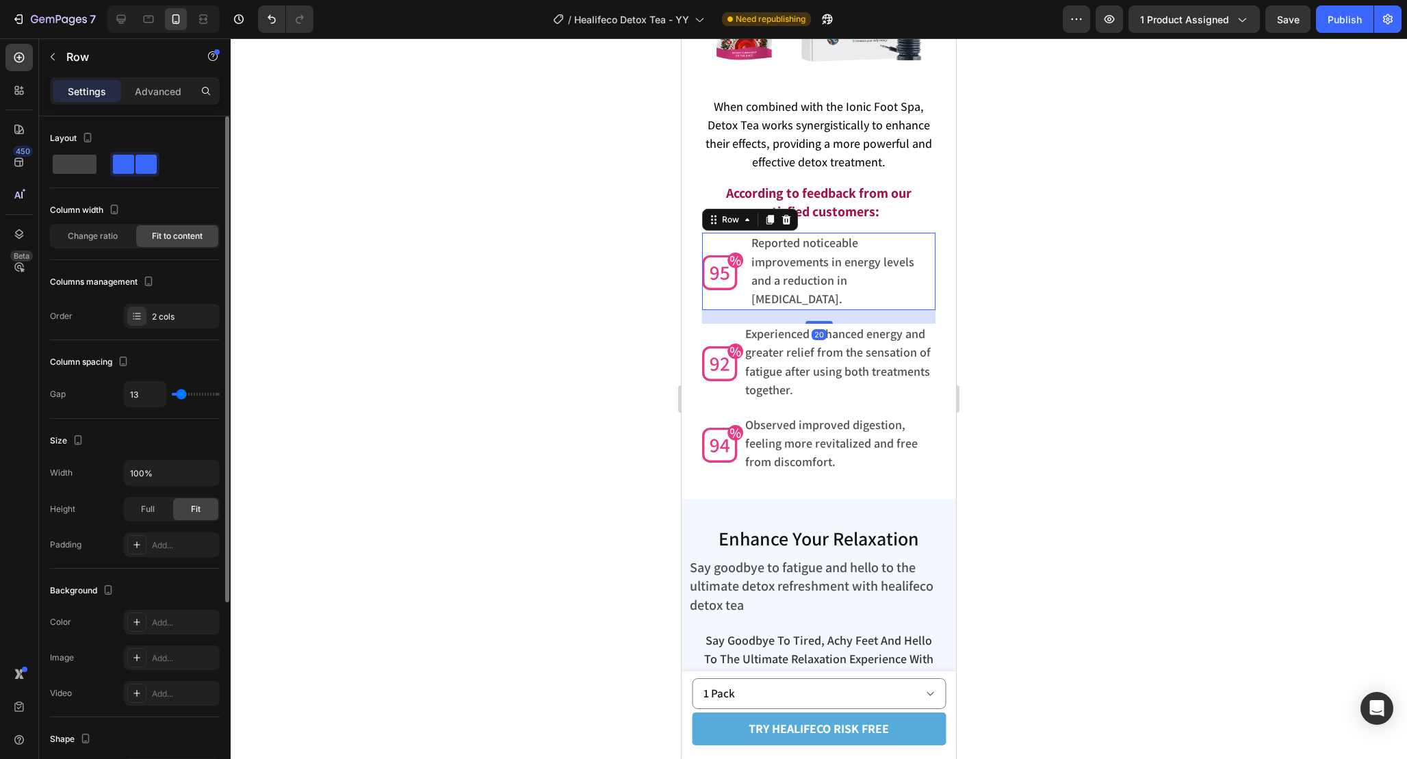
type input "14"
type input "15"
type input "14"
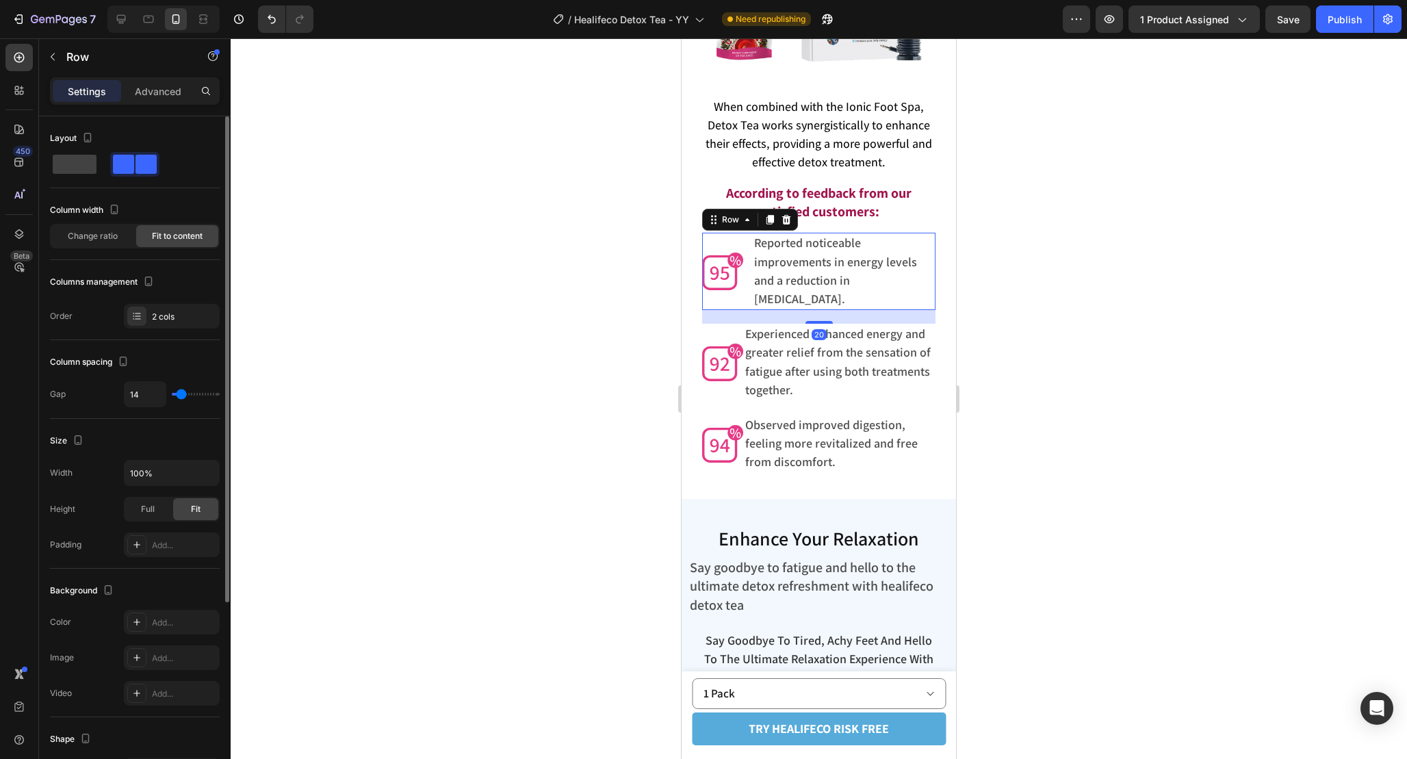
type input "13"
type input "11"
type input "10"
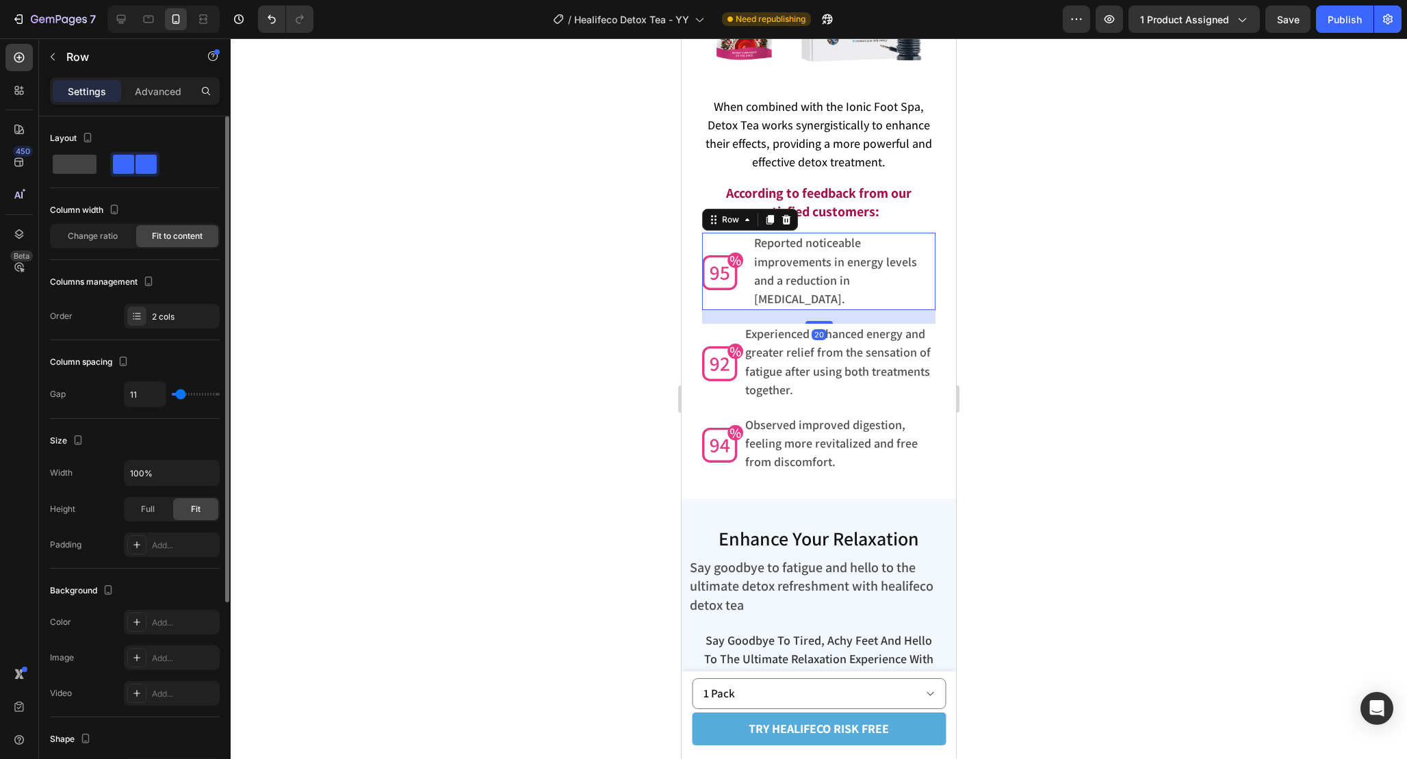
type input "10"
type input "9"
type input "8"
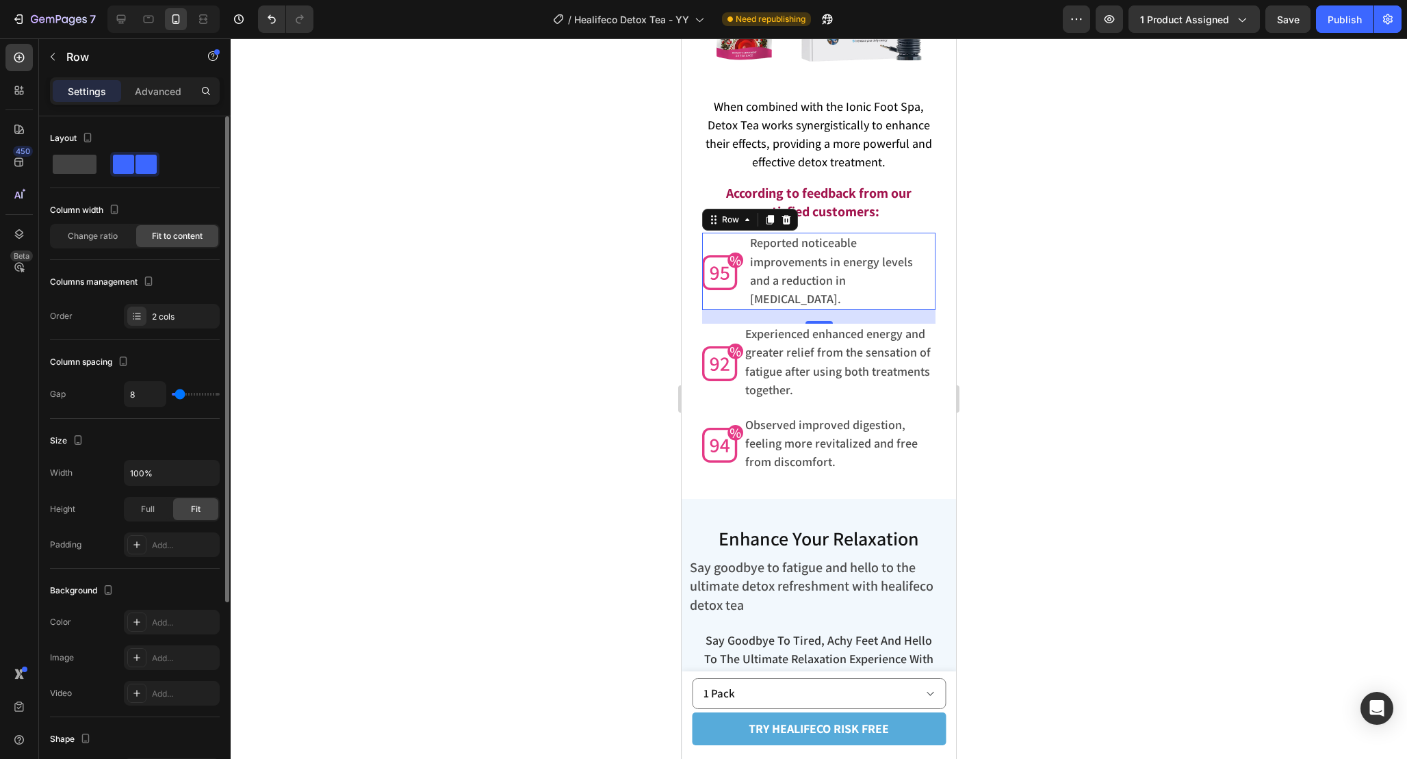
type input "9"
type input "10"
type input "11"
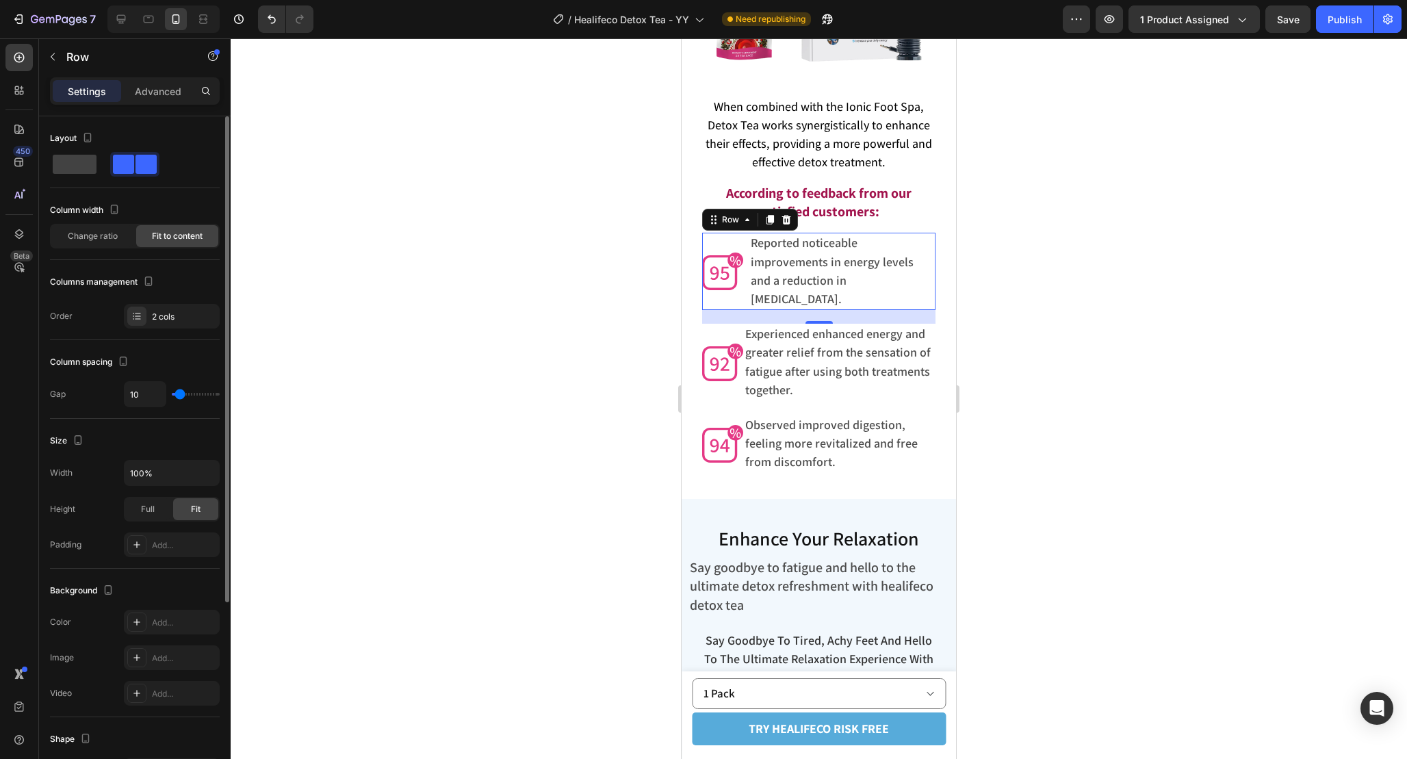
type input "11"
type input "12"
click at [181, 394] on input "range" at bounding box center [196, 394] width 48 height 3
click at [138, 398] on input "12" at bounding box center [145, 394] width 41 height 25
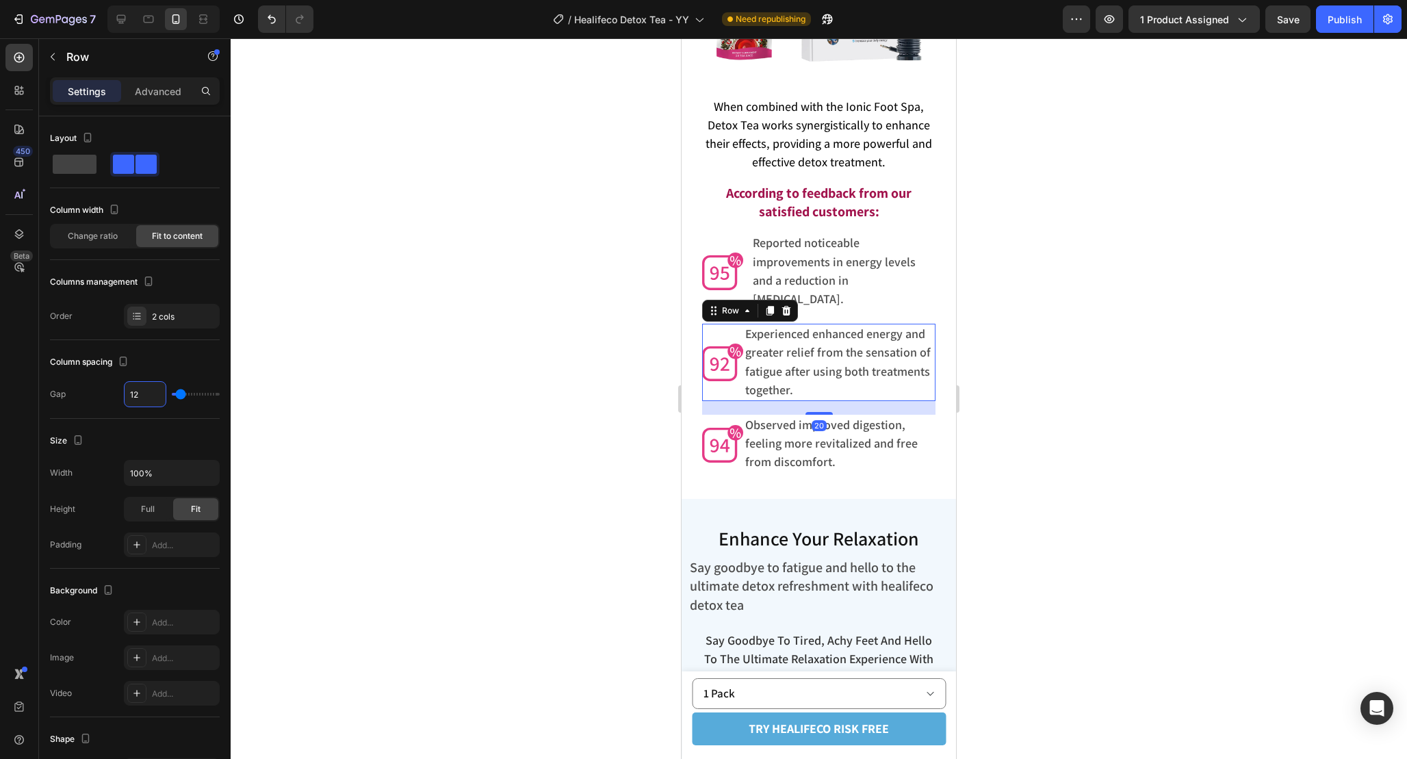
click at [732, 377] on div "Image" at bounding box center [722, 362] width 41 height 77
click at [145, 398] on input "1" at bounding box center [145, 394] width 41 height 25
paste input "2"
type input "12"
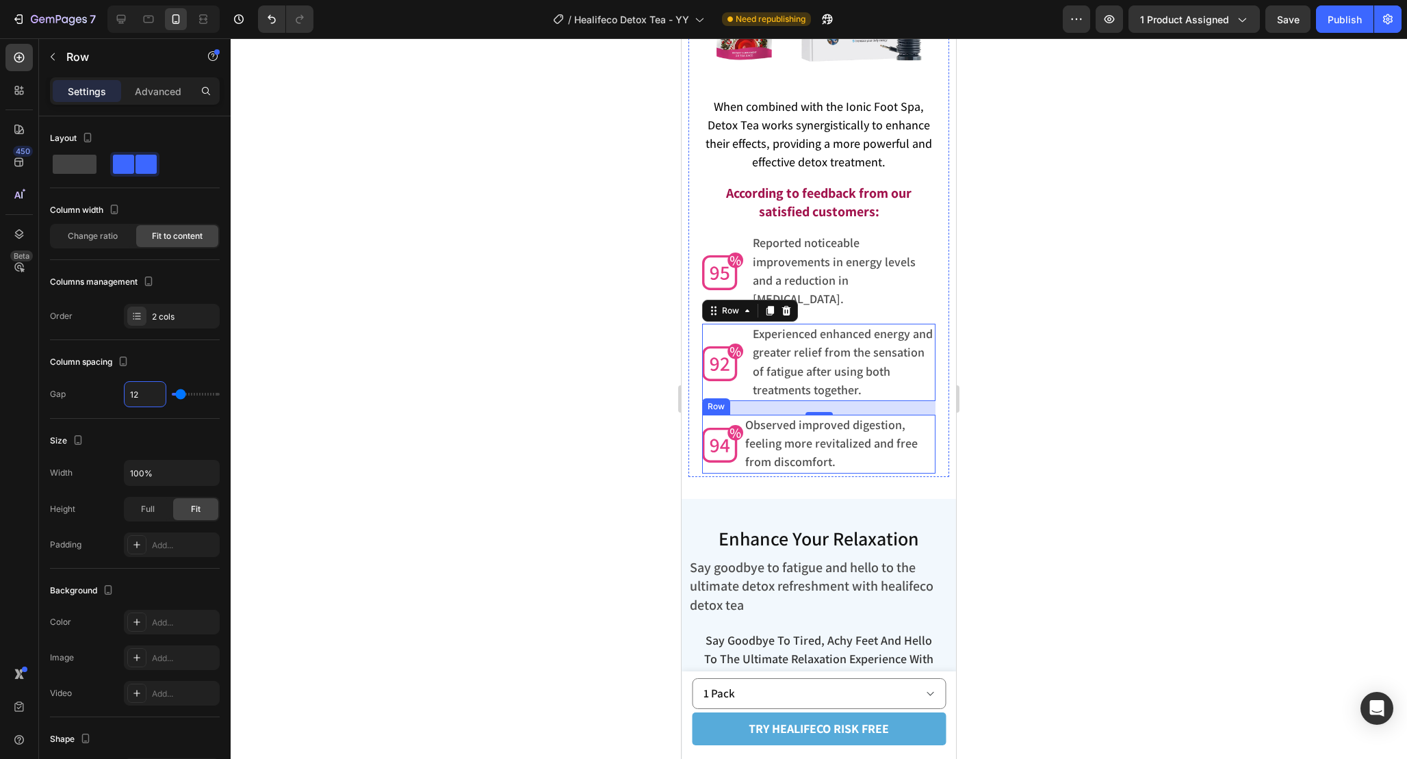
click at [737, 451] on div "Image" at bounding box center [722, 444] width 41 height 59
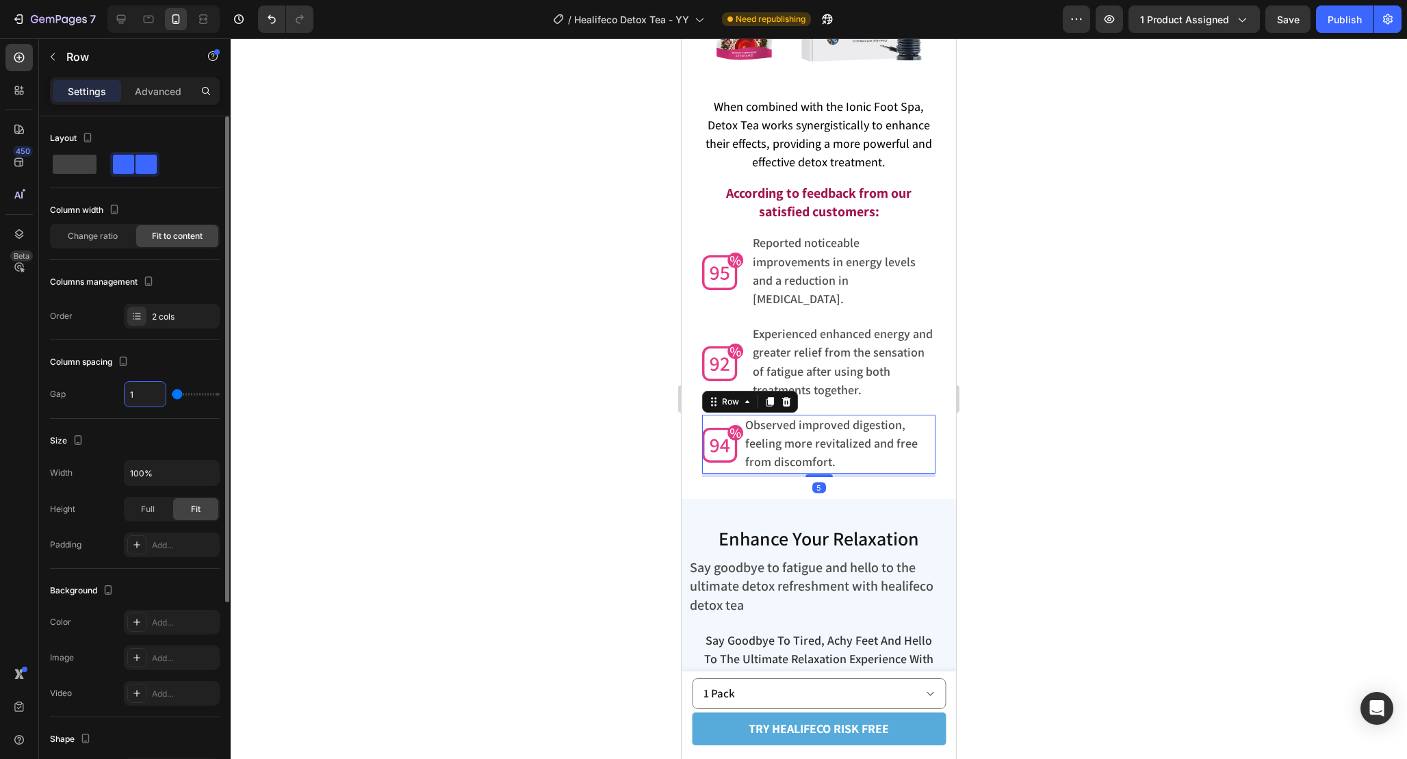
click at [149, 399] on input "1" at bounding box center [145, 394] width 41 height 25
paste input "2"
type input "12"
click at [1021, 433] on div at bounding box center [819, 398] width 1177 height 721
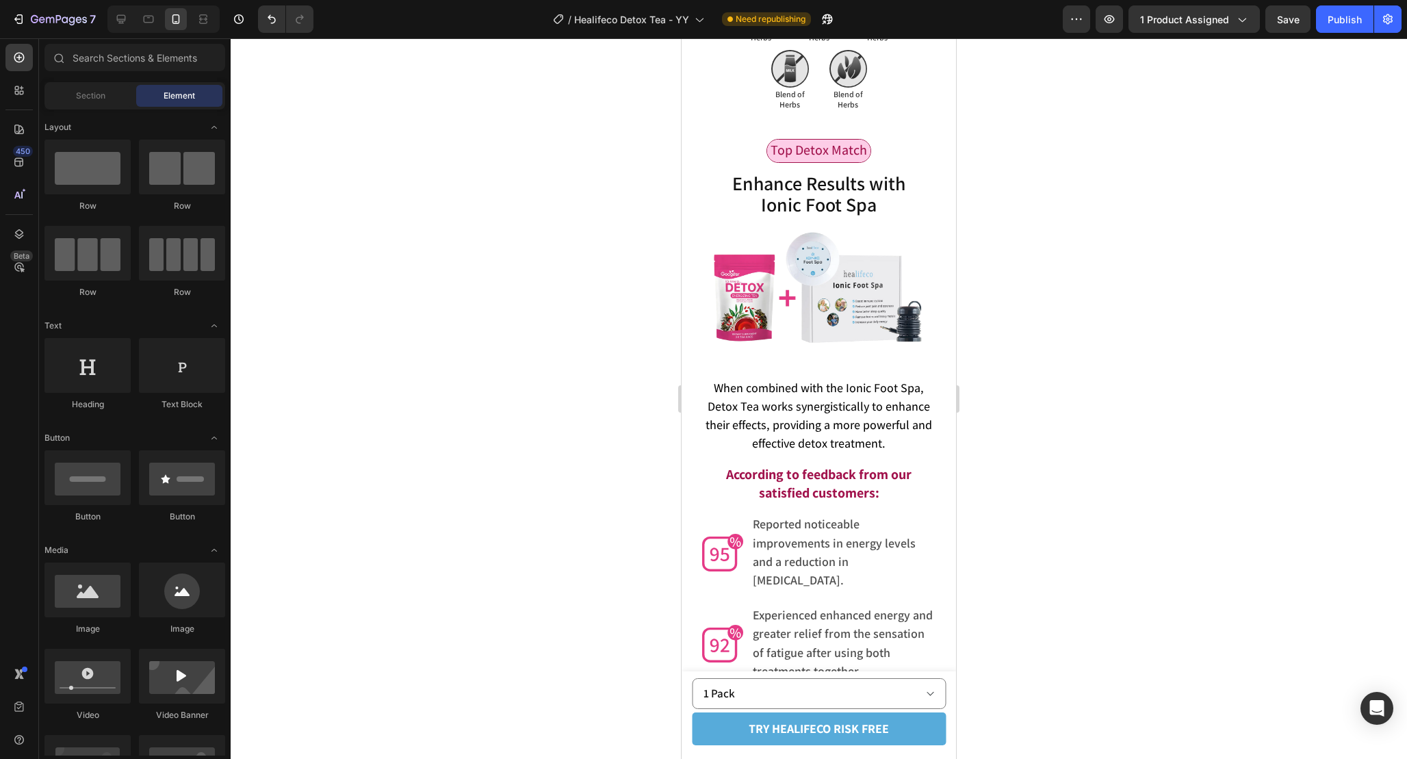
scroll to position [4009, 0]
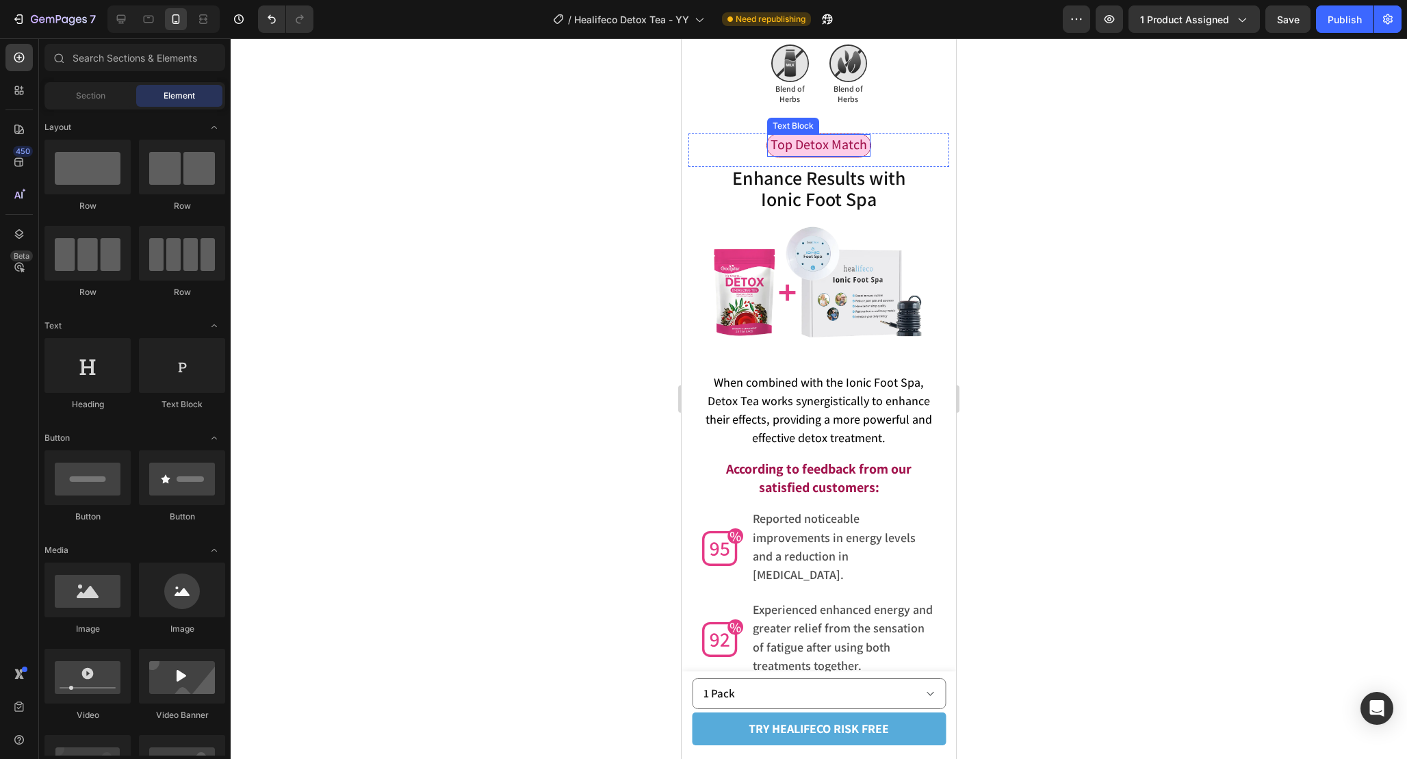
click at [806, 142] on span "Top Detox Match" at bounding box center [819, 145] width 97 height 18
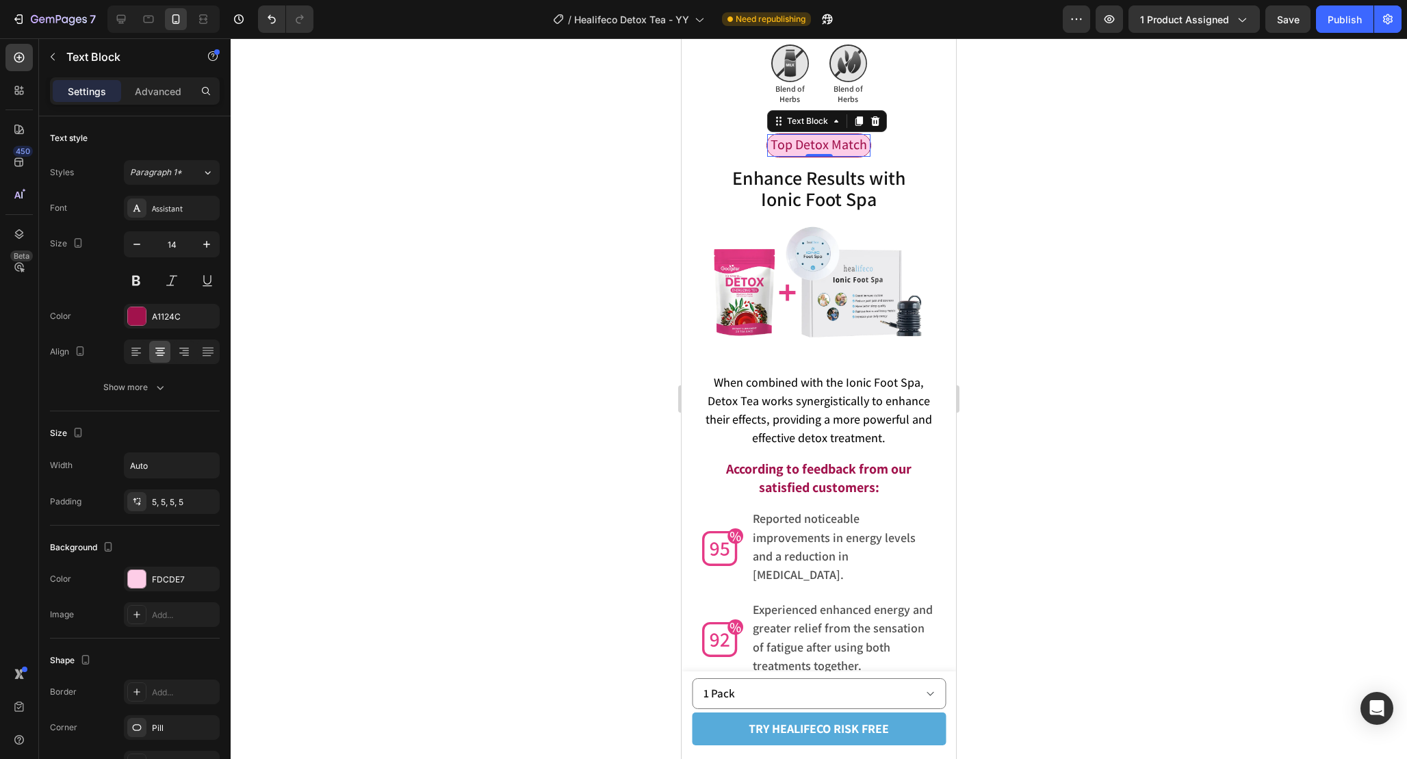
click at [780, 144] on span "Top Detox Match" at bounding box center [819, 145] width 97 height 18
click at [773, 146] on span "Top Detox Match" at bounding box center [819, 145] width 97 height 18
click at [864, 148] on span "Top Detox Match" at bounding box center [819, 145] width 97 height 18
click at [1098, 296] on div at bounding box center [819, 398] width 1177 height 721
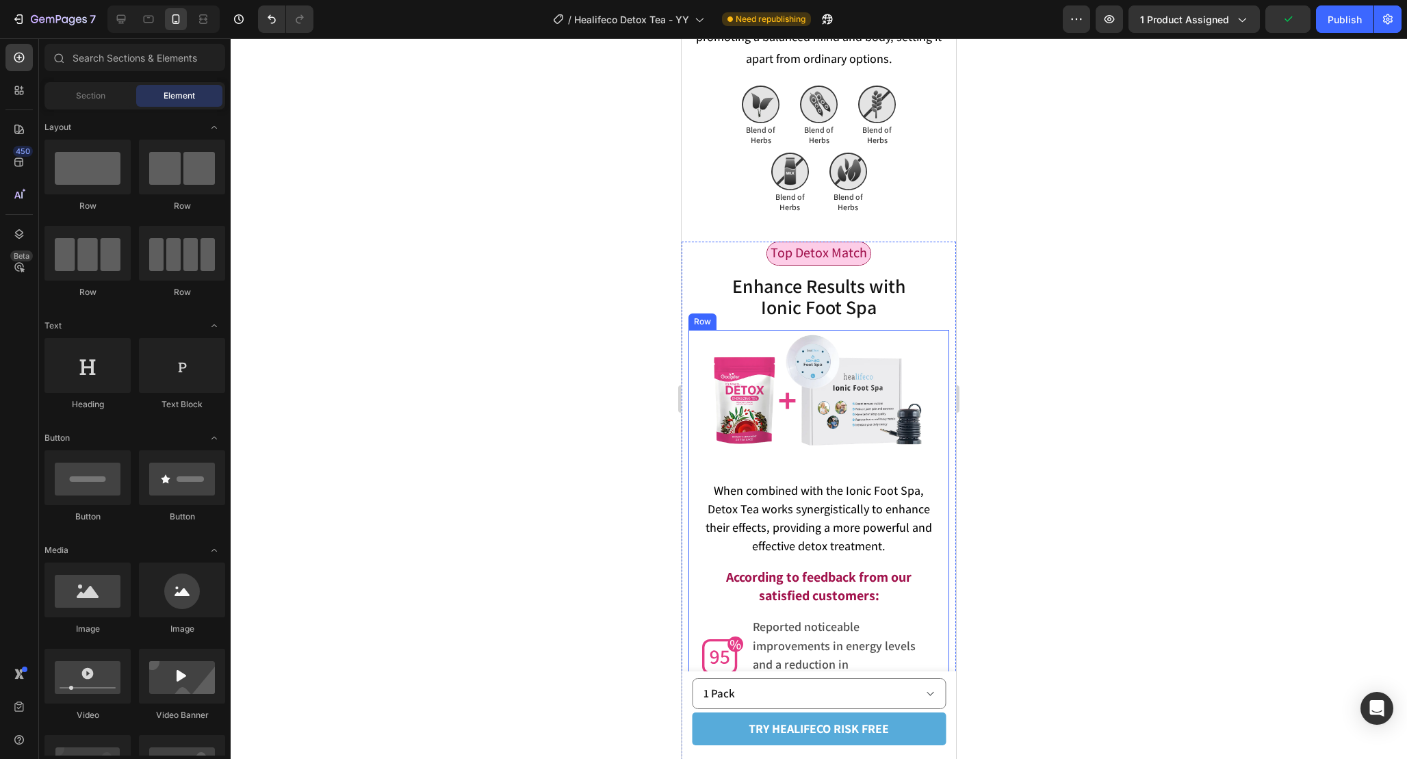
scroll to position [3894, 0]
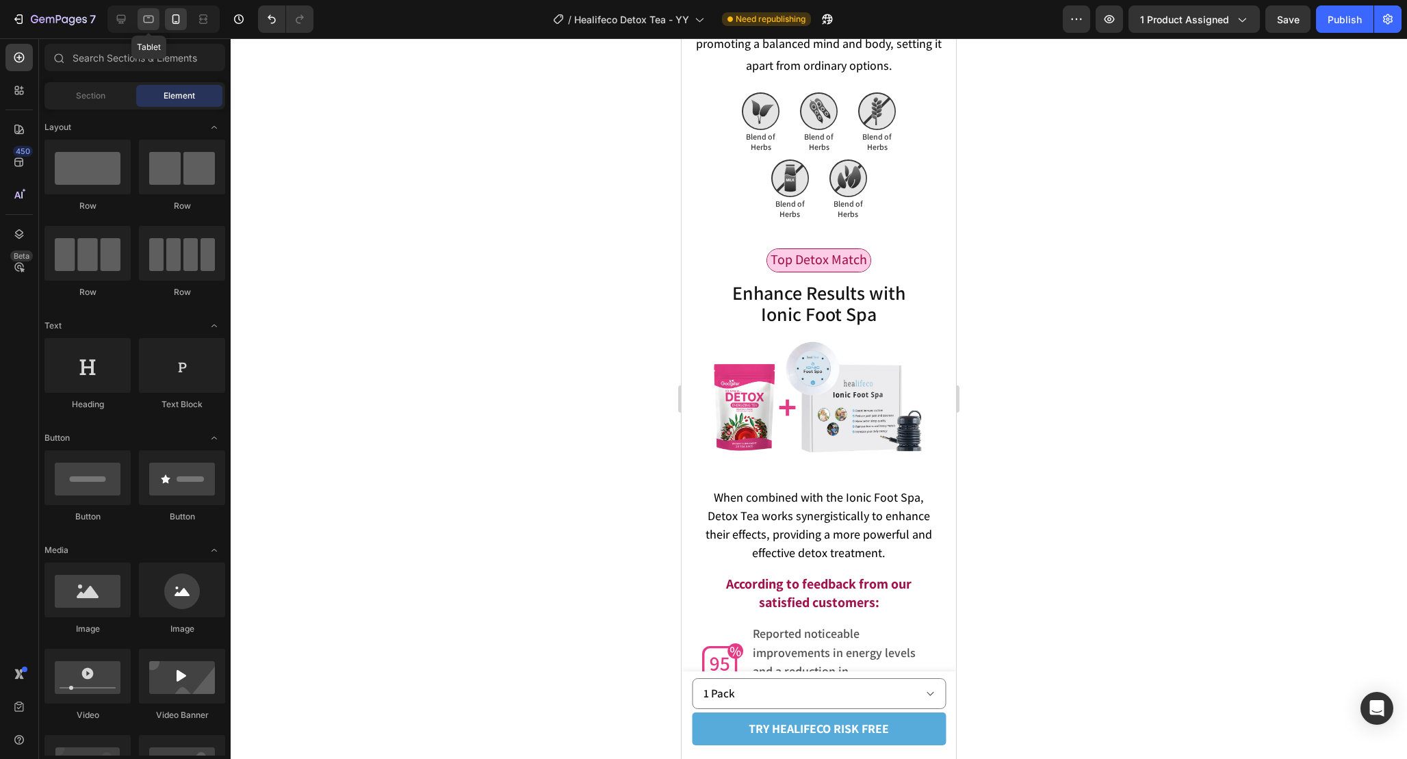
click at [148, 20] on icon at bounding box center [149, 19] width 14 height 14
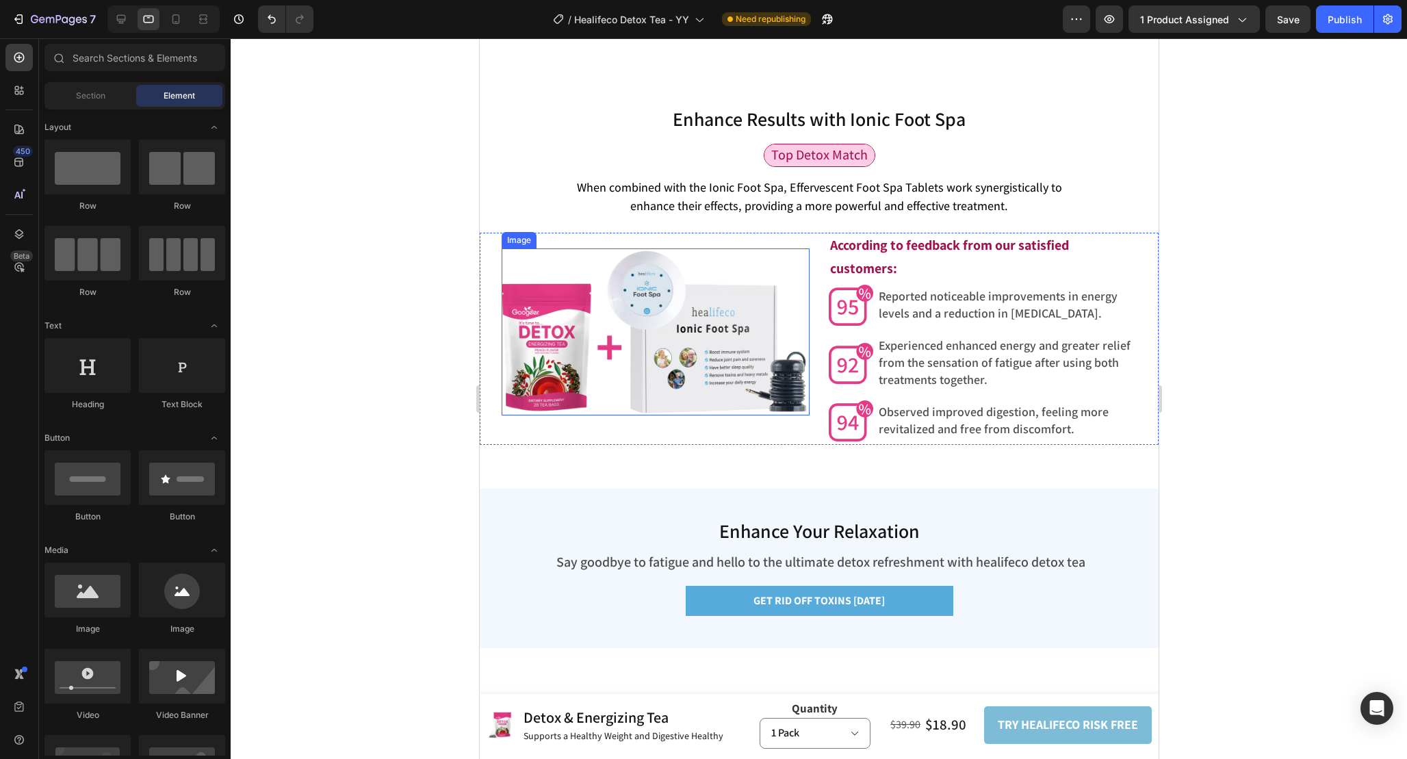
scroll to position [3903, 0]
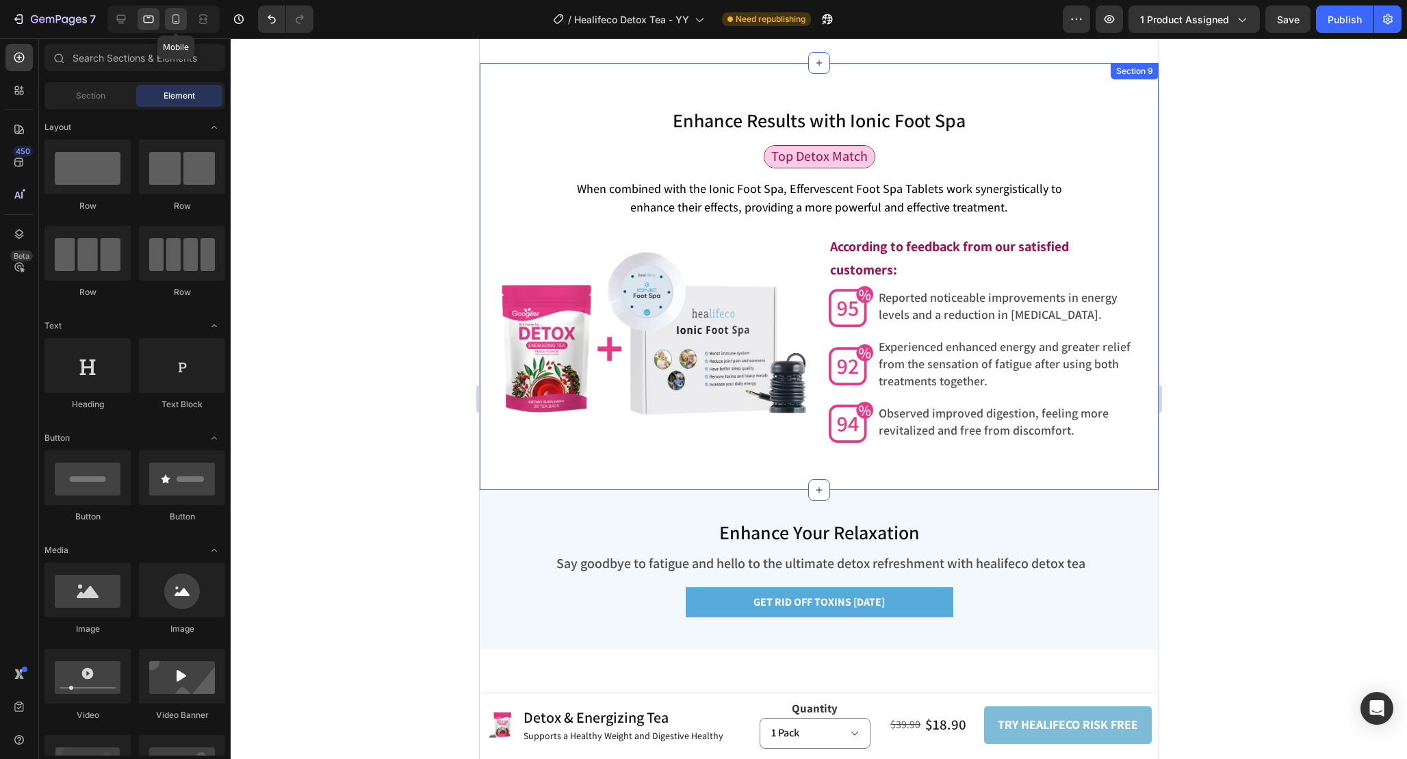
click at [170, 24] on icon at bounding box center [176, 19] width 14 height 14
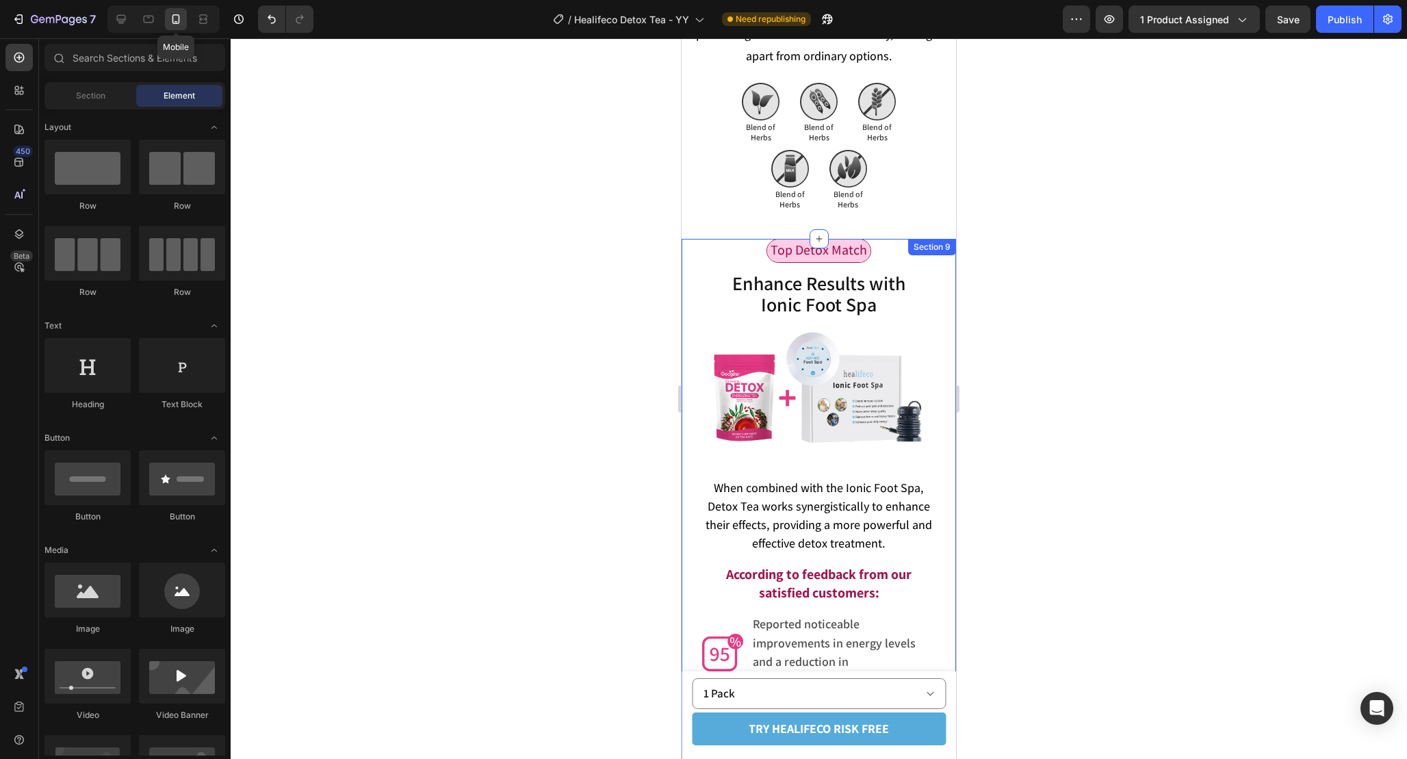
scroll to position [3899, 0]
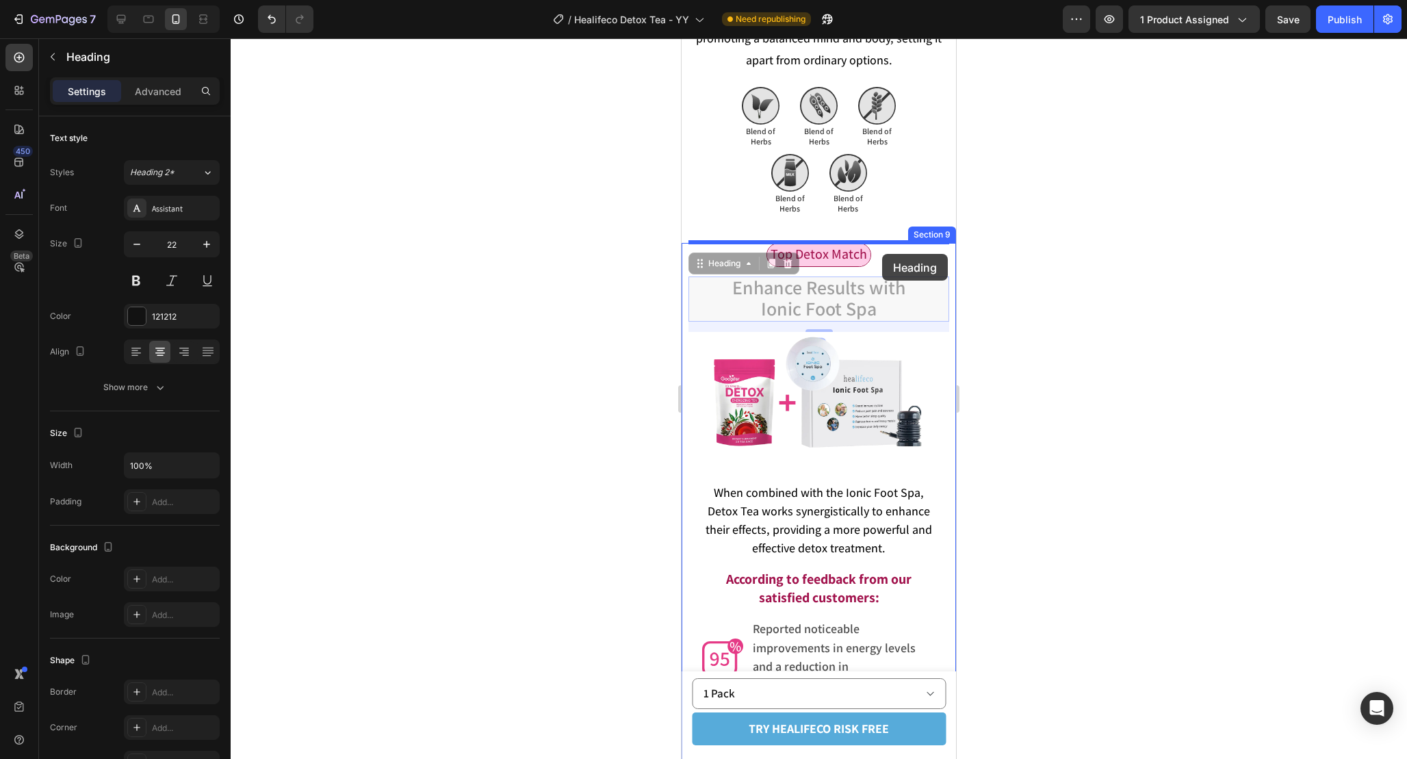
drag, startPoint x: 882, startPoint y: 304, endPoint x: 882, endPoint y: 254, distance: 50.0
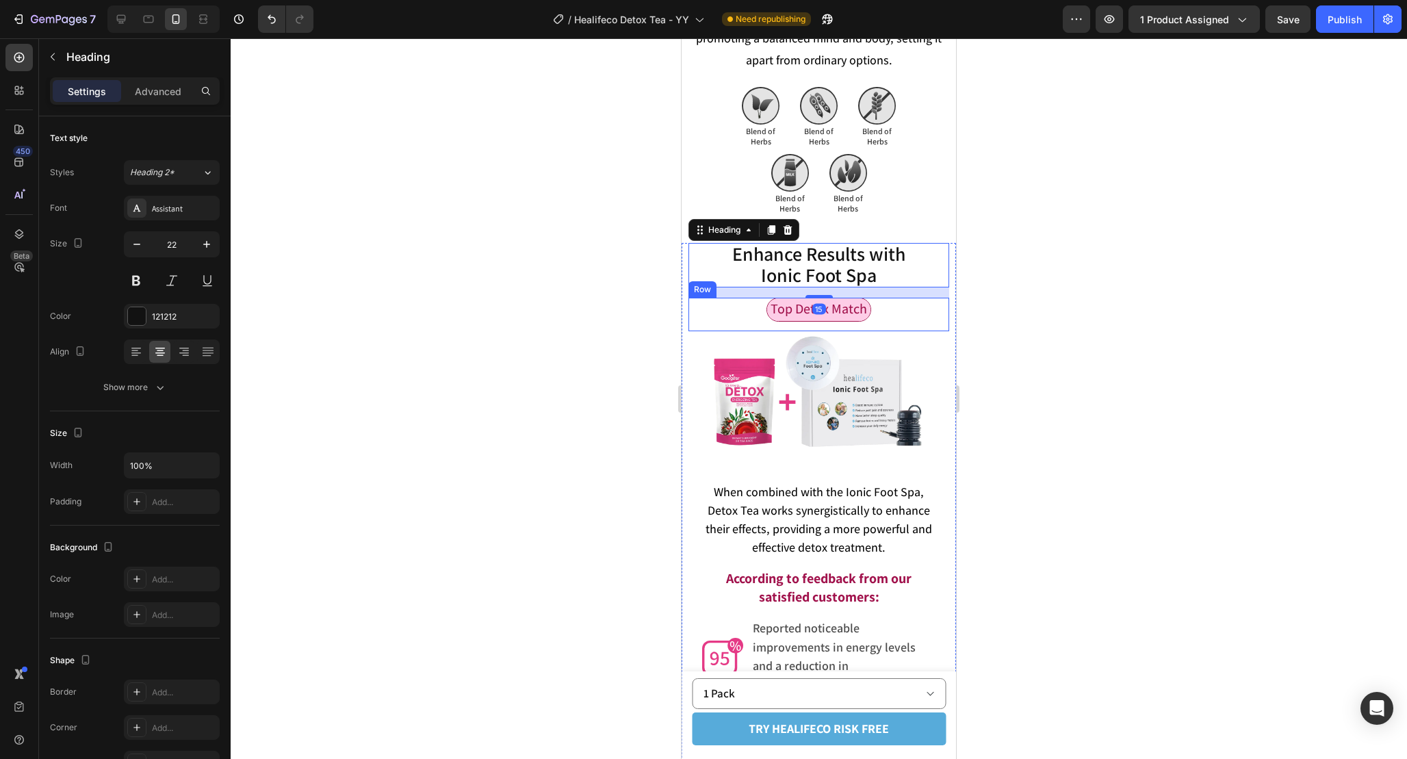
click at [1034, 312] on div at bounding box center [819, 398] width 1177 height 721
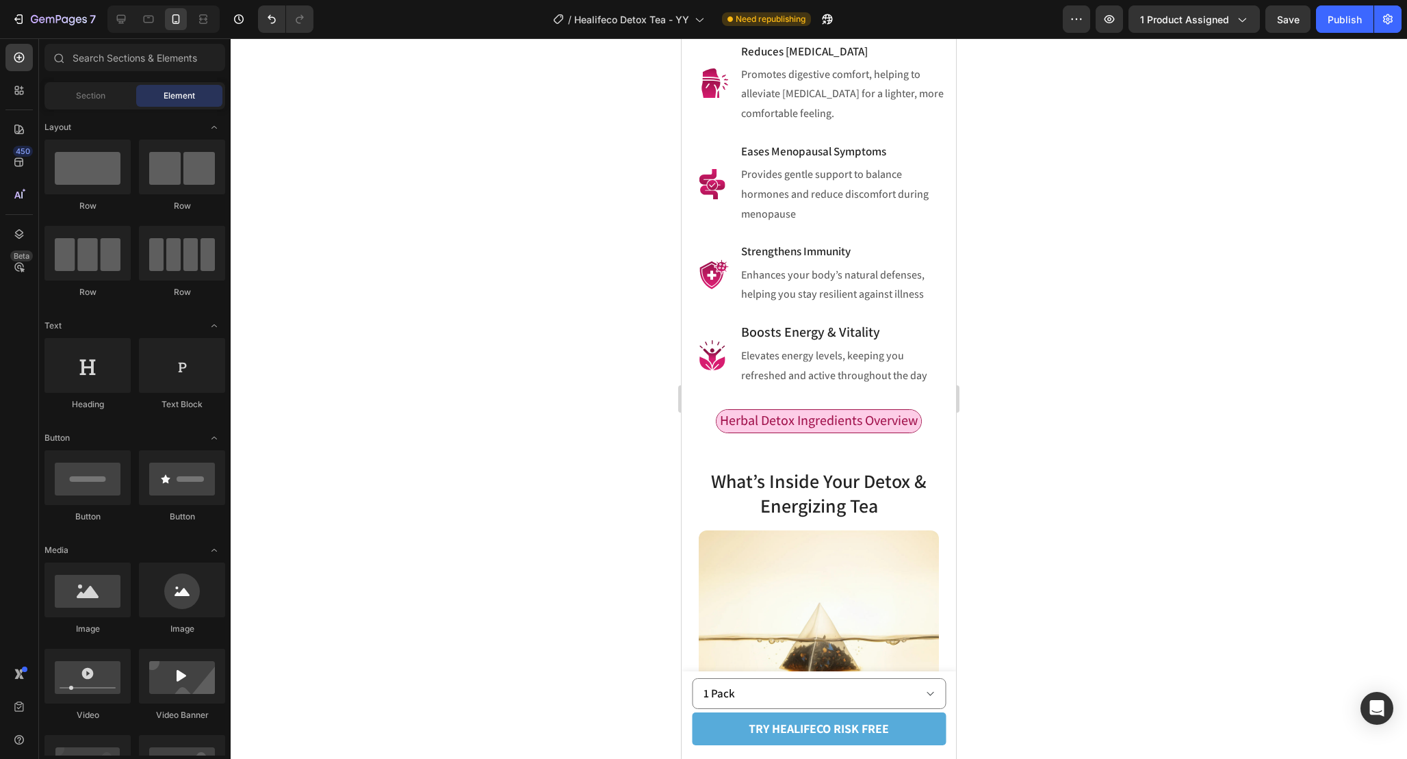
scroll to position [1240, 0]
click at [935, 418] on div "Herbal Detox Ingredients Overview Text Block Row" at bounding box center [819, 428] width 274 height 34
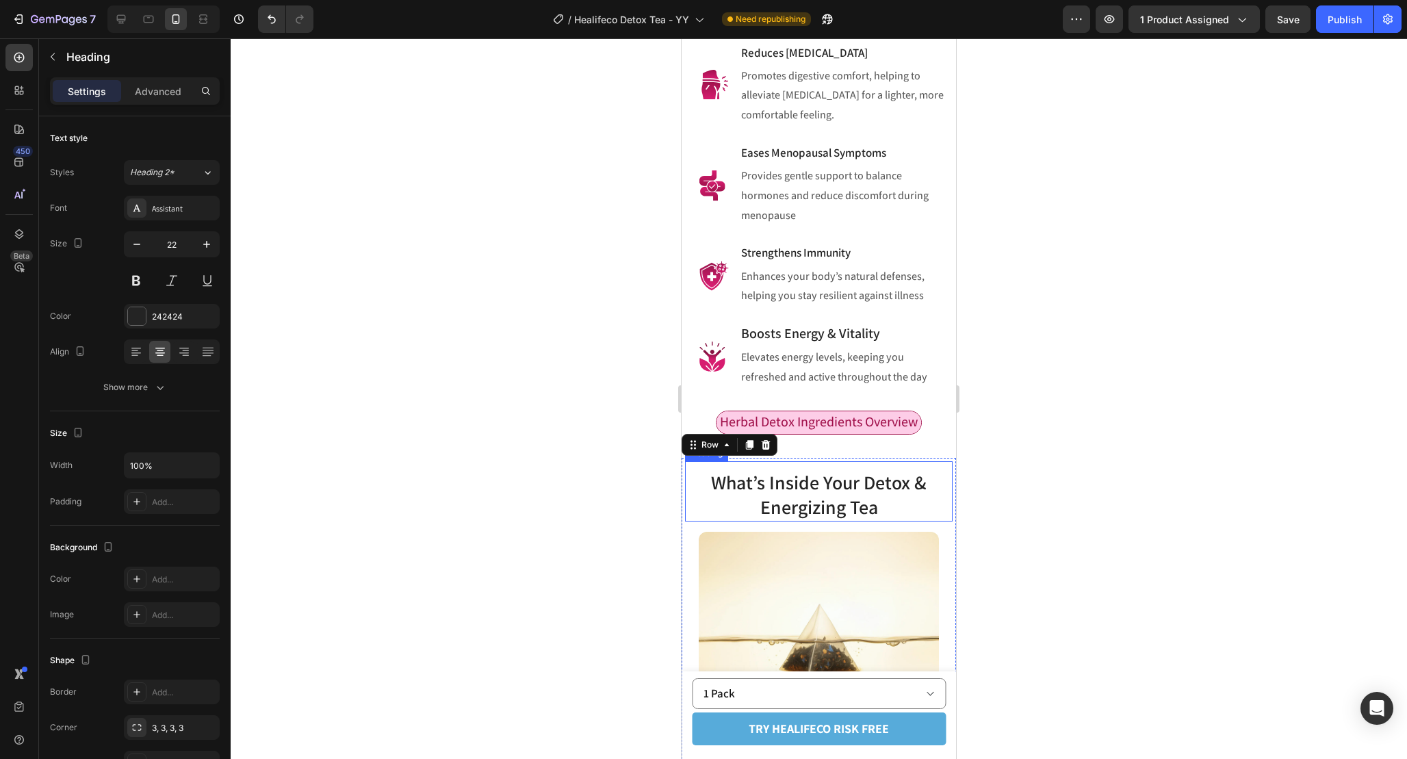
click at [856, 471] on span "What’s Inside Your Detox & Energizing Tea" at bounding box center [819, 495] width 216 height 50
click at [927, 424] on div "Herbal Detox Ingredients Overview Text Block Row 0" at bounding box center [819, 428] width 274 height 34
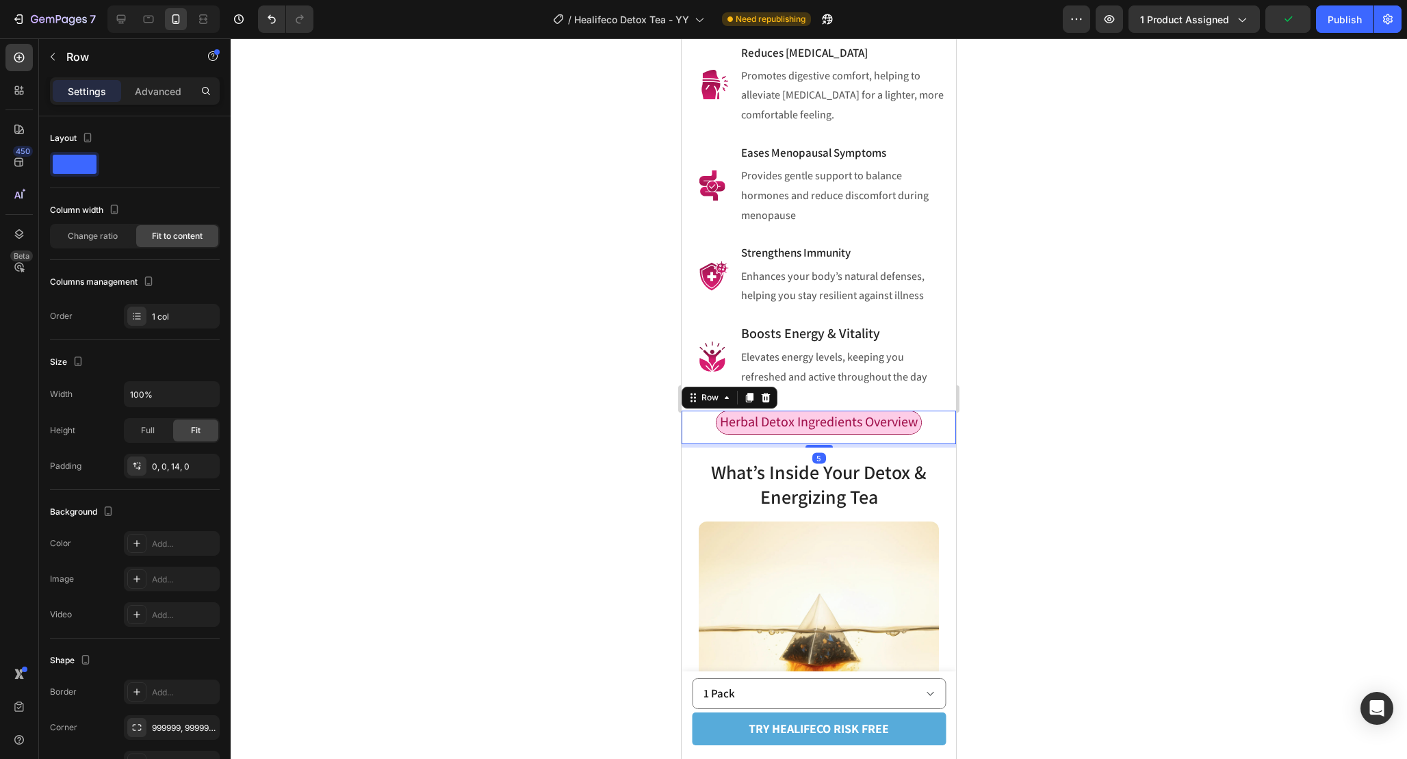
drag, startPoint x: 820, startPoint y: 457, endPoint x: 820, endPoint y: 421, distance: 36.3
click at [820, 422] on div "Herbal Detox Ingredients Overview Text Block Row 5" at bounding box center [819, 428] width 274 height 34
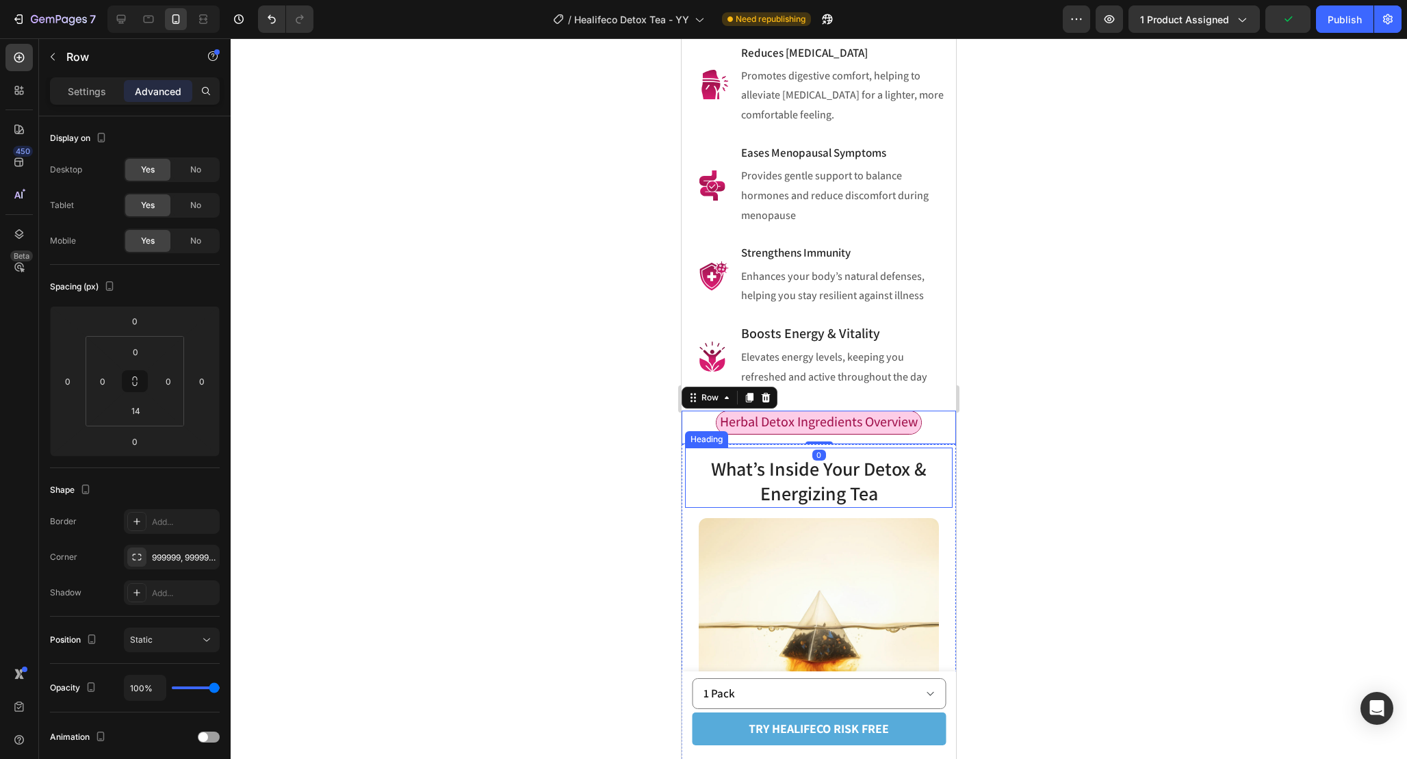
click at [1025, 463] on div at bounding box center [819, 398] width 1177 height 721
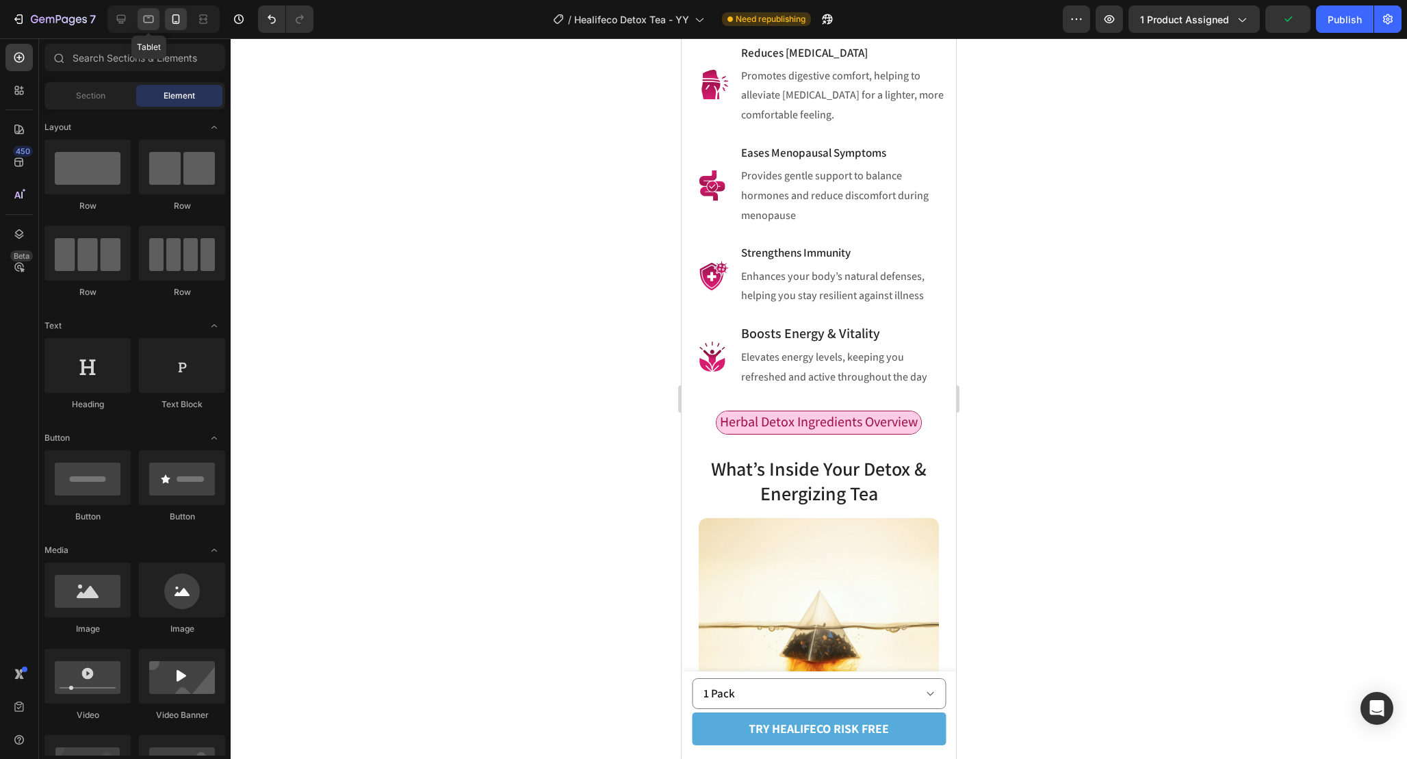
click at [149, 11] on div at bounding box center [149, 19] width 22 height 22
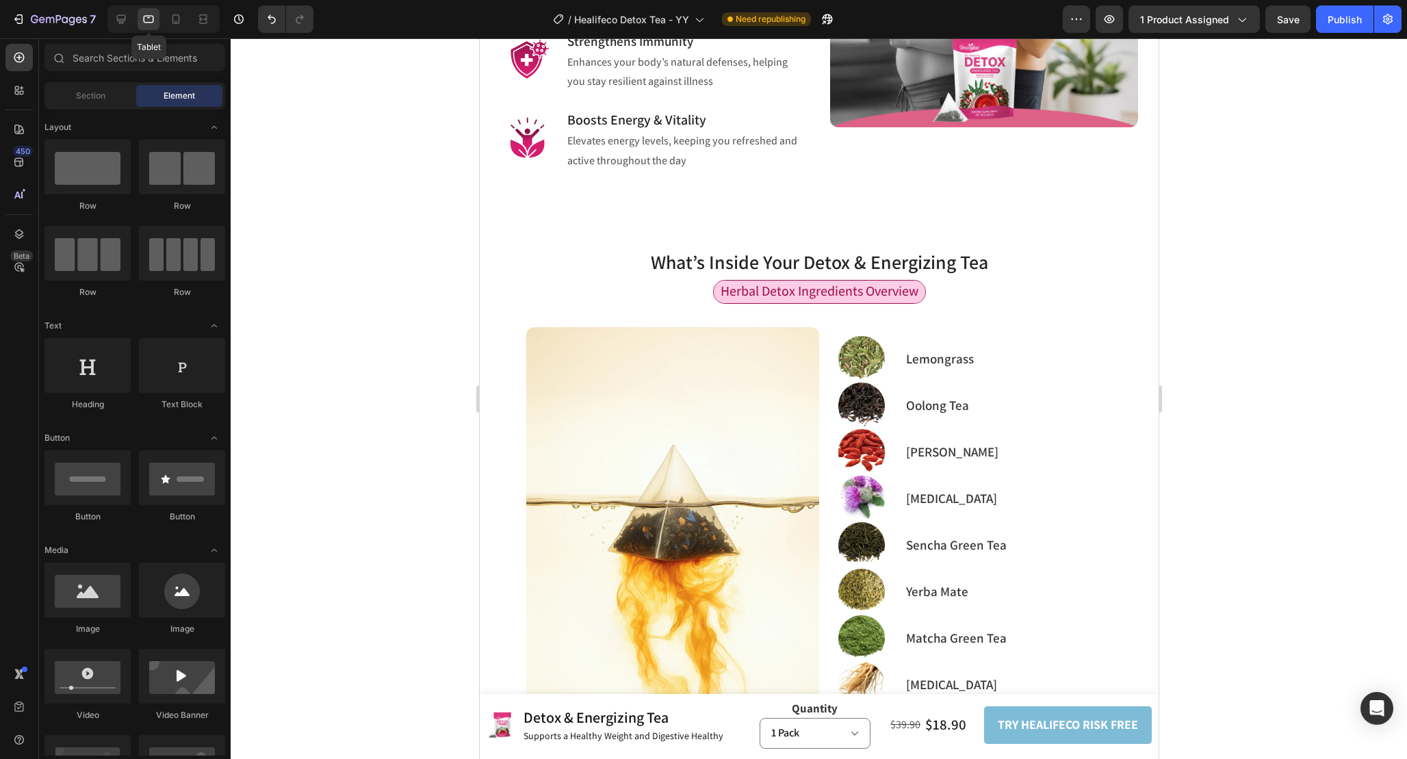
scroll to position [1355, 0]
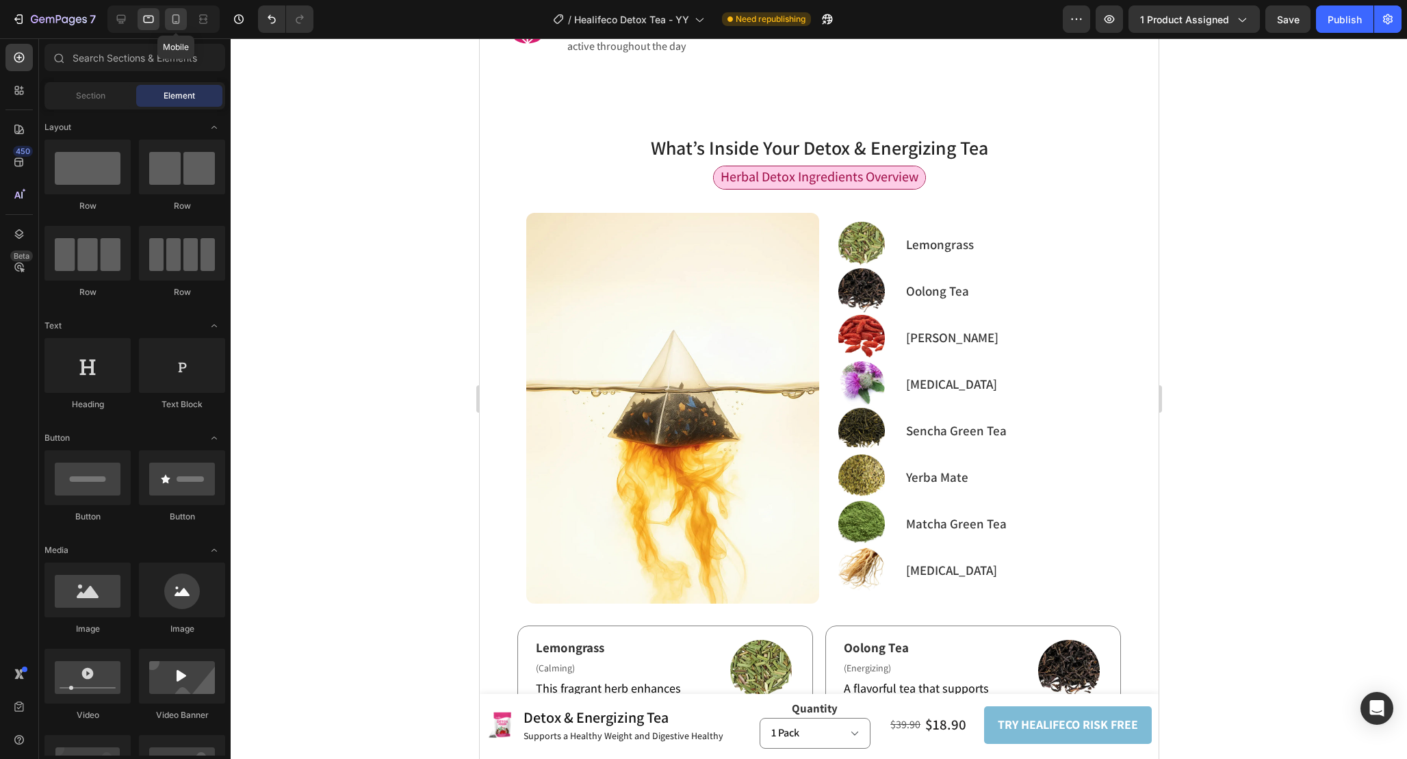
click at [179, 14] on icon at bounding box center [176, 19] width 14 height 14
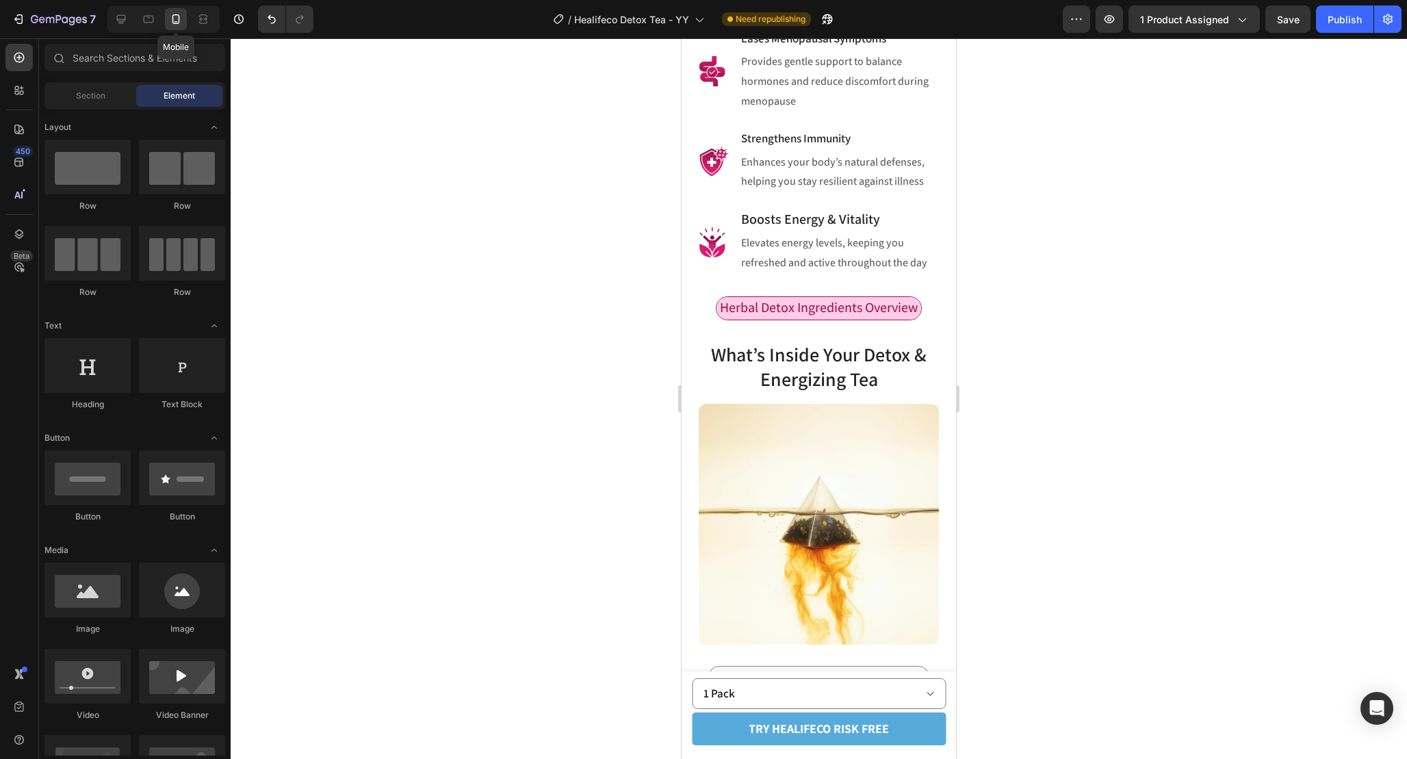
scroll to position [1392, 0]
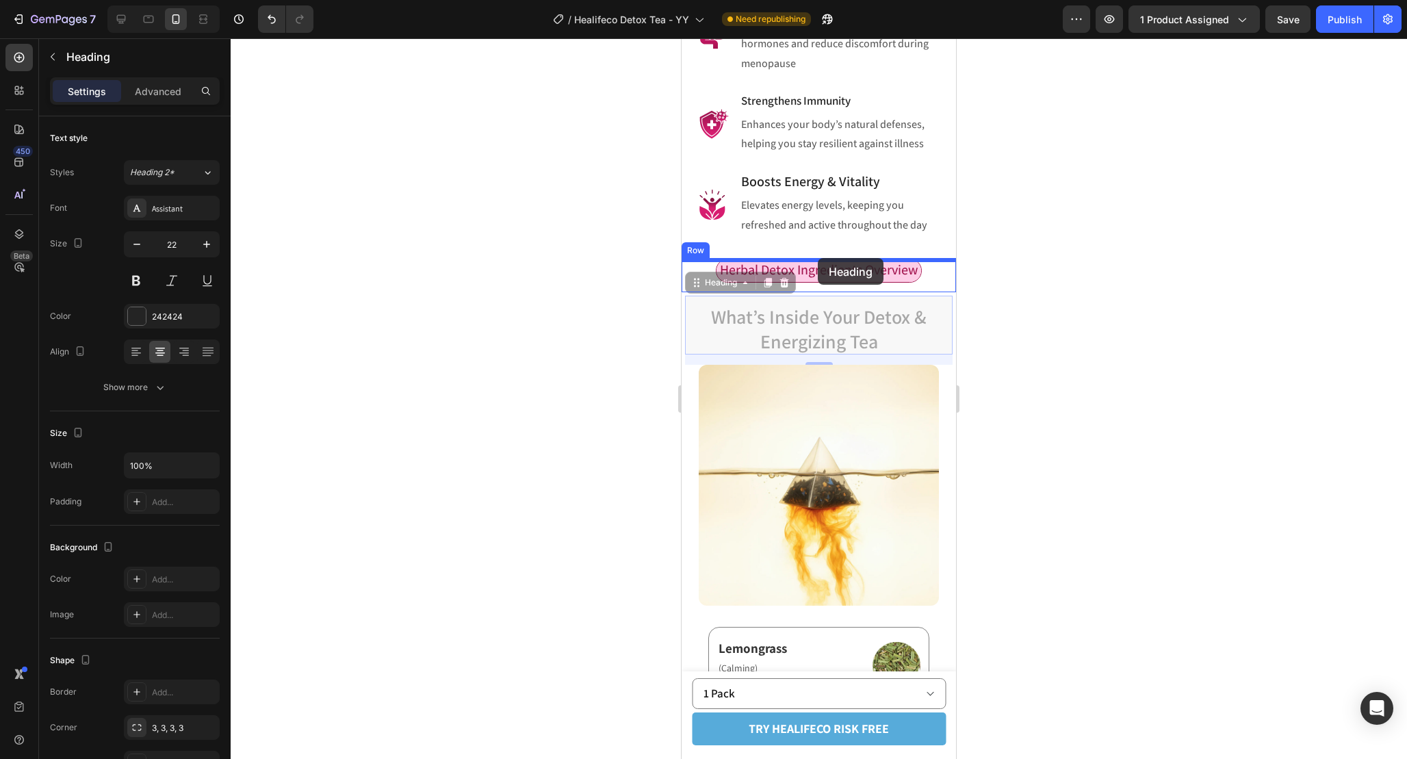
drag, startPoint x: 821, startPoint y: 330, endPoint x: 818, endPoint y: 258, distance: 71.9
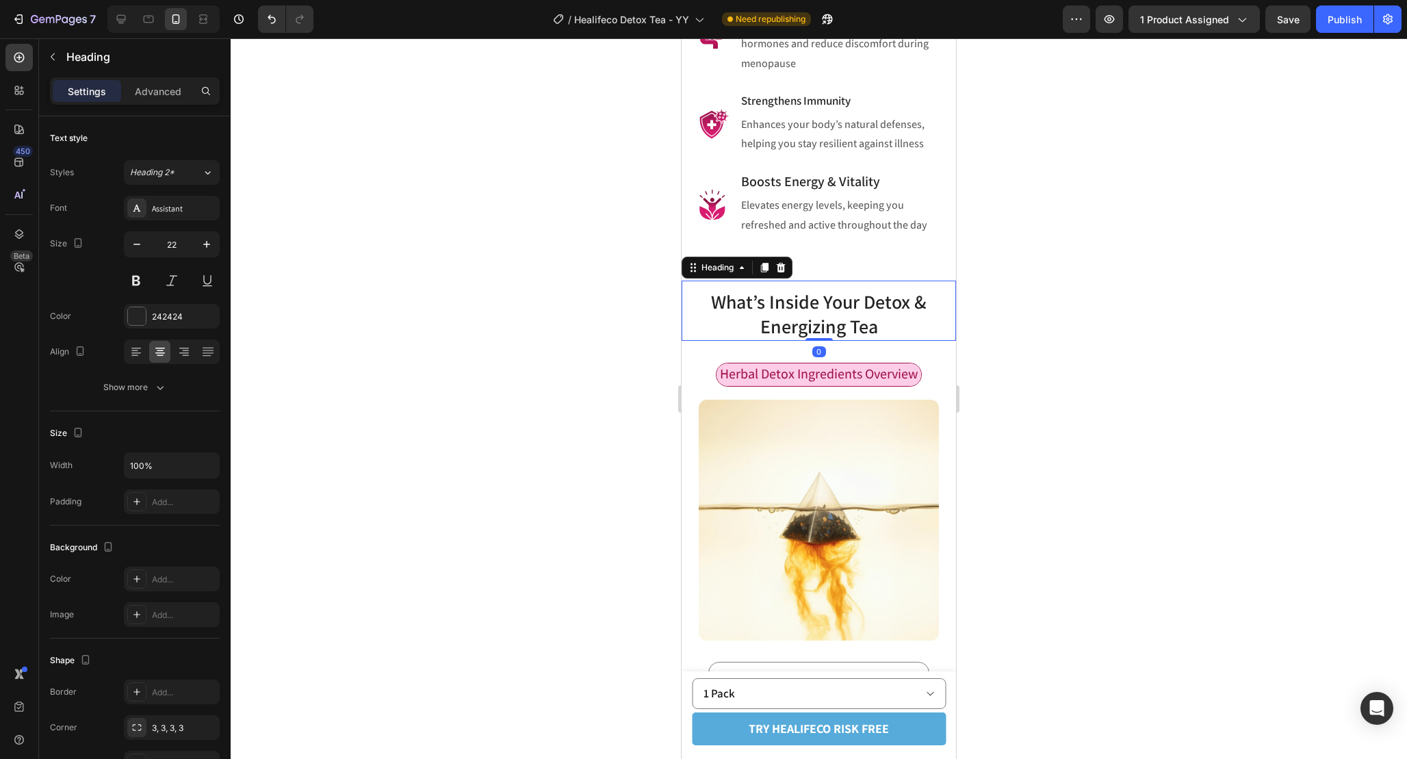
drag, startPoint x: 823, startPoint y: 349, endPoint x: 823, endPoint y: 304, distance: 45.2
click at [823, 304] on div "What’s Inside Your Detox & Energizing Tea Heading 0" at bounding box center [819, 311] width 274 height 60
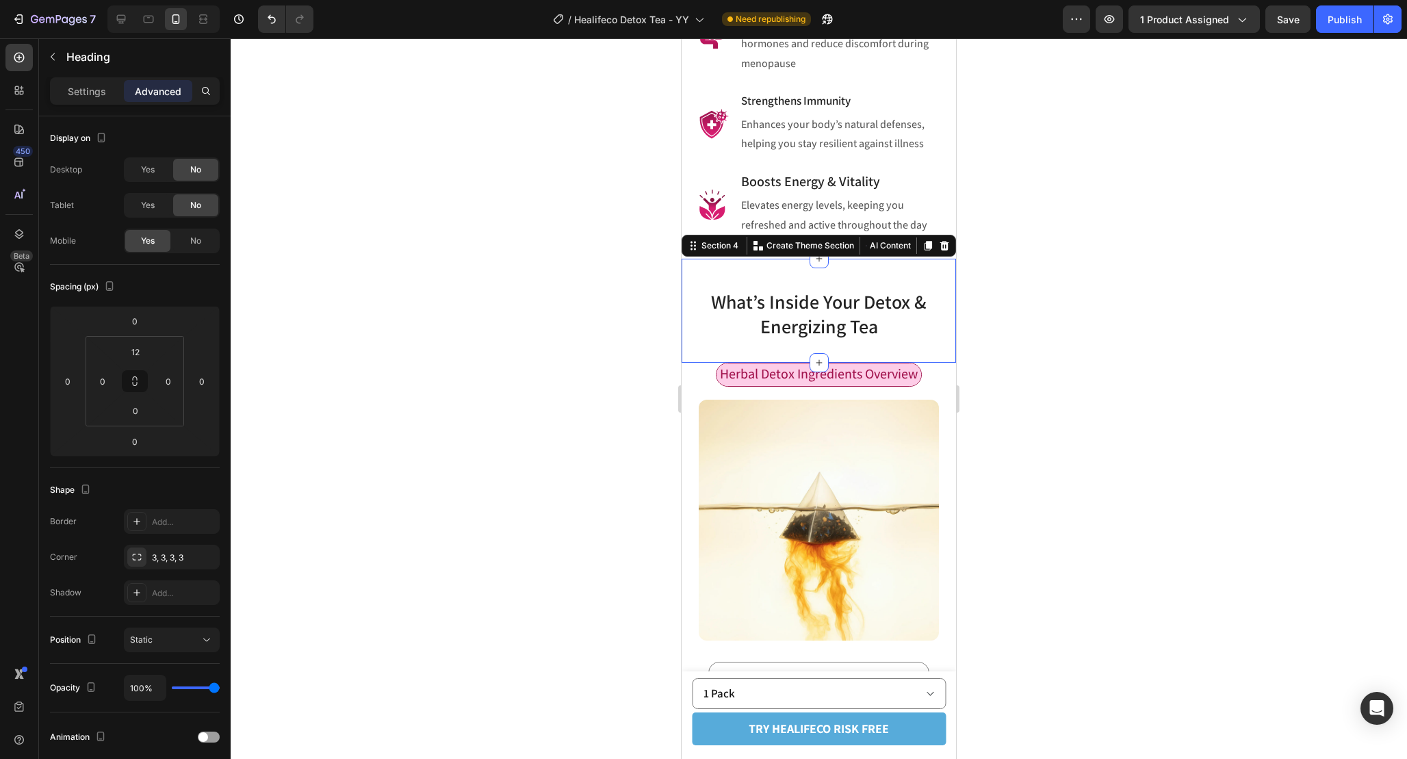
click at [877, 350] on div "What’s Inside Your Detox & Energizing Tea Heading Section 4 Create Theme Sectio…" at bounding box center [819, 311] width 274 height 104
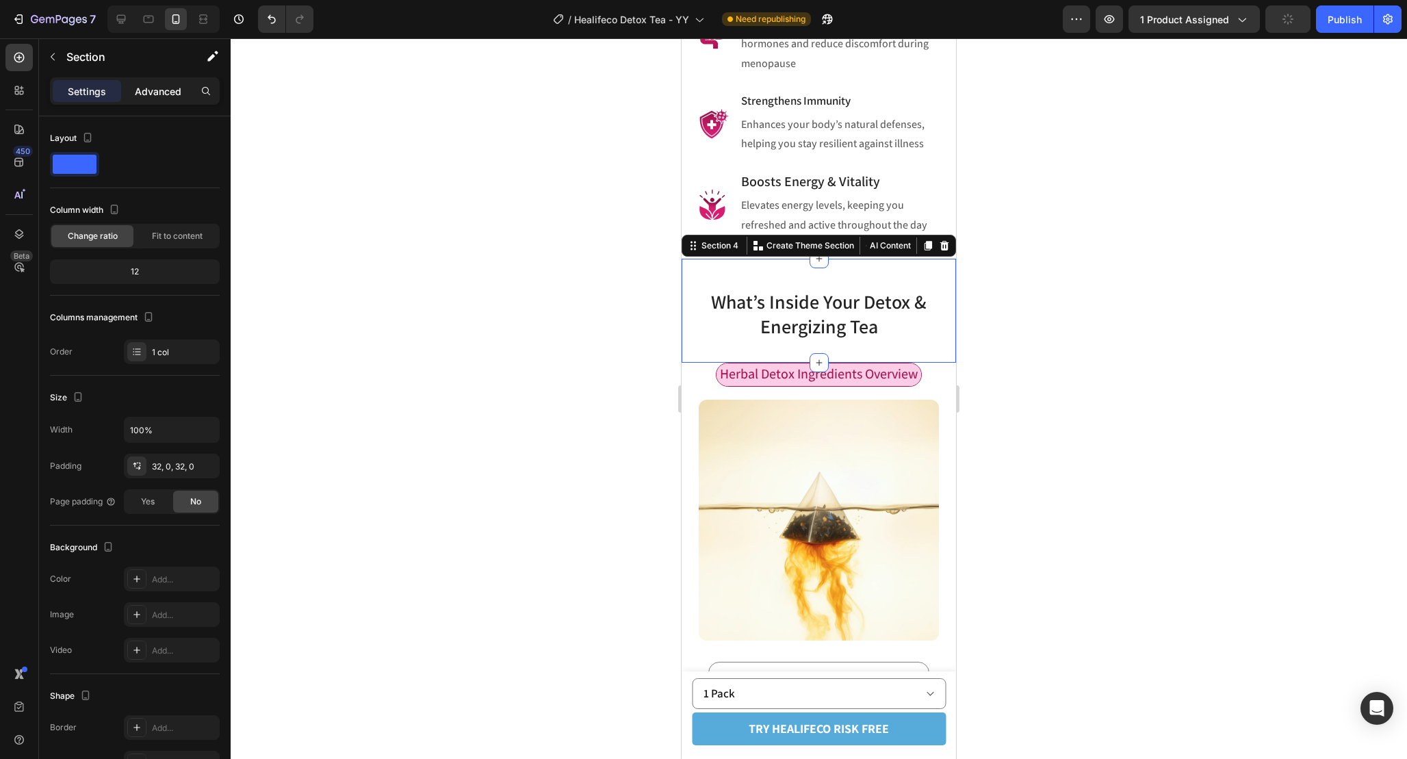
click at [143, 90] on p "Advanced" at bounding box center [158, 91] width 47 height 14
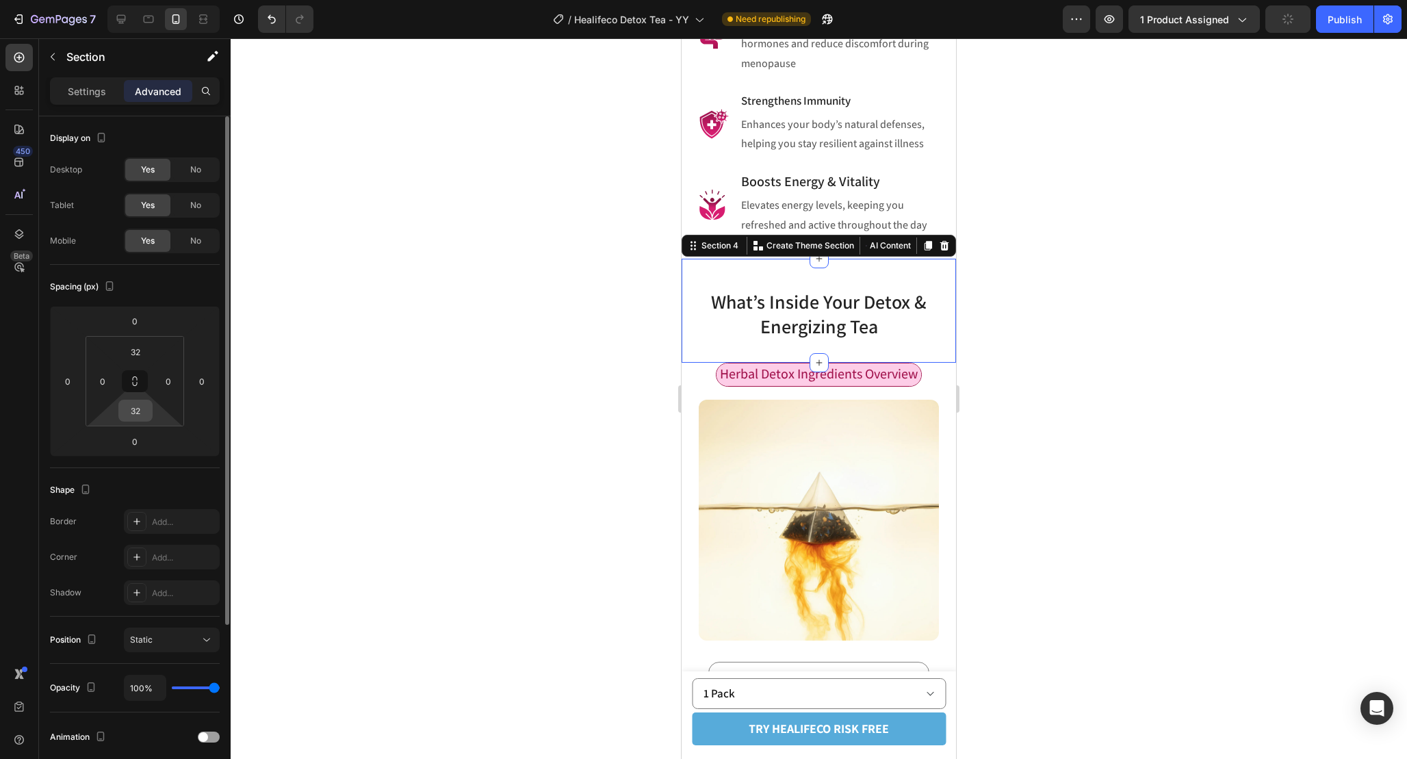
click at [143, 410] on input "32" at bounding box center [135, 410] width 27 height 21
type input "5"
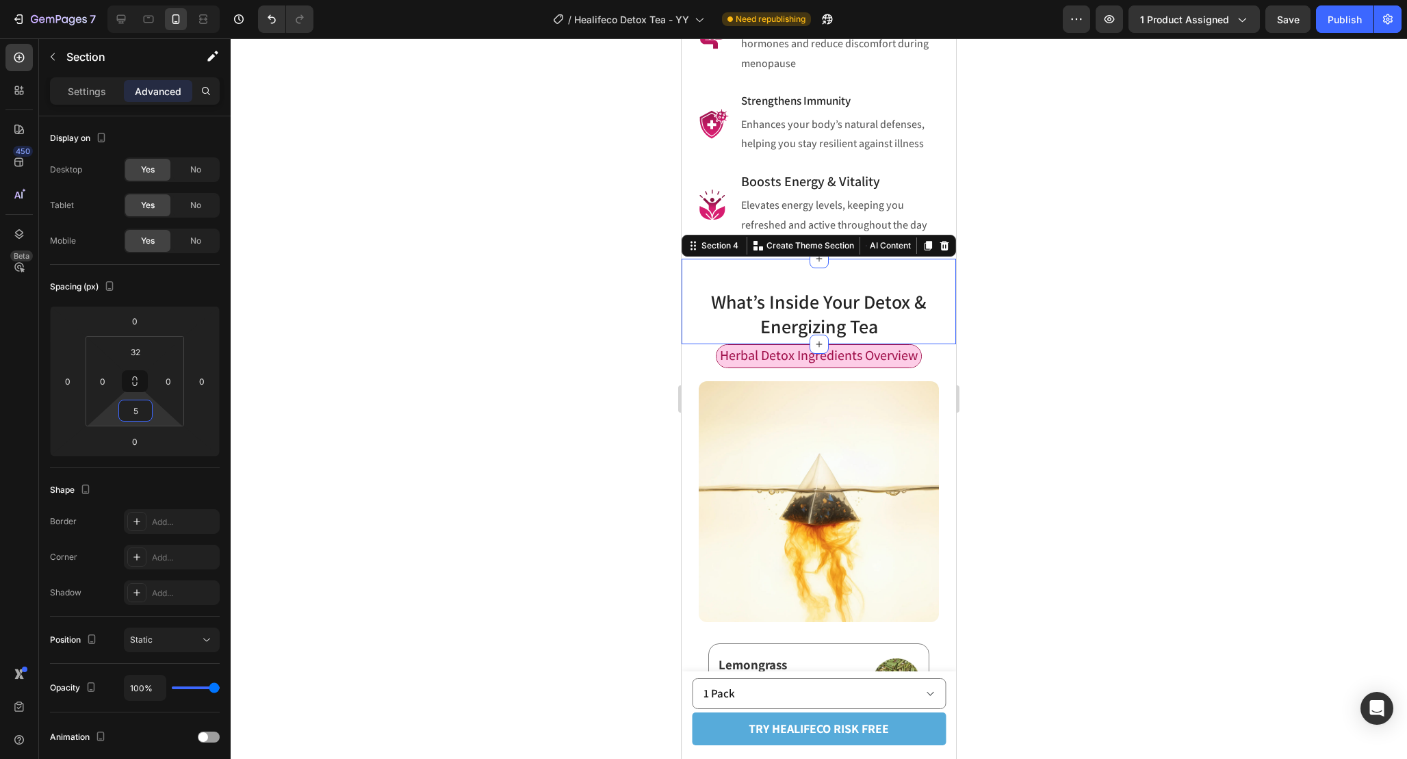
click at [1023, 417] on div at bounding box center [819, 398] width 1177 height 721
click at [866, 274] on div "What’s Inside Your Detox & Energizing Tea Heading Section 4 Create Theme Sectio…" at bounding box center [819, 302] width 274 height 86
click at [139, 348] on input "32" at bounding box center [135, 352] width 27 height 21
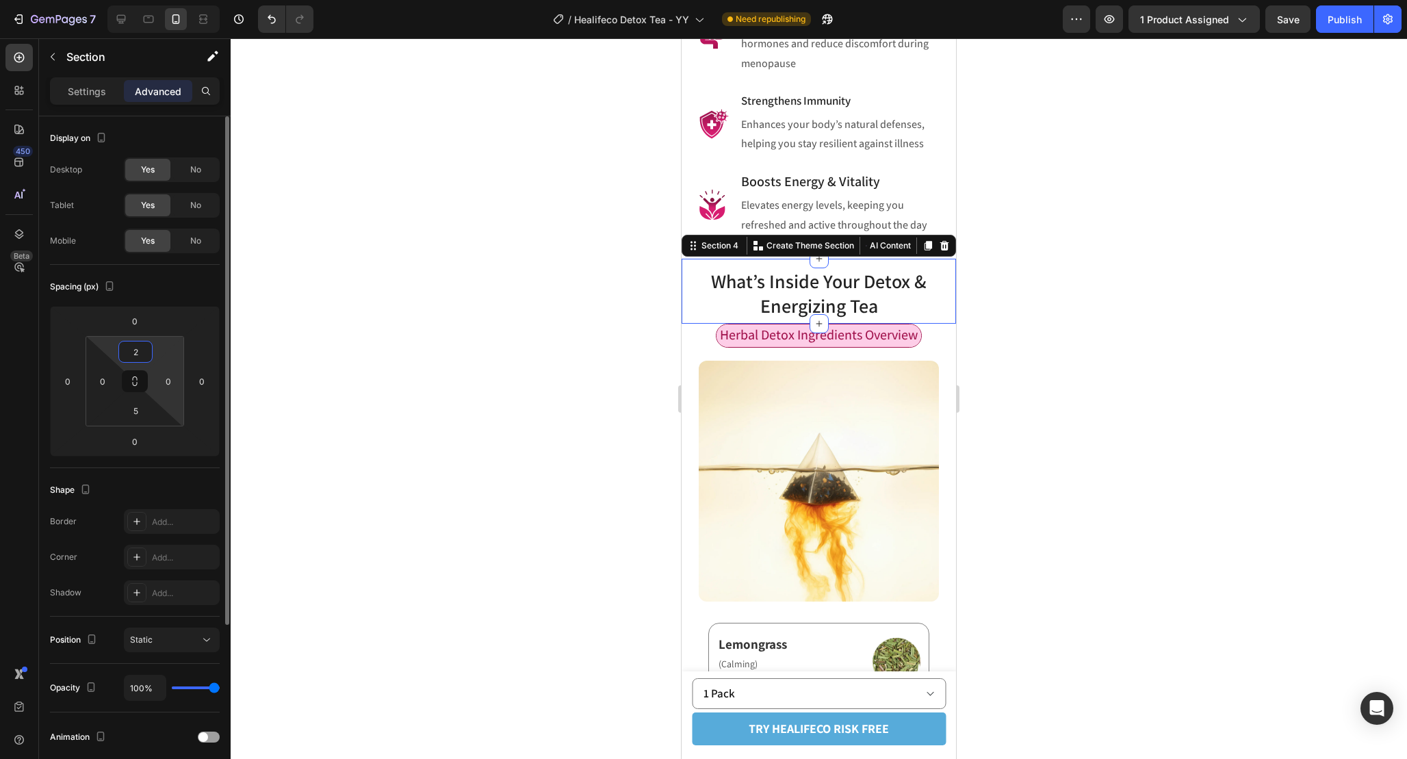
type input "28"
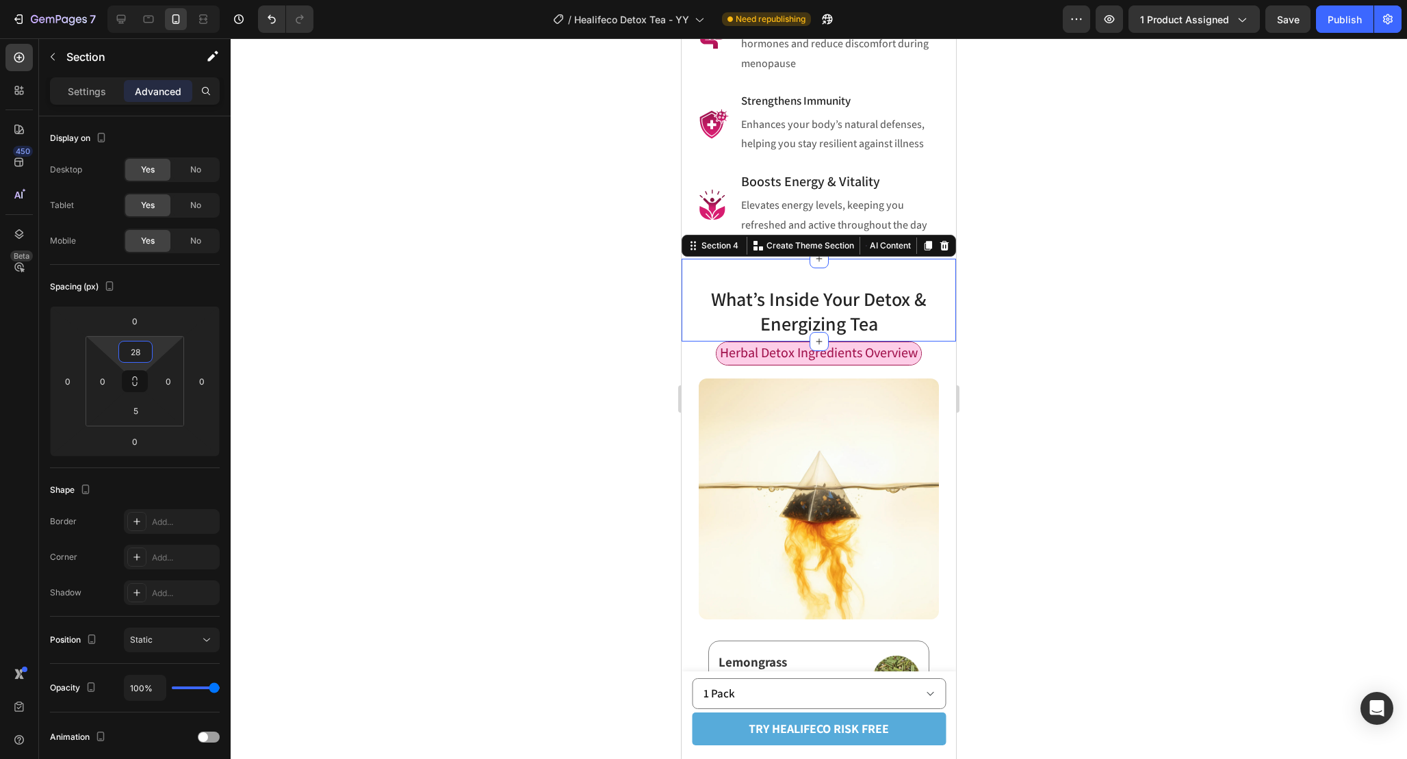
click at [1148, 353] on div at bounding box center [819, 398] width 1177 height 721
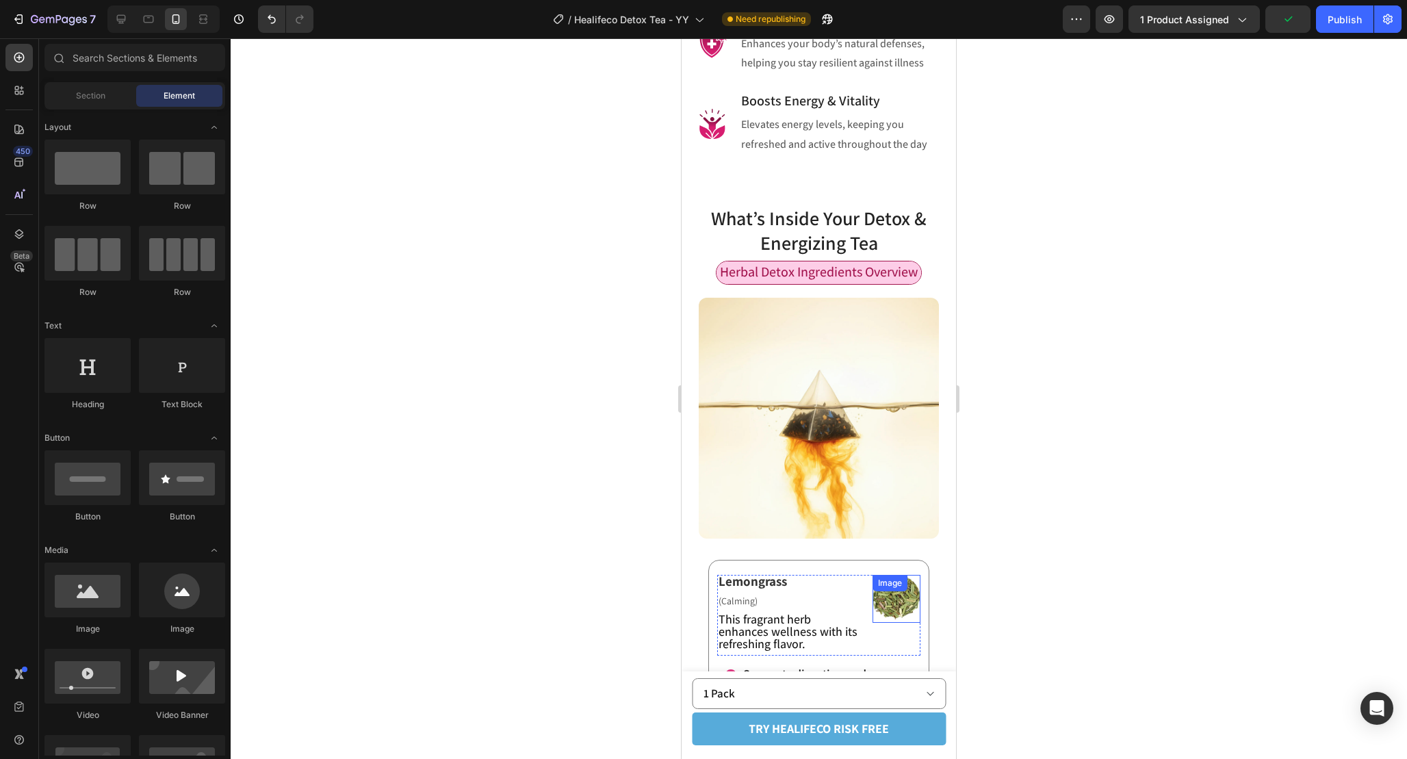
scroll to position [1481, 0]
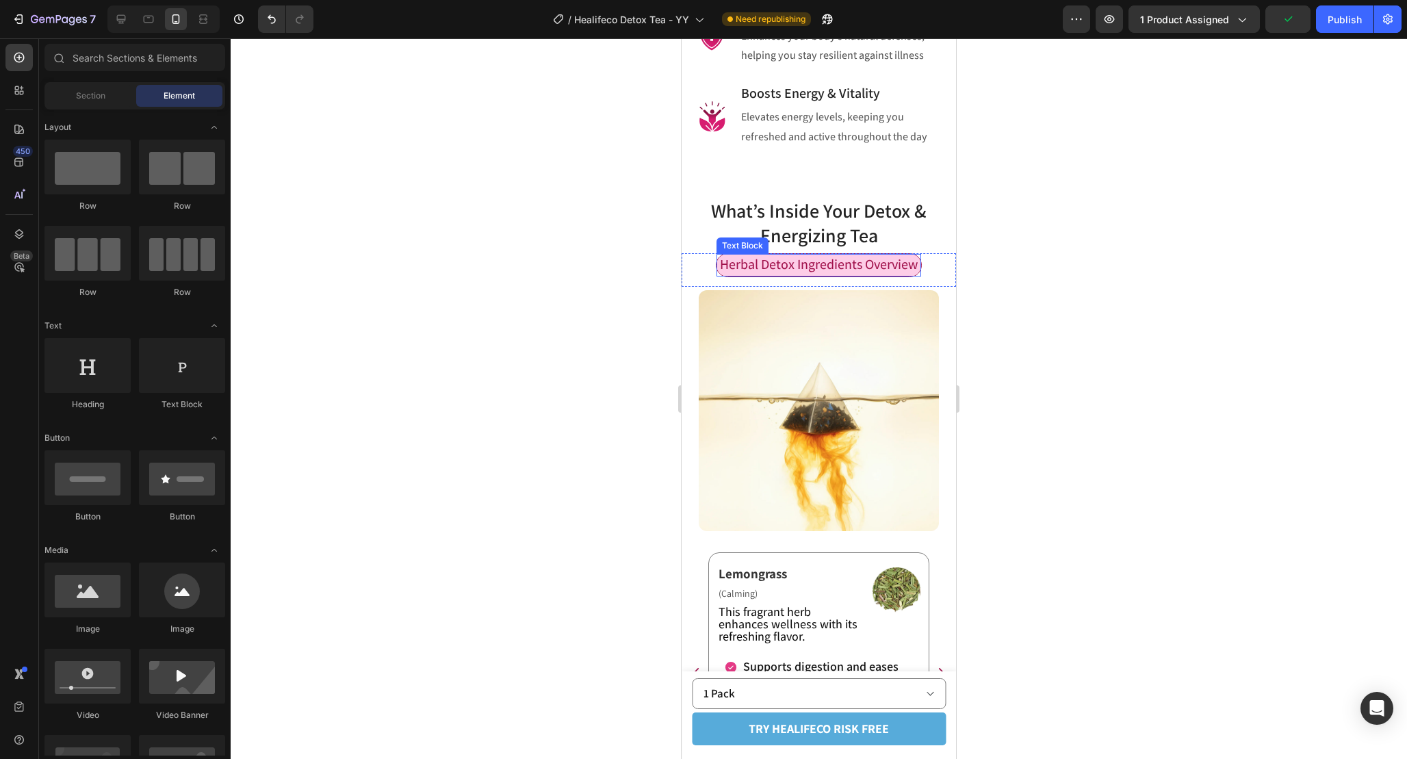
click at [727, 261] on span "Herbal Detox Ingredients Overview" at bounding box center [819, 264] width 198 height 18
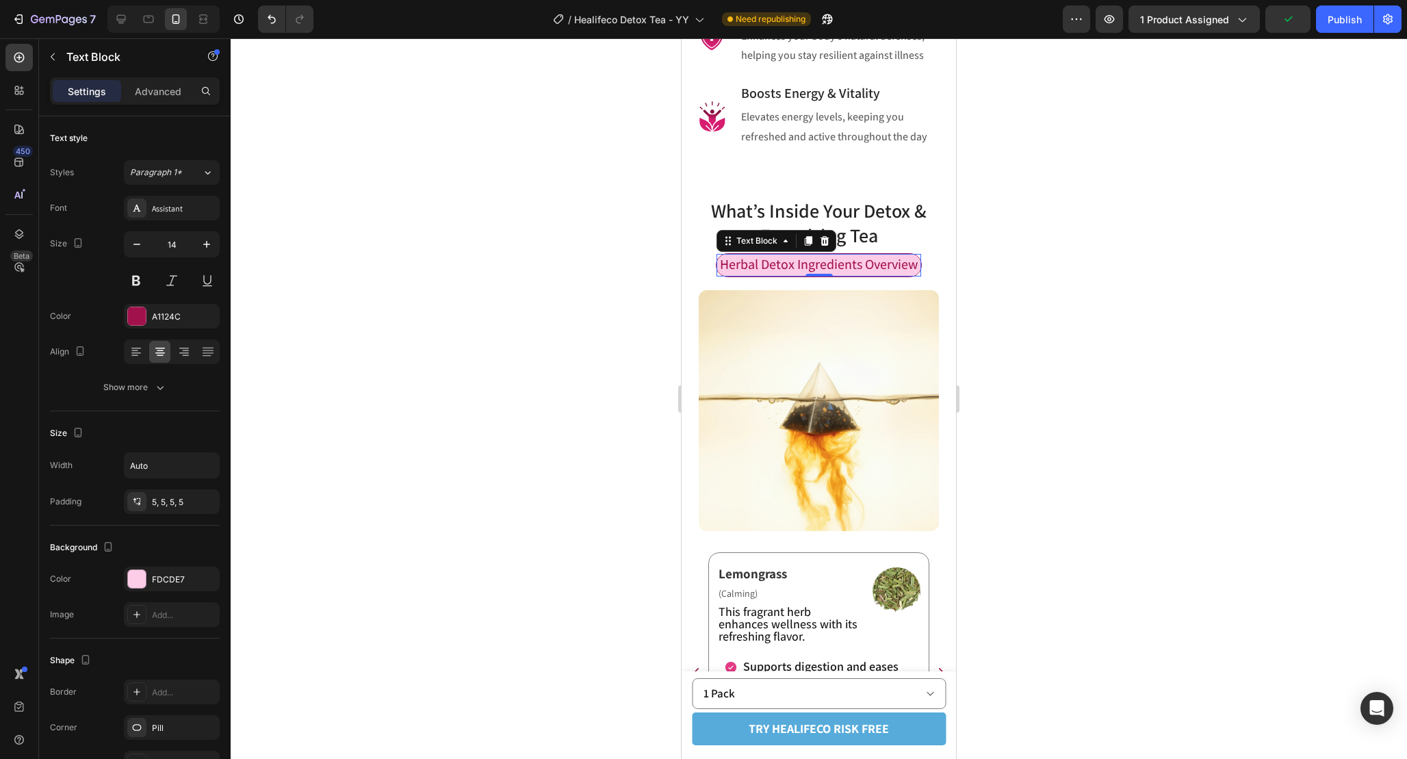
click at [722, 266] on span "Herbal Detox Ingredients Overview" at bounding box center [819, 264] width 198 height 18
click at [917, 266] on span "Herbal Detox Ingredients Overview" at bounding box center [819, 264] width 198 height 18
click at [1024, 341] on div at bounding box center [819, 398] width 1177 height 721
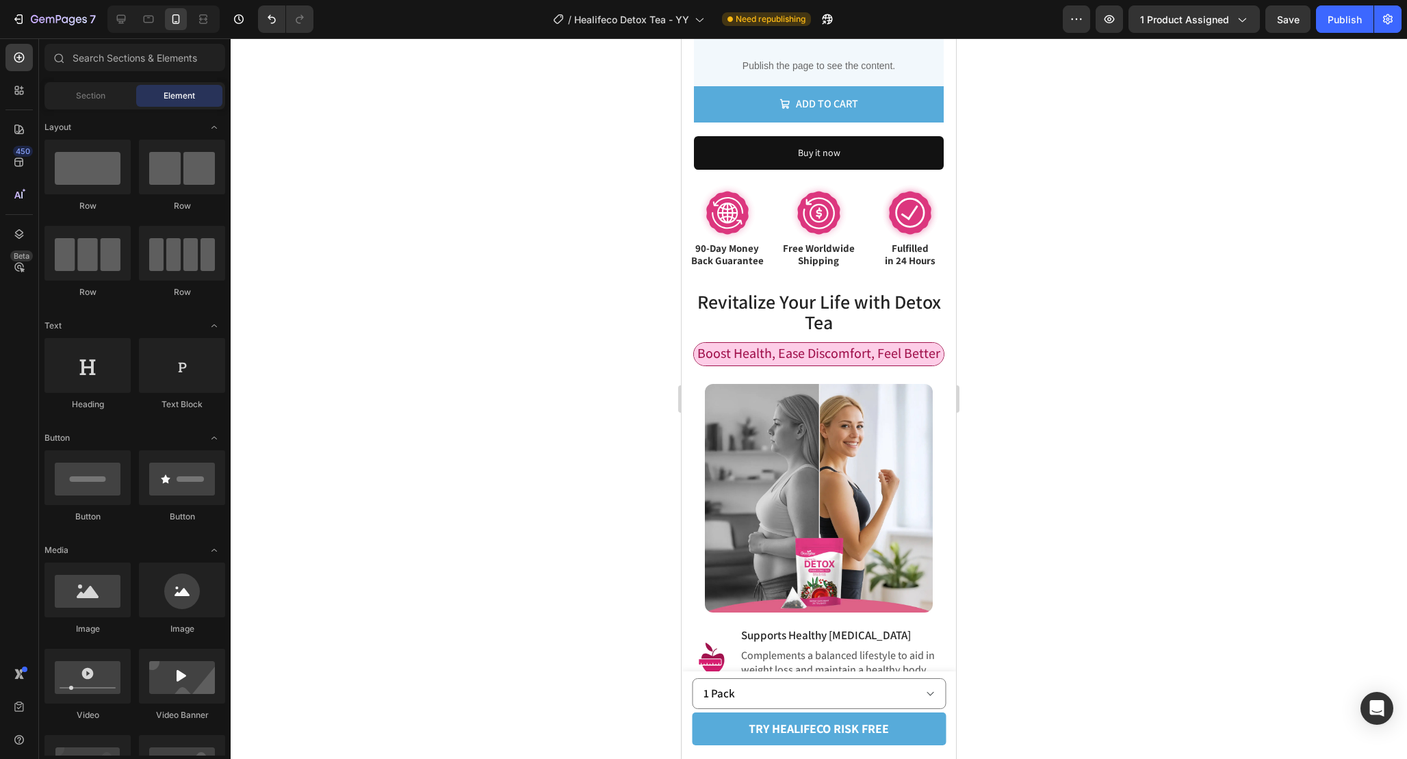
scroll to position [1049, 0]
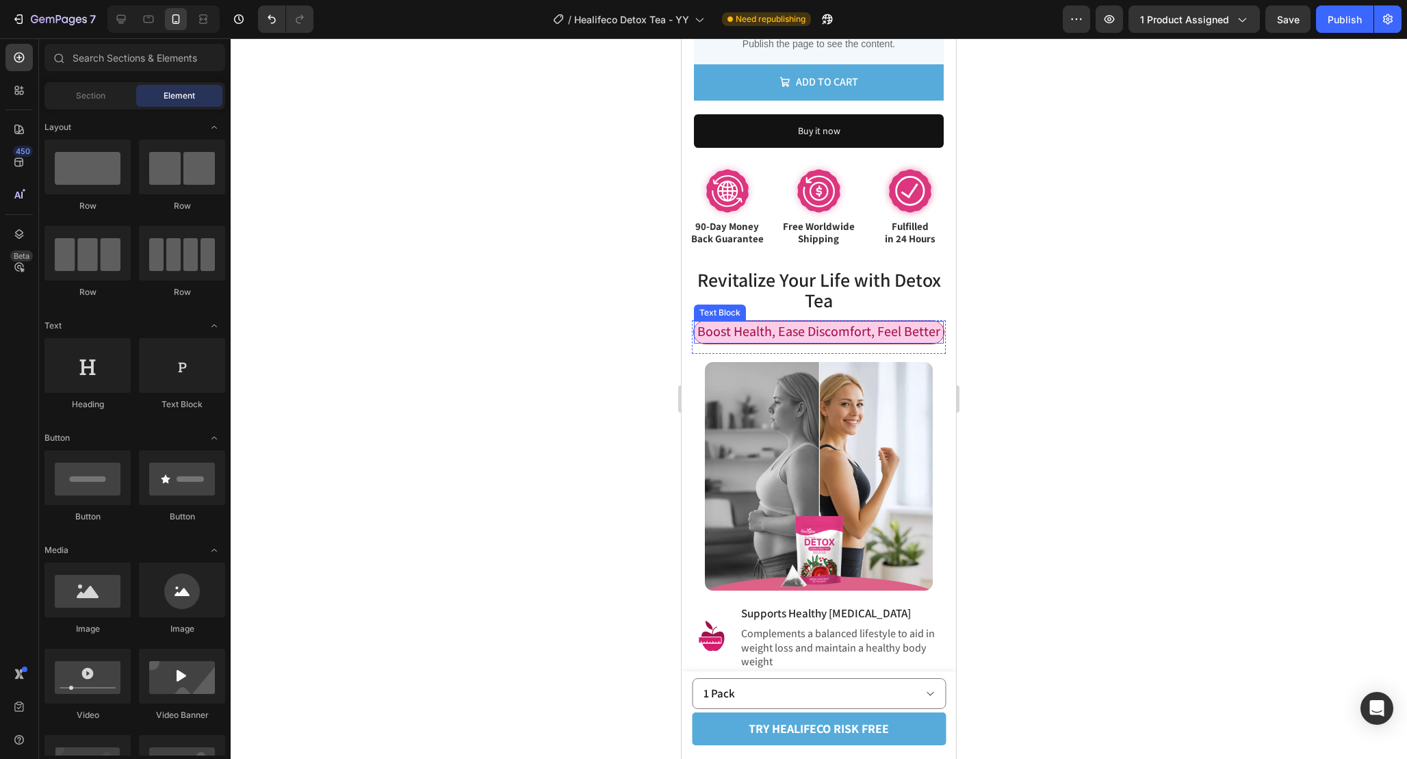
click at [725, 322] on span "Boost Health, Ease Discomfort, Feel Better" at bounding box center [819, 331] width 243 height 18
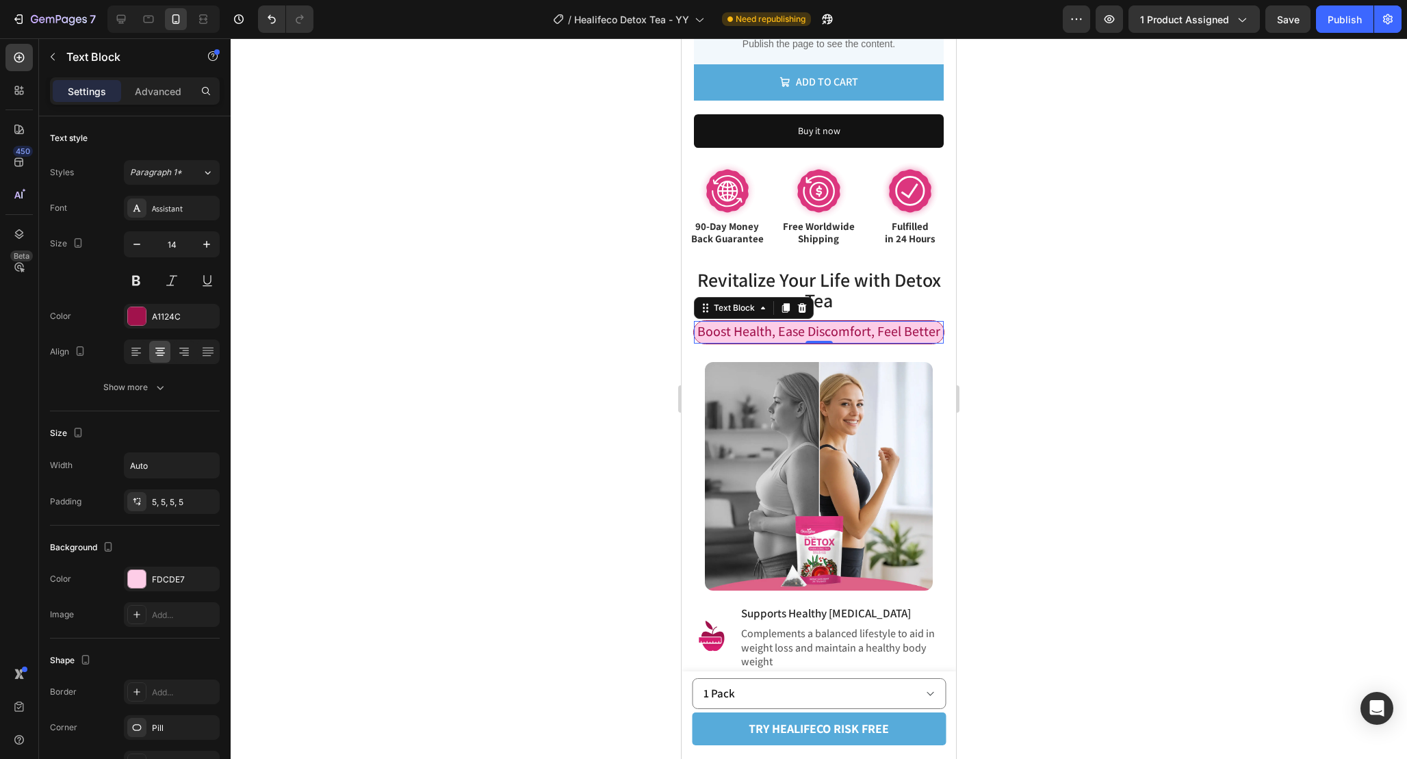
click at [699, 322] on span "Boost Health, Ease Discomfort, Feel Better" at bounding box center [819, 331] width 243 height 18
click at [939, 322] on span "Boost Health, Ease Discomfort, Feel Better" at bounding box center [819, 331] width 243 height 18
click at [700, 322] on span "Boost Health, Ease Discomfort, Feel Better" at bounding box center [819, 331] width 243 height 18
click at [181, 502] on div "5, 5, 5, 5" at bounding box center [172, 502] width 40 height 12
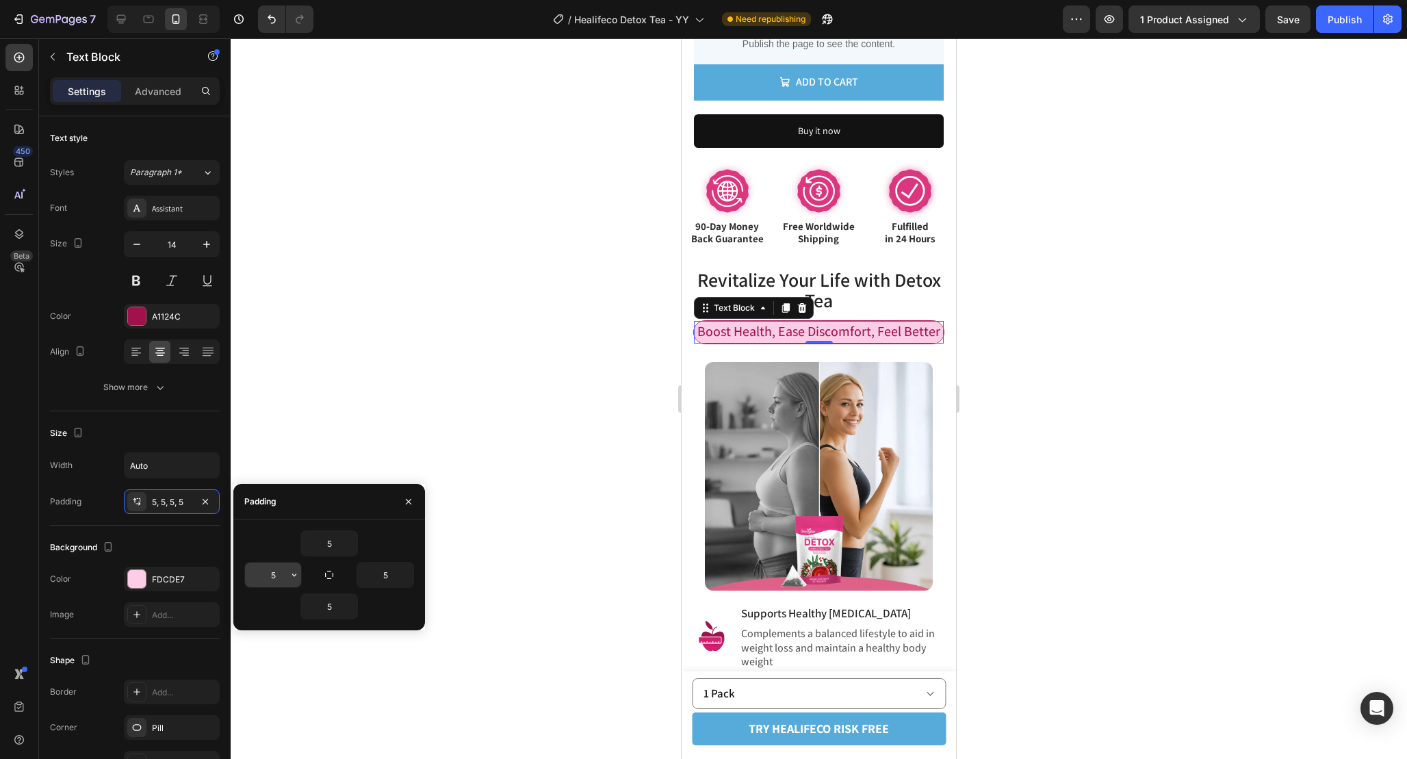
click at [283, 569] on input "5" at bounding box center [273, 575] width 56 height 25
type input "8"
click at [395, 575] on input "5" at bounding box center [385, 575] width 56 height 25
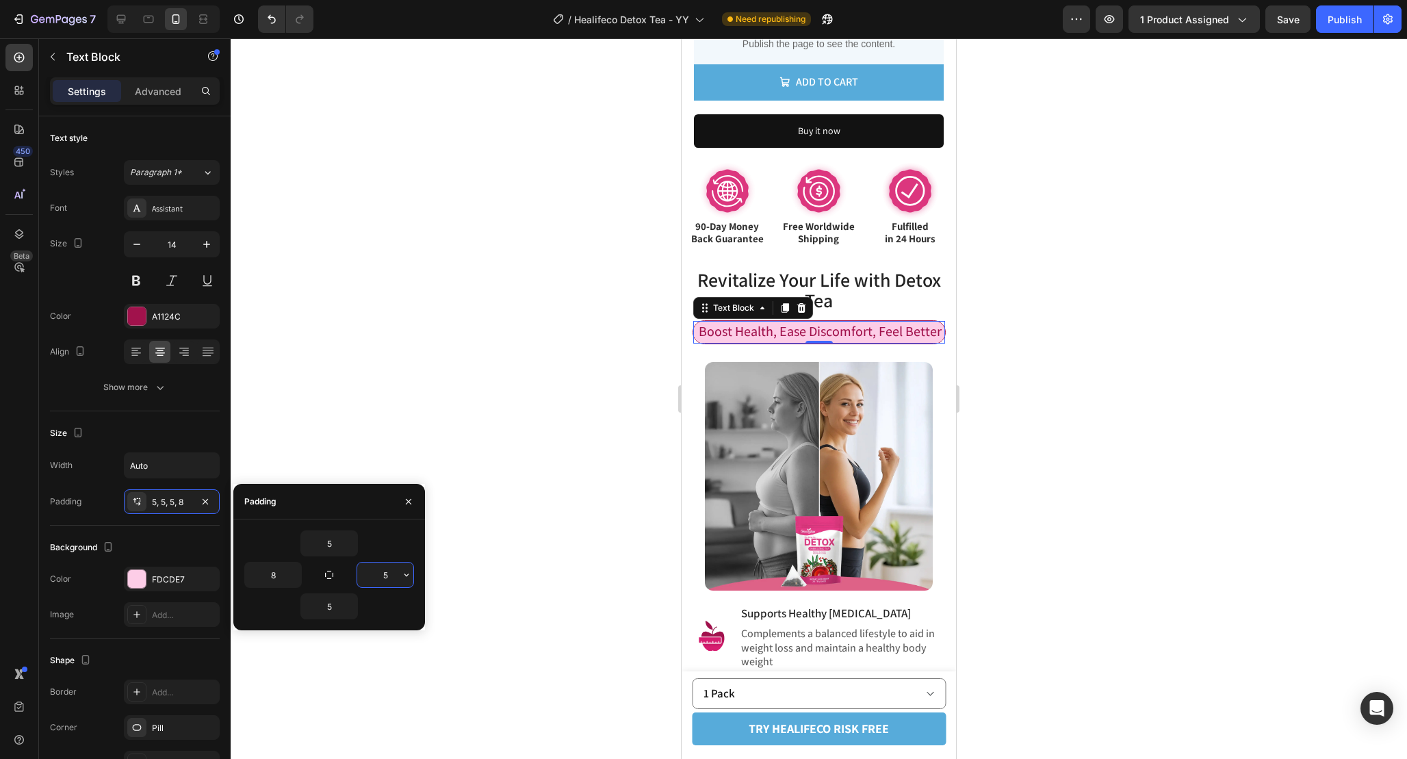
click at [395, 575] on input "5" at bounding box center [385, 575] width 56 height 25
type input "8"
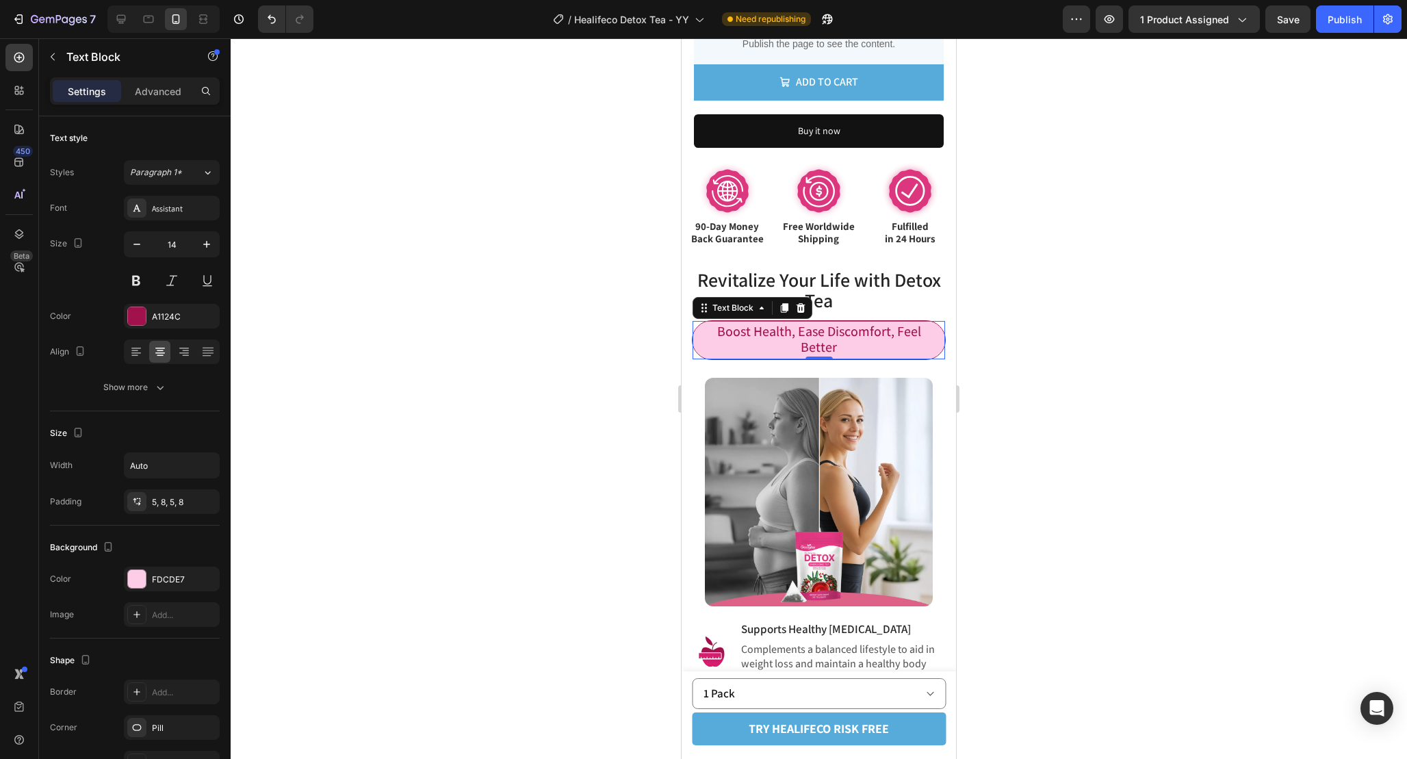
click at [1268, 398] on div at bounding box center [819, 398] width 1177 height 721
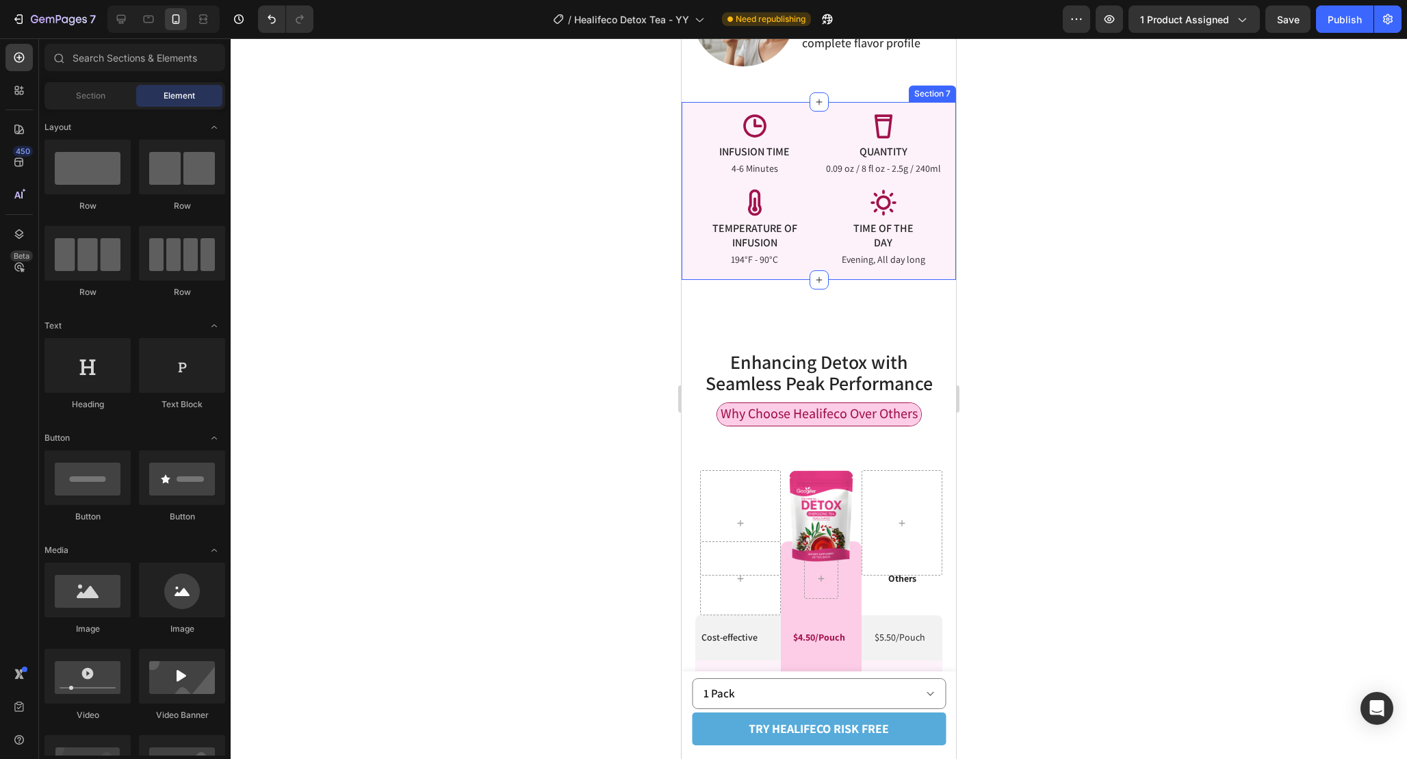
scroll to position [3135, 0]
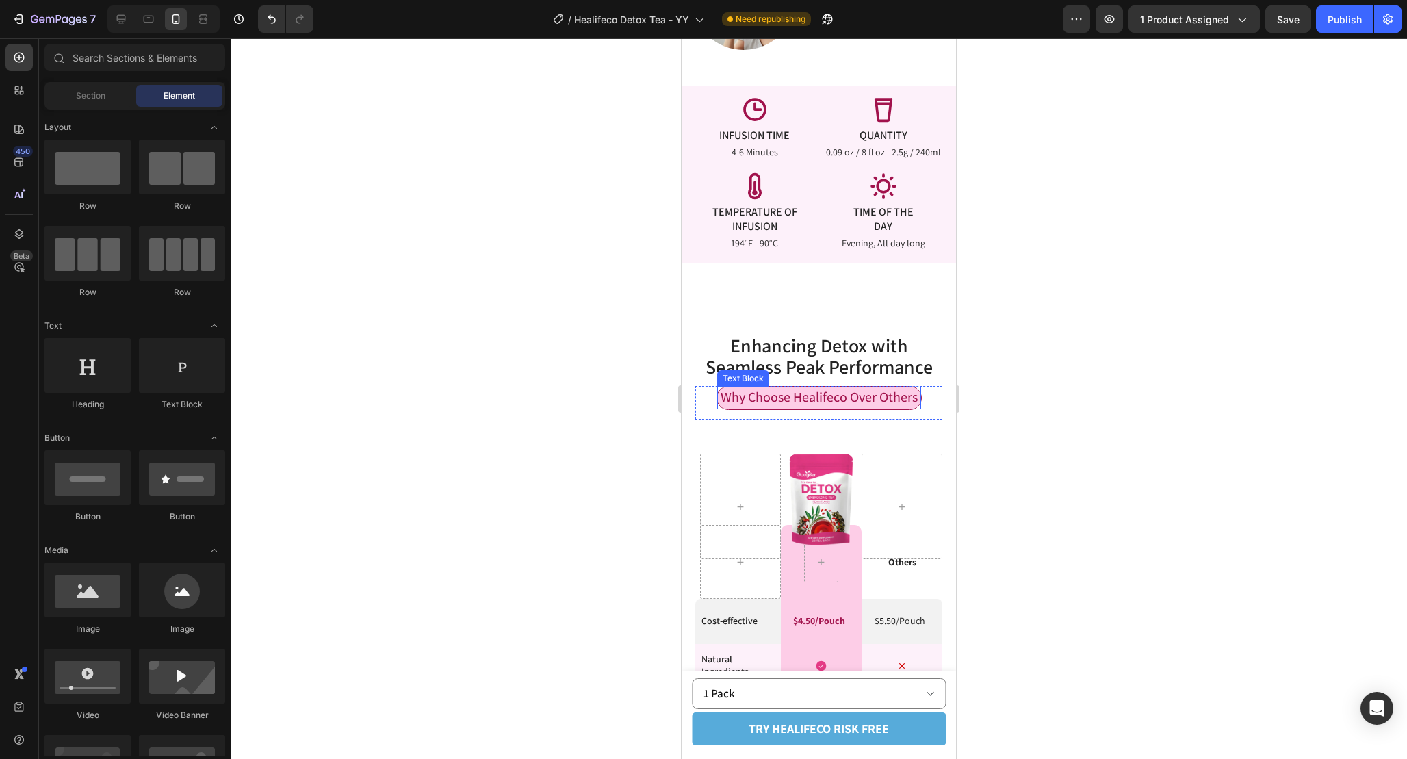
click at [795, 400] on span "Why Choose Healifeco Over Others" at bounding box center [819, 397] width 197 height 18
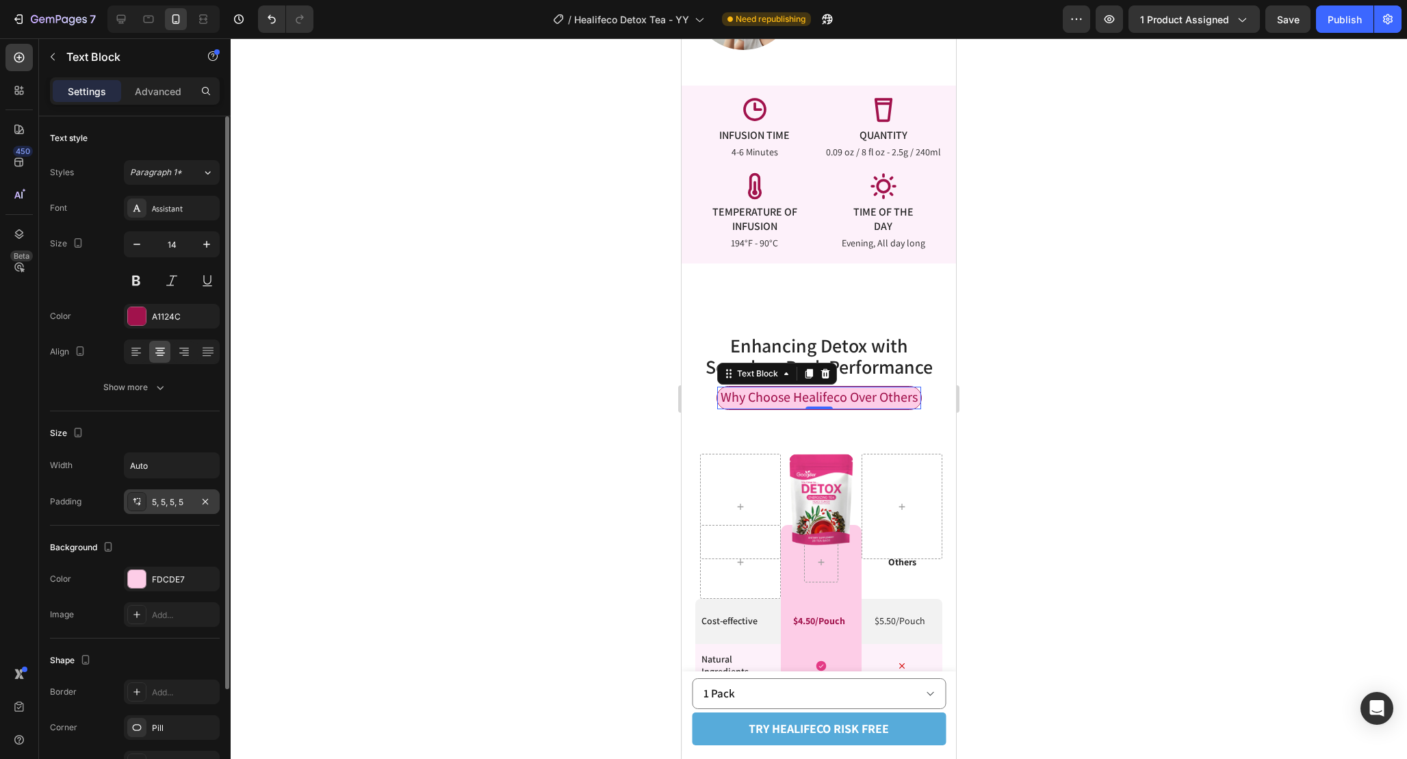
click at [168, 500] on div "5, 5, 5, 5" at bounding box center [172, 502] width 40 height 12
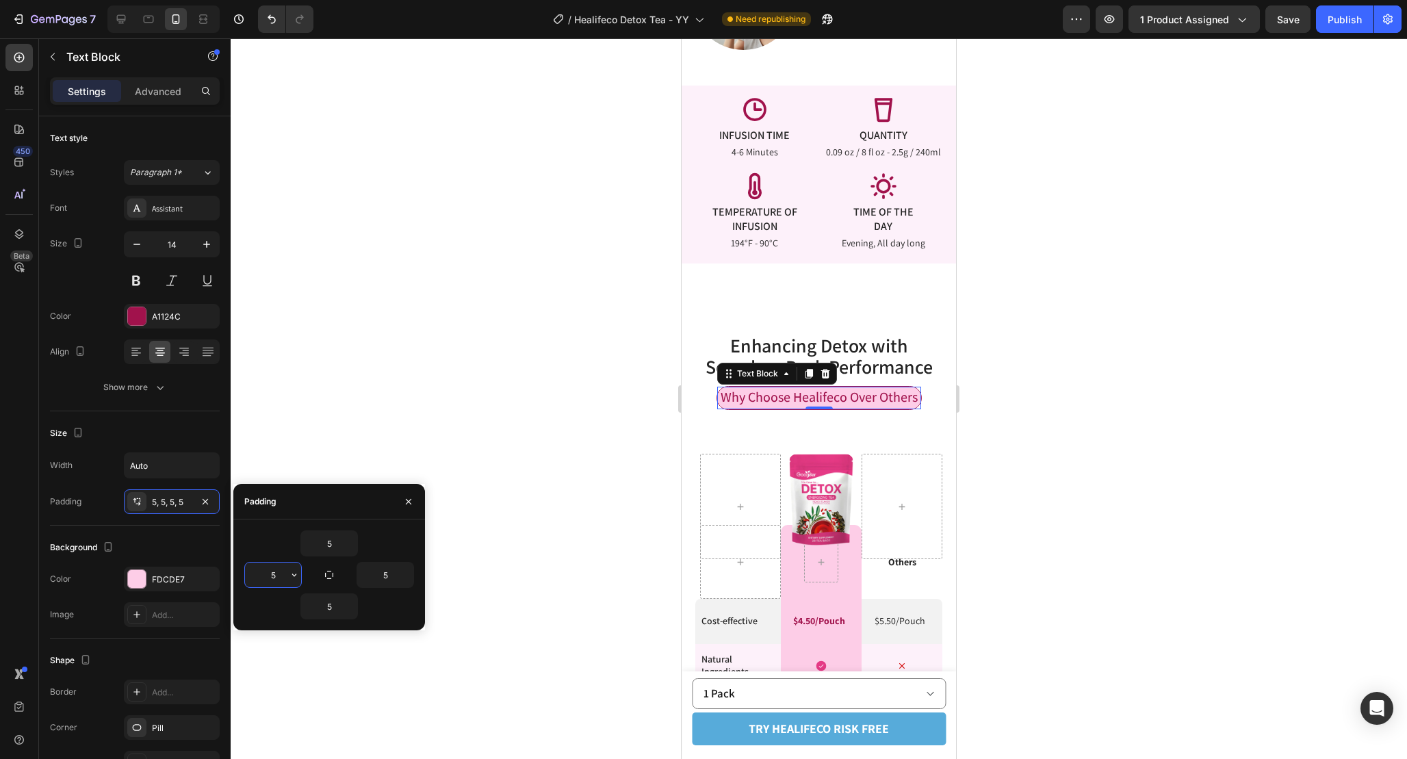
click at [282, 571] on input "5" at bounding box center [273, 575] width 56 height 25
type input "8"
click at [390, 576] on input "5" at bounding box center [385, 575] width 56 height 25
type input "8"
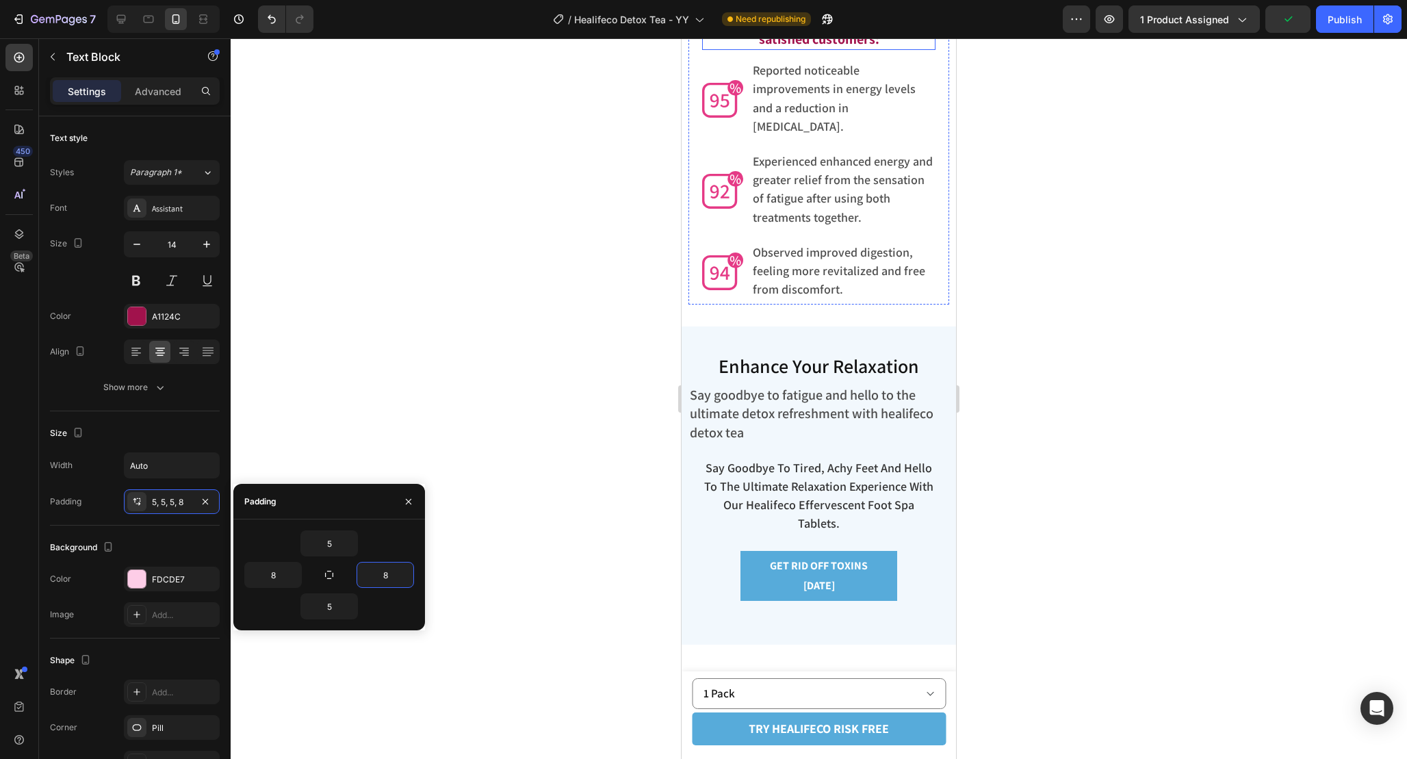
scroll to position [5444, 0]
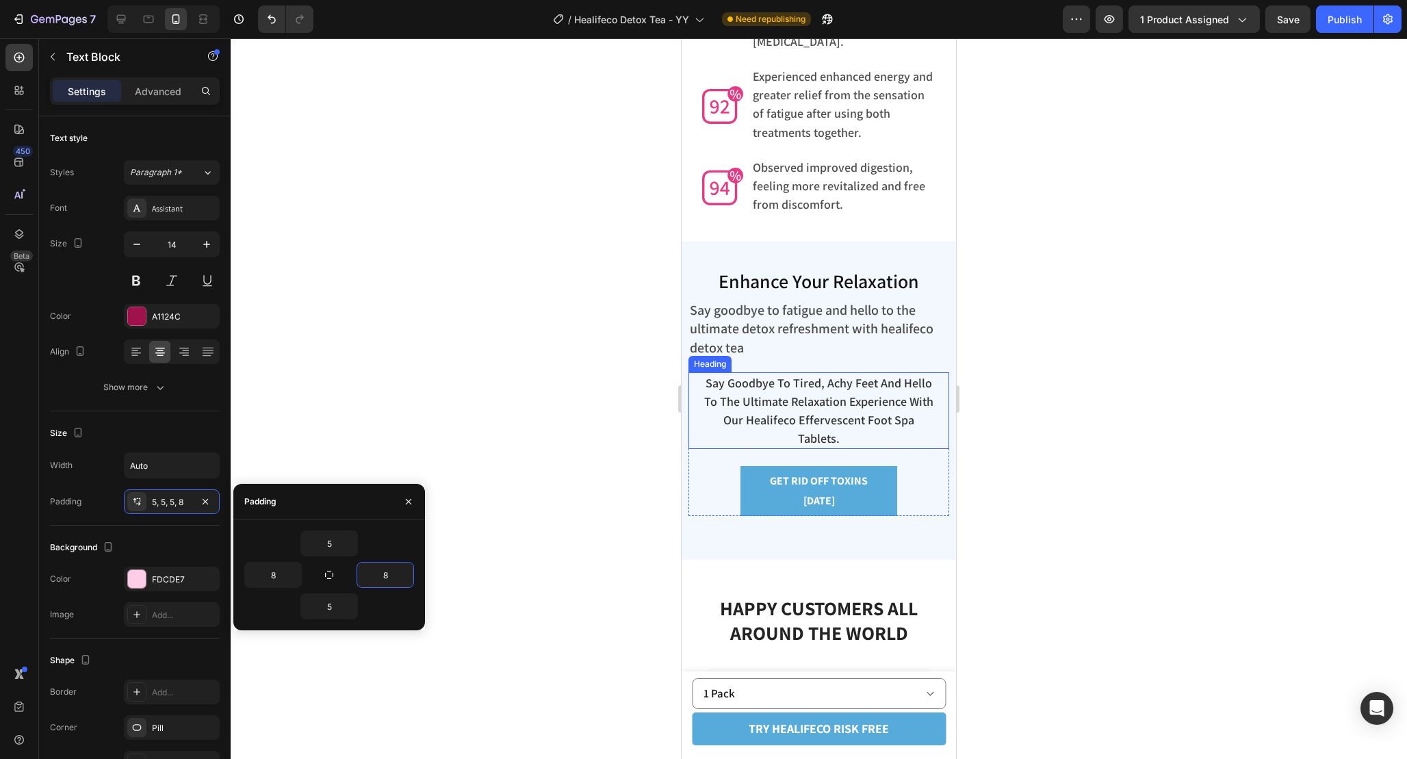
click at [832, 375] on span "say goodbye to tired, achy feet and hello to the ultimate relaxation experience…" at bounding box center [818, 410] width 229 height 71
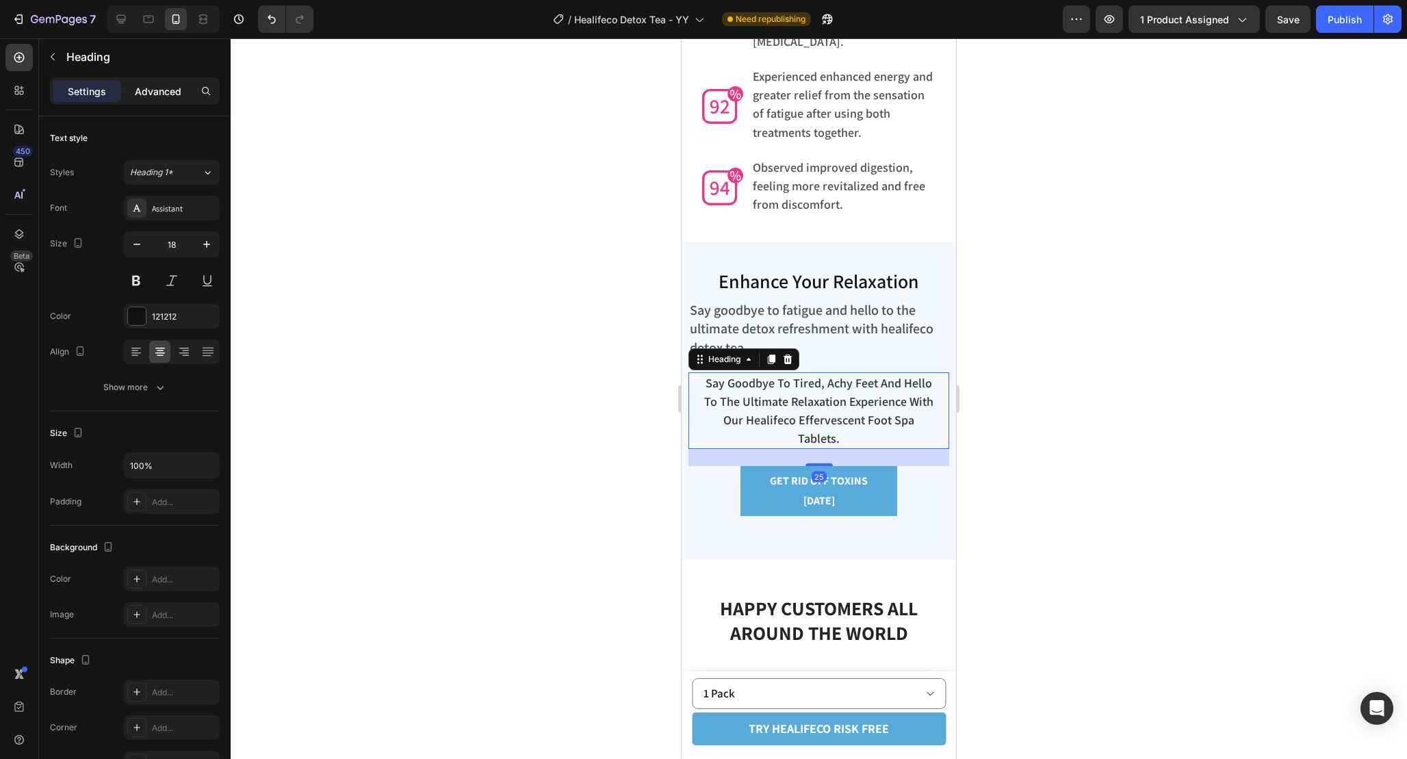
click at [153, 99] on div "Advanced" at bounding box center [158, 91] width 68 height 22
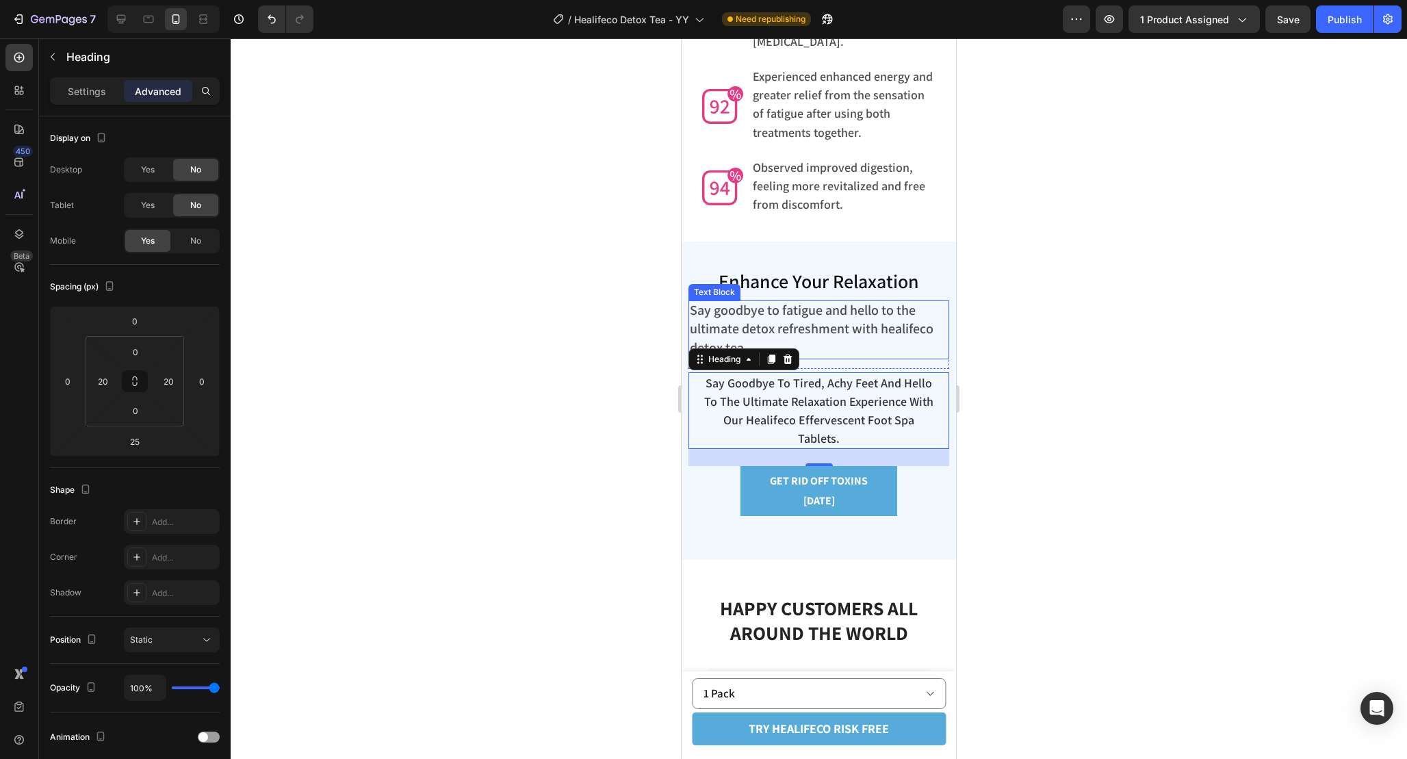
click at [843, 311] on span "Say goodbye to fatigue and hello to the ultimate detox refreshment with healife…" at bounding box center [812, 328] width 244 height 55
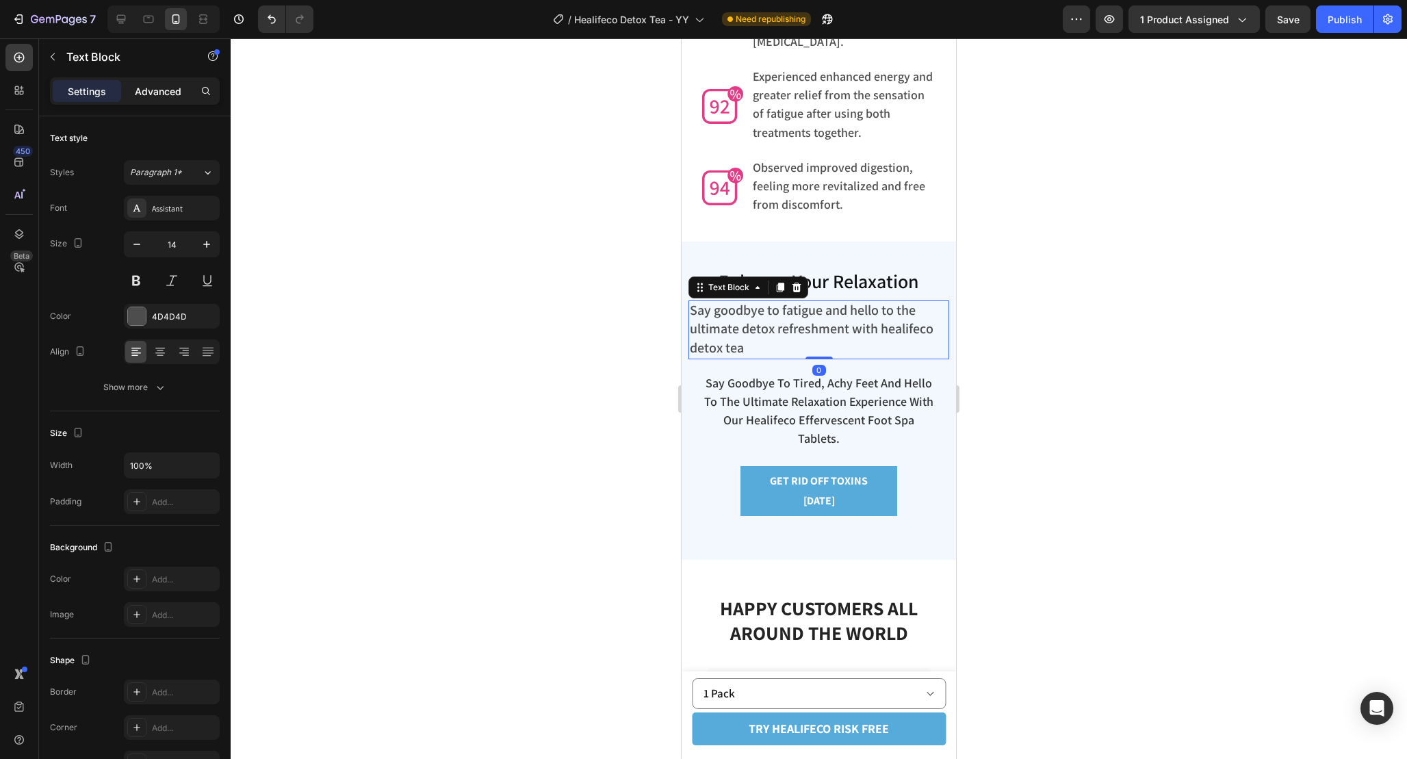
click at [161, 90] on p "Advanced" at bounding box center [158, 91] width 47 height 14
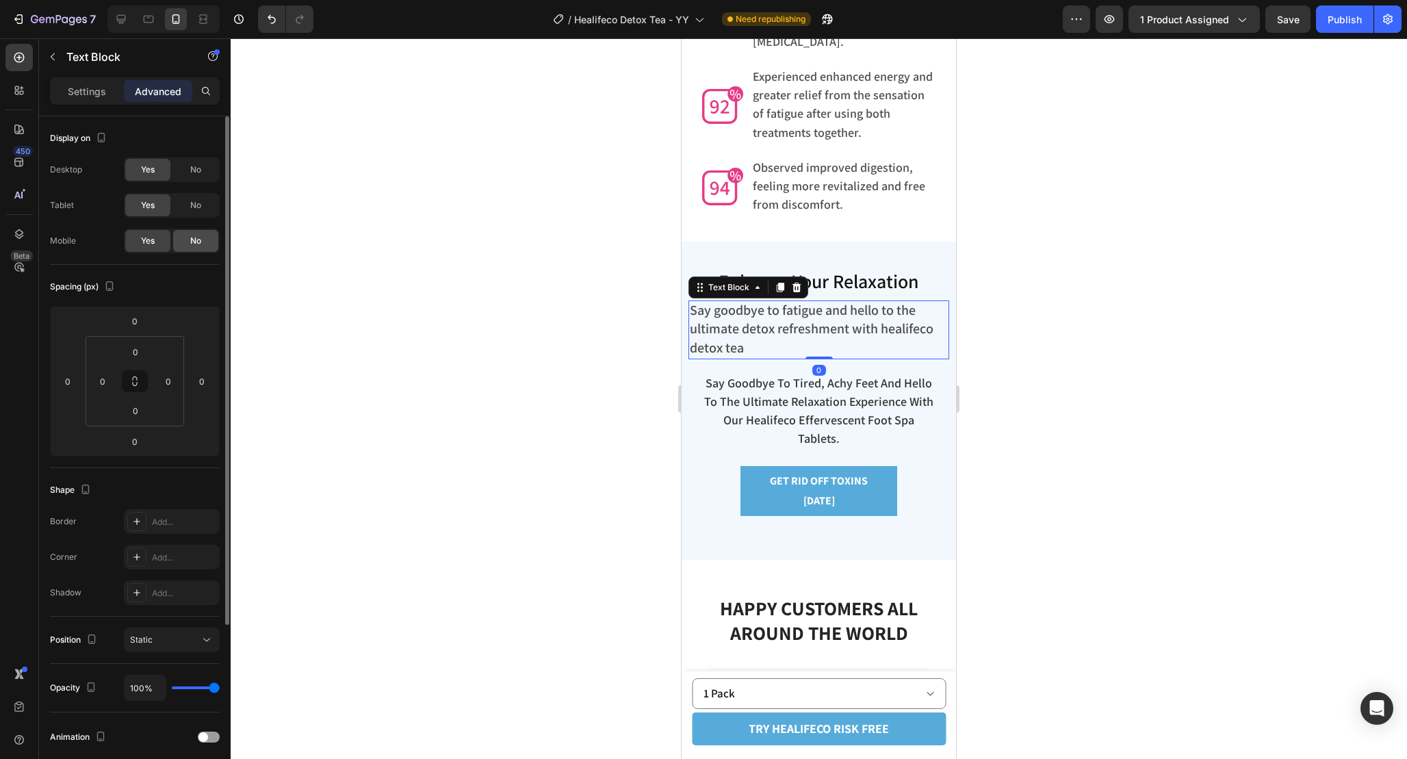
click at [195, 245] on span "No" at bounding box center [195, 241] width 11 height 12
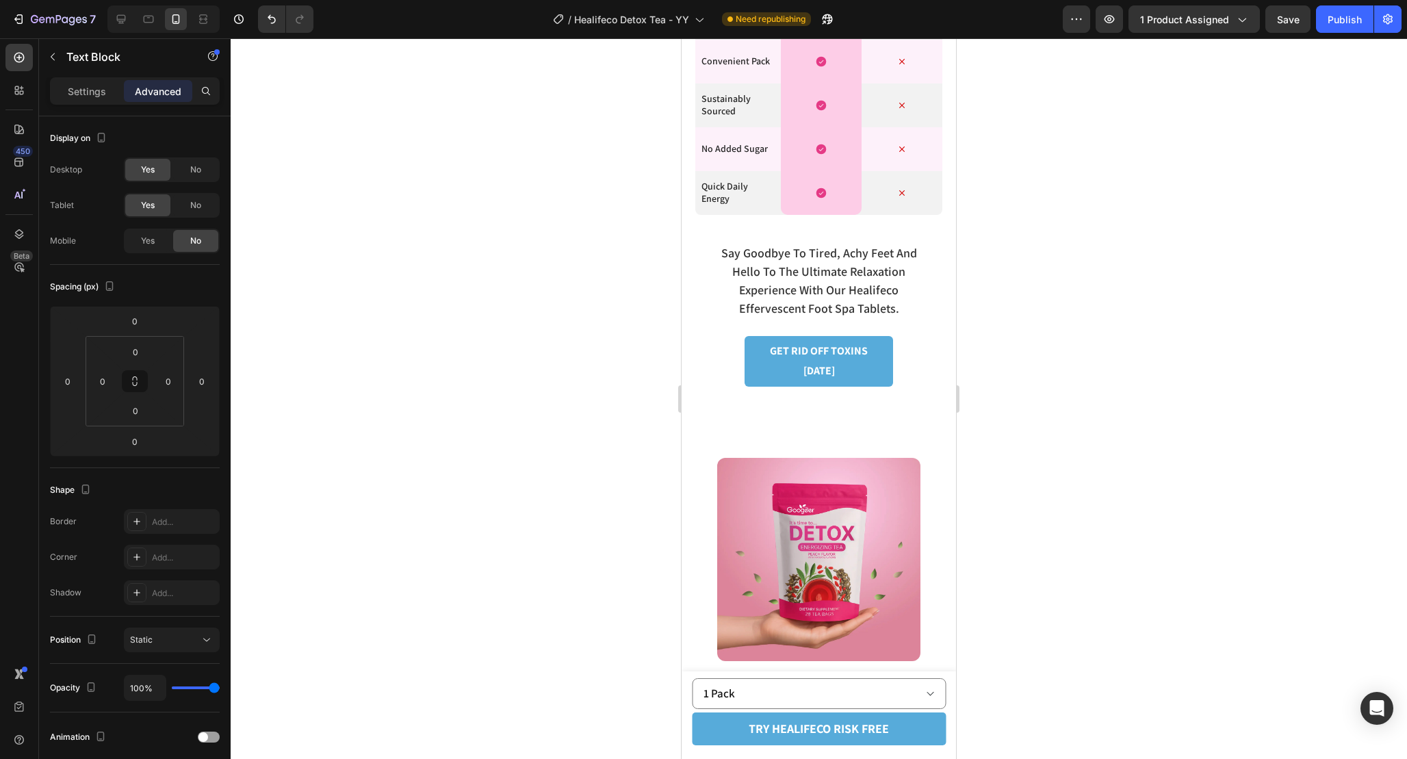
scroll to position [3835, 0]
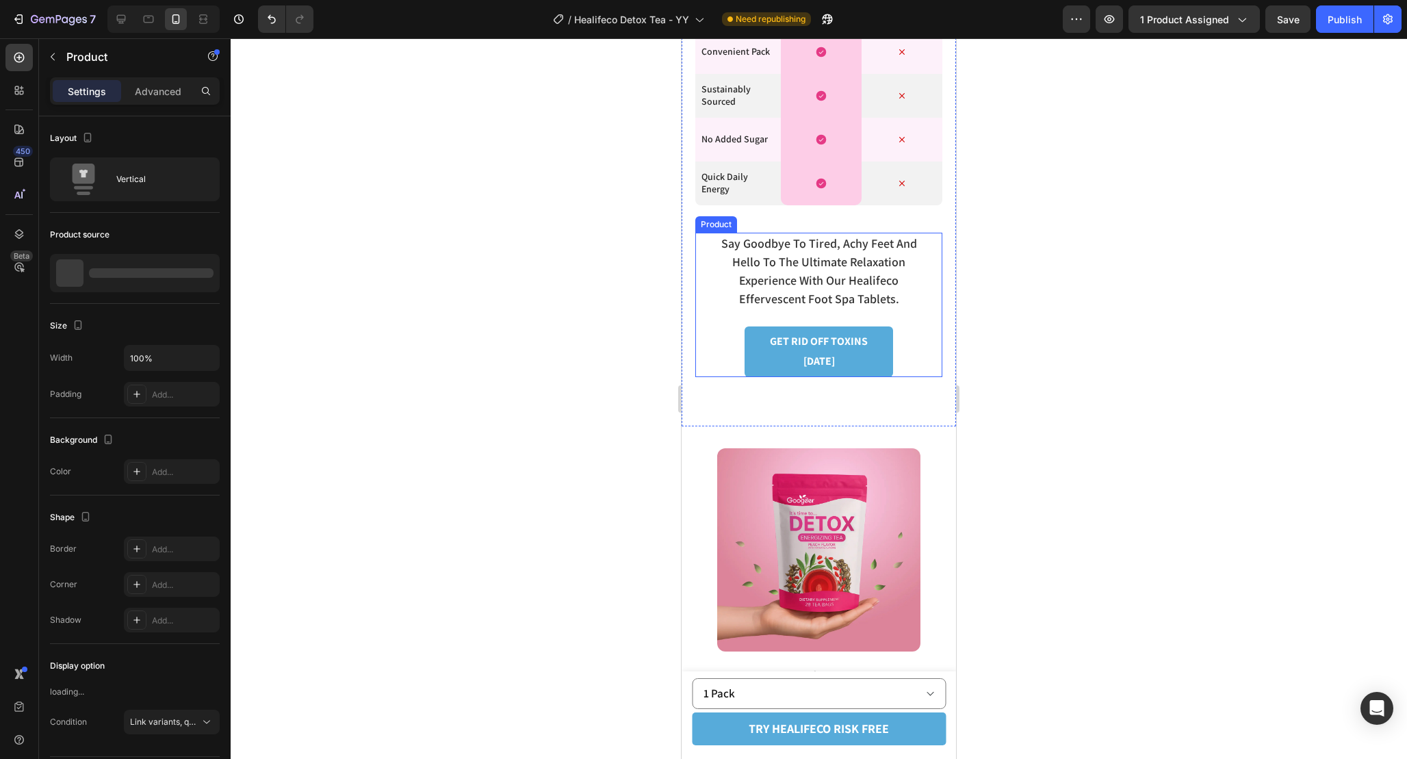
click at [939, 316] on div "say goodbye to tired, achy feet and hello to the ultimate relaxation experience…" at bounding box center [818, 305] width 247 height 144
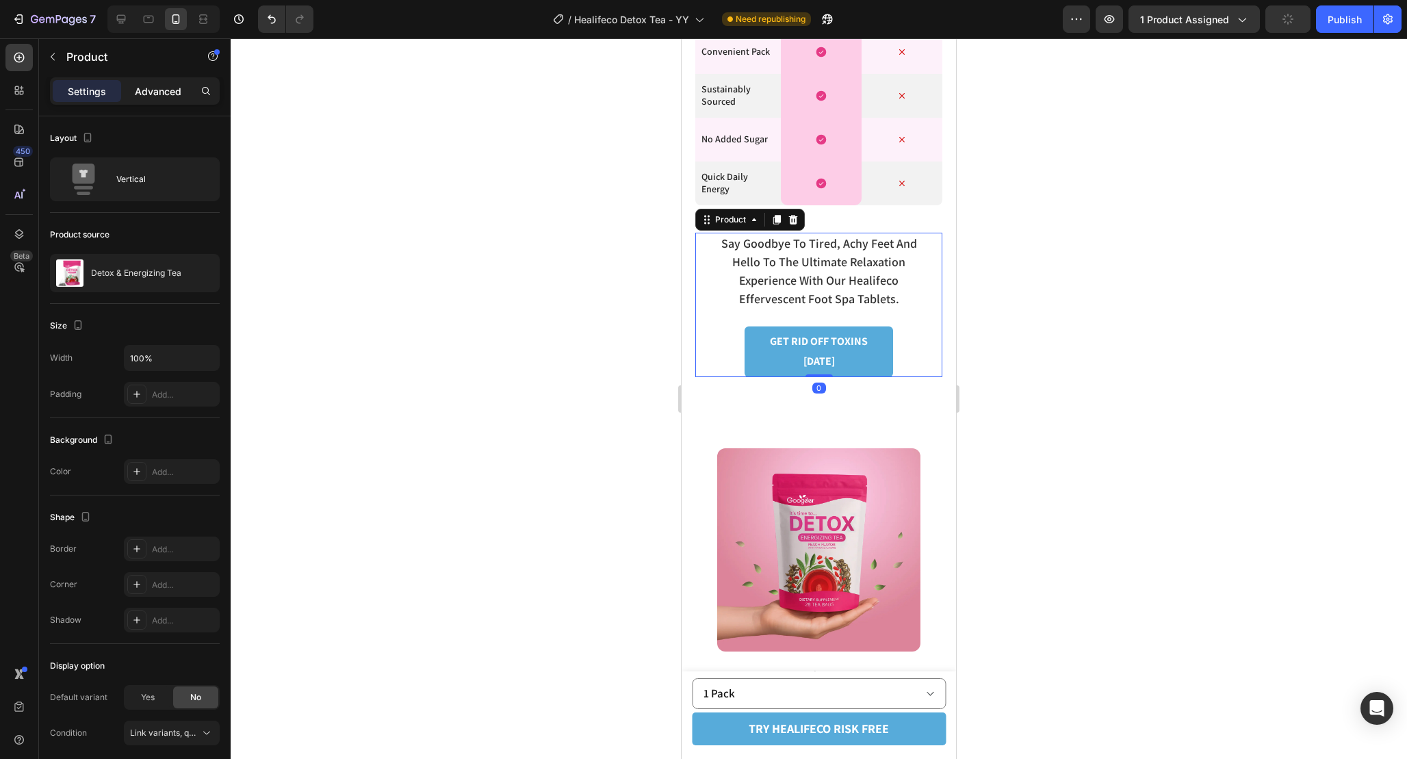
click at [175, 81] on div "Advanced" at bounding box center [158, 91] width 68 height 22
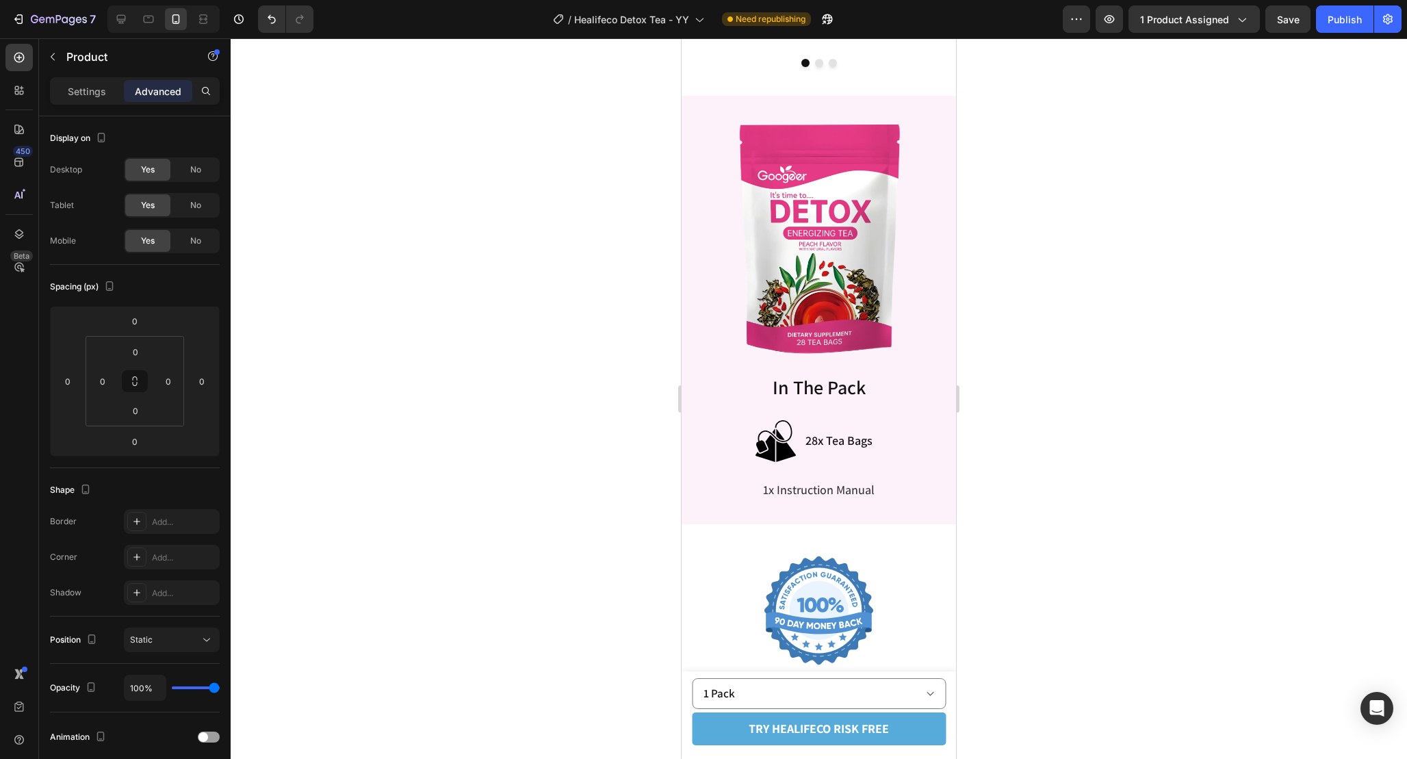
scroll to position [6168, 0]
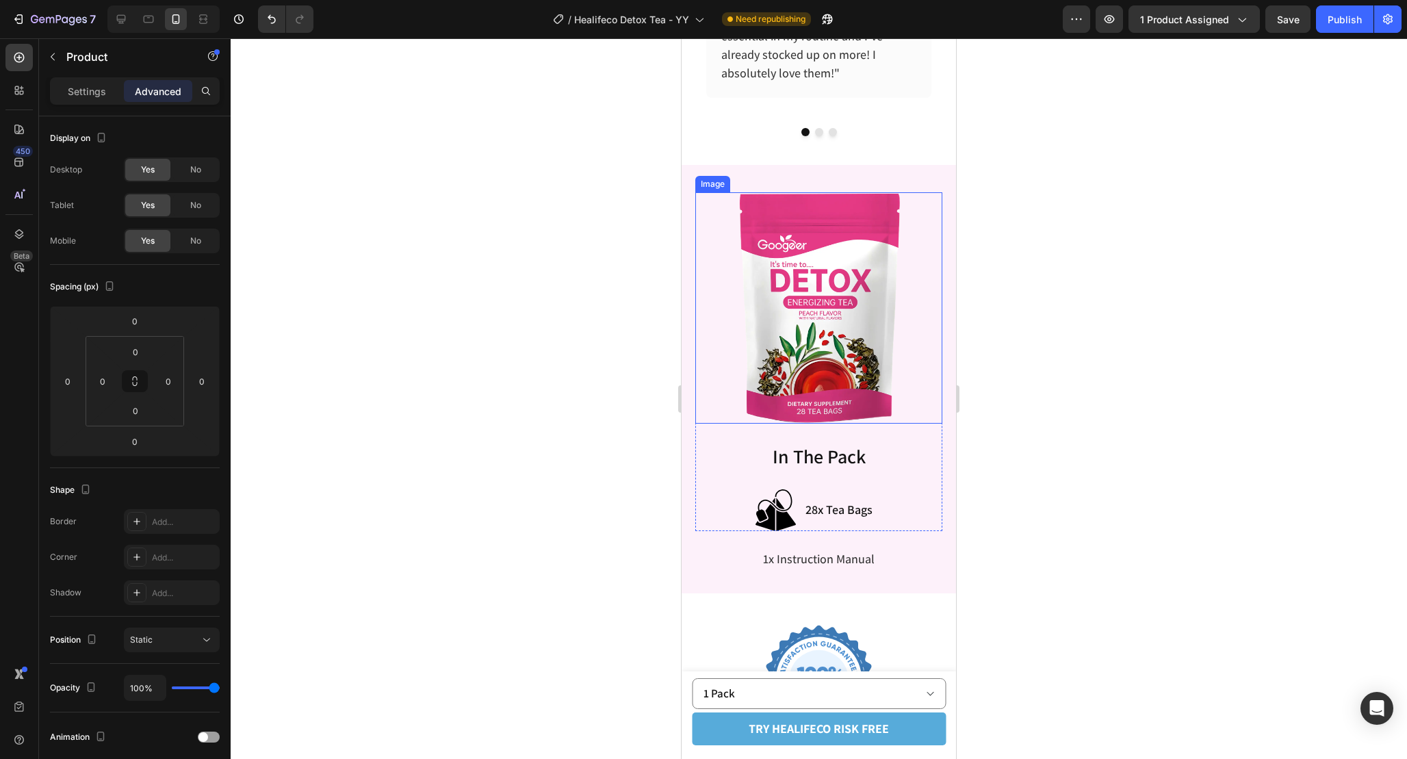
click at [876, 303] on img at bounding box center [821, 307] width 164 height 231
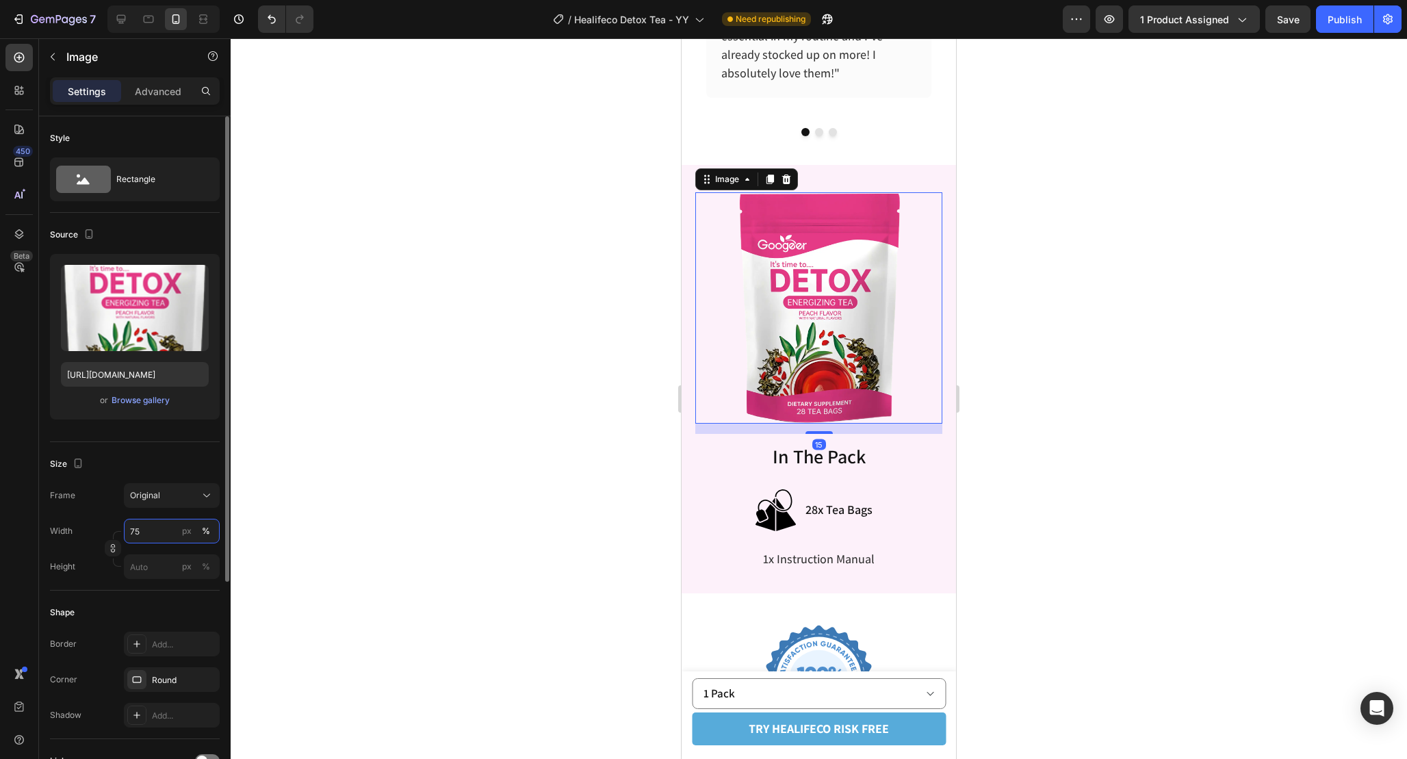
click at [137, 532] on input "75" at bounding box center [172, 531] width 96 height 25
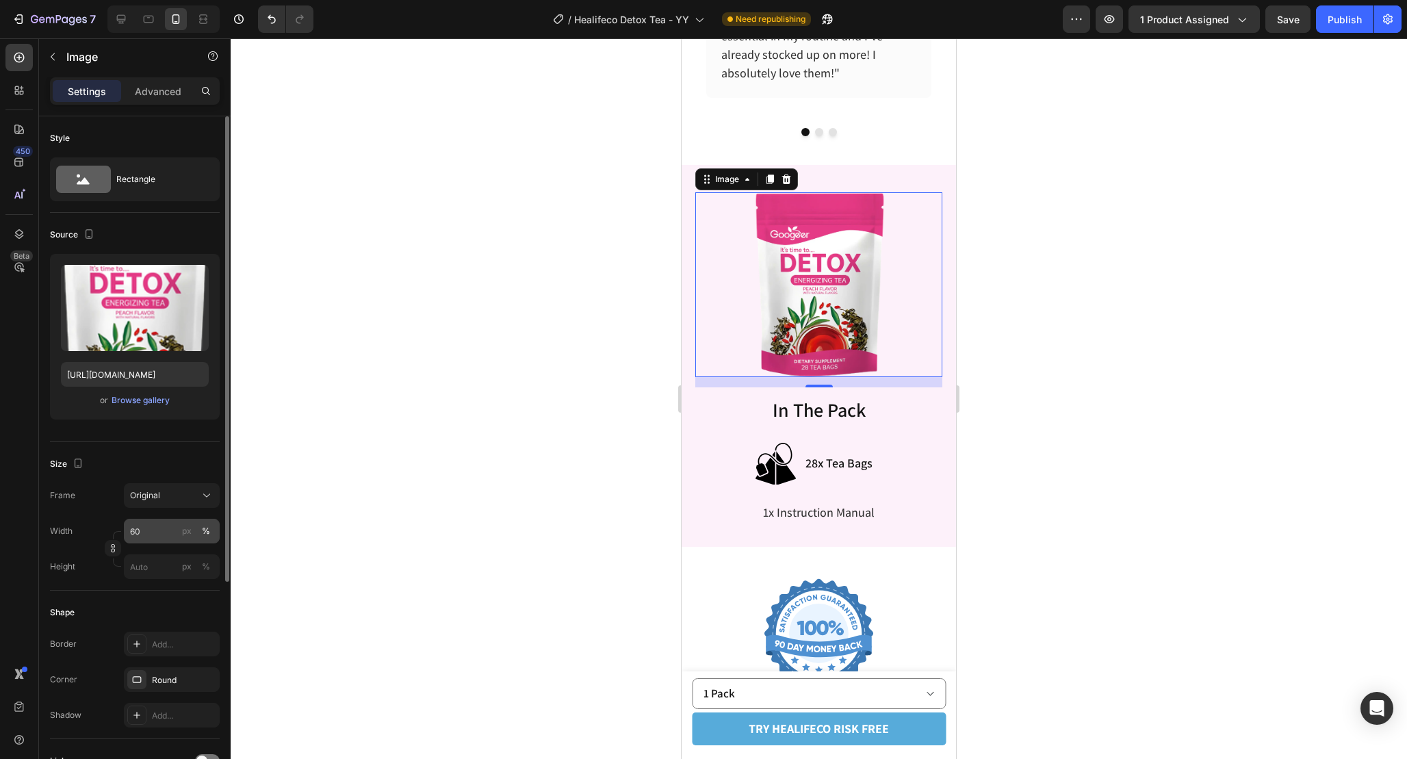
click at [181, 541] on div "px %" at bounding box center [197, 531] width 36 height 25
click at [181, 541] on input "60" at bounding box center [172, 531] width 96 height 25
click at [181, 541] on div "px %" at bounding box center [197, 531] width 36 height 25
click at [181, 541] on input "60" at bounding box center [172, 531] width 96 height 25
click at [162, 531] on input "60" at bounding box center [172, 531] width 96 height 25
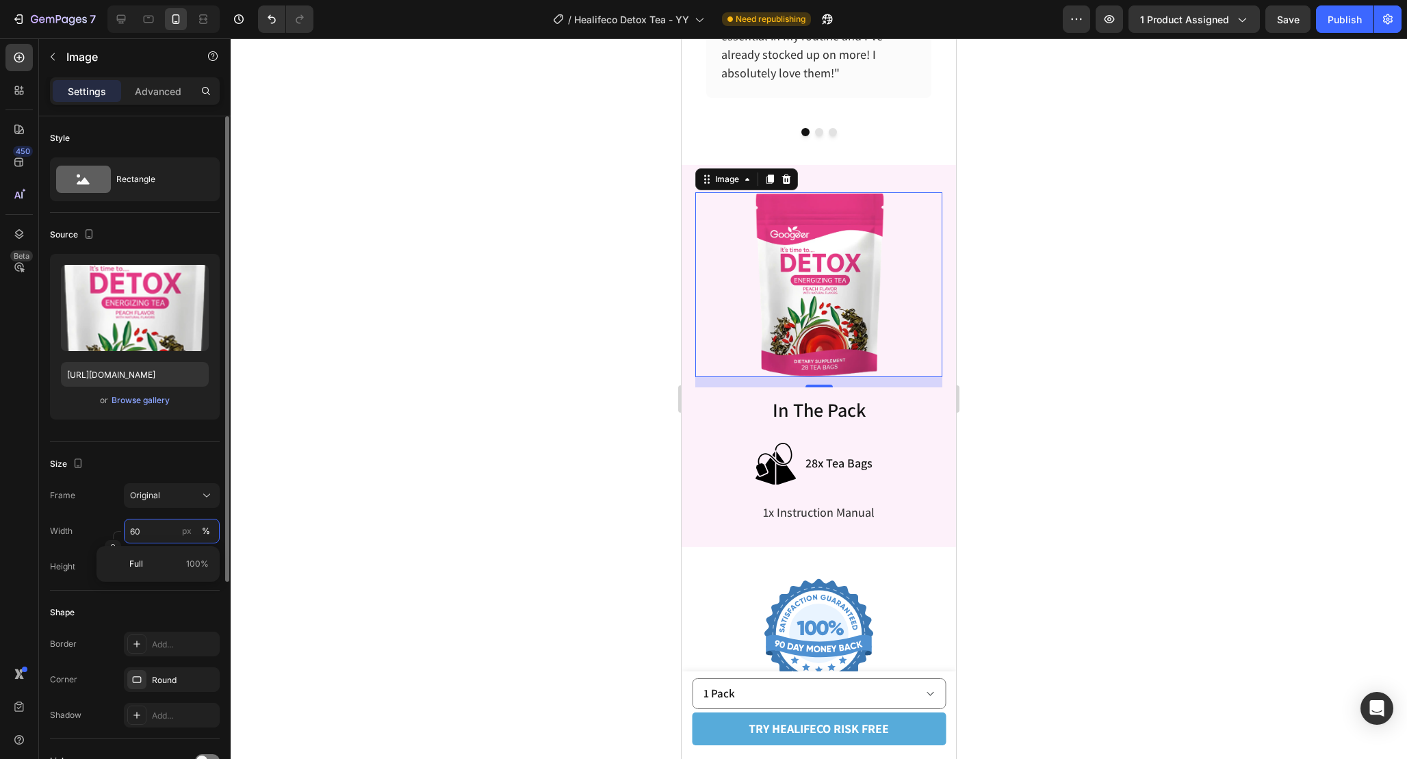
click at [162, 531] on input "60" at bounding box center [172, 531] width 96 height 25
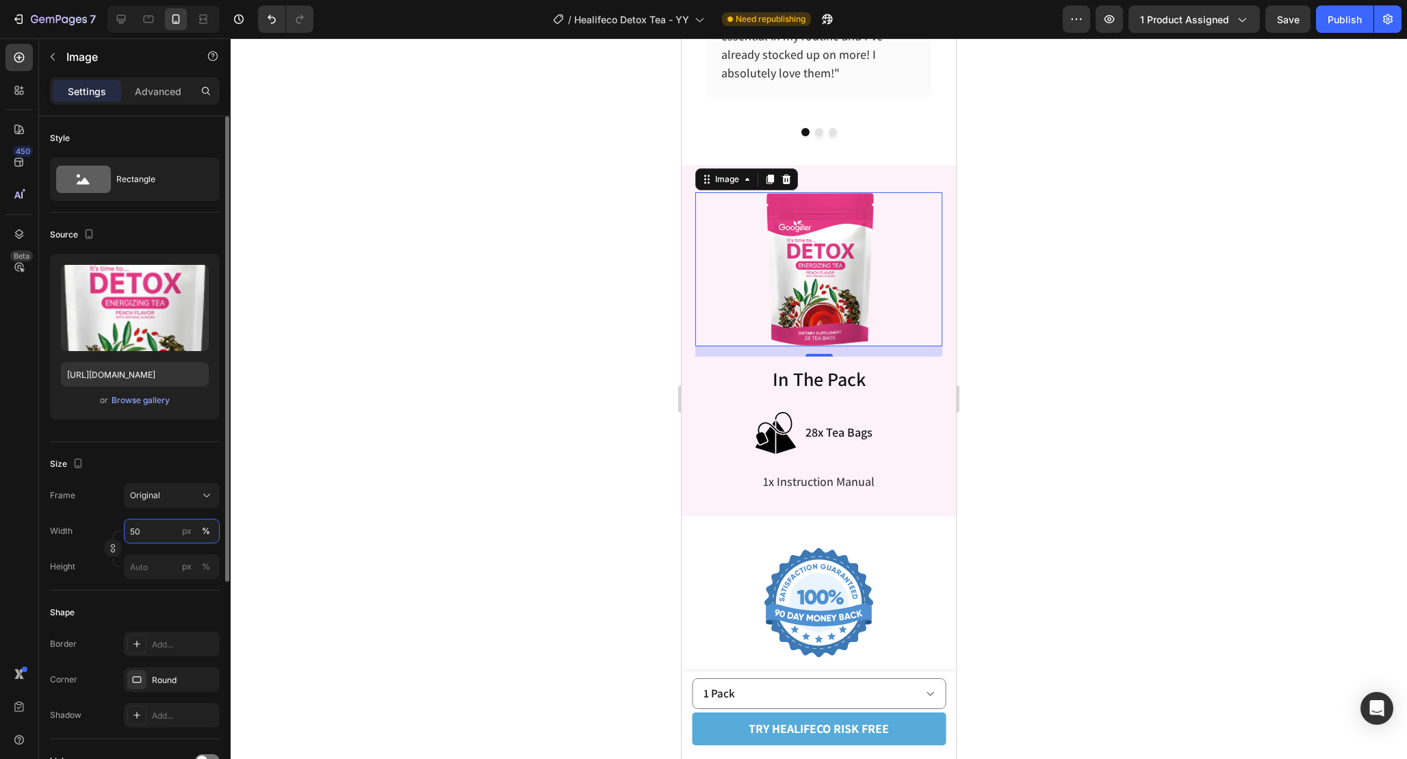
click at [162, 531] on input "50" at bounding box center [172, 531] width 96 height 25
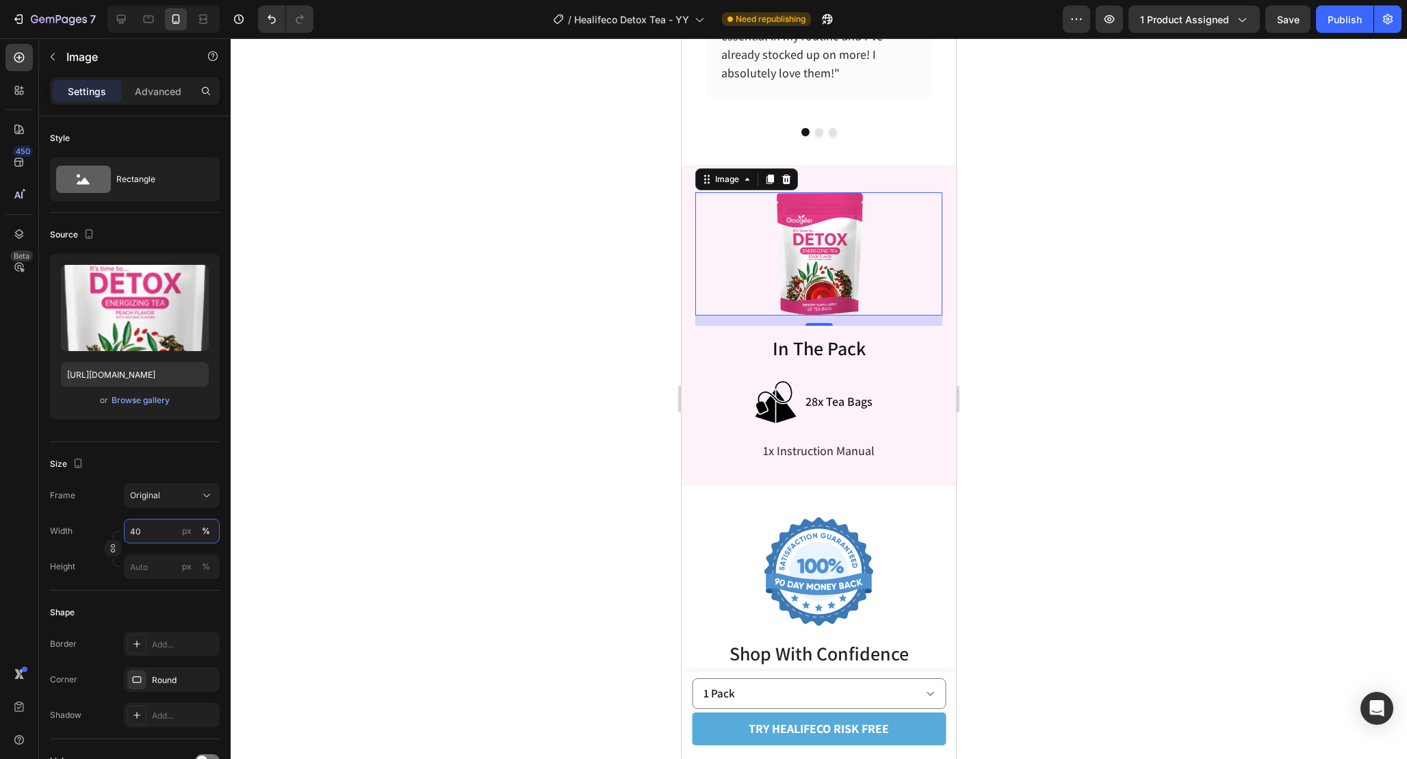
type input "40"
click at [1052, 365] on div at bounding box center [819, 398] width 1177 height 721
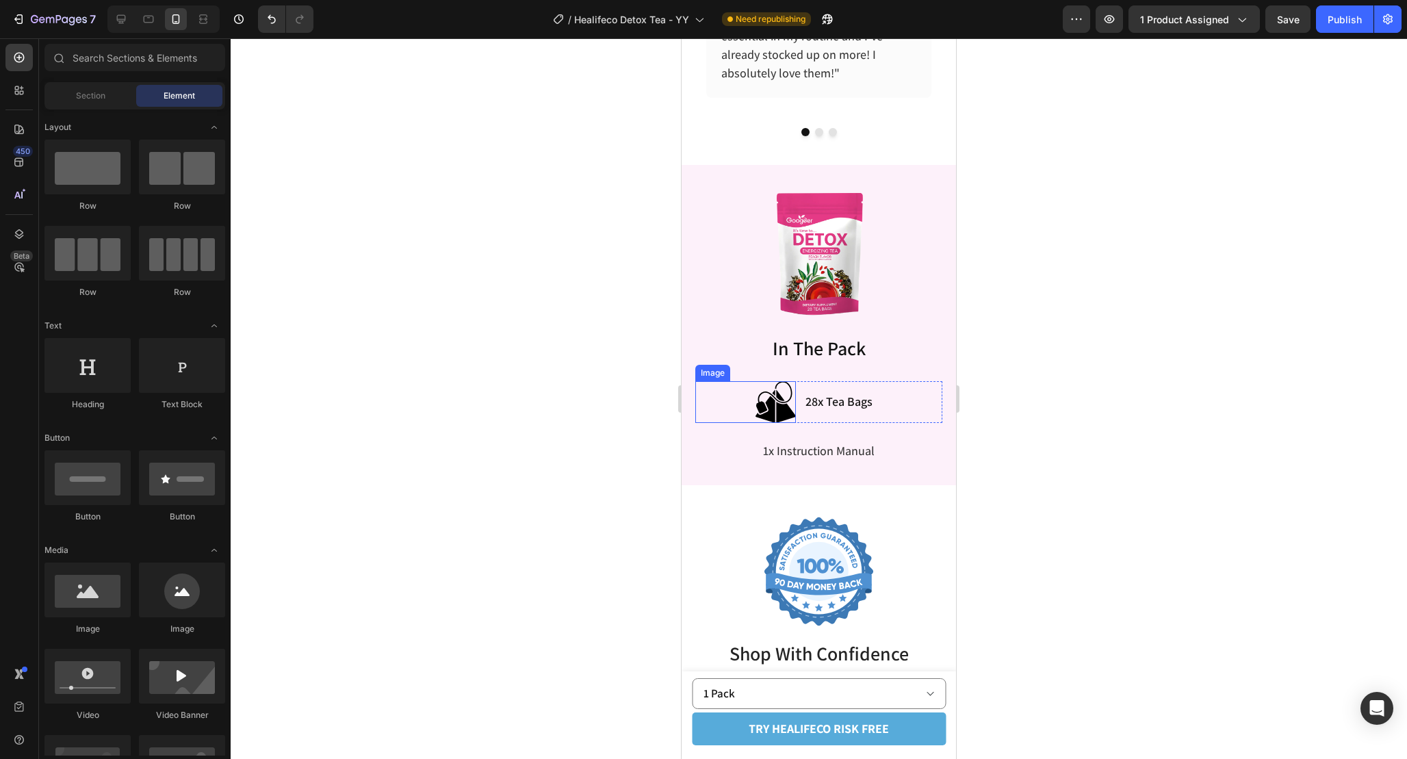
click at [778, 404] on img at bounding box center [776, 402] width 40 height 42
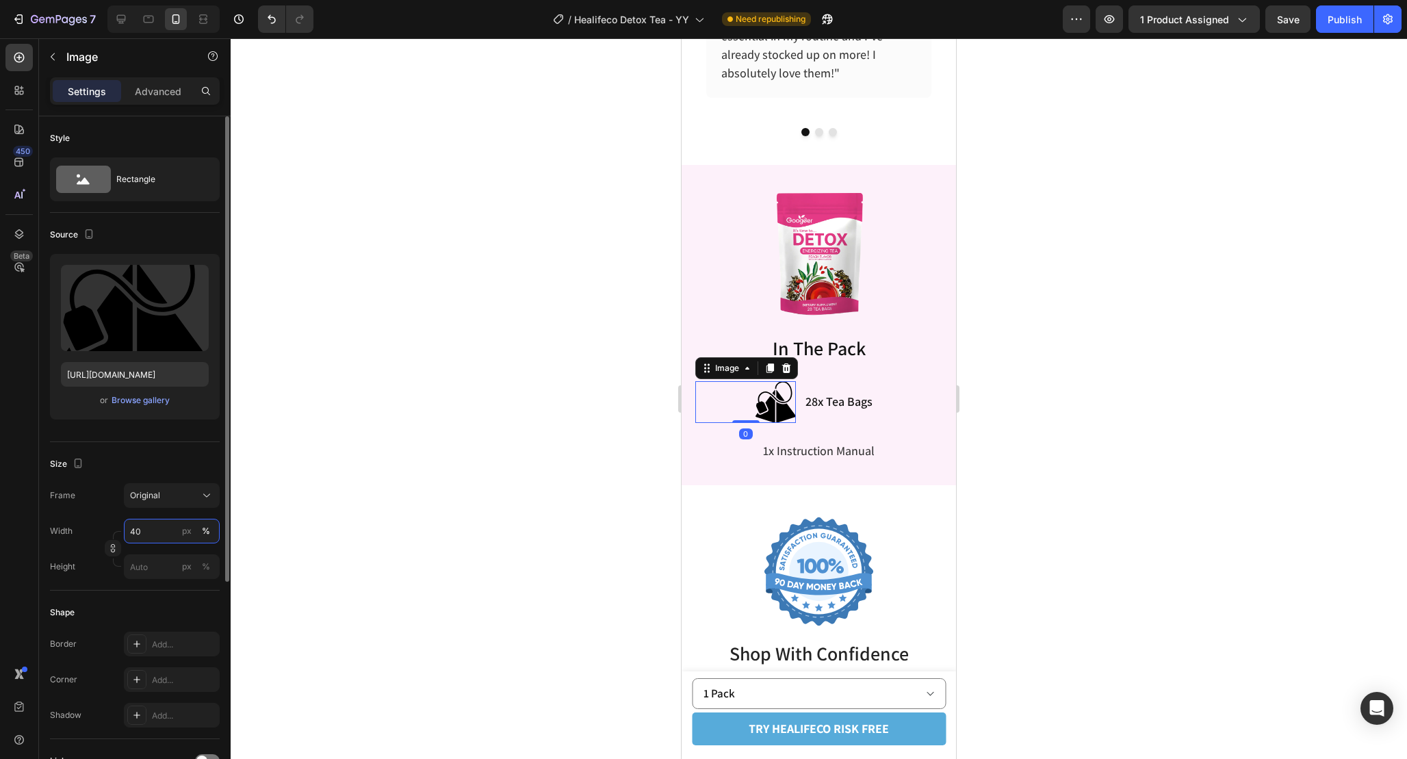
click at [159, 524] on input "40" at bounding box center [172, 531] width 96 height 25
type input "30"
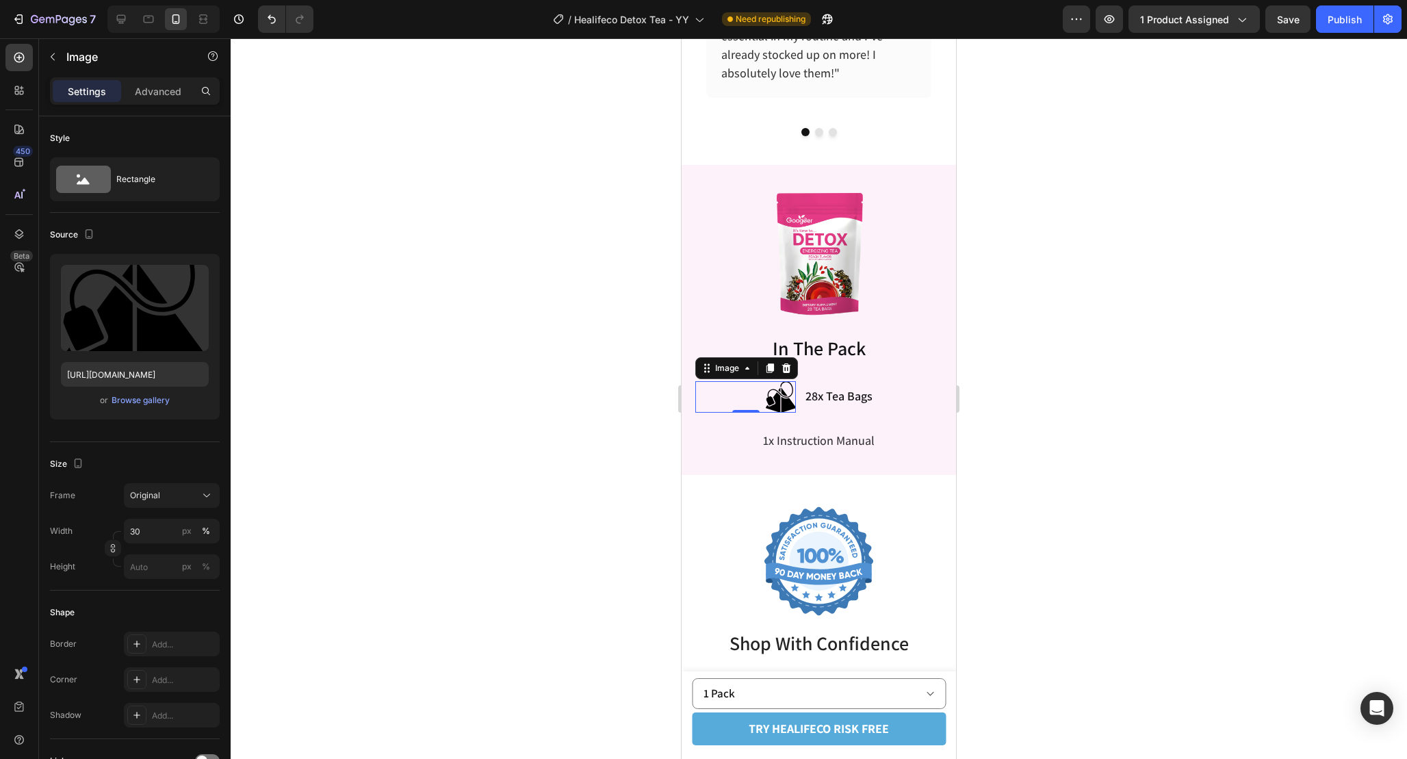
click at [1090, 422] on div at bounding box center [819, 398] width 1177 height 721
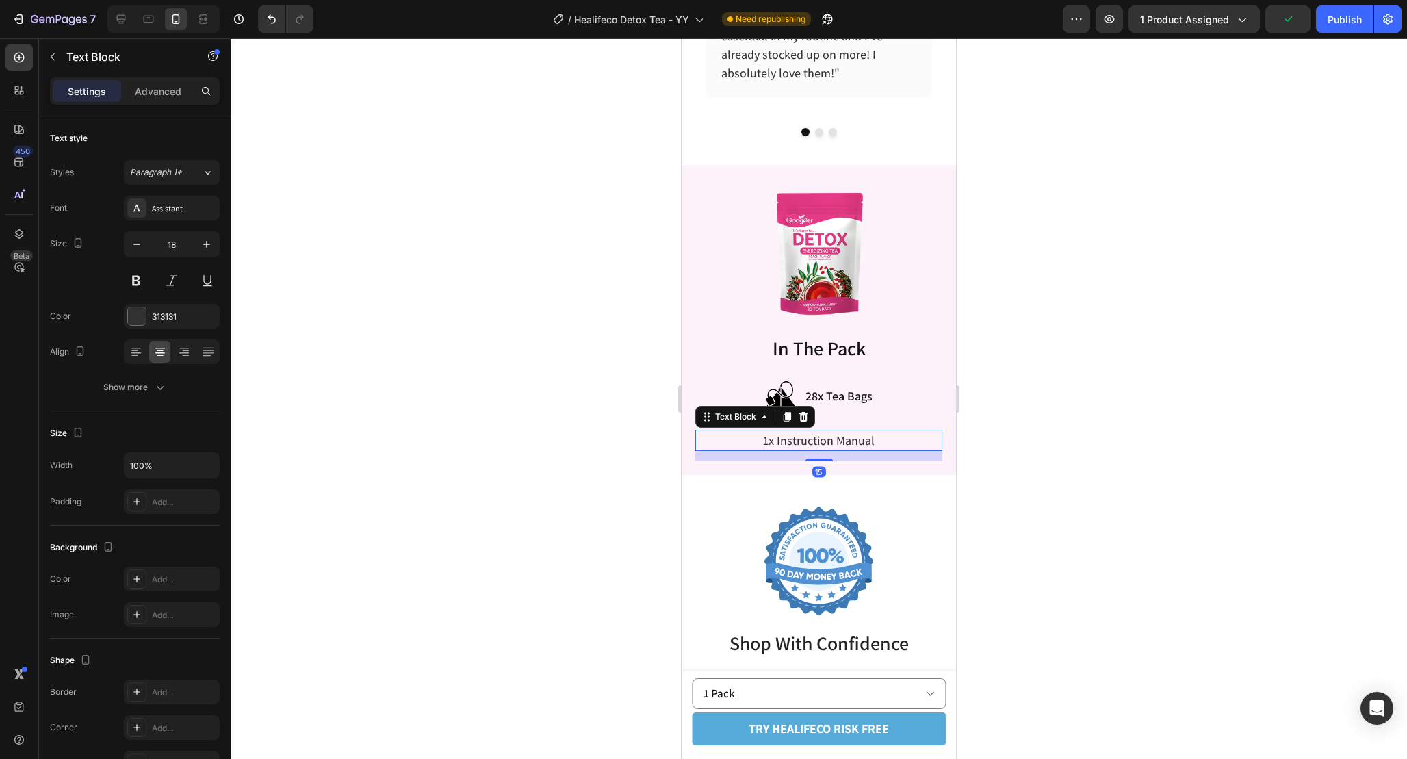
click at [895, 436] on p "1x Instruction Manual" at bounding box center [819, 440] width 244 height 18
click at [815, 416] on div "Image In The Pack Heading Image 28x Tea Bags Item List Row Row 1x Instruction M…" at bounding box center [818, 320] width 247 height 283
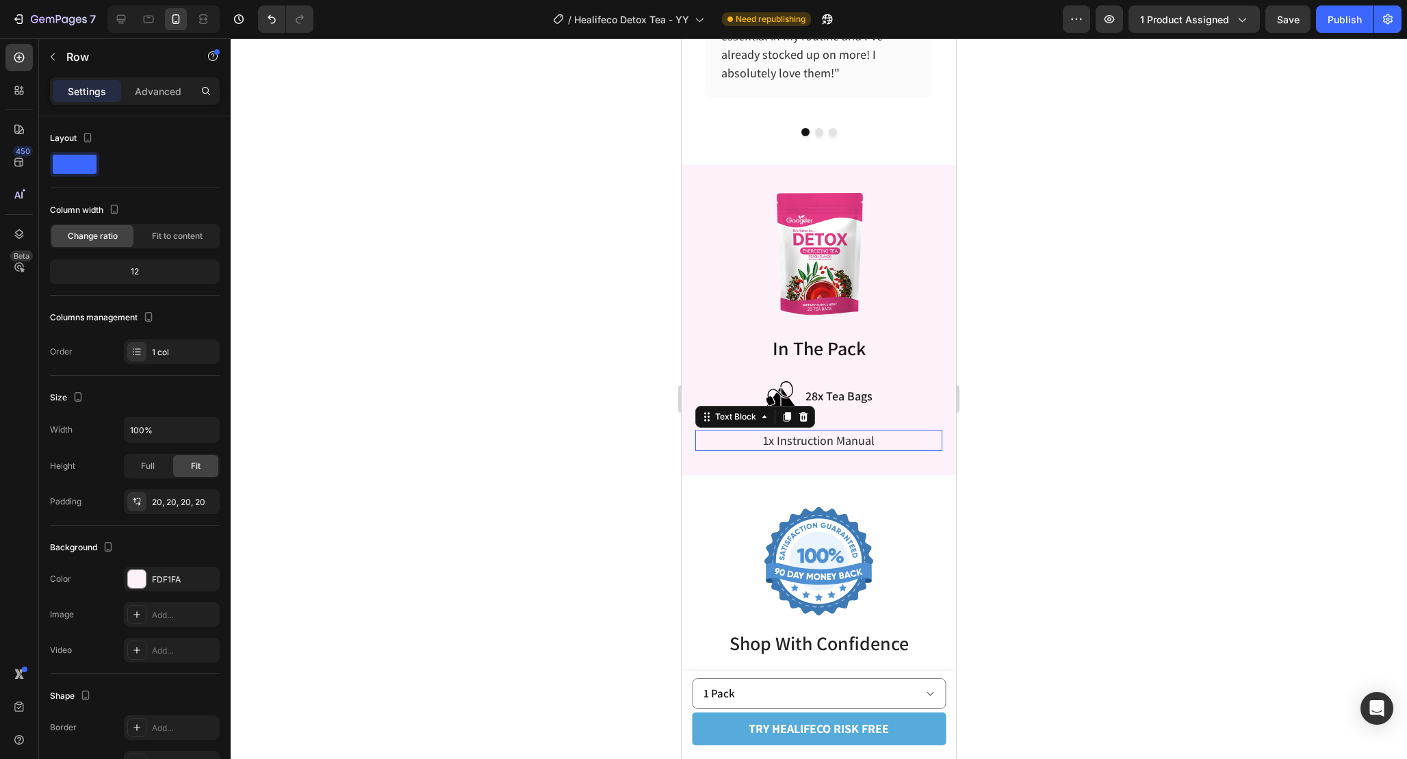
click at [895, 434] on p "1x Instruction Manual" at bounding box center [819, 440] width 244 height 18
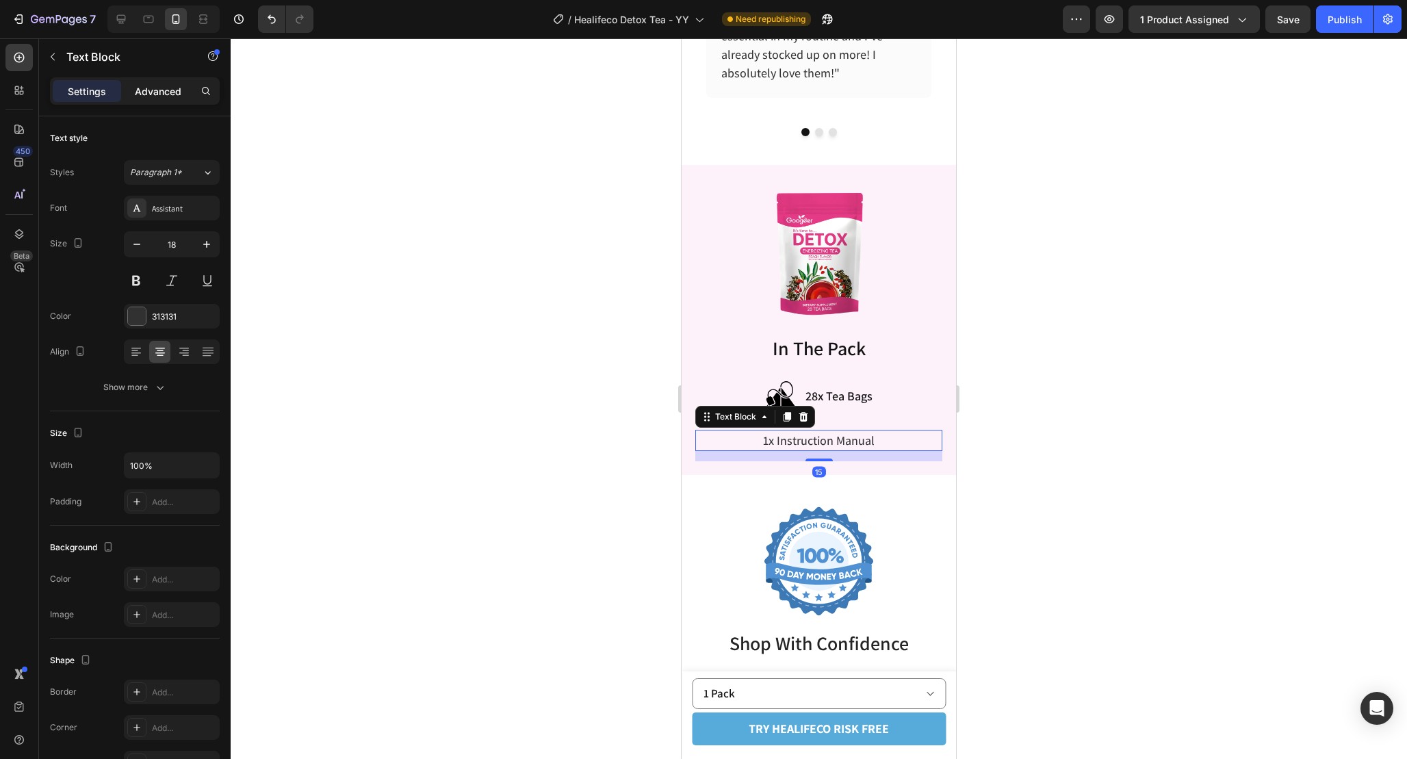
click at [164, 86] on p "Advanced" at bounding box center [158, 91] width 47 height 14
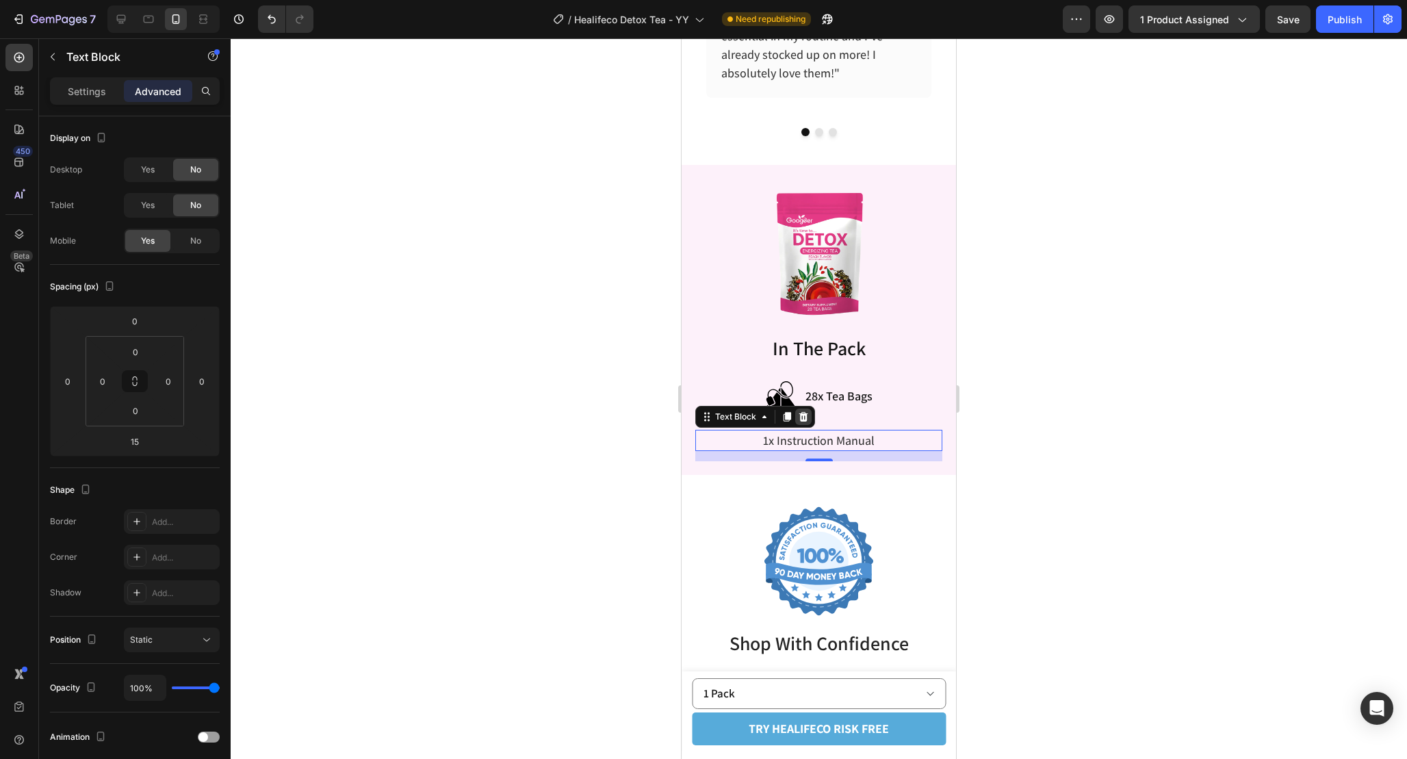
click at [803, 412] on icon at bounding box center [804, 417] width 9 height 10
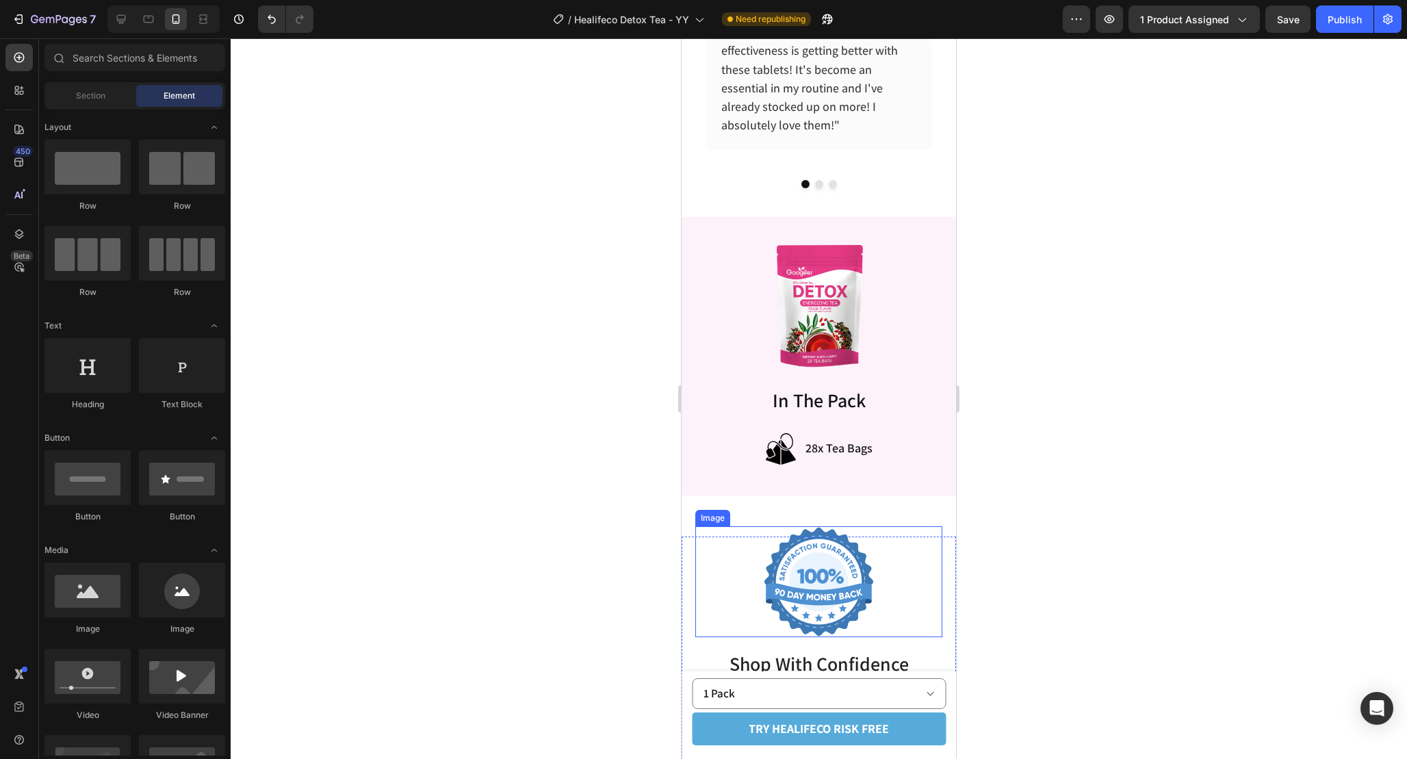
scroll to position [6194, 0]
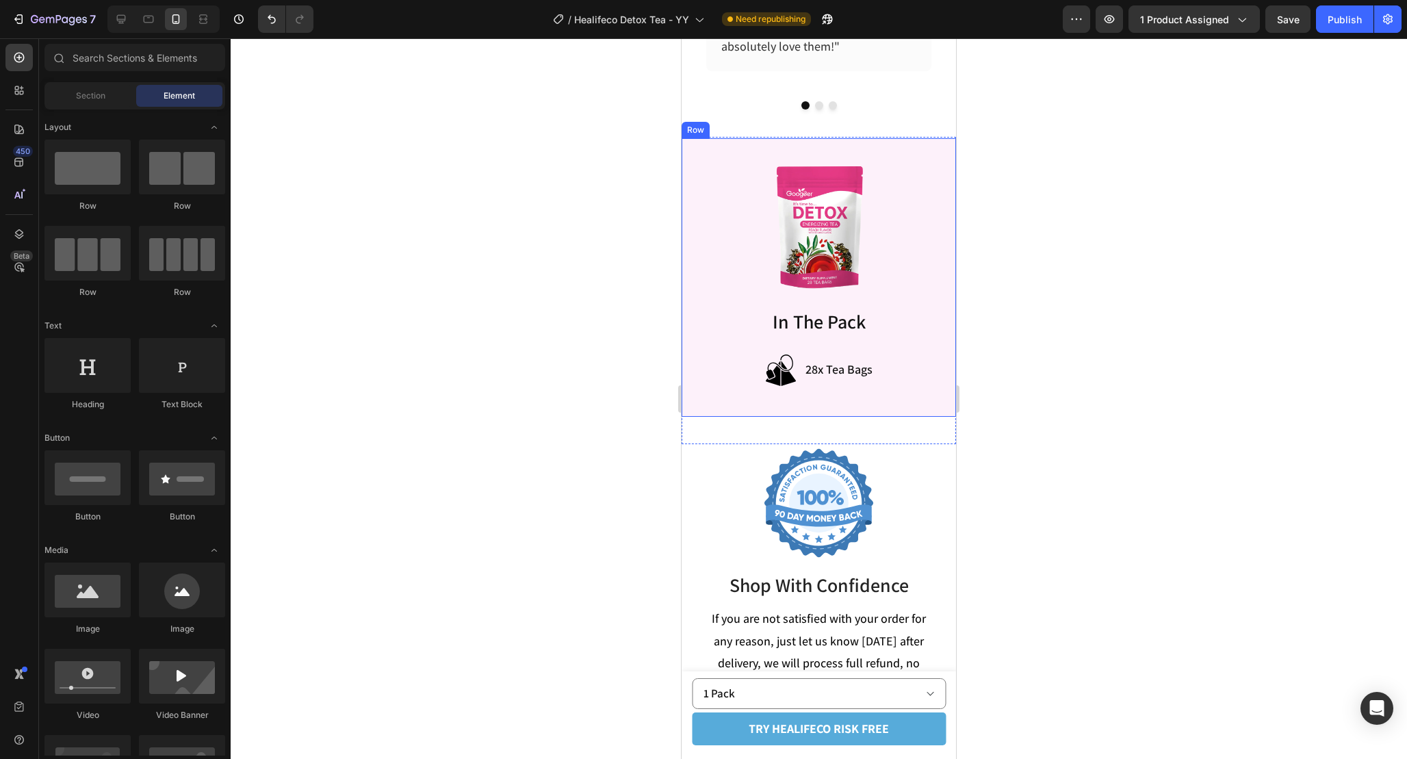
click at [917, 403] on div "Image In The Pack Heading Image 28x Tea Bags Item List Row Row Row" at bounding box center [819, 277] width 274 height 279
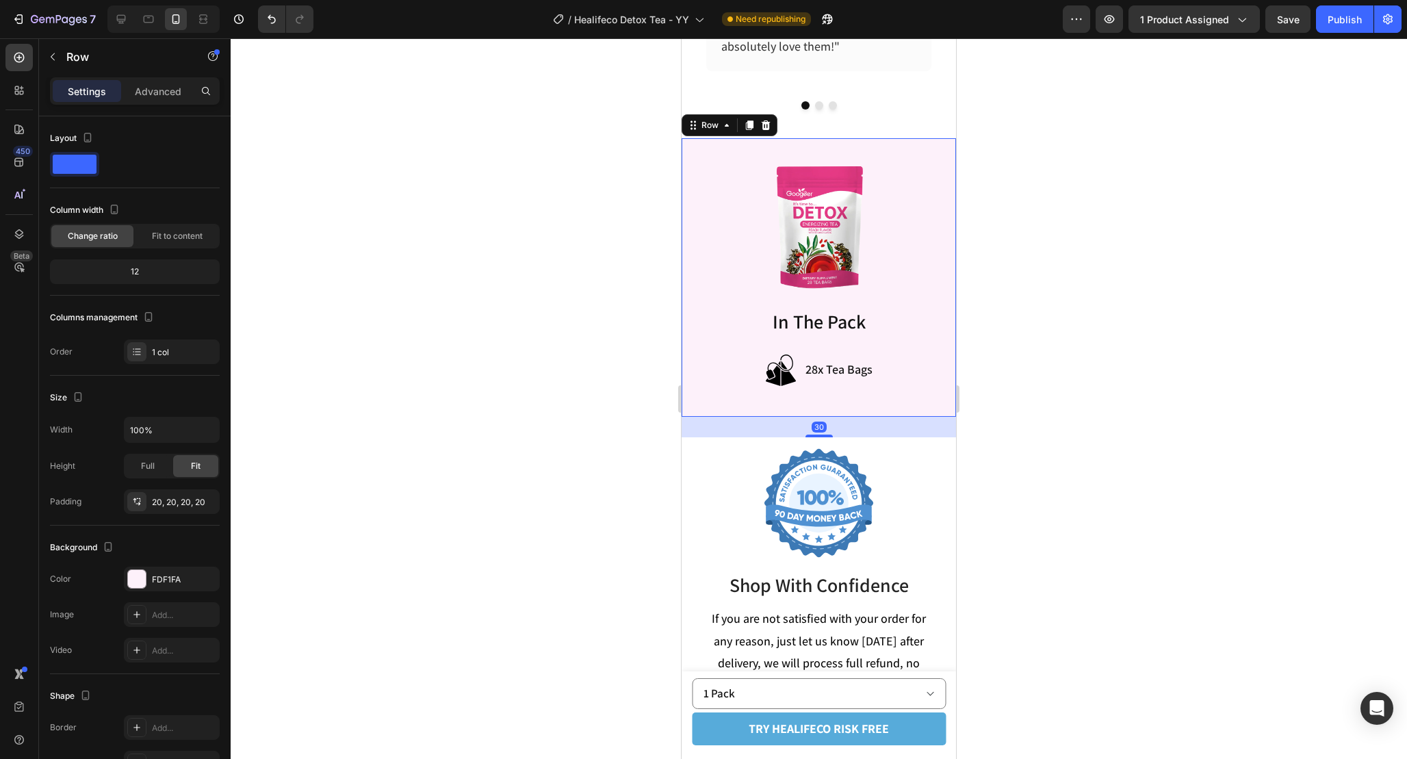
click at [1119, 414] on div at bounding box center [819, 398] width 1177 height 721
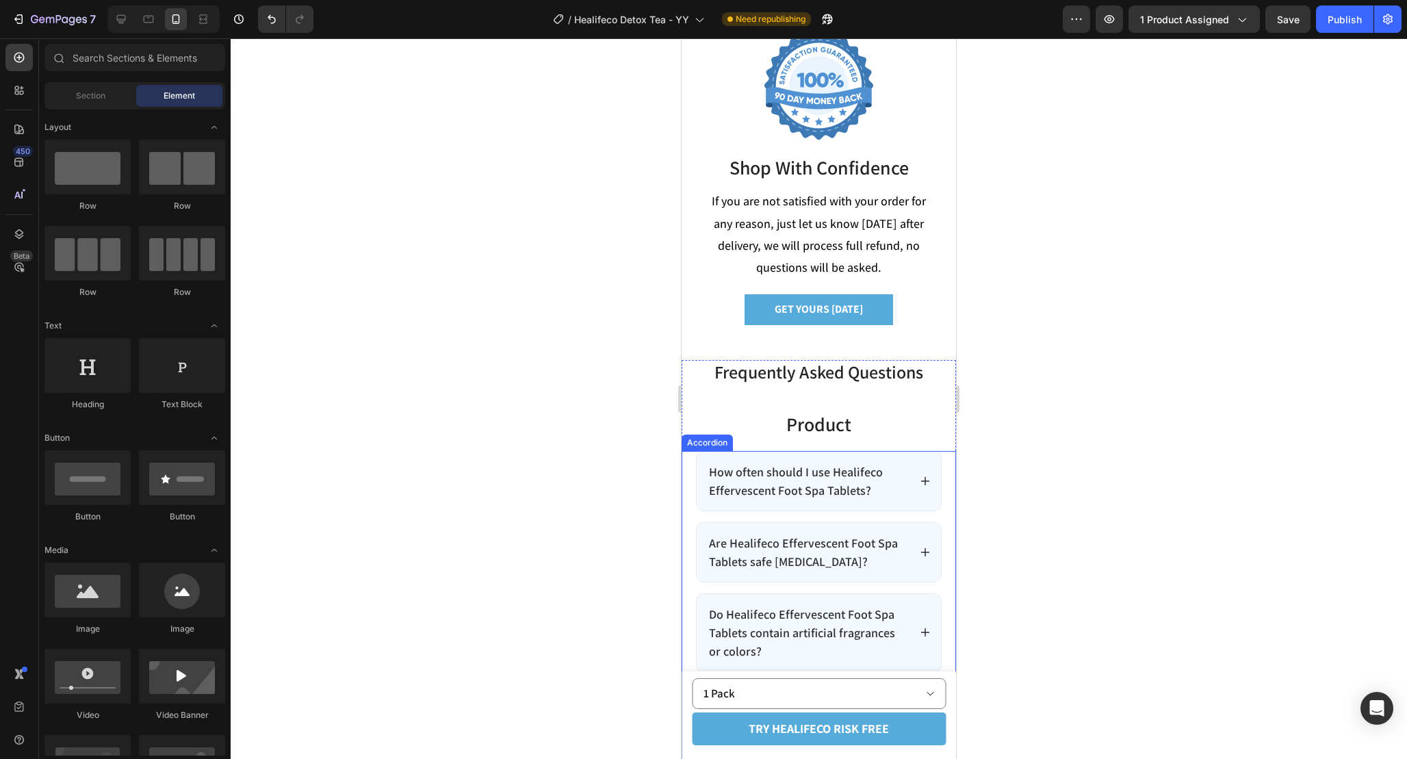
scroll to position [6606, 0]
click at [146, 20] on icon at bounding box center [149, 19] width 14 height 14
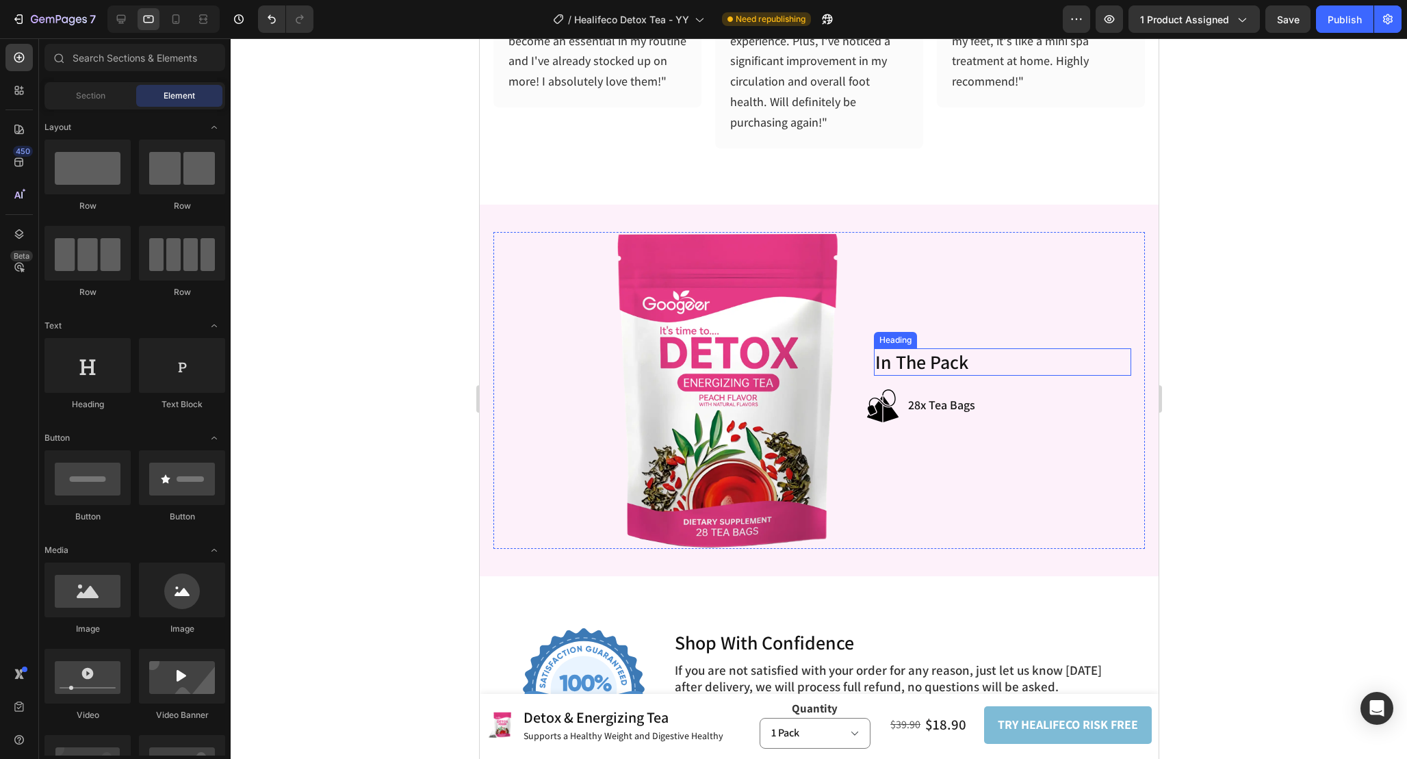
scroll to position [6036, 0]
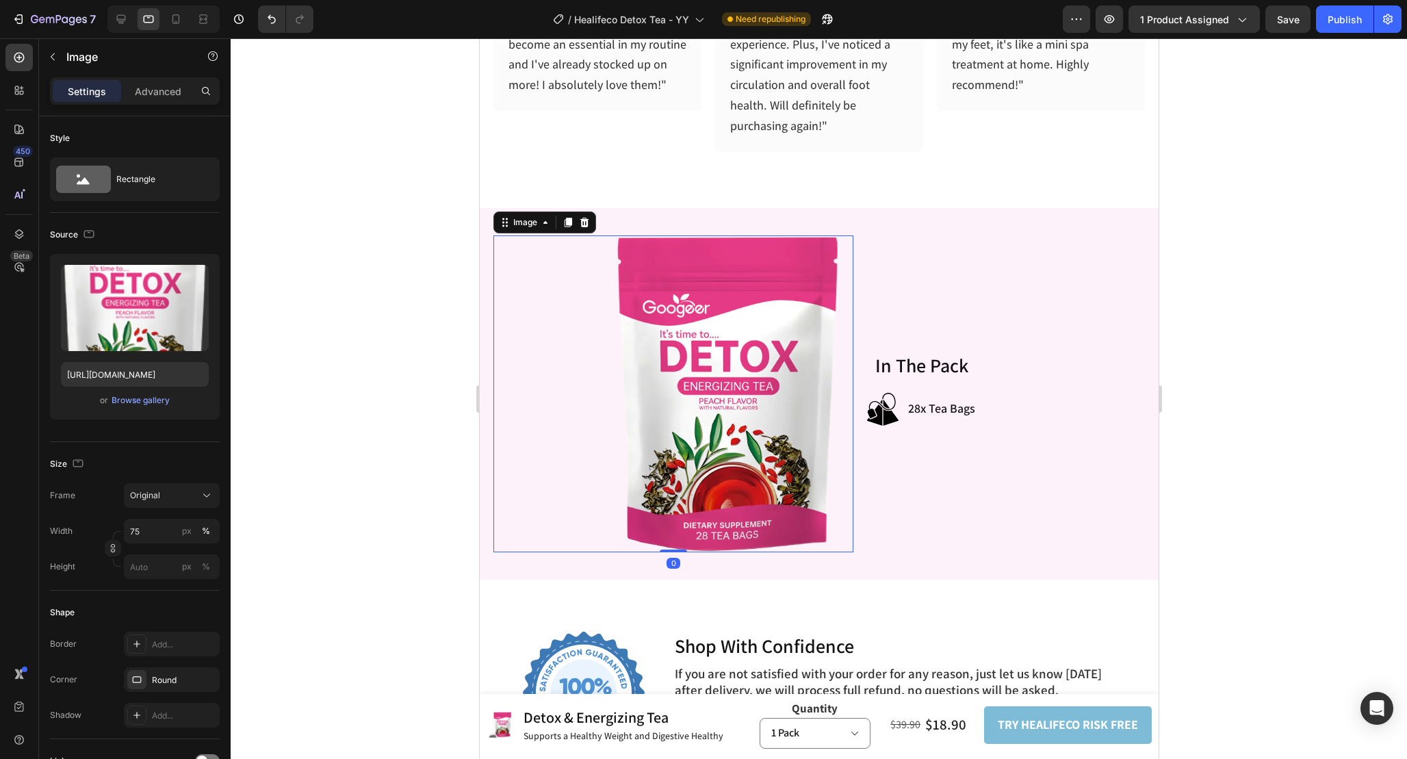
click at [690, 381] on img at bounding box center [727, 394] width 224 height 318
click at [148, 526] on input "75" at bounding box center [172, 531] width 96 height 25
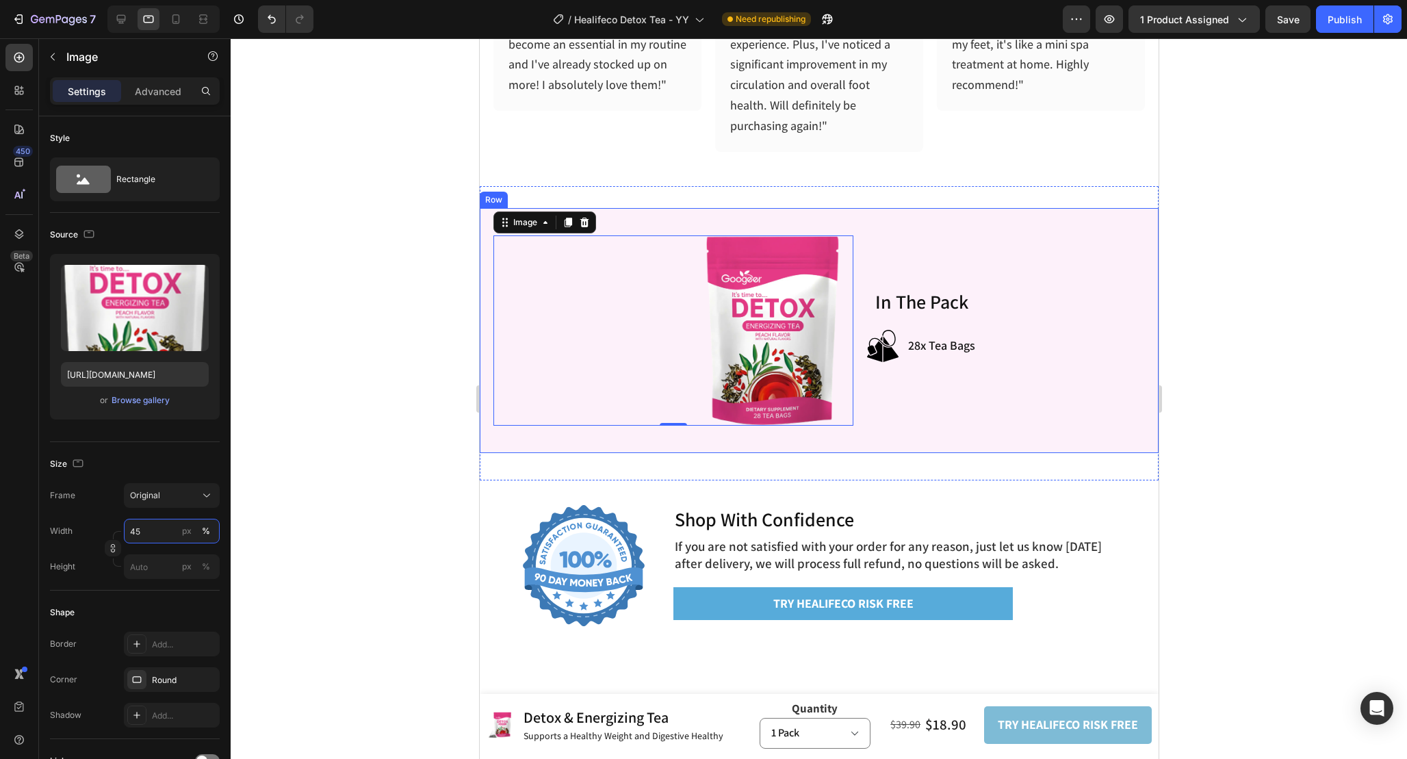
type input "45"
click at [433, 374] on div at bounding box center [819, 398] width 1177 height 721
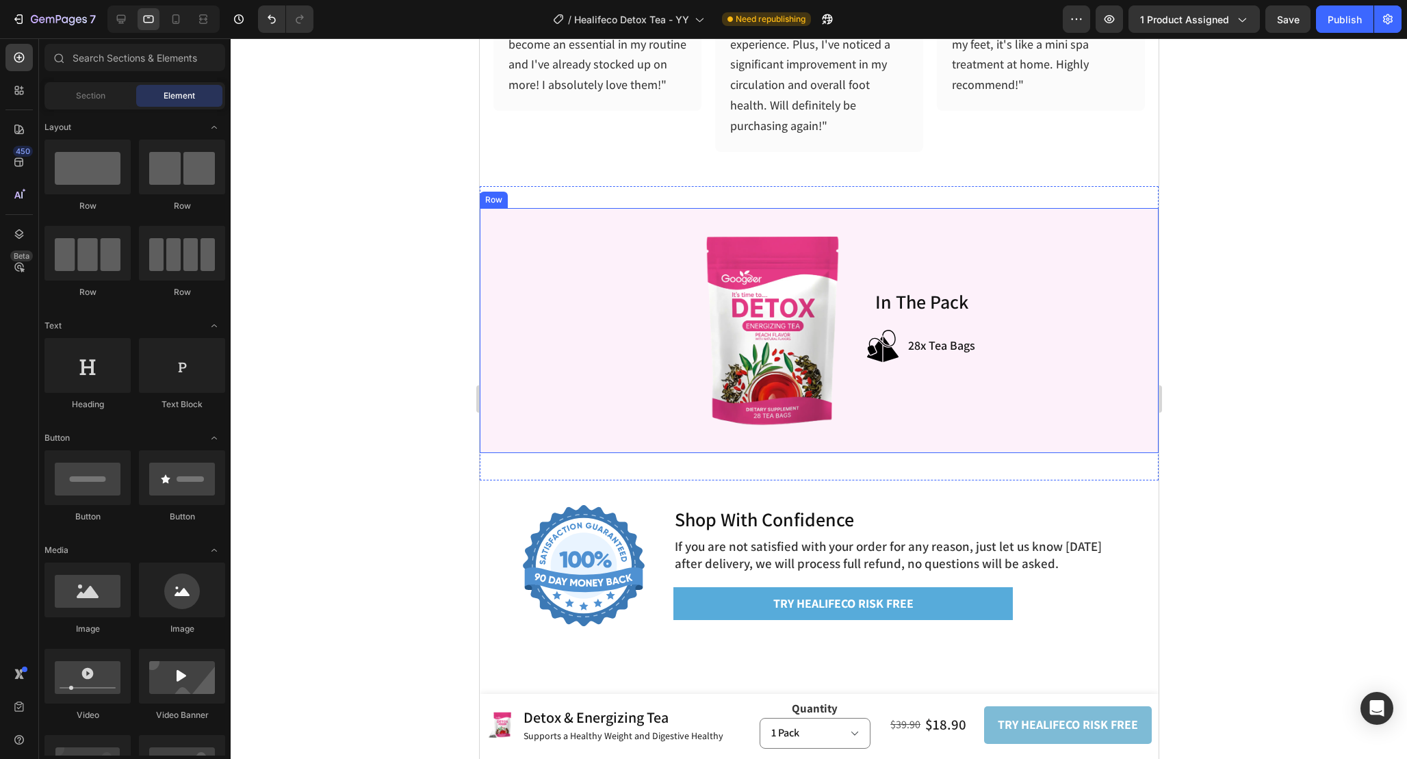
click at [309, 428] on div at bounding box center [819, 398] width 1177 height 721
click at [691, 320] on div at bounding box center [690, 330] width 298 height 190
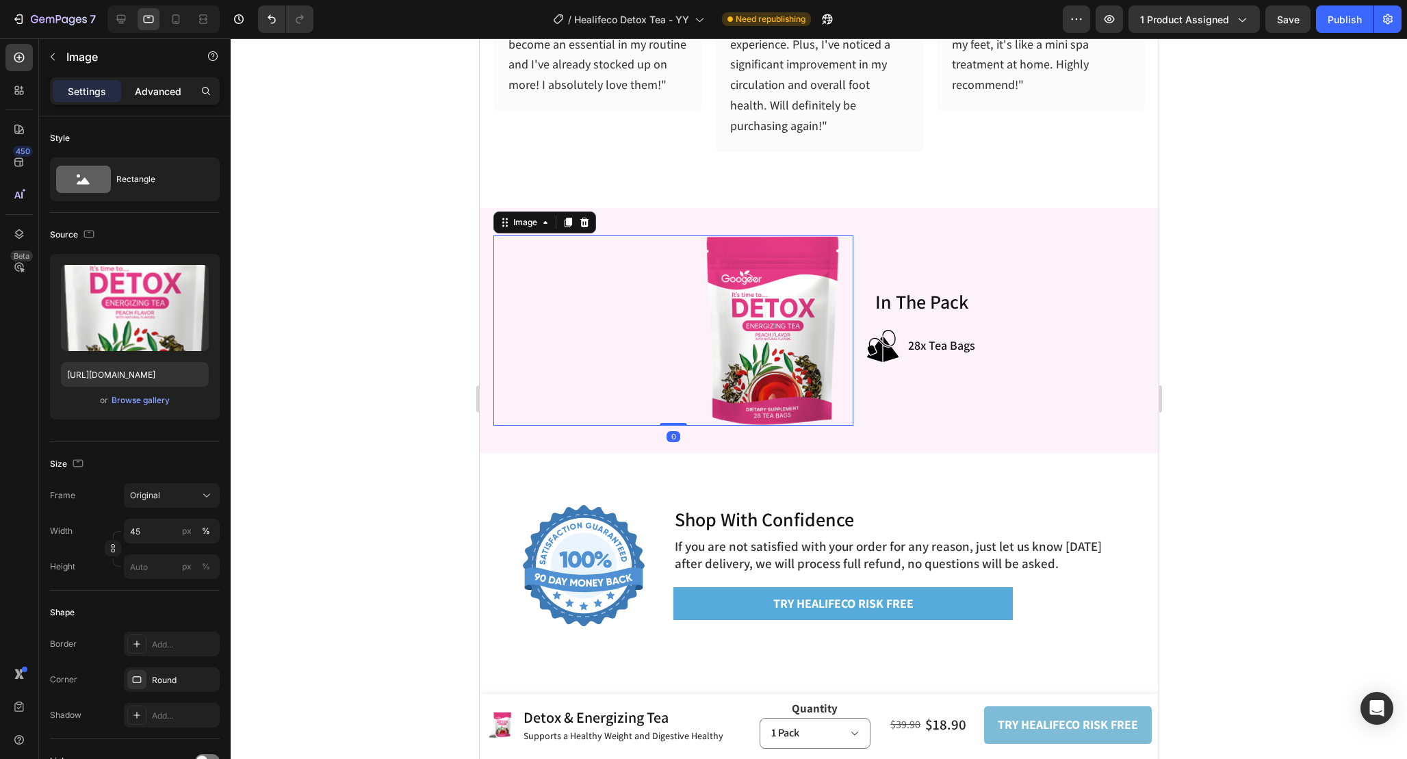
click at [164, 99] on div "Advanced" at bounding box center [158, 91] width 68 height 22
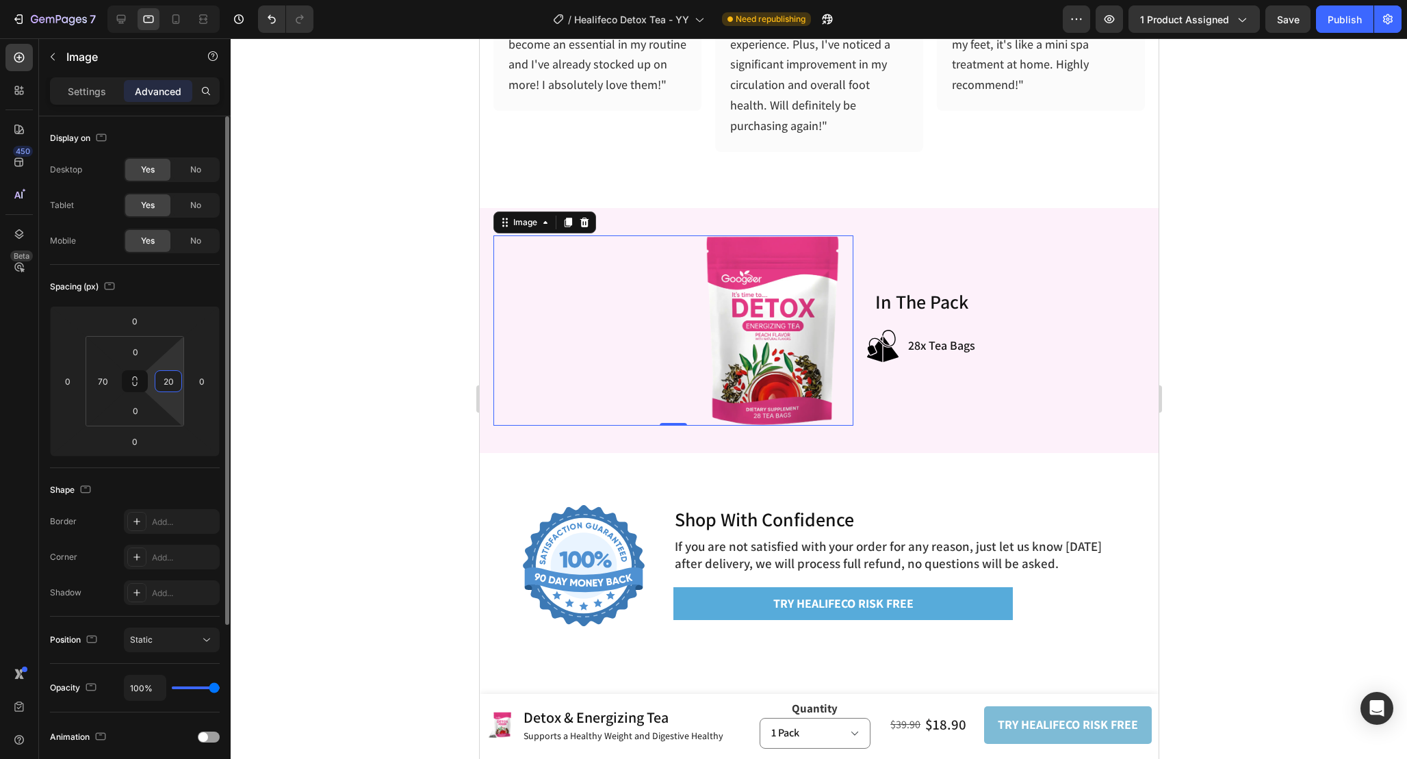
click at [173, 384] on input "20" at bounding box center [168, 381] width 21 height 21
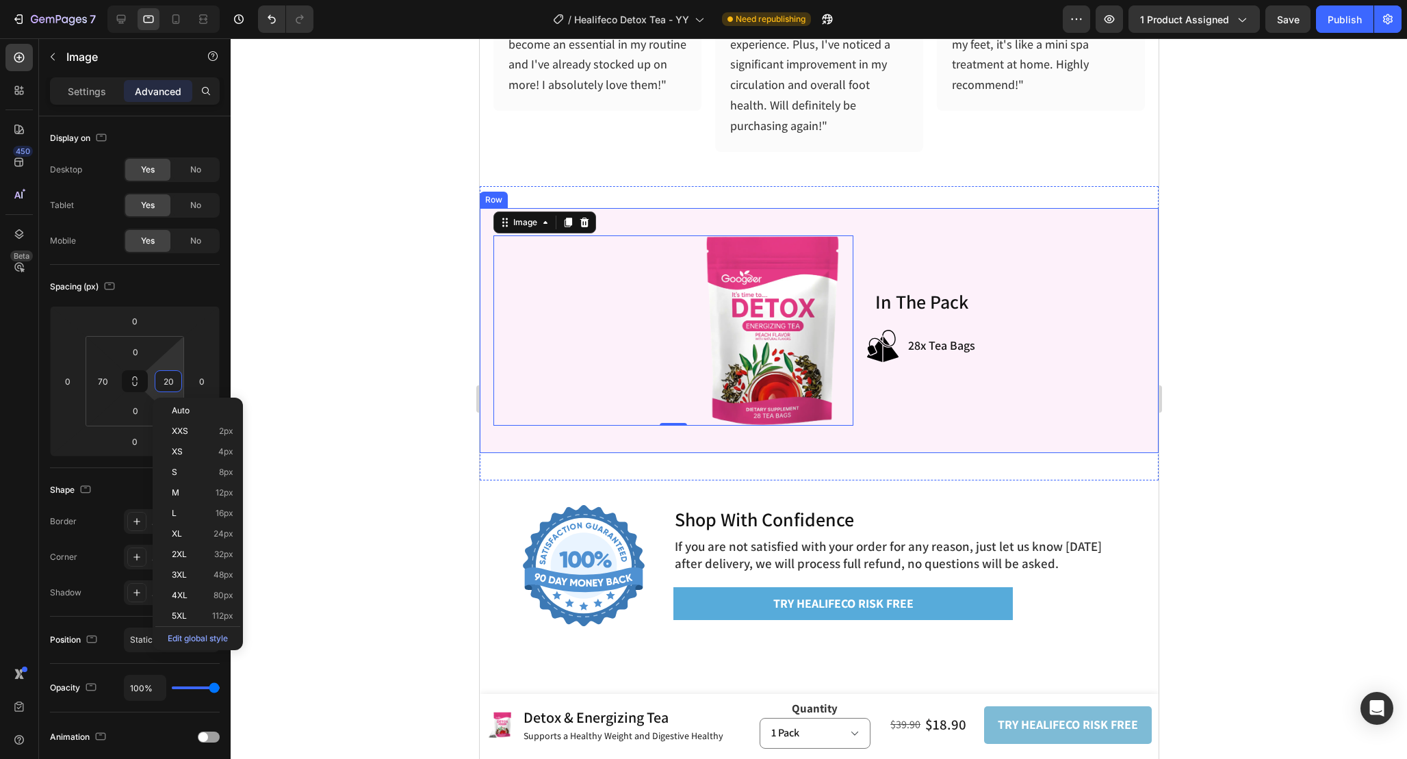
click at [890, 232] on div "Image 0 In The Pack Heading Image 28x Tea Bags Item List Row Row" at bounding box center [819, 331] width 652 height 218
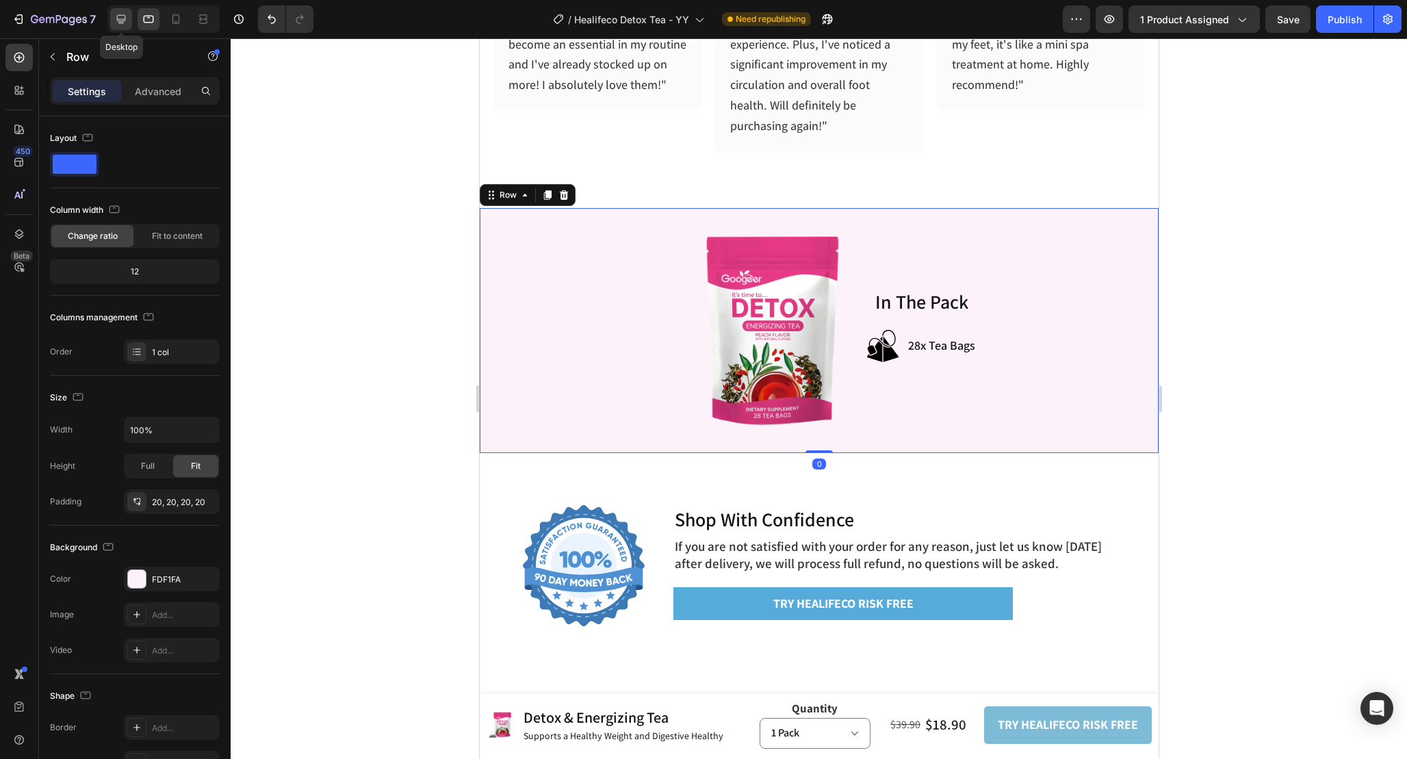
click at [131, 22] on div at bounding box center [121, 19] width 22 height 22
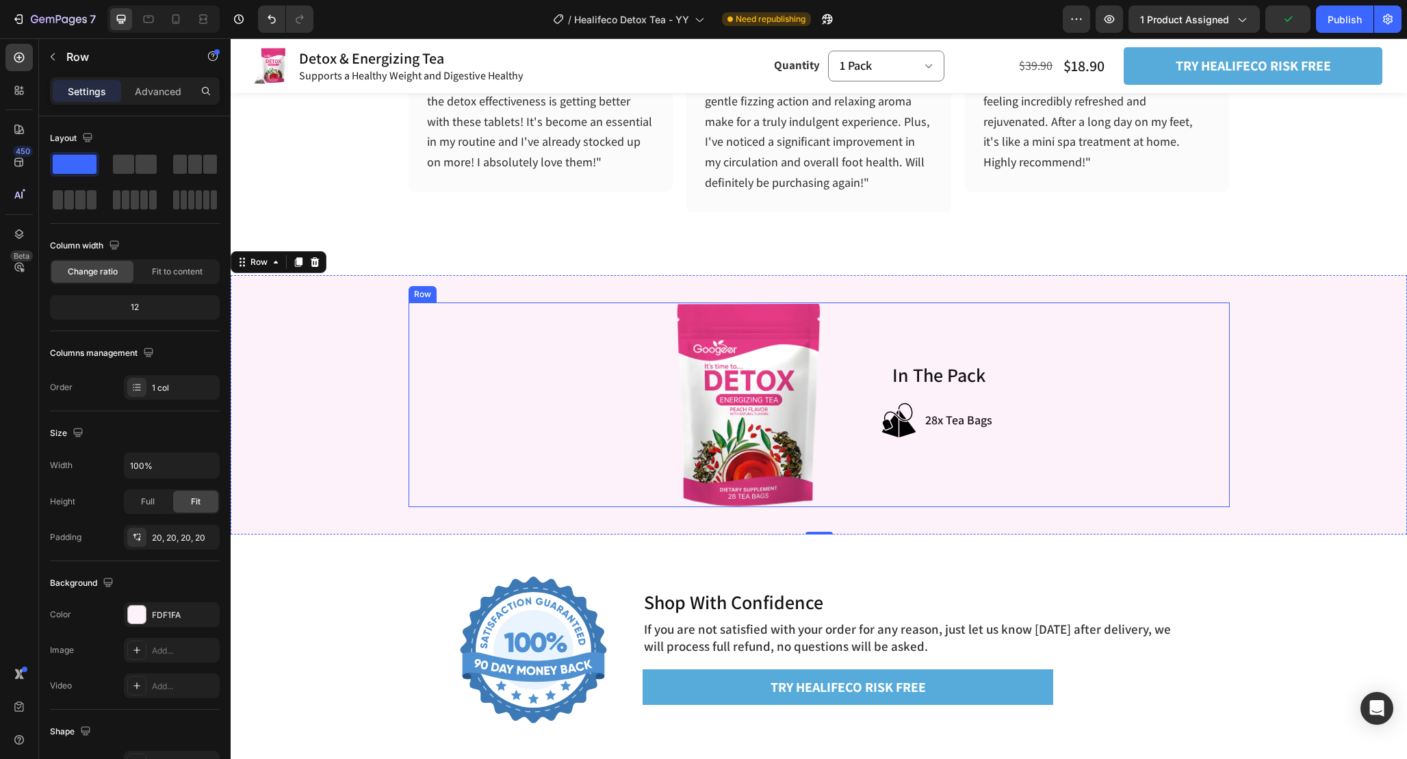
scroll to position [5850, 0]
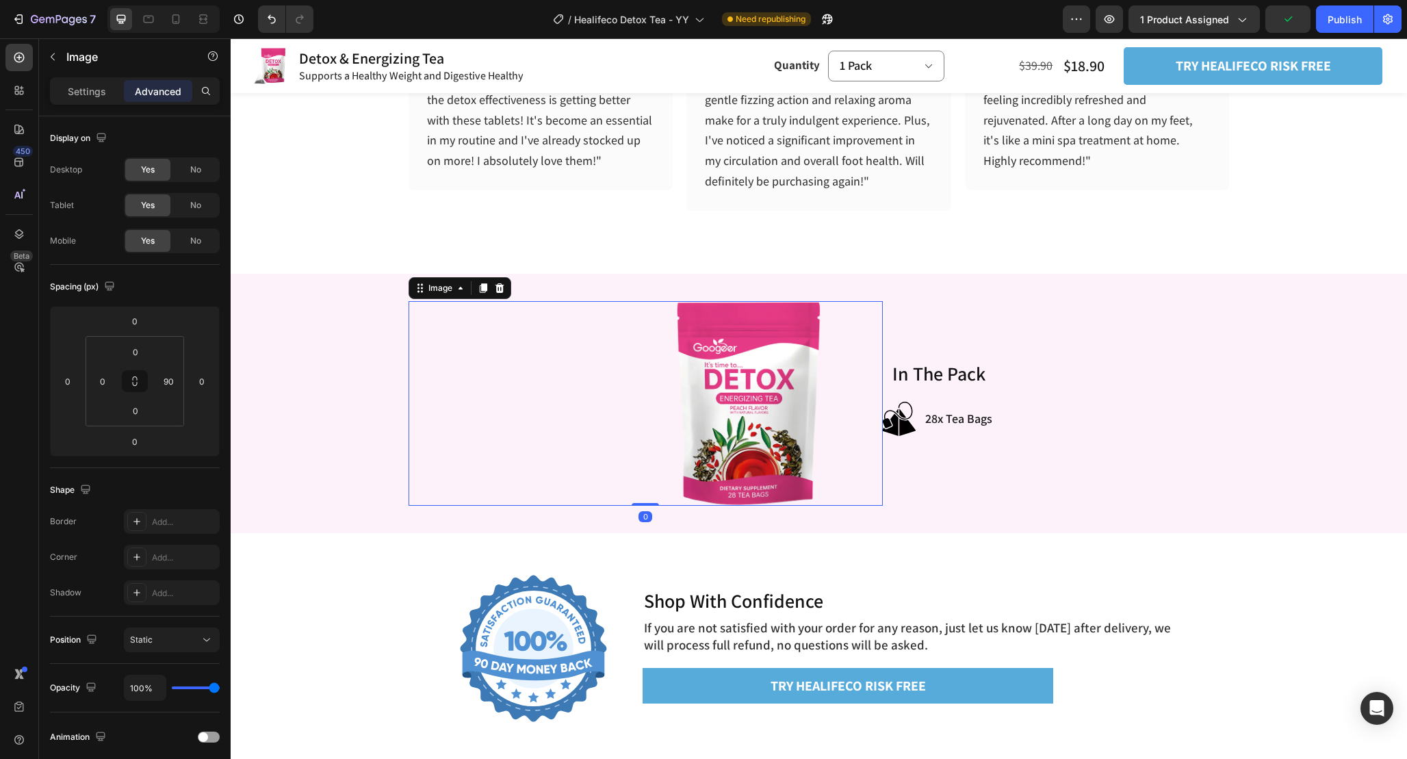
click at [862, 329] on div "Image 0" at bounding box center [646, 403] width 474 height 205
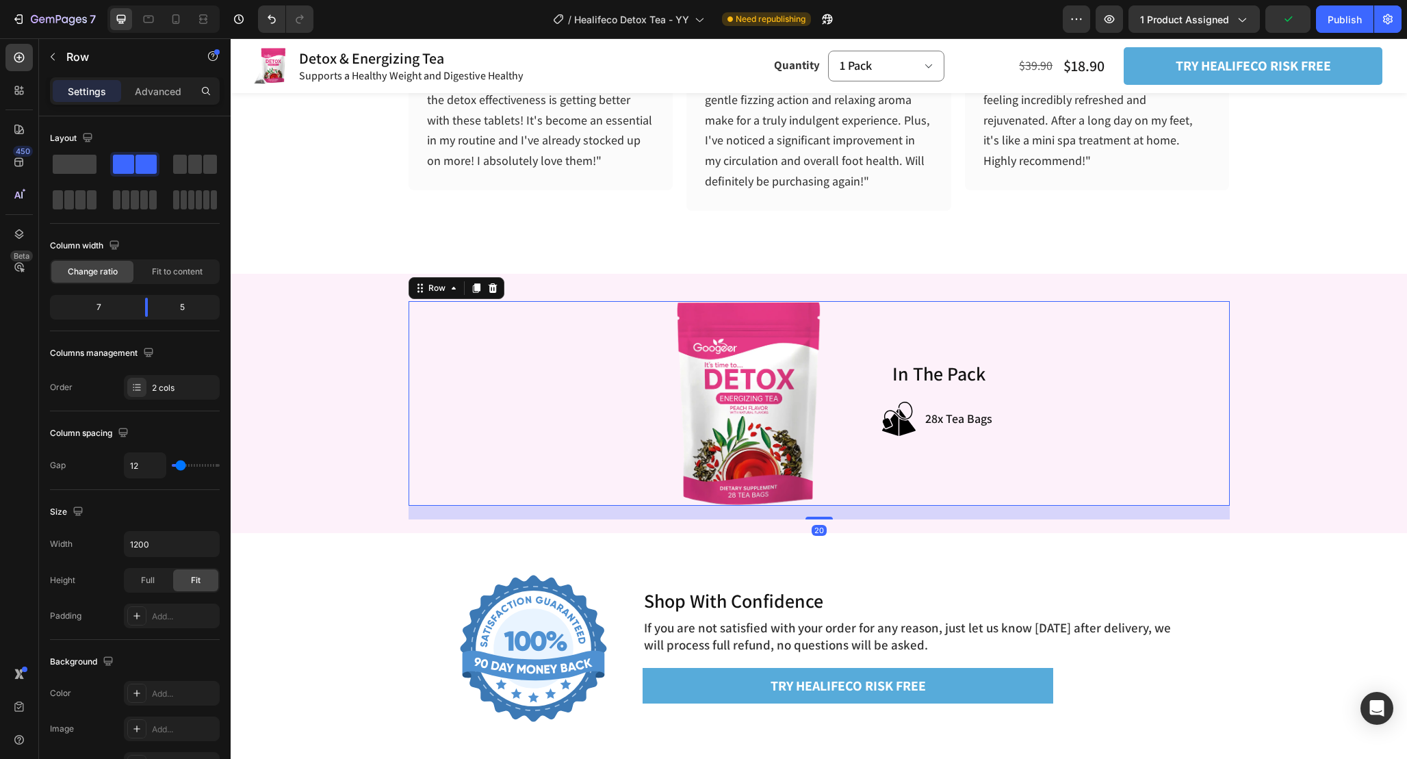
click at [899, 309] on div "In The Pack Heading Image 28x Tea Bags Item List Row" at bounding box center [1060, 403] width 339 height 205
click at [145, 268] on div "Fit to content" at bounding box center [177, 272] width 82 height 22
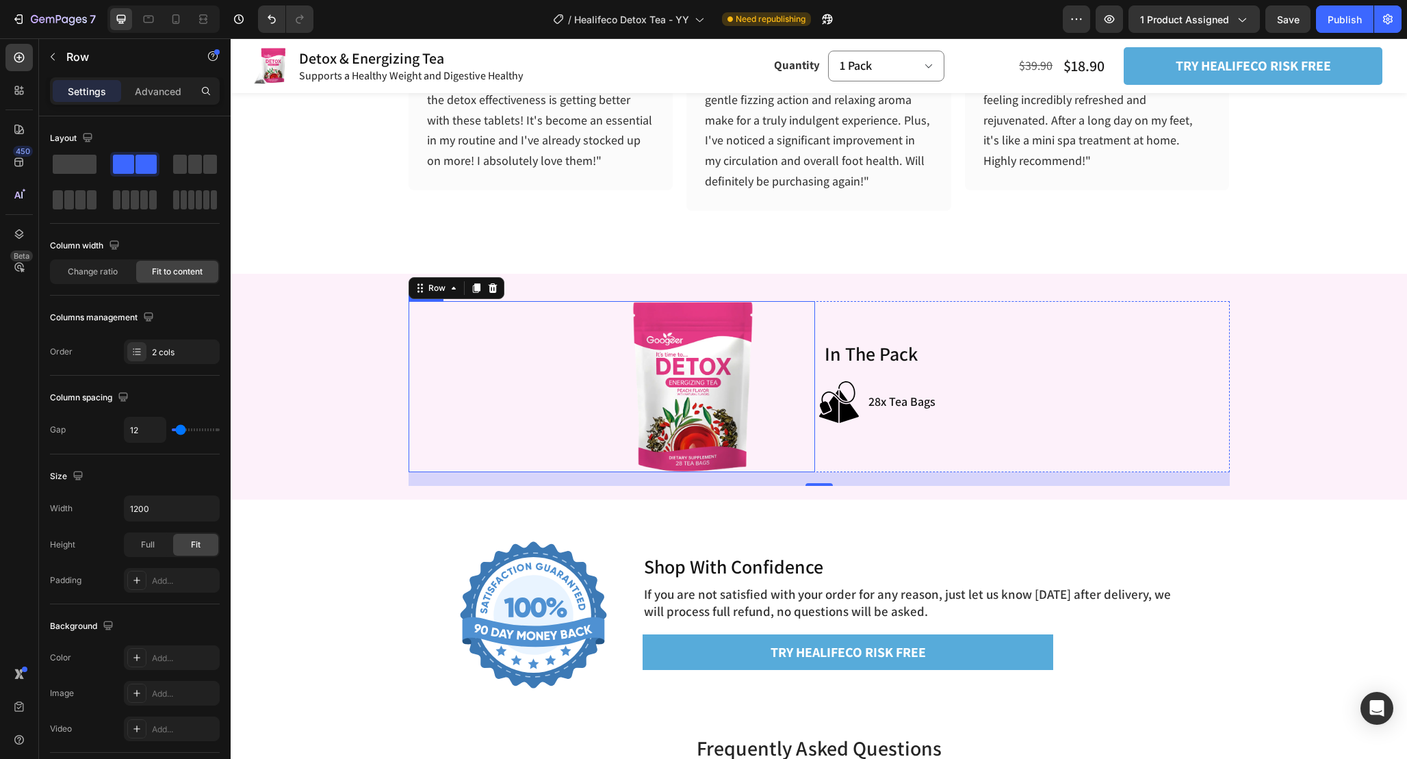
click at [771, 406] on div "Image" at bounding box center [612, 386] width 407 height 171
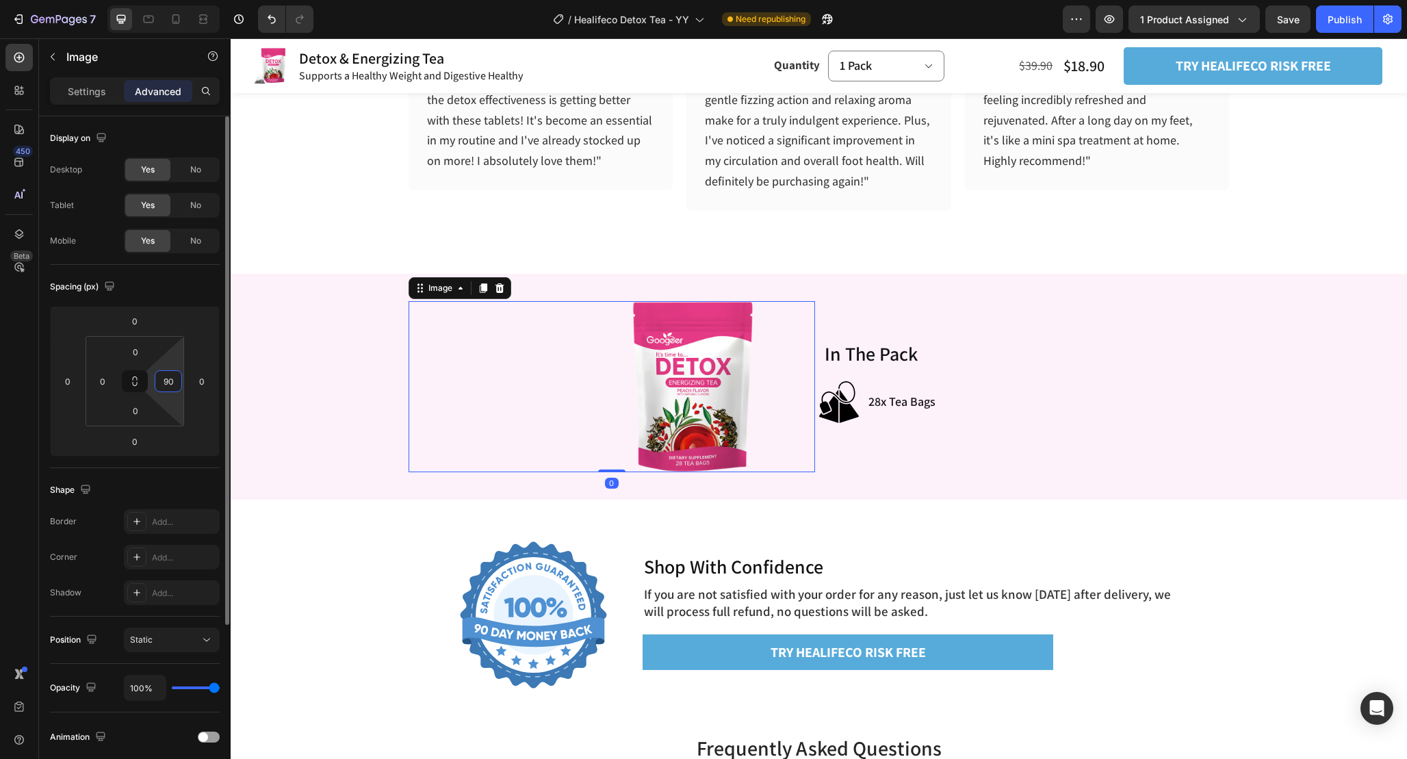
click at [176, 385] on input "90" at bounding box center [168, 381] width 21 height 21
type input "0"
click at [205, 381] on input "0" at bounding box center [202, 381] width 21 height 21
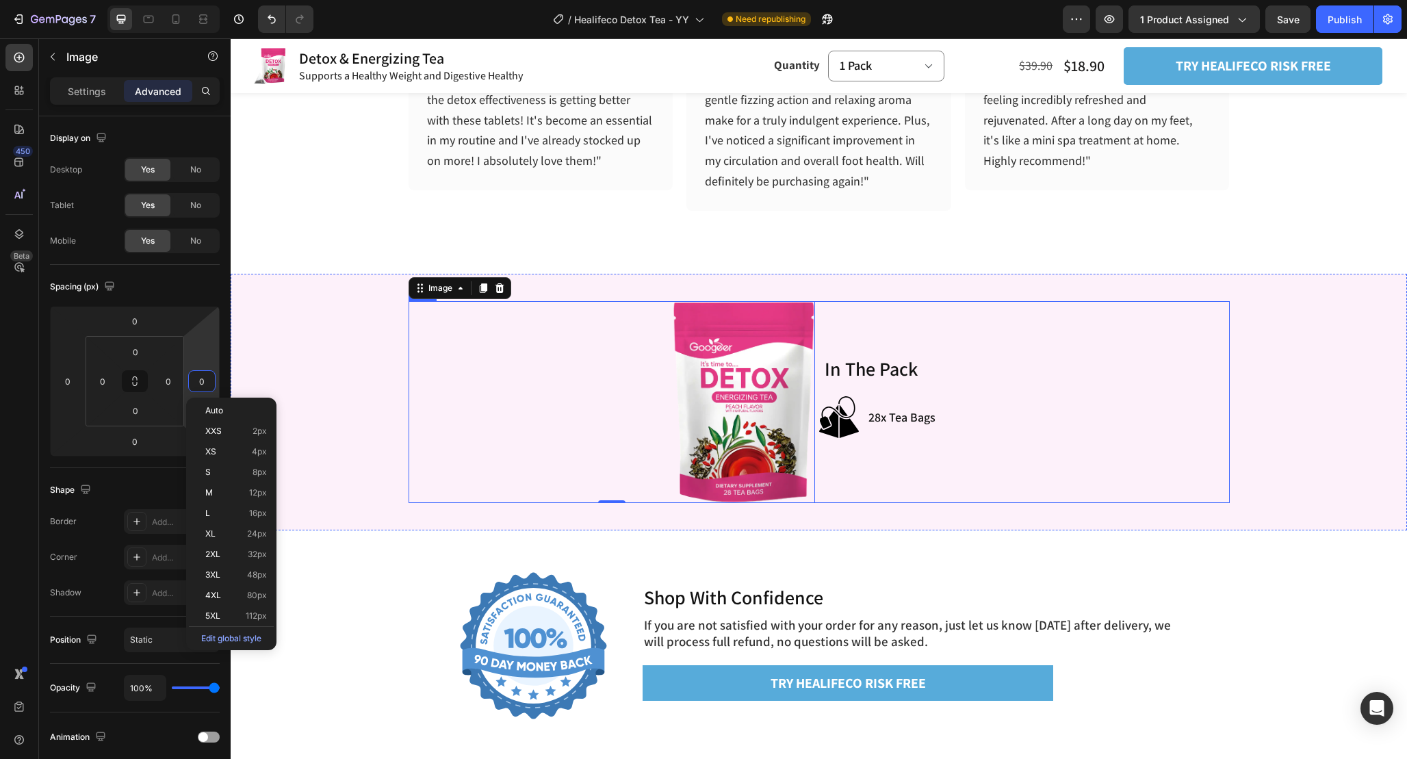
click at [869, 310] on div "In The Pack Heading Image 28x Tea Bags Item List Row" at bounding box center [1026, 402] width 407 height 202
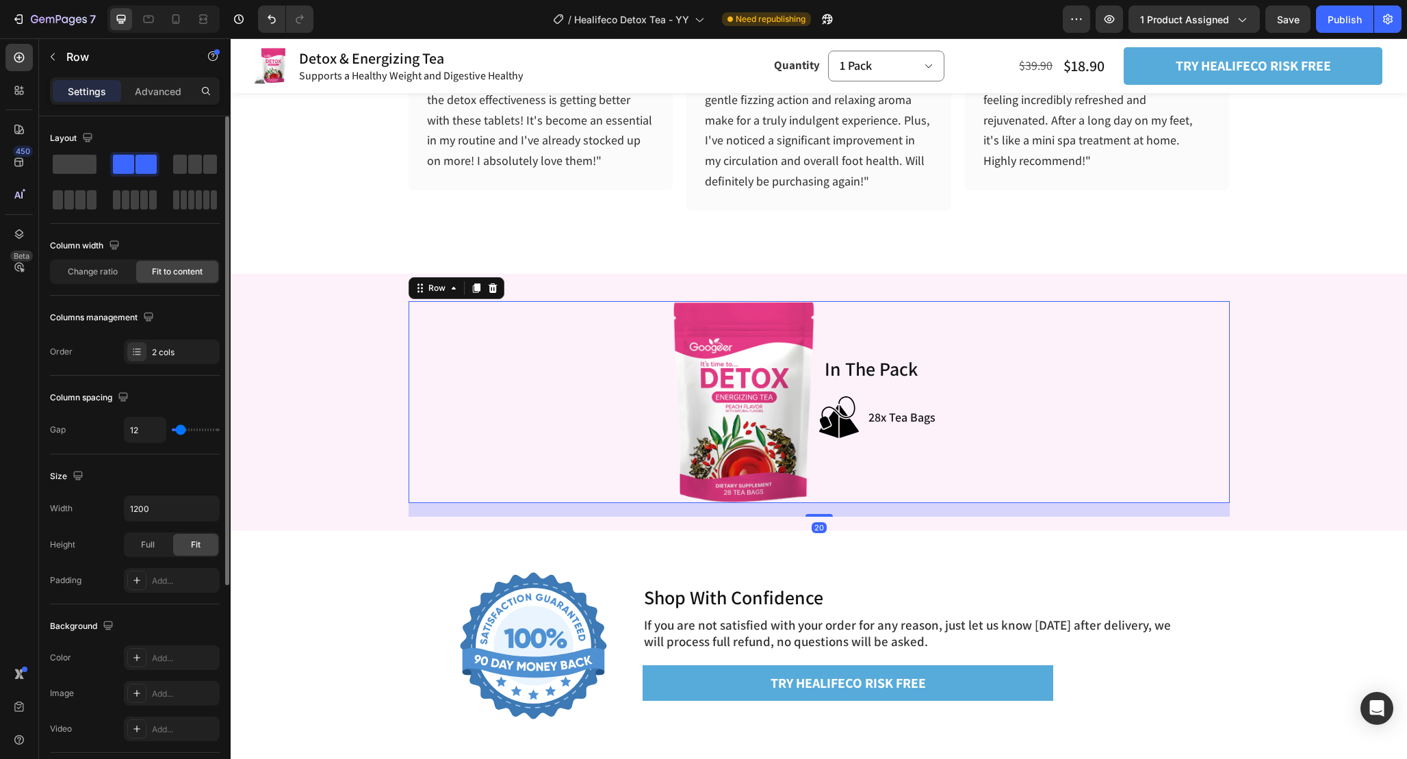
type input "60"
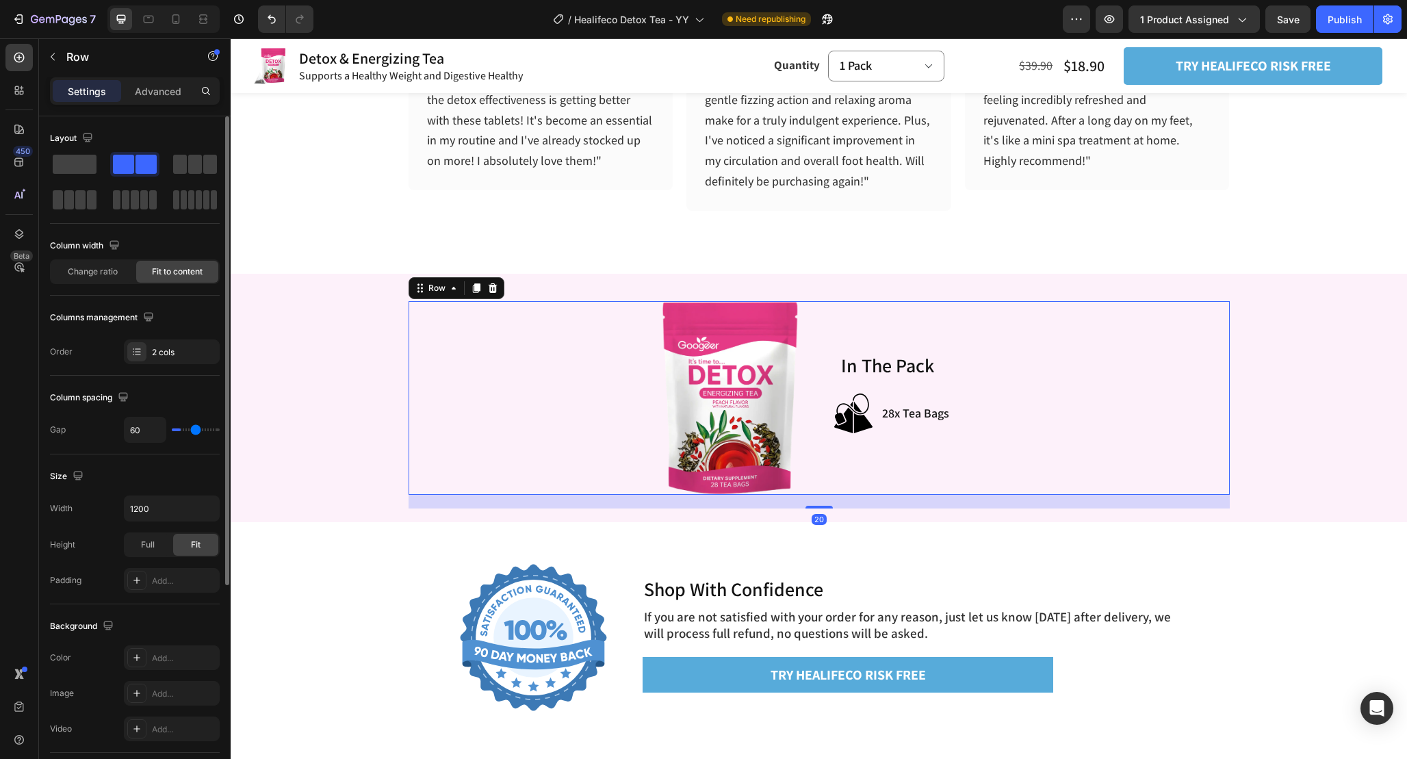
type input "62"
type input "64"
type input "65"
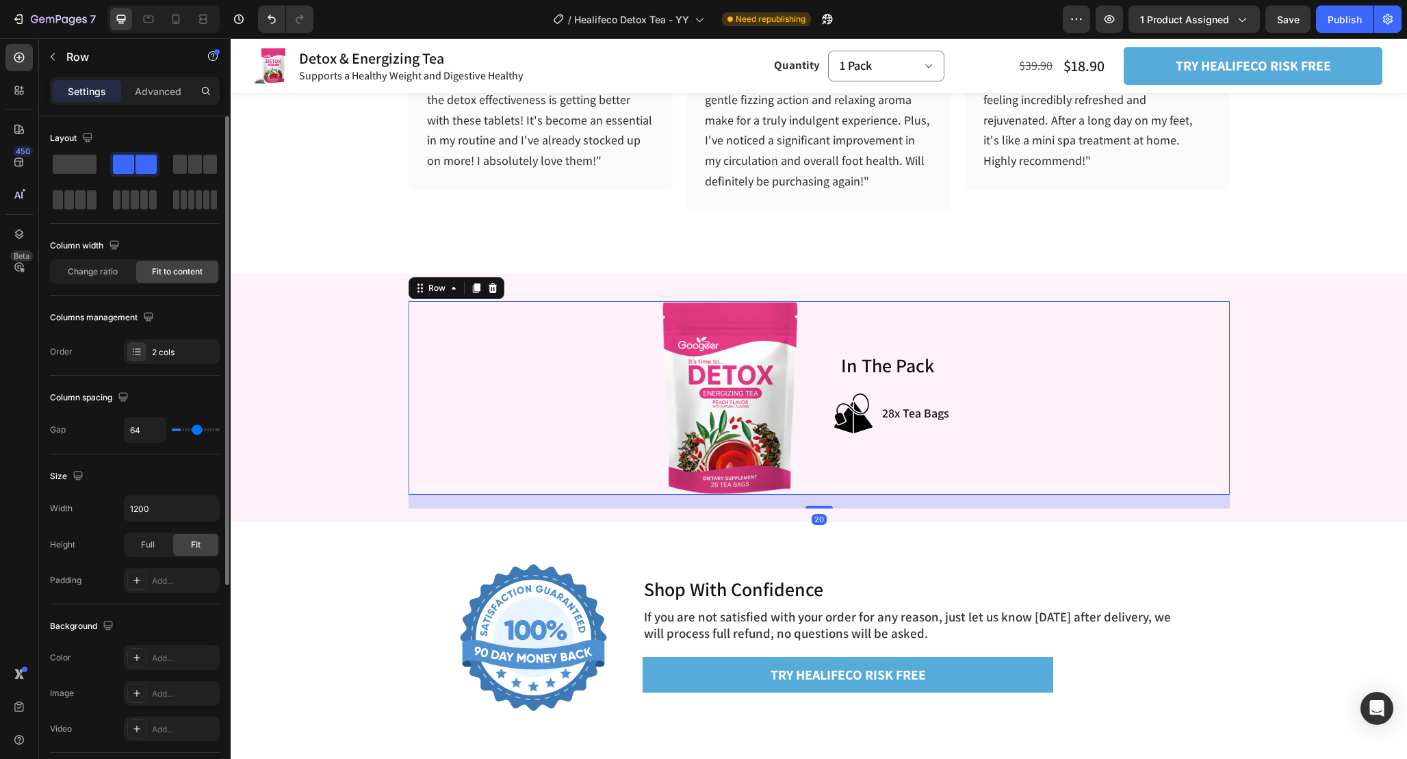
type input "65"
type input "66"
type input "67"
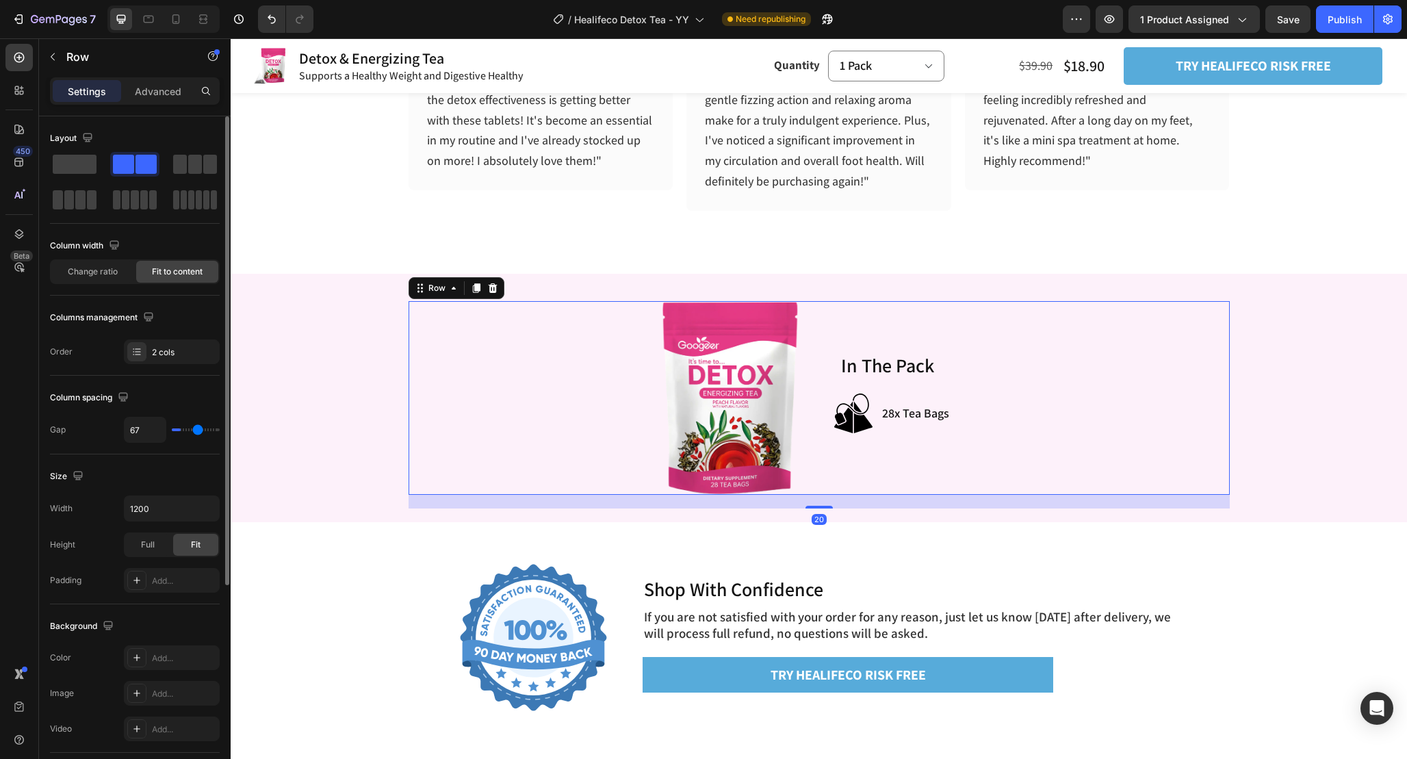
type input "68"
type input "69"
type input "70"
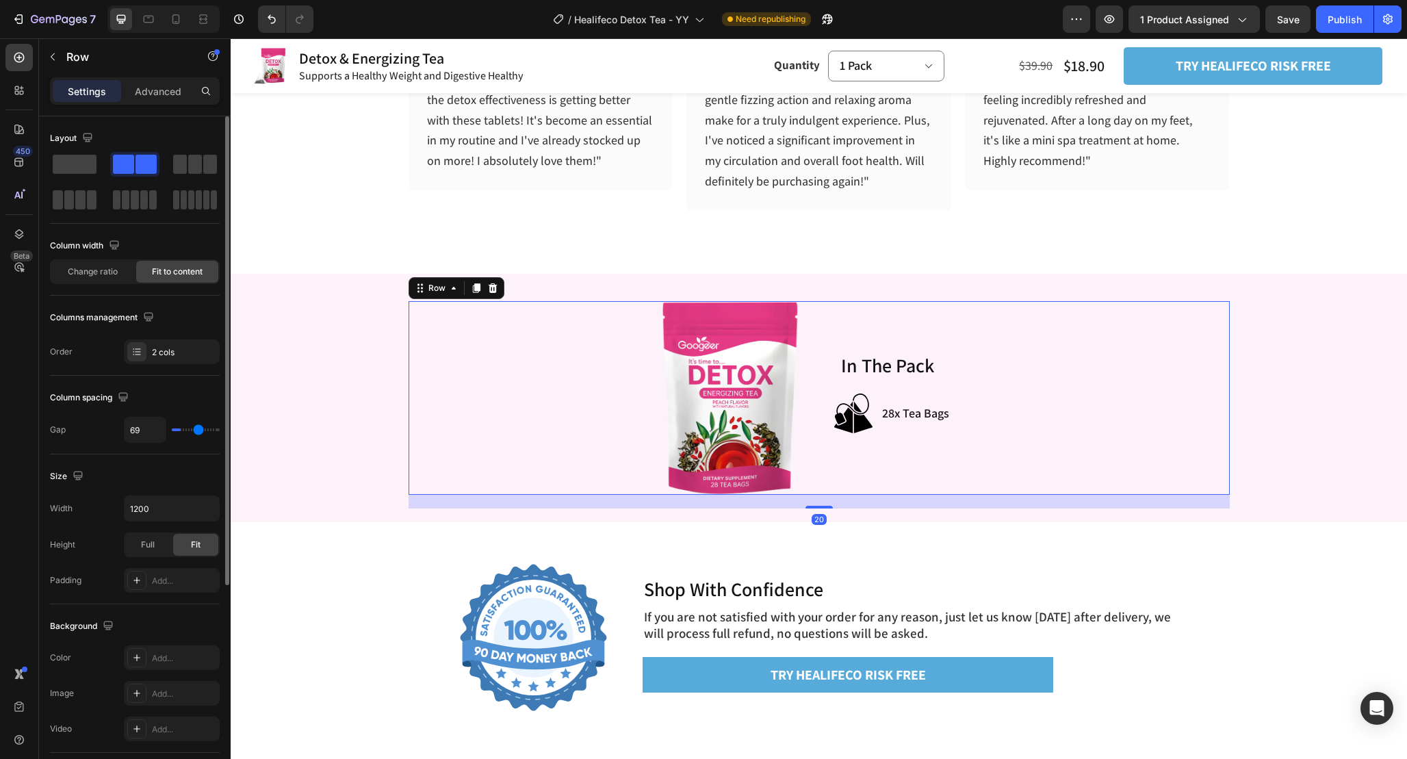
type input "70"
type input "71"
type input "72"
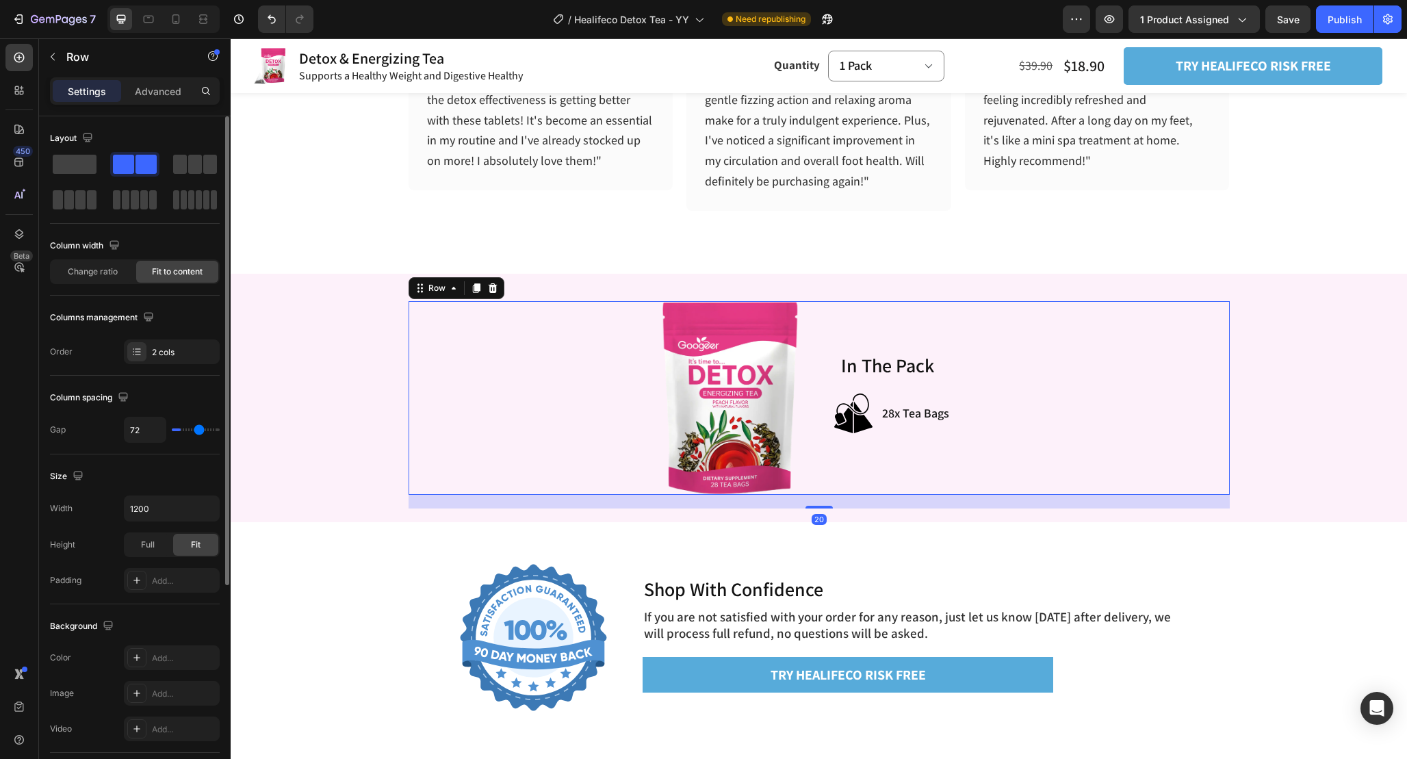
type input "73"
type input "74"
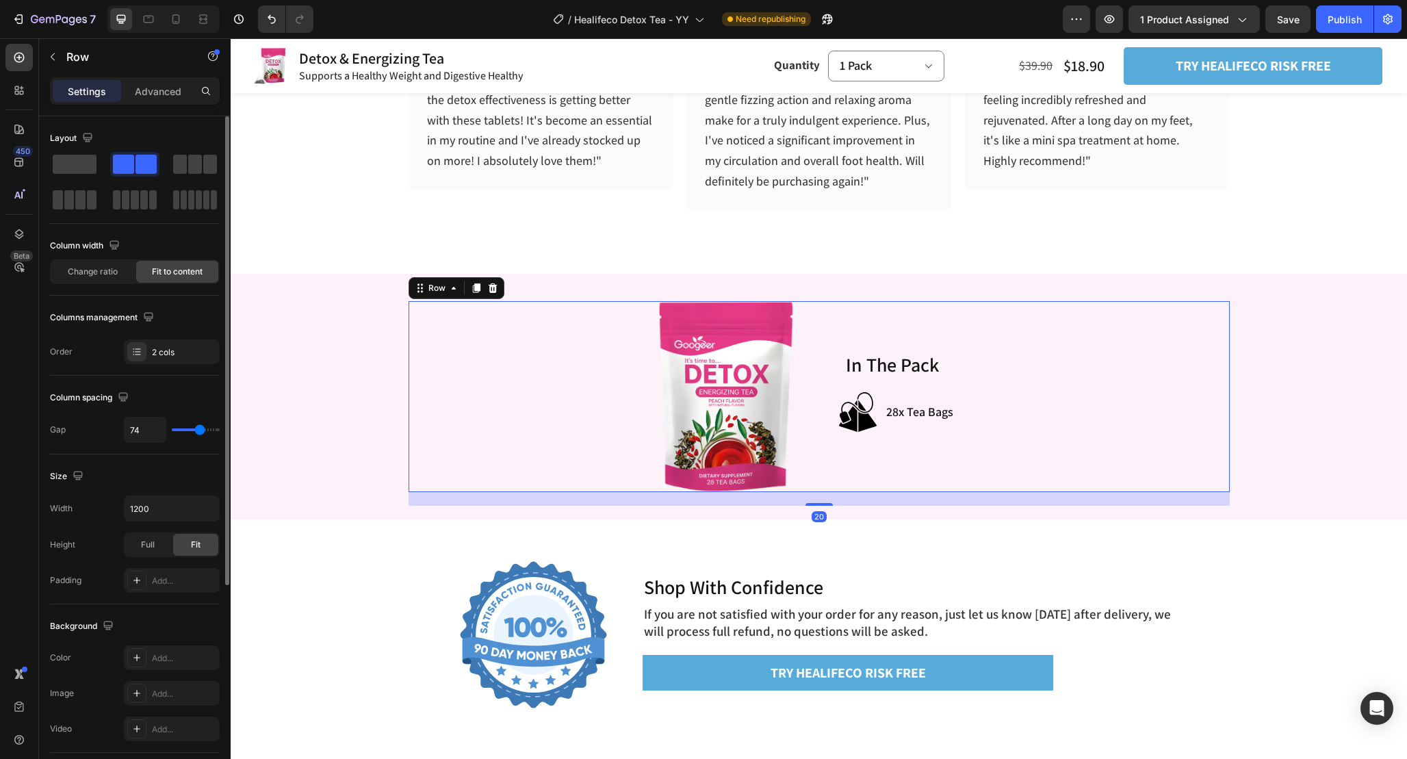
type input "75"
type input "76"
type input "73"
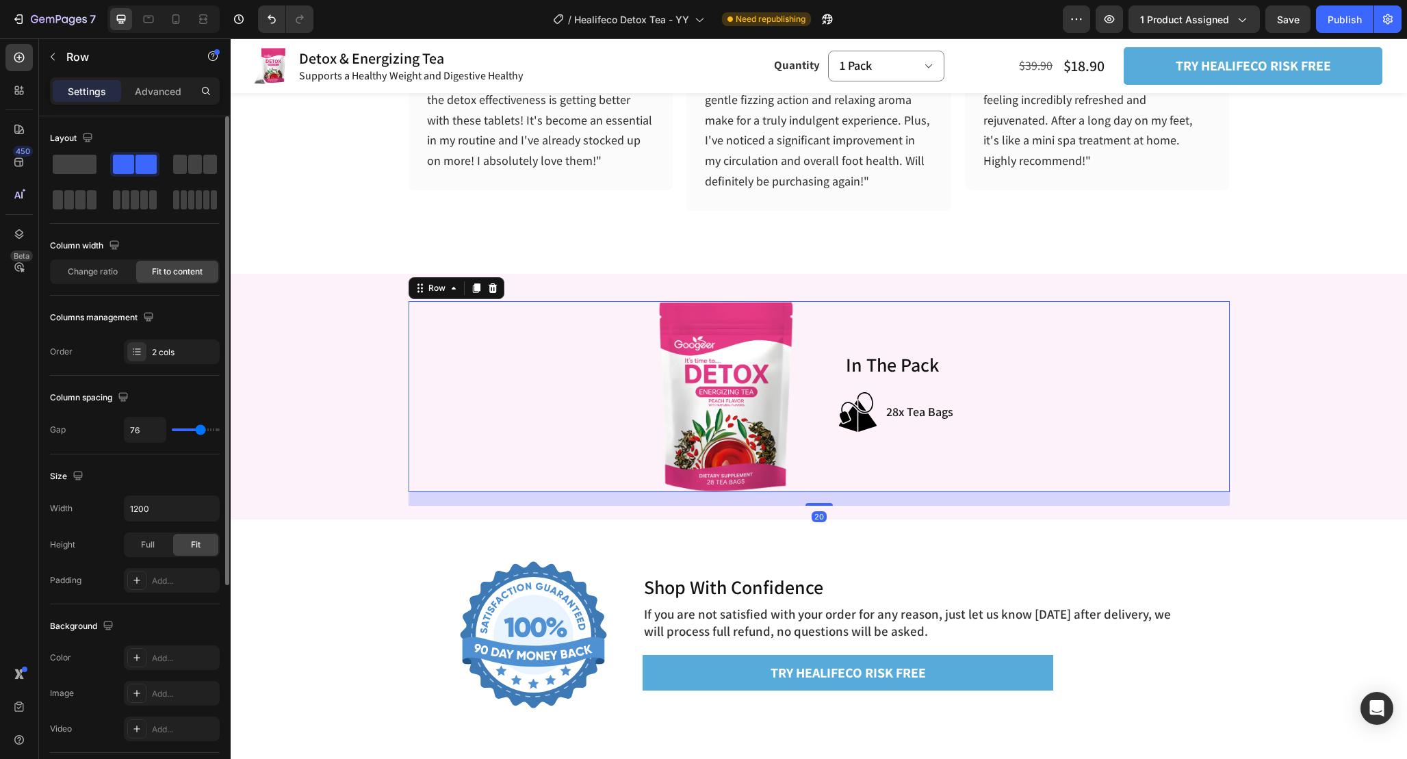
type input "73"
type input "72"
type input "71"
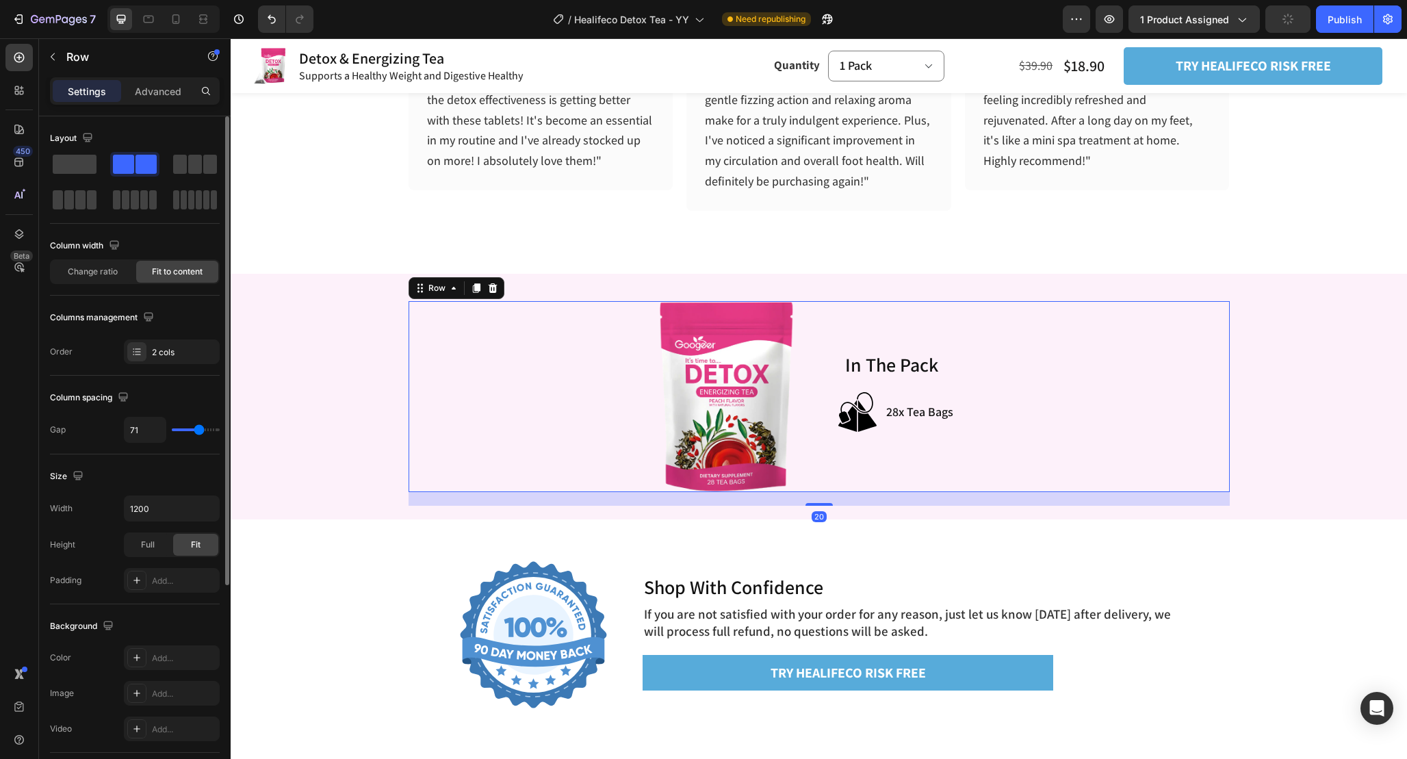
type input "70"
type input "68"
type input "67"
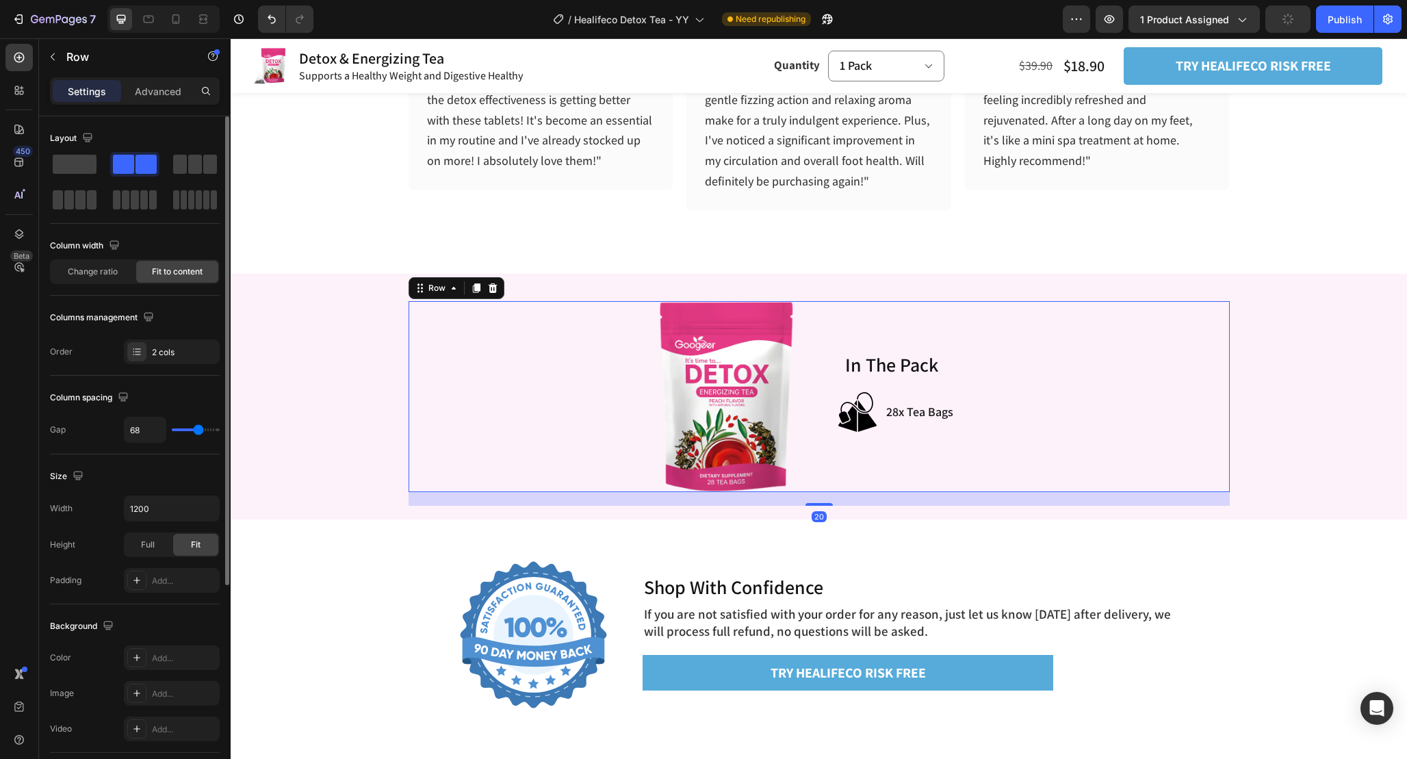
type input "67"
type input "65"
type input "64"
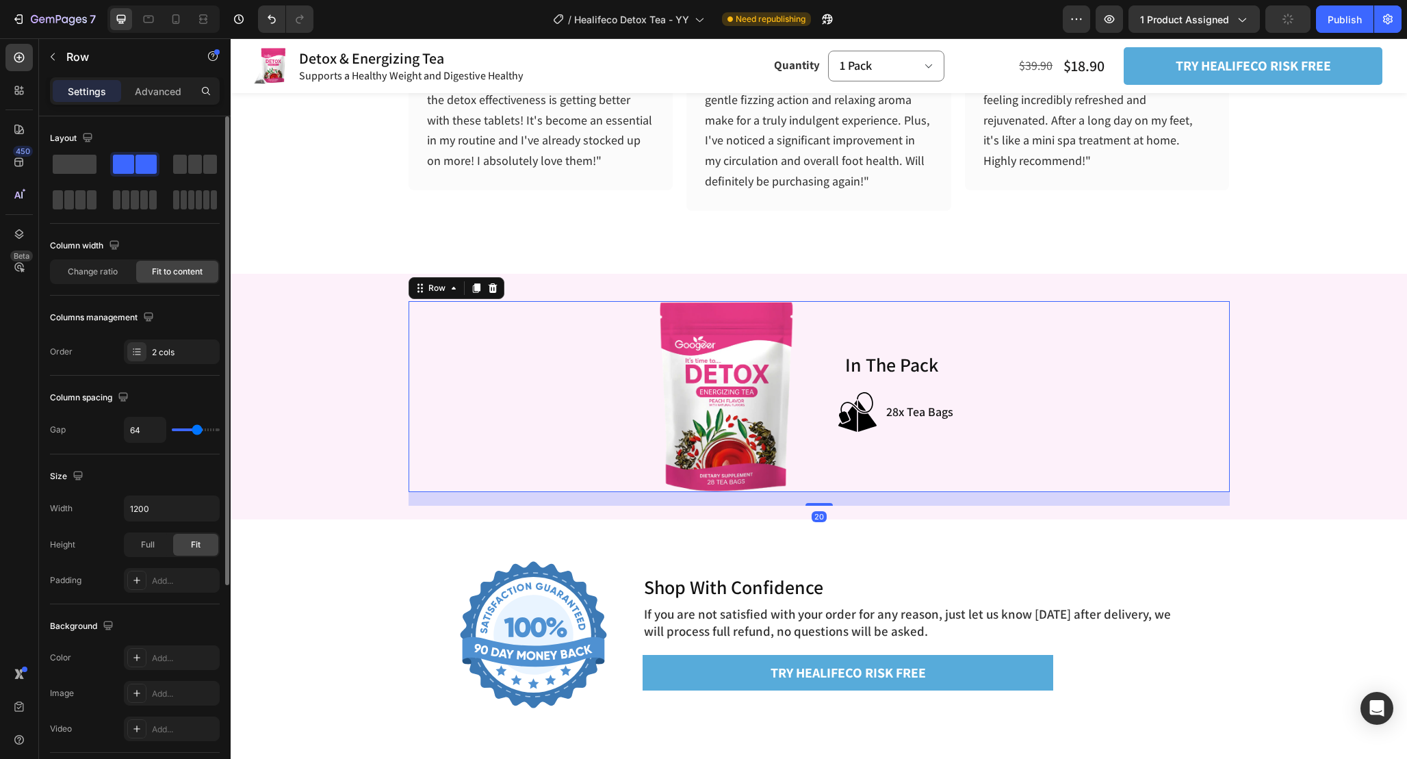
type input "63"
type input "62"
type input "60"
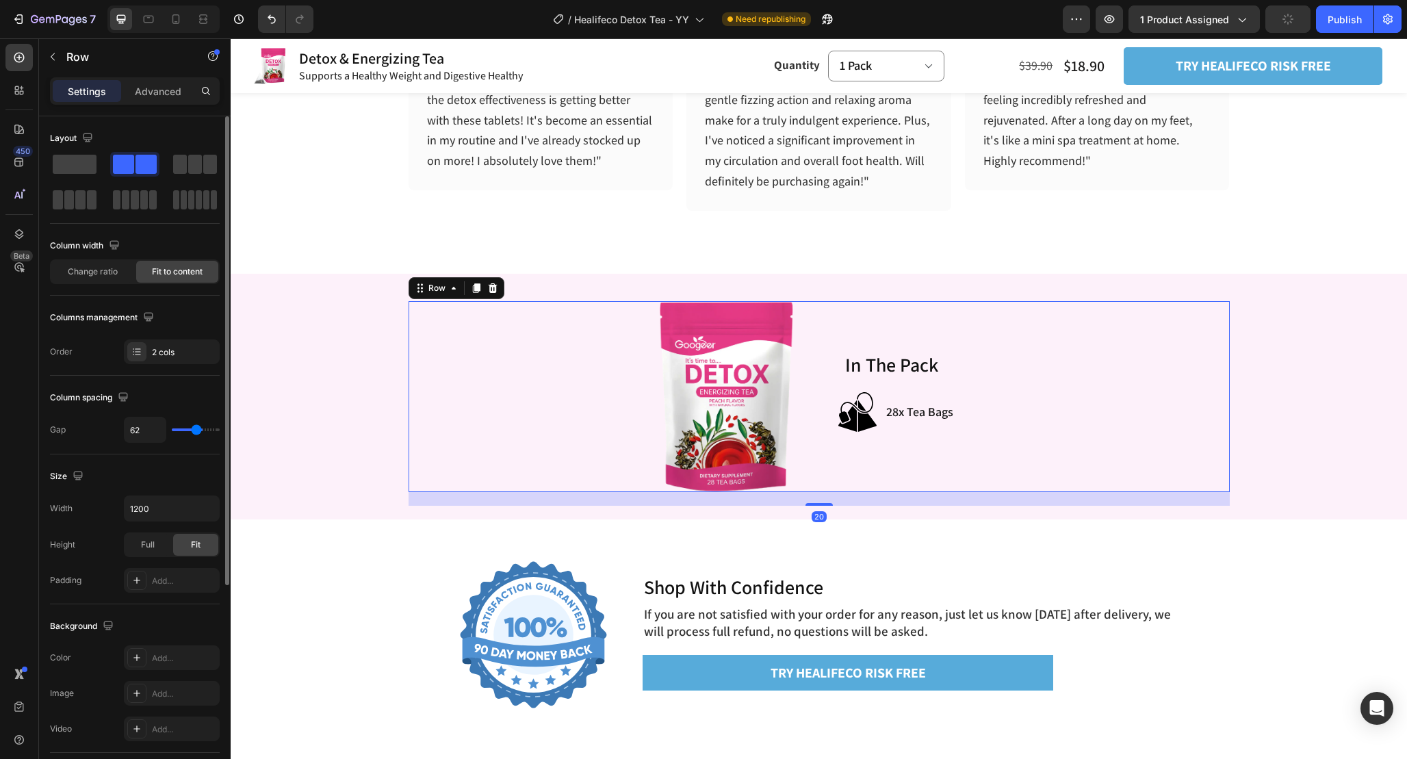
type input "60"
type input "58"
type input "57"
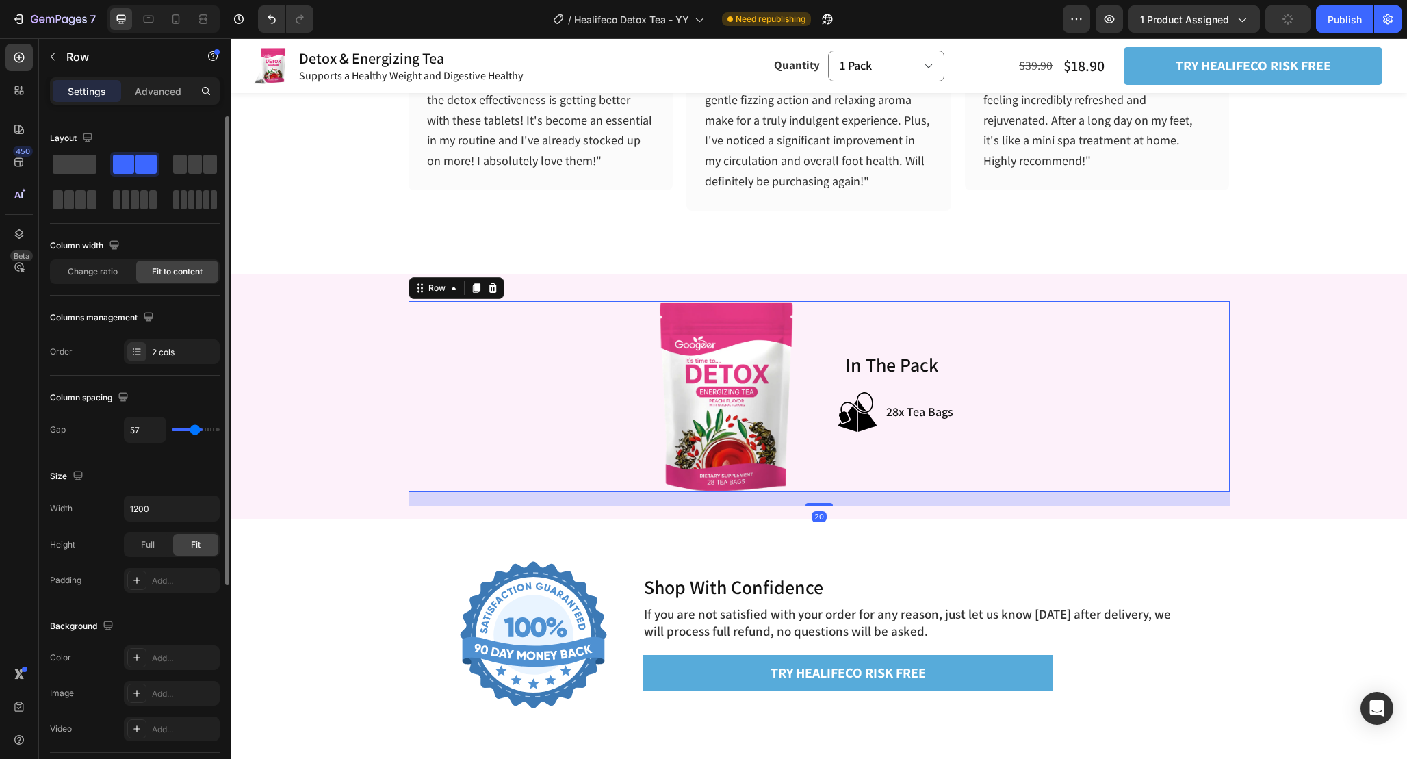
type input "56"
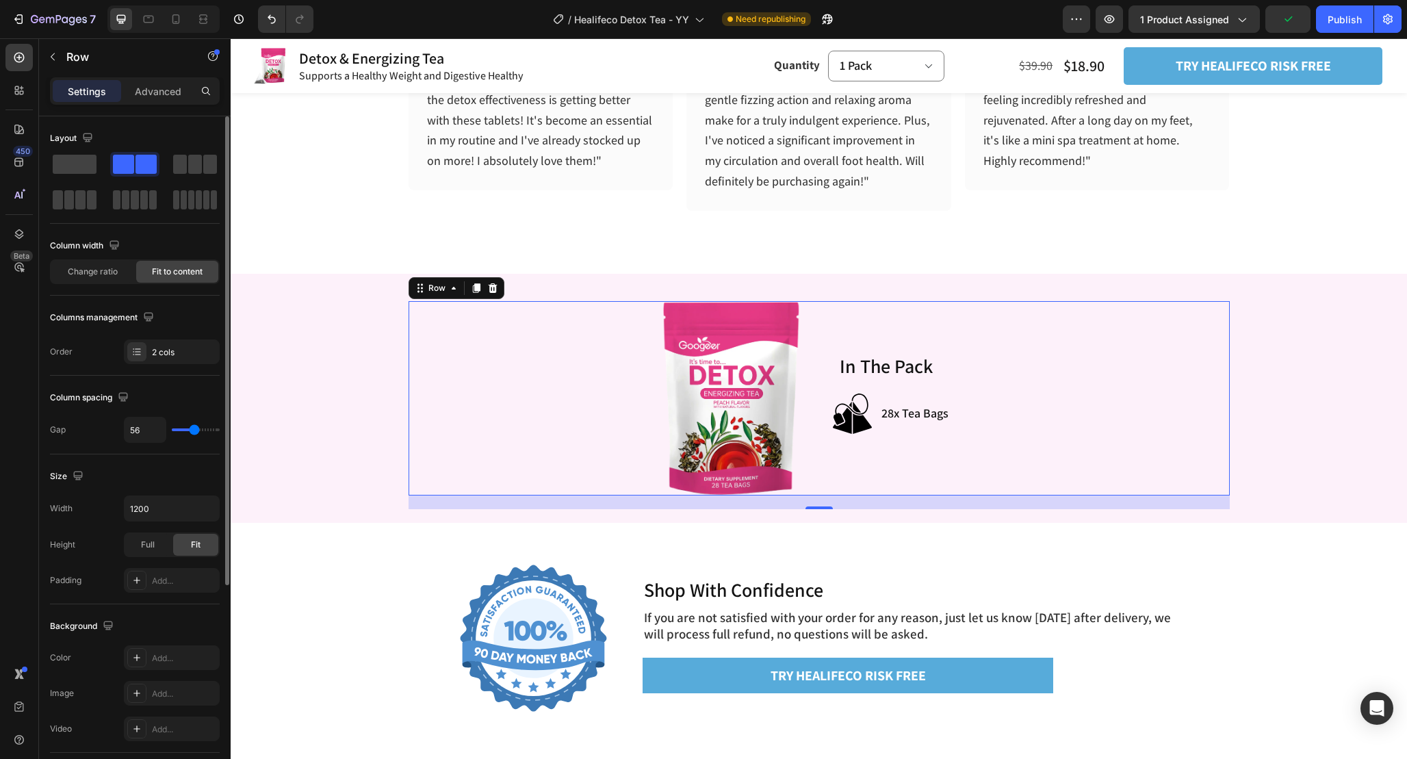
type input "55"
type input "54"
type input "52"
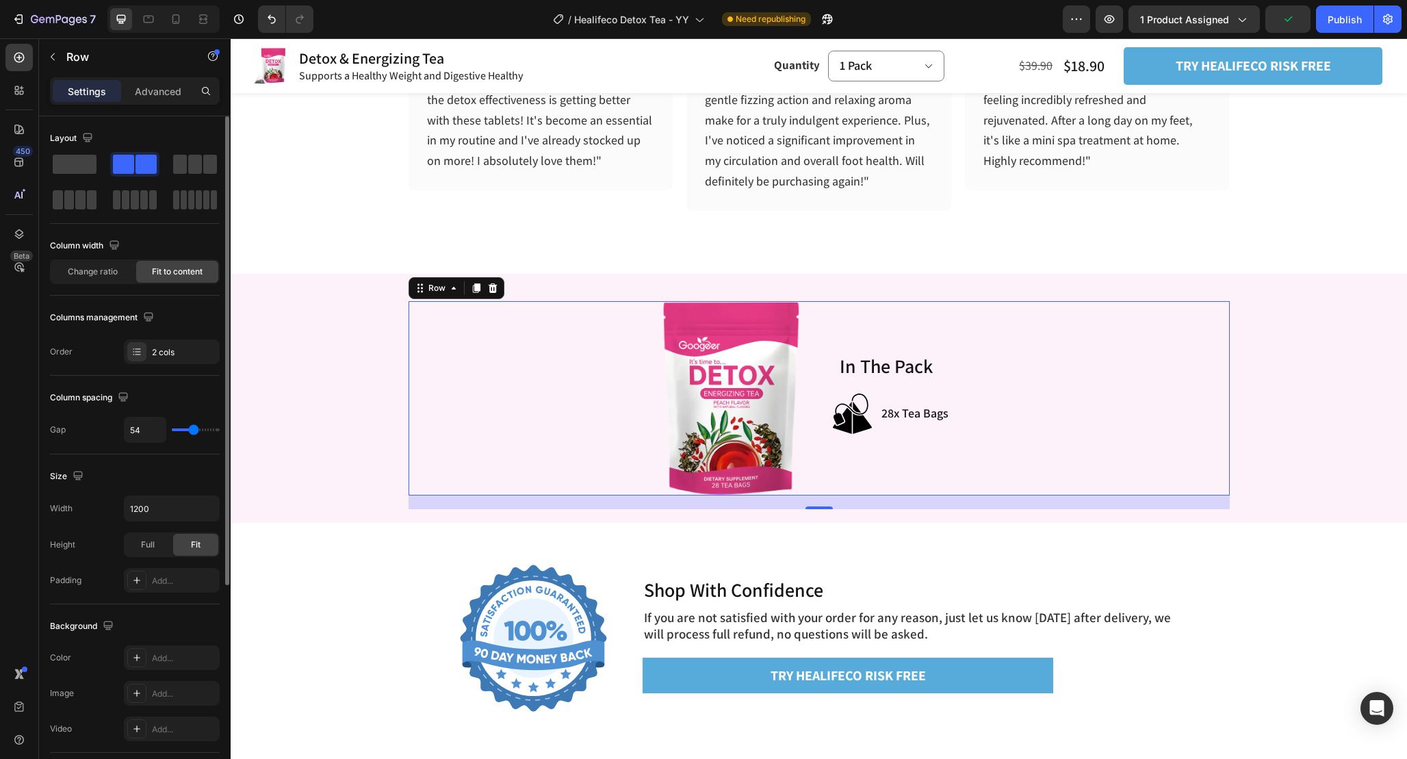
type input "52"
type input "46"
type input "42"
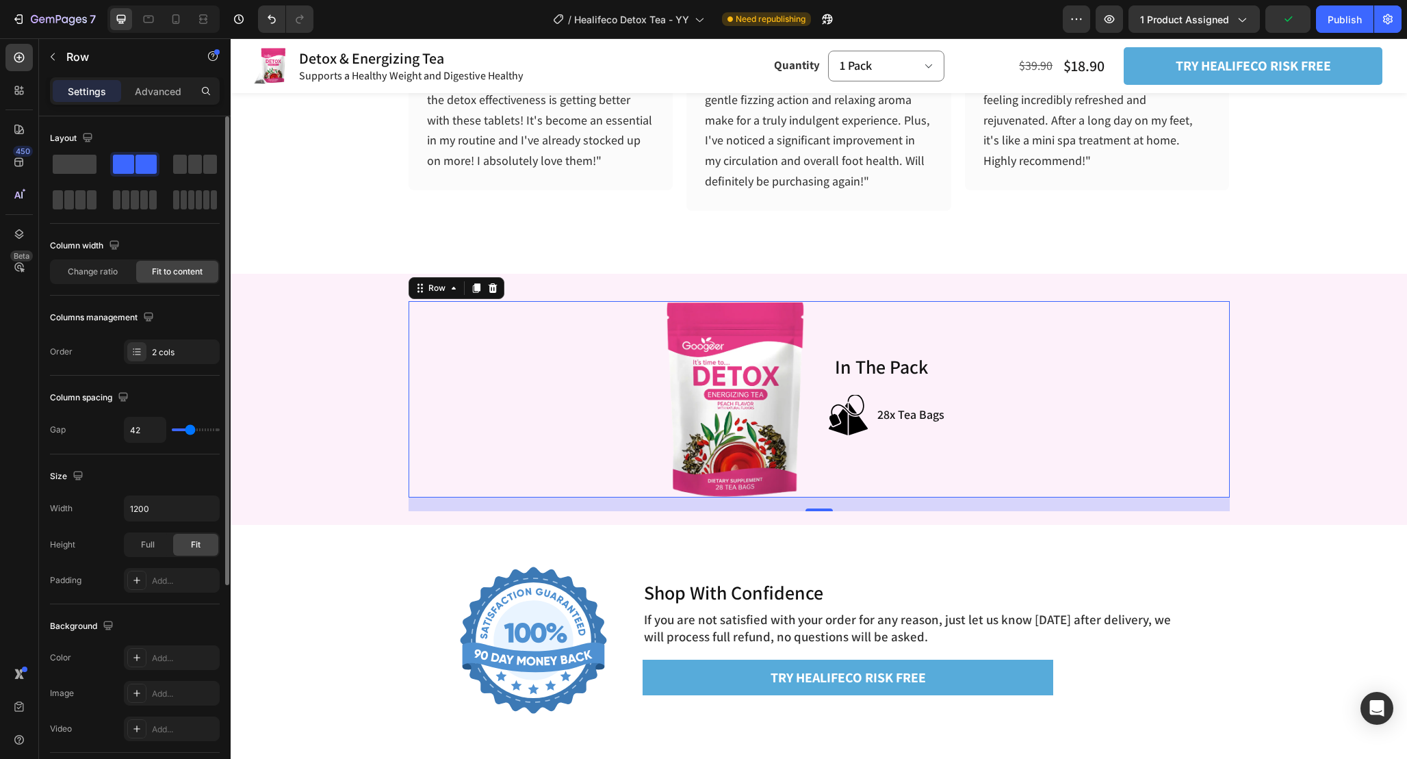
type input "41"
type input "40"
type input "39"
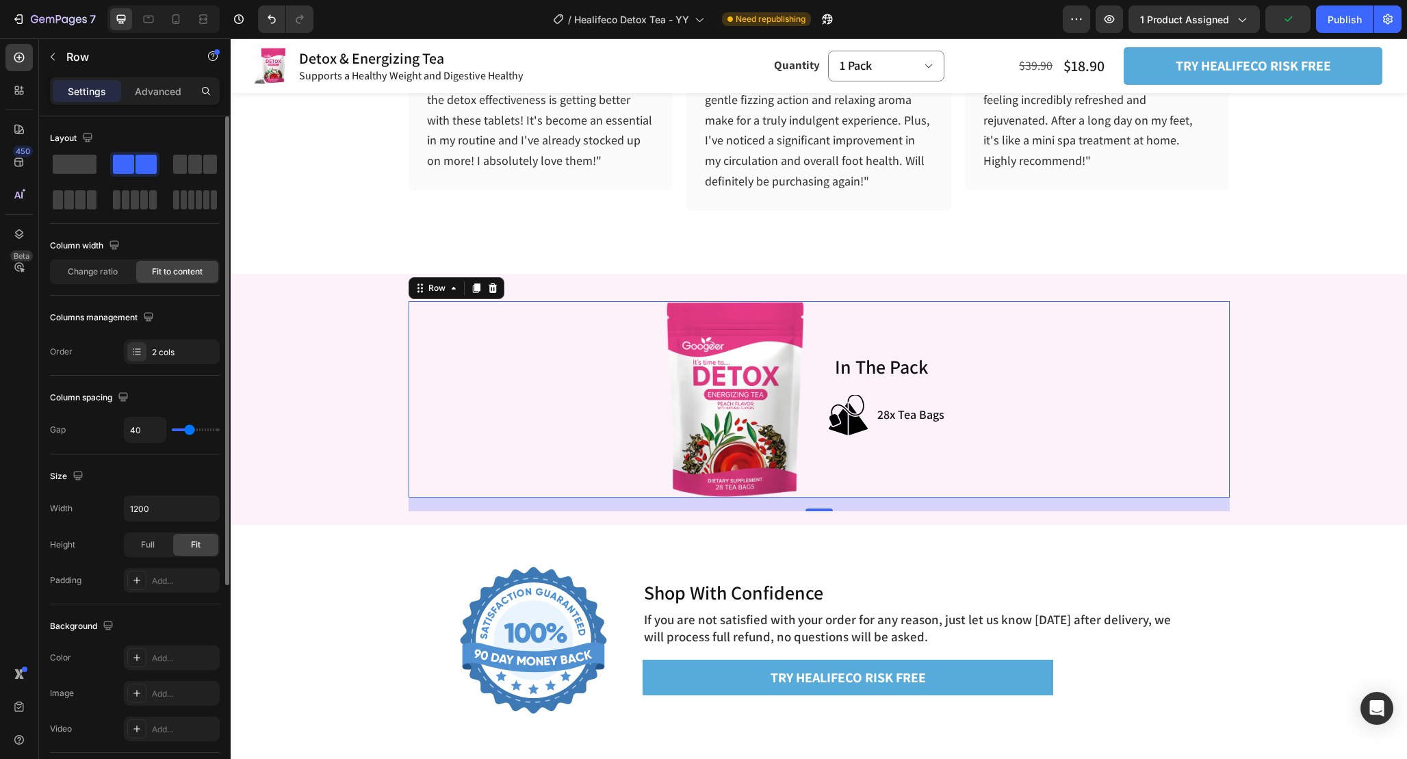
type input "39"
type input "38"
type input "37"
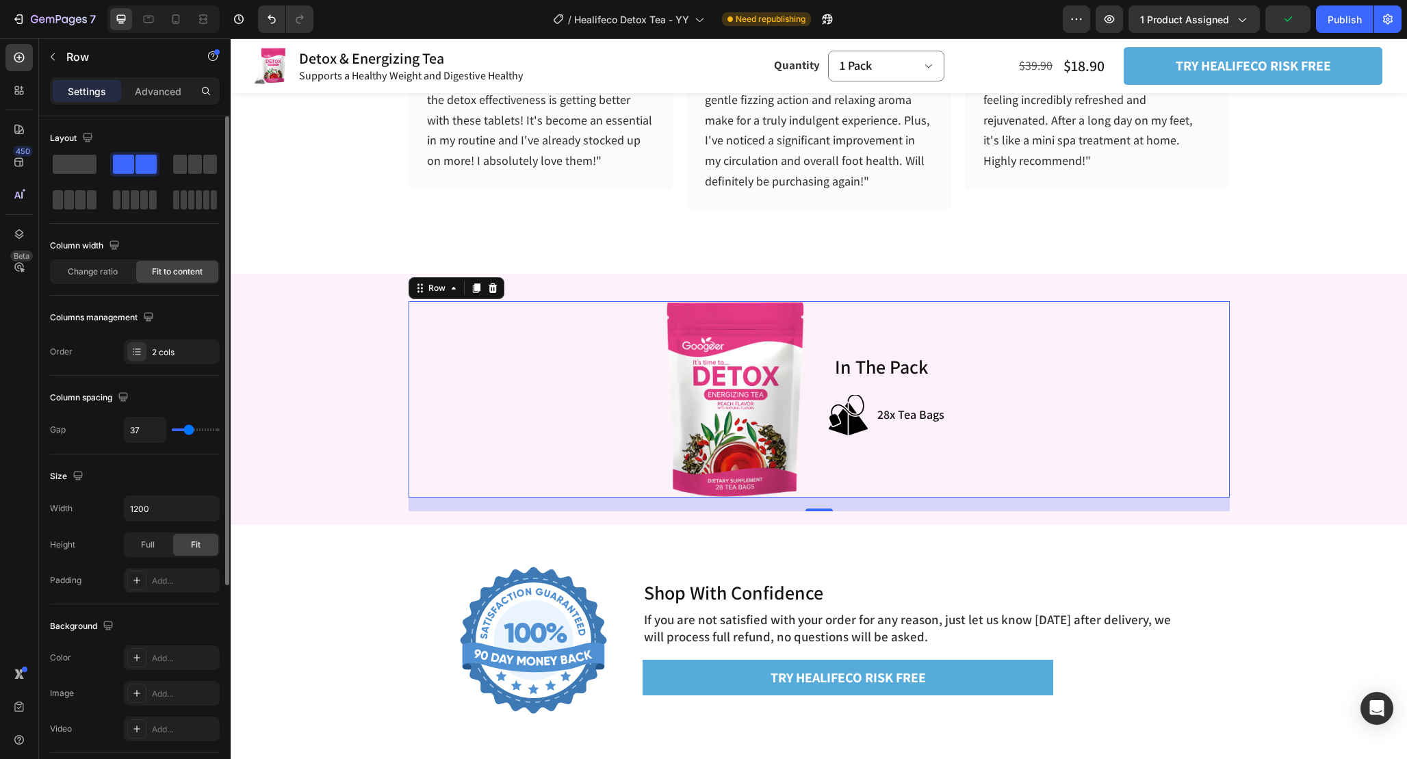
type input "36"
type input "35"
type input "34"
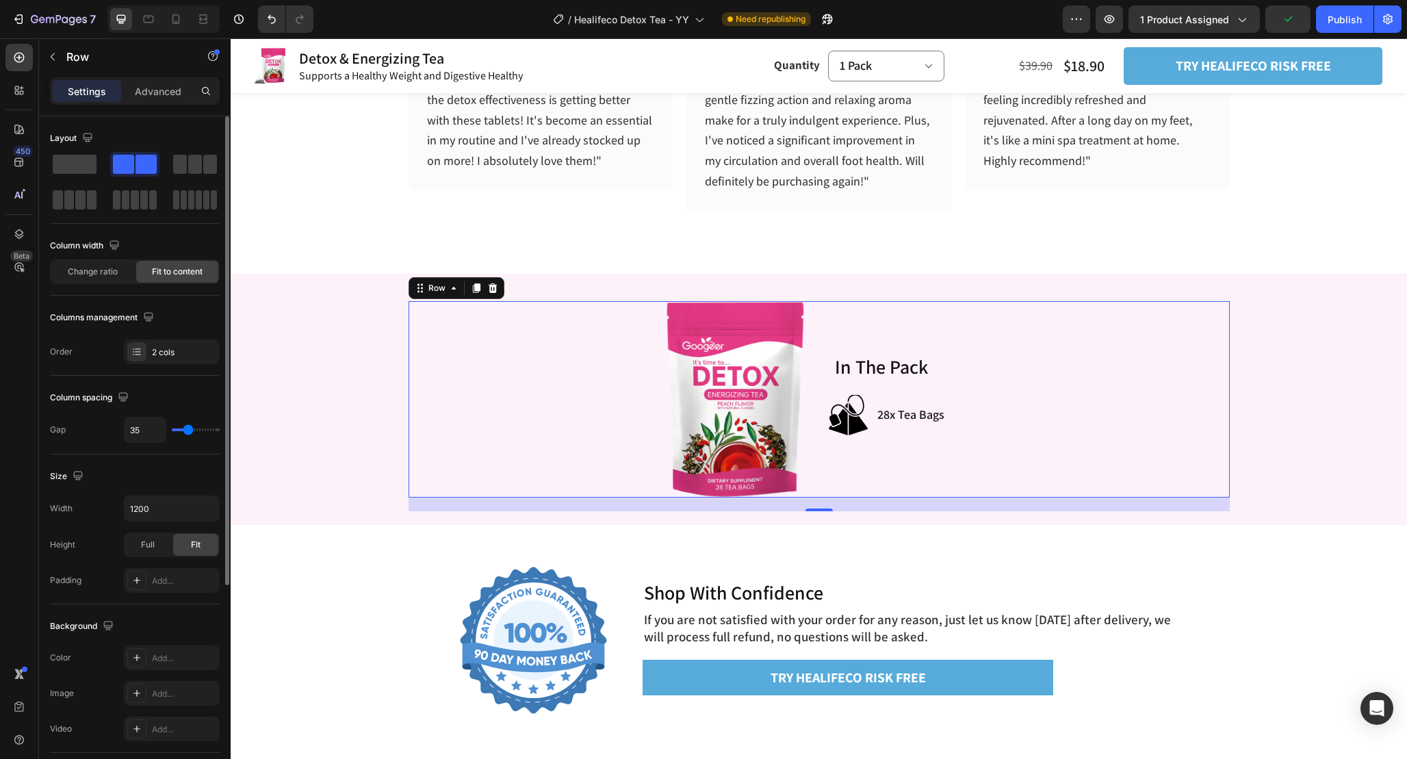
type input "34"
type input "33"
type input "32"
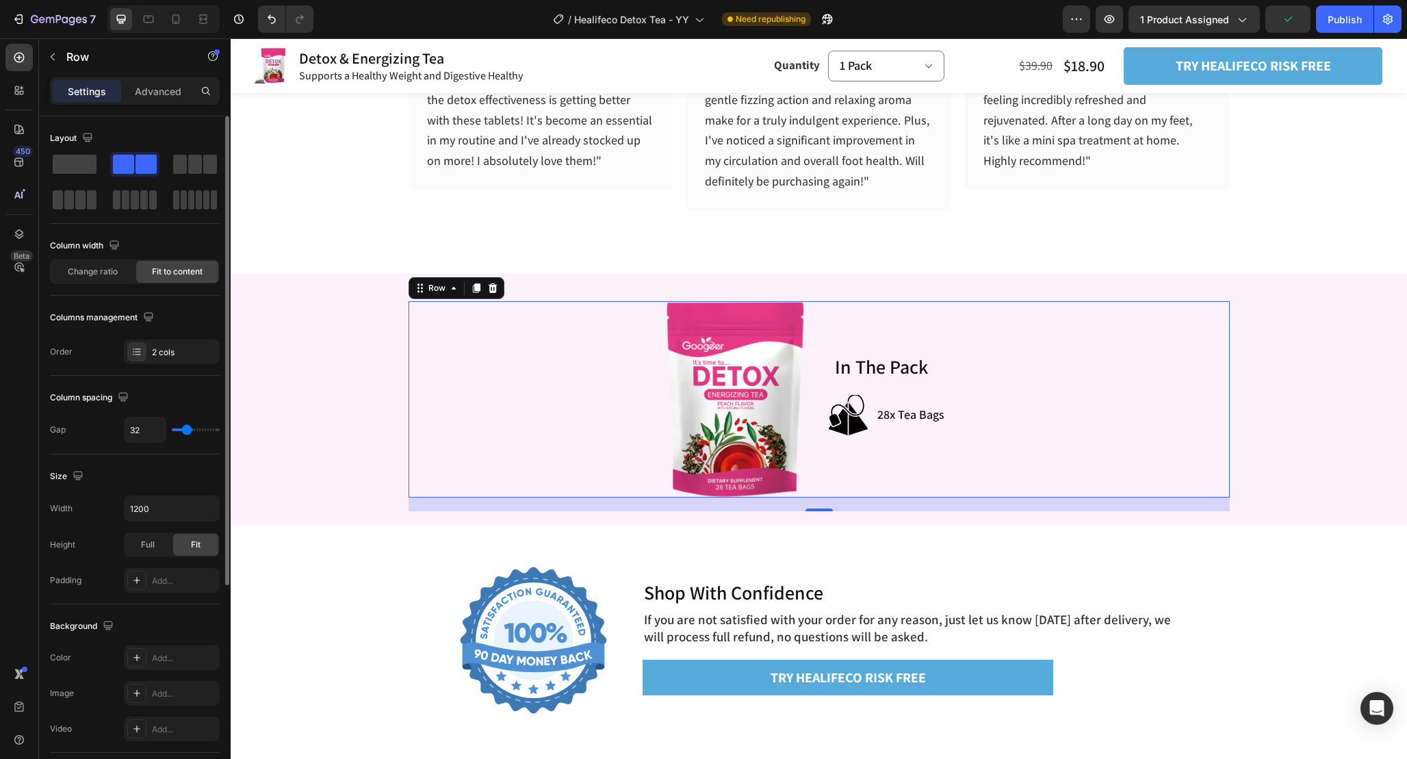
type input "31"
type input "30"
type input "29"
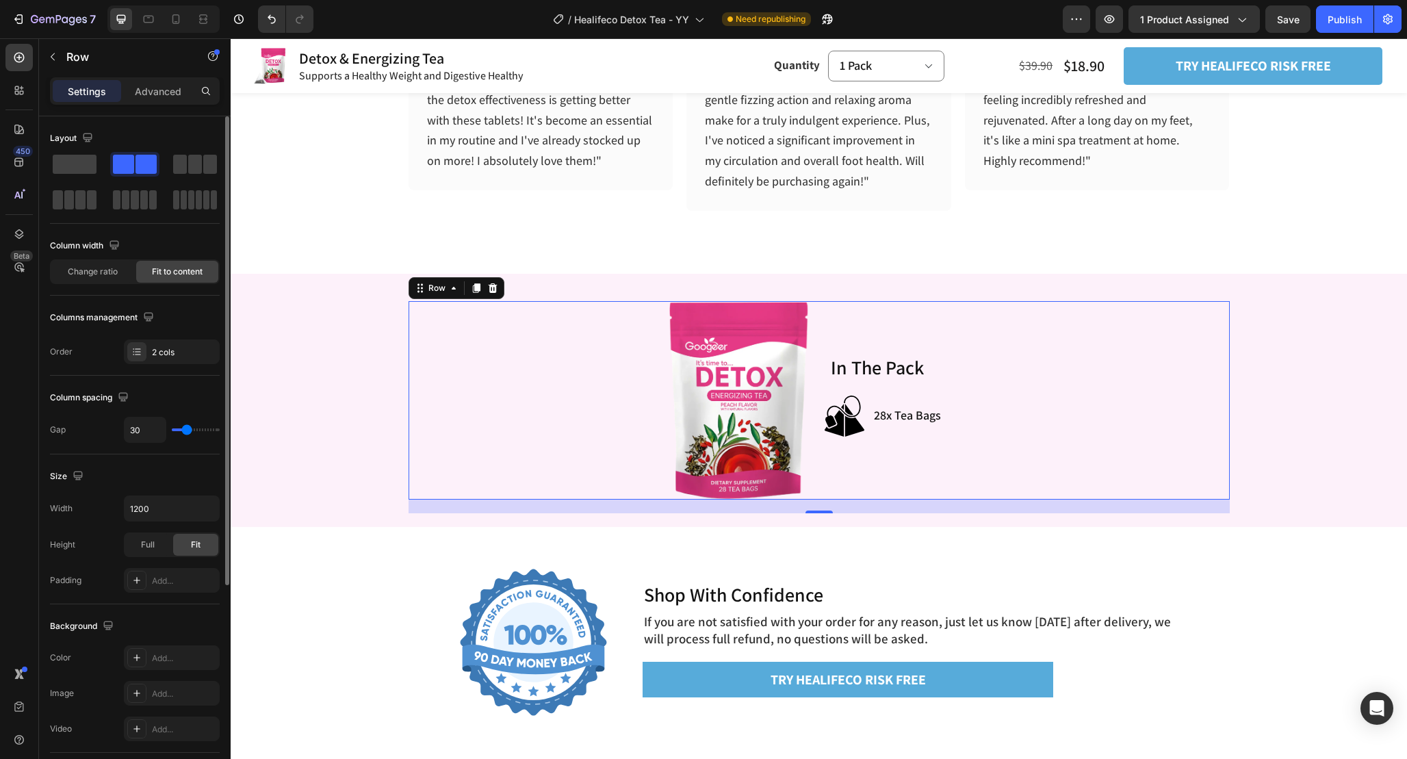
click at [186, 431] on input "range" at bounding box center [196, 430] width 48 height 3
click at [139, 430] on input "30" at bounding box center [145, 430] width 41 height 25
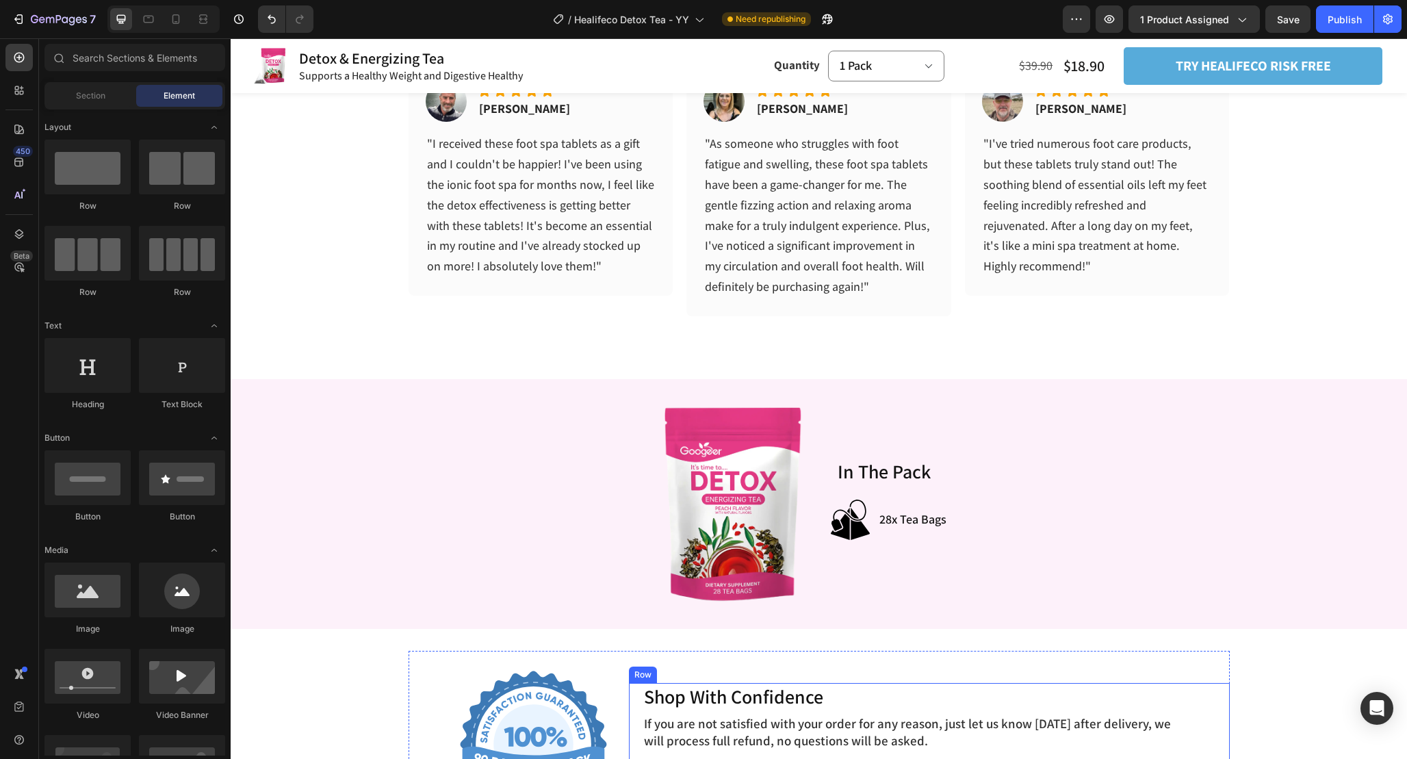
scroll to position [5744, 0]
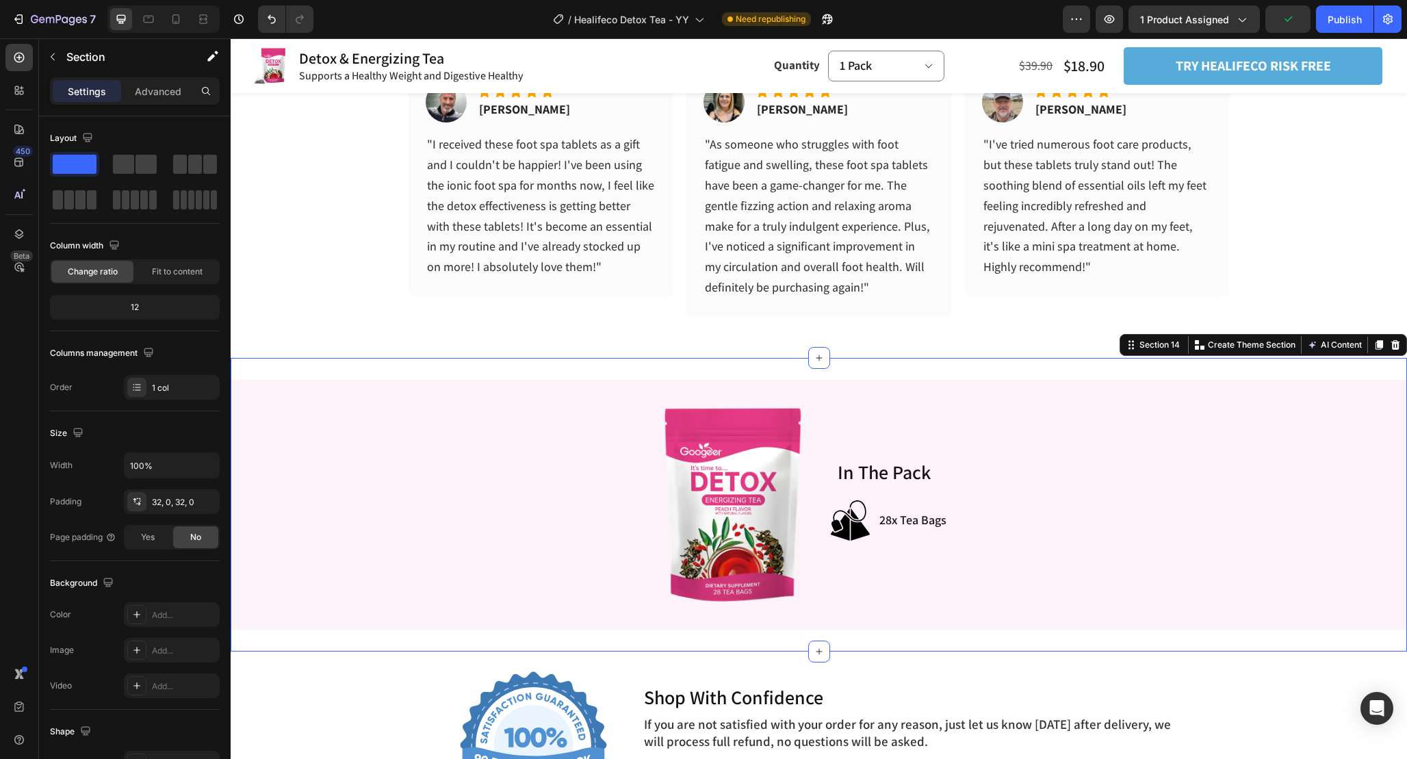
click at [889, 375] on div "Image In The Pack Heading Image 28x Tea Bags Item List Row Row Row Section 14 C…" at bounding box center [819, 505] width 1177 height 294
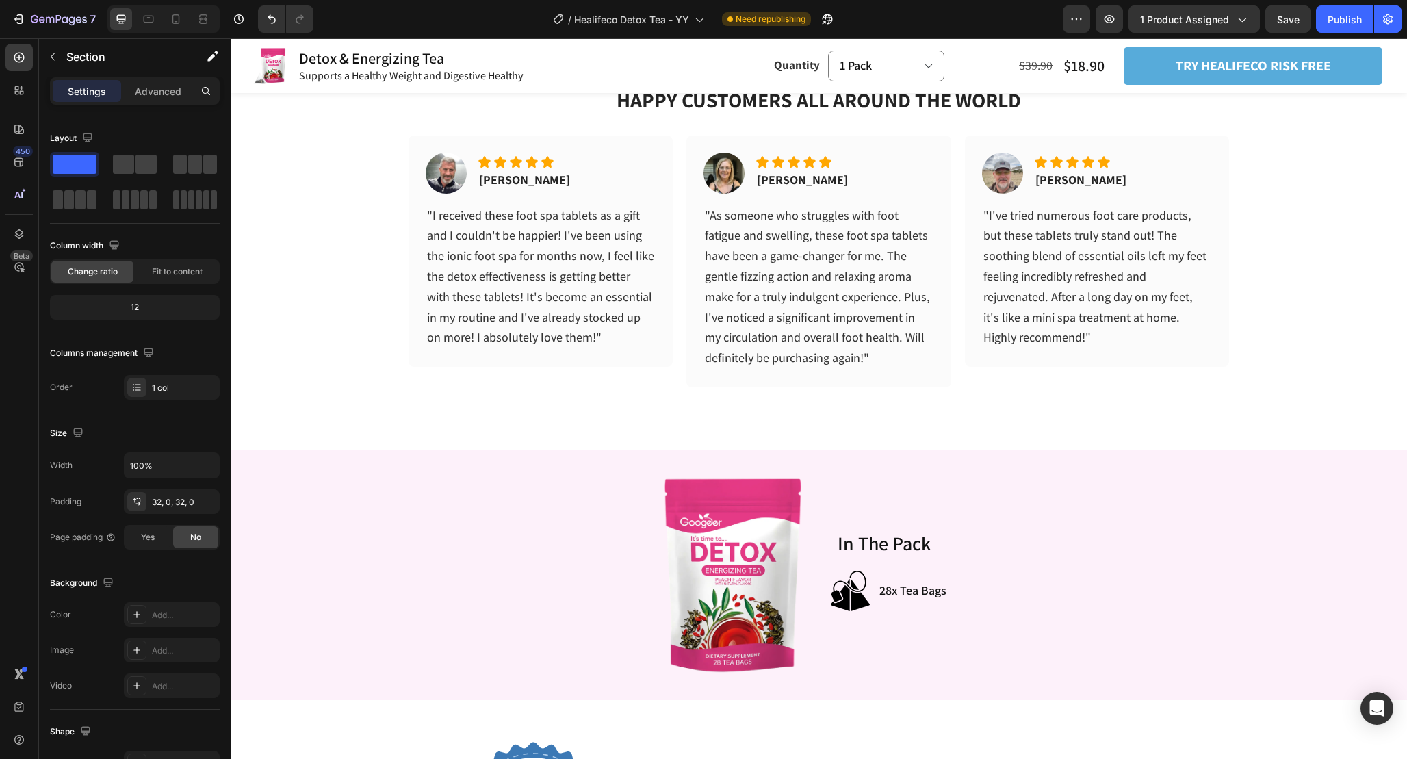
scroll to position [5213, 0]
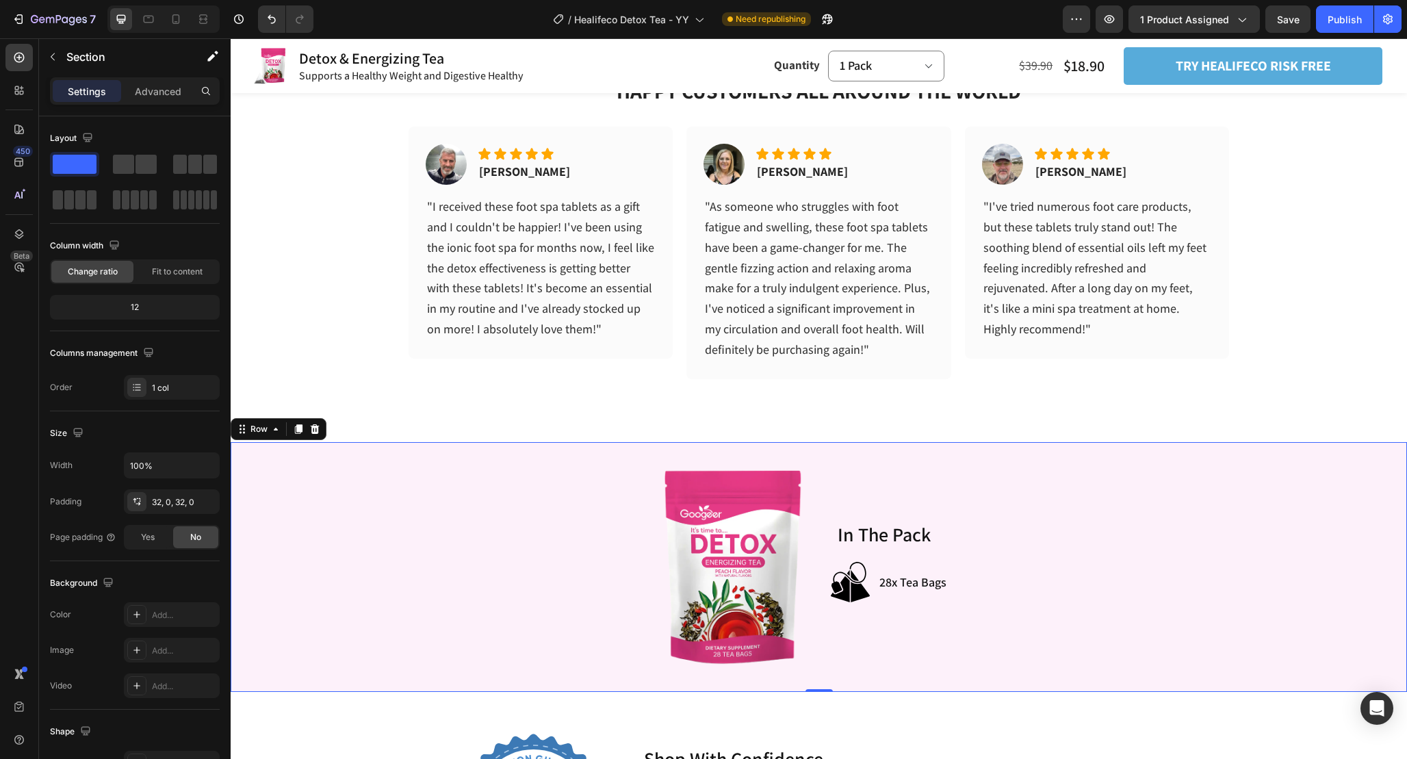
click at [931, 450] on div "Image In The Pack Heading Image 28x Tea Bags Item List Row Row Row 0" at bounding box center [819, 567] width 1177 height 250
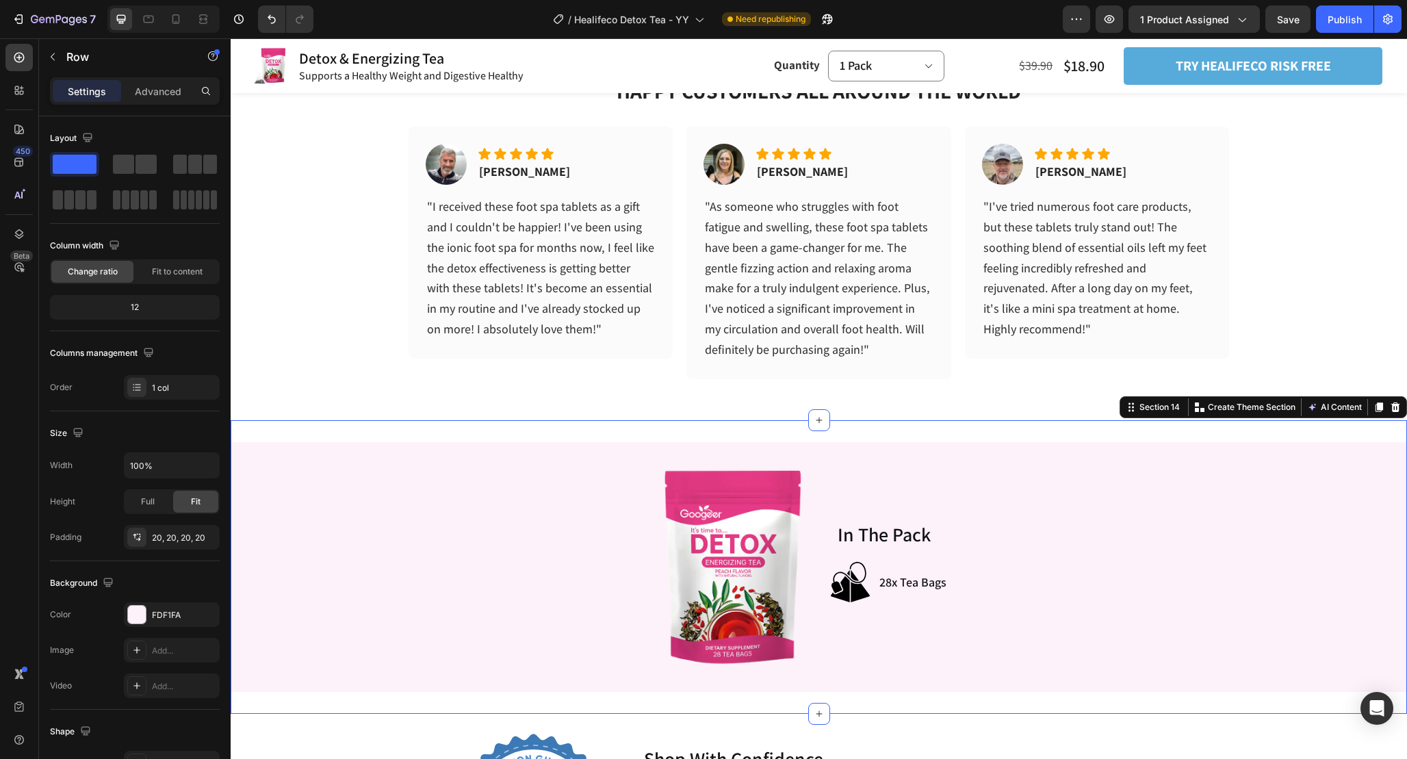
click at [928, 422] on div "Image In The Pack Heading Image 28x Tea Bags Item List Row Row Row Section 14 C…" at bounding box center [819, 567] width 1177 height 294
click at [168, 84] on p "Advanced" at bounding box center [158, 91] width 47 height 14
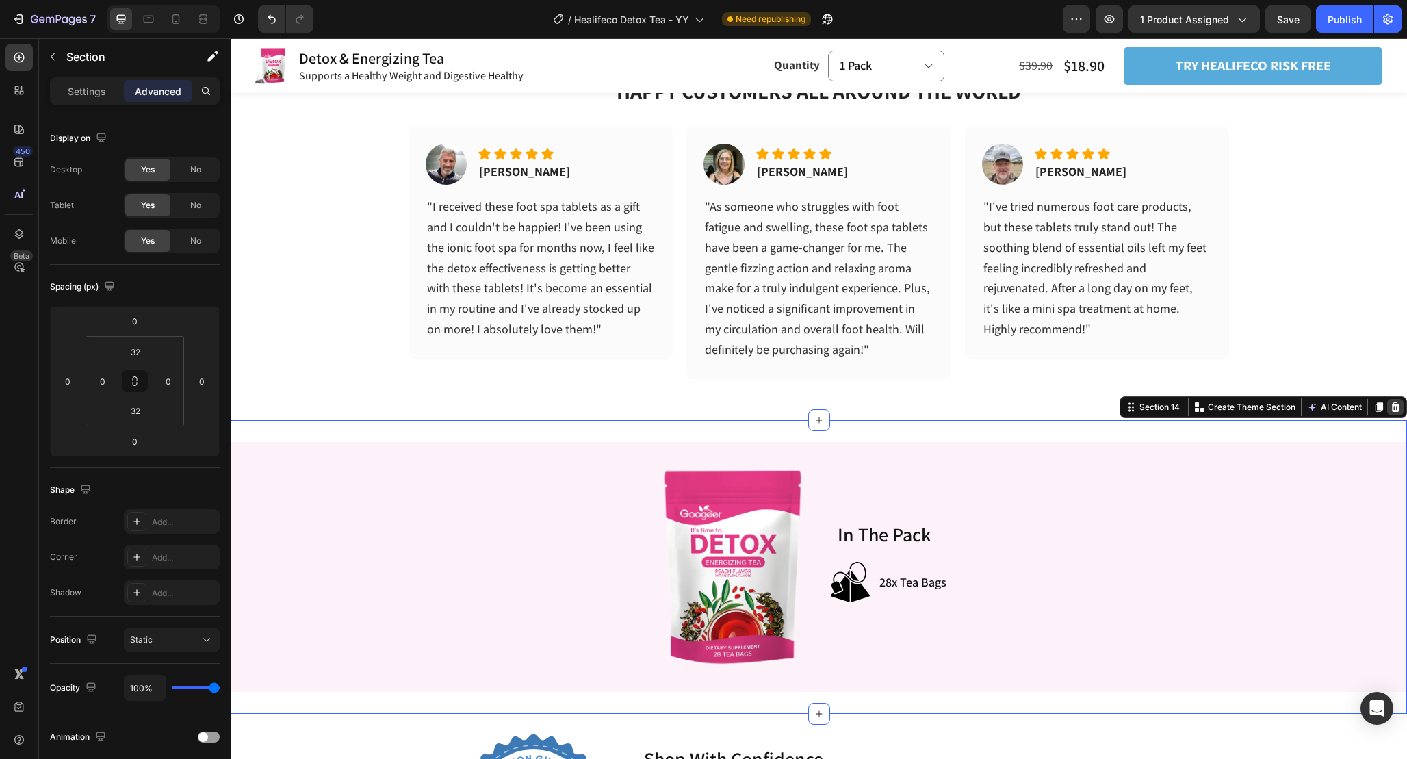
click at [1394, 408] on icon at bounding box center [1395, 407] width 11 height 11
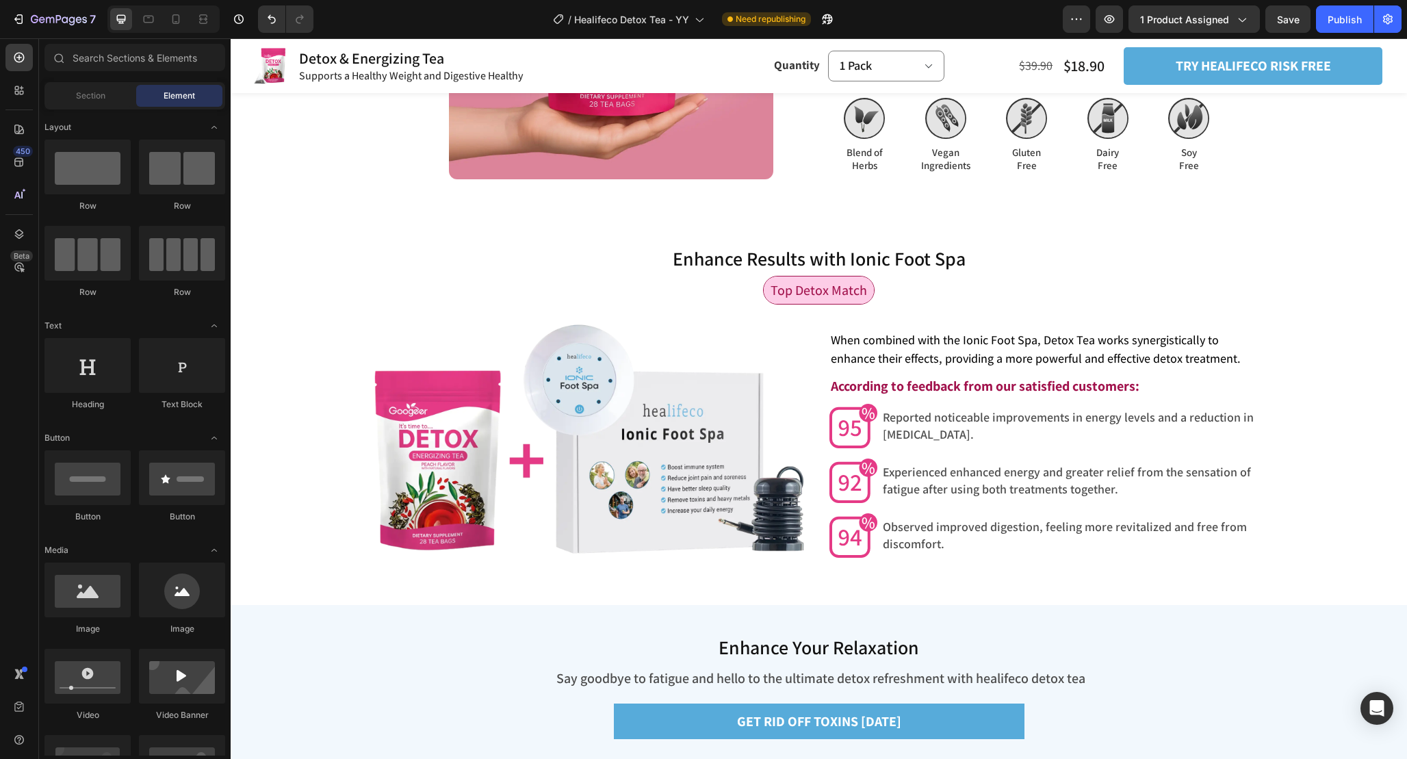
scroll to position [4553, 0]
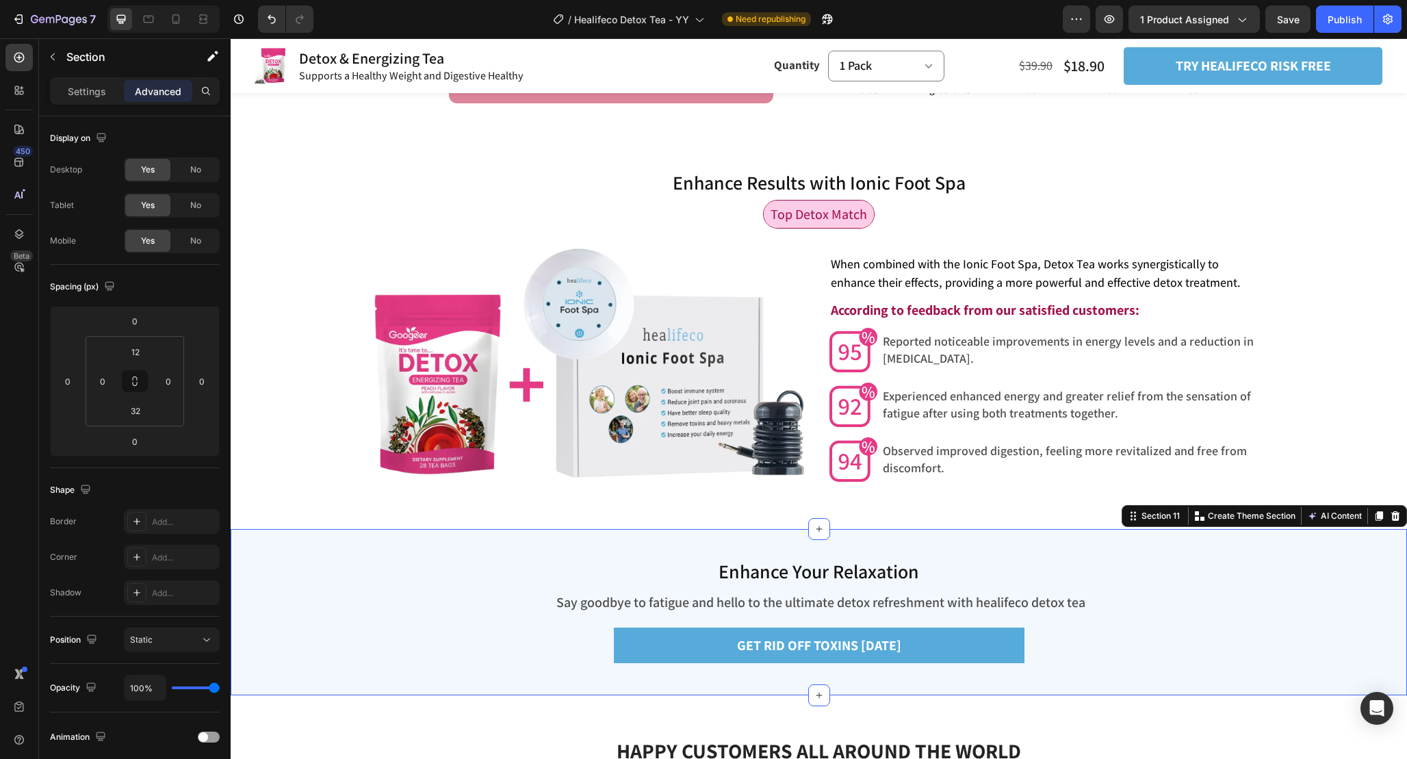
click at [894, 540] on div "Enhance Your Relaxation Heading Say goodbye to fatigue and hello to the ultimat…" at bounding box center [819, 605] width 535 height 136
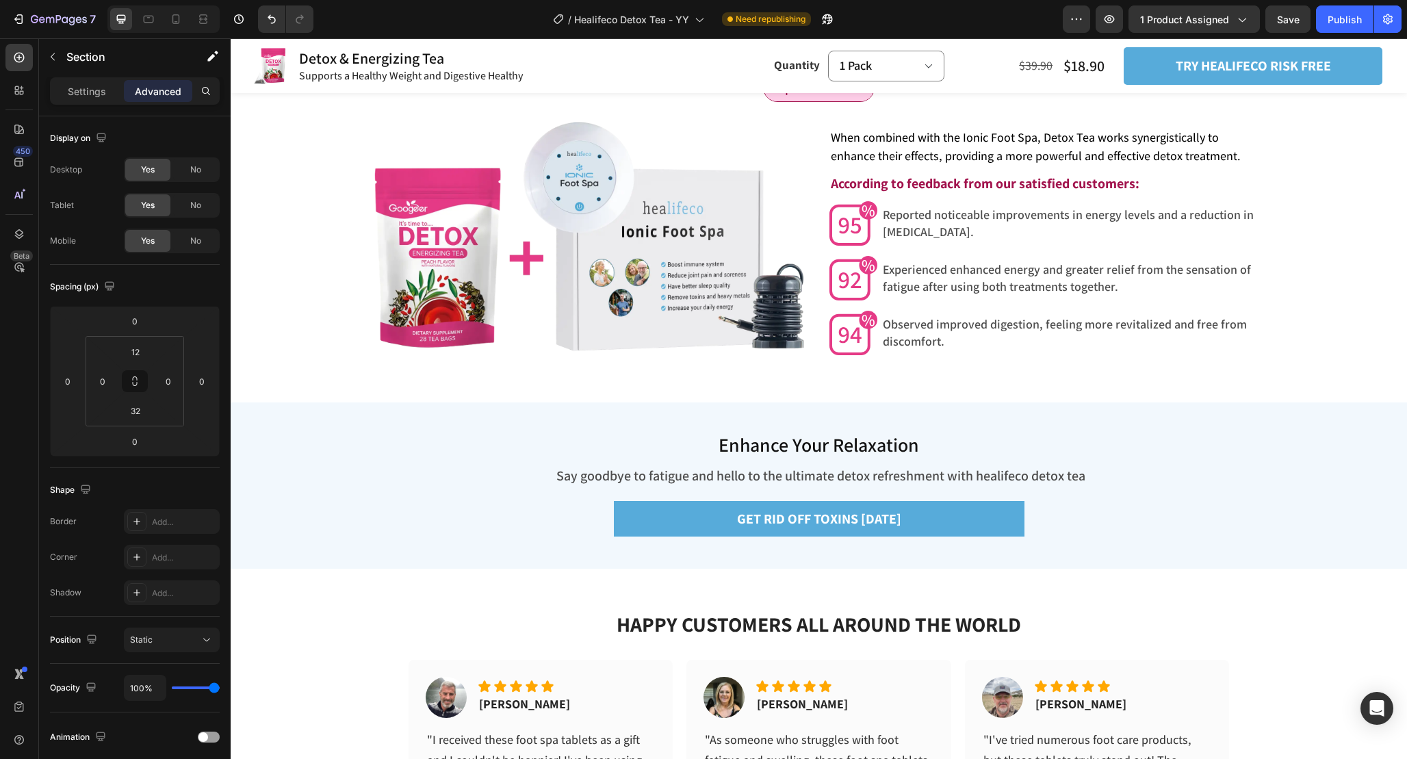
scroll to position [4623, 0]
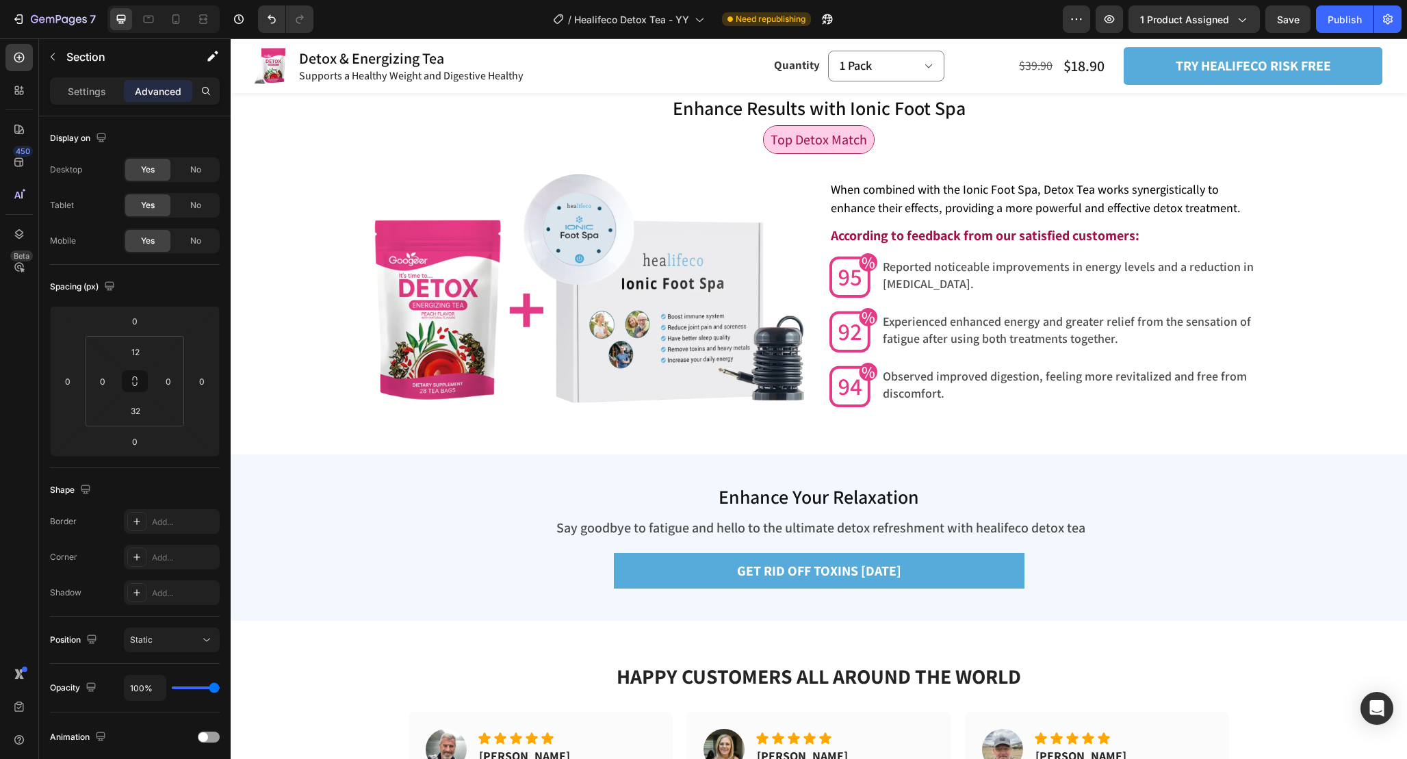
click at [919, 462] on div "Enhance Your Relaxation Heading Say goodbye to fatigue and hello to the ultimat…" at bounding box center [819, 538] width 1177 height 166
click at [1145, 496] on div "Enhance Your Relaxation Heading Say goodbye to fatigue and hello to the ultimat…" at bounding box center [819, 538] width 1177 height 166
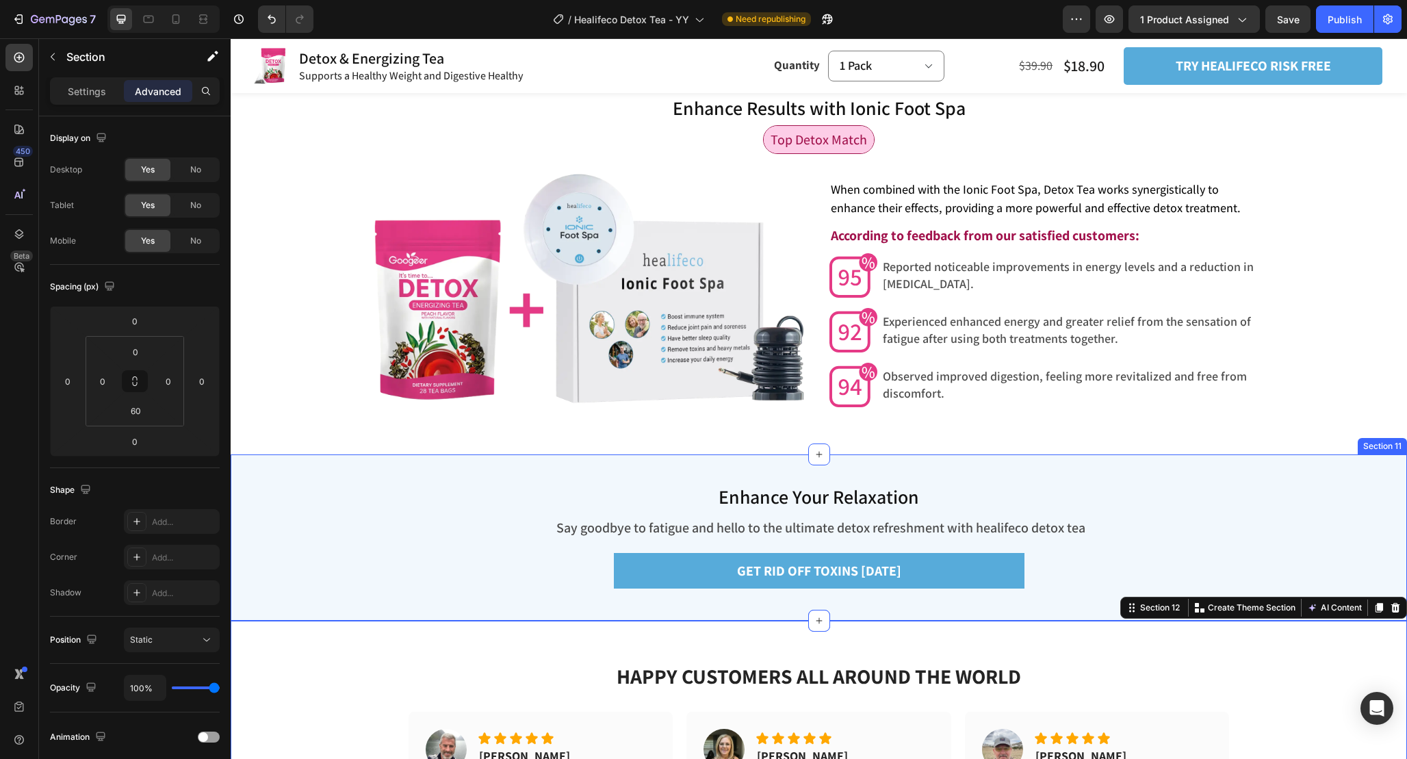
click at [1221, 456] on div "Enhance Your Relaxation Heading Say goodbye to fatigue and hello to the ultimat…" at bounding box center [819, 538] width 1177 height 166
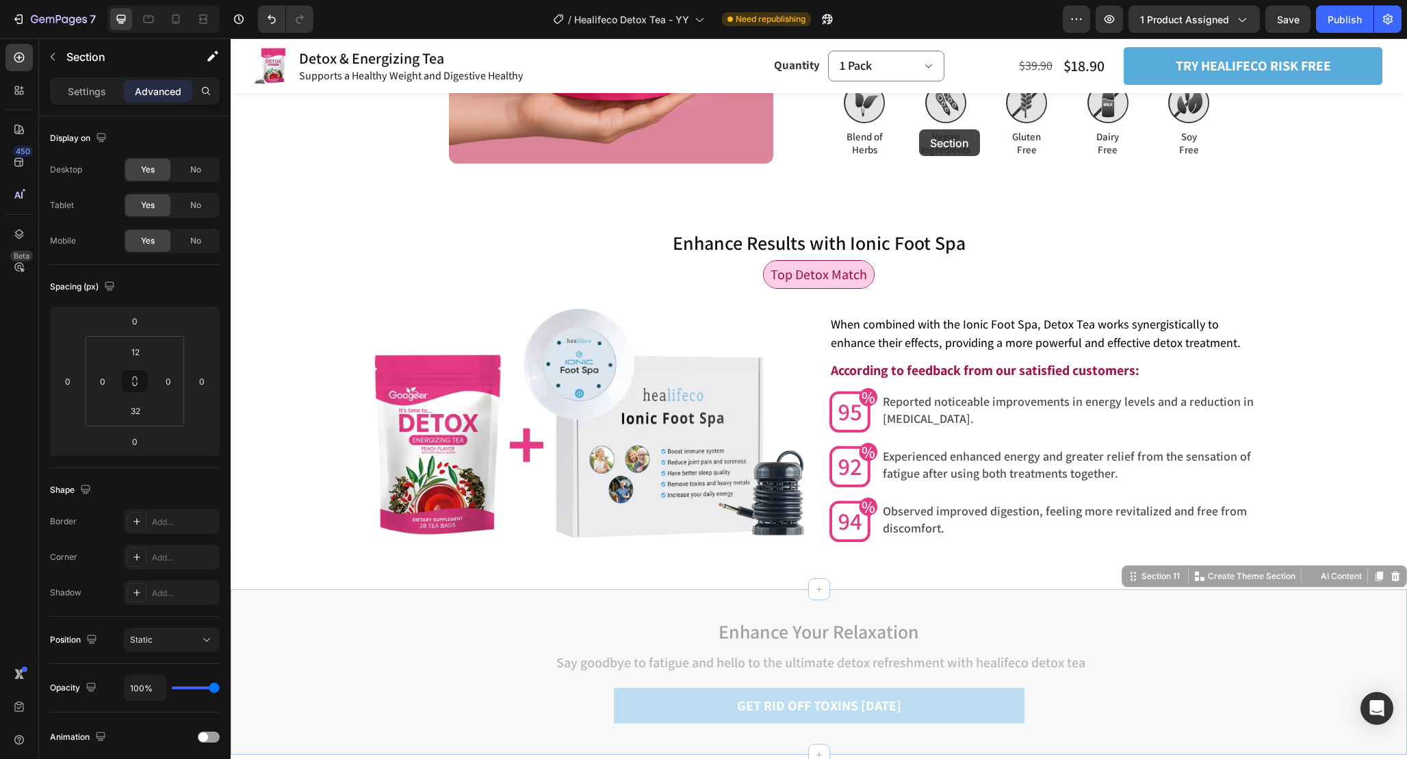
scroll to position [4480, 0]
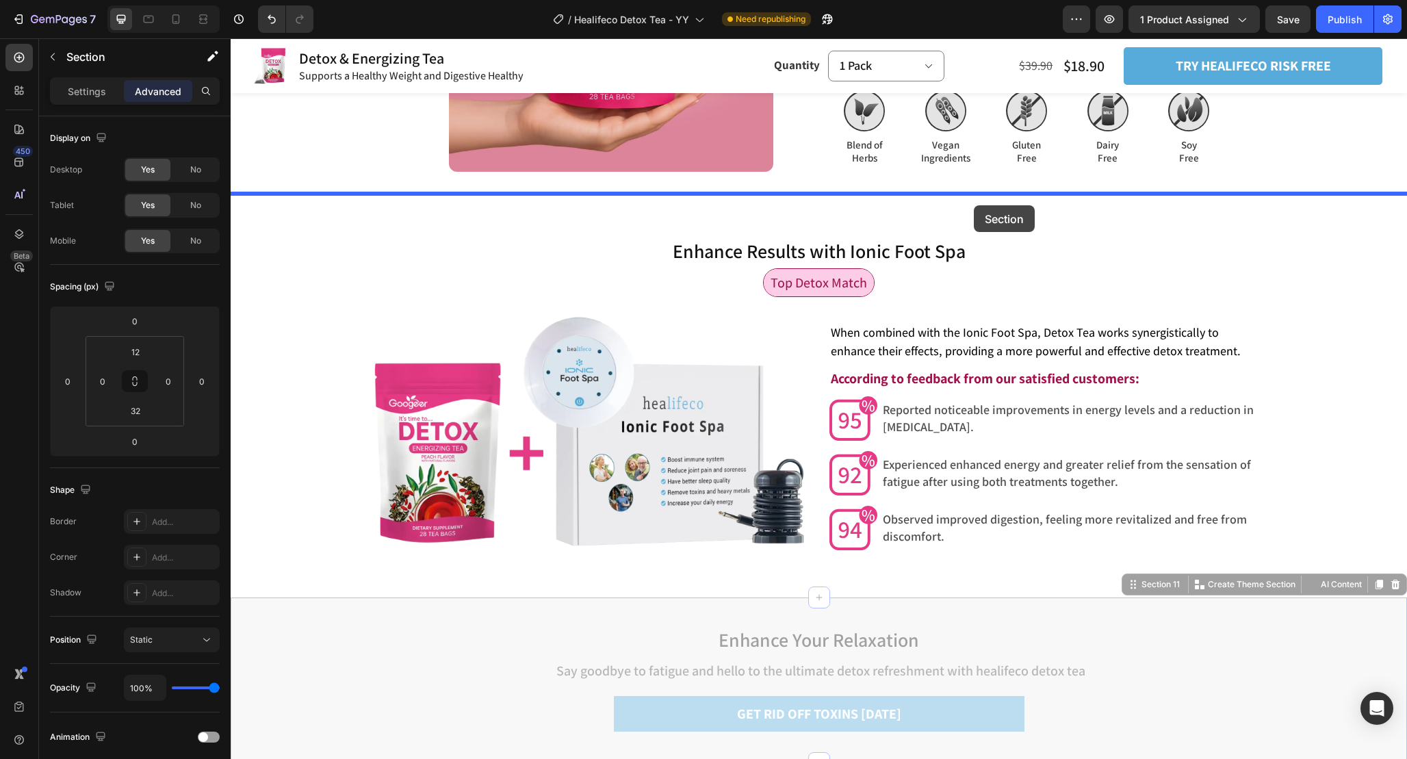
drag, startPoint x: 1127, startPoint y: 442, endPoint x: 974, endPoint y: 205, distance: 281.2
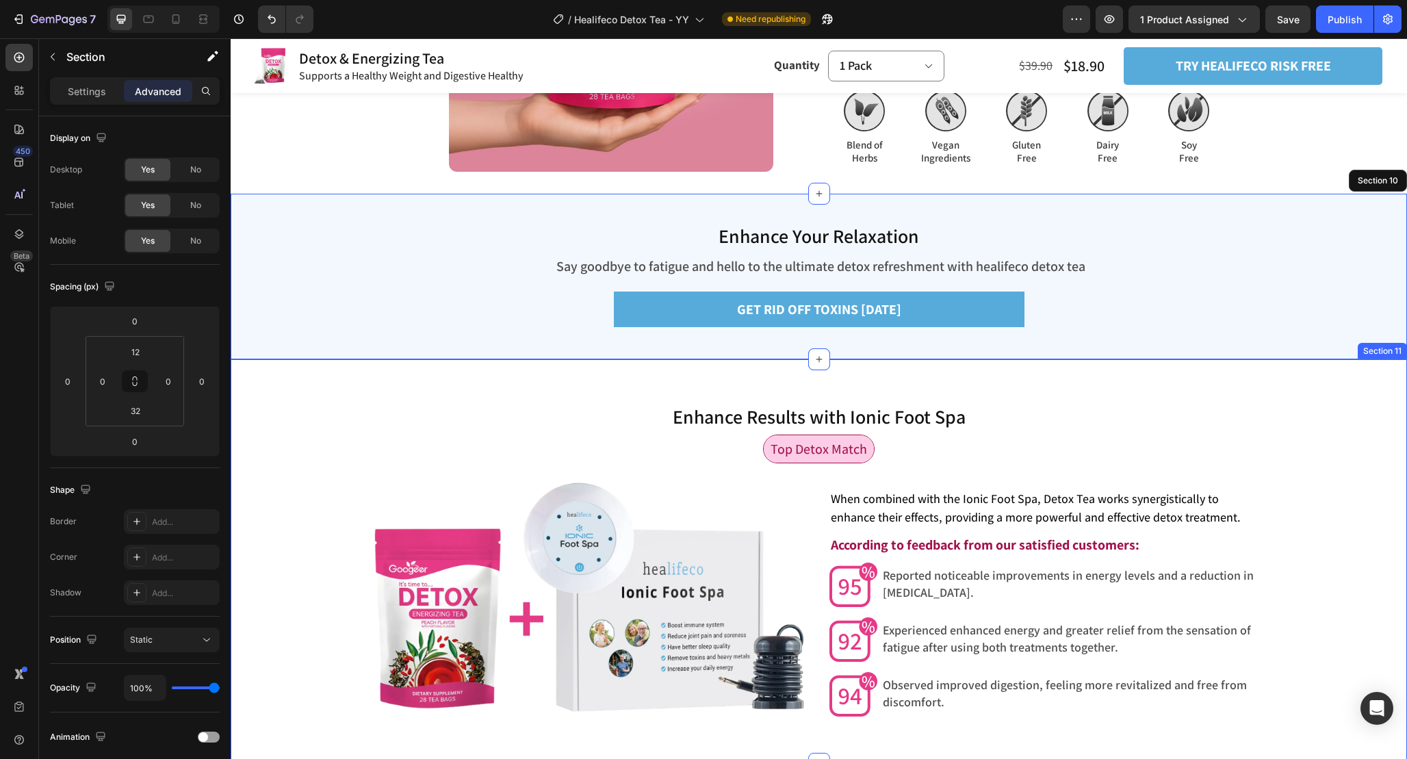
click at [1195, 400] on div "Enhance Results with Ionic Foot Spa Heading Enhance Results with Ionic Foot Spa…" at bounding box center [819, 561] width 1177 height 404
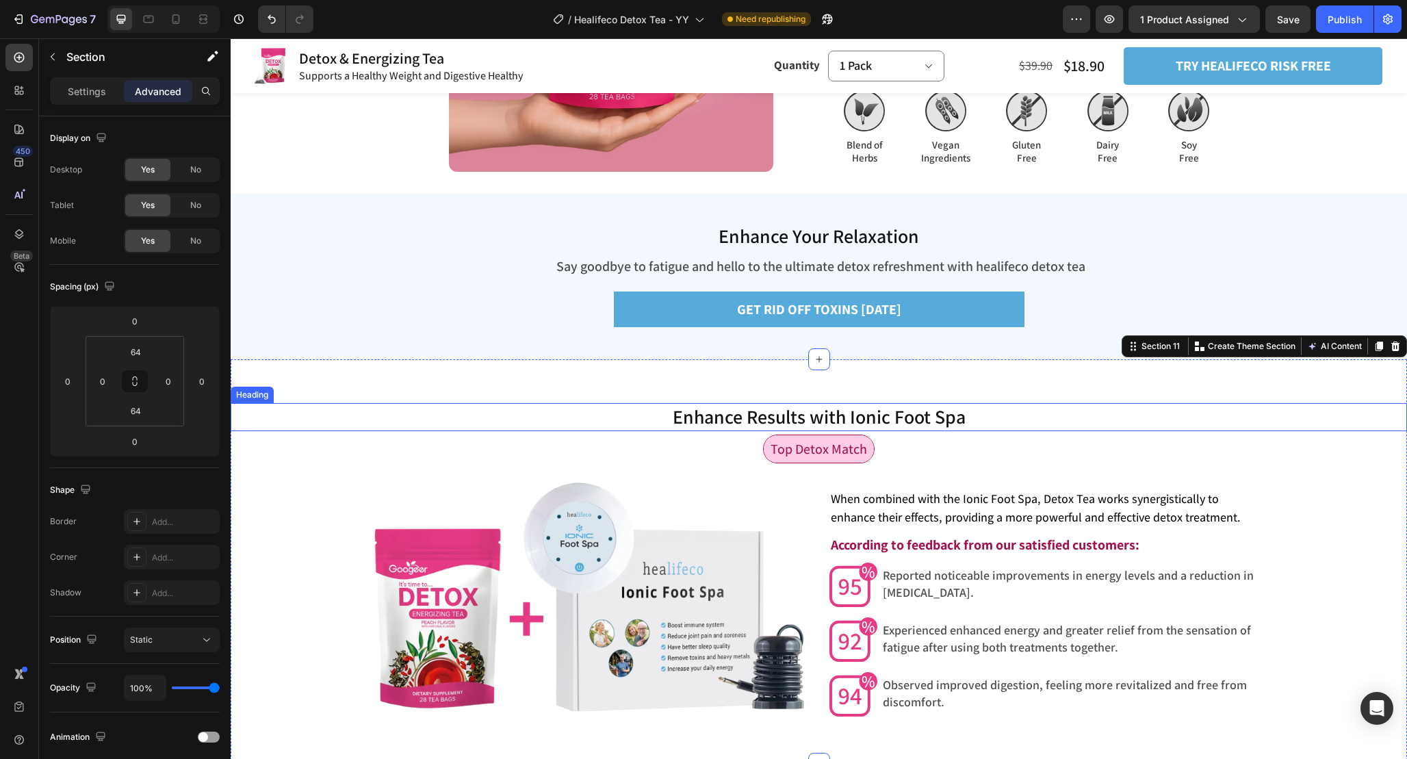
click at [1320, 466] on div "Top Detox Match Text Block Row" at bounding box center [819, 455] width 1177 height 40
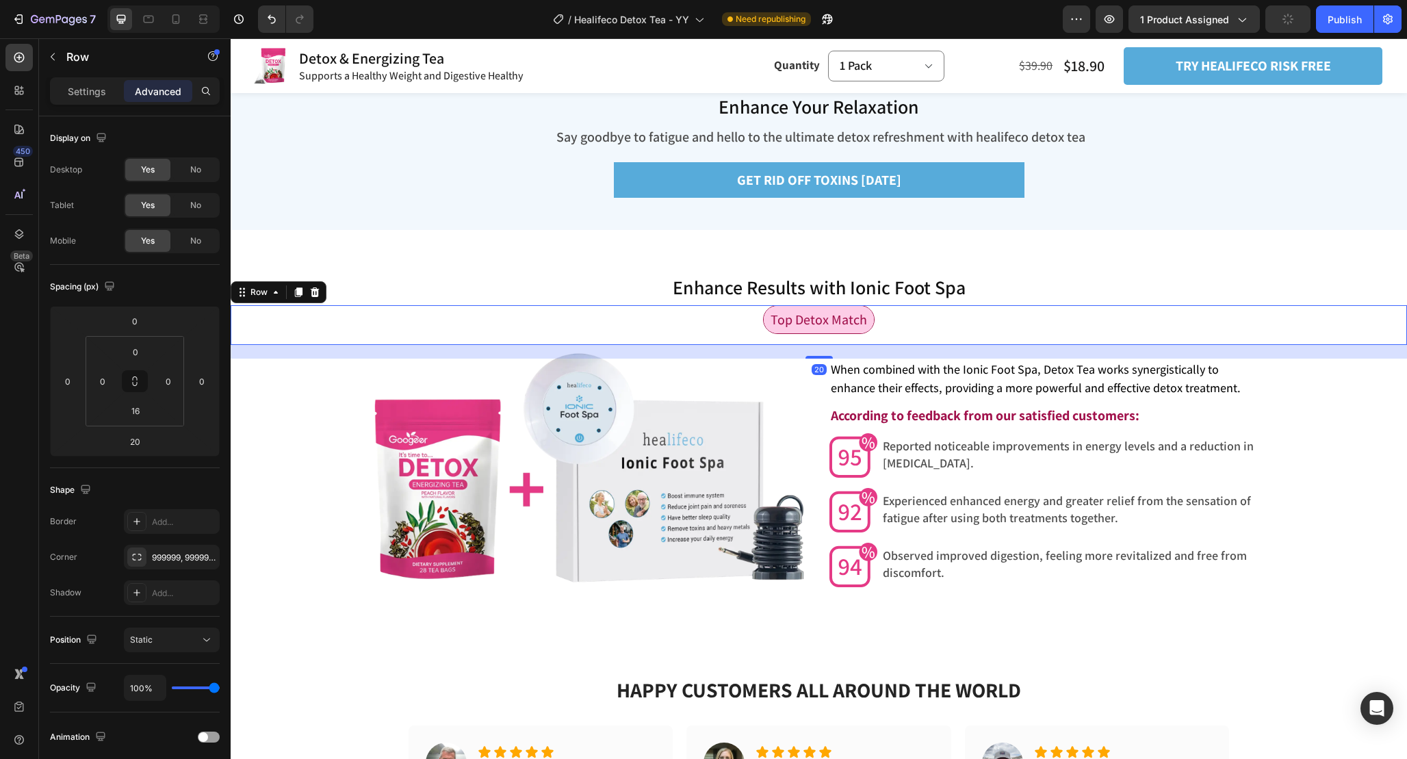
scroll to position [4619, 0]
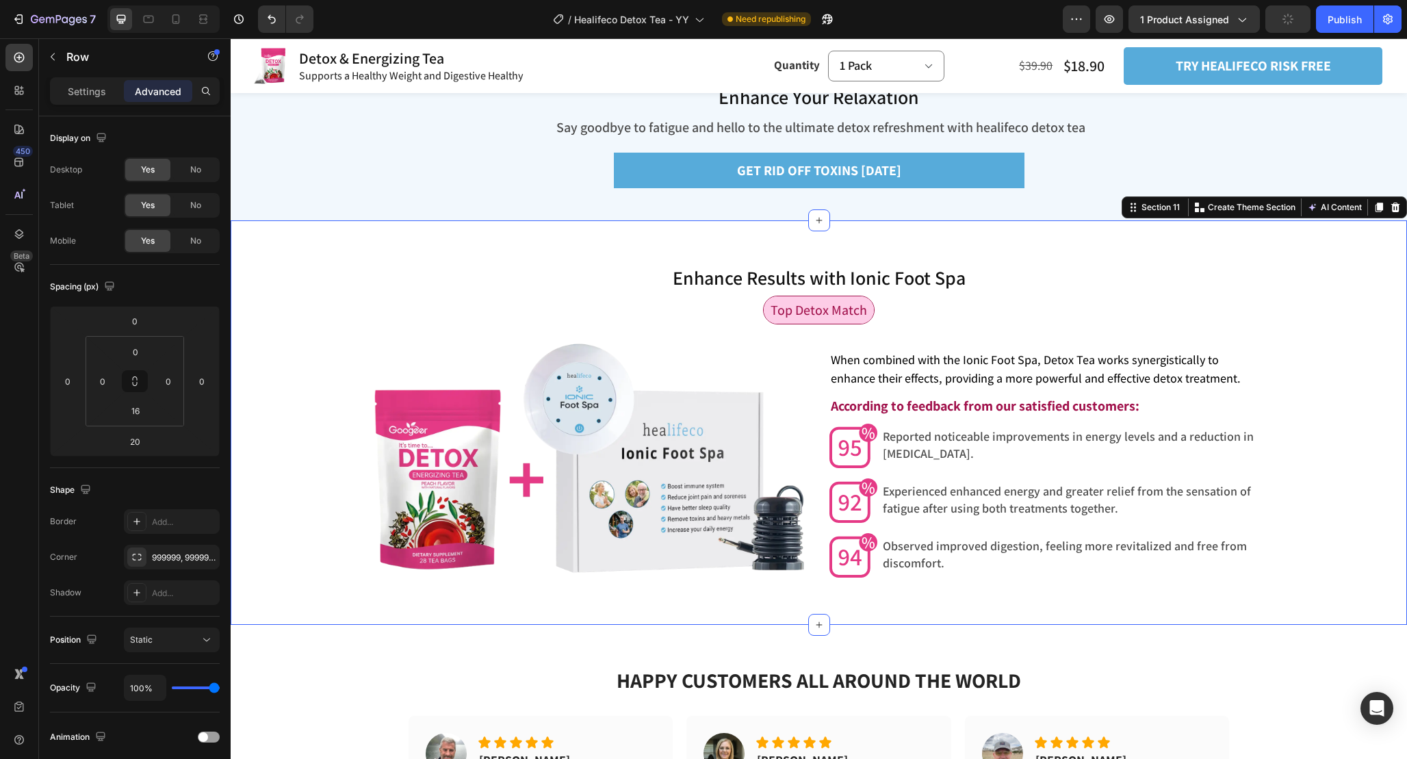
click at [1332, 547] on div "Enhance Results with Ionic Foot Spa Heading Enhance Results with Ionic Foot Spa…" at bounding box center [819, 422] width 1177 height 316
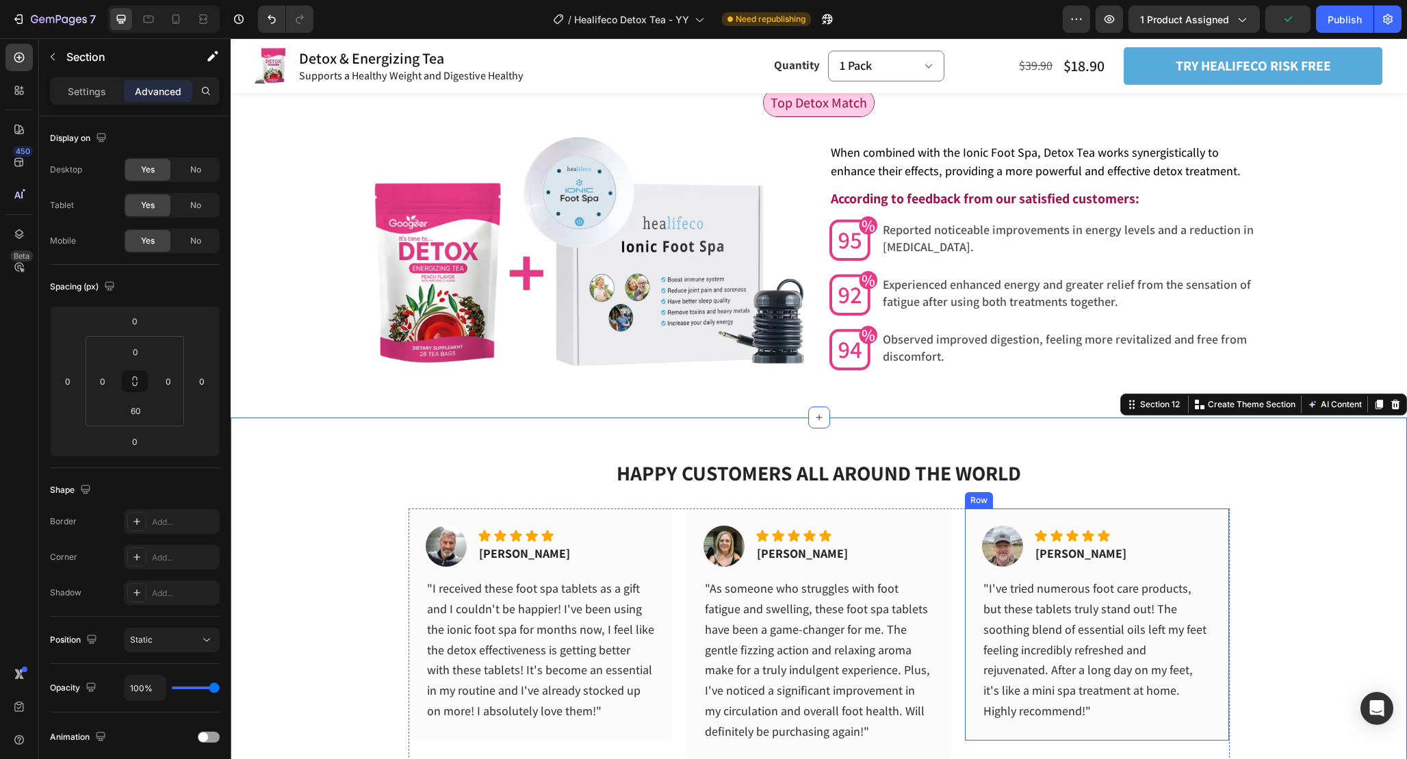
click at [1223, 672] on div "Image Icon Icon Icon Icon Icon Icon List Bart W. Text block Row "I've tried num…" at bounding box center [1097, 625] width 265 height 232
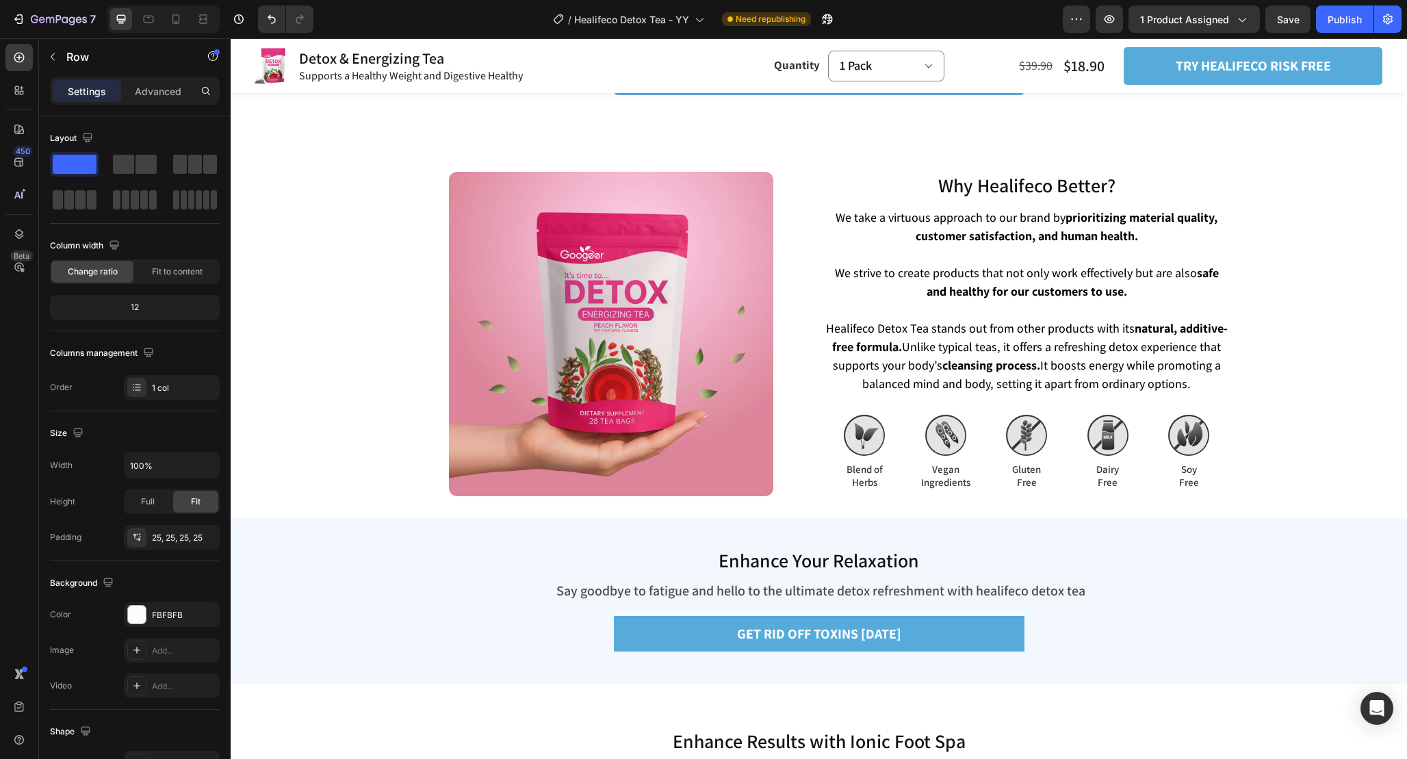
scroll to position [4144, 0]
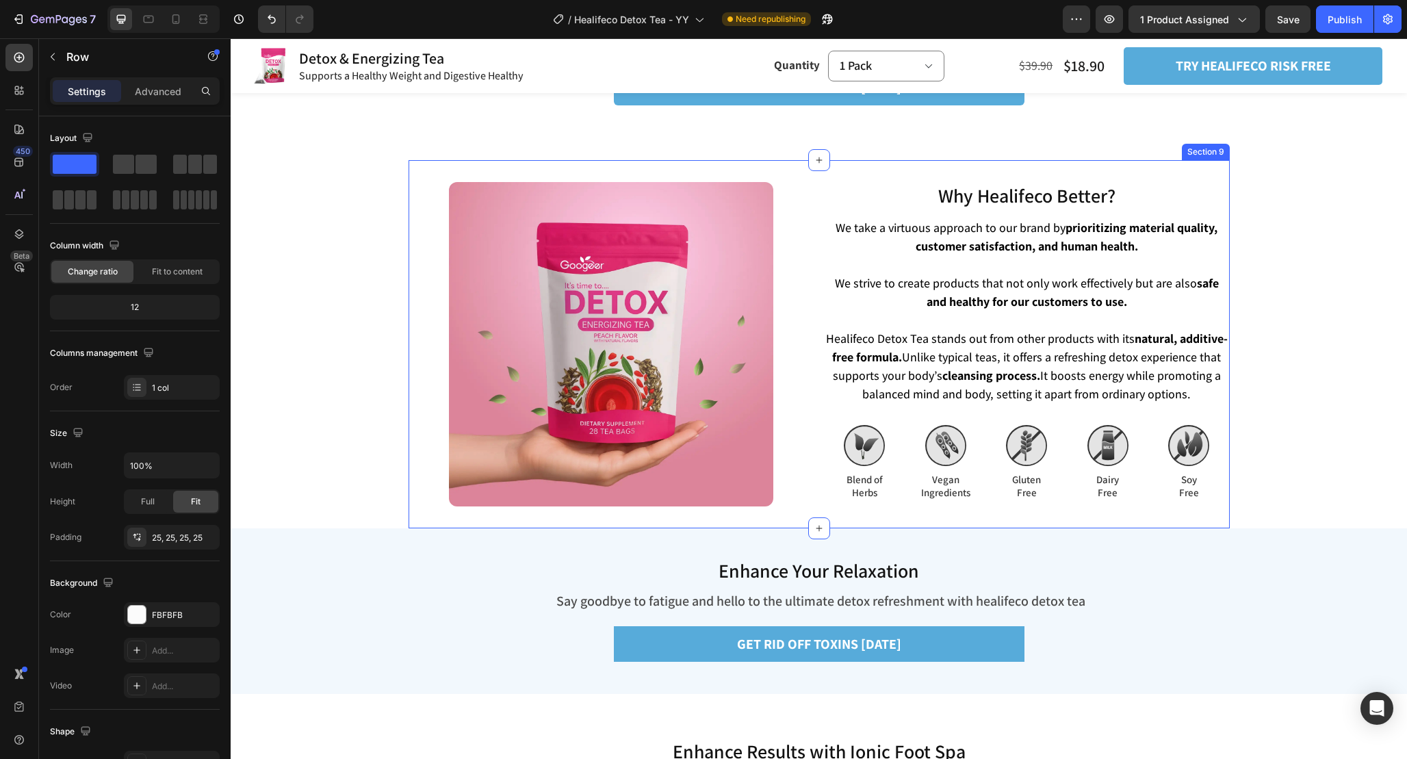
click at [797, 515] on div "Why Healifeco Better? Heading Why Healifeco Better? Heading We take a virtuous …" at bounding box center [819, 344] width 821 height 368
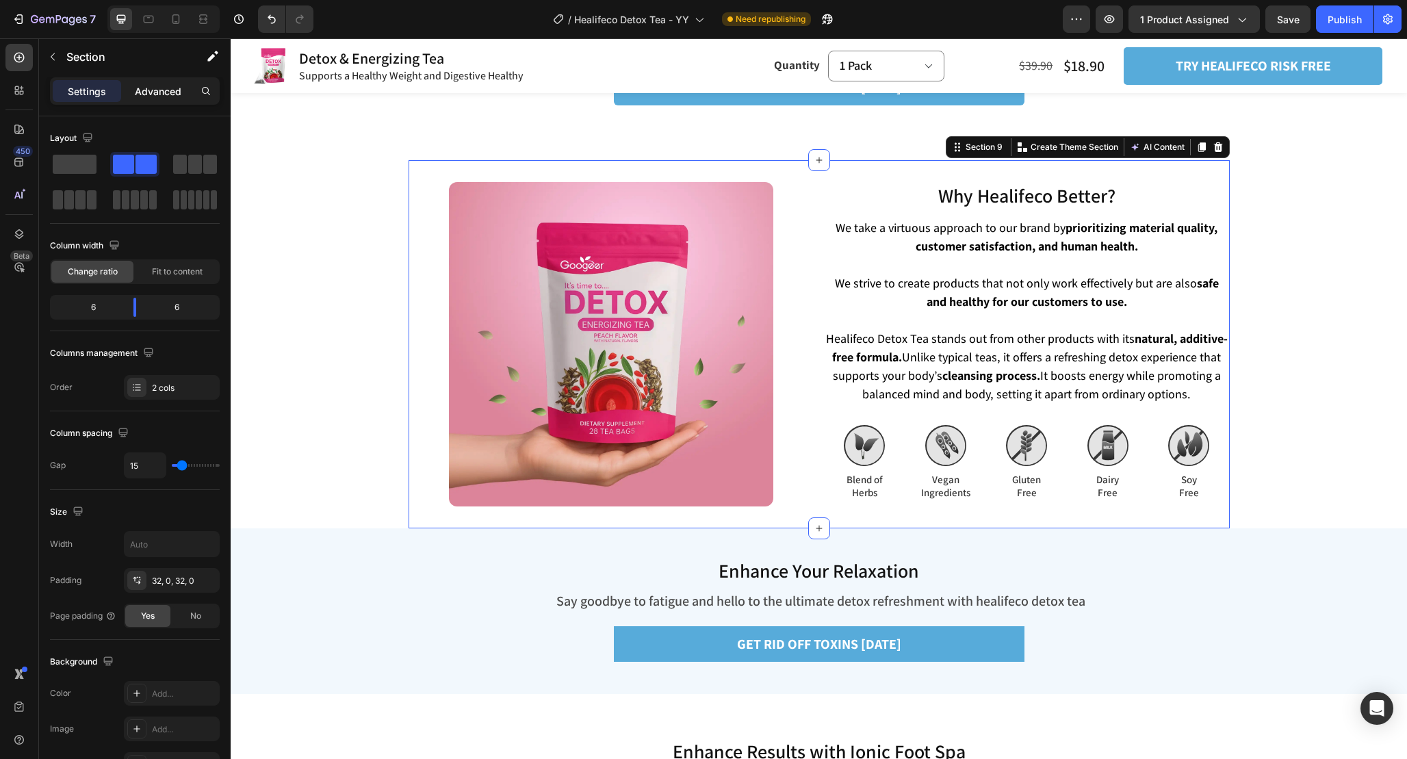
click at [168, 97] on p "Advanced" at bounding box center [158, 91] width 47 height 14
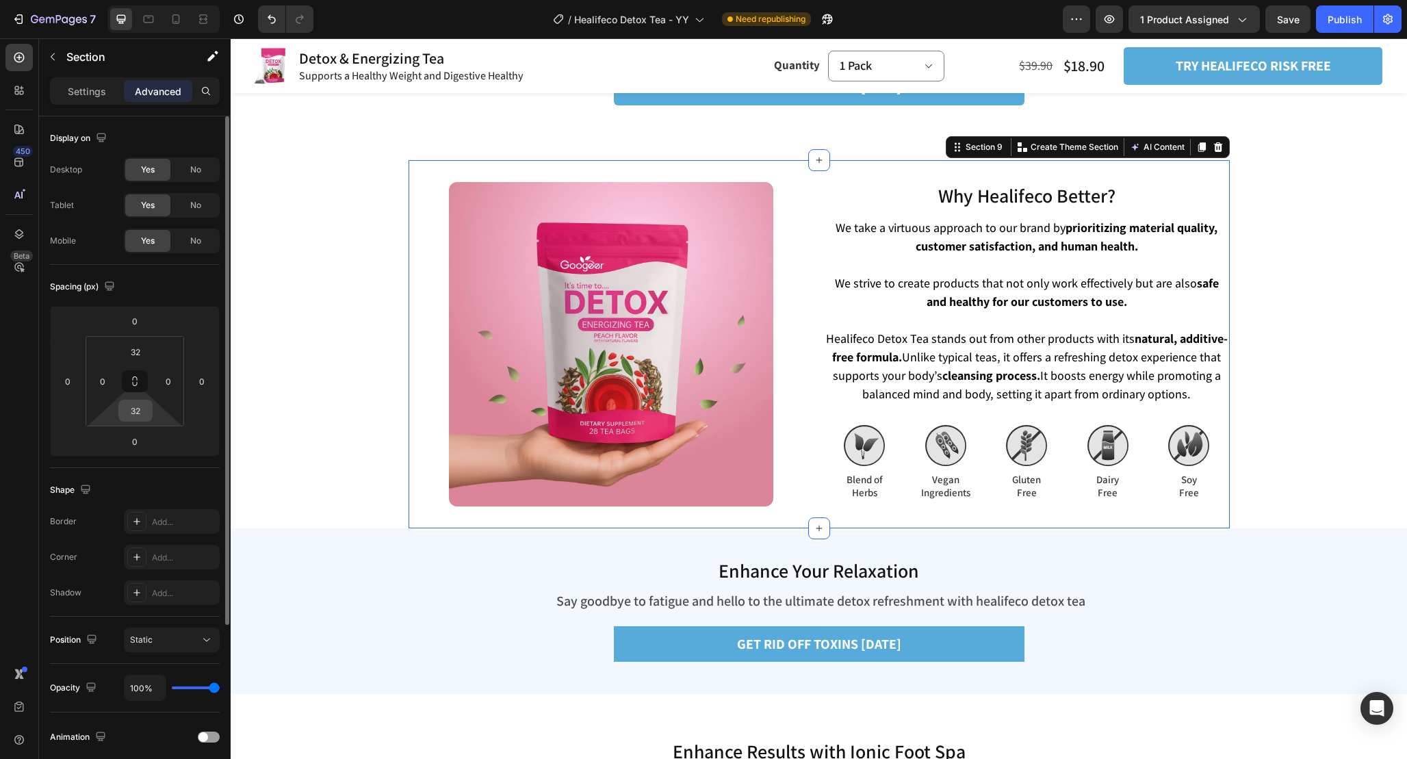
click at [140, 411] on input "32" at bounding box center [135, 410] width 27 height 21
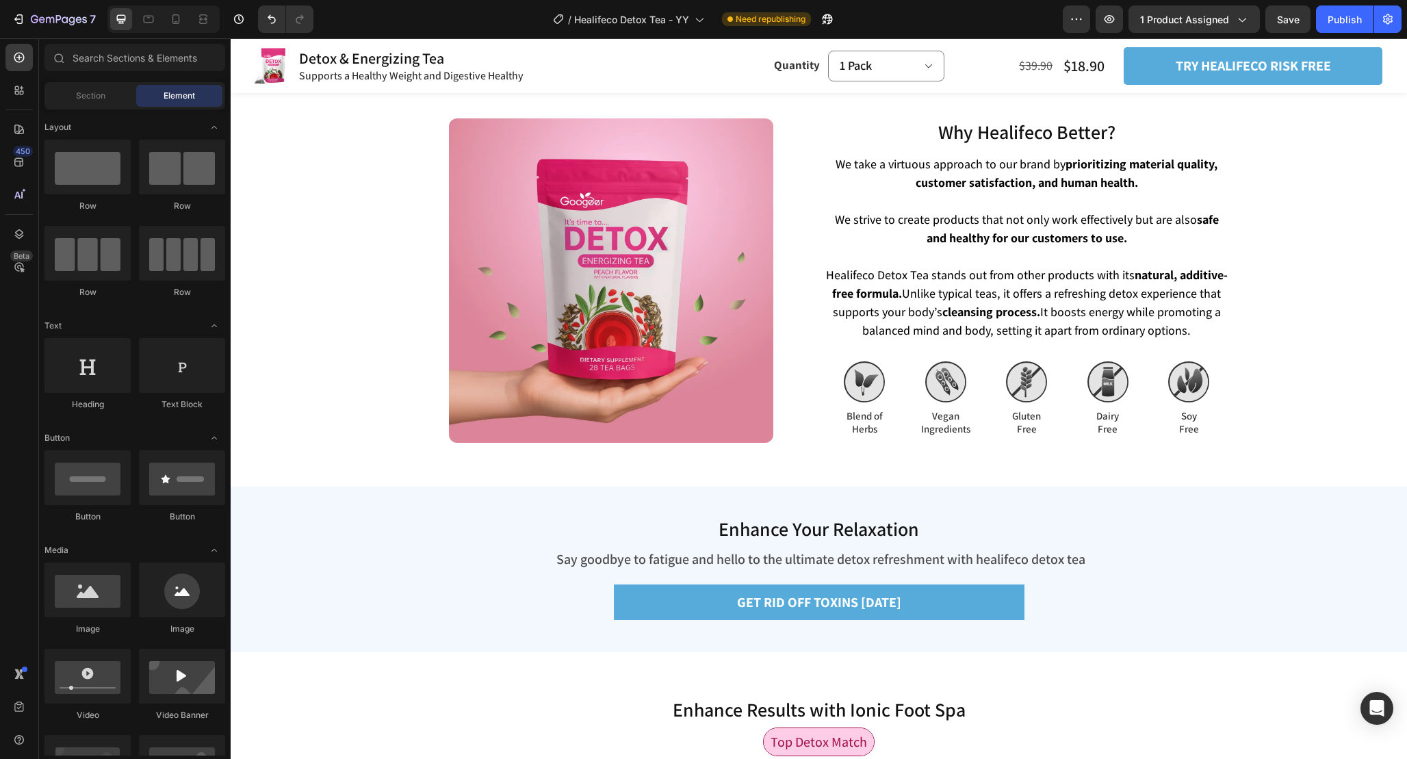
scroll to position [4212, 0]
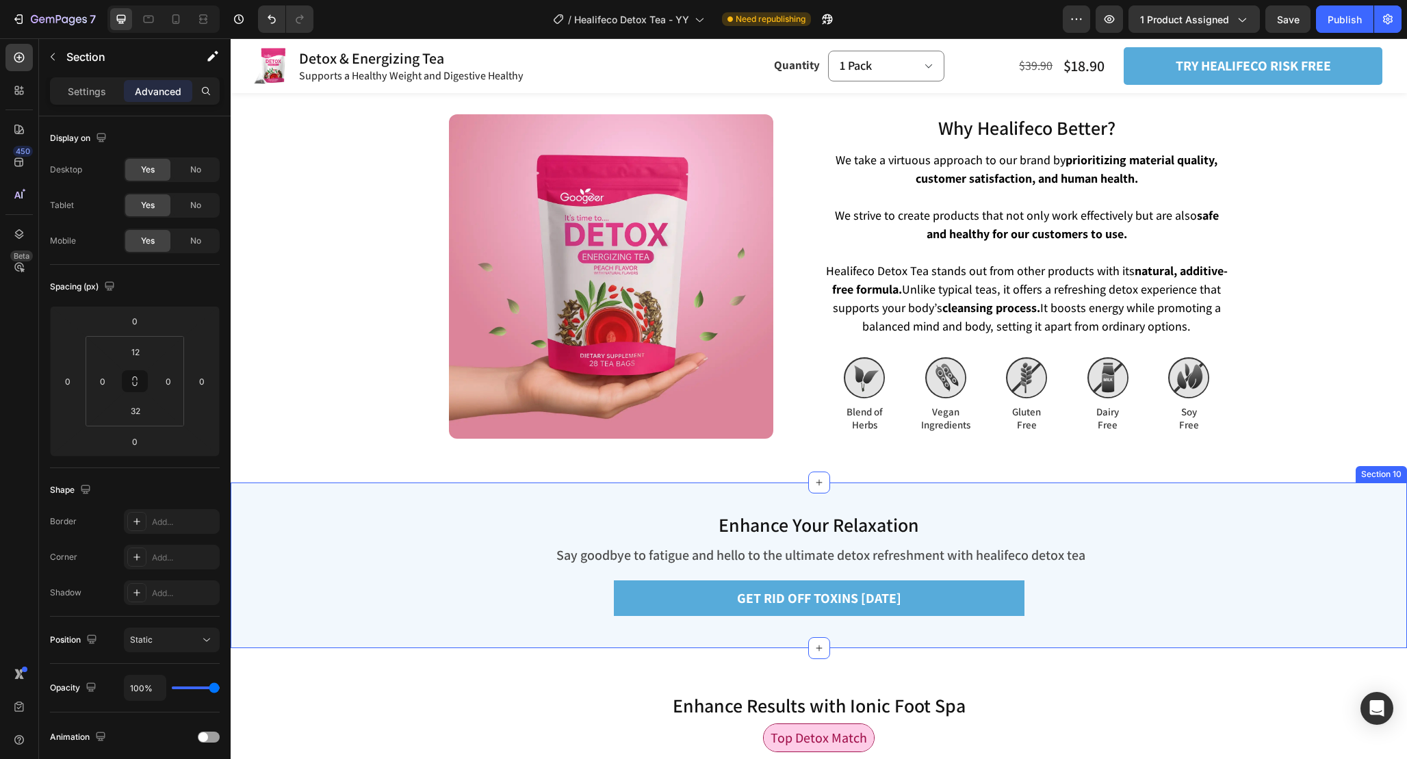
click at [995, 485] on div "Enhance Your Relaxation Heading Say goodbye to fatigue and hello to the ultimat…" at bounding box center [819, 566] width 1177 height 166
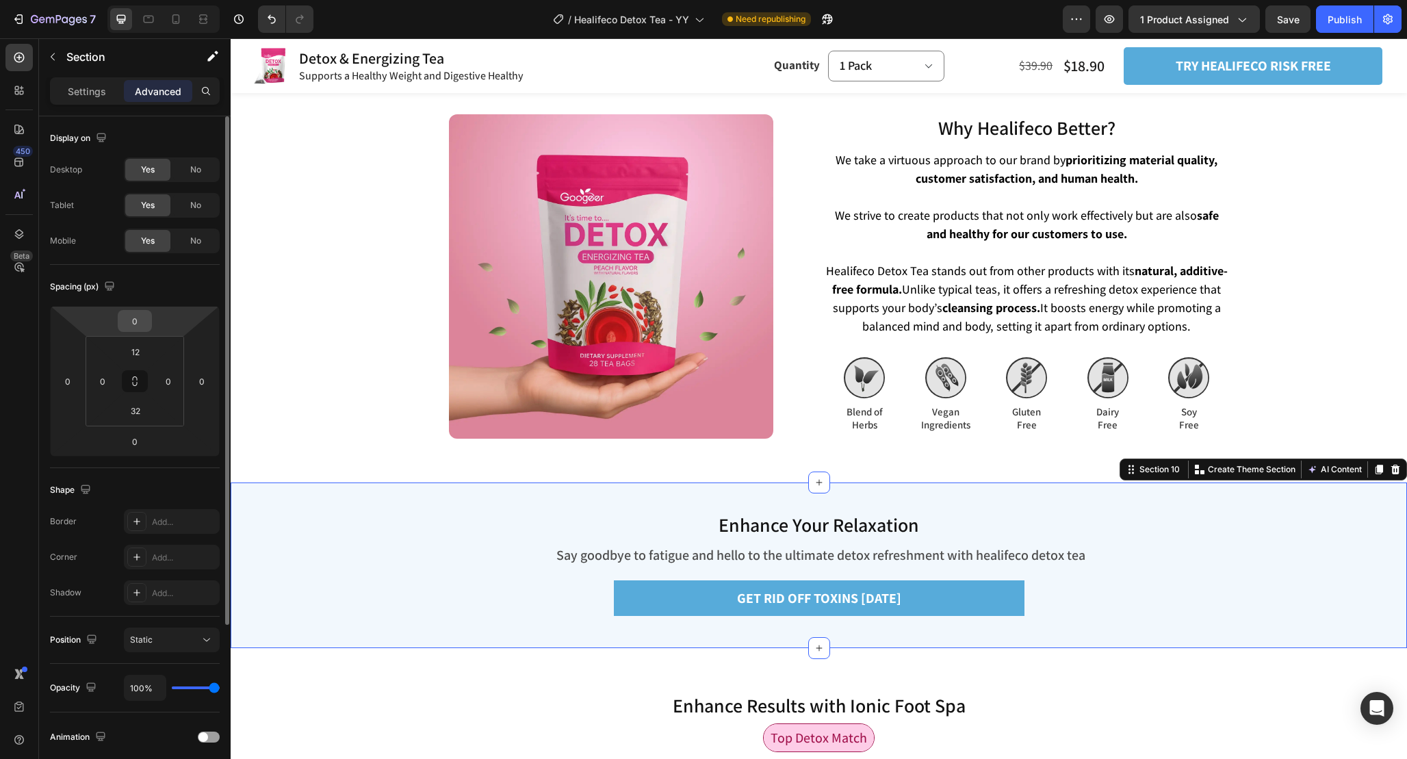
click at [142, 326] on input "0" at bounding box center [134, 321] width 27 height 21
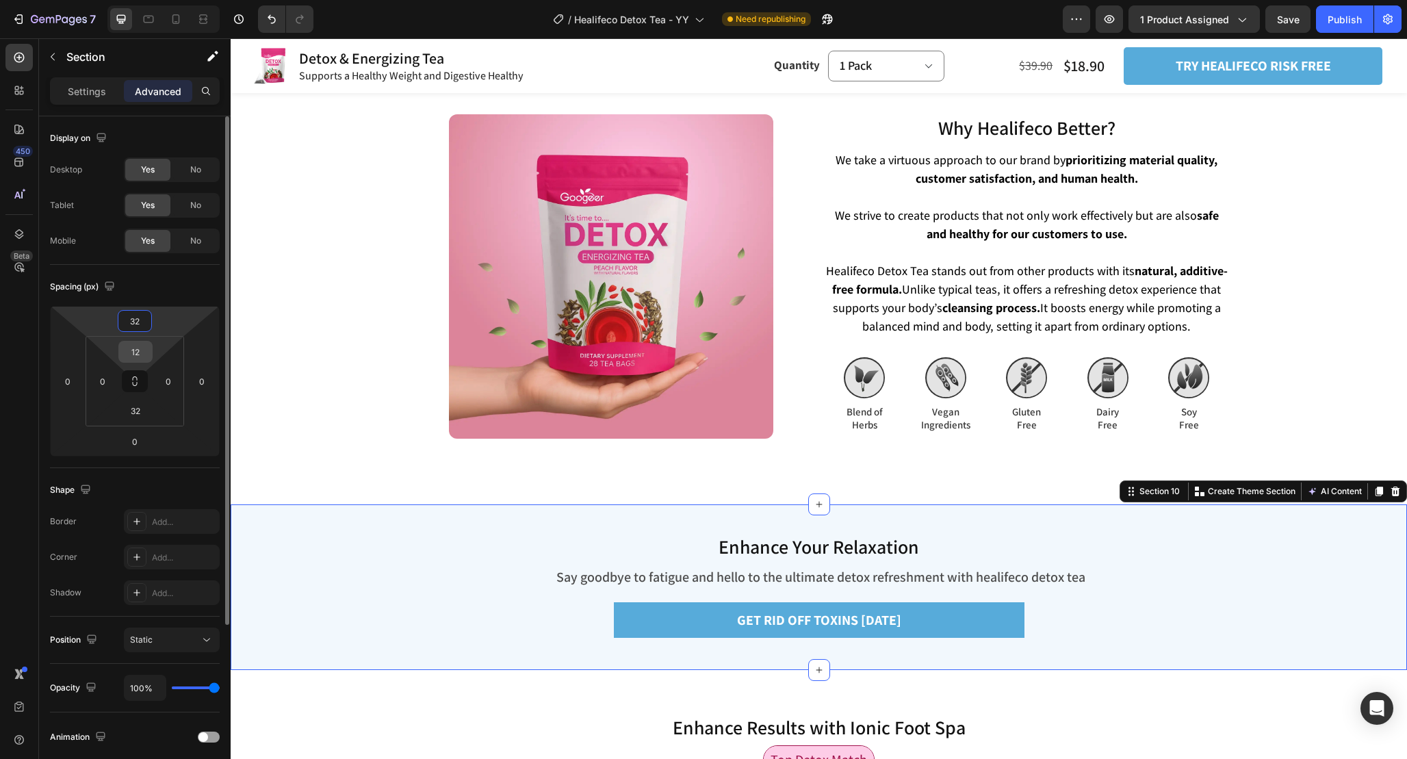
click at [146, 356] on input "12" at bounding box center [135, 352] width 27 height 21
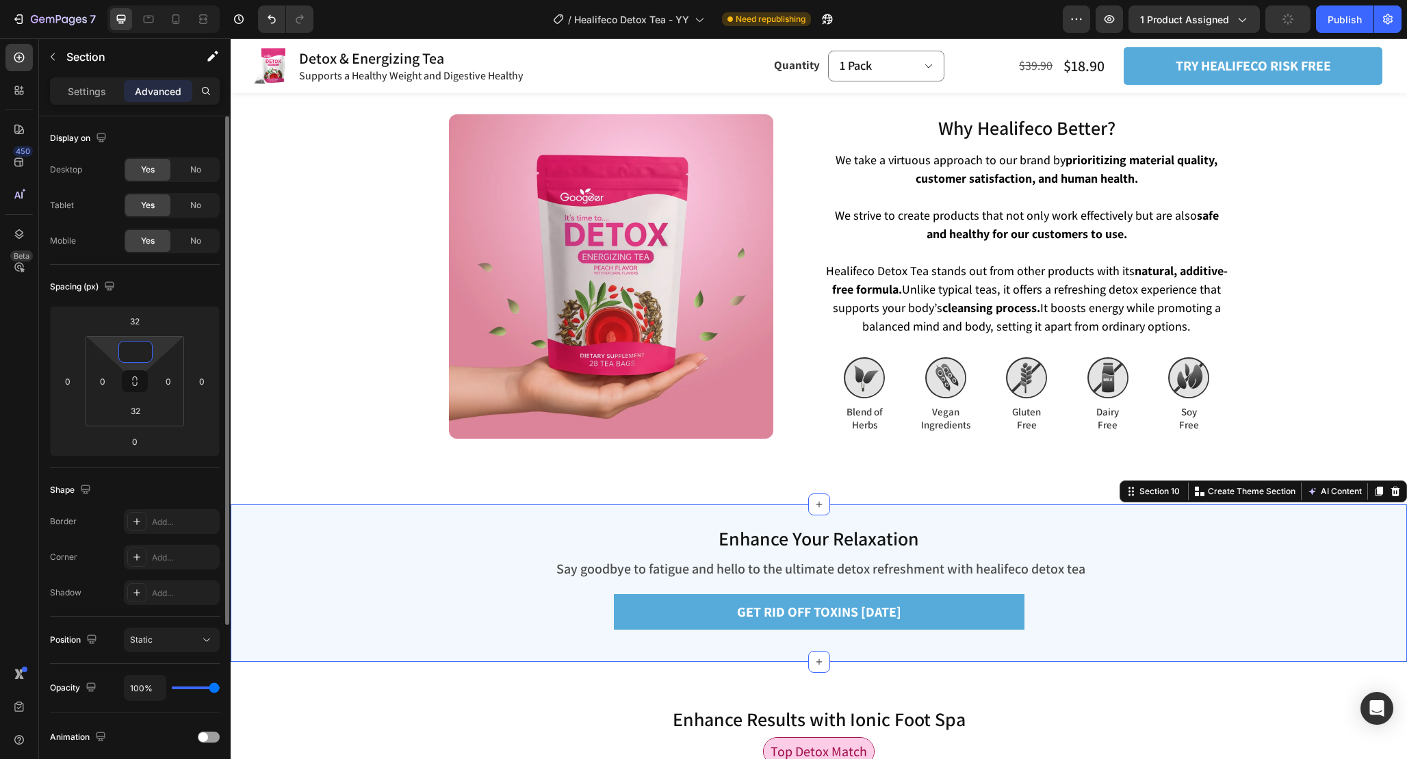
click at [146, 355] on input at bounding box center [135, 352] width 27 height 21
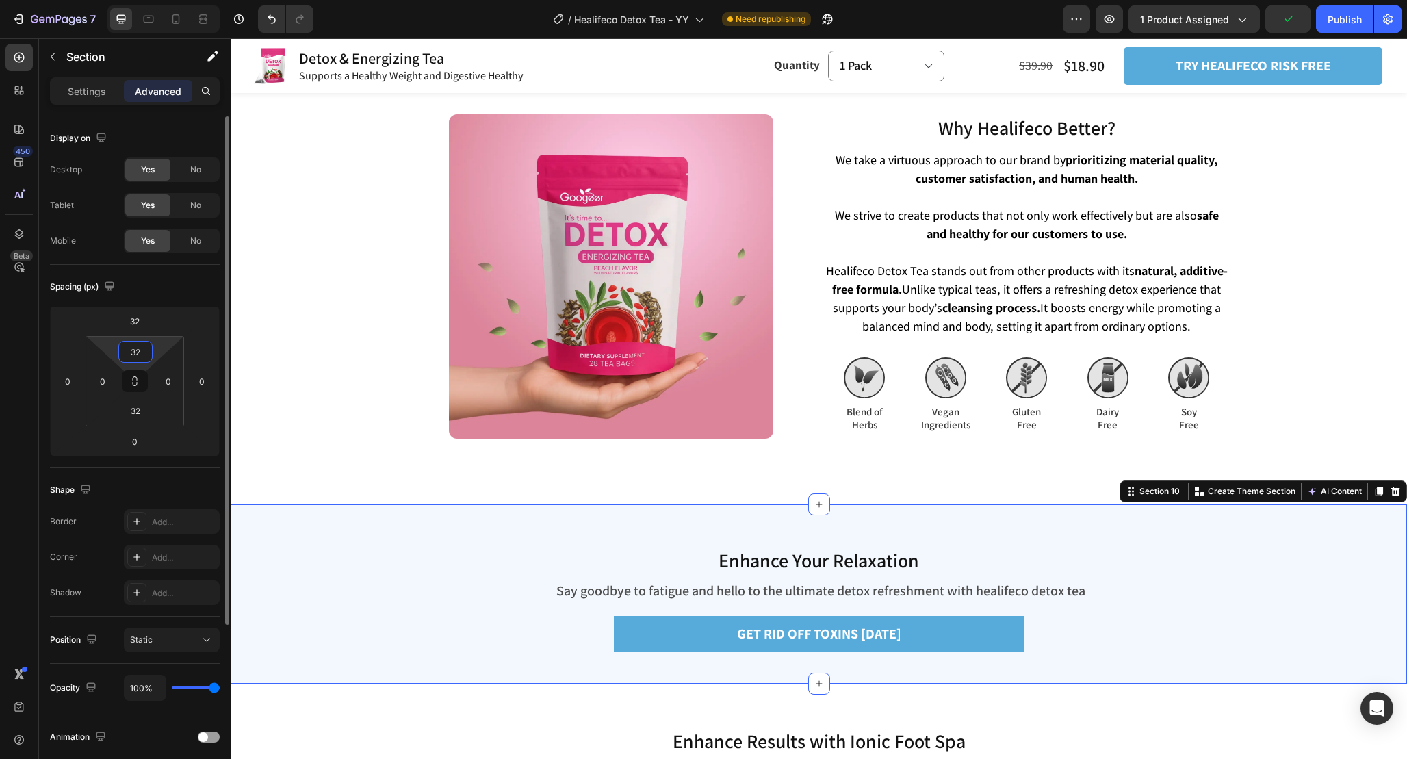
click at [146, 355] on input "32" at bounding box center [135, 352] width 27 height 21
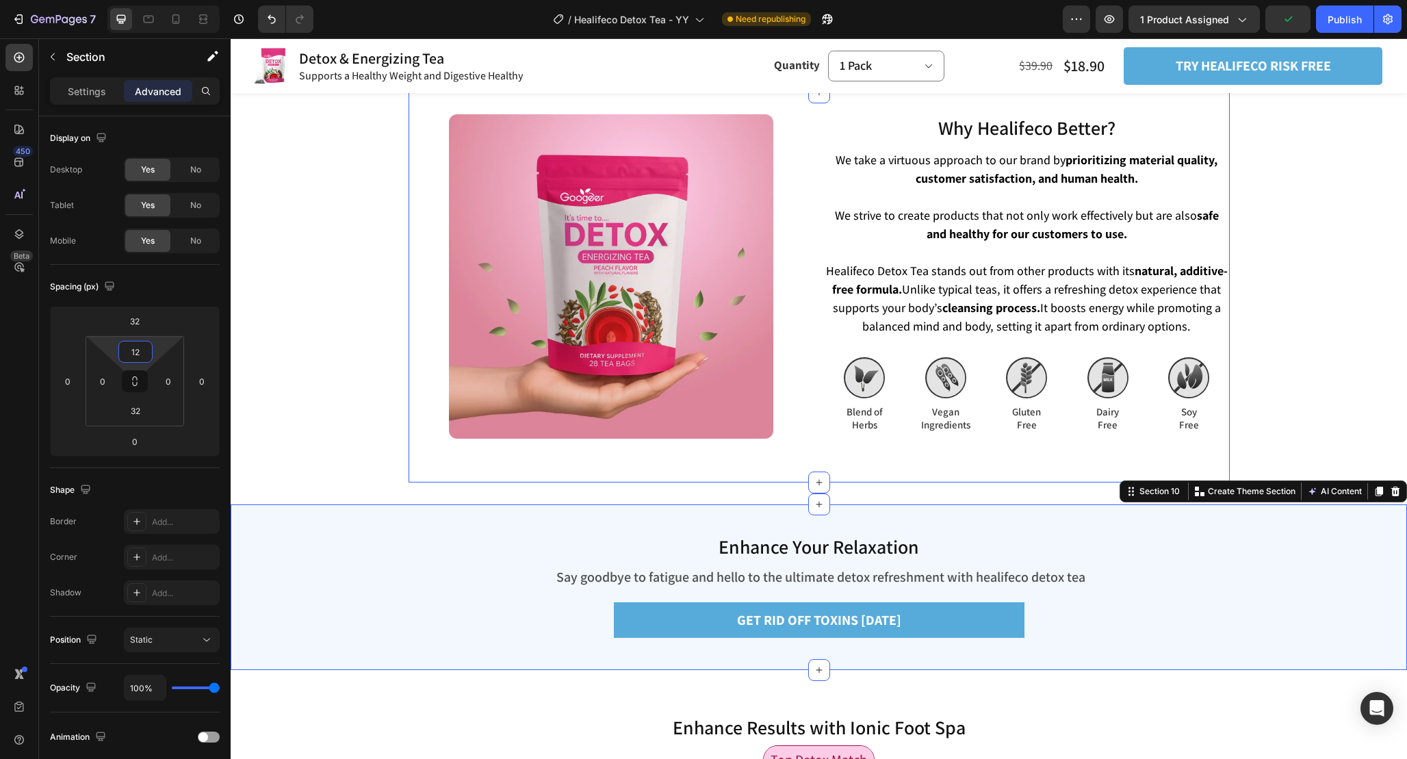
click at [797, 453] on div "Why Healifeco Better? Heading Why Healifeco Better? Heading We take a virtuous …" at bounding box center [819, 287] width 821 height 390
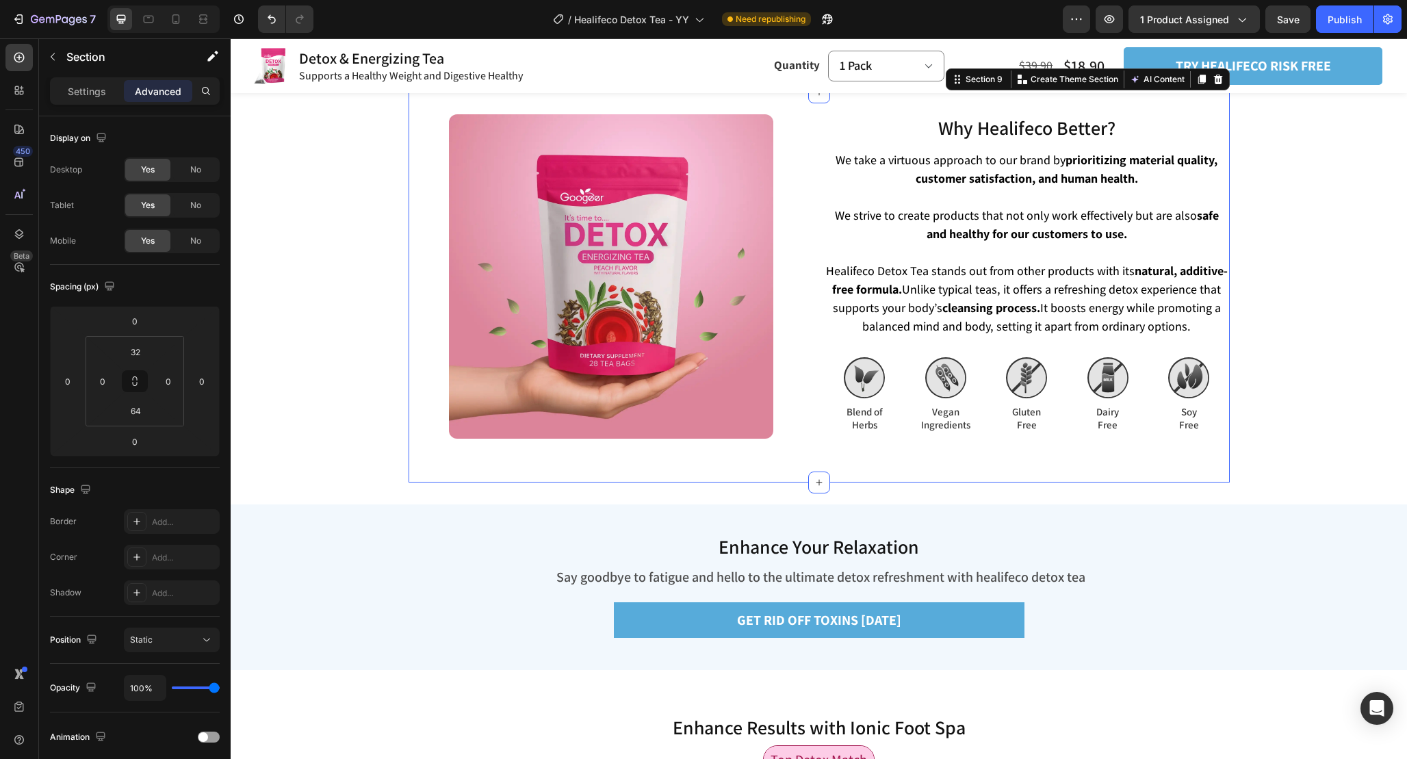
scroll to position [4197, 0]
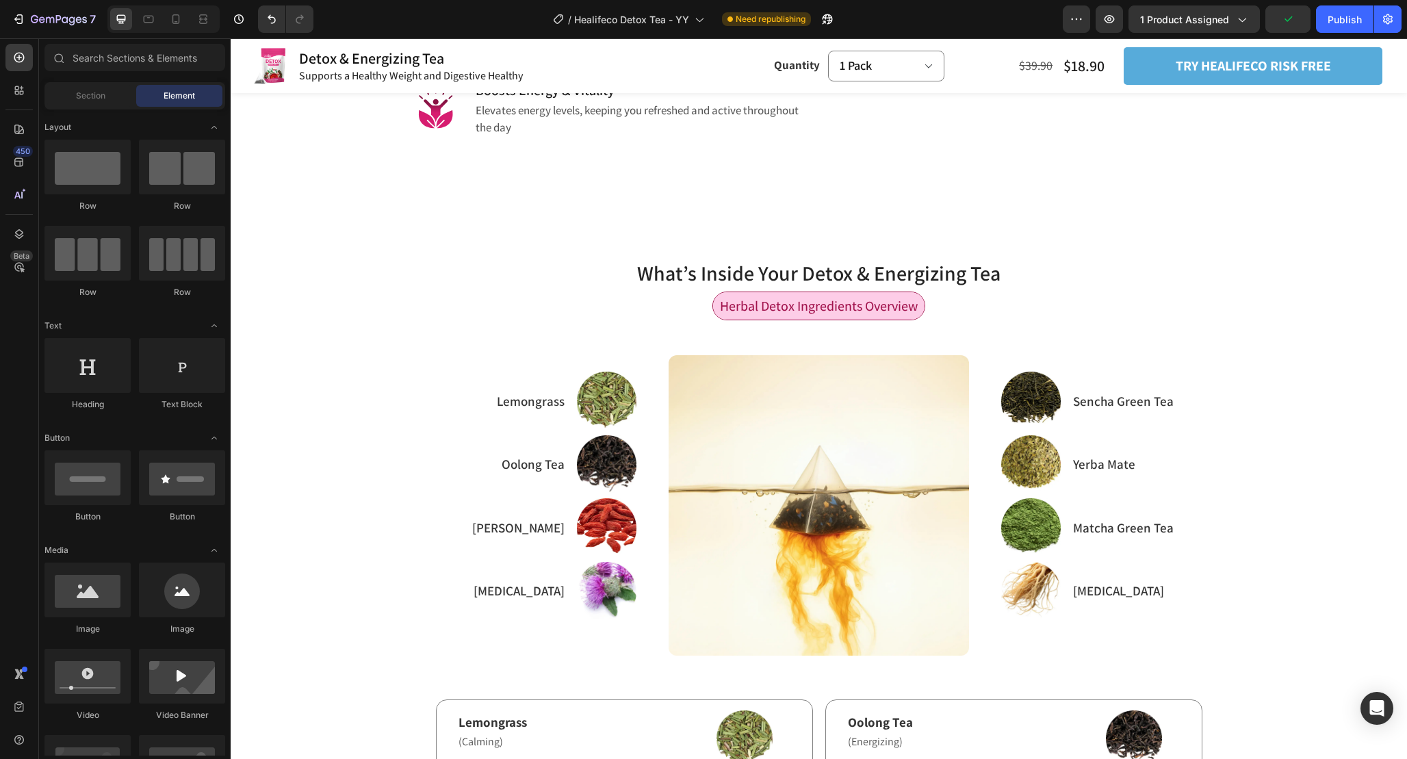
scroll to position [1164, 0]
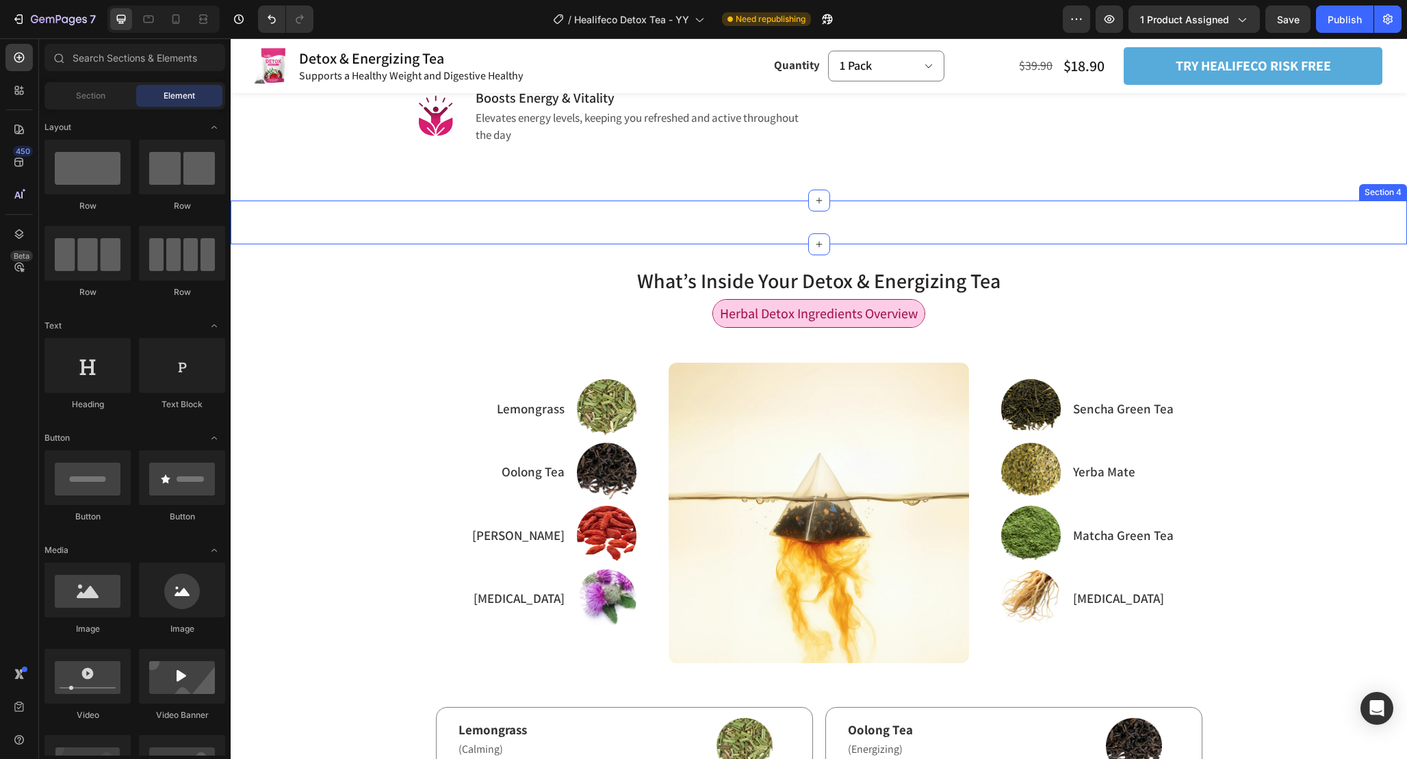
click at [884, 244] on div "What’s Inside Your Detox & Energizing Tea Heading Section 4" at bounding box center [819, 223] width 1177 height 44
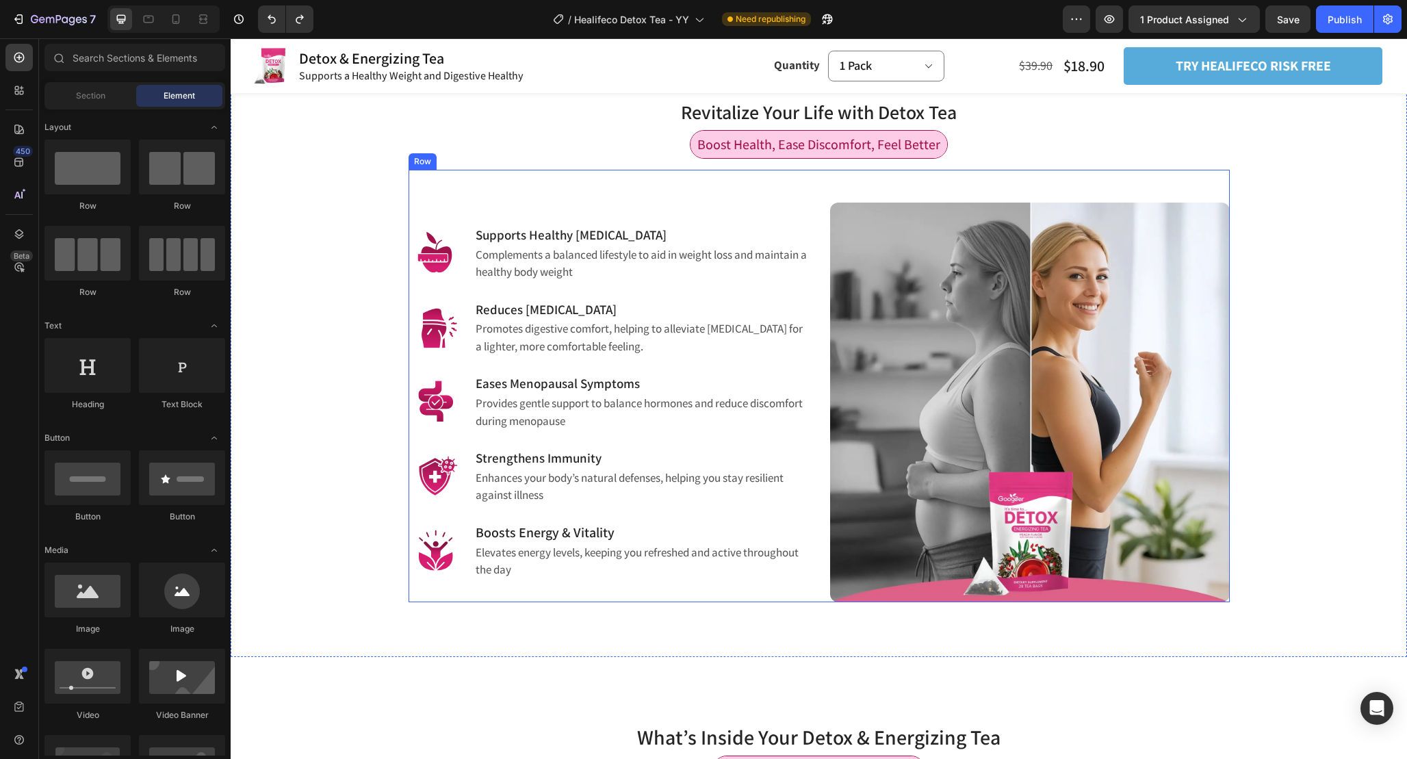
scroll to position [881, 0]
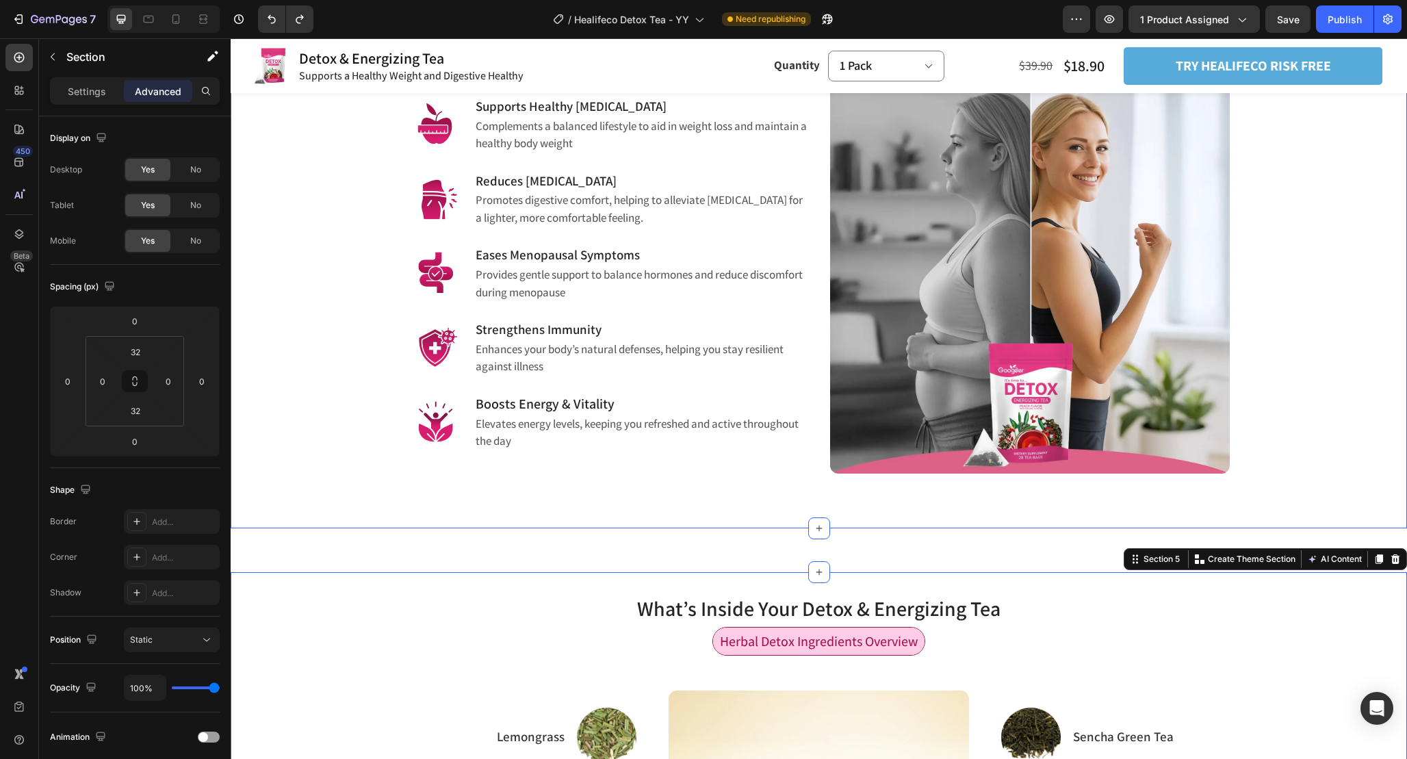
click at [799, 505] on div "Revitalize Your Life with Detox Tea Heading Row Boost Health, Ease Discomfort, …" at bounding box center [819, 233] width 1177 height 590
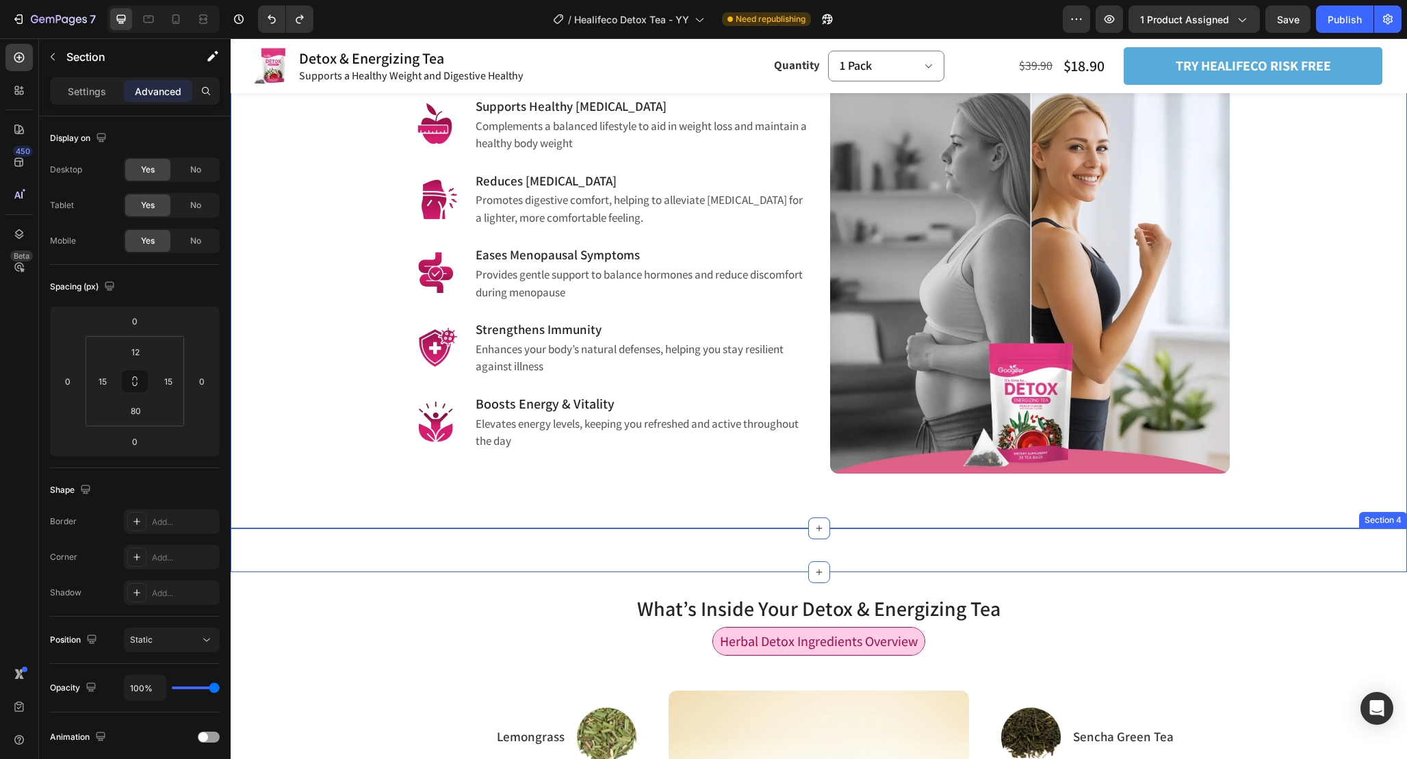
click at [778, 541] on div "What’s Inside Your Detox & Energizing Tea Heading Section 4" at bounding box center [819, 550] width 1177 height 44
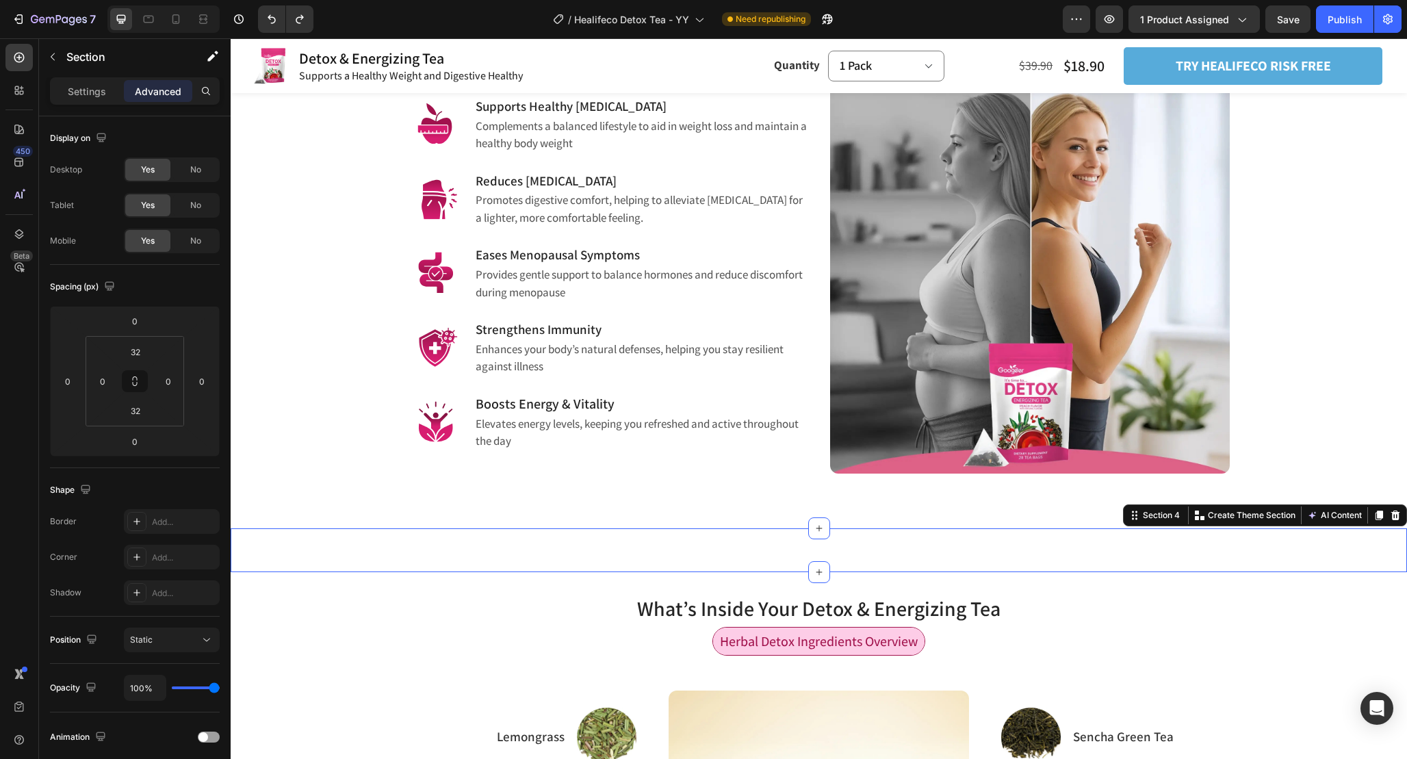
click at [778, 541] on div "What’s Inside Your Detox & Energizing Tea Heading Section 4 Create Theme Sectio…" at bounding box center [819, 550] width 1177 height 44
click at [143, 18] on icon at bounding box center [149, 19] width 14 height 14
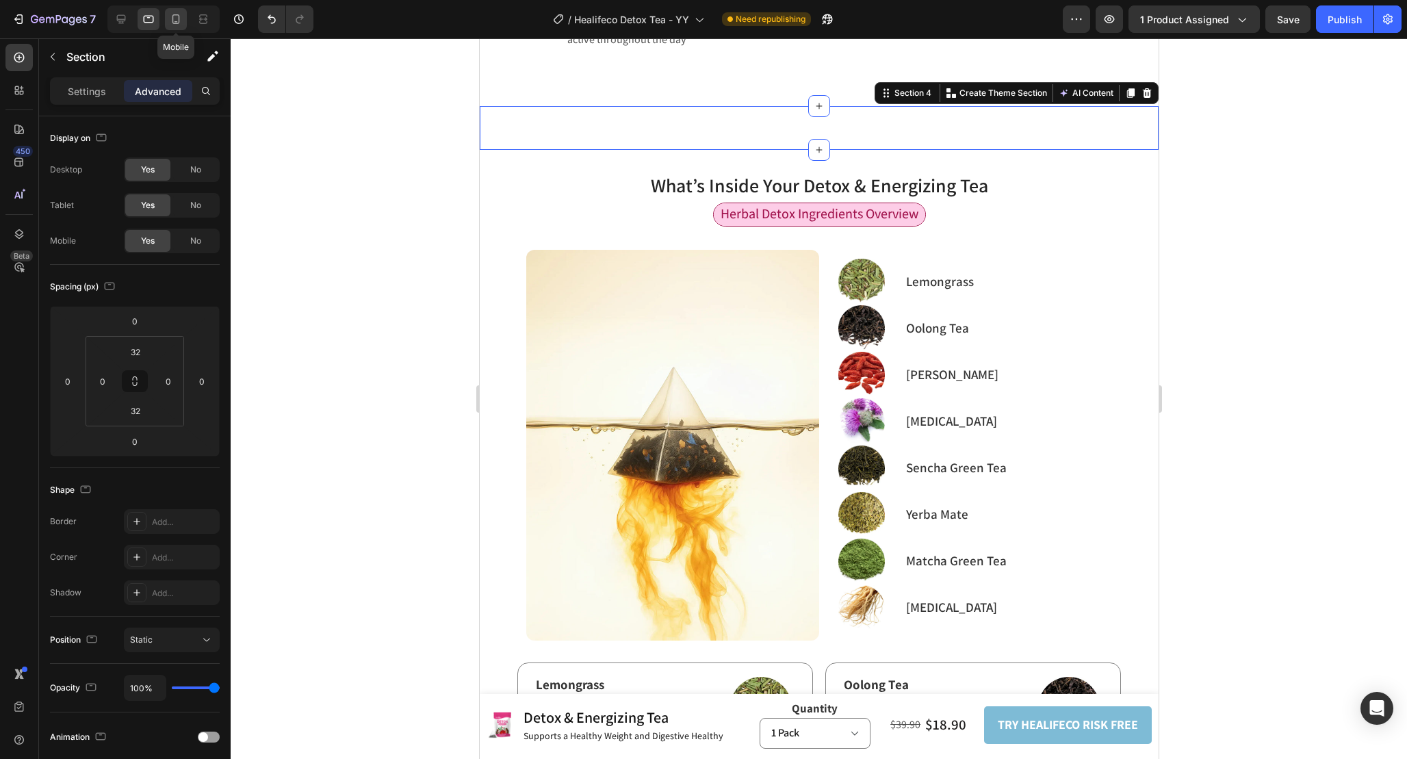
click at [181, 18] on icon at bounding box center [176, 19] width 14 height 14
type input "28"
type input "5"
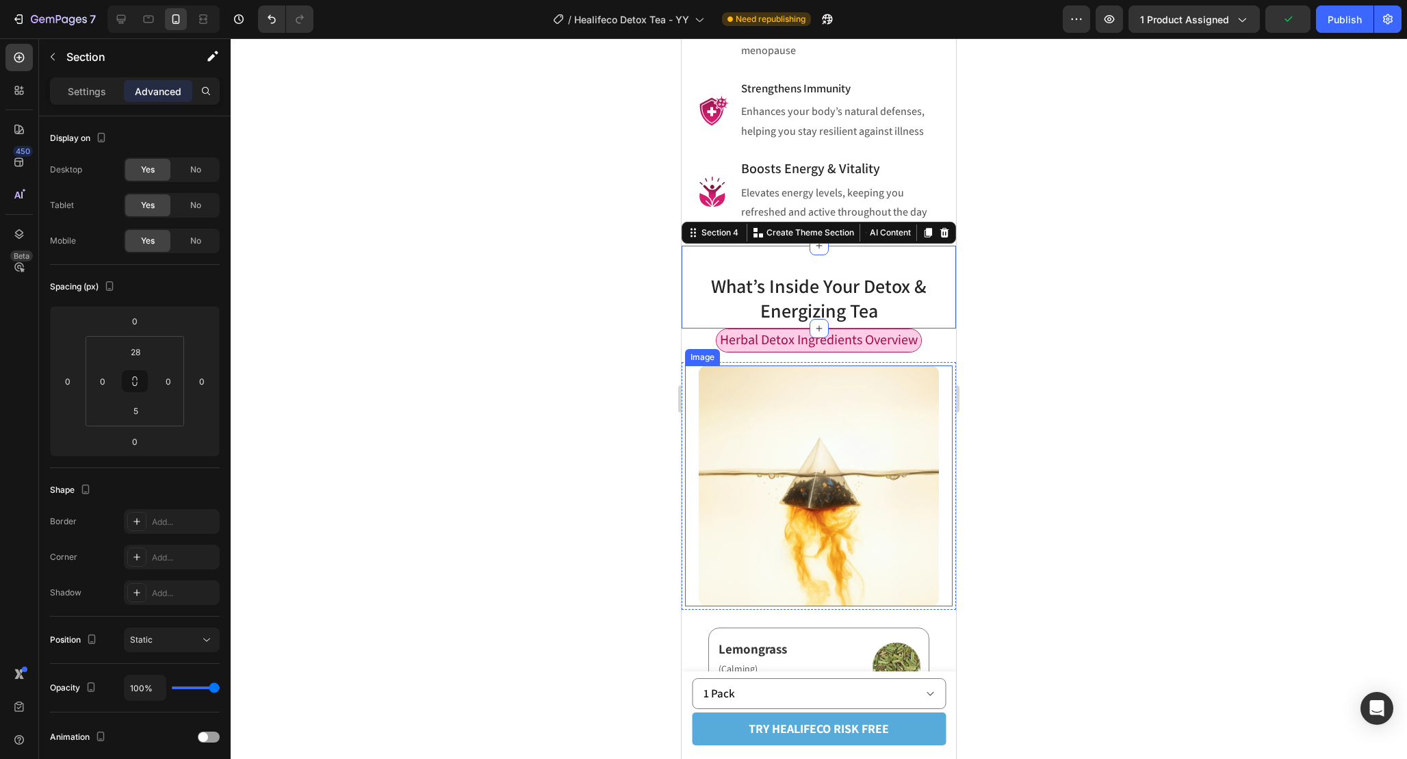
scroll to position [1368, 0]
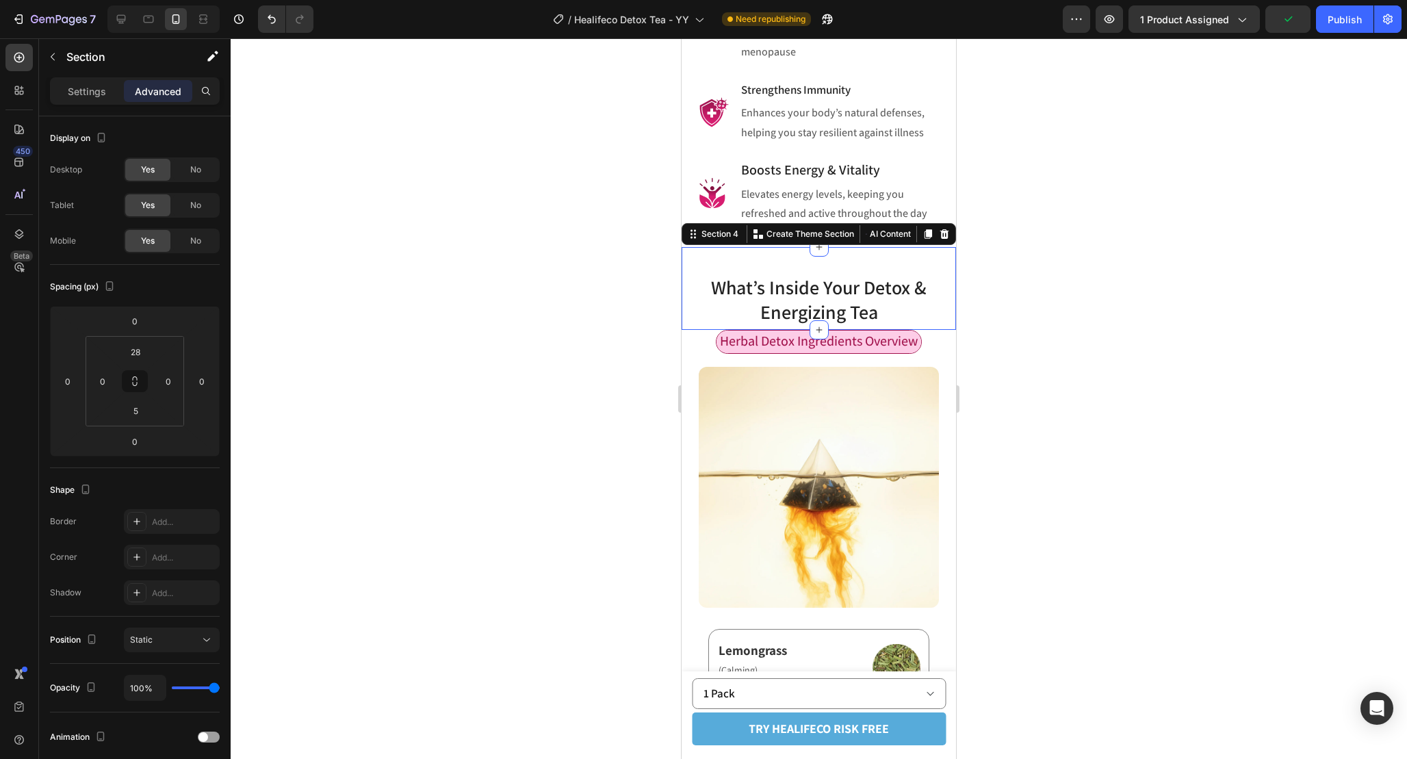
click at [1011, 336] on div at bounding box center [819, 398] width 1177 height 721
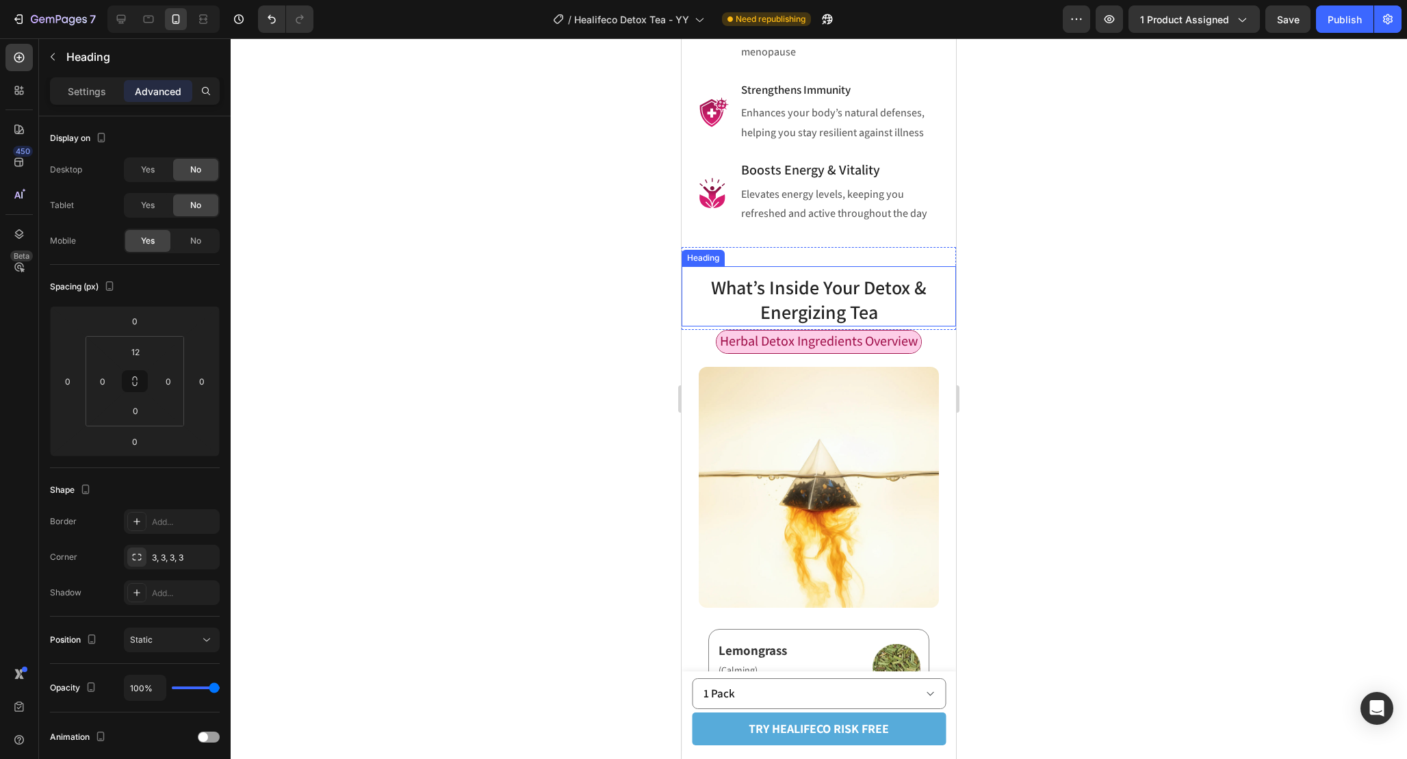
click at [895, 277] on span "What’s Inside Your Detox & Energizing Tea" at bounding box center [819, 299] width 216 height 50
click at [143, 28] on div at bounding box center [149, 19] width 22 height 22
type input "5"
type input "0"
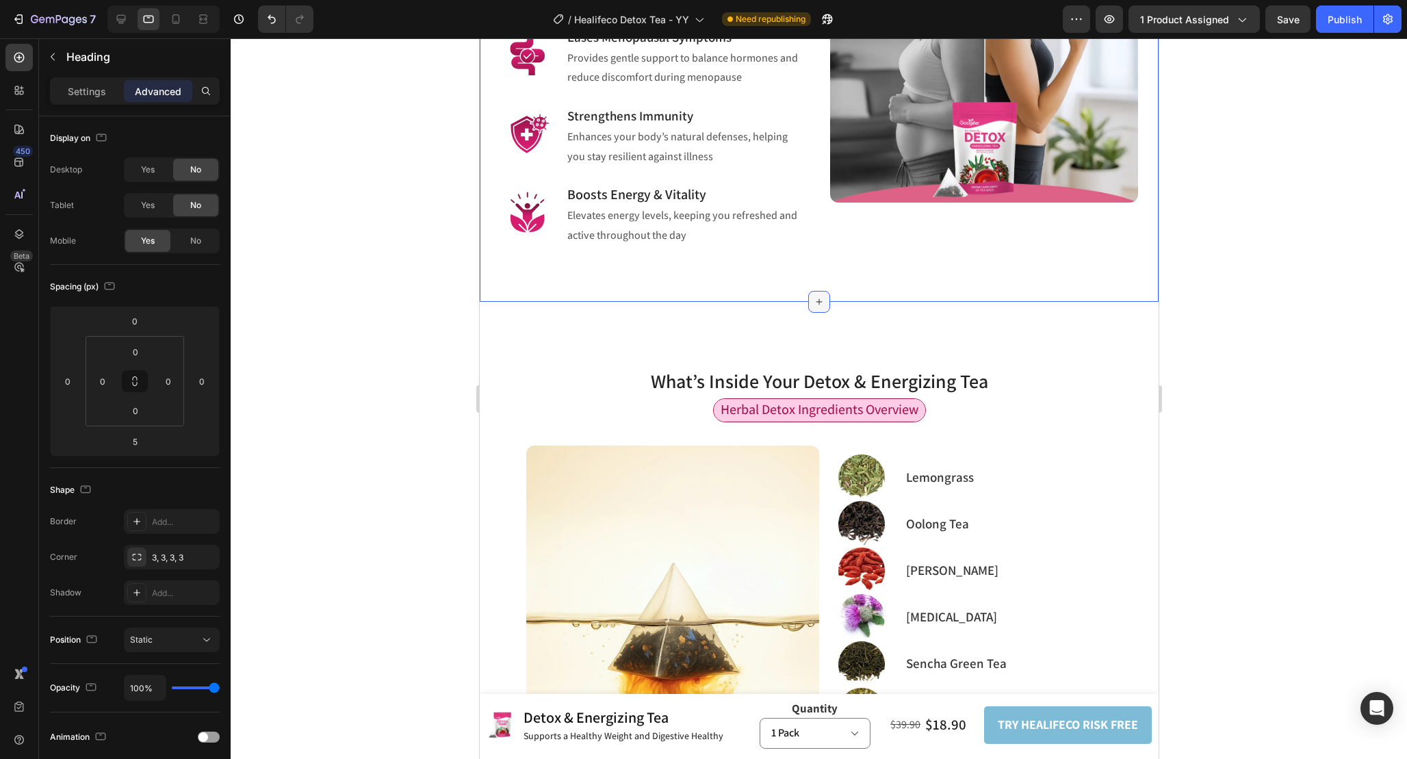
scroll to position [1107, 0]
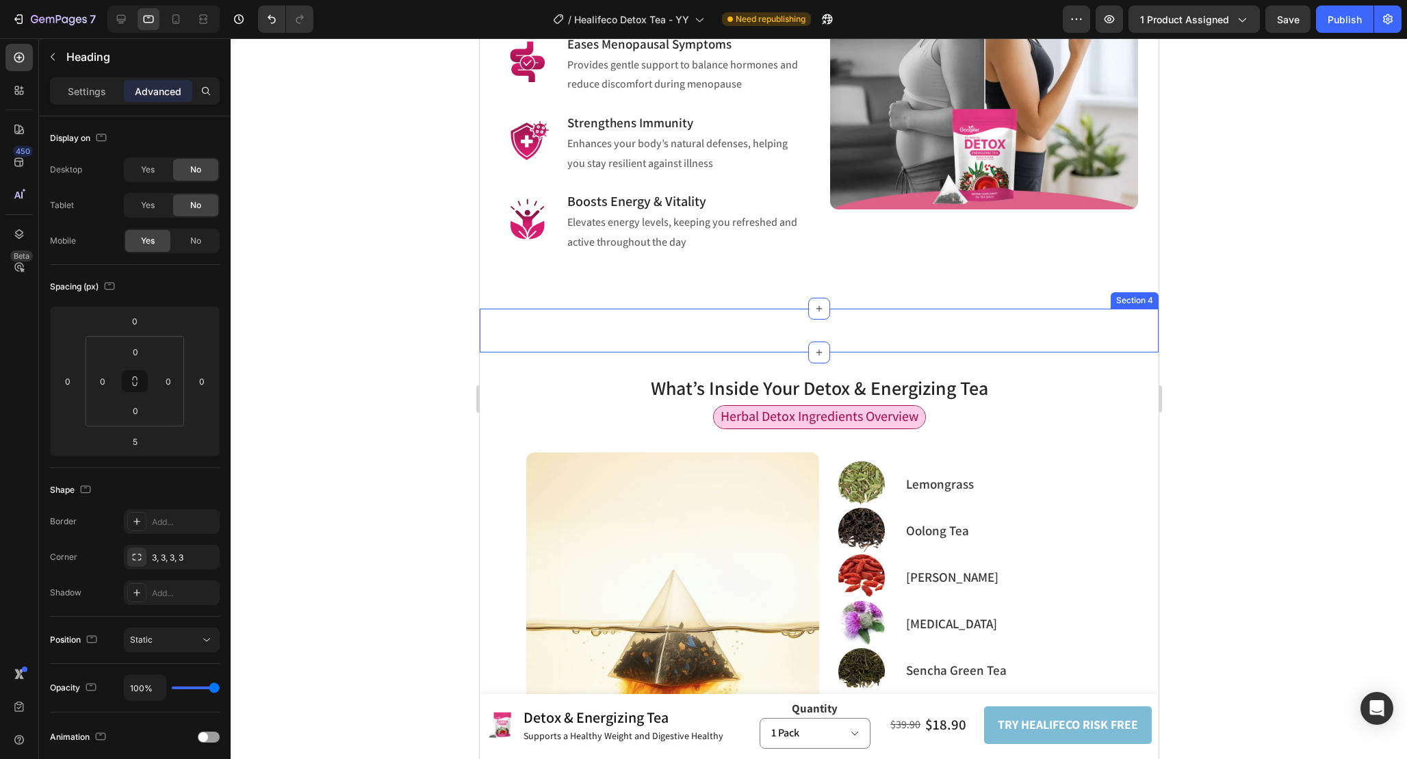
click at [775, 309] on div "What’s Inside Your Detox & Energizing Tea Heading 0 Section 4" at bounding box center [818, 331] width 679 height 44
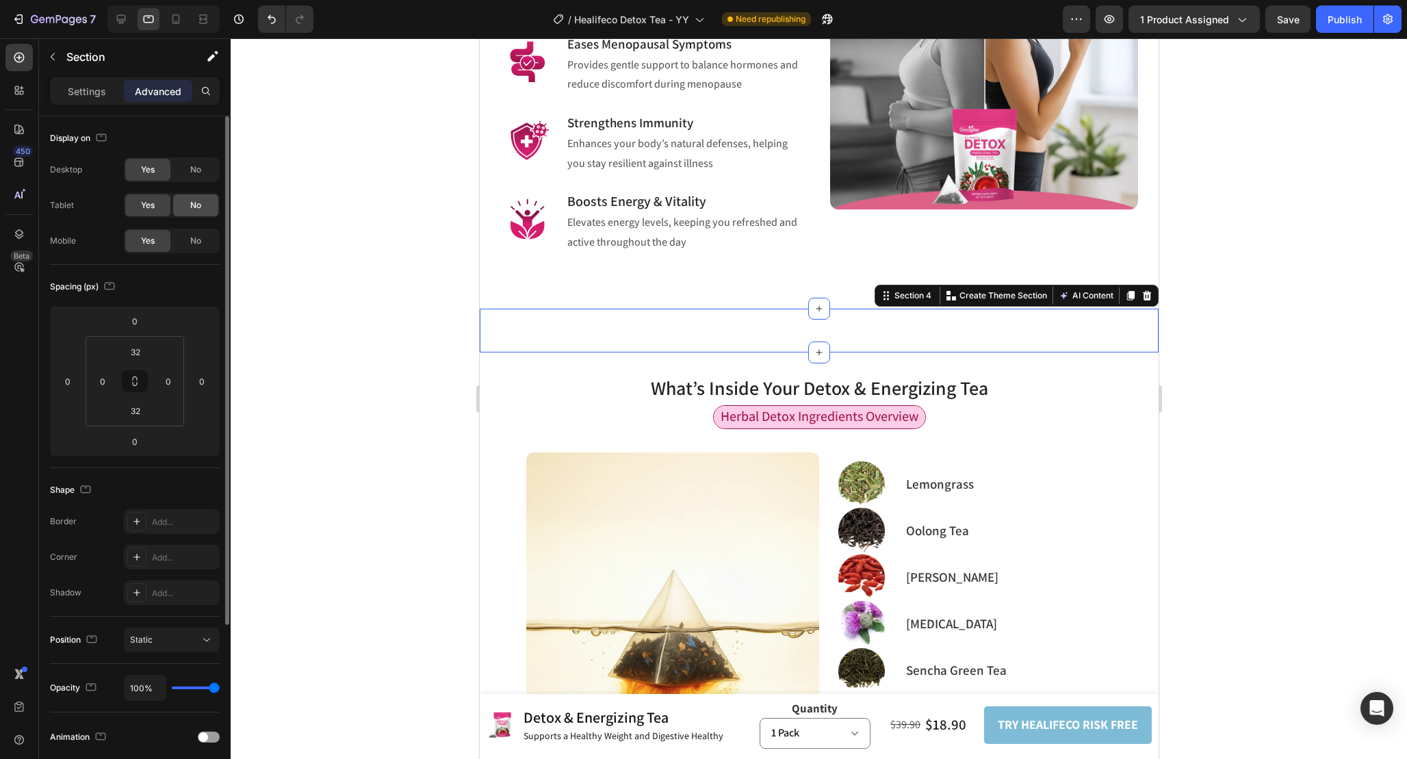
click at [190, 208] on div "No" at bounding box center [195, 205] width 45 height 22
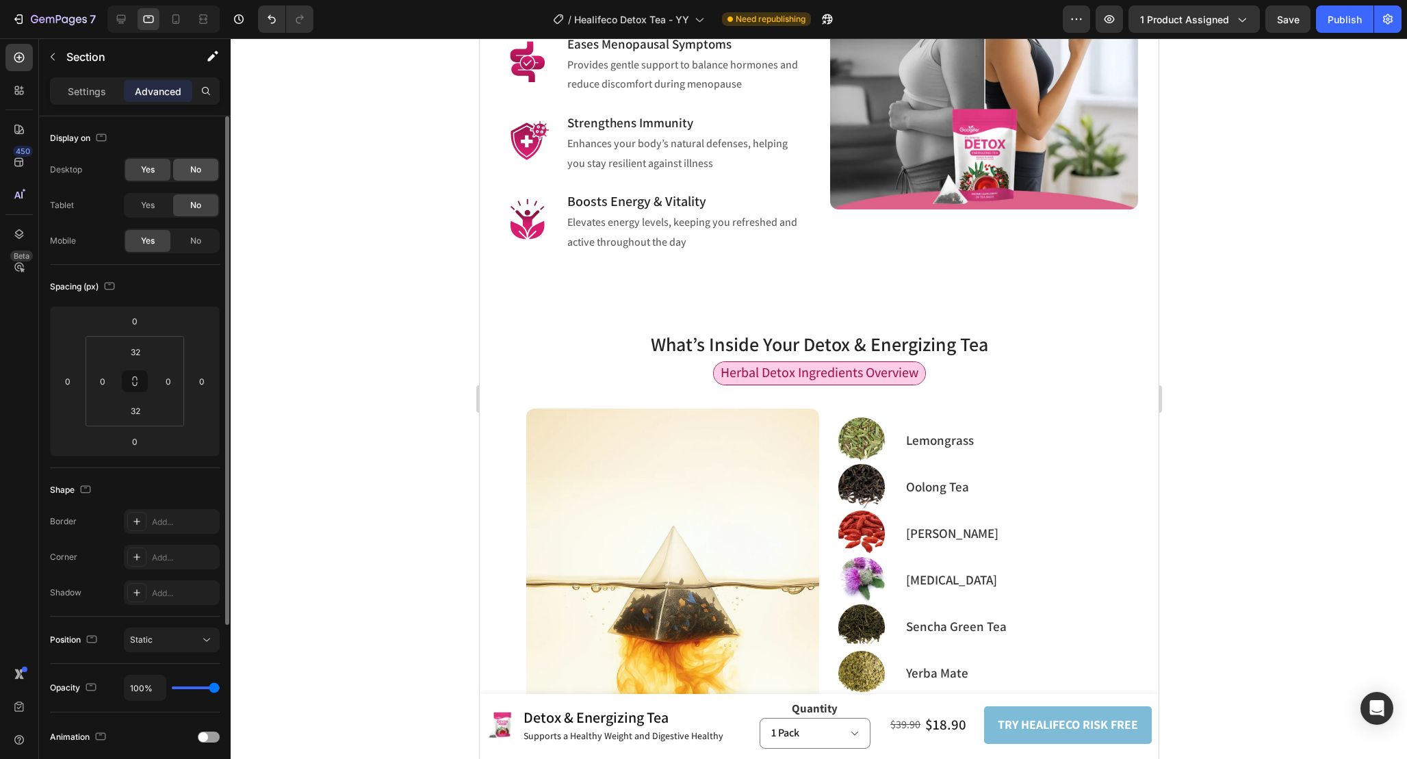
click at [194, 173] on span "No" at bounding box center [195, 170] width 11 height 12
click at [882, 253] on div "Revitalize Your Life with Detox Tea Heading Row Boost Health, Ease Discomfort, …" at bounding box center [818, 6] width 679 height 604
click at [141, 413] on input "80" at bounding box center [135, 410] width 27 height 21
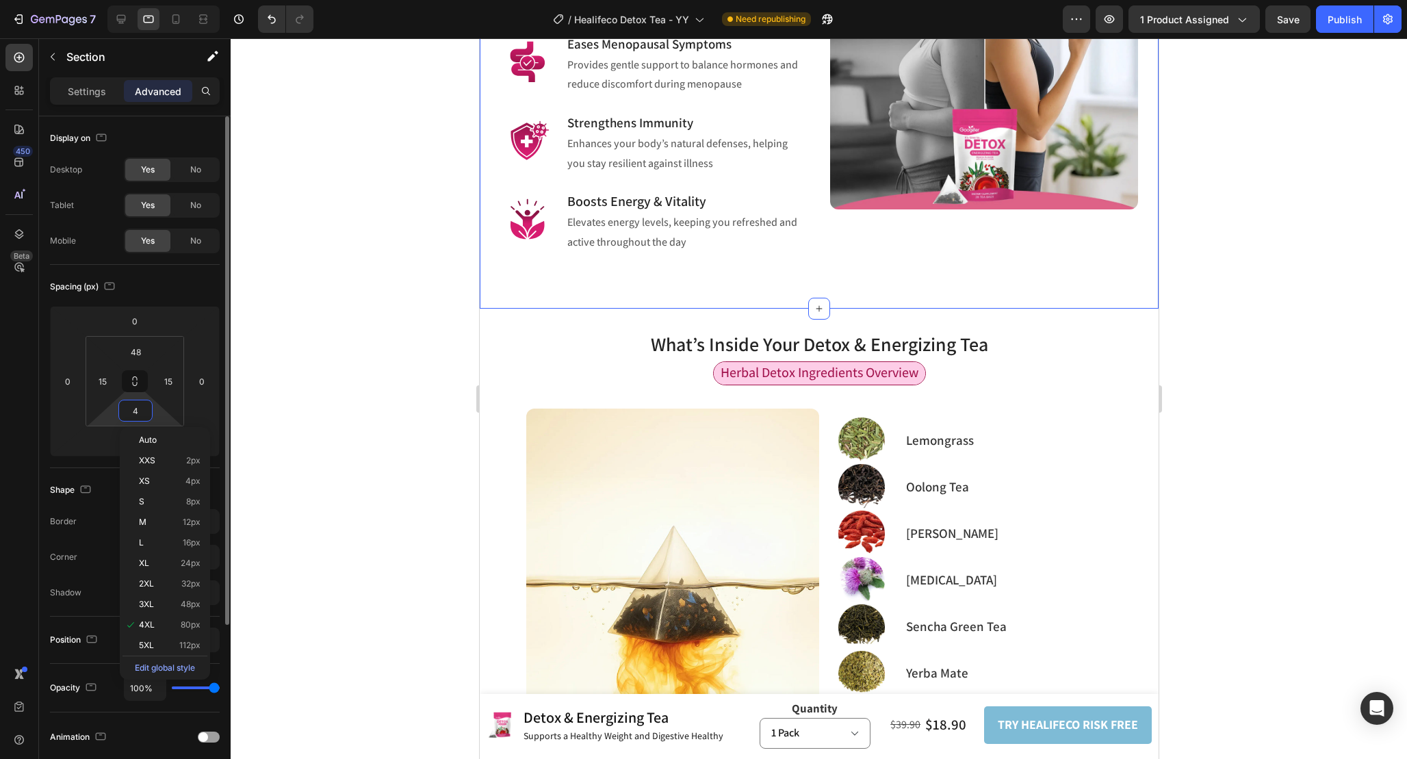
type input "48"
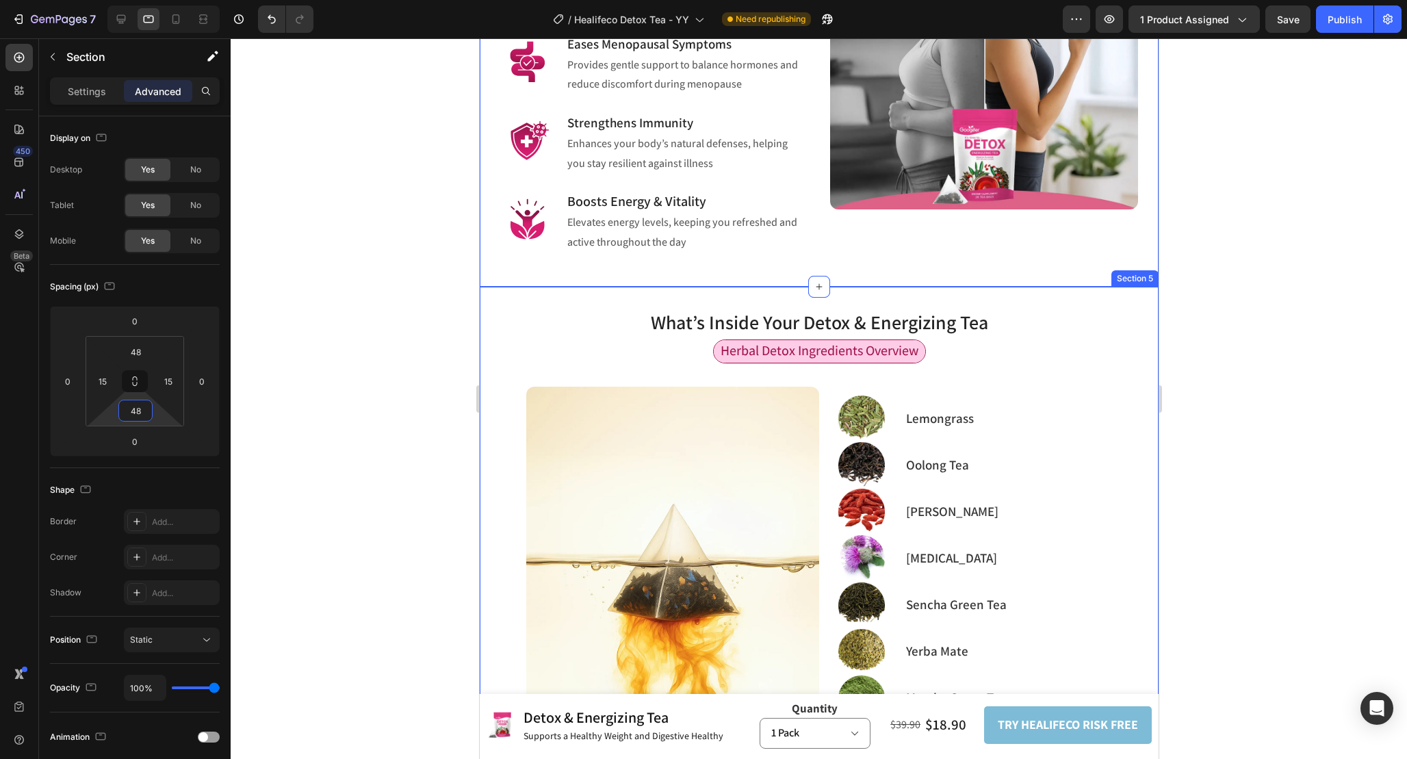
click at [1249, 355] on div at bounding box center [819, 398] width 1177 height 721
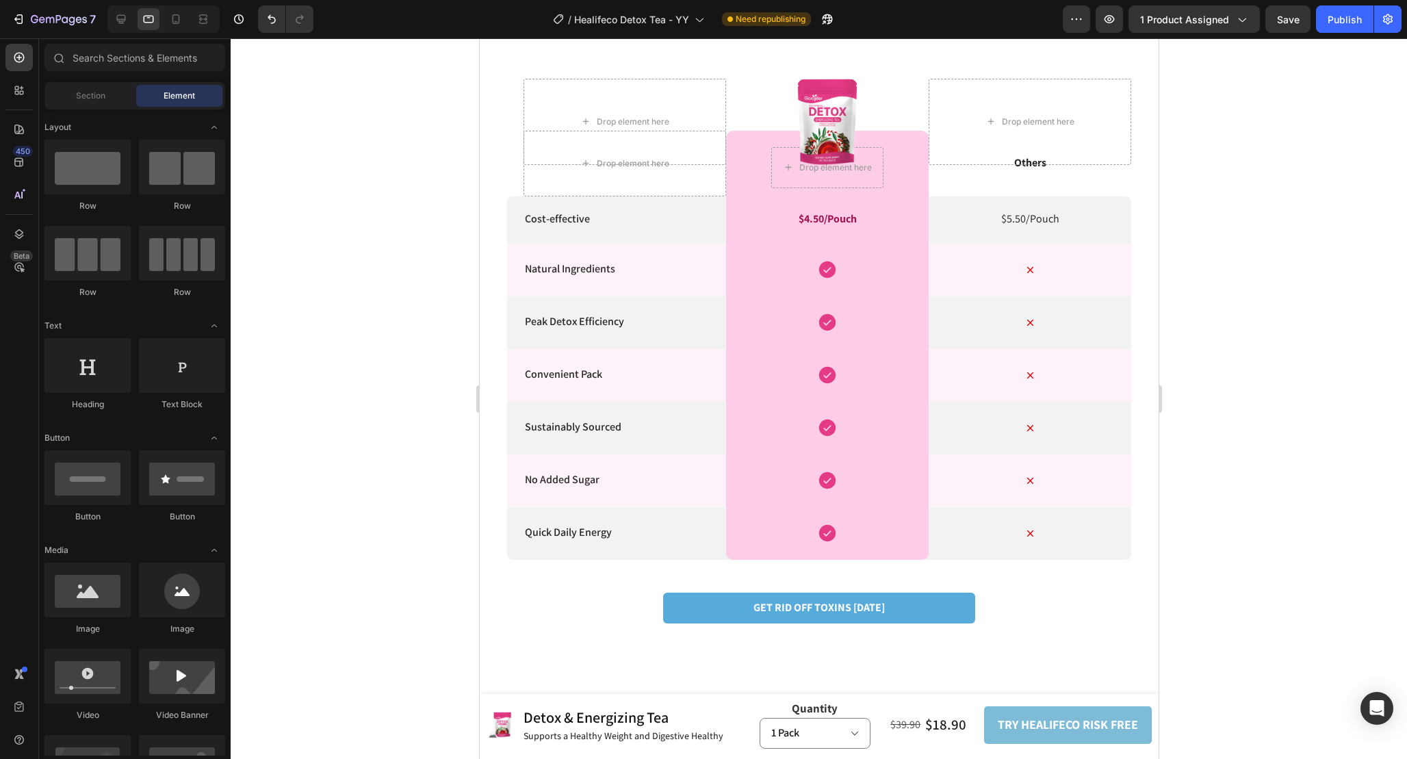
scroll to position [2771, 0]
click at [123, 21] on icon at bounding box center [121, 19] width 9 height 9
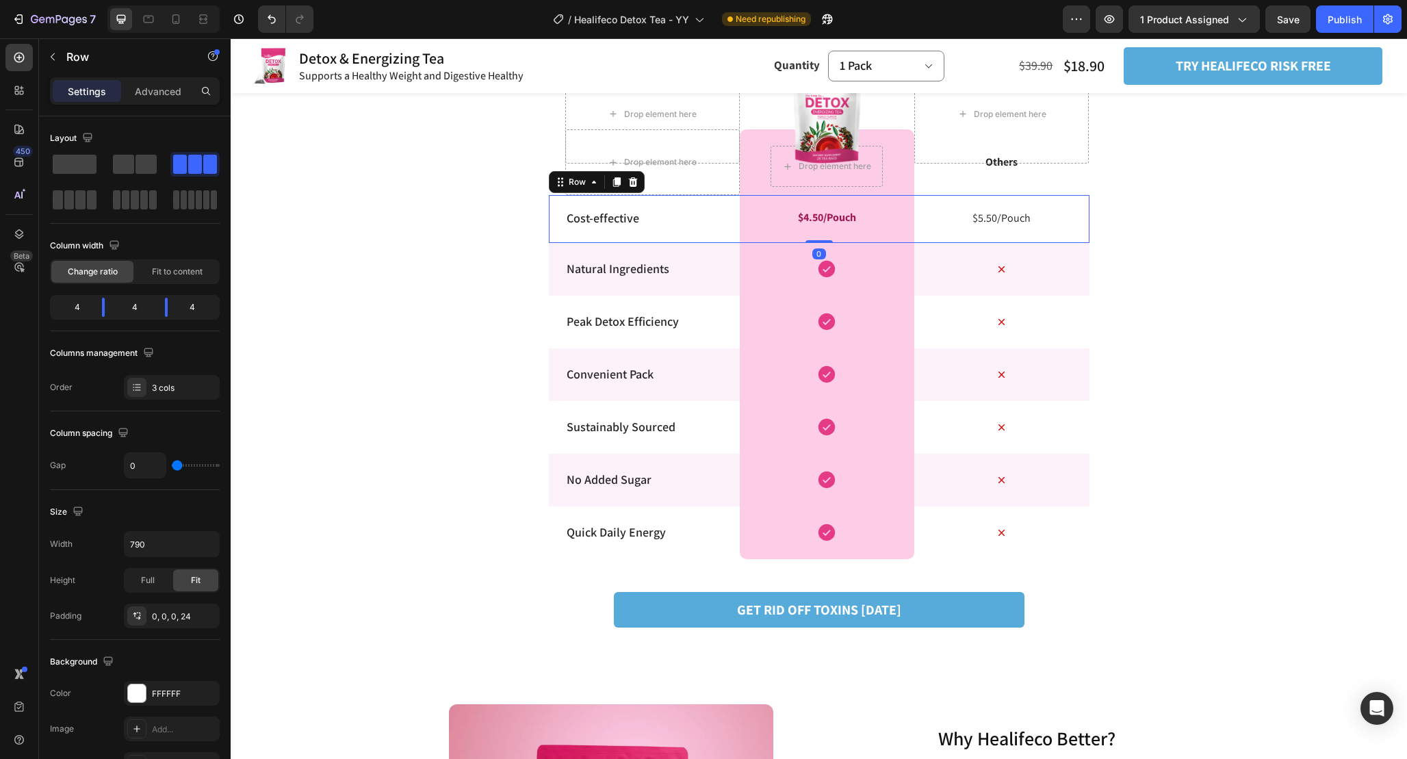
click at [694, 232] on div "Cost-effective Text Block" at bounding box center [652, 219] width 175 height 48
click at [177, 691] on div "FFFFFF" at bounding box center [172, 694] width 40 height 12
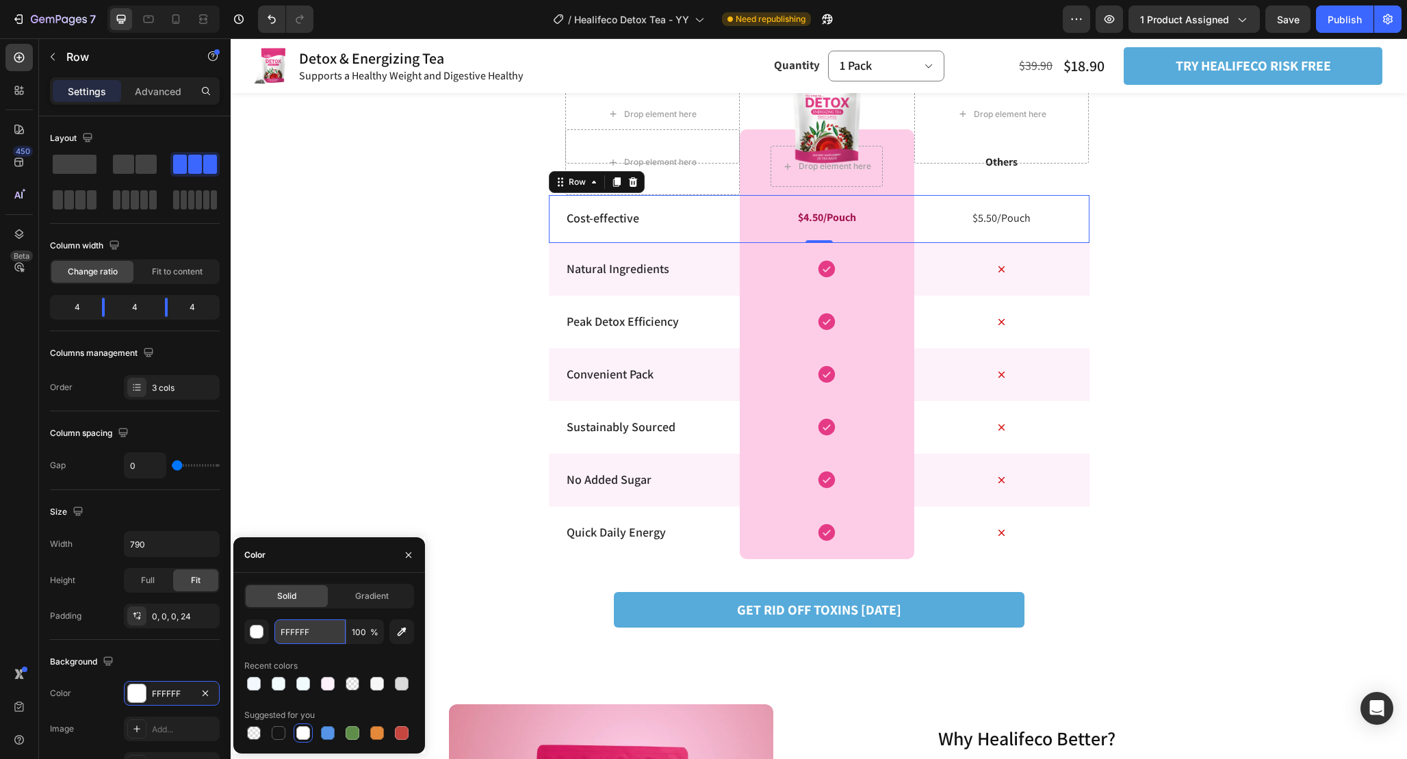
click at [311, 640] on input "FFFFFF" at bounding box center [309, 632] width 71 height 25
click at [149, 17] on icon at bounding box center [149, 20] width 10 height 8
type input "100%"
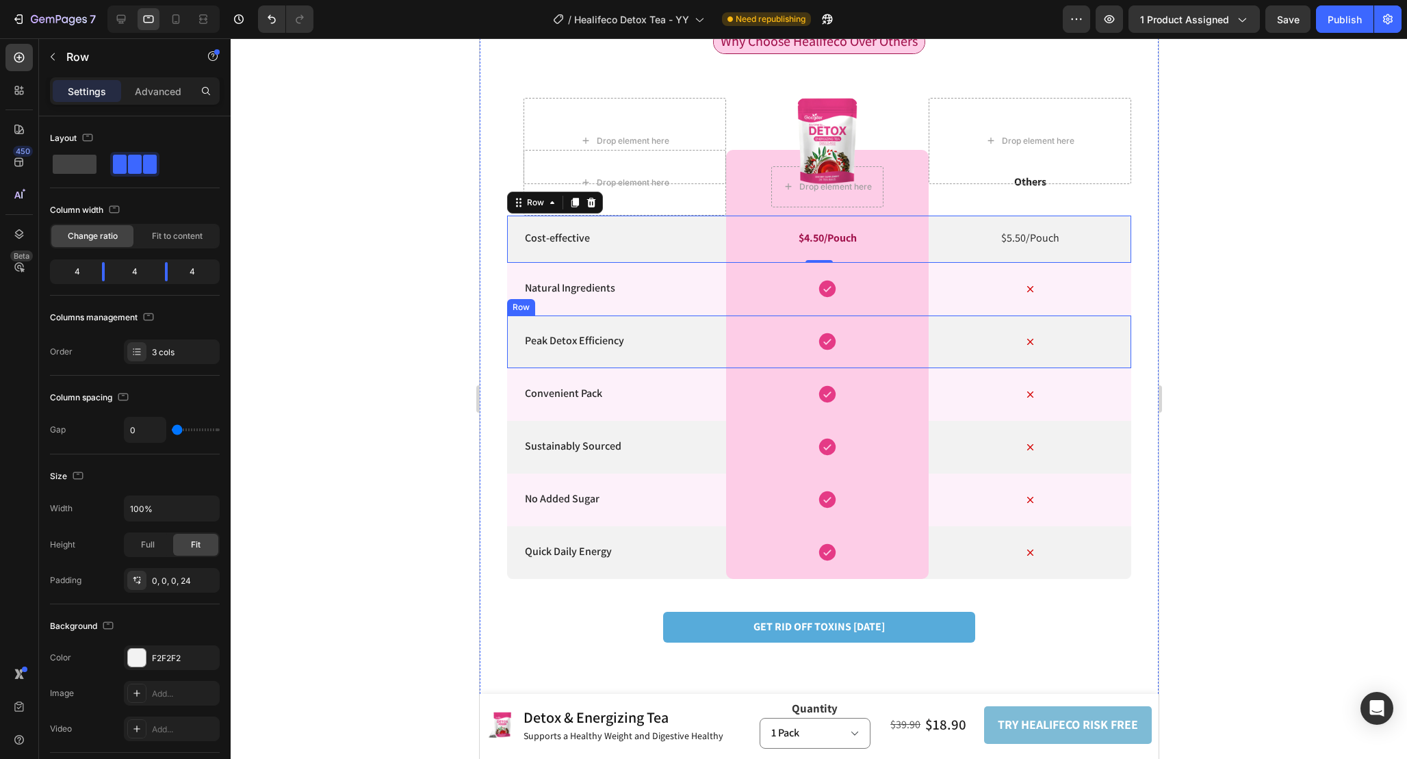
scroll to position [2737, 0]
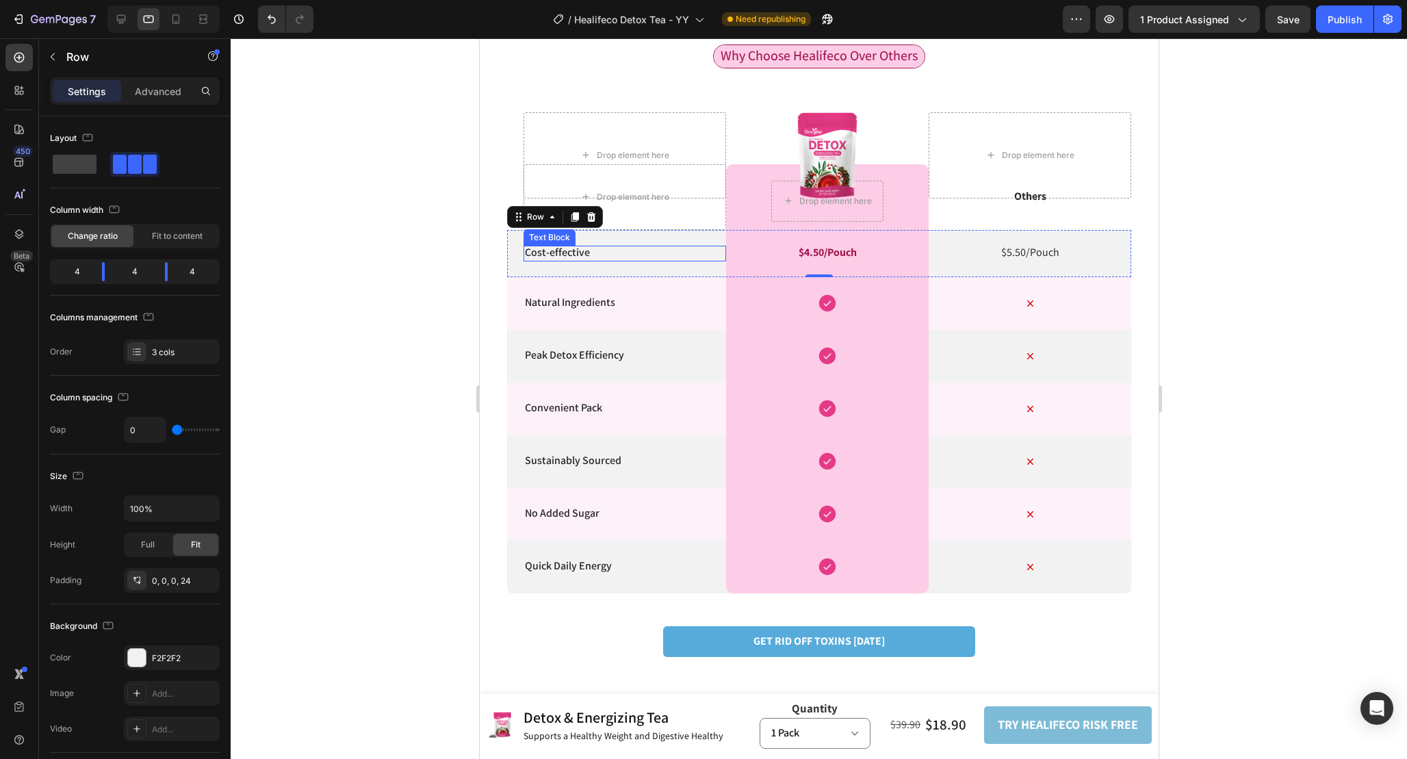
click at [656, 254] on p "Cost-effective" at bounding box center [624, 253] width 200 height 14
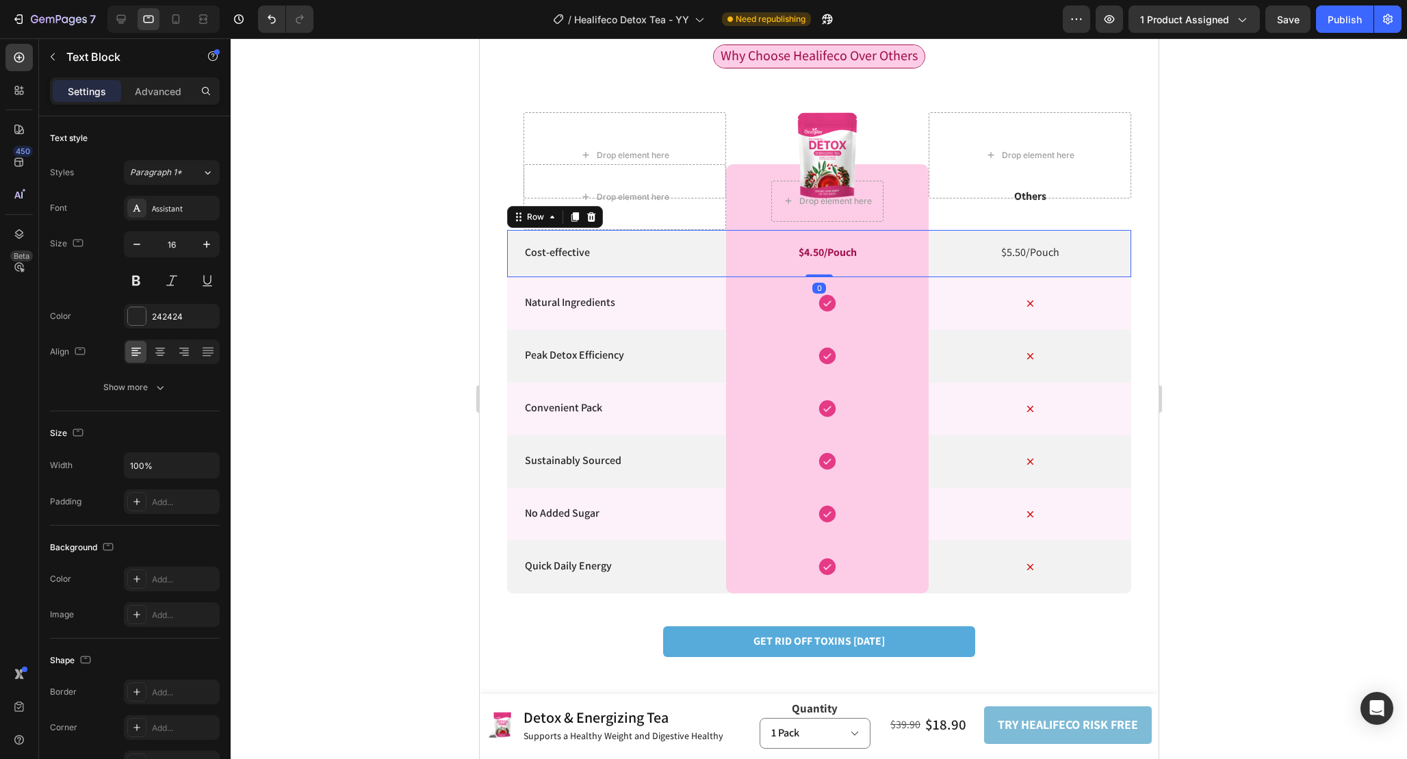
click at [689, 238] on div "Cost-effective Text Block" at bounding box center [624, 254] width 203 height 48
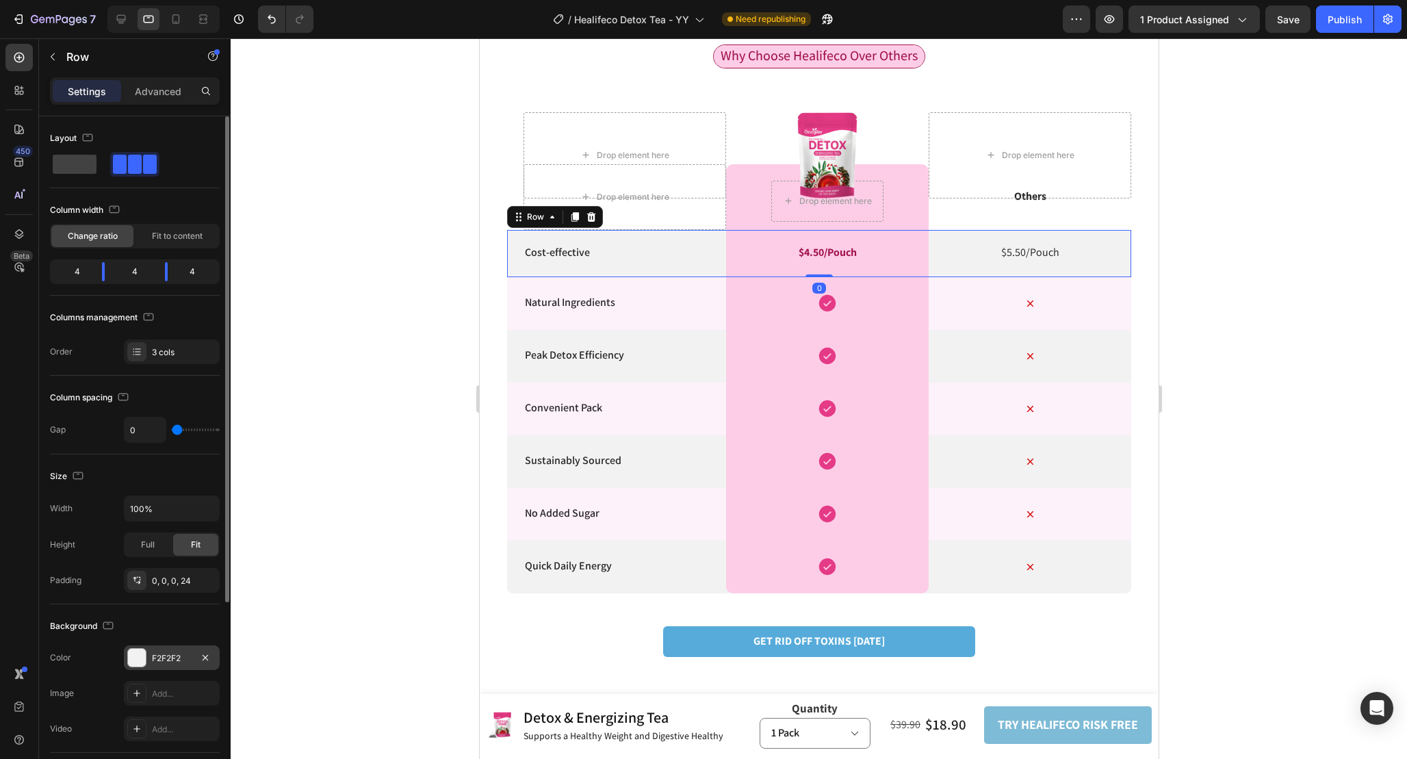
click at [181, 661] on div "F2F2F2" at bounding box center [172, 658] width 40 height 12
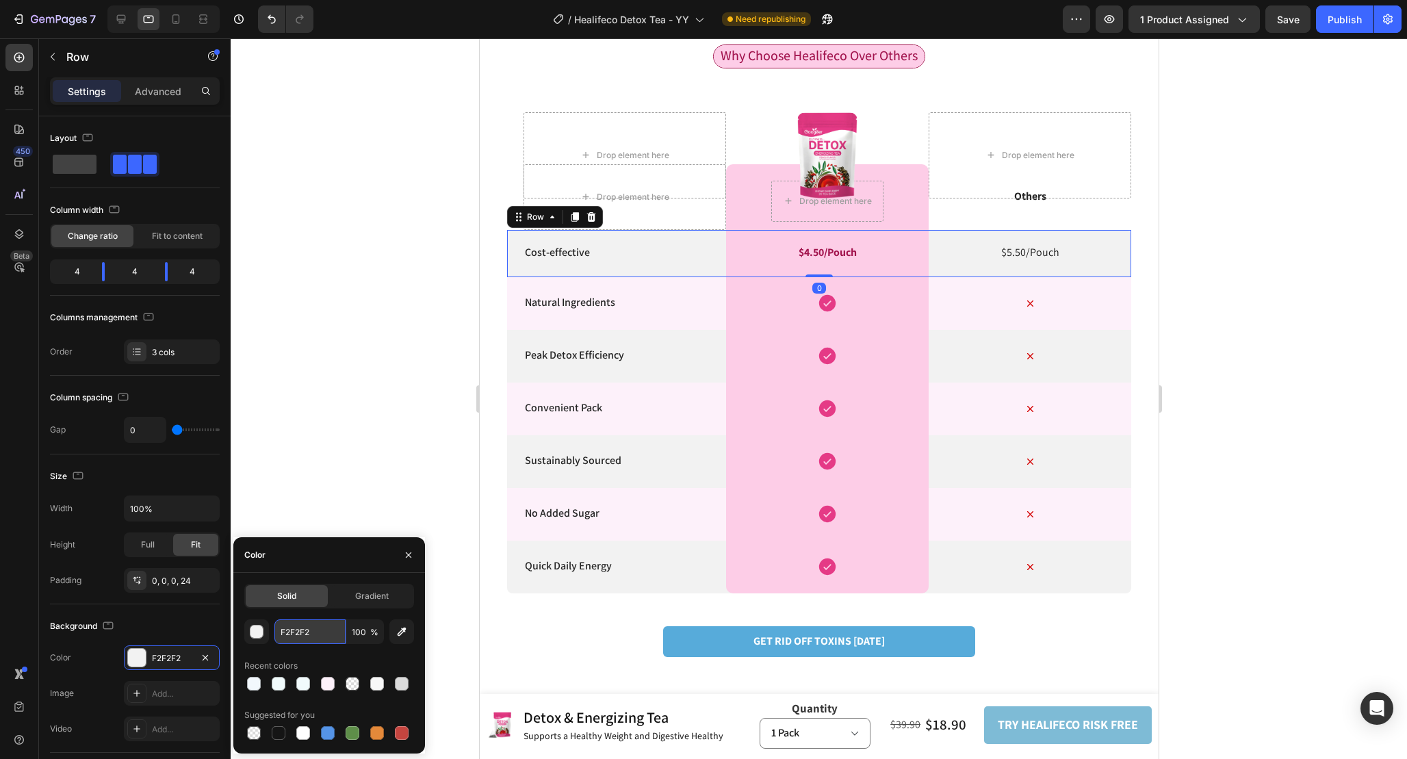
click at [309, 634] on input "F2F2F2" at bounding box center [309, 632] width 71 height 25
paste input "FFFFF"
type input "FFFFFF"
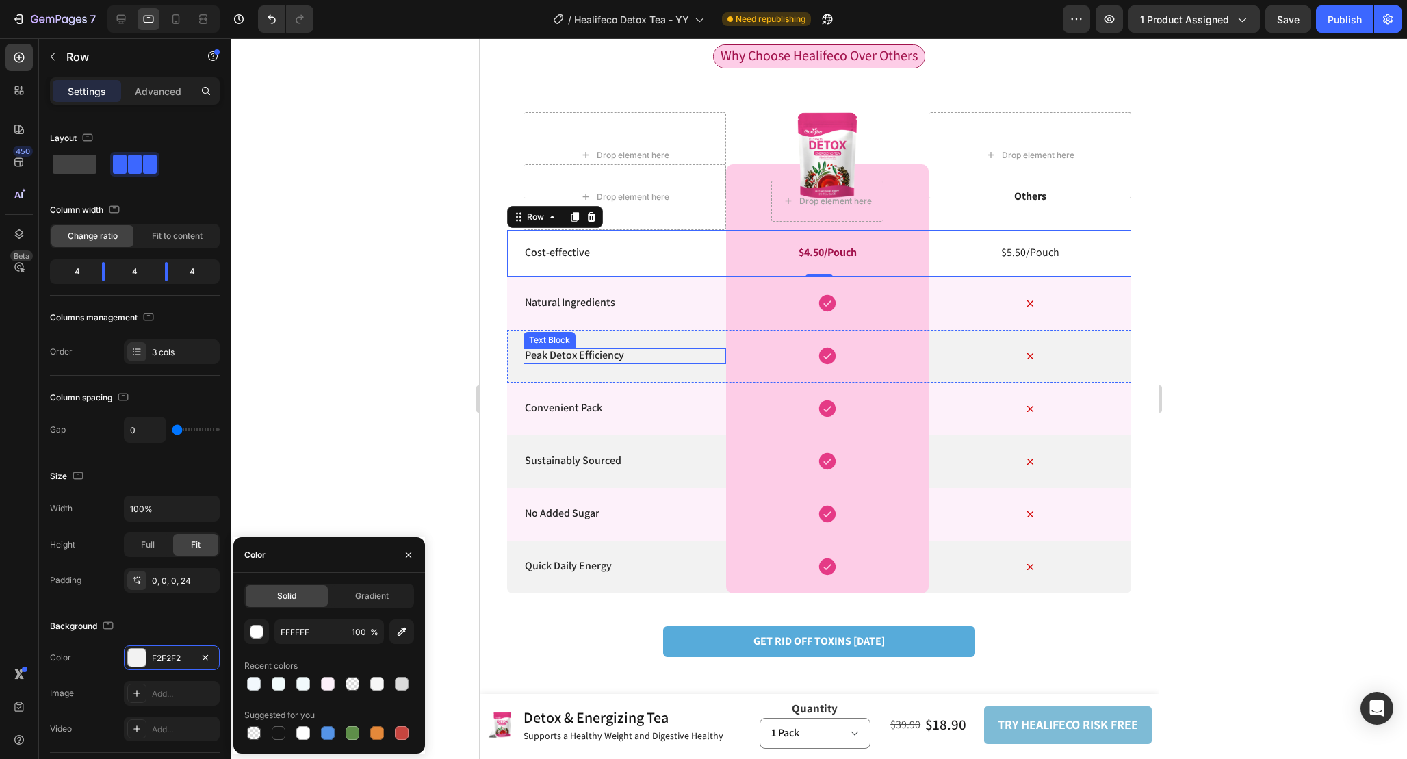
click at [689, 347] on div "Peak Detox Efficiency Text Block" at bounding box center [624, 356] width 203 height 53
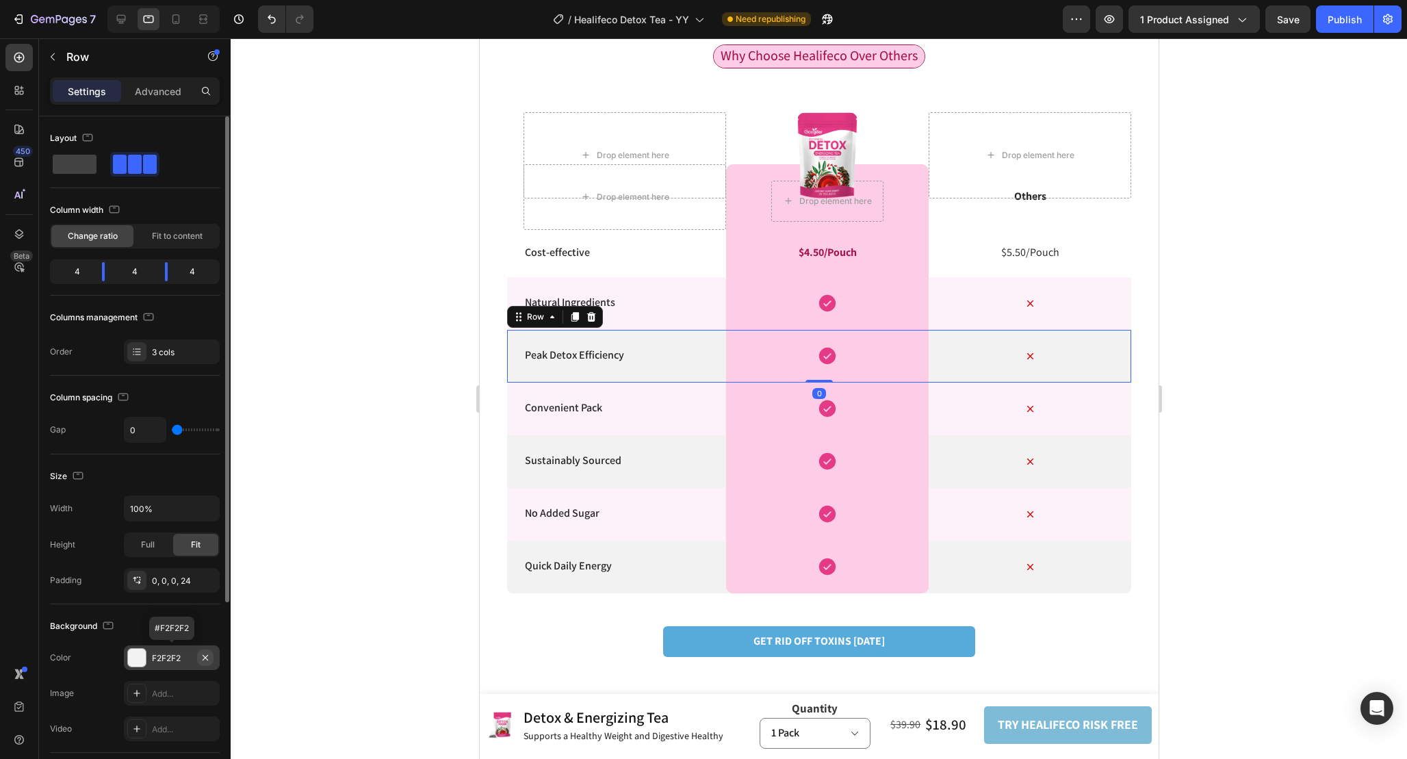
click at [206, 659] on icon "button" at bounding box center [205, 656] width 5 height 5
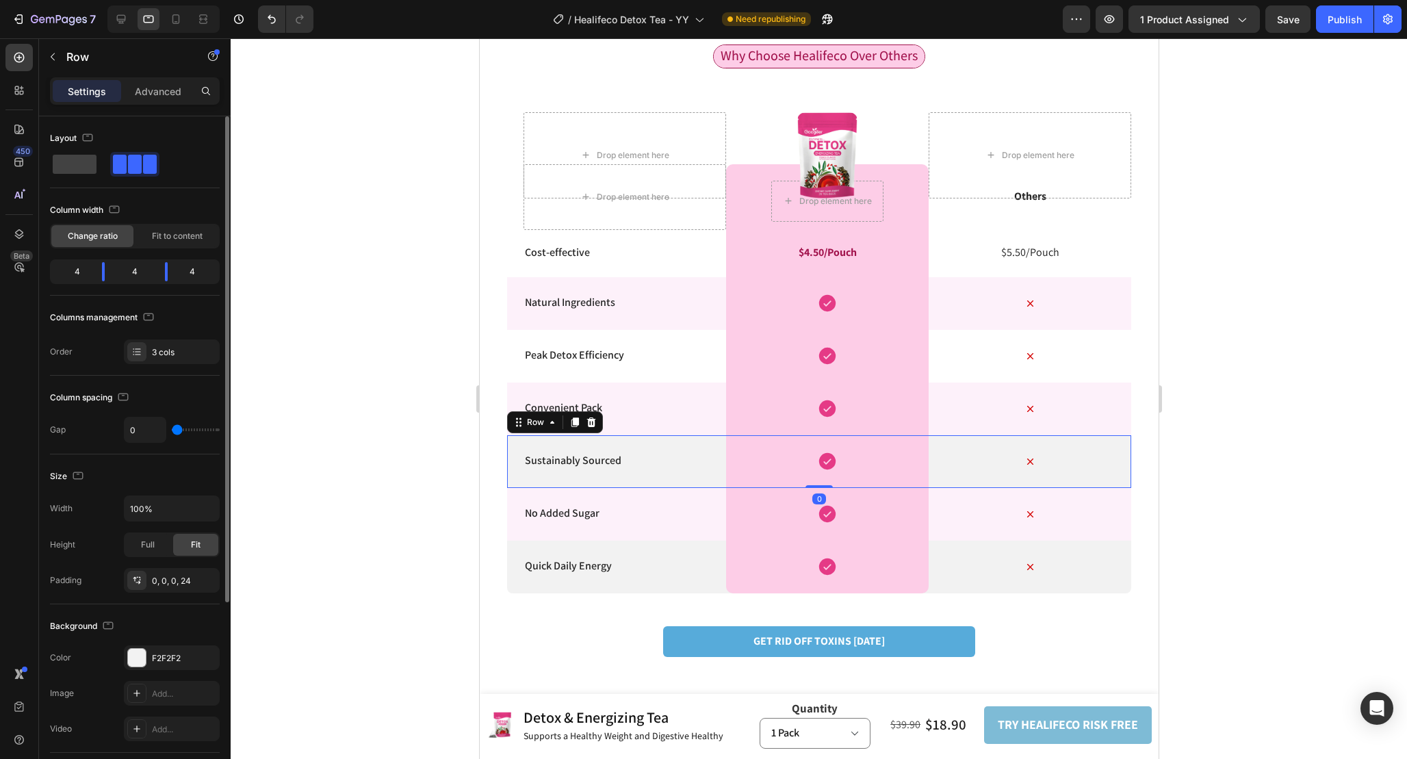
click at [681, 450] on div "Sustainably Sourced Text Block" at bounding box center [624, 461] width 203 height 53
click at [209, 656] on icon "button" at bounding box center [205, 657] width 11 height 11
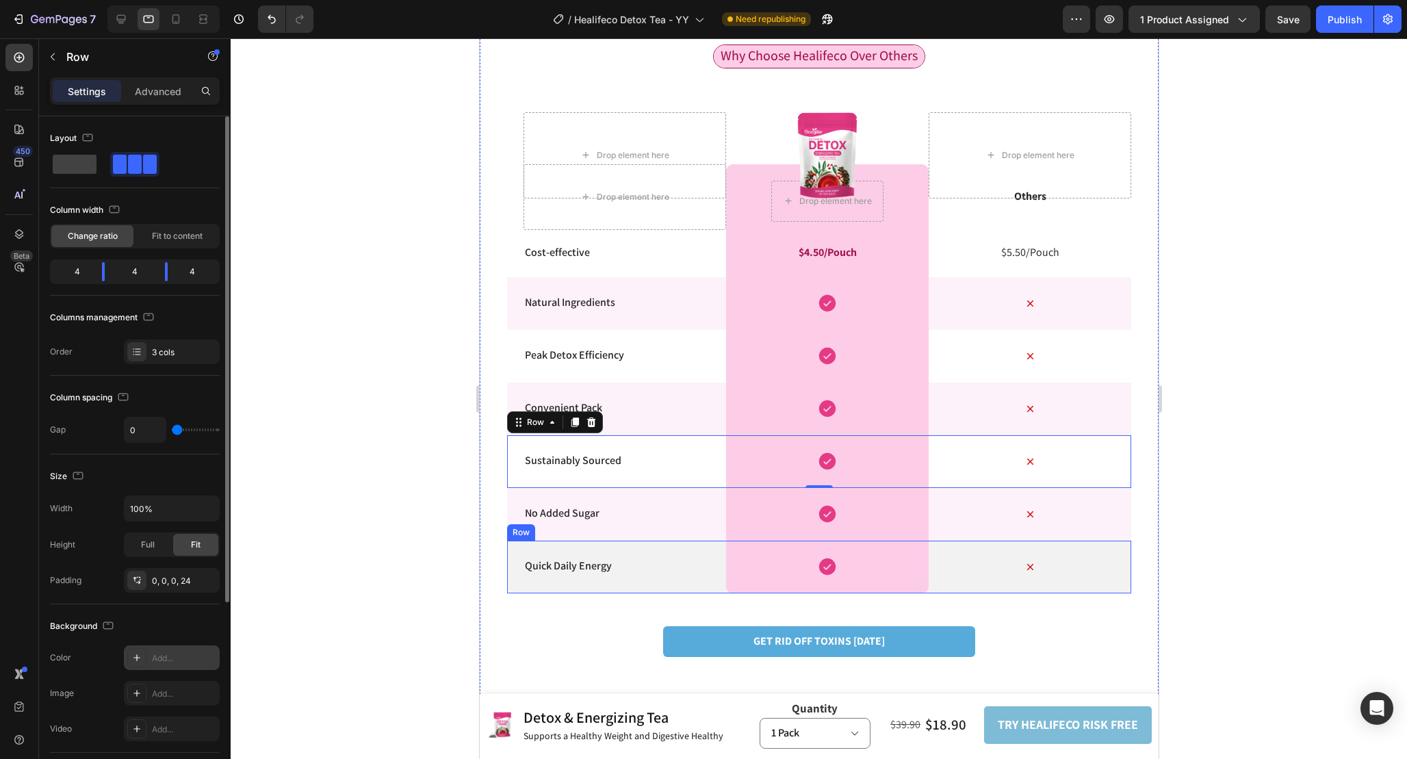
click at [687, 555] on div "Quick Daily Energy Text Block" at bounding box center [624, 567] width 203 height 53
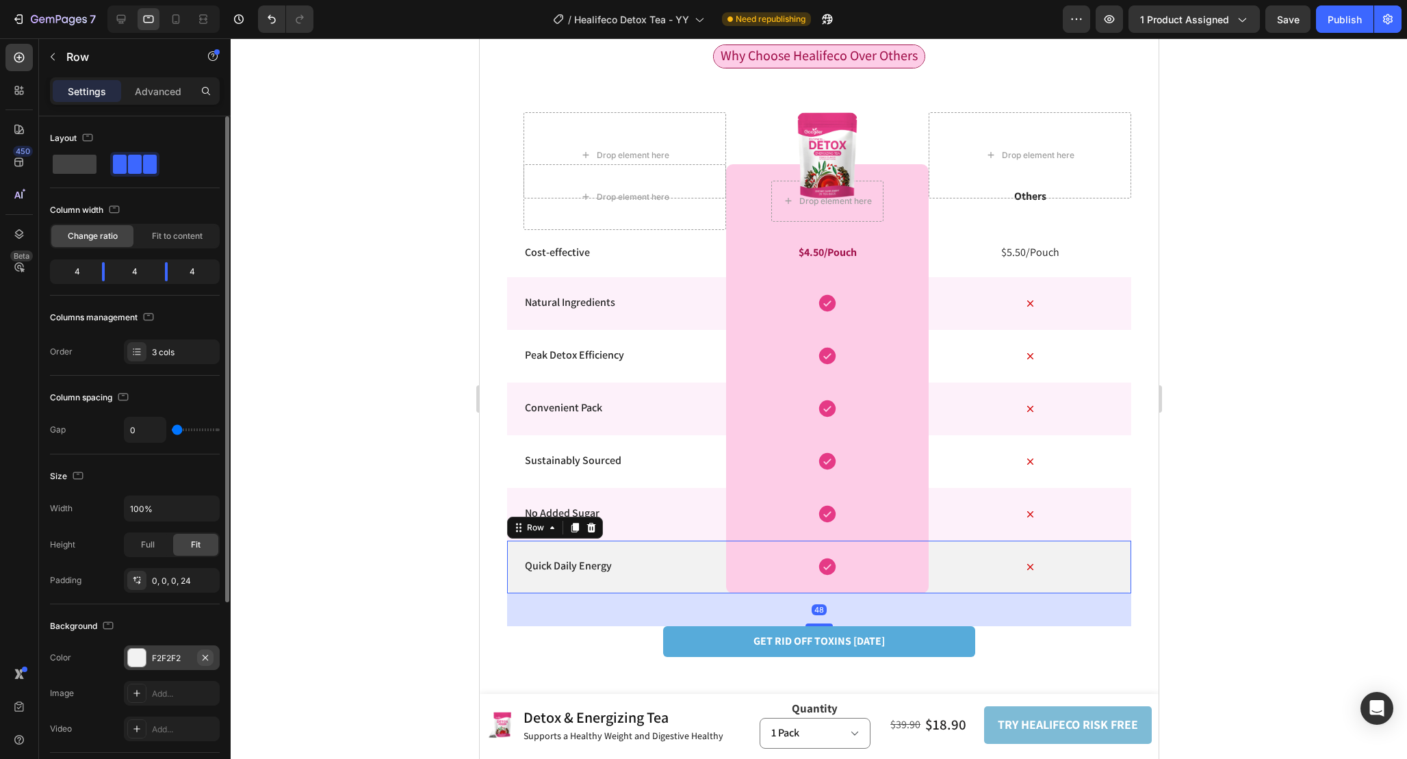
click at [205, 654] on icon "button" at bounding box center [205, 657] width 11 height 11
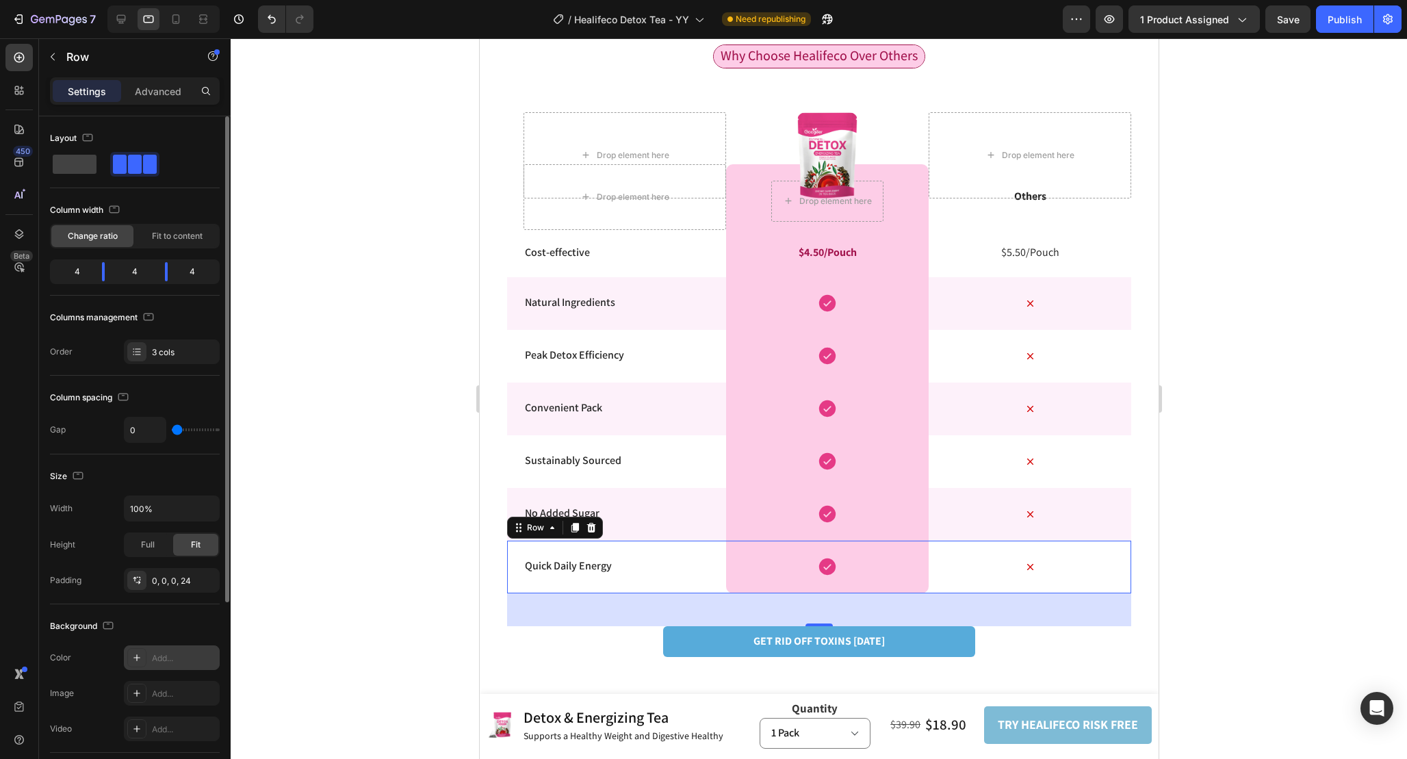
click at [1291, 518] on div at bounding box center [819, 398] width 1177 height 721
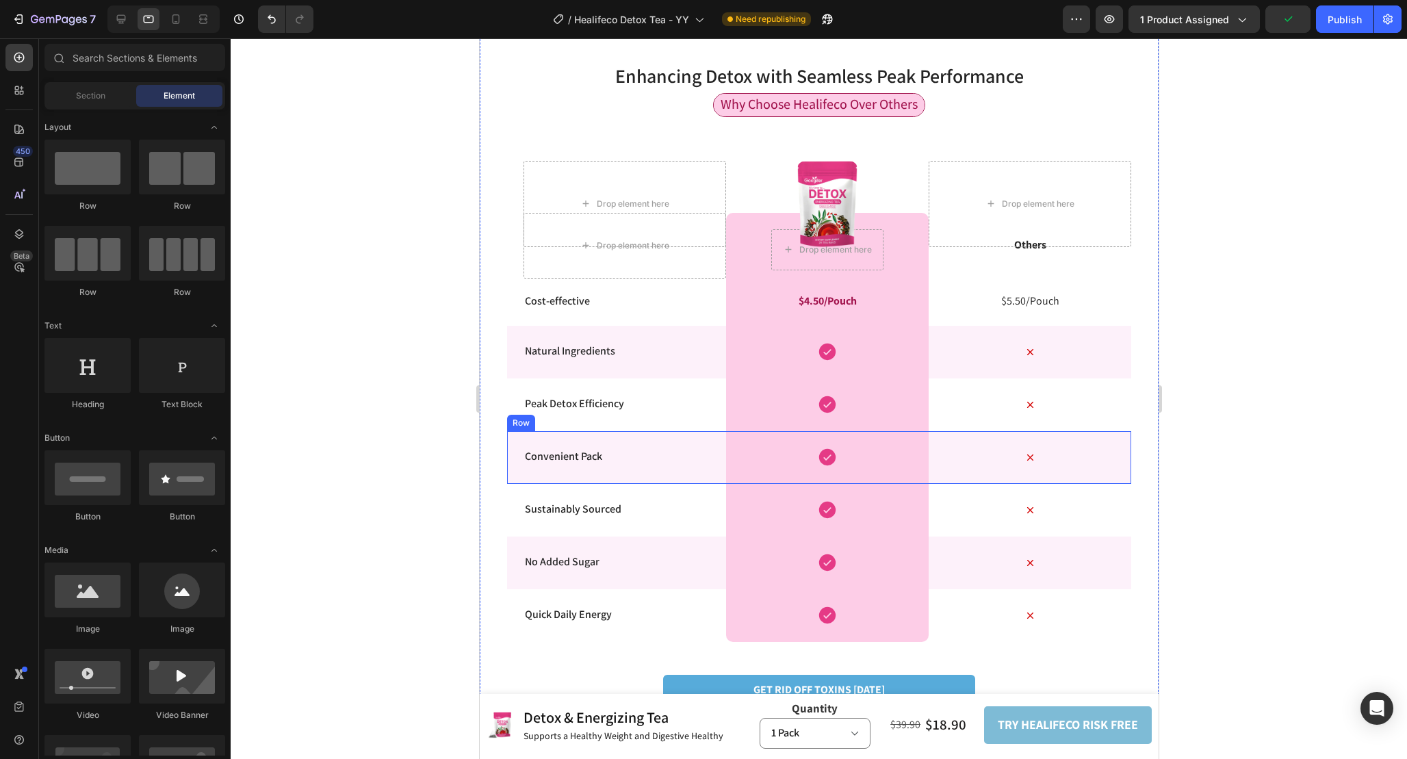
scroll to position [2690, 0]
click at [168, 14] on div at bounding box center [176, 19] width 22 height 22
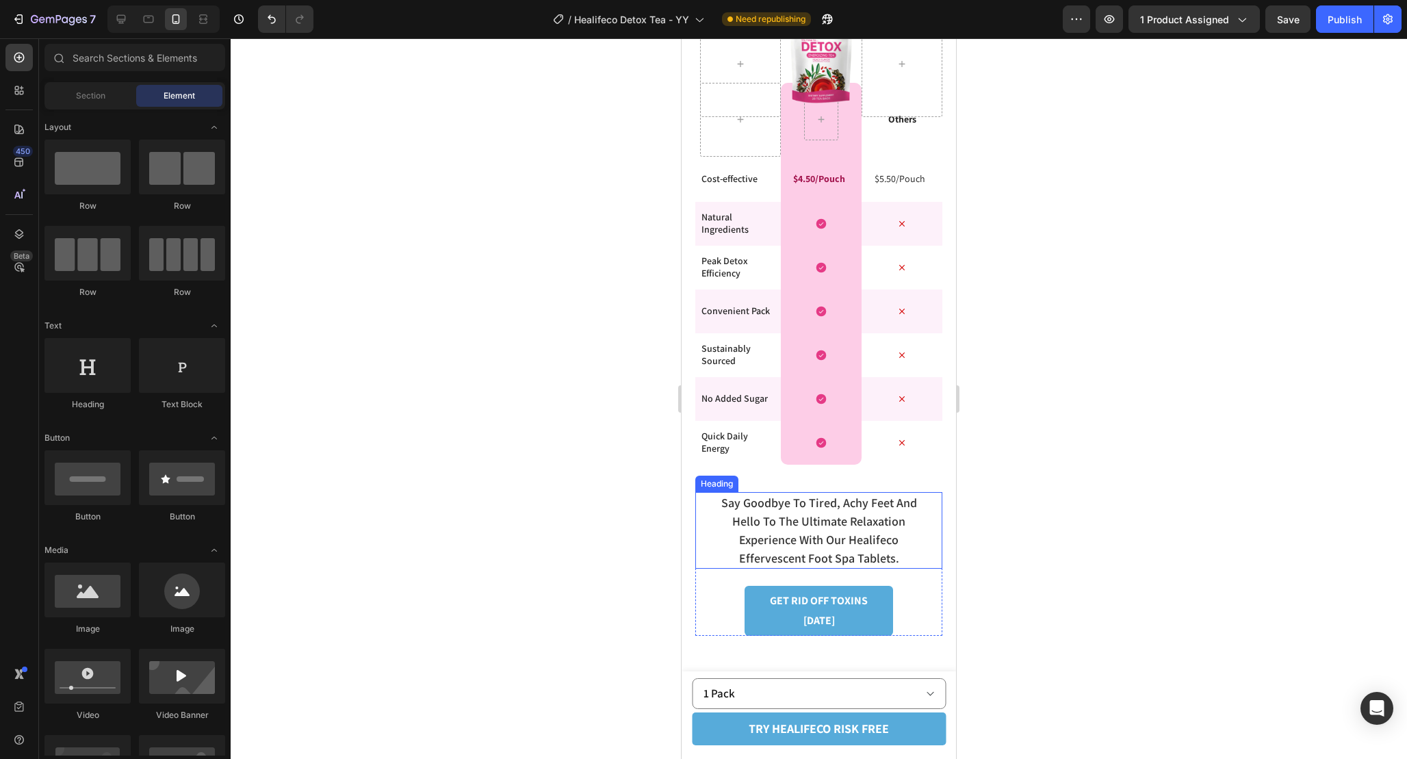
scroll to position [2948, 0]
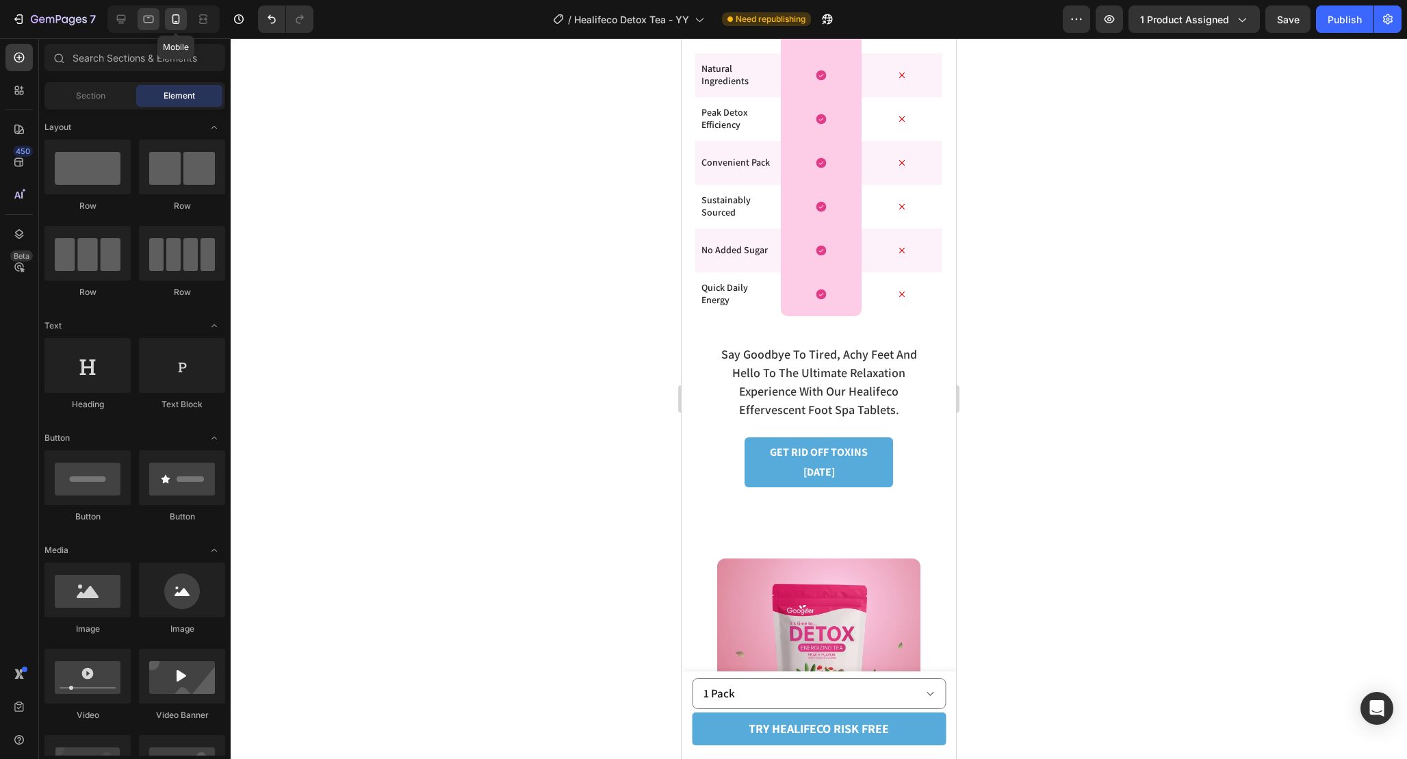
click at [150, 16] on icon at bounding box center [149, 19] width 14 height 14
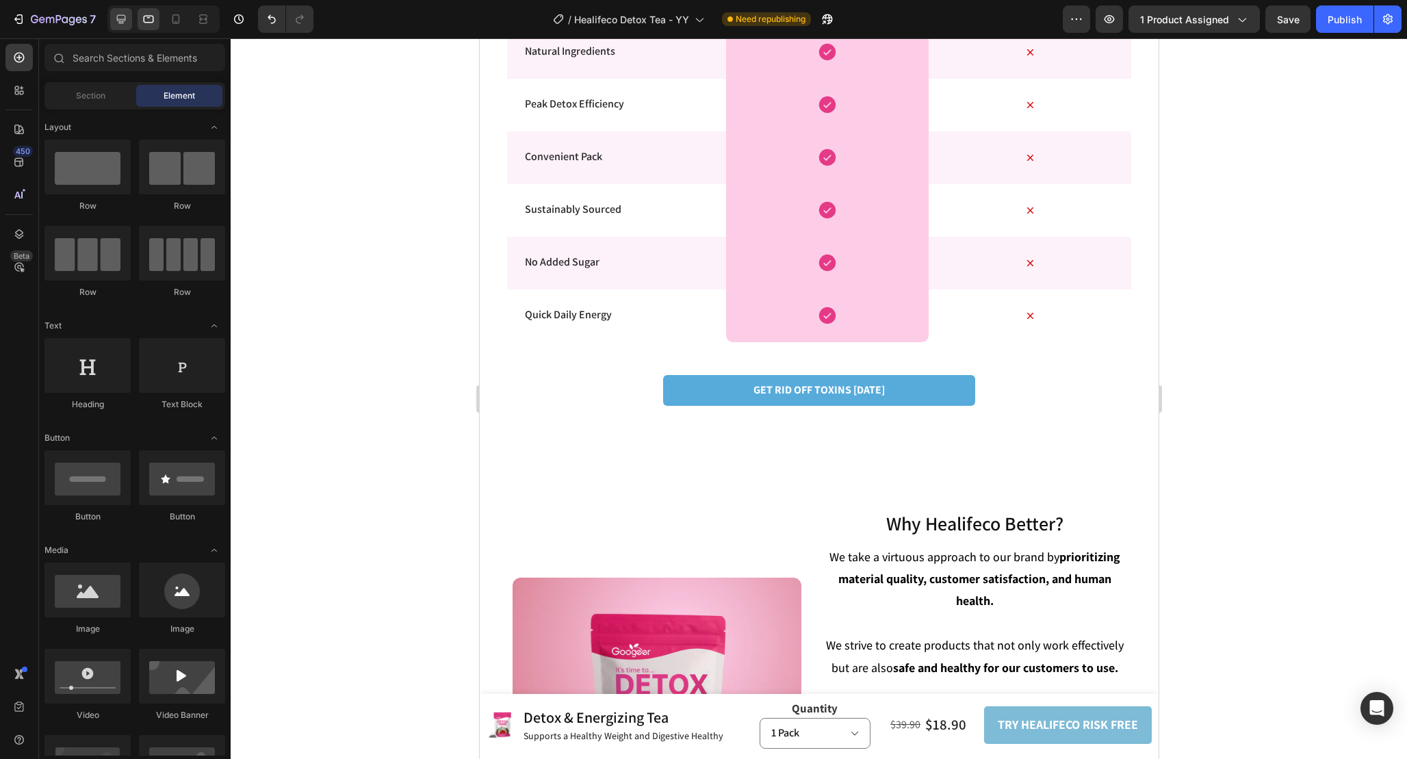
click at [130, 16] on div at bounding box center [121, 19] width 22 height 22
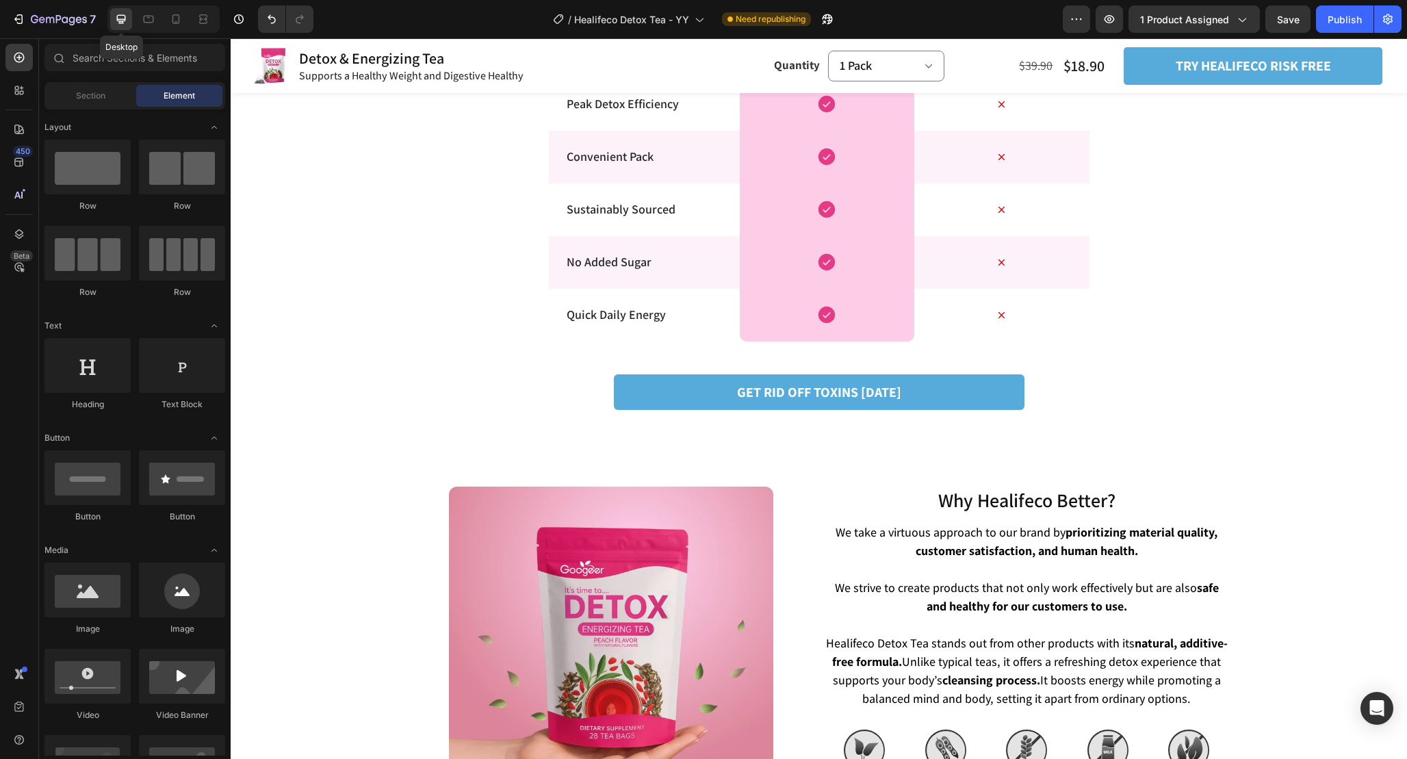
scroll to position [2991, 0]
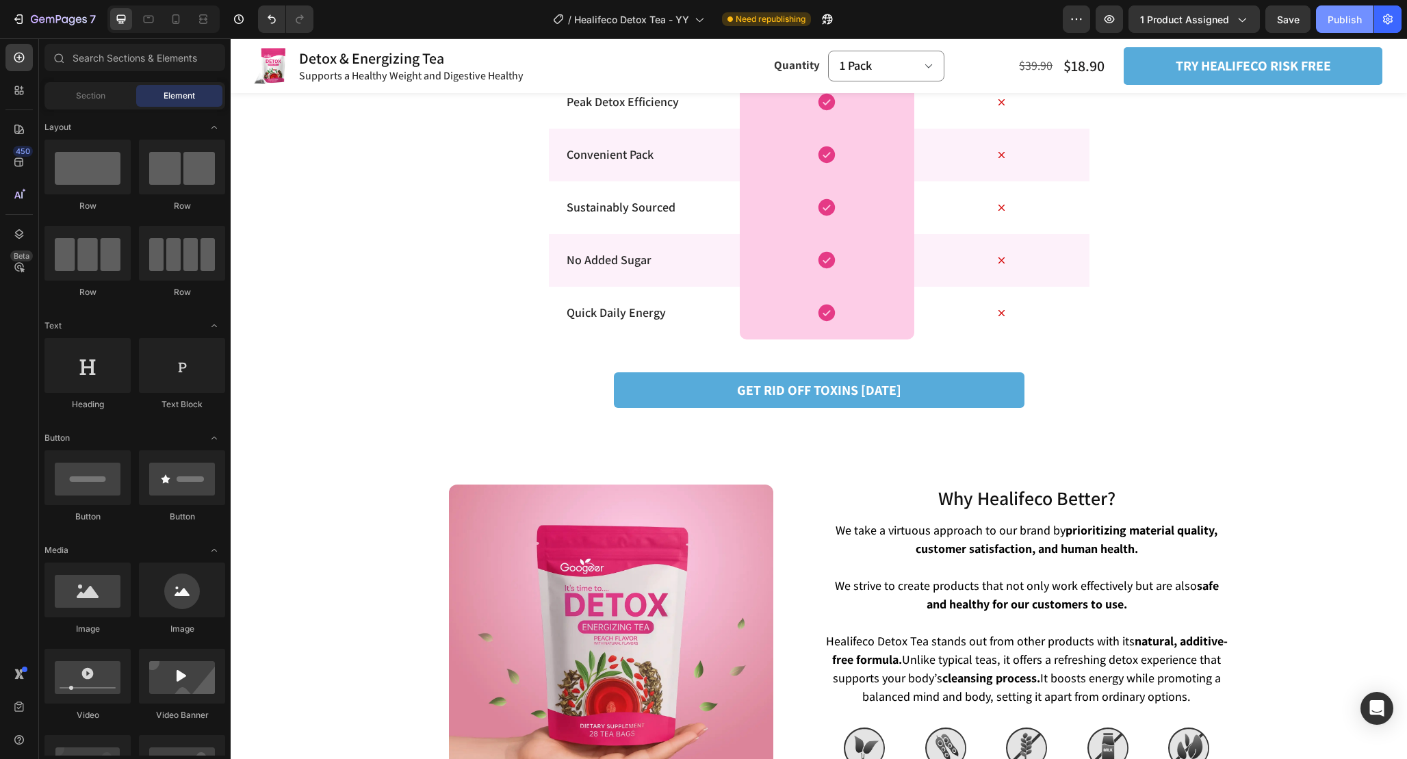
click at [1352, 22] on div "Publish" at bounding box center [1345, 19] width 34 height 14
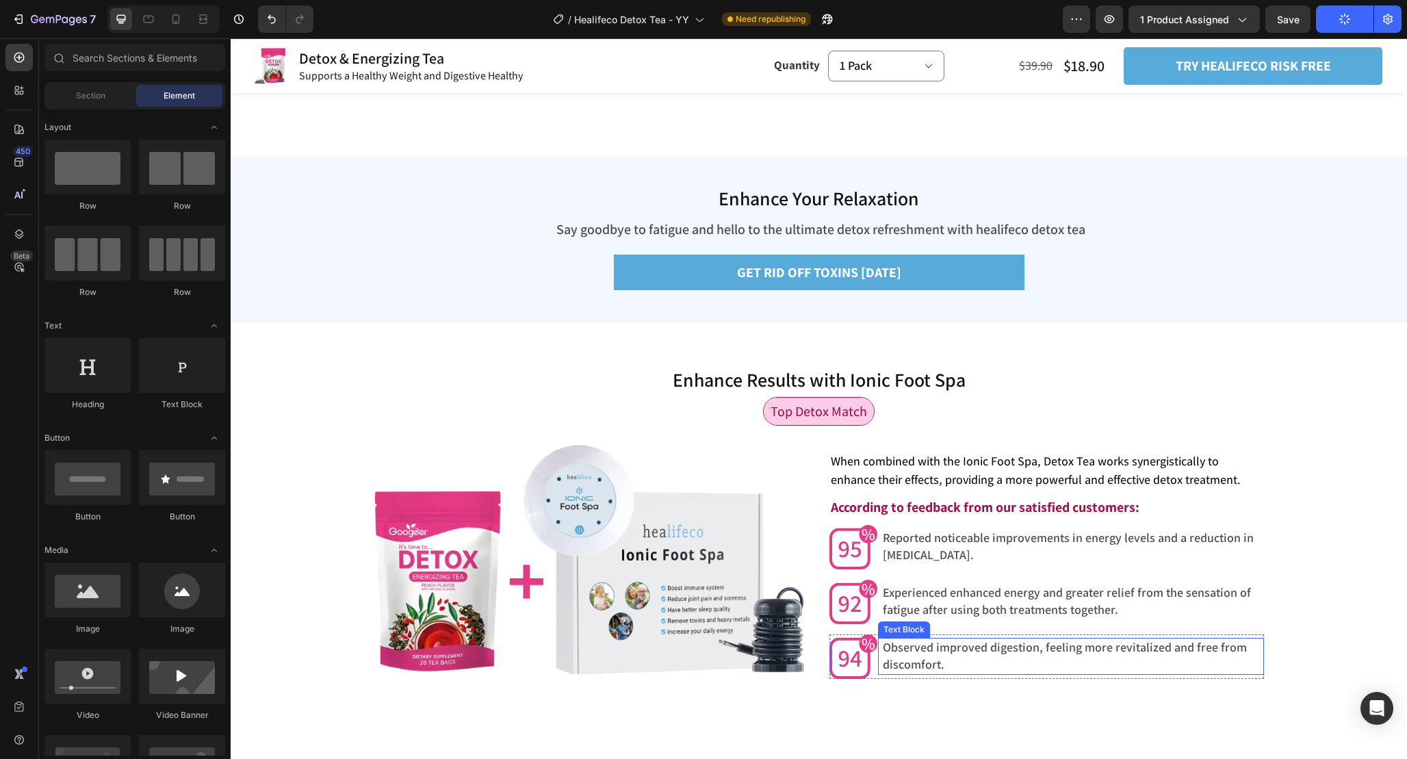
scroll to position [3719, 0]
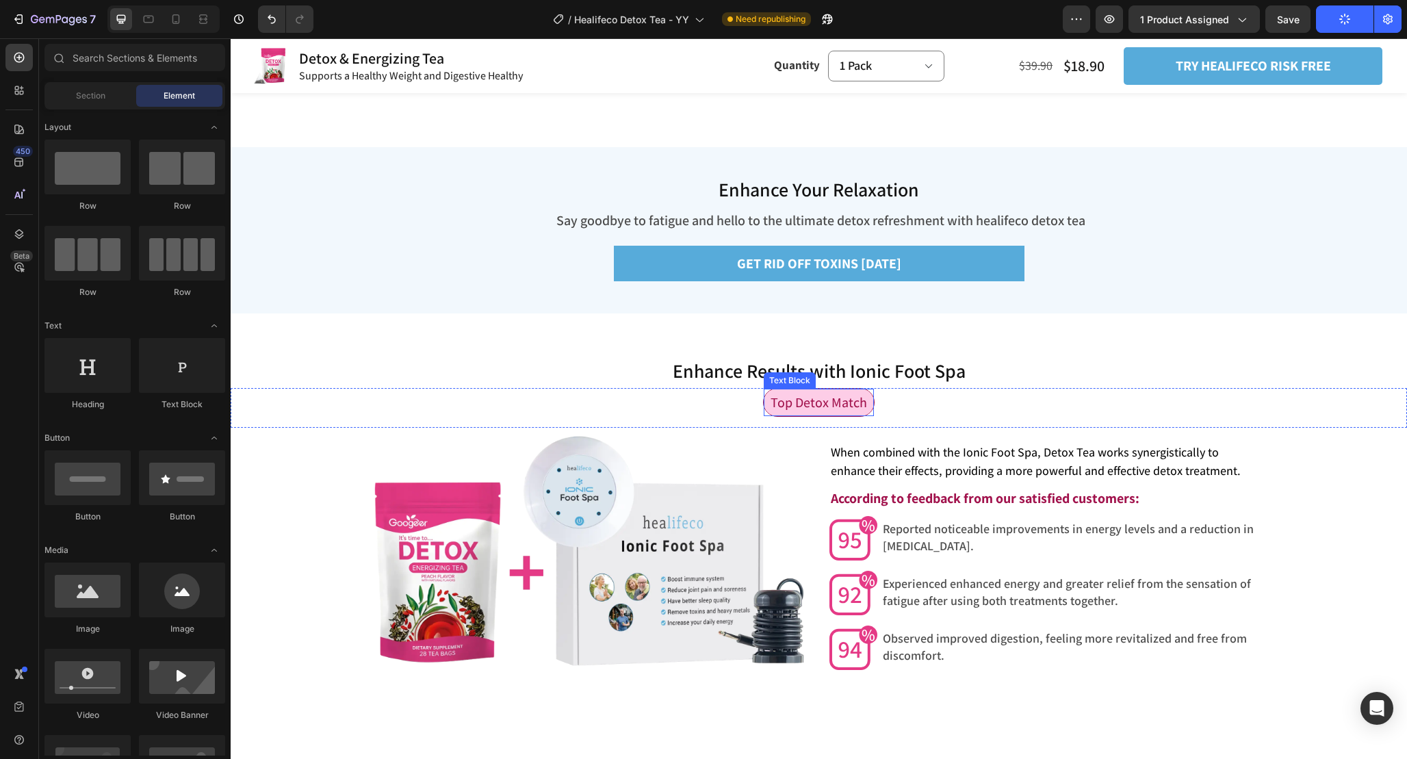
click at [846, 407] on span "Top Detox Match" at bounding box center [819, 403] width 97 height 18
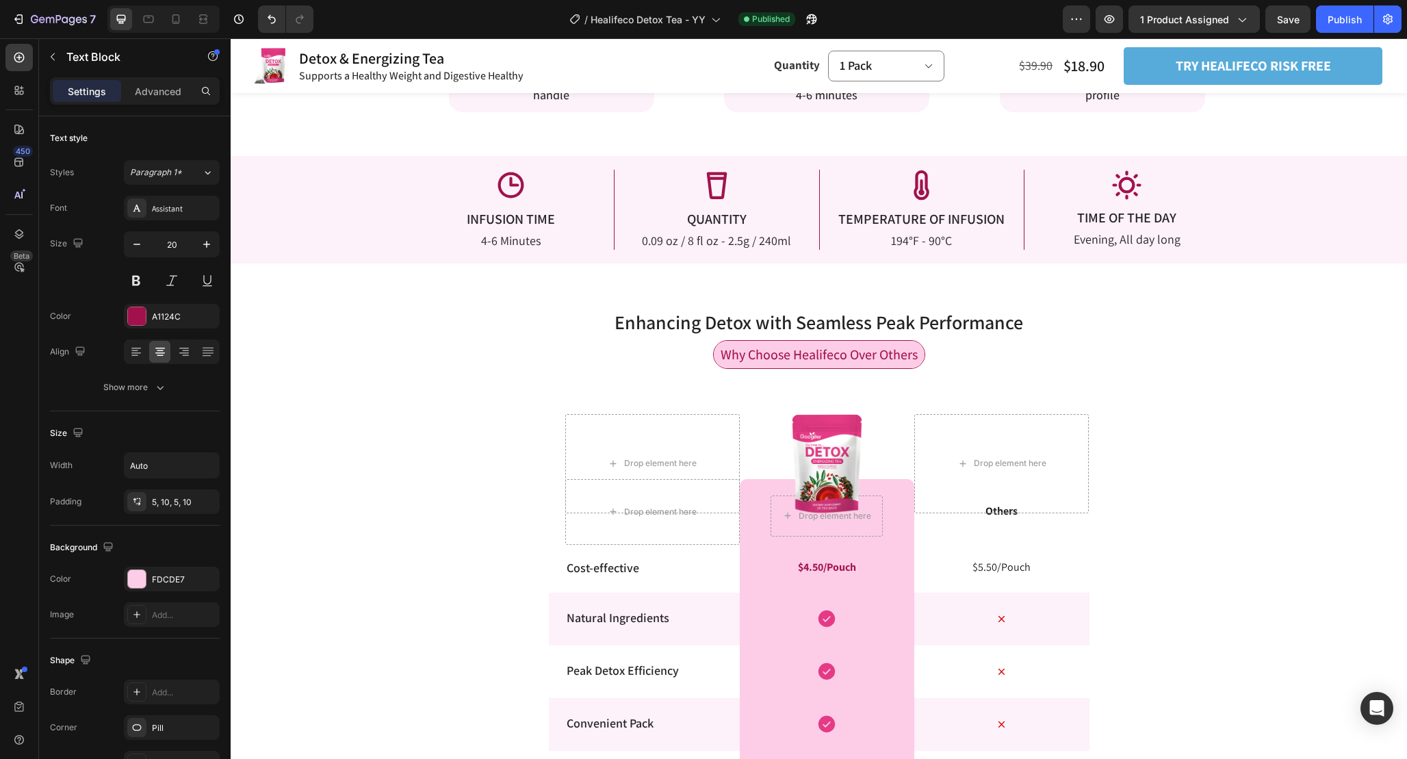
scroll to position [2502, 0]
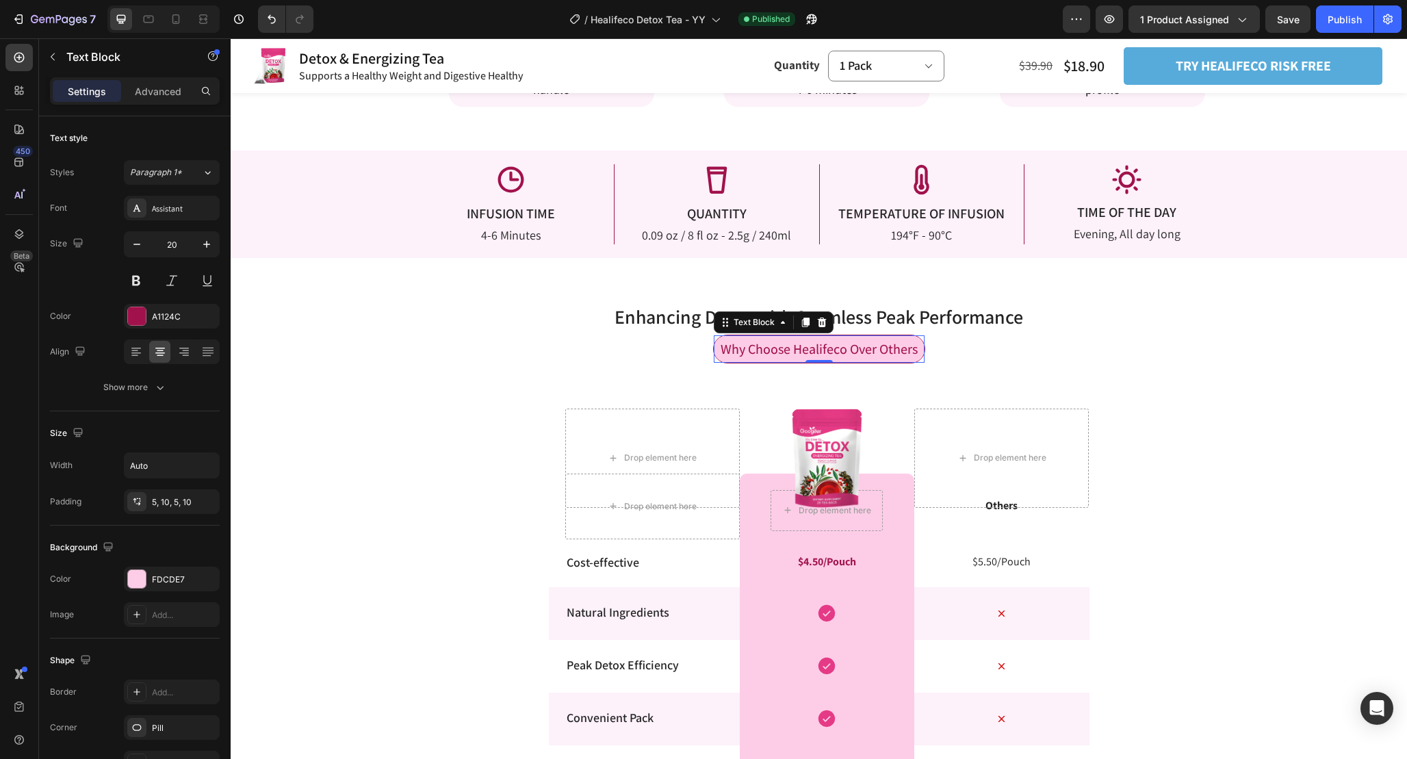
click at [835, 353] on span "Why Choose Healifeco Over Others" at bounding box center [819, 349] width 197 height 18
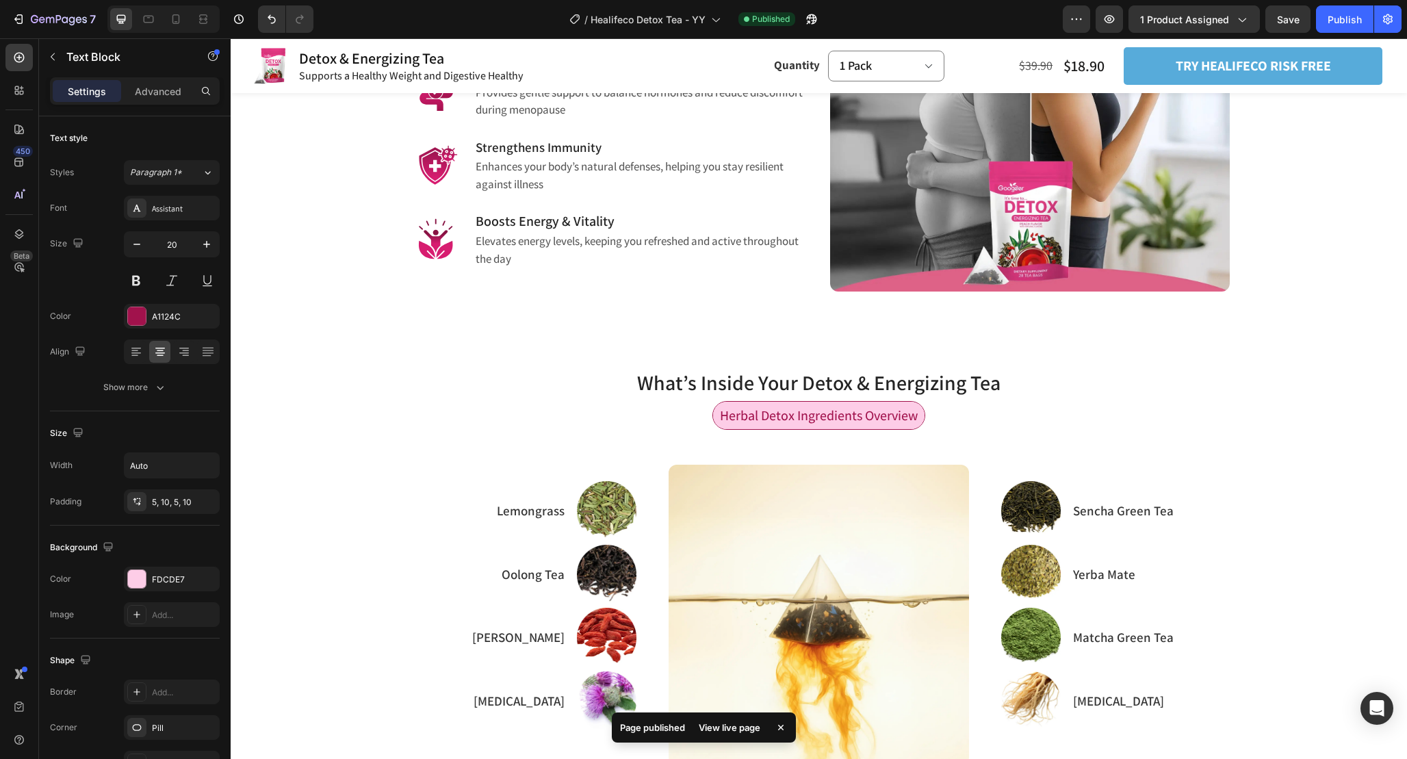
scroll to position [1097, 0]
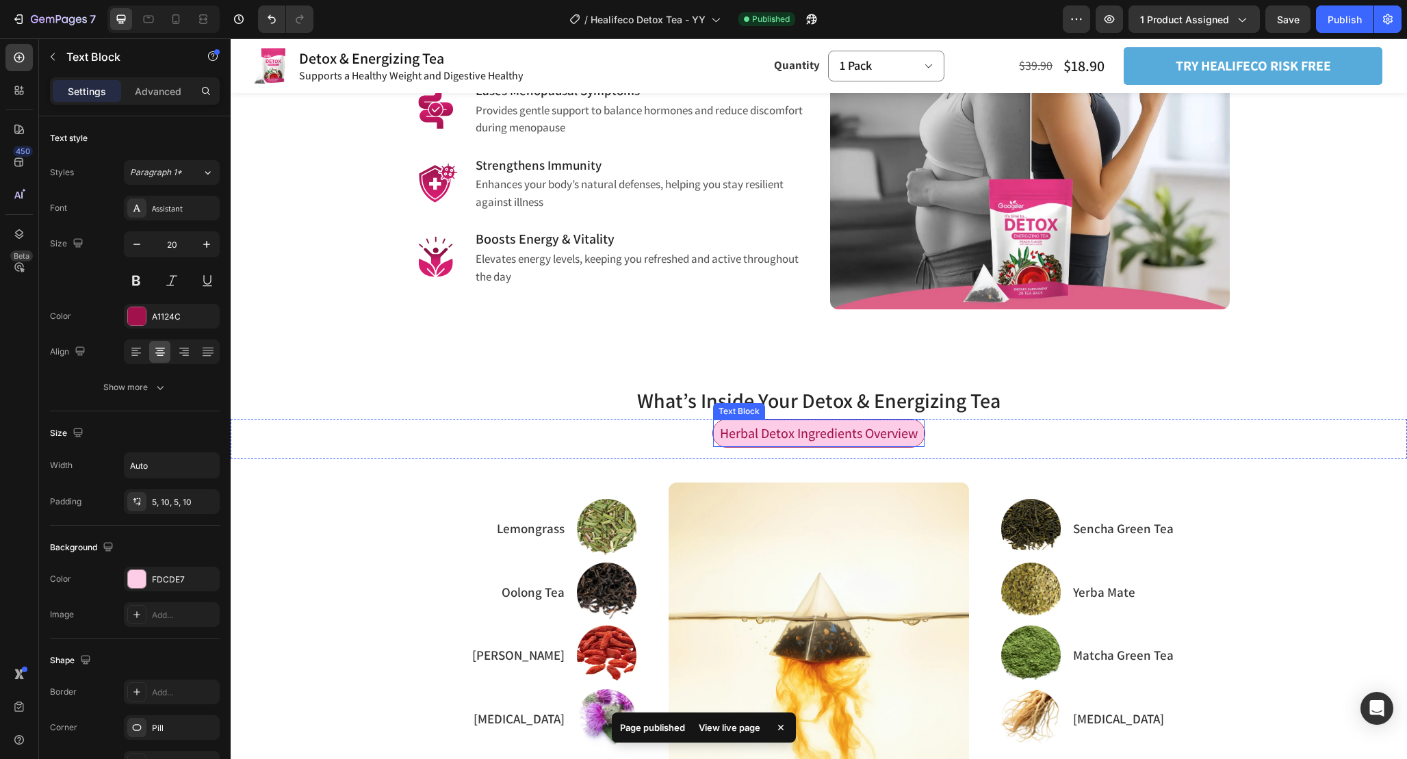
click at [821, 437] on span "Herbal Detox Ingredients Overview" at bounding box center [819, 433] width 198 height 18
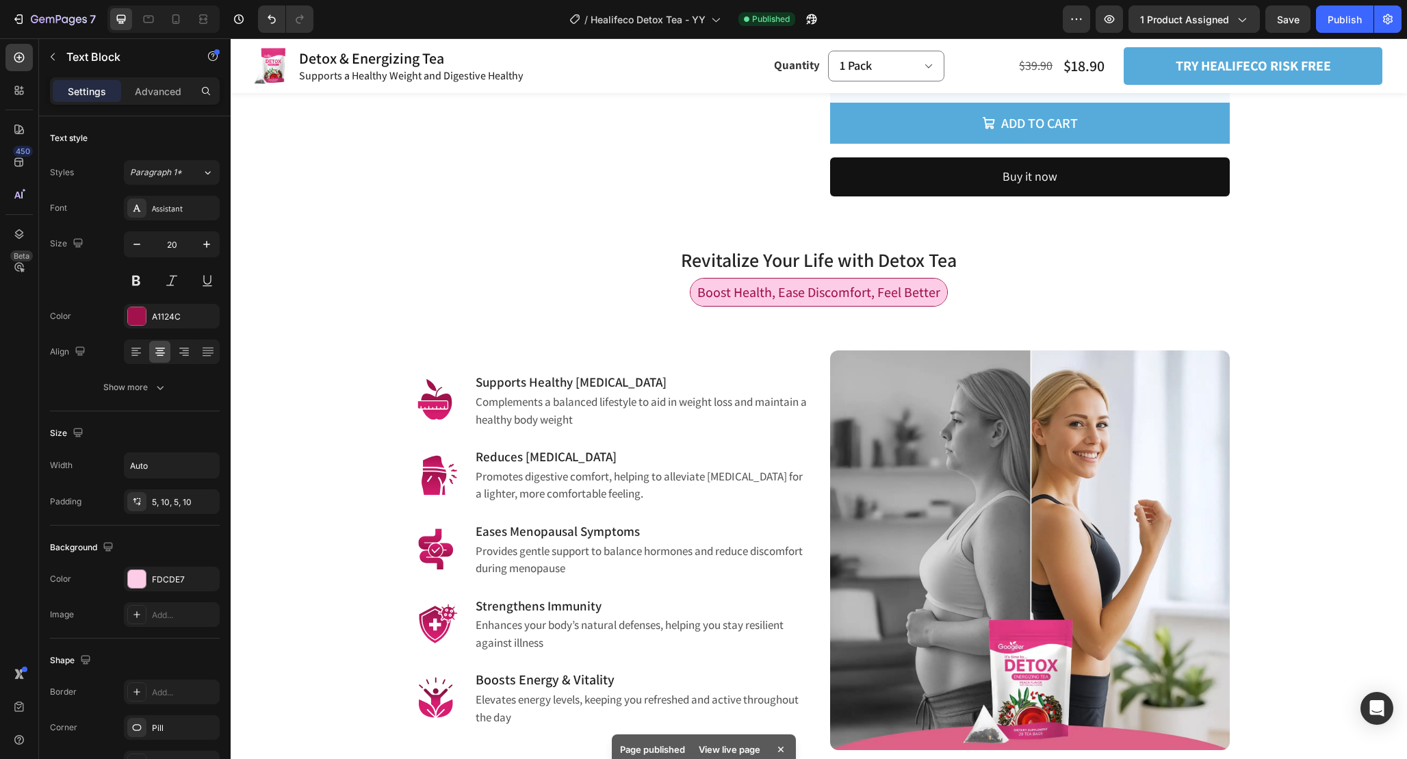
scroll to position [586, 0]
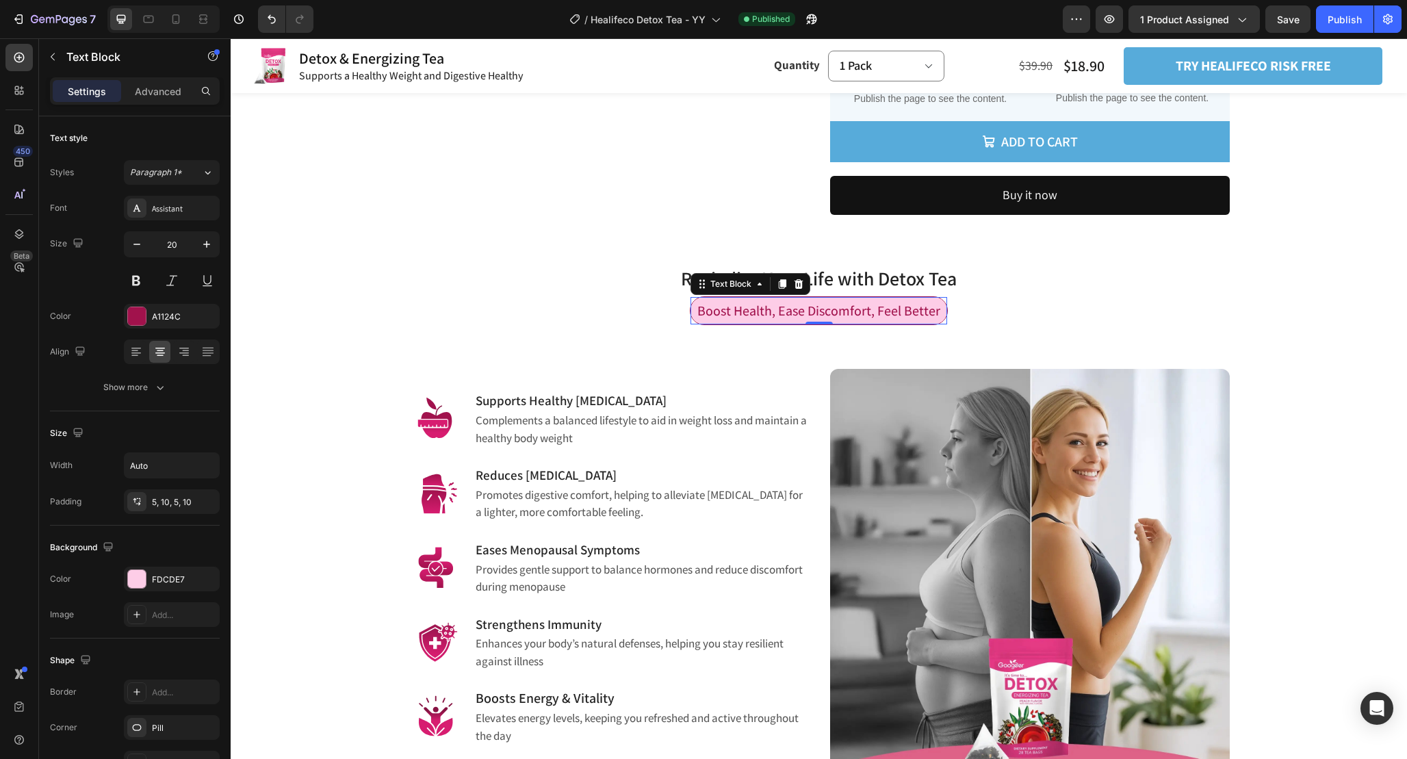
click at [821, 318] on span "Boost Health, Ease Discomfort, Feel Better" at bounding box center [819, 311] width 243 height 18
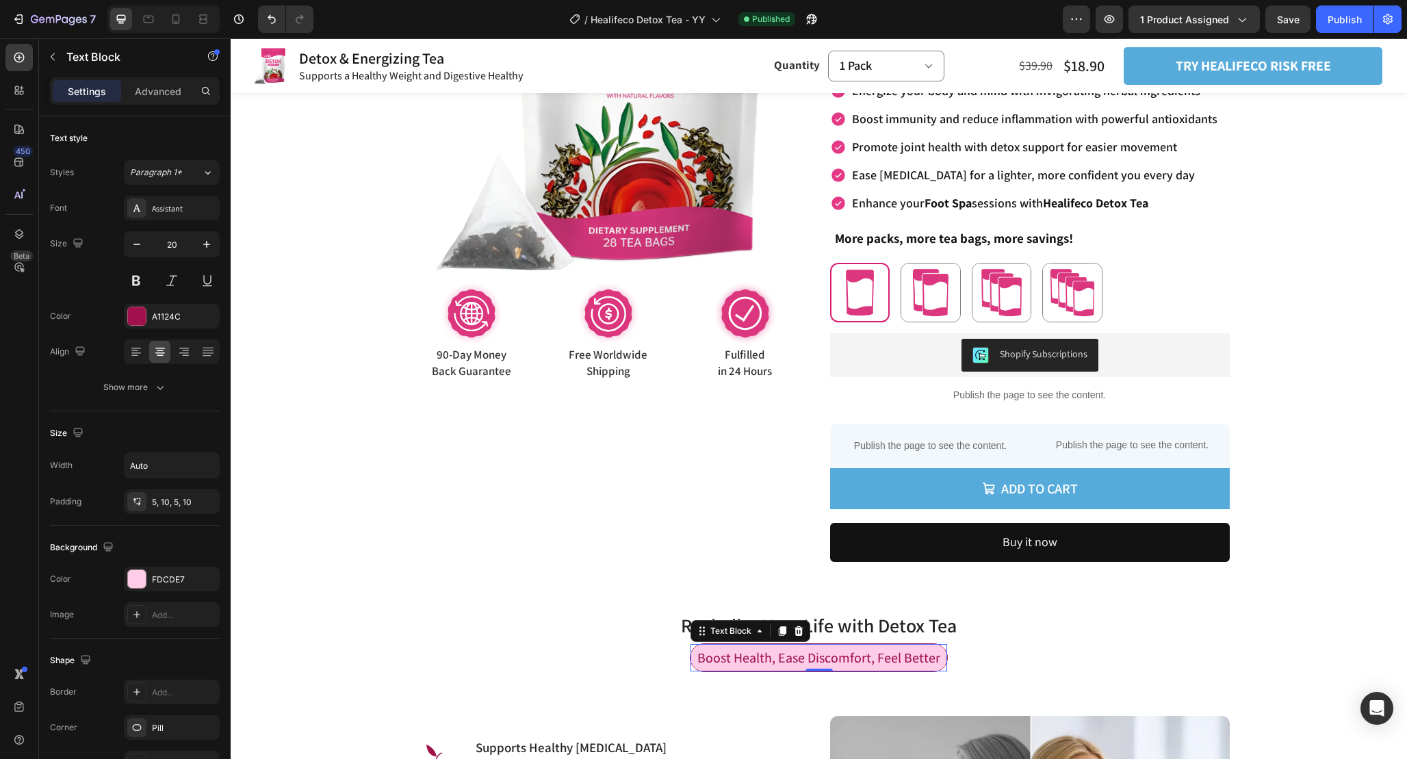
scroll to position [0, 0]
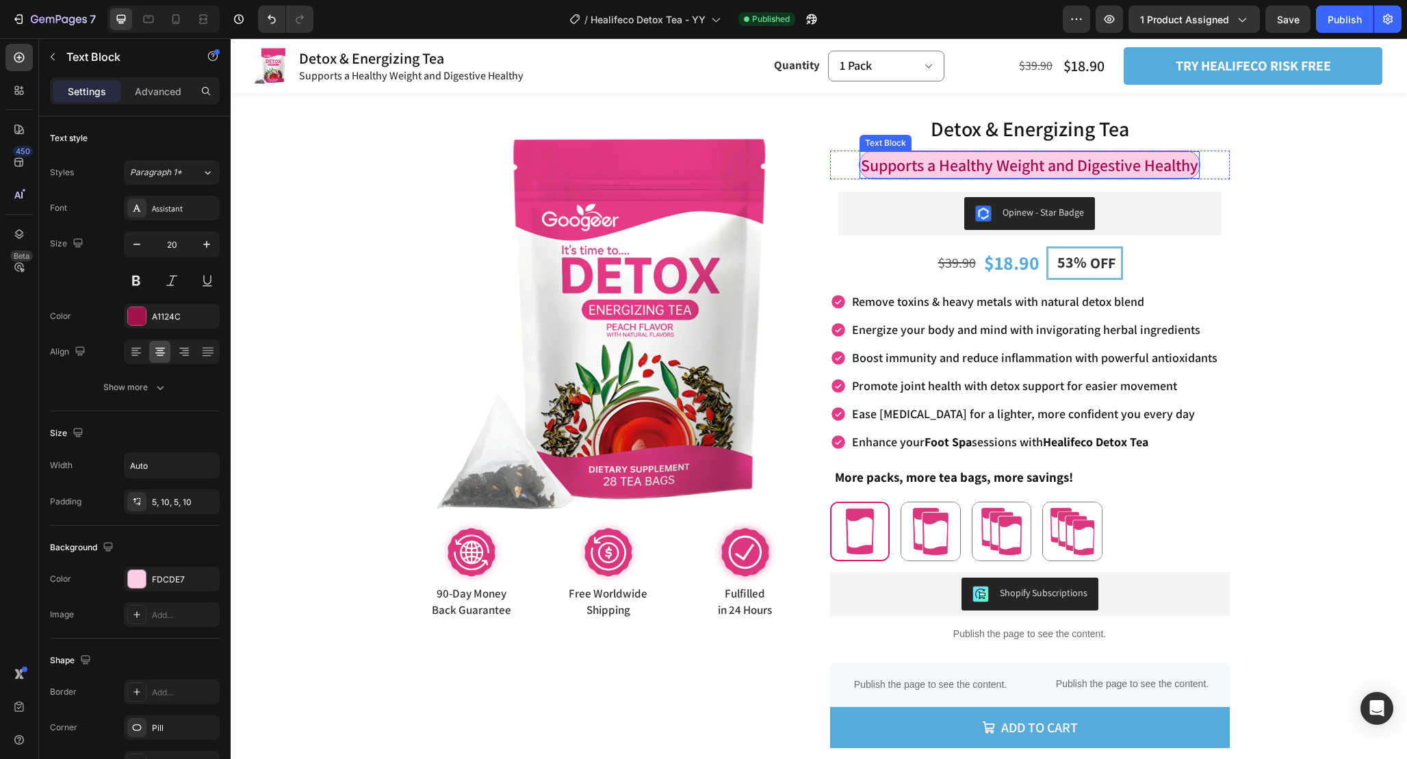
click at [963, 162] on p "Supports a Healthy Weight and Digestive Healthy" at bounding box center [1029, 165] width 337 height 25
click at [989, 166] on p "Supports a Healthy Weight and Digestive Healthy" at bounding box center [1029, 165] width 337 height 25
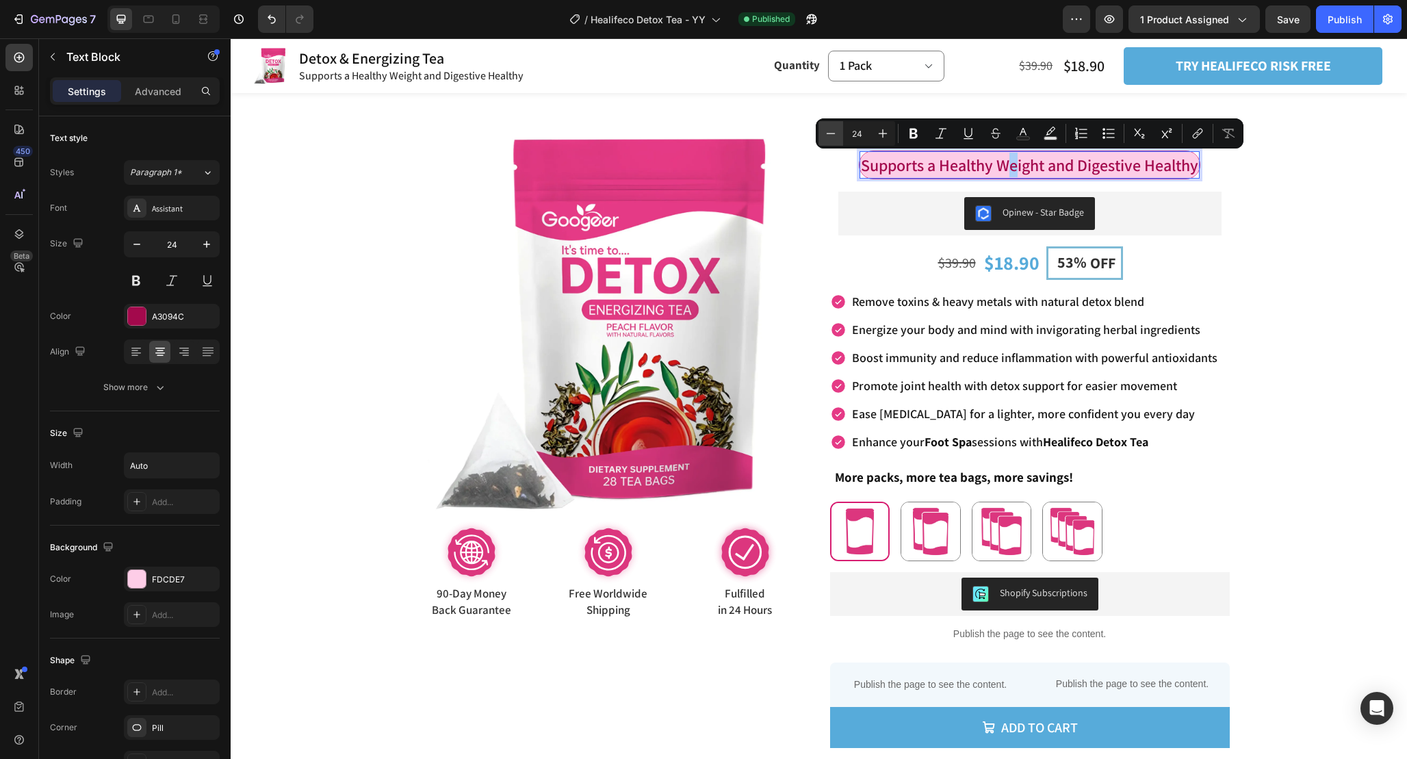
click at [828, 130] on icon "Editor contextual toolbar" at bounding box center [831, 134] width 14 height 14
type input "23"
click at [1289, 216] on div "Product Images Image 90-Day Money Back Guarantee Text Block 90-Day Money Back G…" at bounding box center [819, 456] width 1108 height 711
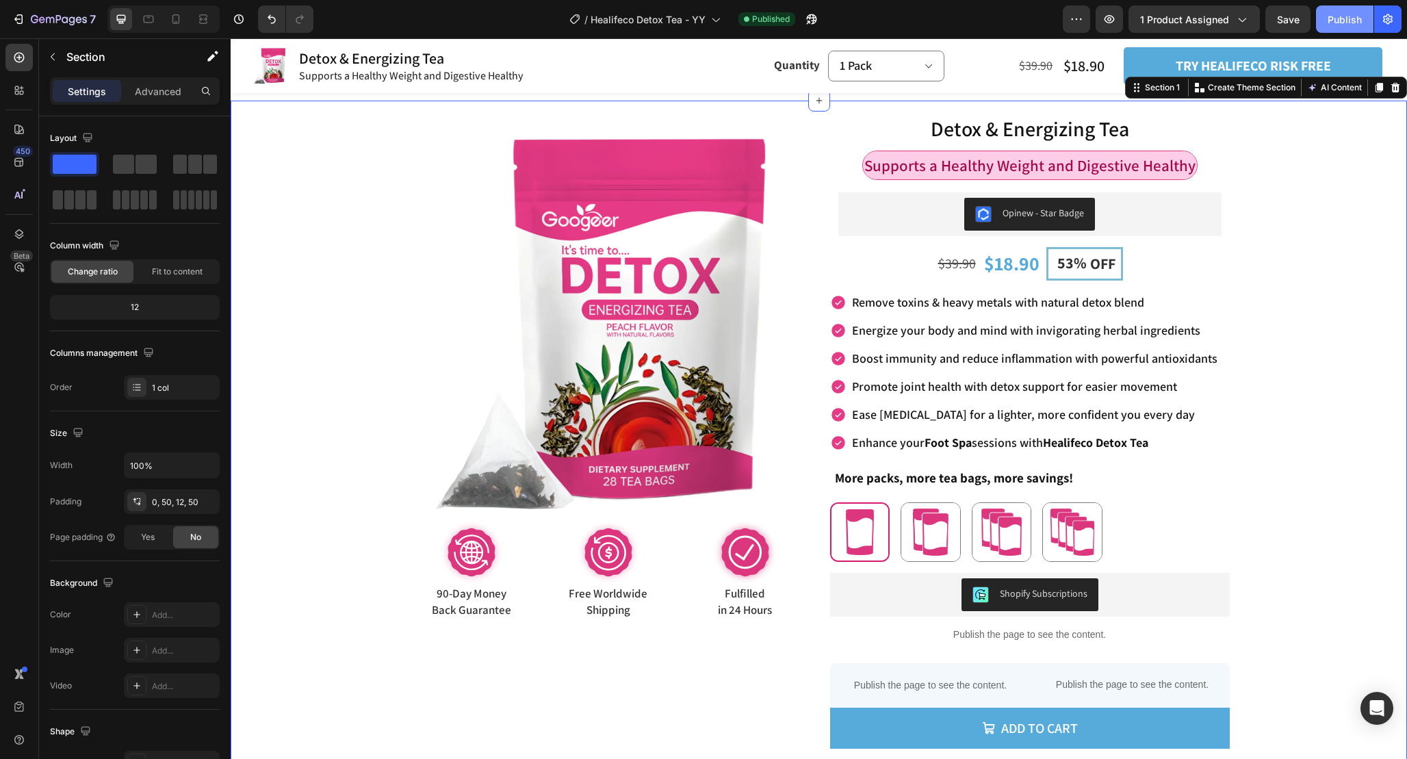
click at [1338, 19] on div "Publish" at bounding box center [1345, 19] width 34 height 14
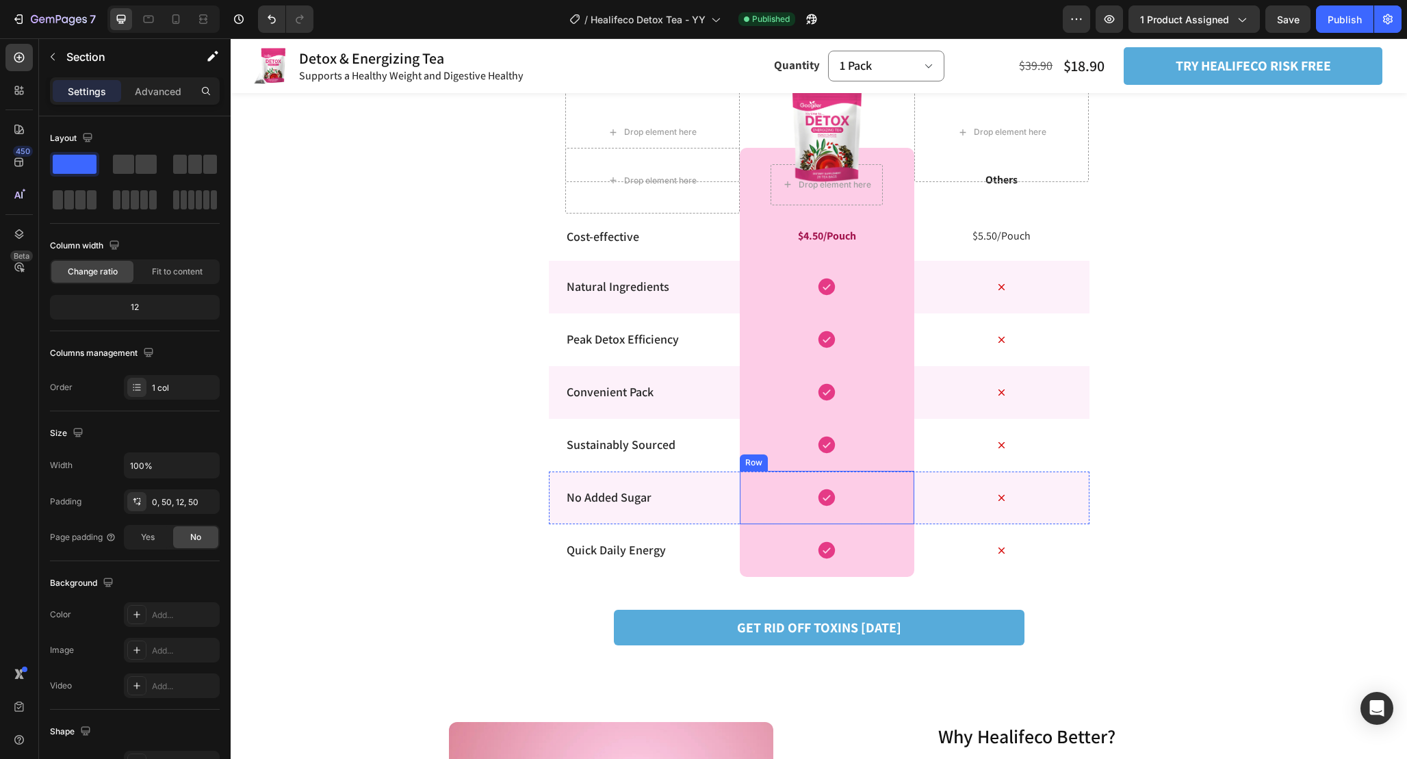
scroll to position [2760, 0]
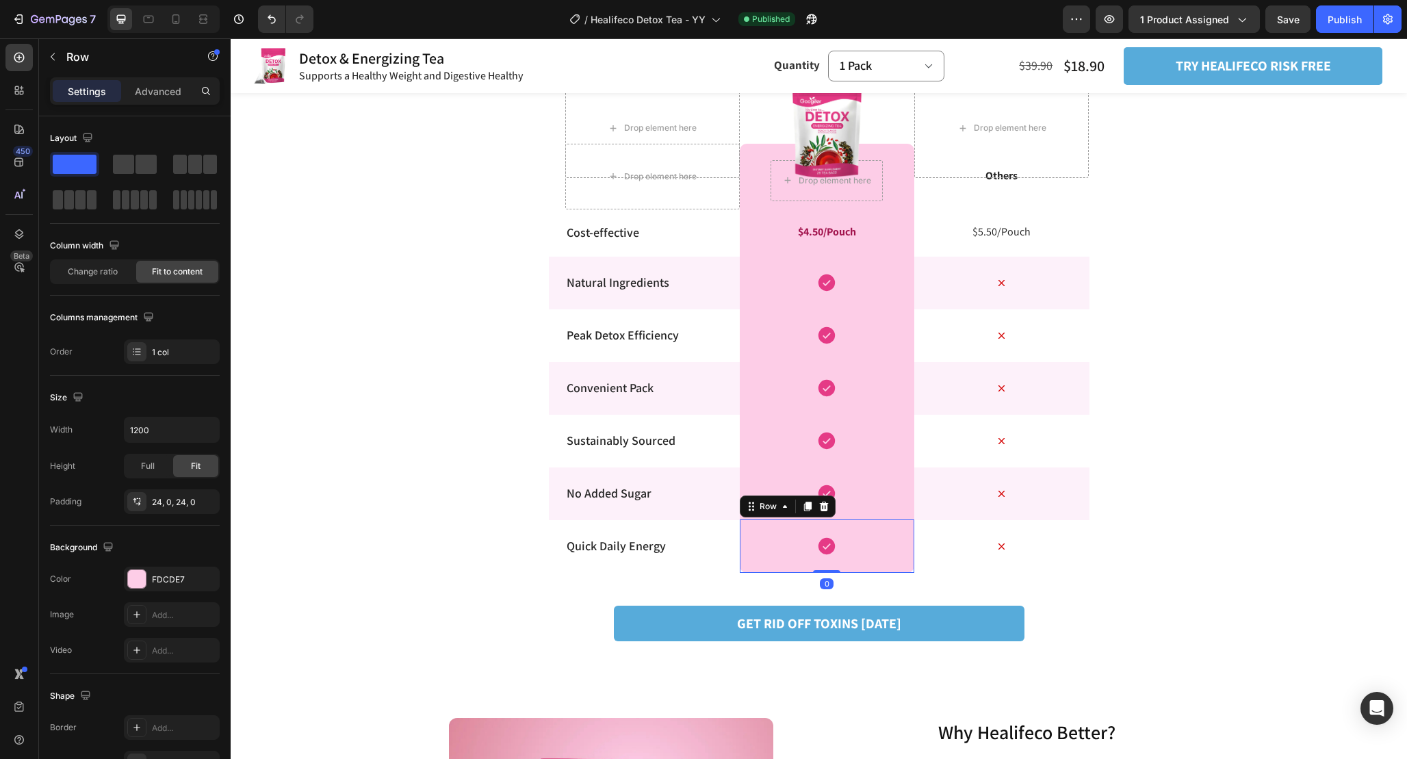
click at [789, 559] on div "Icon Row 0" at bounding box center [827, 546] width 175 height 53
click at [163, 428] on input "1200" at bounding box center [172, 430] width 94 height 25
click at [171, 428] on input "1000" at bounding box center [172, 430] width 94 height 25
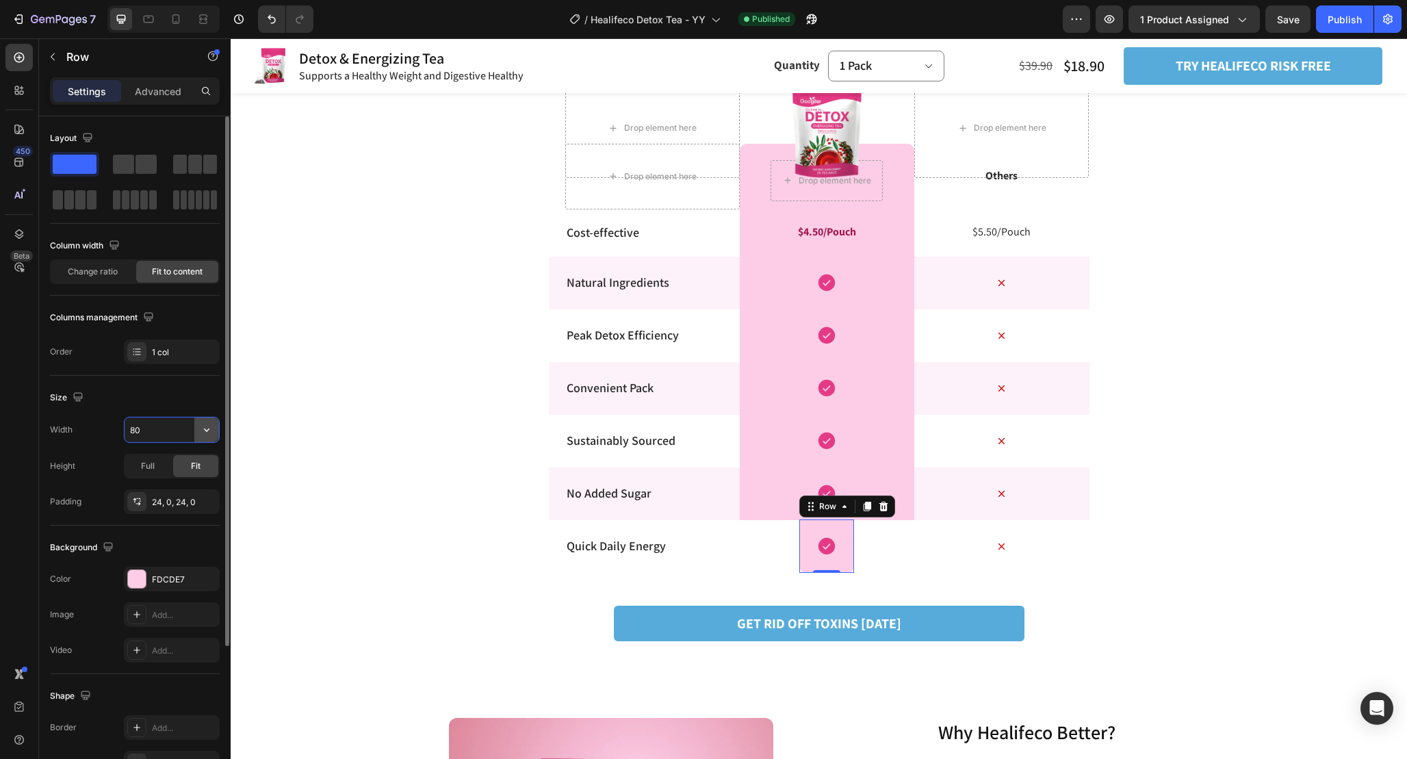
click at [201, 428] on icon "button" at bounding box center [207, 430] width 14 height 14
click at [201, 489] on span "100%" at bounding box center [196, 491] width 23 height 12
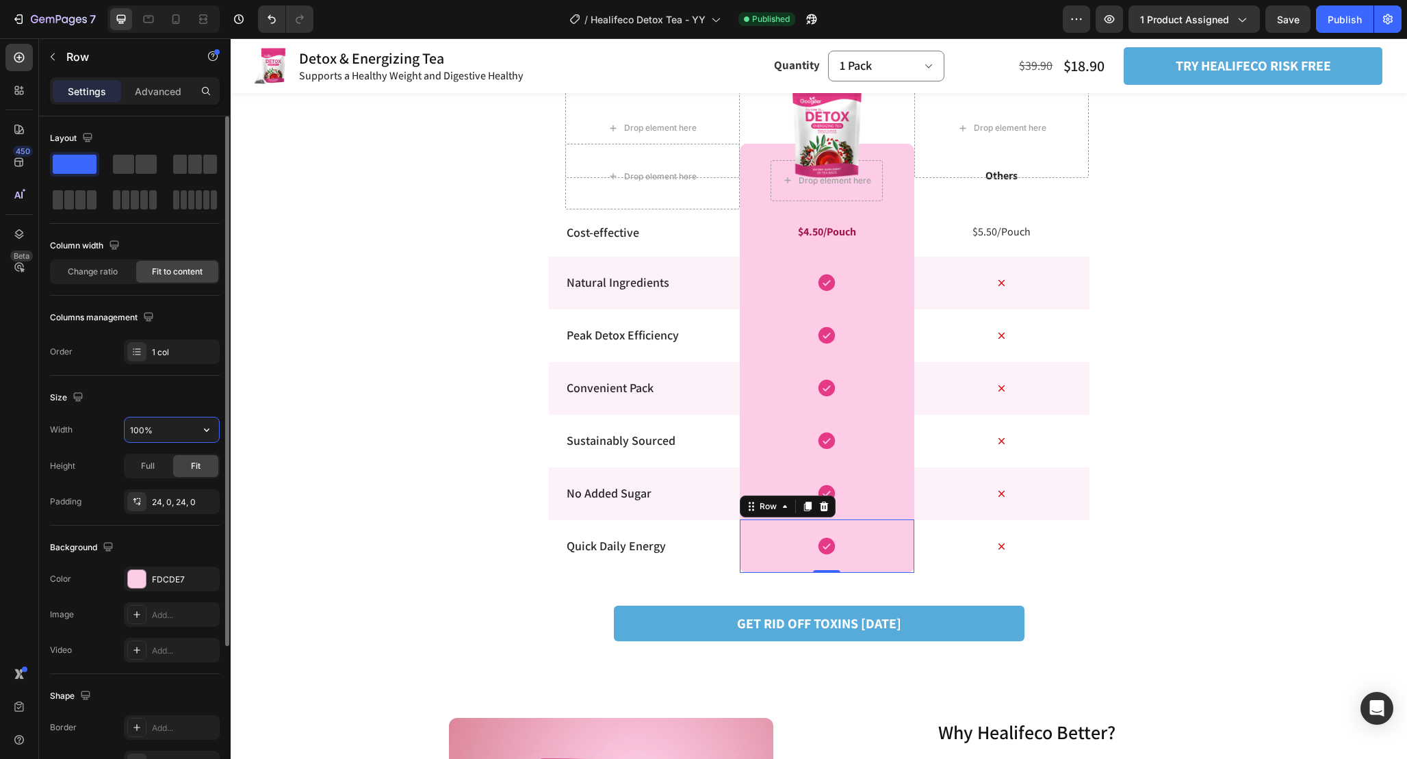
click at [176, 426] on input "100%" at bounding box center [172, 430] width 94 height 25
type input "70%"
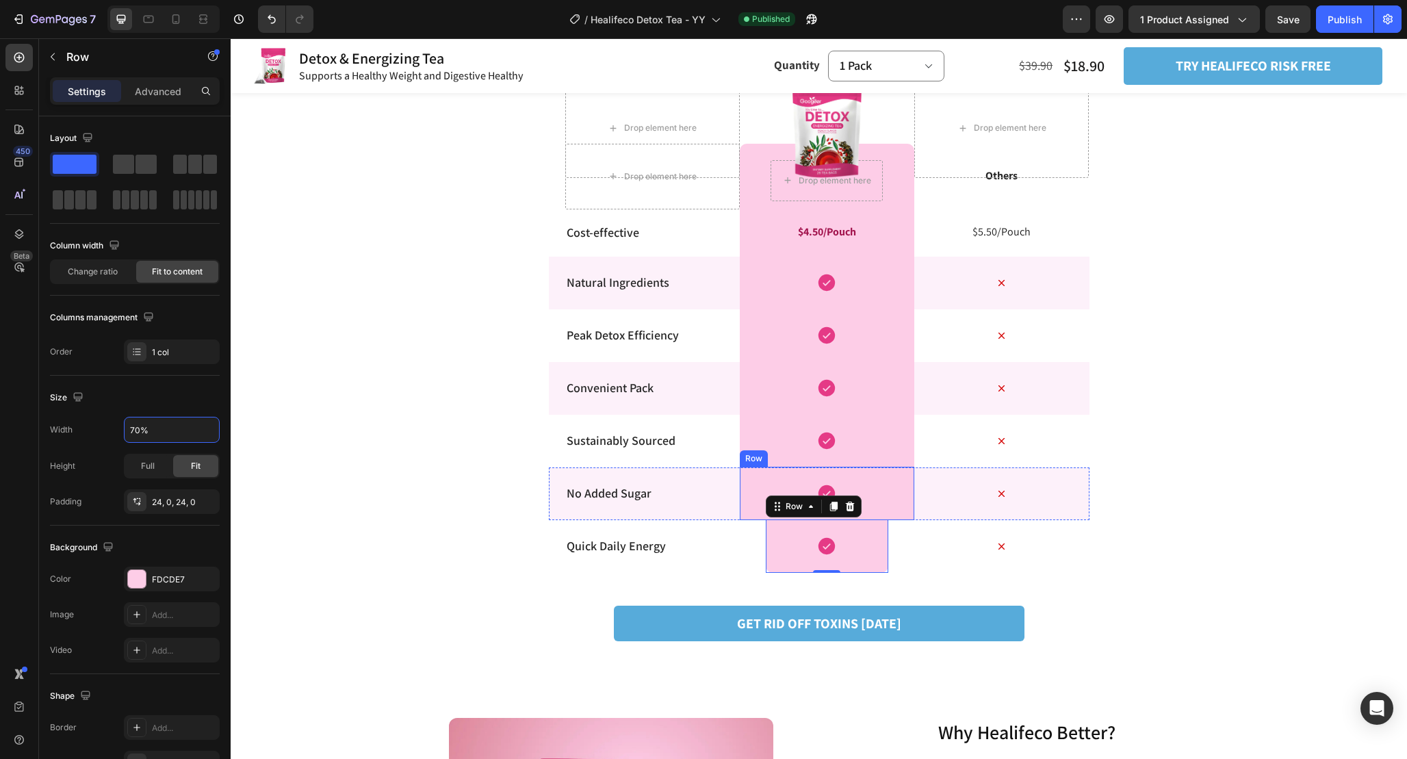
click at [909, 493] on div "Icon Row" at bounding box center [827, 493] width 175 height 53
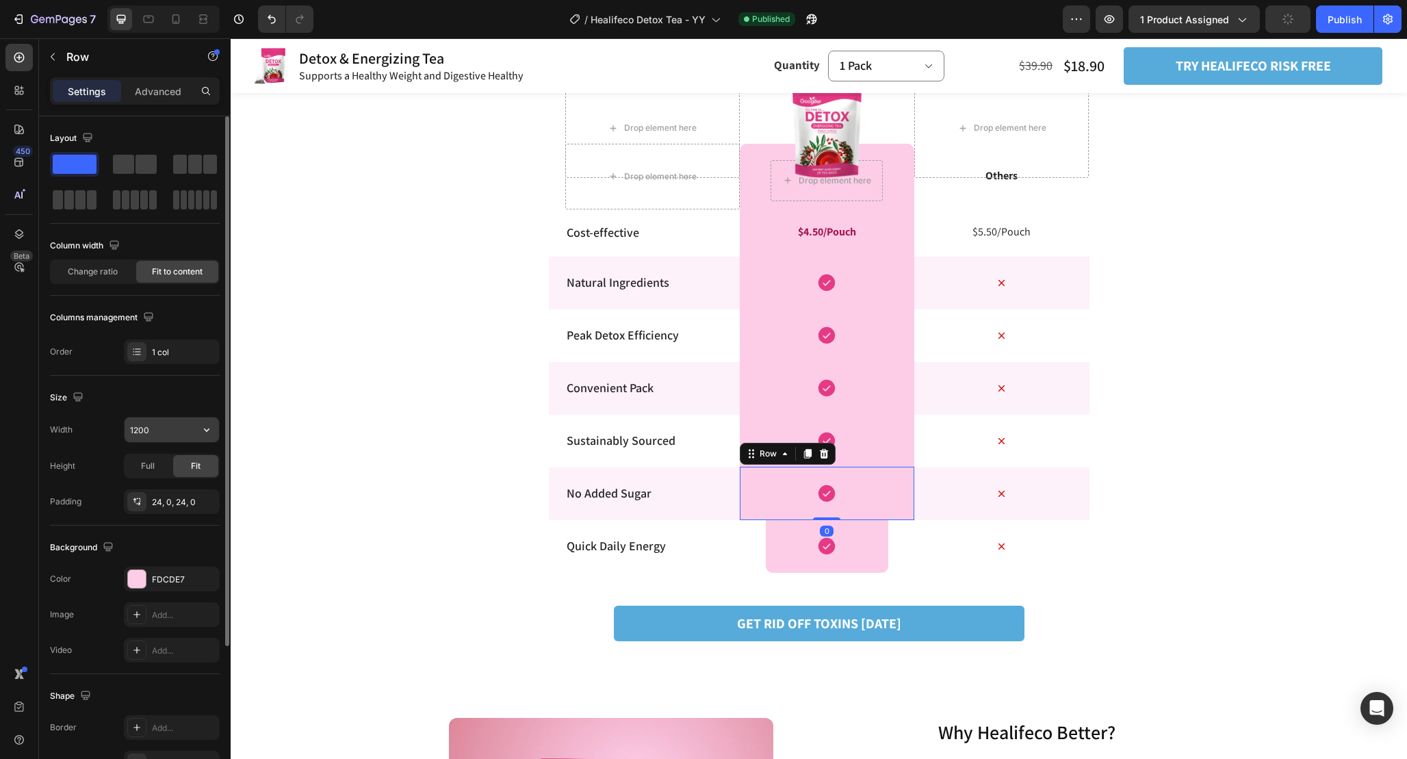
click at [172, 435] on input "1200" at bounding box center [172, 430] width 94 height 25
paste input "70%"
type input "70%"
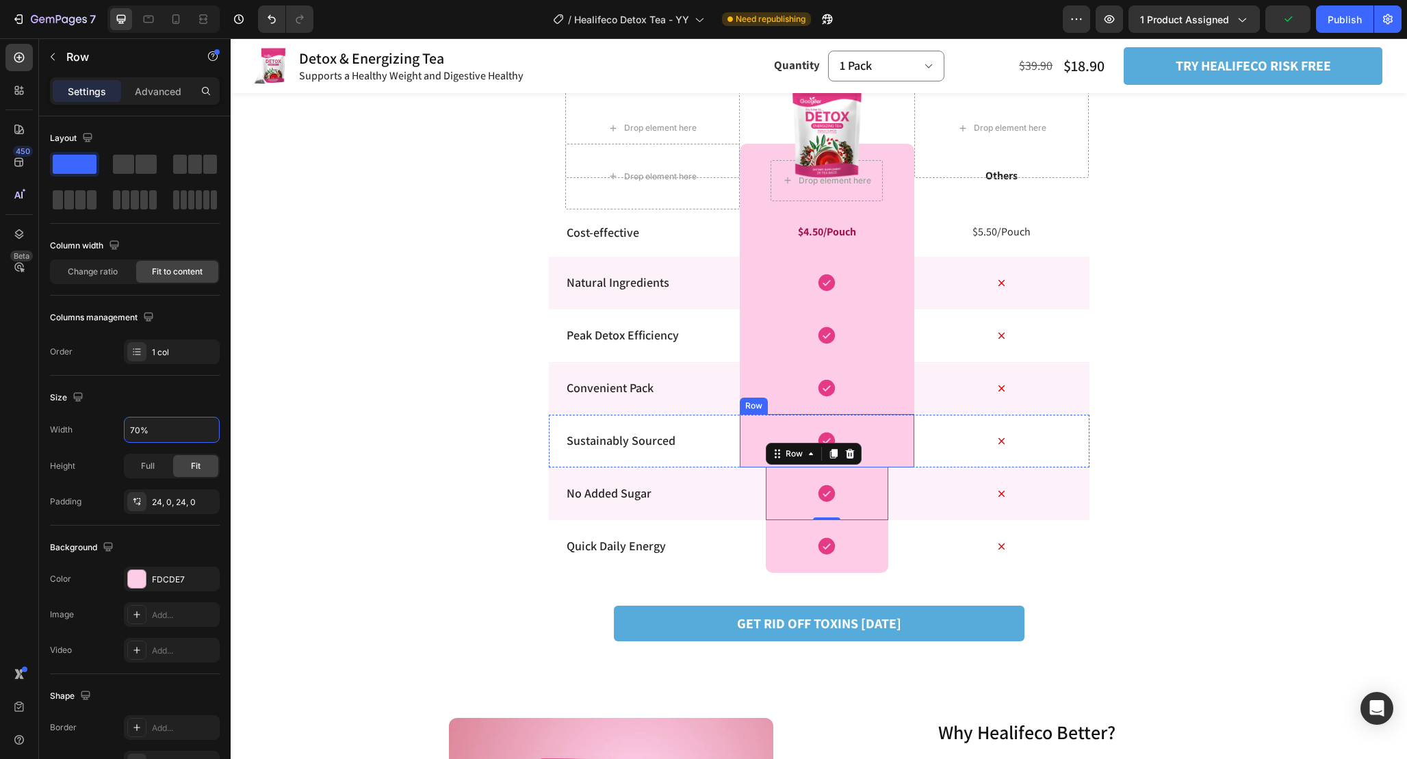
click at [888, 450] on div "Icon Row" at bounding box center [827, 440] width 175 height 53
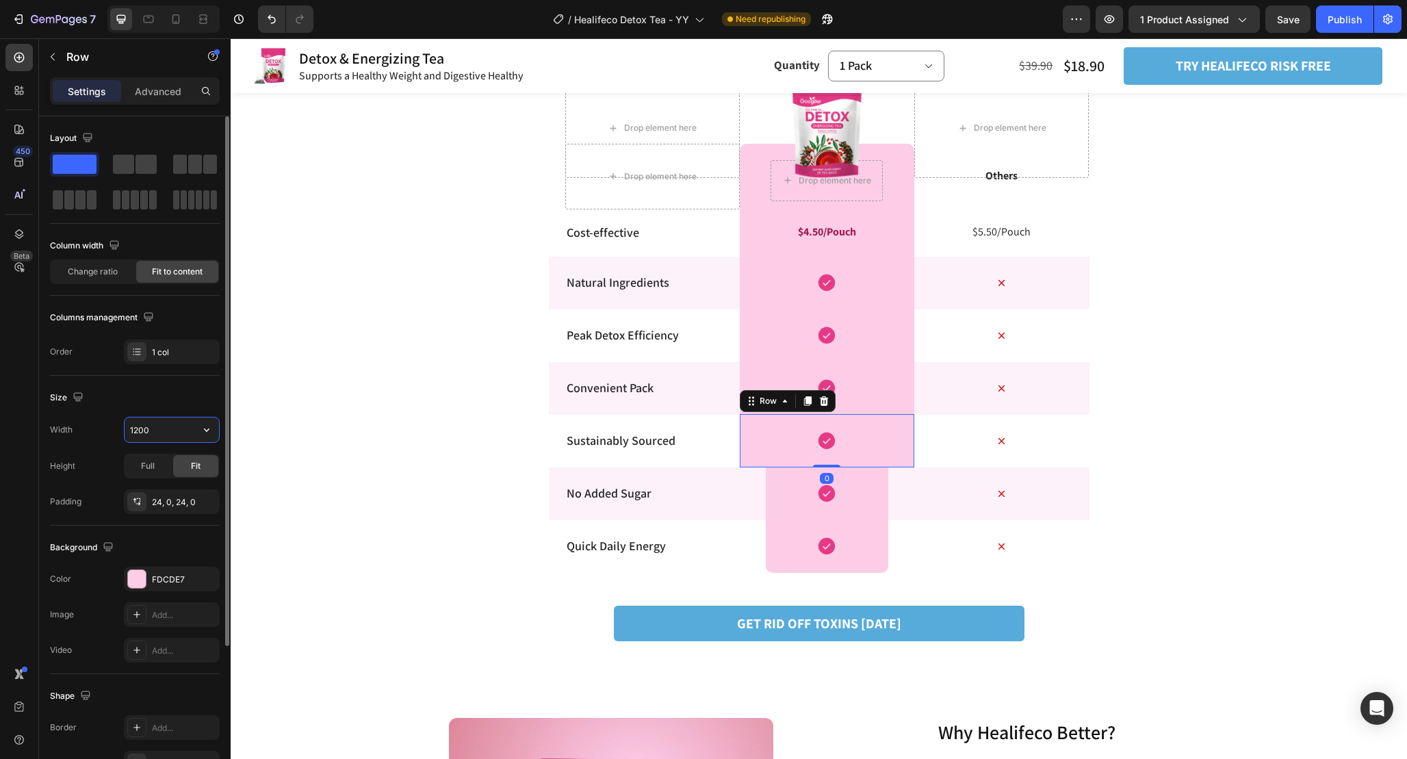
click at [171, 434] on input "1200" at bounding box center [172, 430] width 94 height 25
paste input "70%"
type input "70%"
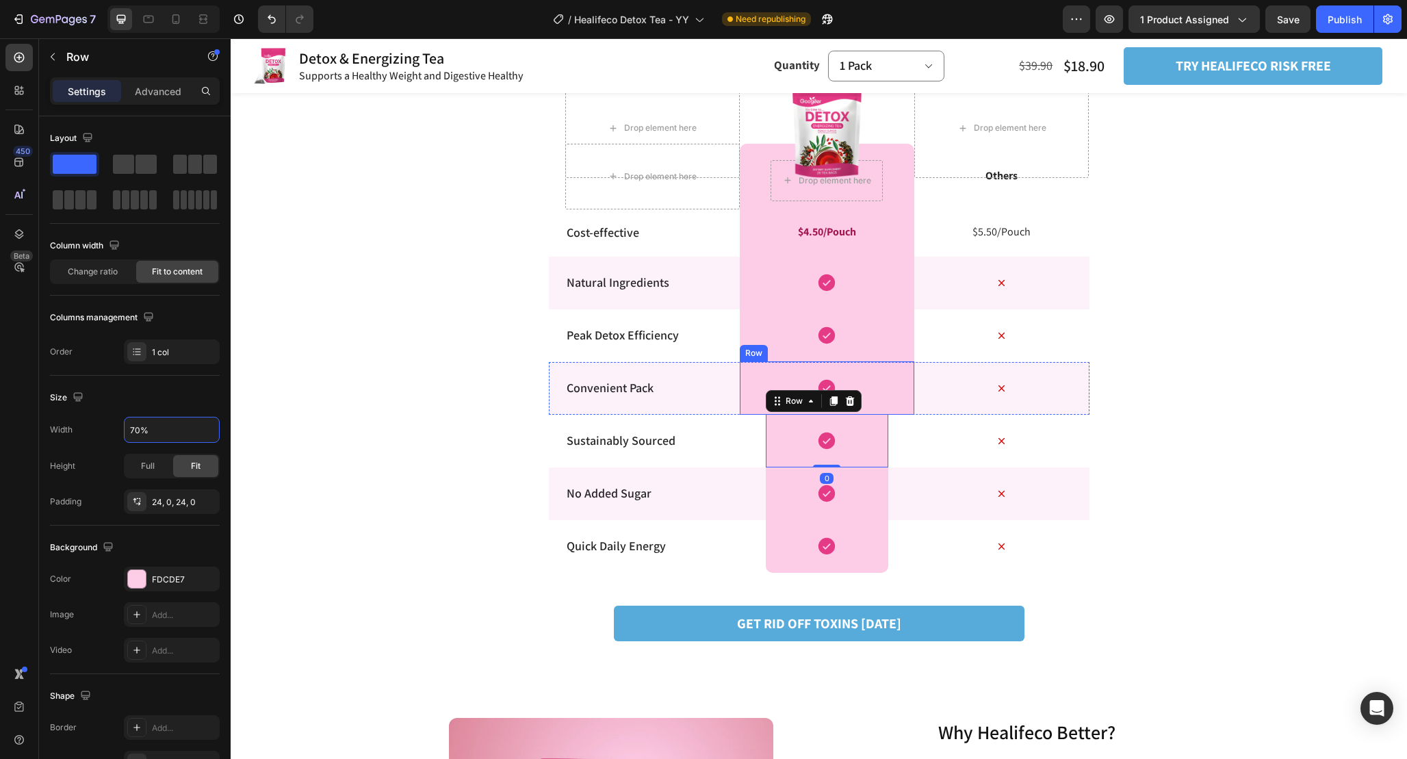
click at [903, 385] on div "Icon Row" at bounding box center [827, 387] width 175 height 53
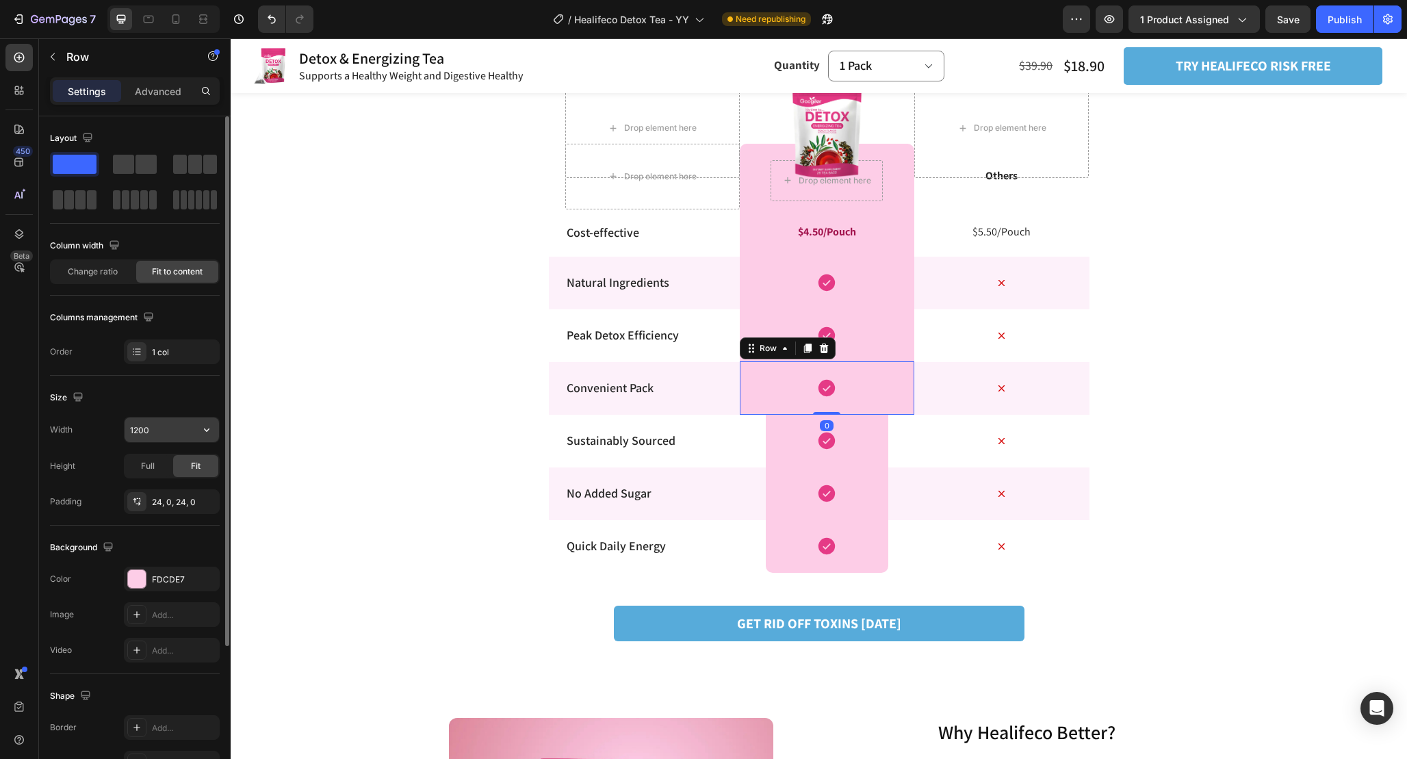
click at [177, 429] on input "1200" at bounding box center [172, 430] width 94 height 25
paste input "70%"
type input "70%"
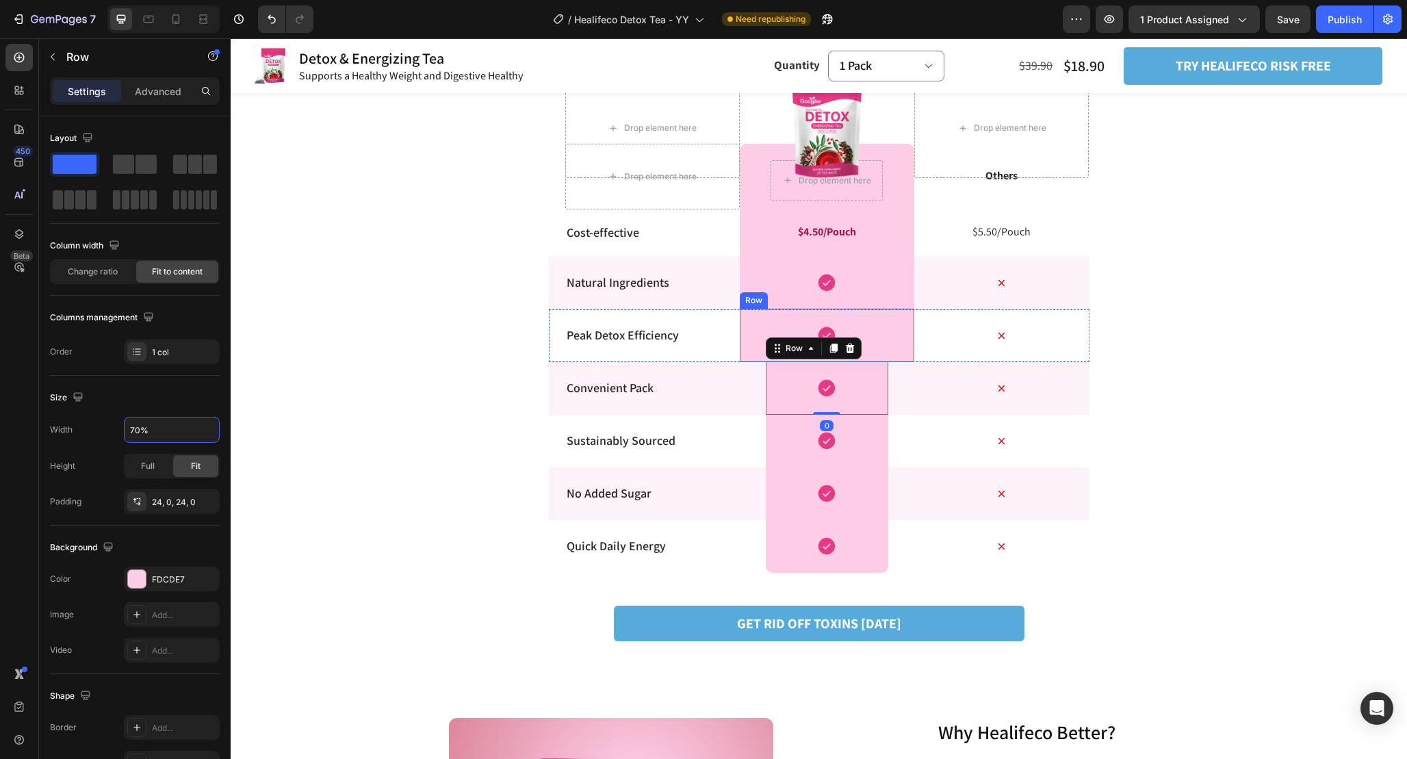
click at [902, 324] on div "Icon Row" at bounding box center [827, 335] width 175 height 53
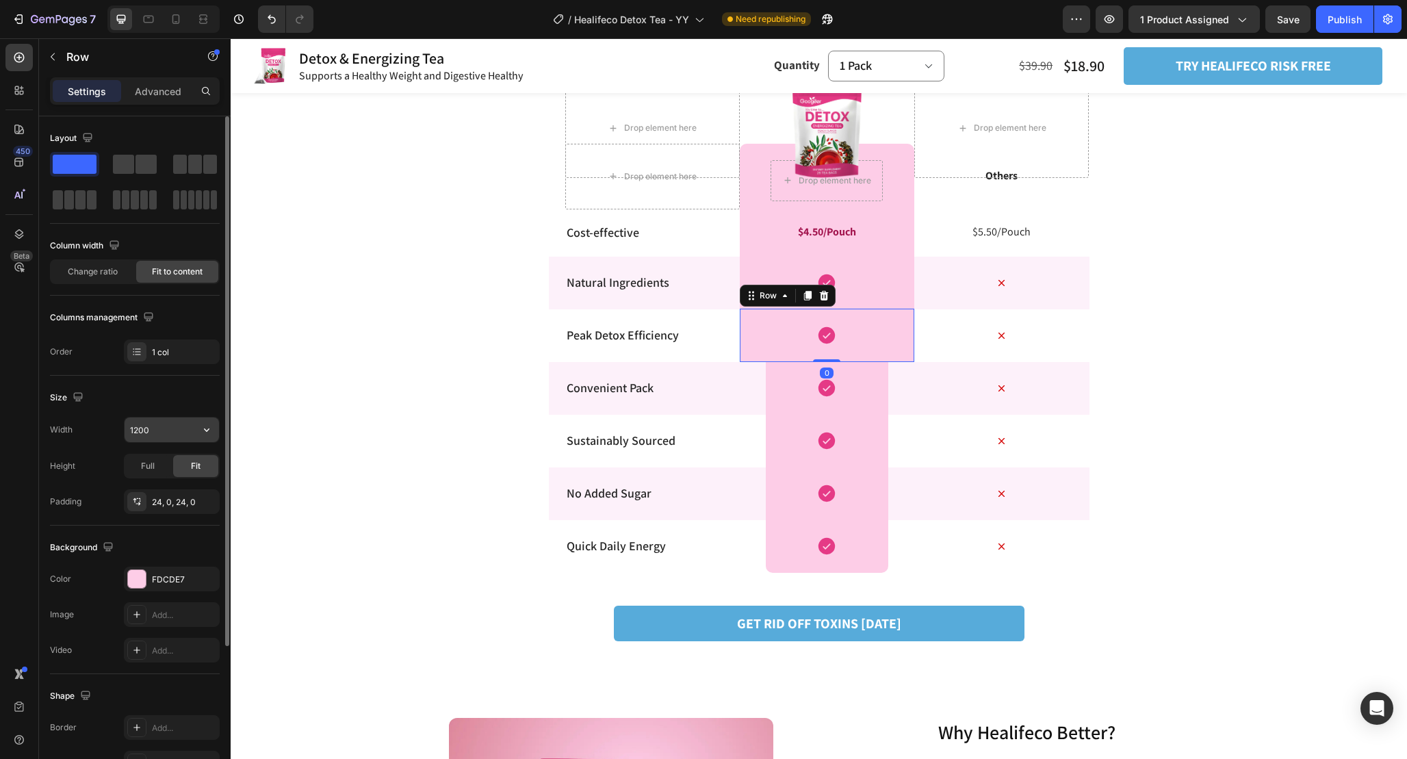
click at [171, 429] on input "1200" at bounding box center [172, 430] width 94 height 25
paste input "70%"
type input "70%"
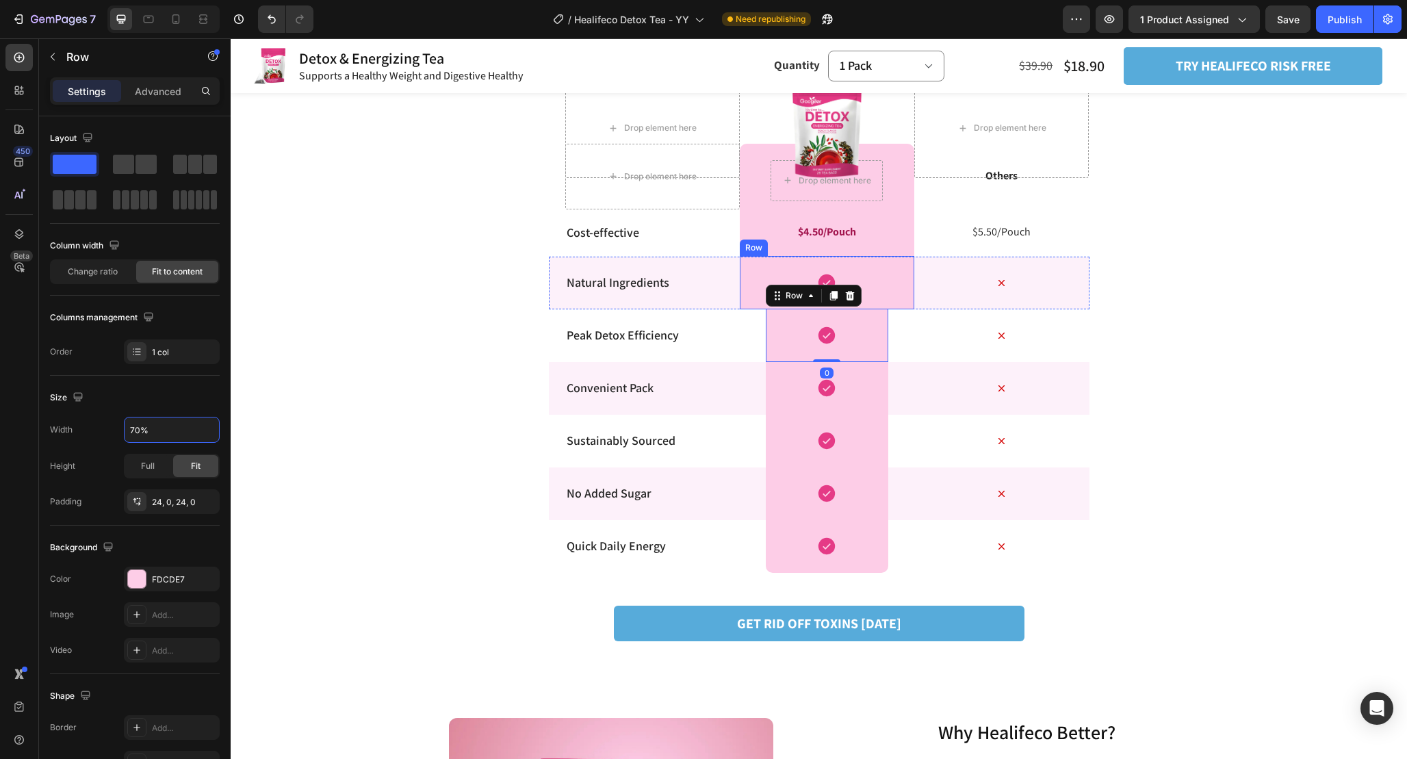
click at [871, 282] on div "Icon Row" at bounding box center [827, 282] width 175 height 53
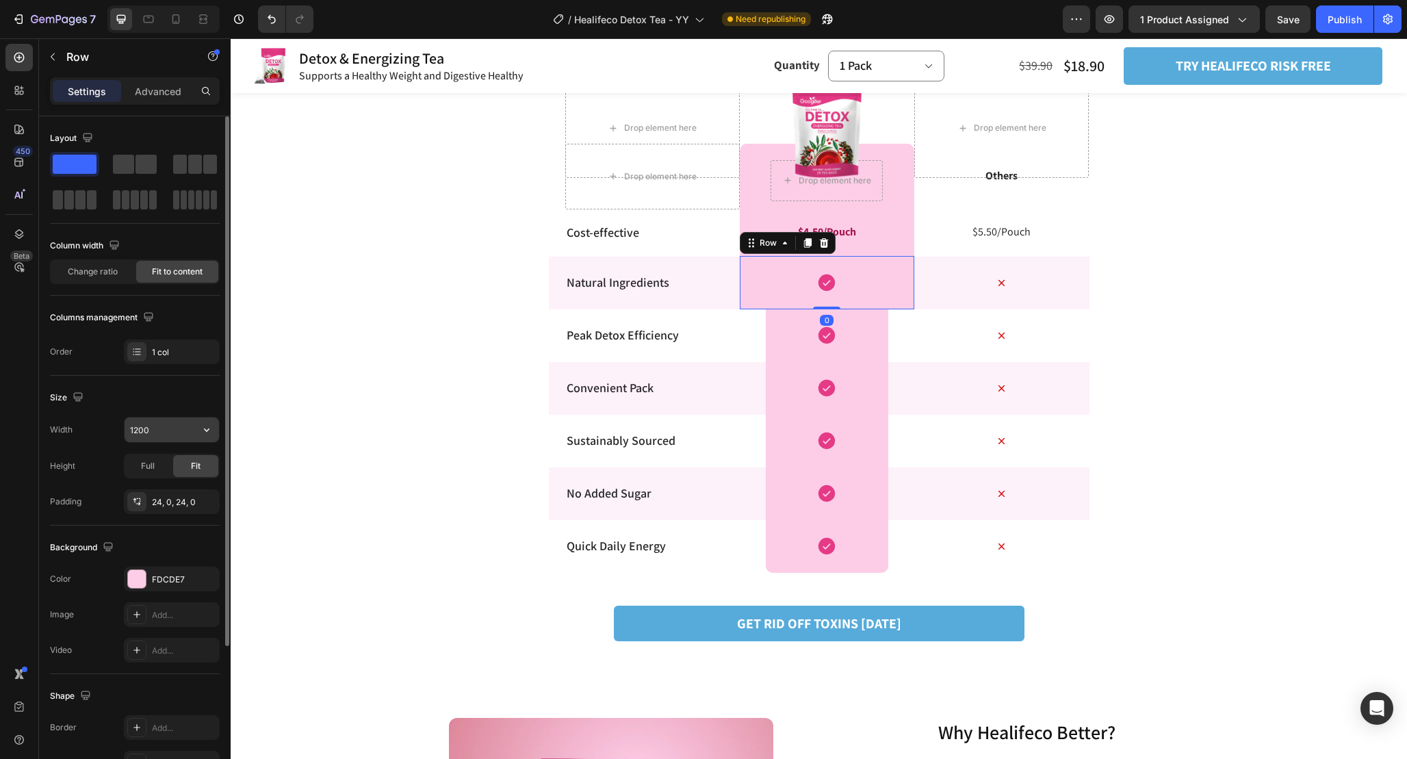
click at [166, 433] on input "1200" at bounding box center [172, 430] width 94 height 25
paste input "70%"
type input "70%"
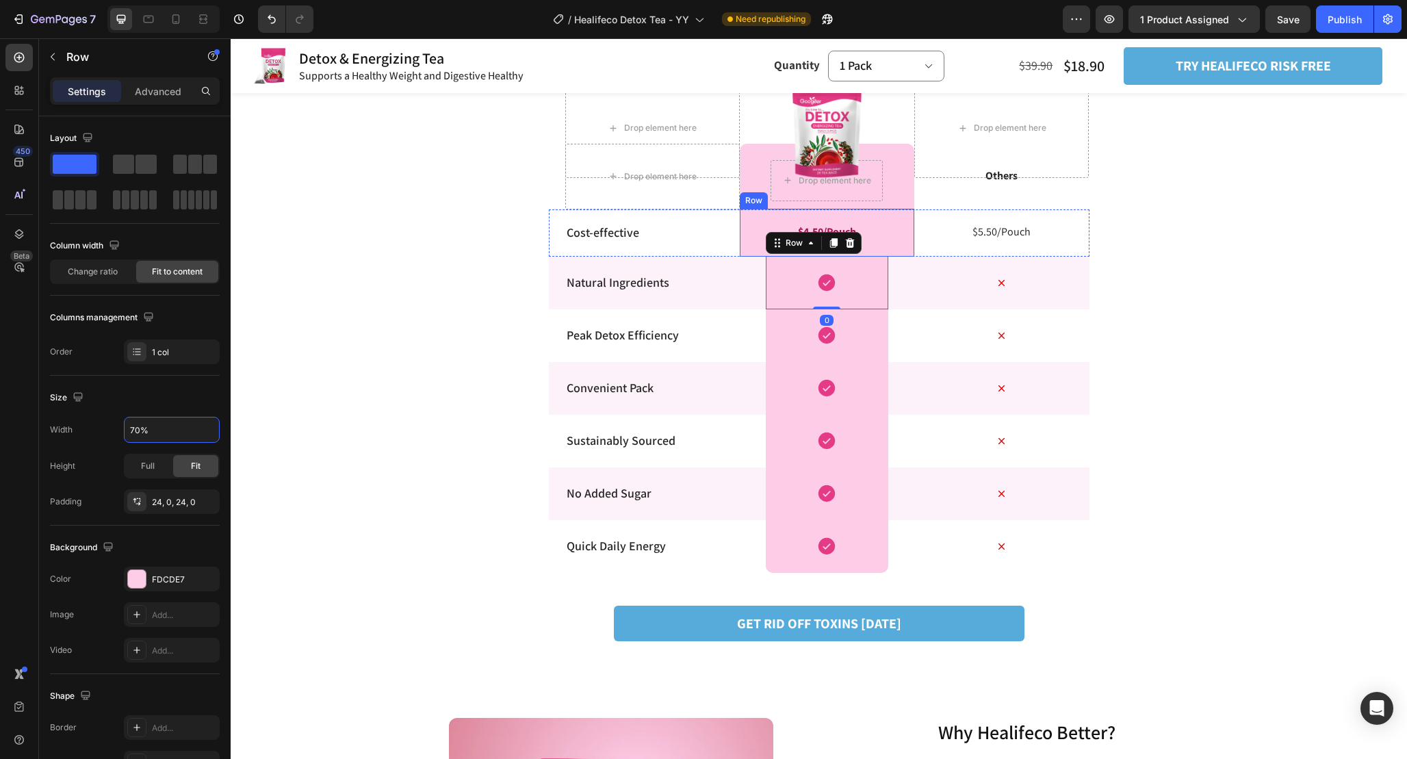
click at [903, 226] on div "$4.50/Pouch Text Block Row" at bounding box center [827, 233] width 175 height 49
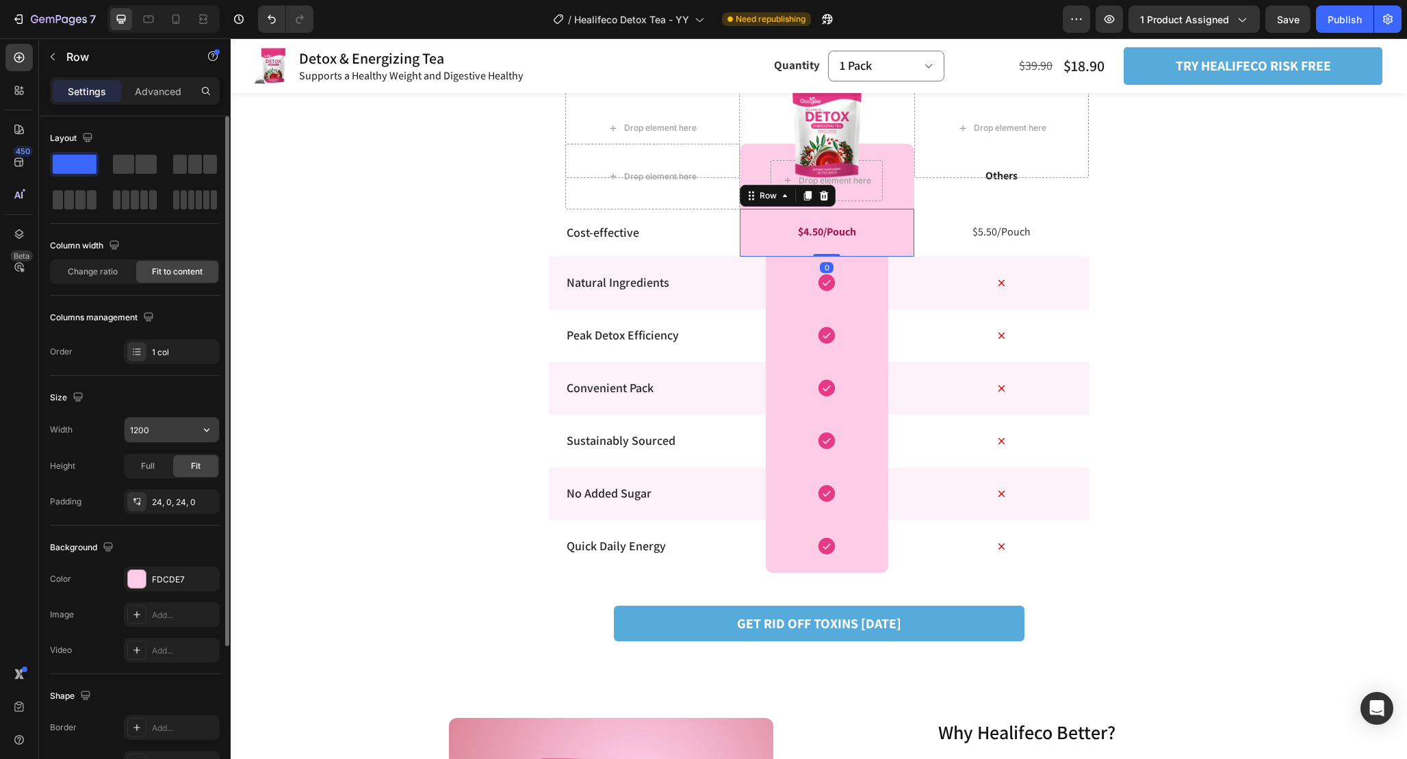
click at [168, 428] on input "1200" at bounding box center [172, 430] width 94 height 25
paste input "70%"
type input "70%"
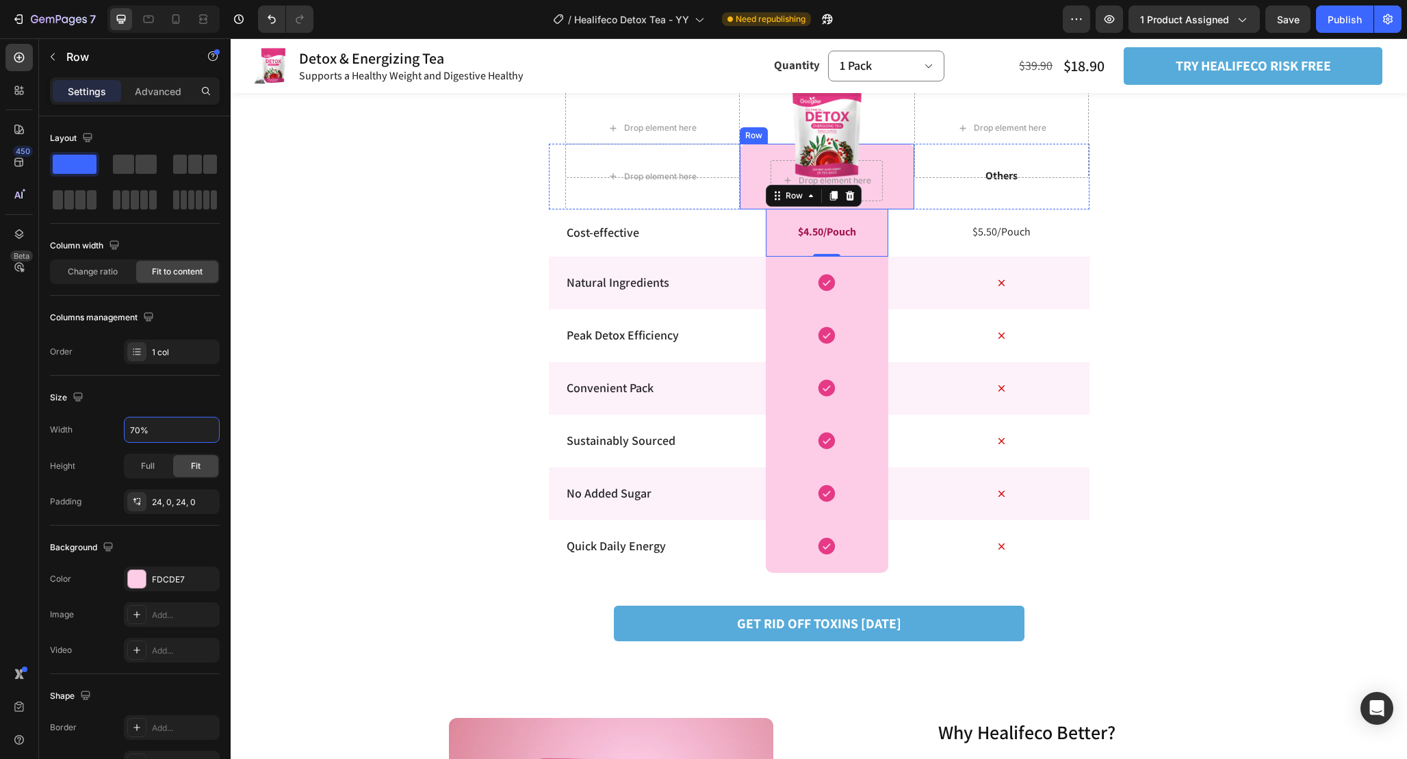
click at [905, 188] on div "Drop element here Row" at bounding box center [827, 177] width 175 height 66
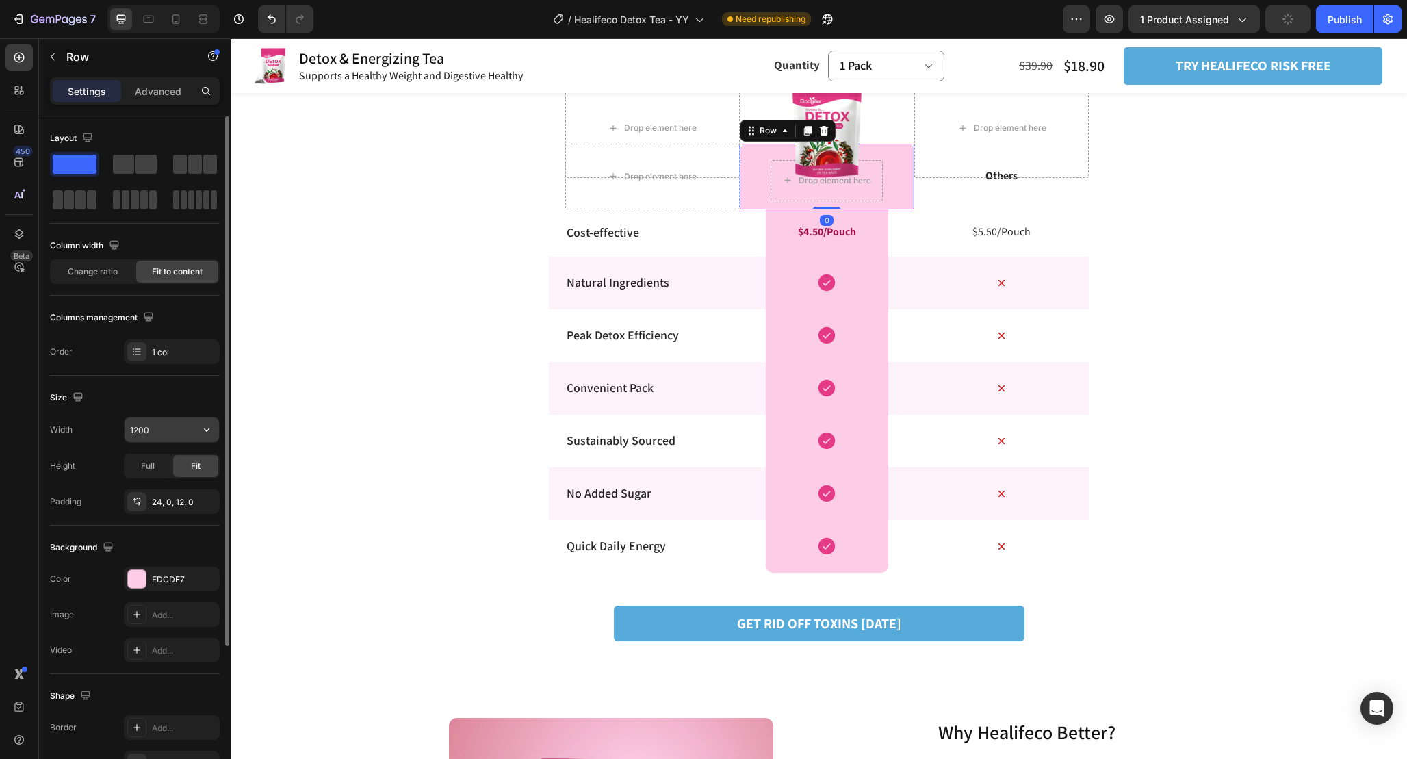
click at [155, 430] on input "1200" at bounding box center [172, 430] width 94 height 25
paste input "70%"
type input "70%"
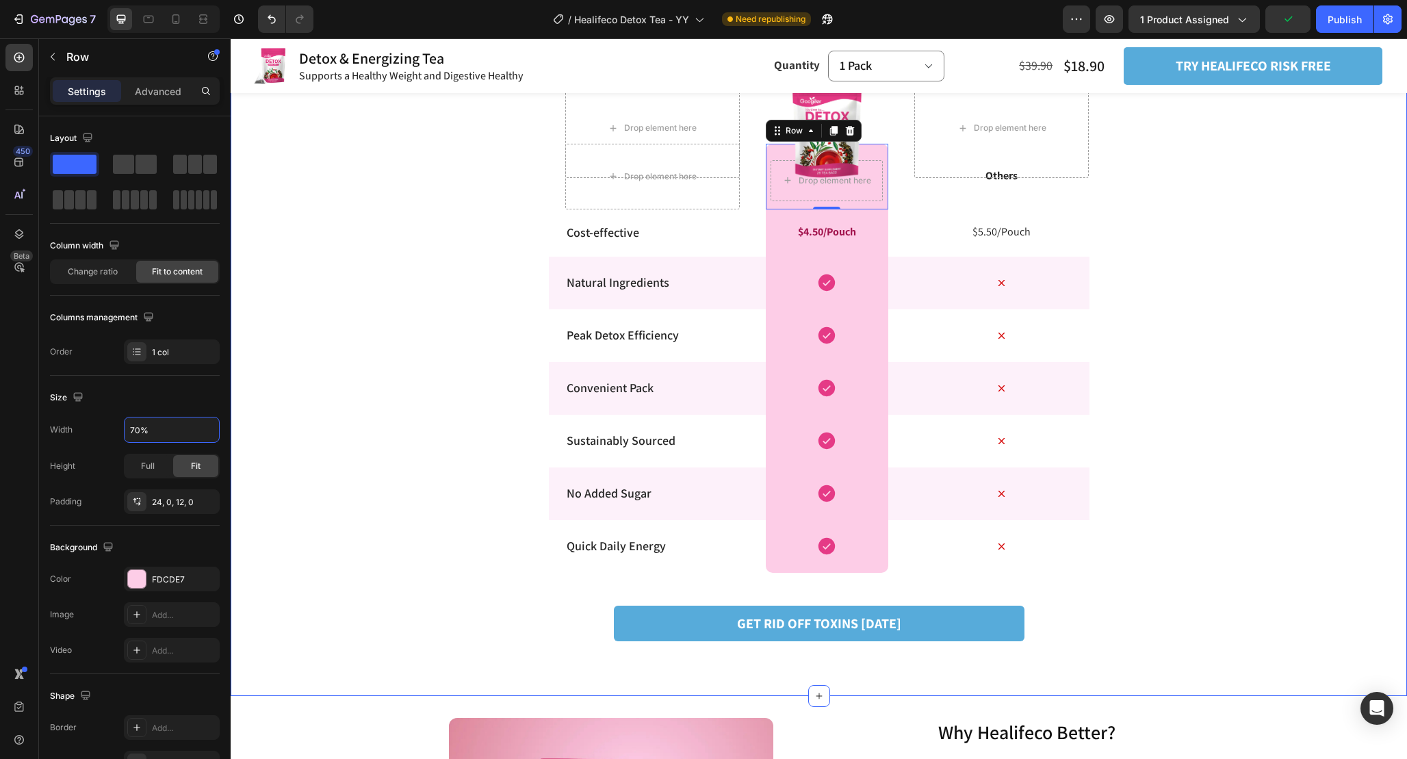
click at [1190, 272] on div "Enhancing Detox with Seamless Peak Performance Heading Row Why Choose Healifeco…" at bounding box center [819, 312] width 1177 height 725
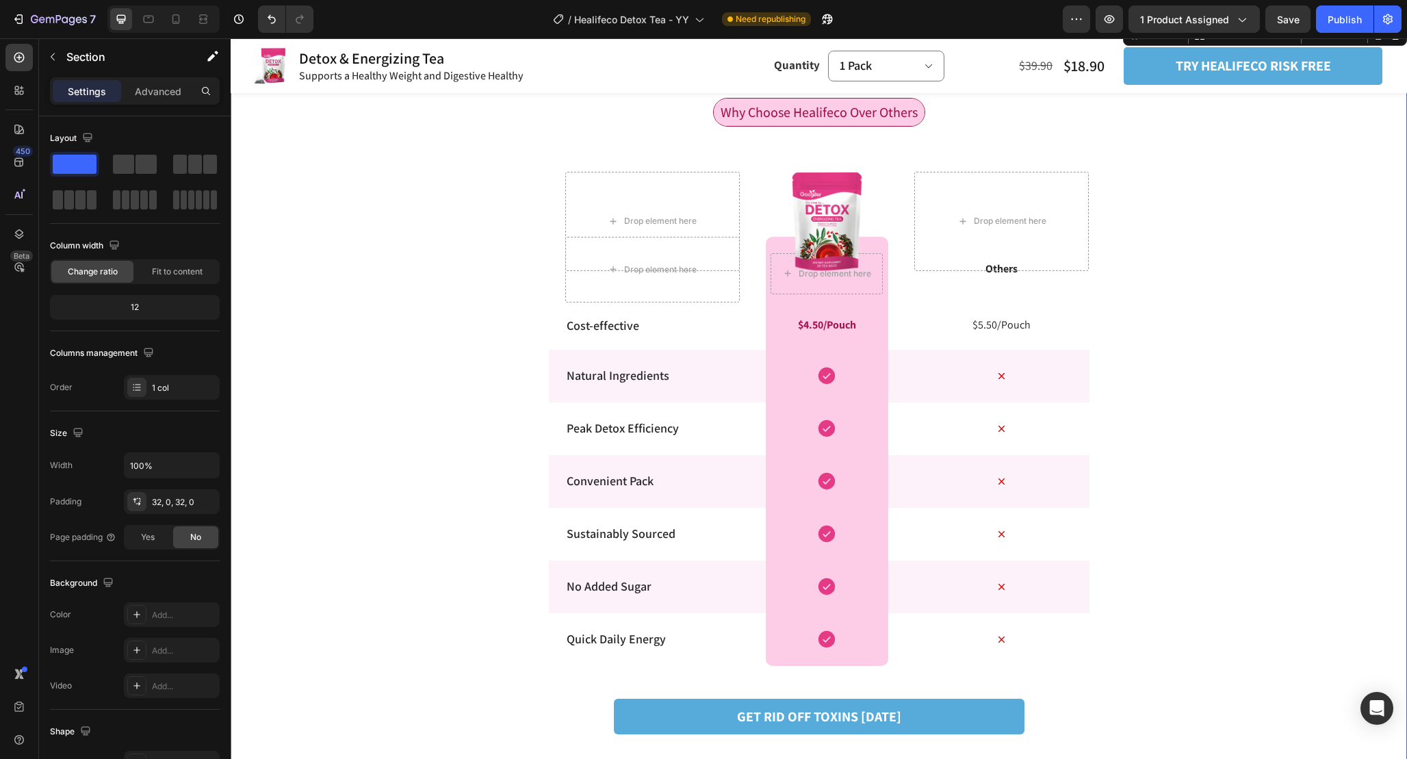
scroll to position [2651, 0]
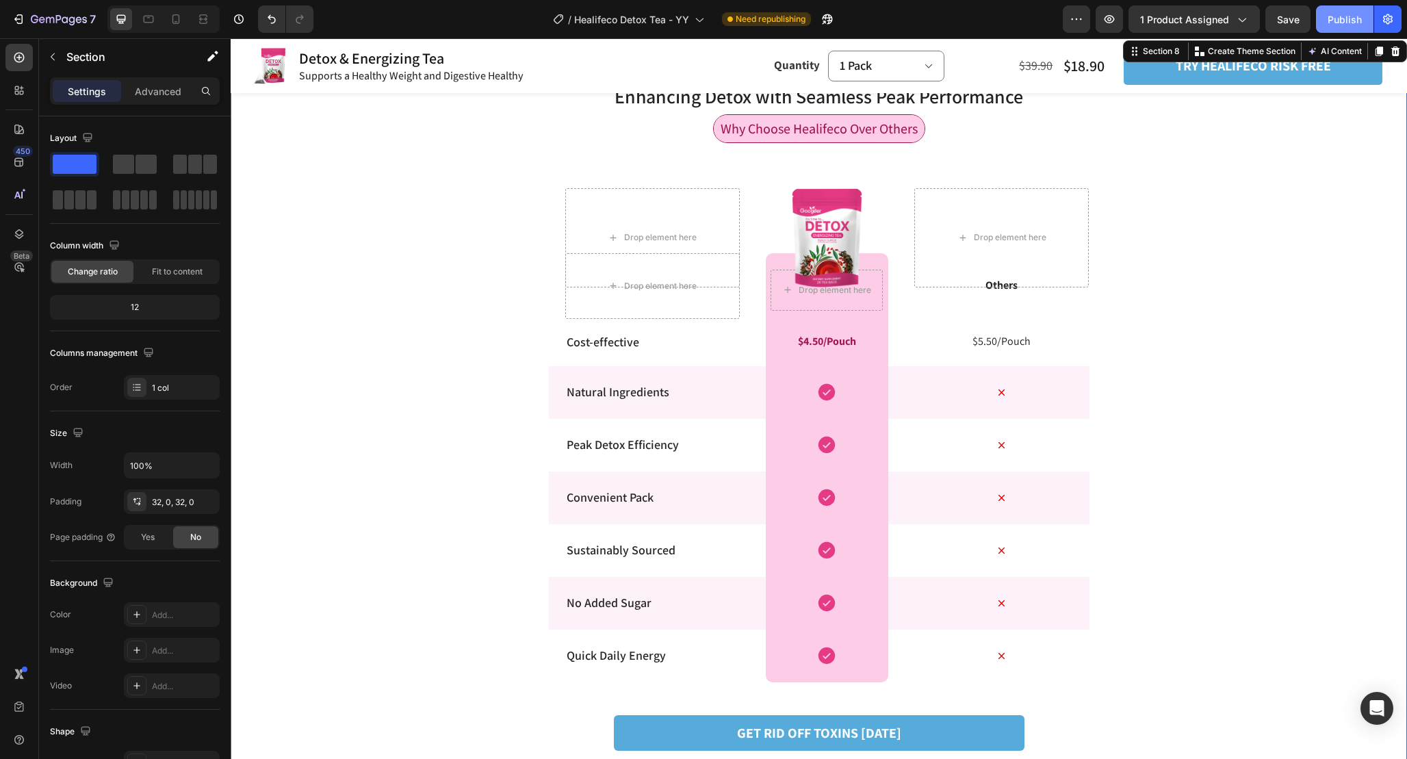
click at [1336, 8] on button "Publish" at bounding box center [1345, 18] width 58 height 27
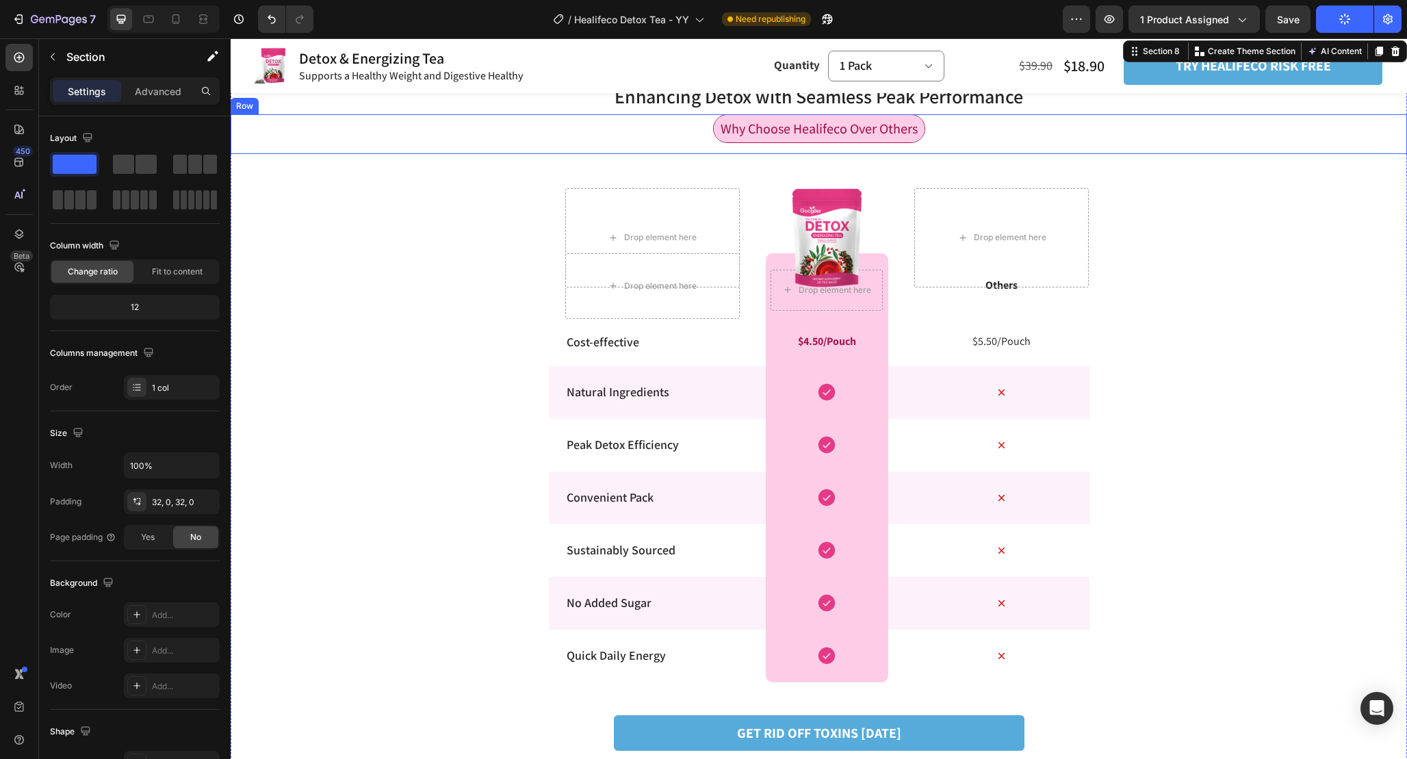
click at [962, 143] on div "Why Choose Healifeco Over Others Text Block Row" at bounding box center [819, 134] width 1177 height 40
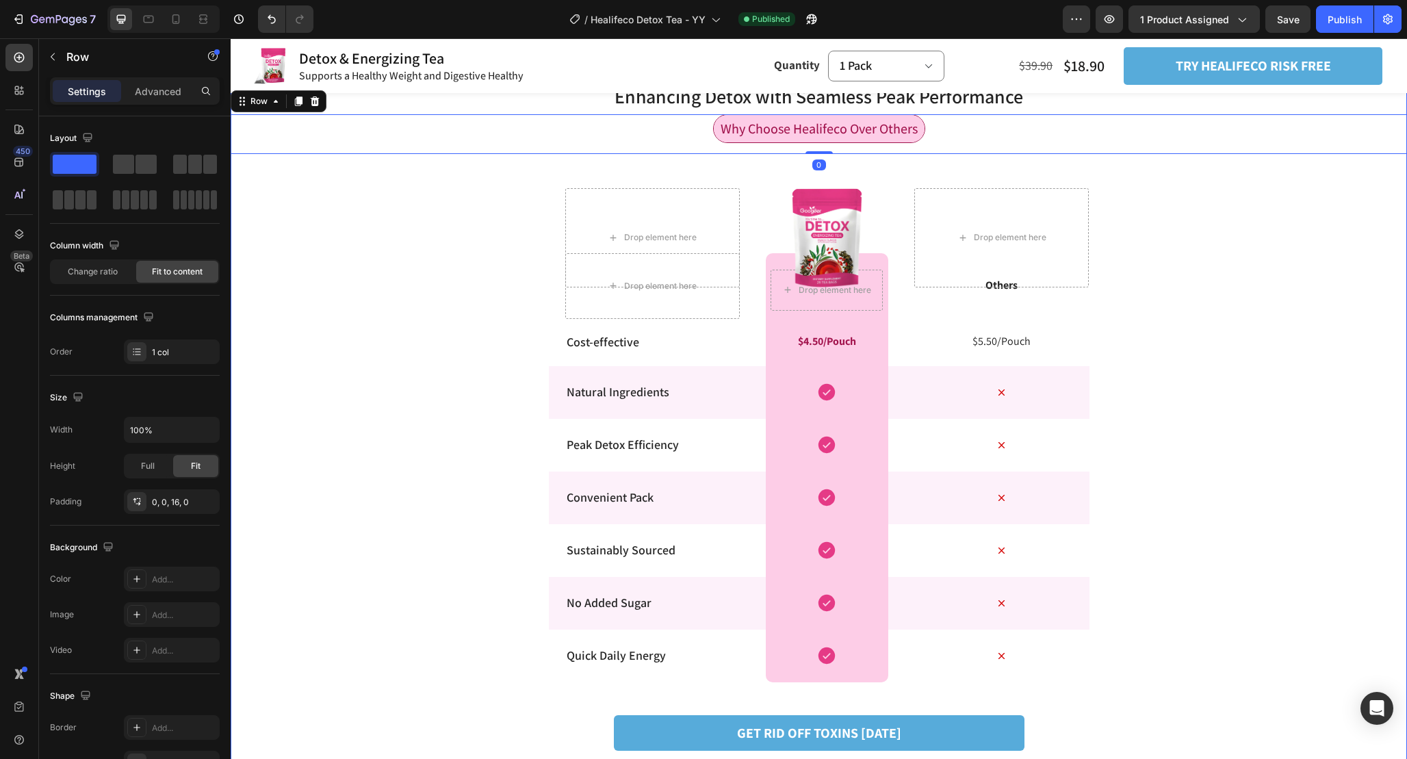
click at [1092, 189] on div "Enhancing Detox with Seamless Peak Performance Heading Row Why Choose Healifeco…" at bounding box center [819, 422] width 1177 height 725
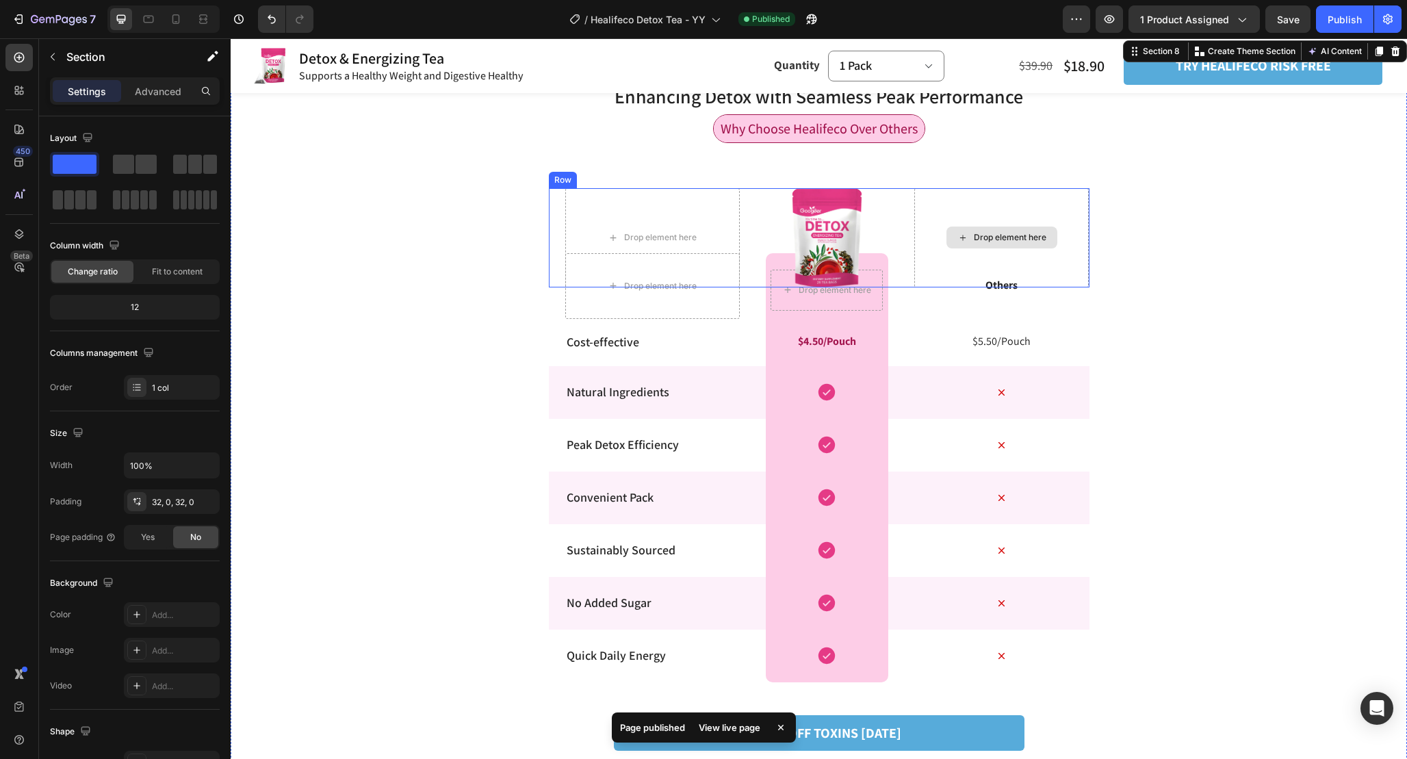
click at [1086, 191] on div "Drop element here" at bounding box center [1002, 237] width 175 height 99
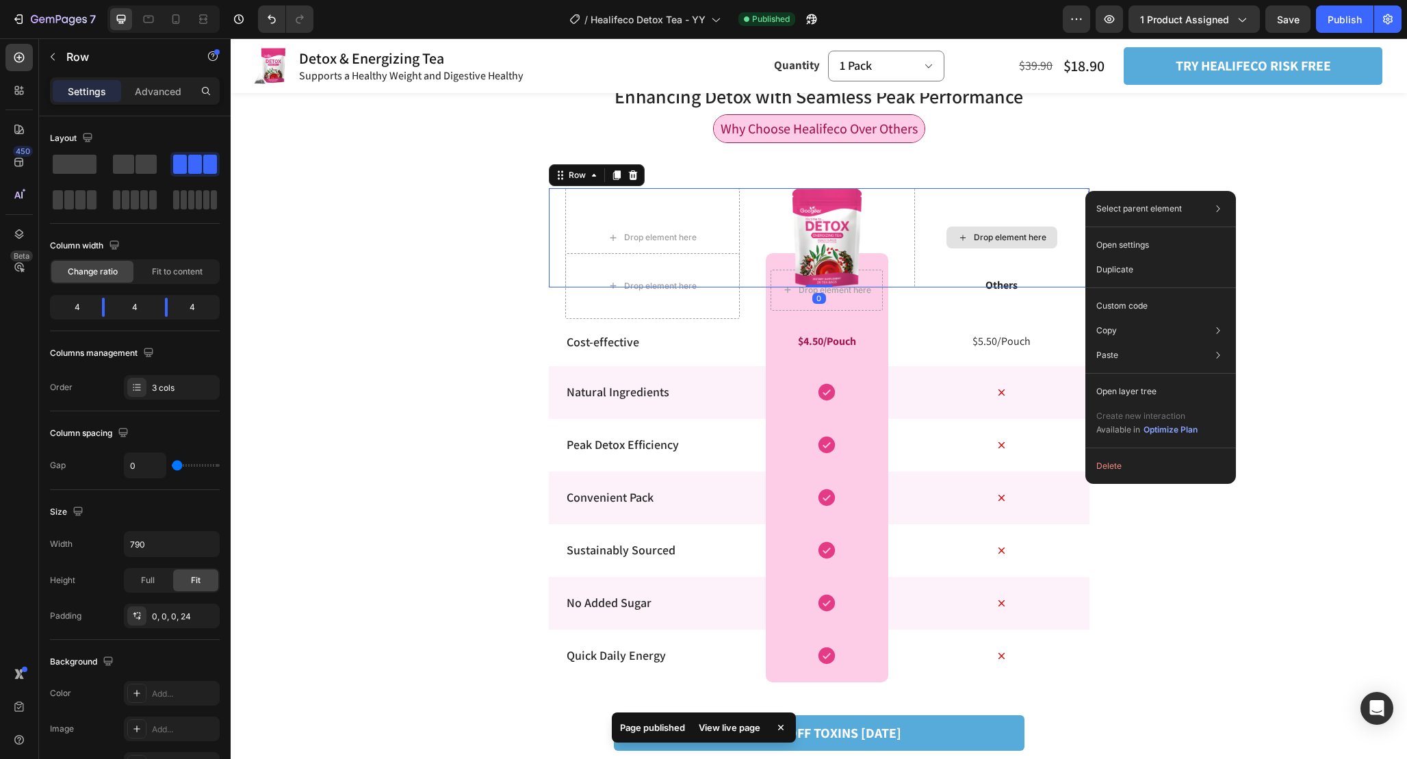
drag, startPoint x: 1086, startPoint y: 191, endPoint x: 1342, endPoint y: 229, distance: 258.9
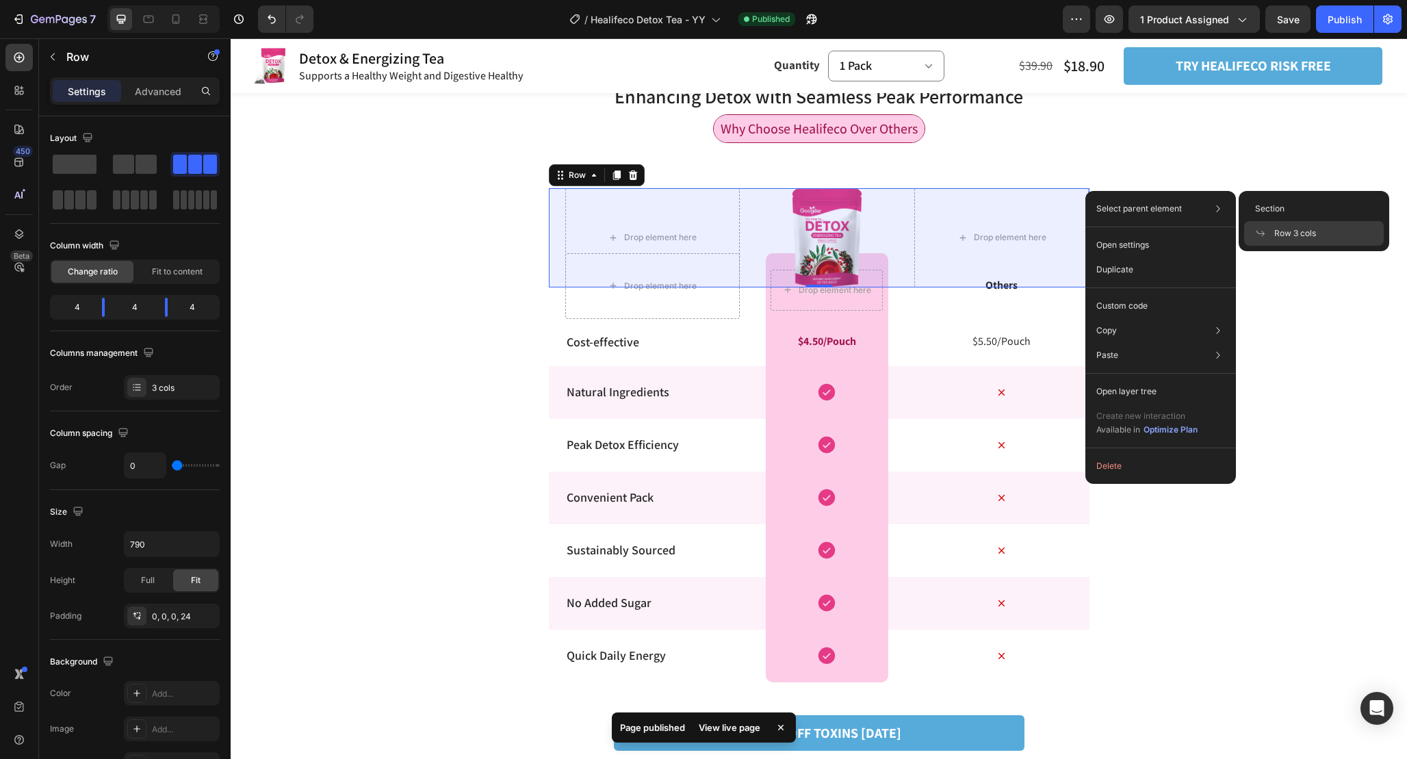
click at [1297, 238] on span "Row 3 cols" at bounding box center [1296, 233] width 42 height 12
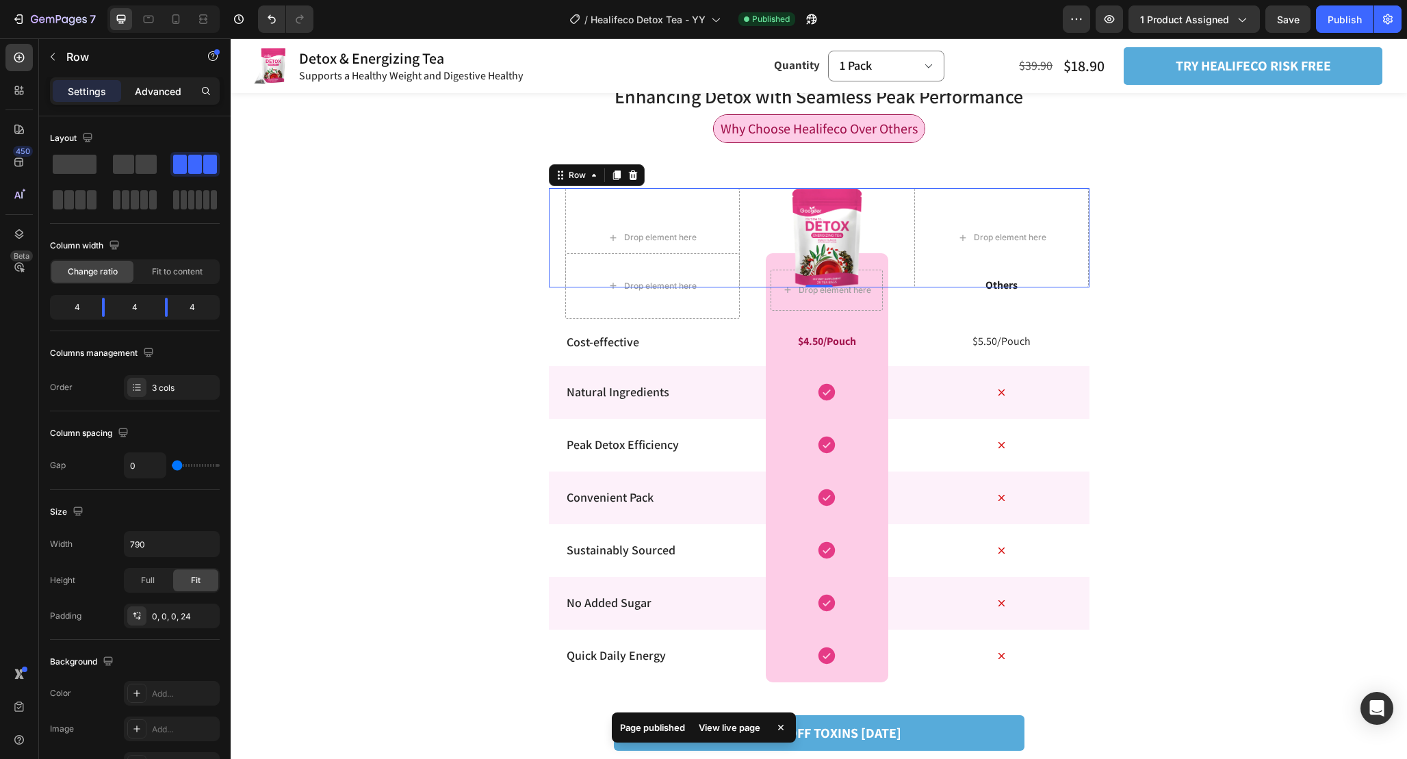
click at [145, 97] on p "Advanced" at bounding box center [158, 91] width 47 height 14
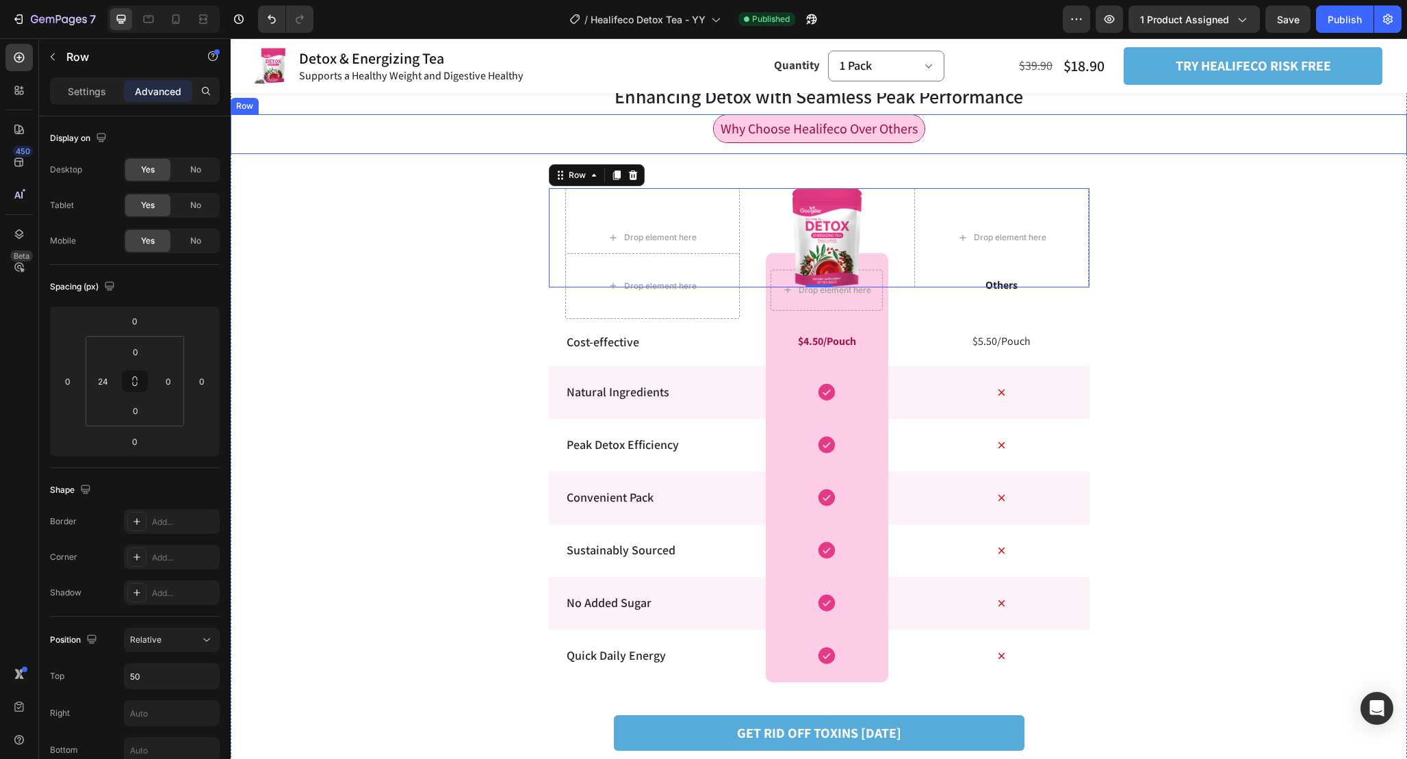
click at [999, 144] on div "Why Choose Healifeco Over Others Text Block Row" at bounding box center [819, 134] width 1177 height 40
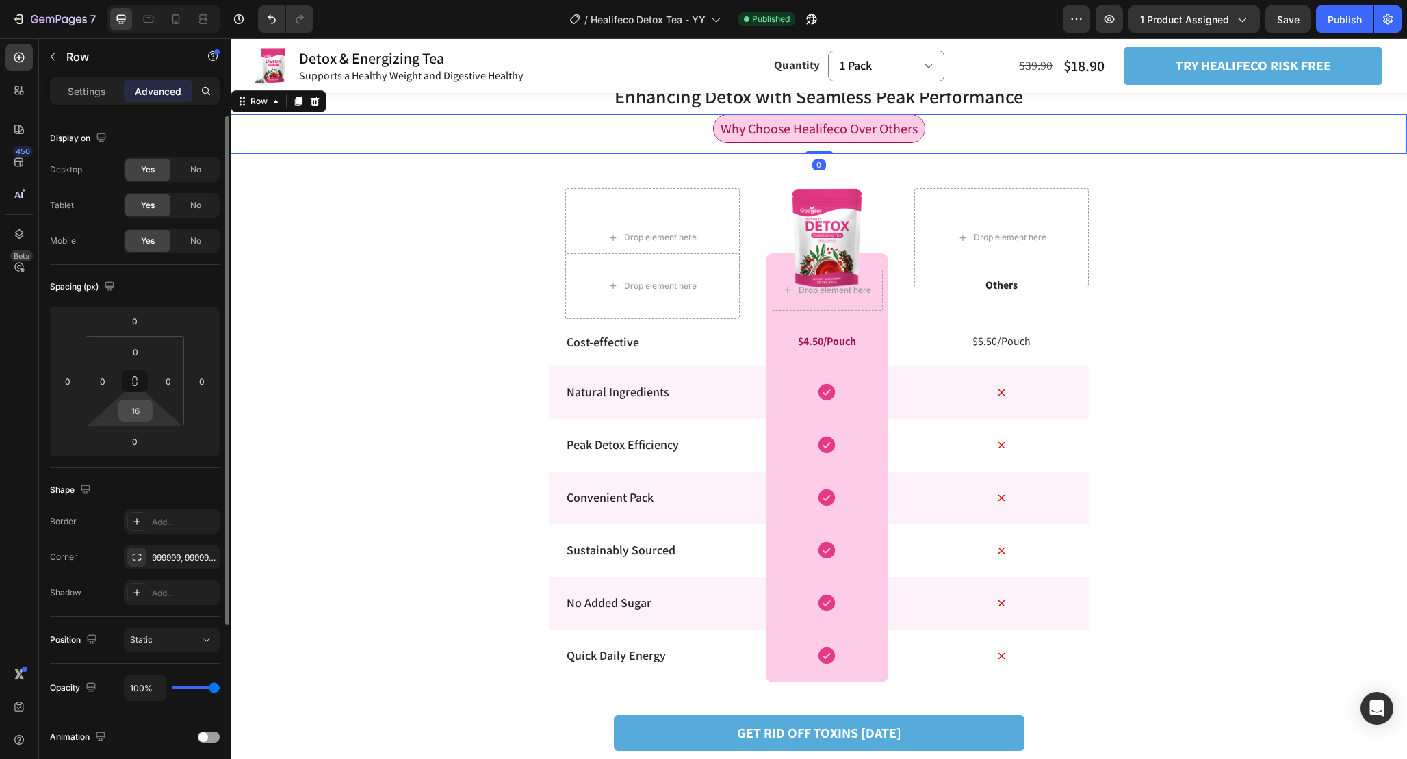
click at [144, 415] on input "16" at bounding box center [135, 410] width 27 height 21
type input "0"
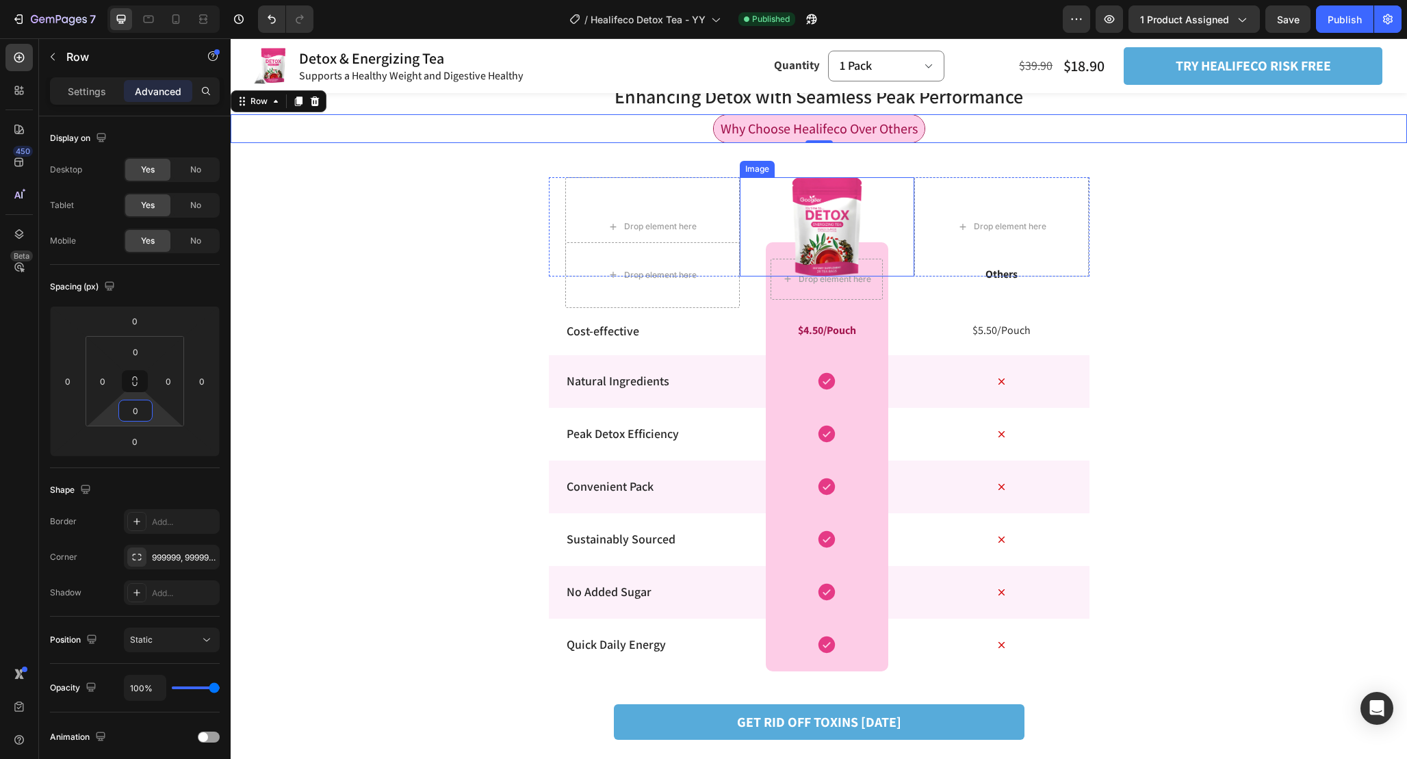
click at [847, 177] on img at bounding box center [827, 226] width 70 height 99
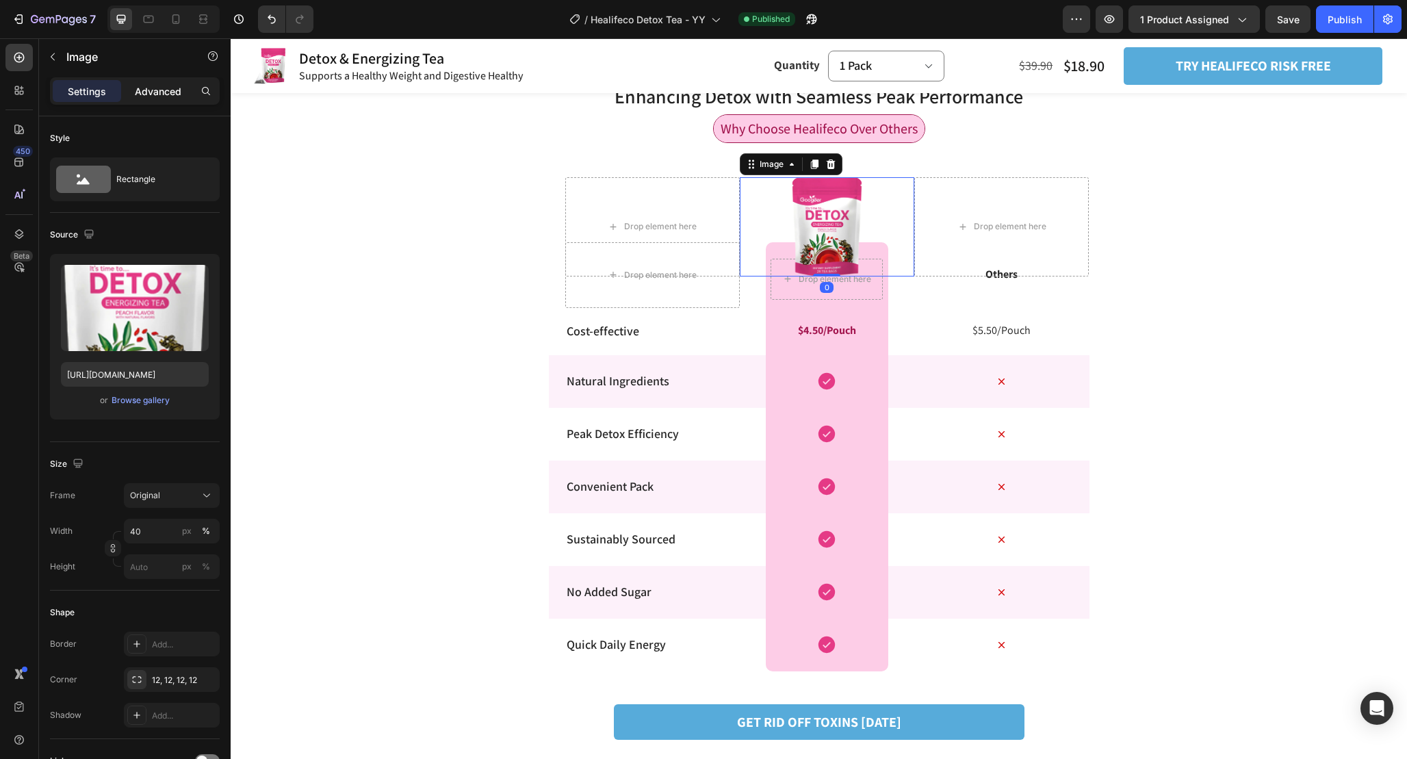
click at [156, 94] on p "Advanced" at bounding box center [158, 91] width 47 height 14
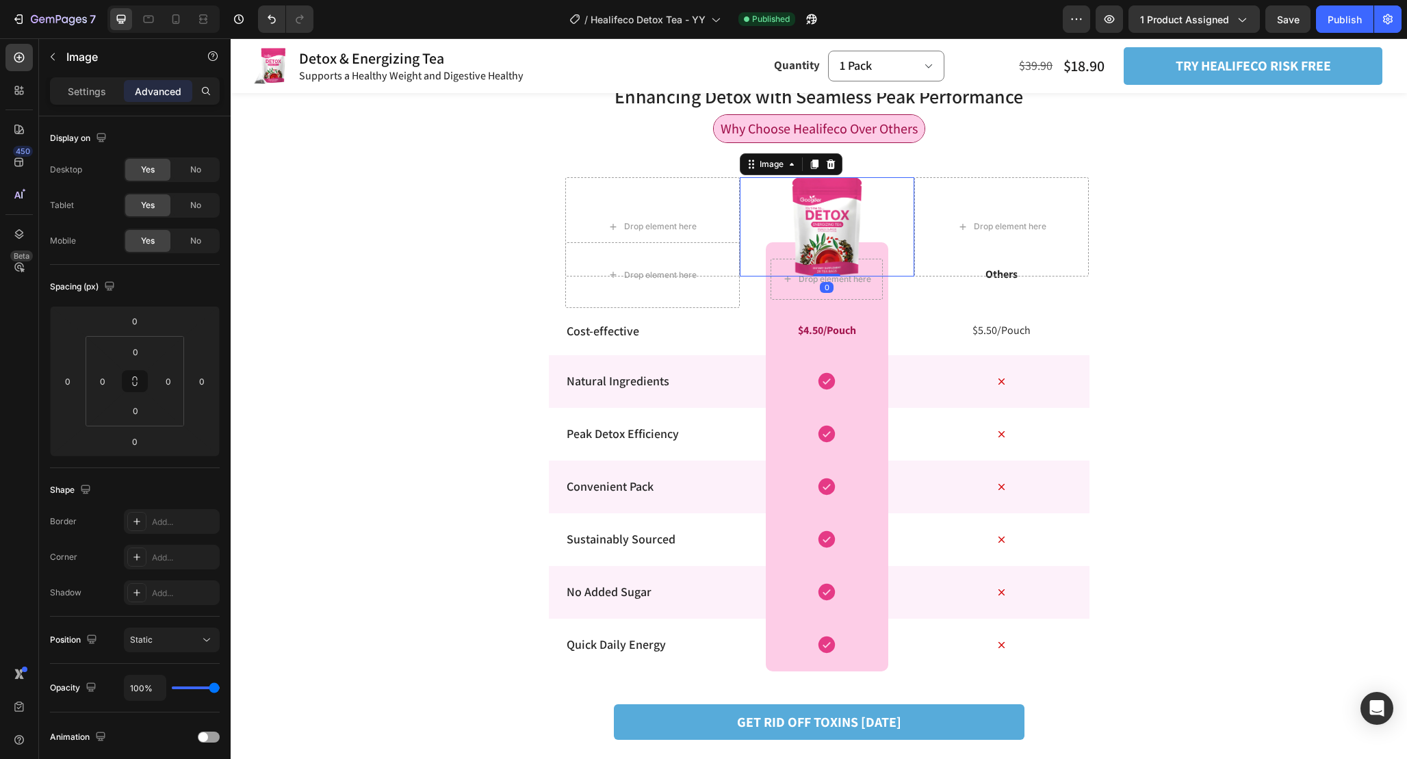
click at [64, 103] on div "Settings Advanced" at bounding box center [135, 90] width 170 height 27
click at [81, 82] on div "Settings" at bounding box center [87, 91] width 68 height 22
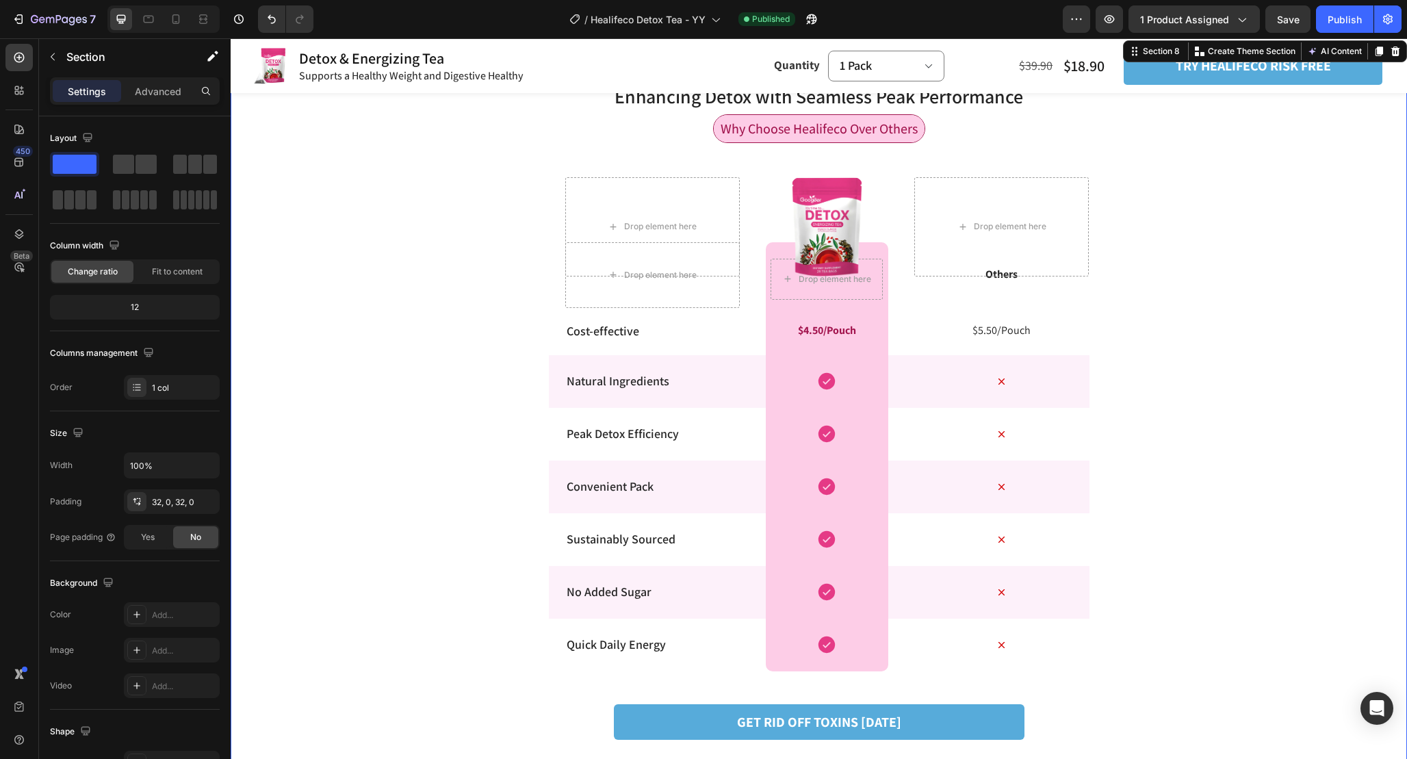
click at [1281, 235] on div "Enhancing Detox with Seamless Peak Performance Heading Row Why Choose Healifeco…" at bounding box center [819, 417] width 1177 height 714
click at [962, 137] on div "Why Choose Healifeco Over Others Text Block Row" at bounding box center [819, 128] width 1177 height 29
click at [919, 162] on div "Enhancing Detox with Seamless Peak Performance Heading Row Why Choose Healifeco…" at bounding box center [819, 417] width 1177 height 714
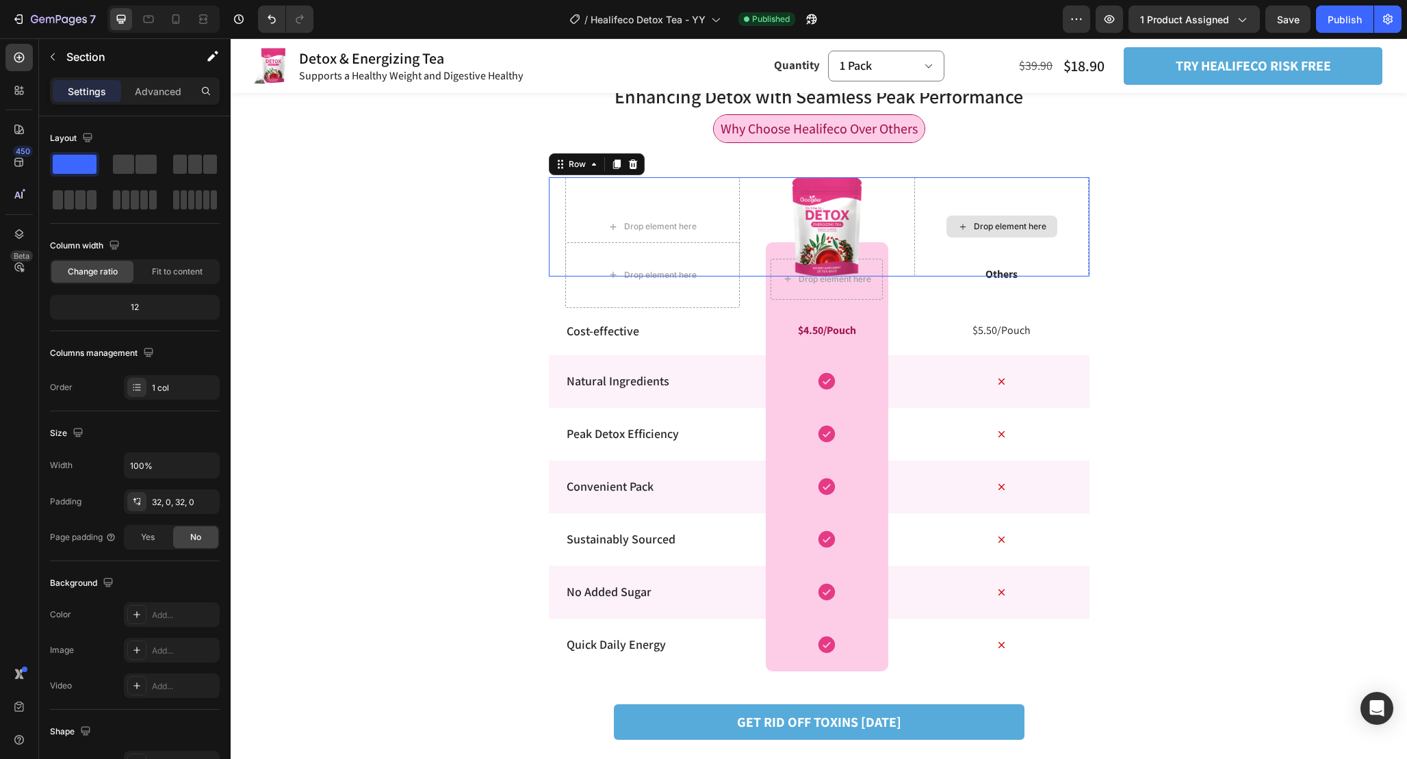
click at [915, 181] on div "Drop element here" at bounding box center [1002, 226] width 175 height 99
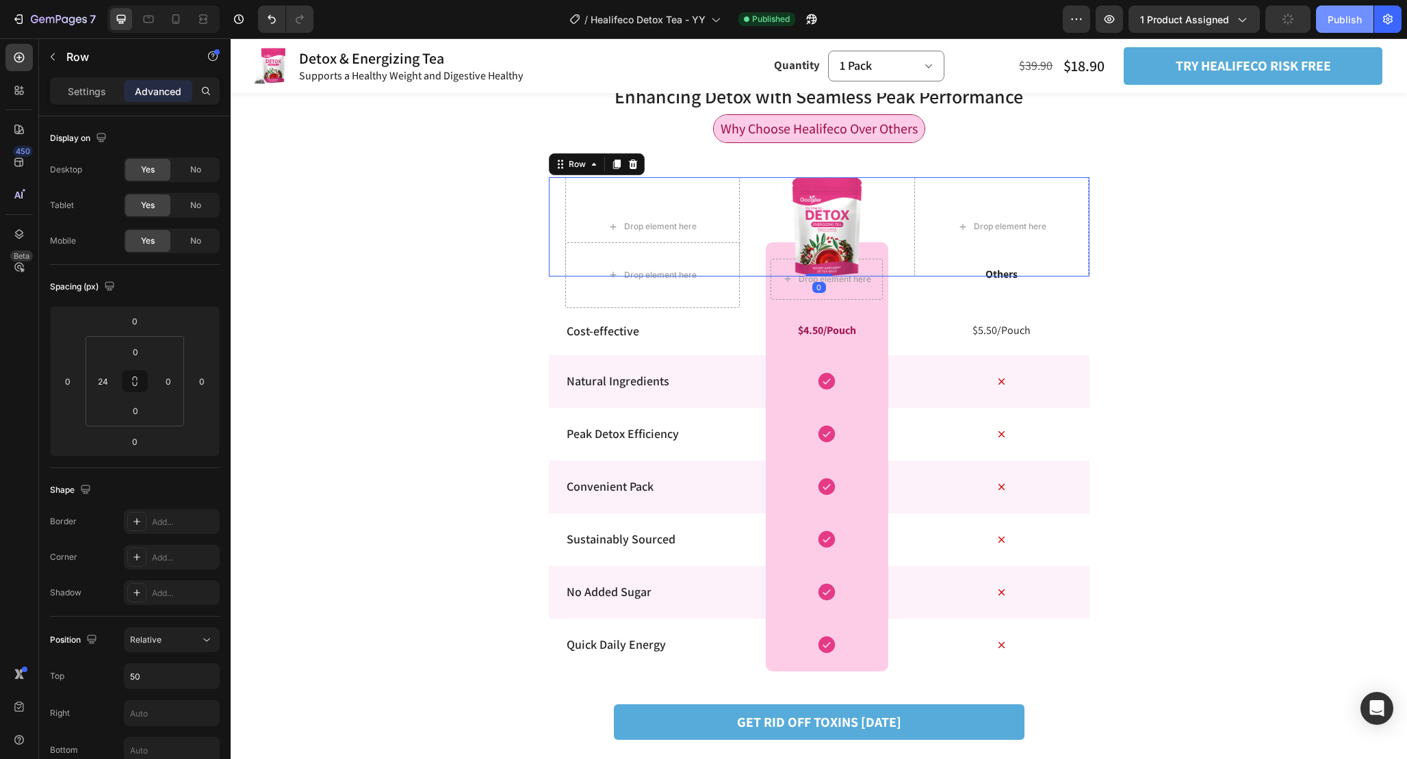
click at [1343, 19] on div "Publish" at bounding box center [1345, 19] width 34 height 14
click at [1148, 340] on div "Enhancing Detox with Seamless Peak Performance Heading Row Why Choose Healifeco…" at bounding box center [819, 417] width 1177 height 714
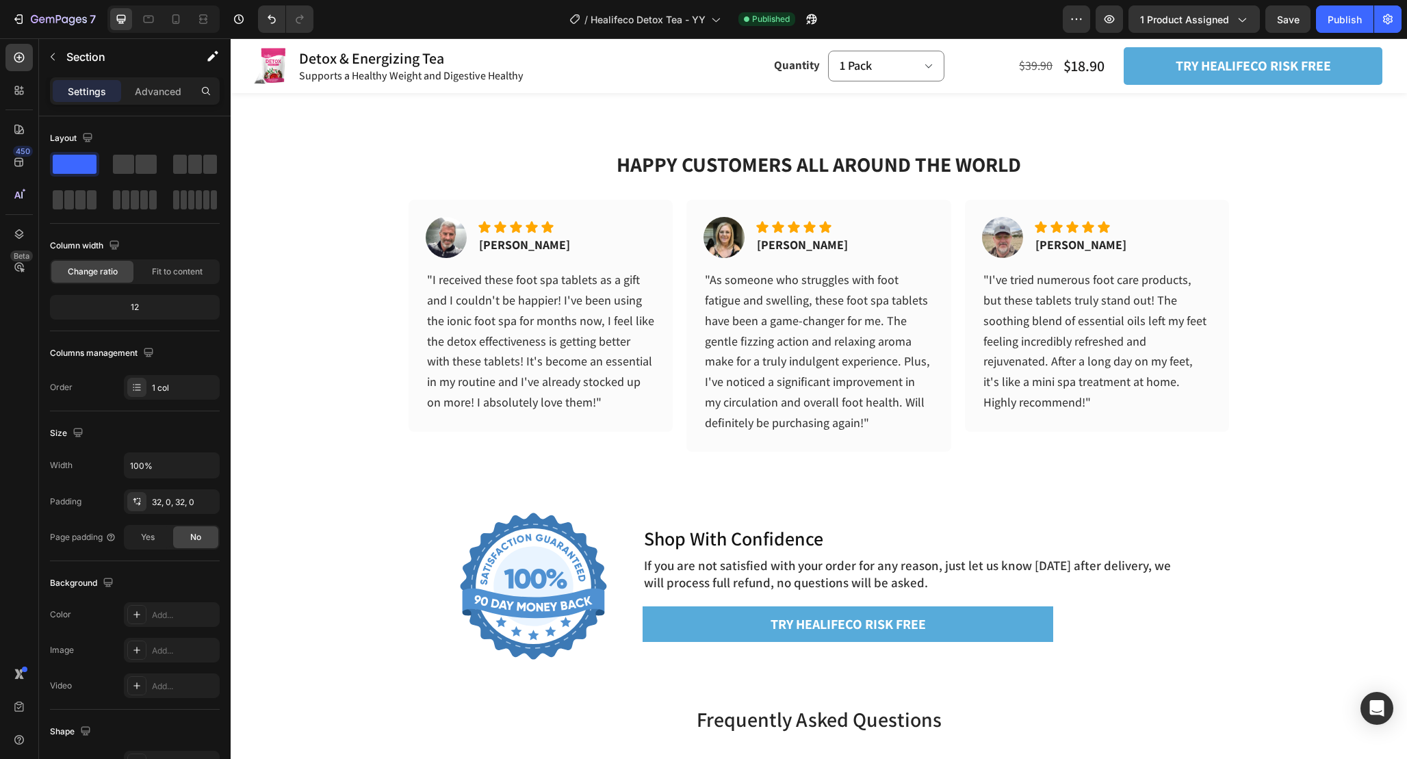
scroll to position [4082, 0]
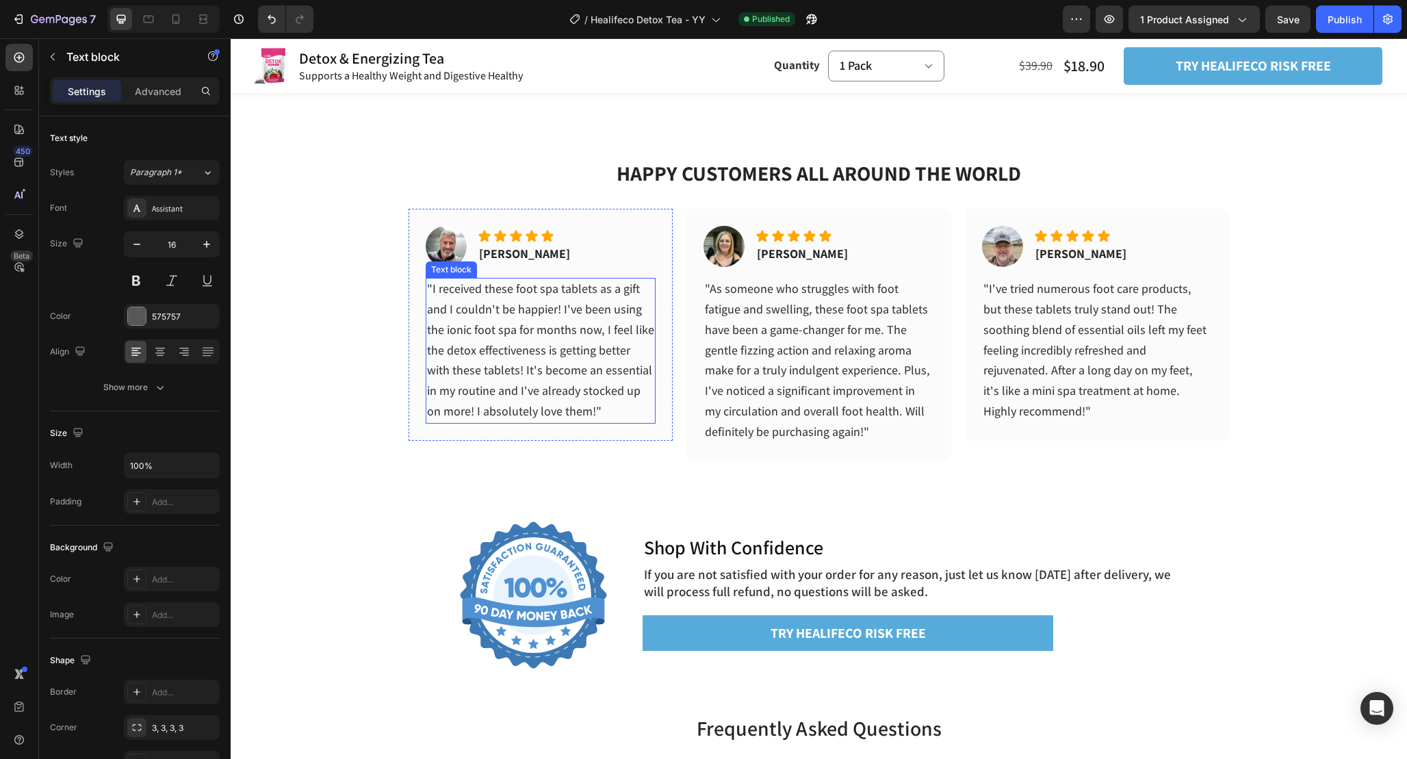
click at [593, 349] on span ""I received these foot spa tablets as a gift and I couldn't be happier! I've be…" at bounding box center [540, 350] width 227 height 138
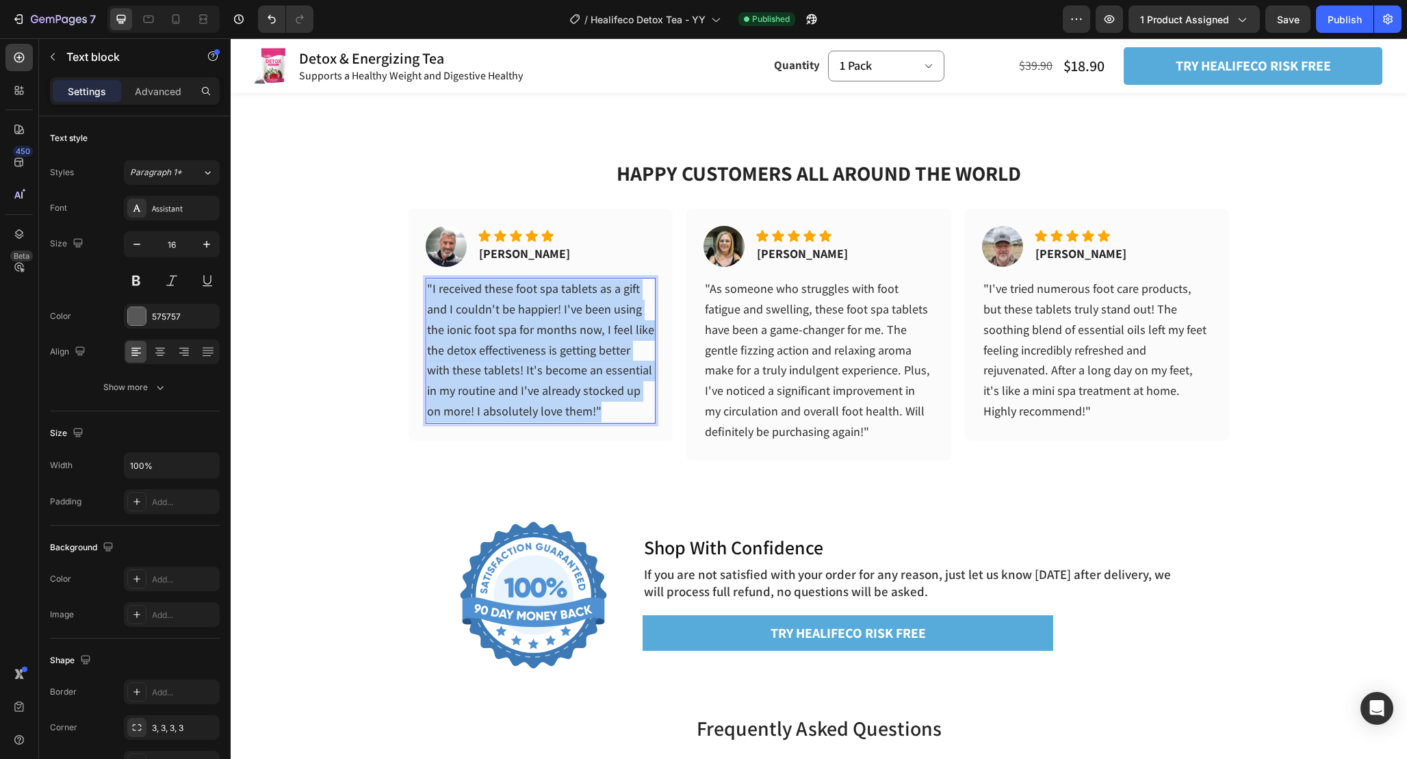
click at [593, 349] on span ""I received these foot spa tablets as a gift and I couldn't be happier! I've be…" at bounding box center [540, 350] width 227 height 138
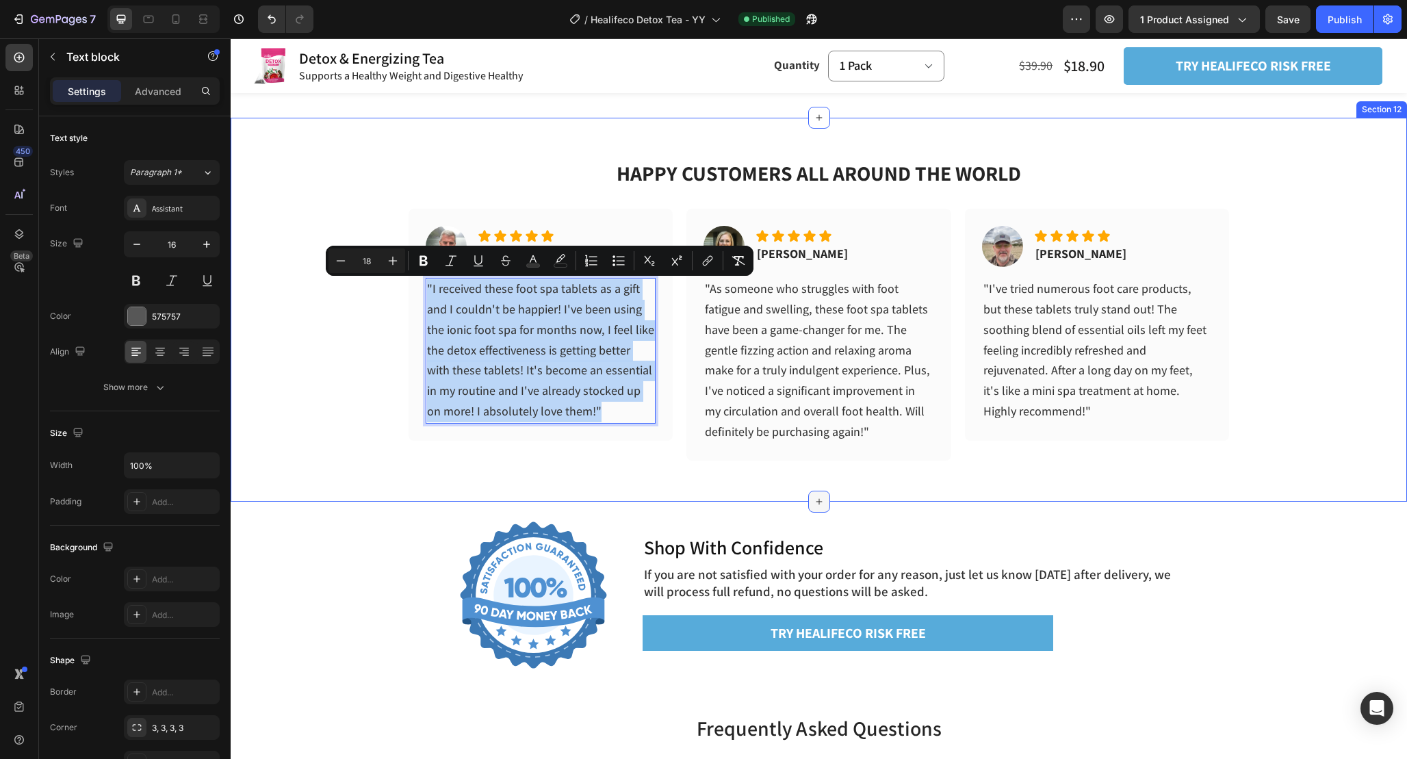
click at [808, 498] on div at bounding box center [819, 502] width 22 height 22
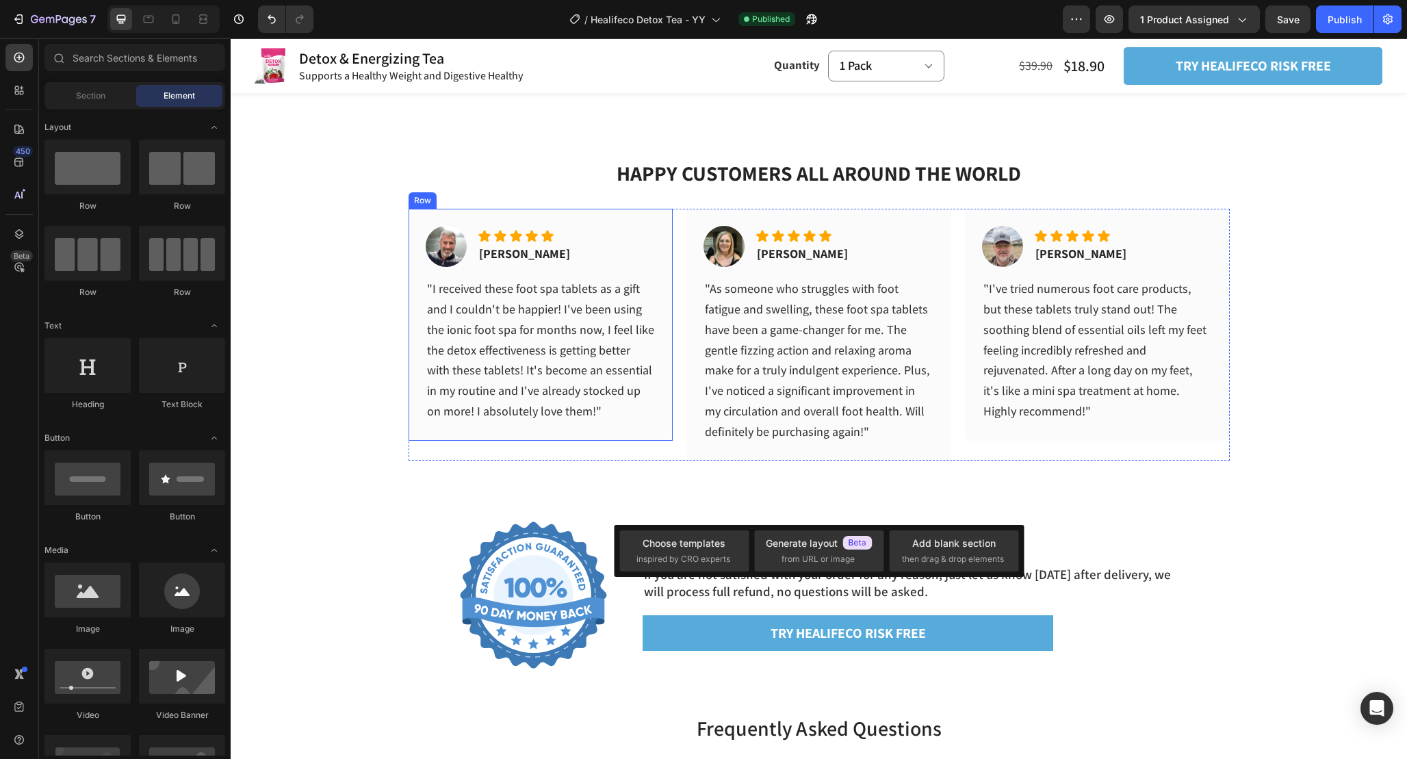
click at [439, 233] on img at bounding box center [446, 246] width 41 height 41
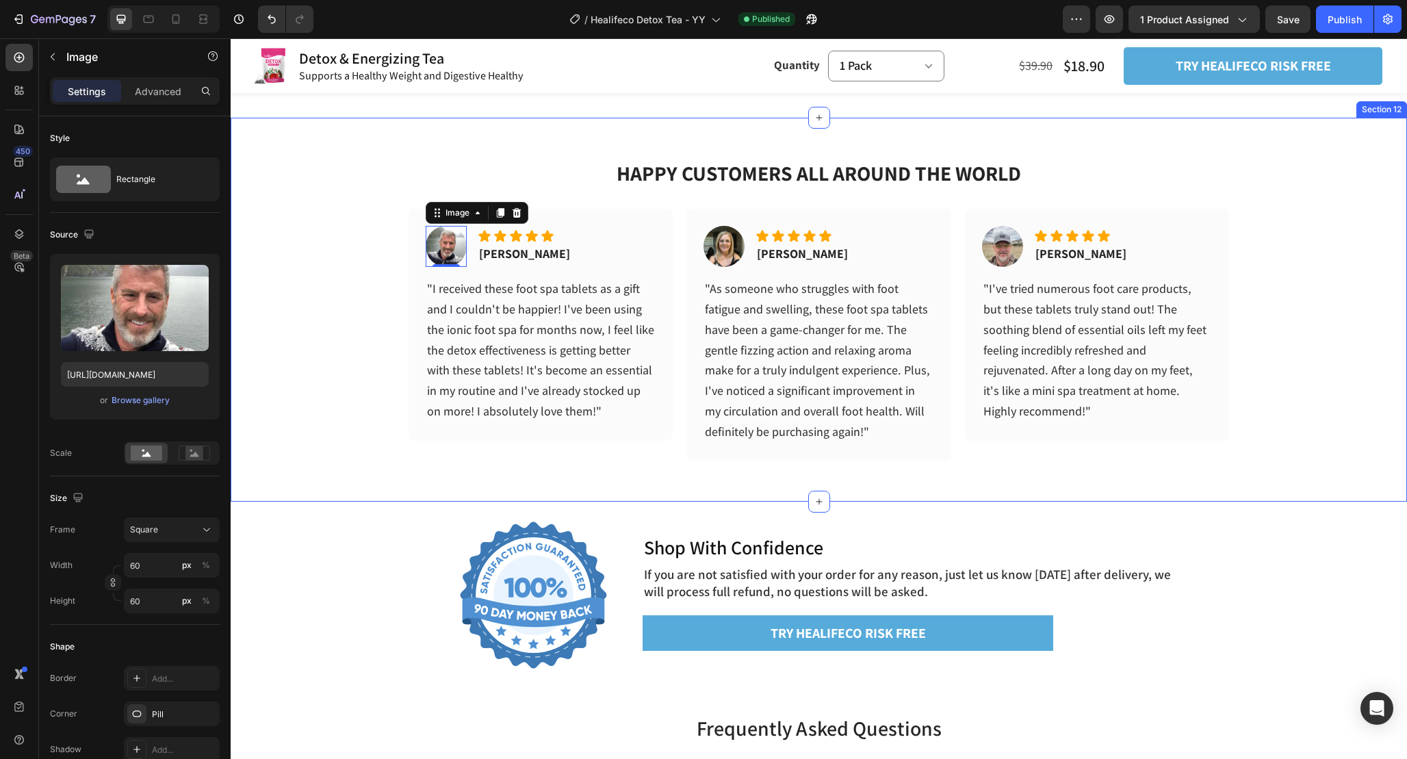
click at [377, 259] on div "HAPPY CUSTOMERS ALL AROUND THE WORLD Heading Image 0 Icon Icon Icon Icon Icon I…" at bounding box center [819, 289] width 1177 height 343
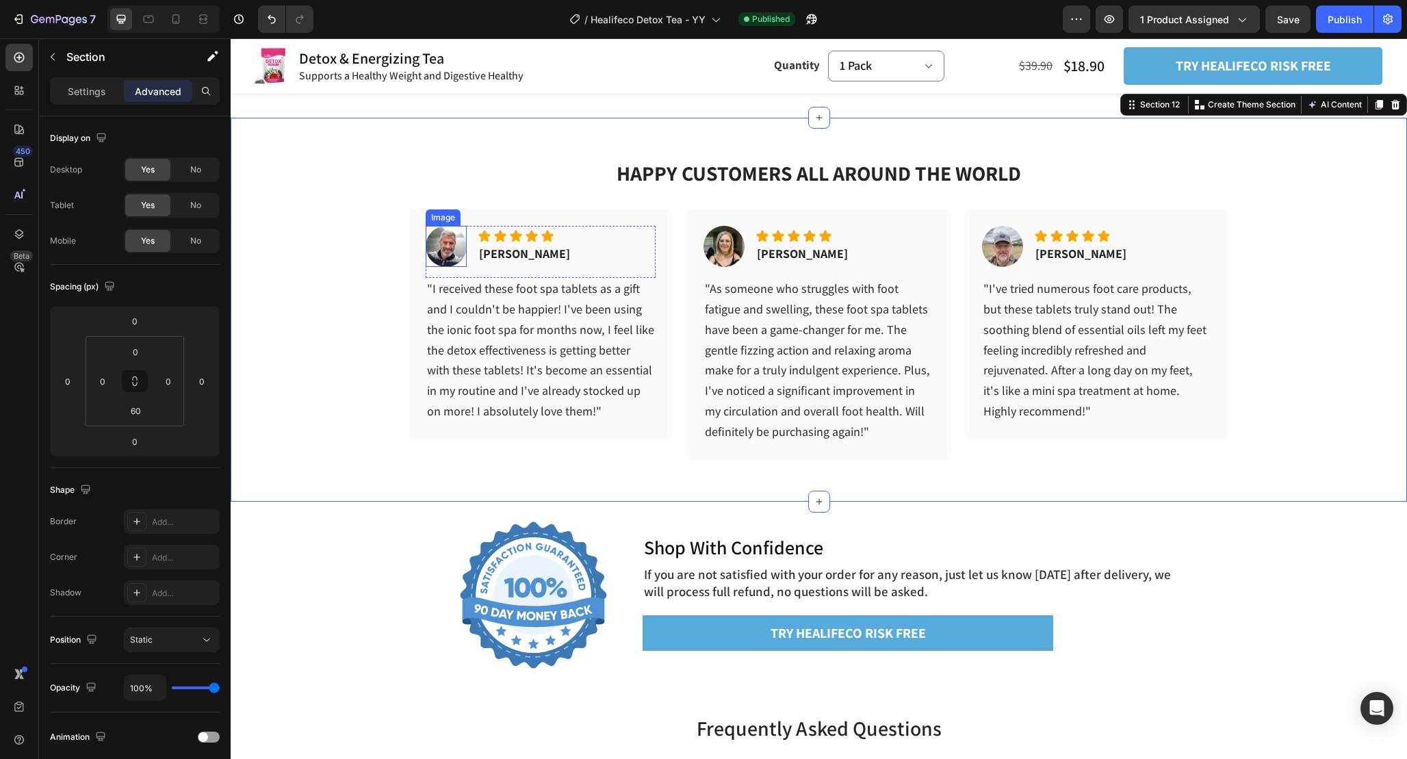
click at [444, 244] on img at bounding box center [446, 246] width 41 height 41
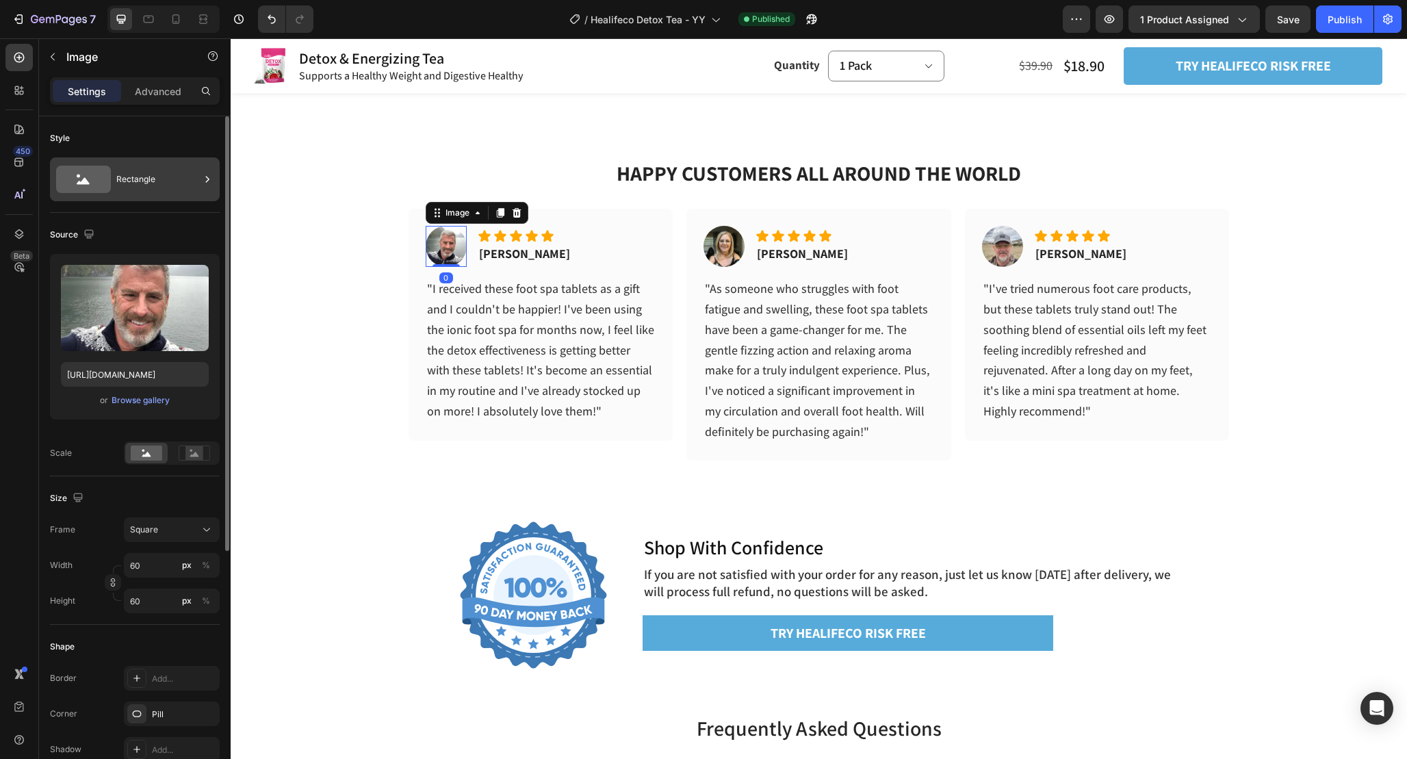
click at [143, 175] on div "Rectangle" at bounding box center [158, 179] width 84 height 31
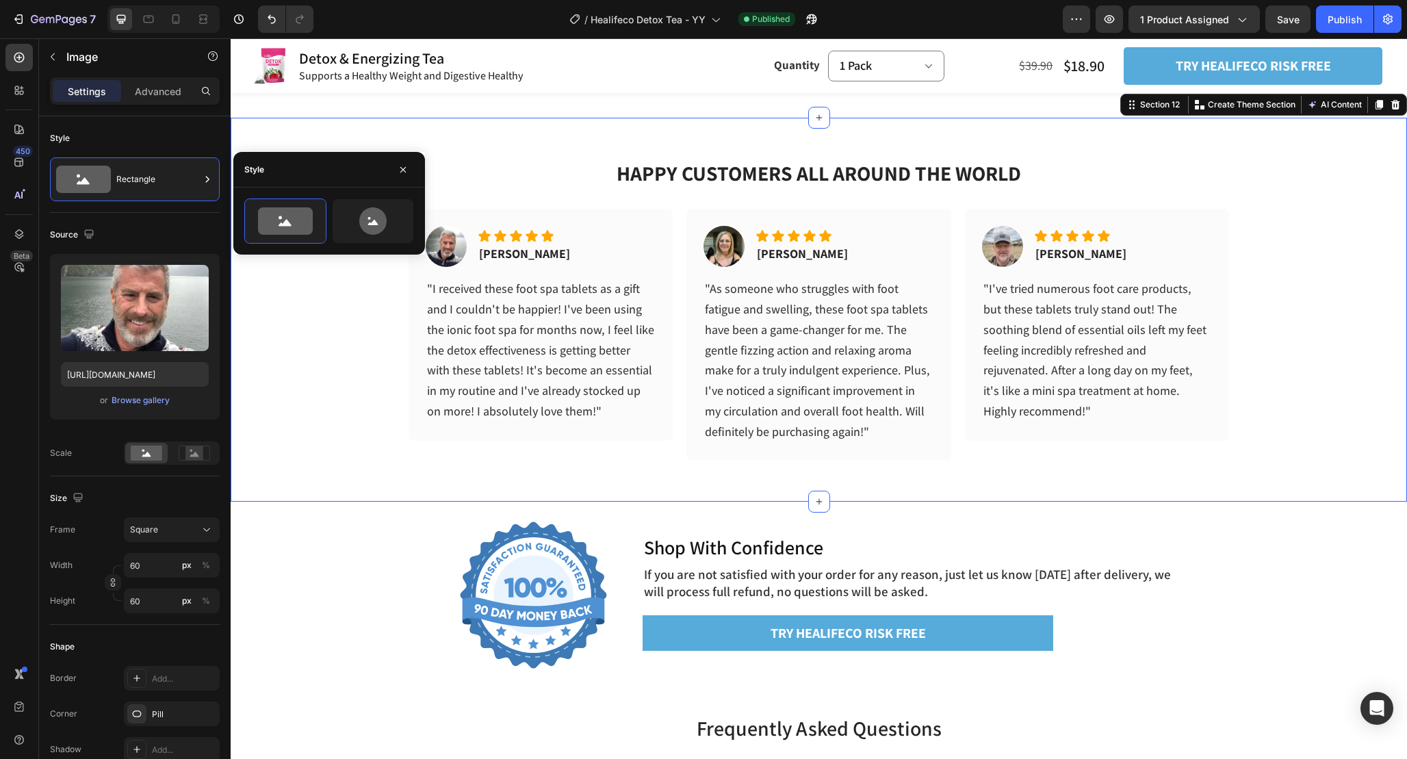
click at [359, 129] on div "HAPPY CUSTOMERS ALL AROUND THE WORLD Heading Image Icon Icon Icon Icon Icon Ico…" at bounding box center [819, 289] width 1177 height 343
